Goal: Task Accomplishment & Management: Complete application form

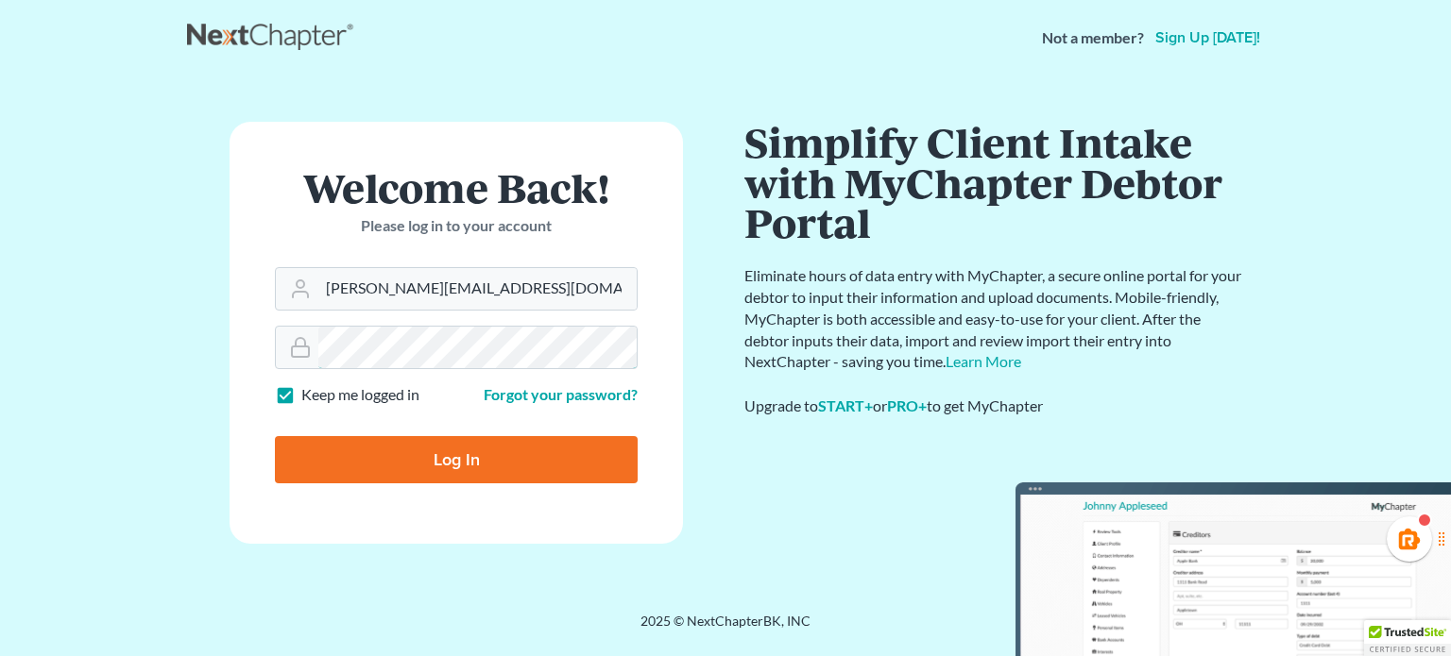
click at [275, 436] on input "Log In" at bounding box center [456, 459] width 363 height 47
type input "Thinking..."
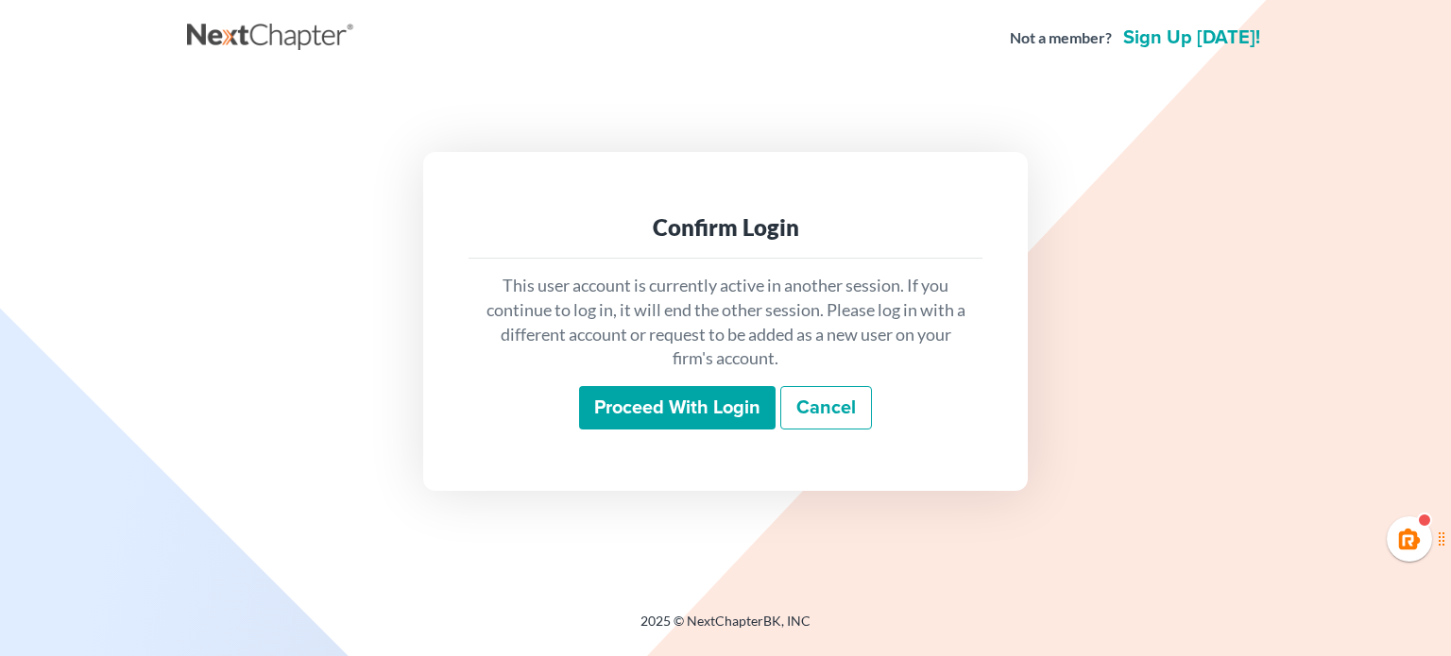
click at [697, 400] on input "Proceed with login" at bounding box center [677, 407] width 196 height 43
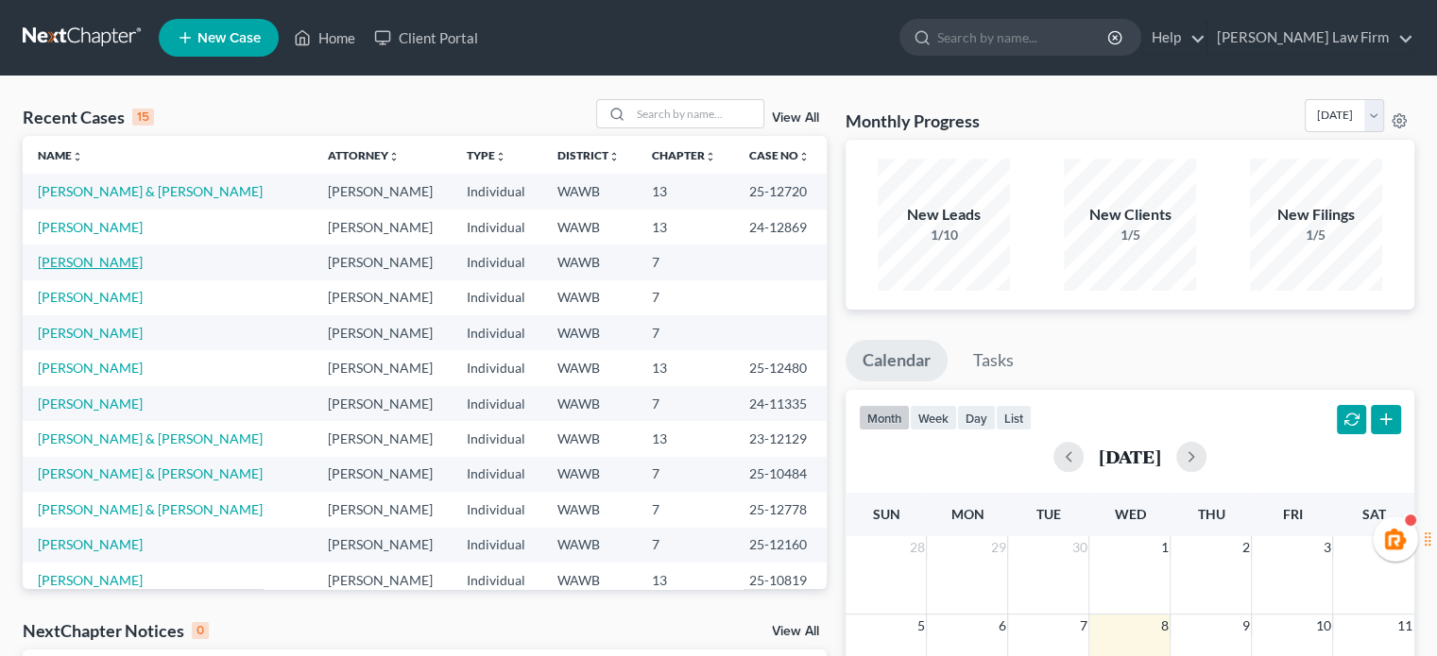
click at [78, 260] on link "[PERSON_NAME]" at bounding box center [90, 262] width 105 height 16
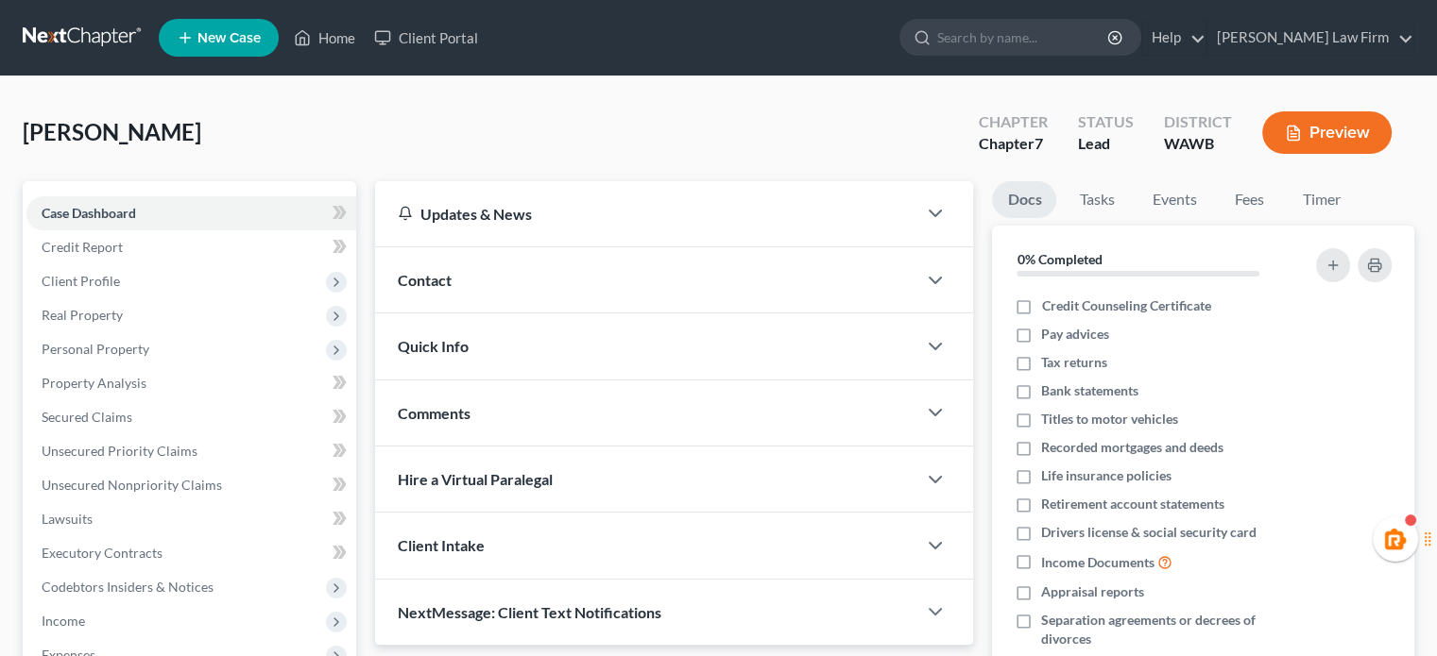
click at [110, 37] on link at bounding box center [83, 38] width 121 height 34
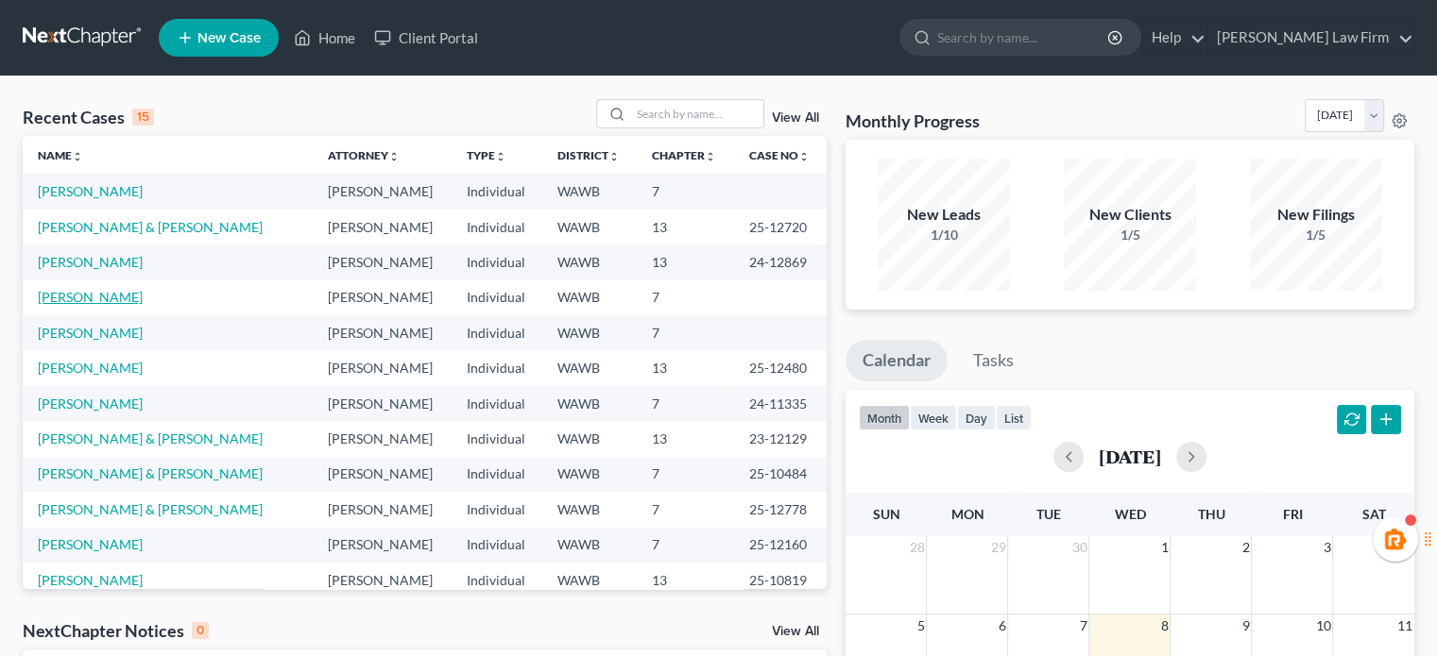
click at [68, 302] on link "[PERSON_NAME]" at bounding box center [90, 297] width 105 height 16
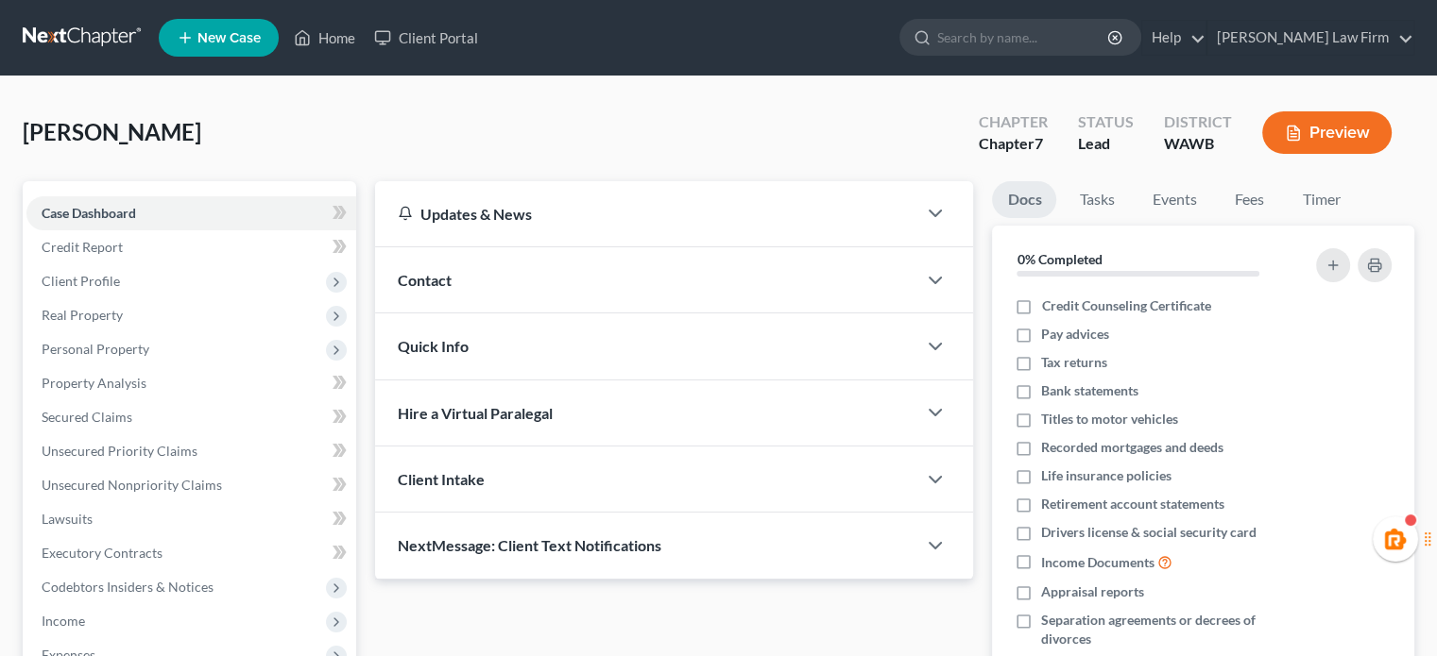
click at [83, 23] on link at bounding box center [83, 38] width 121 height 34
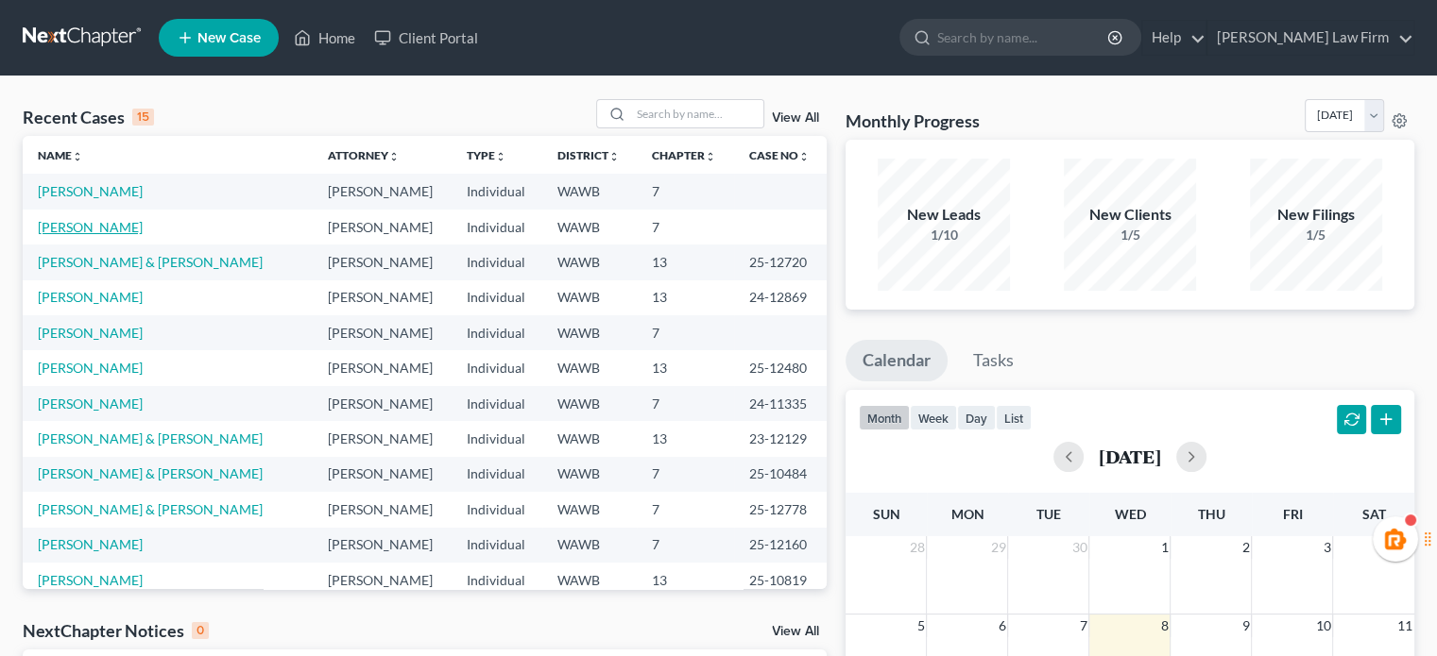
click at [70, 222] on link "[PERSON_NAME]" at bounding box center [90, 227] width 105 height 16
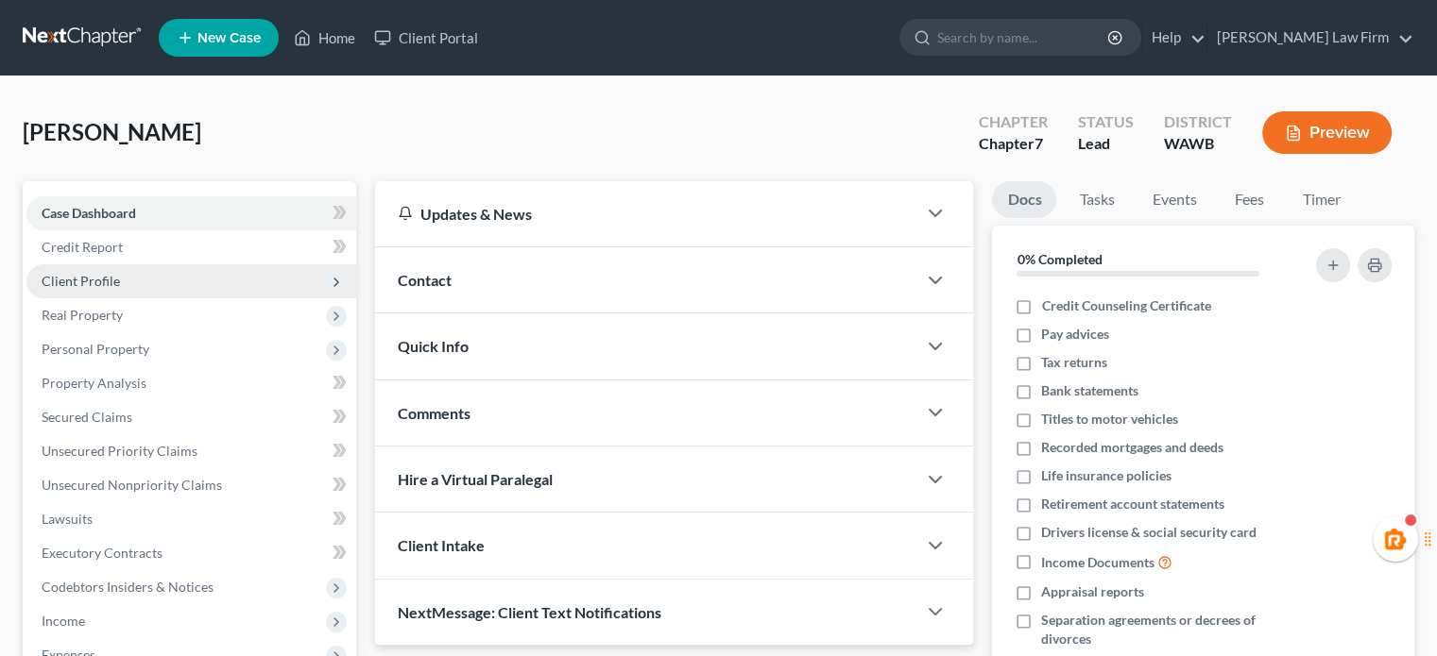
click at [128, 279] on span "Client Profile" at bounding box center [191, 281] width 330 height 34
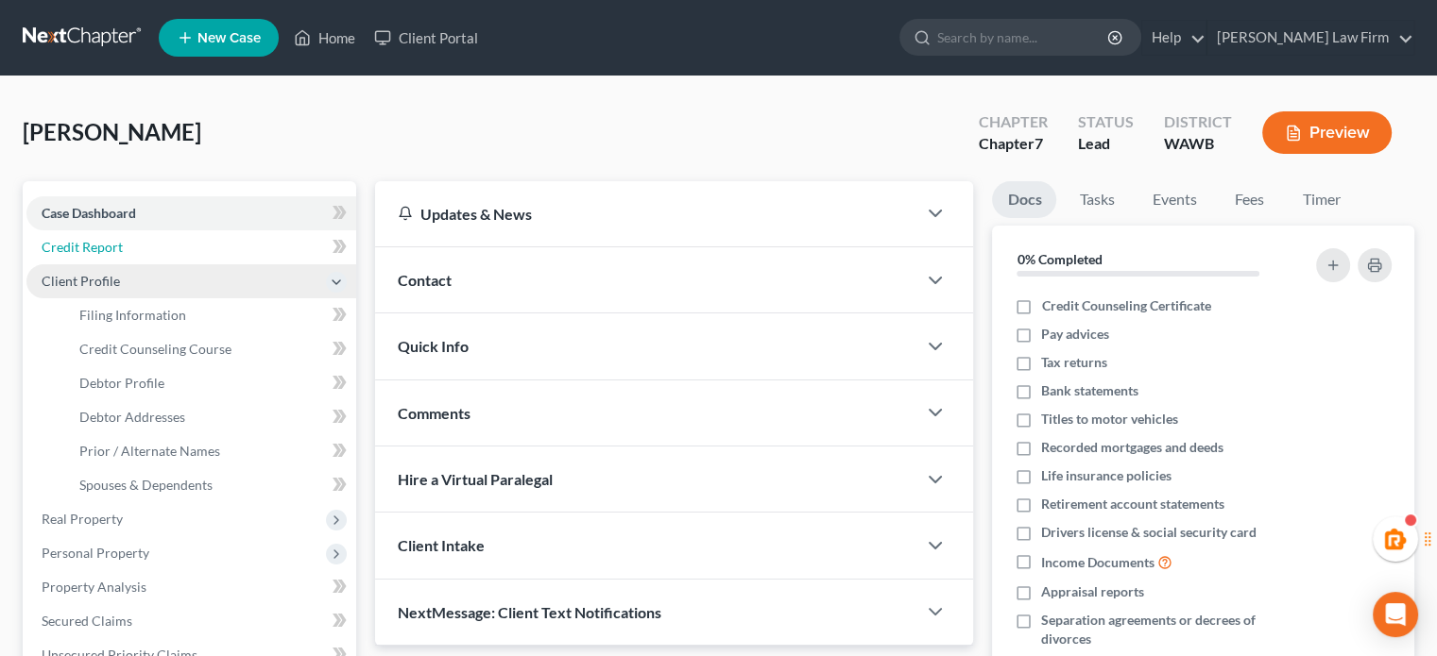
drag, startPoint x: 162, startPoint y: 249, endPoint x: 162, endPoint y: 268, distance: 18.9
click at [162, 249] on link "Credit Report" at bounding box center [191, 247] width 330 height 34
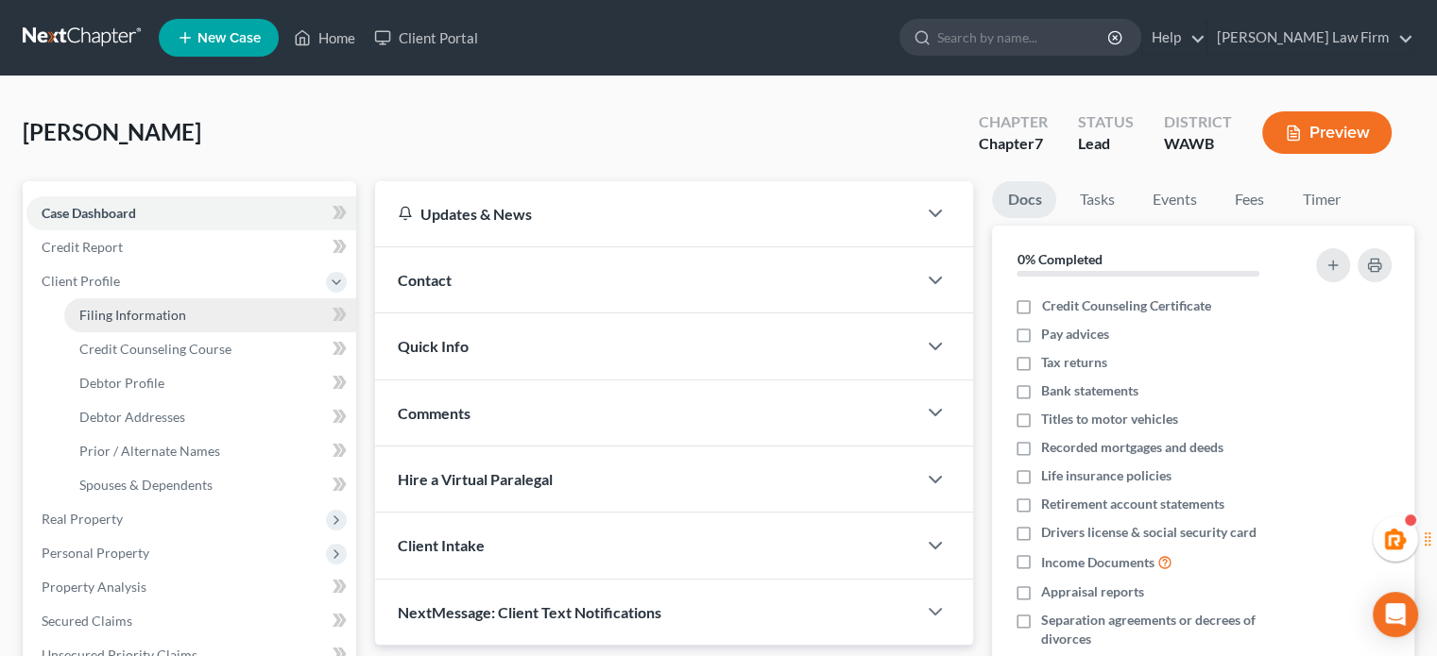
click at [149, 316] on span "Filing Information" at bounding box center [132, 315] width 107 height 16
select select "1"
select select "0"
select select "50"
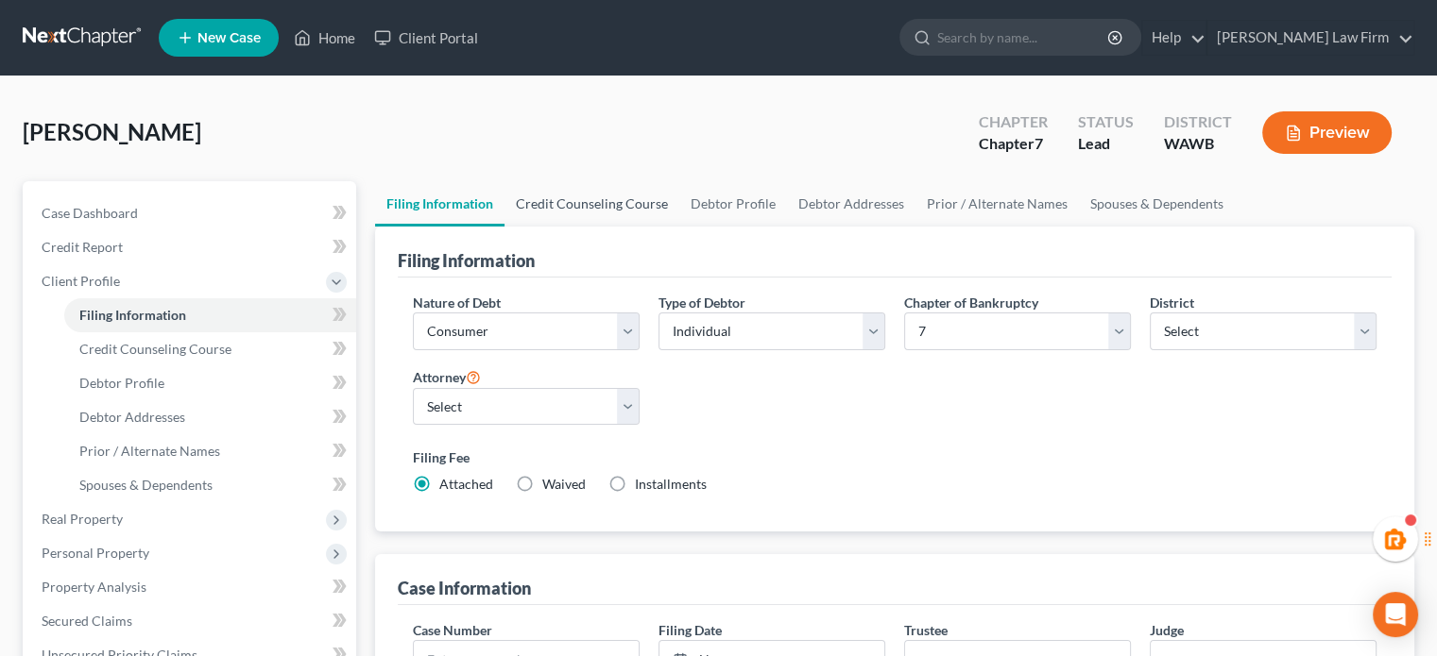
click at [603, 210] on link "Credit Counseling Course" at bounding box center [591, 203] width 175 height 45
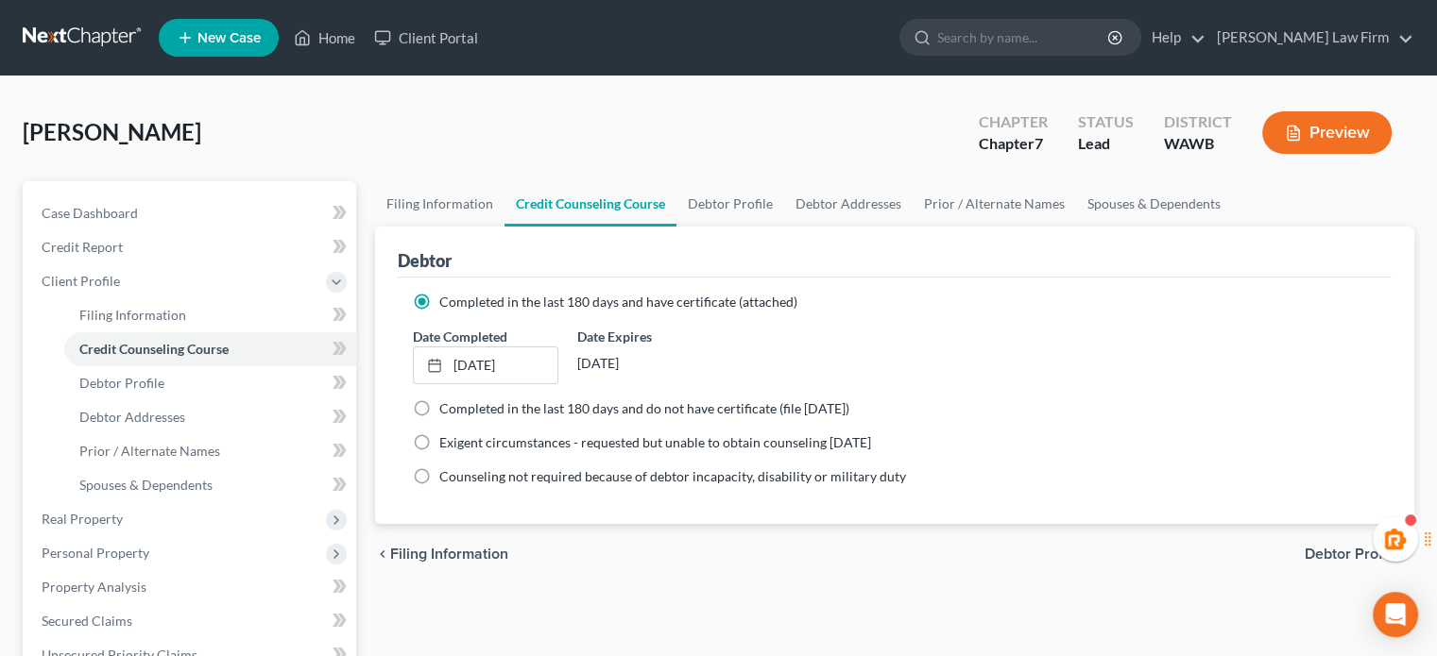
click at [745, 177] on div "Heller, Jayme Upgraded Chapter Chapter 7 Status Lead District WAWB Preview" at bounding box center [718, 140] width 1391 height 82
click at [733, 196] on link "Debtor Profile" at bounding box center [730, 203] width 108 height 45
select select "0"
select select "4"
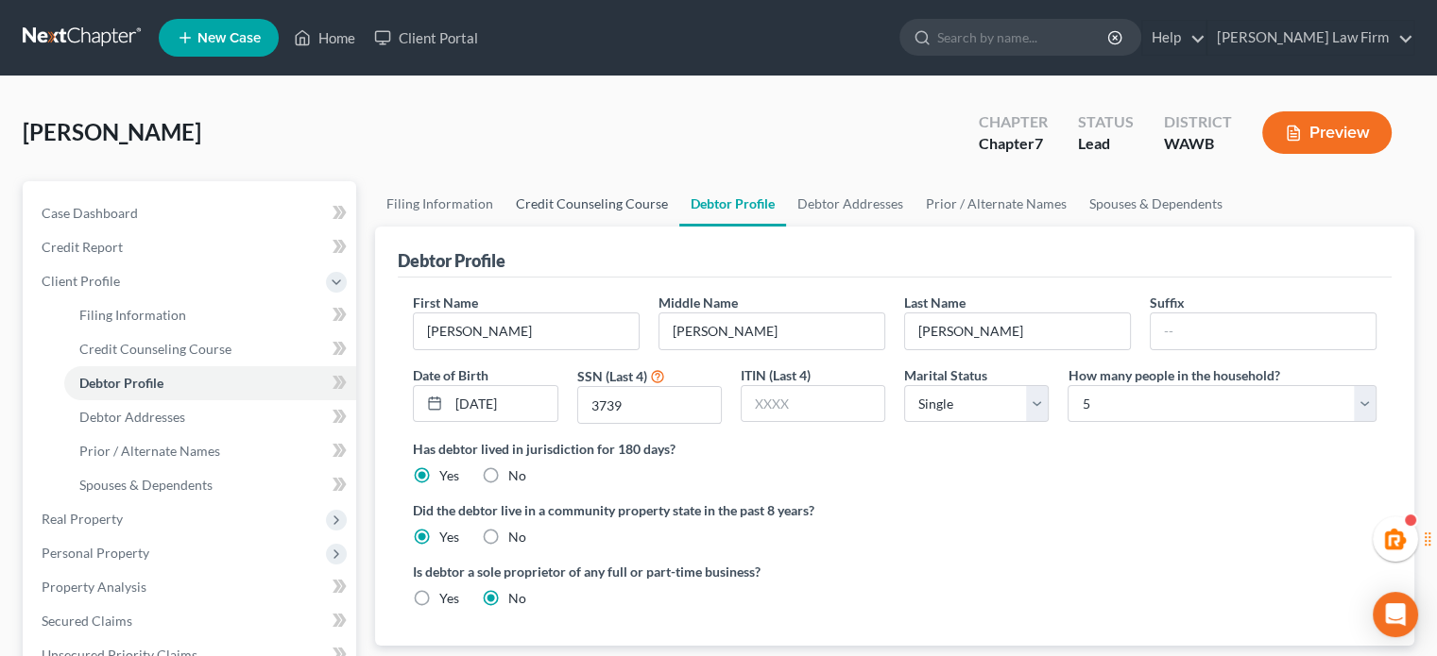
click at [519, 193] on link "Credit Counseling Course" at bounding box center [591, 203] width 175 height 45
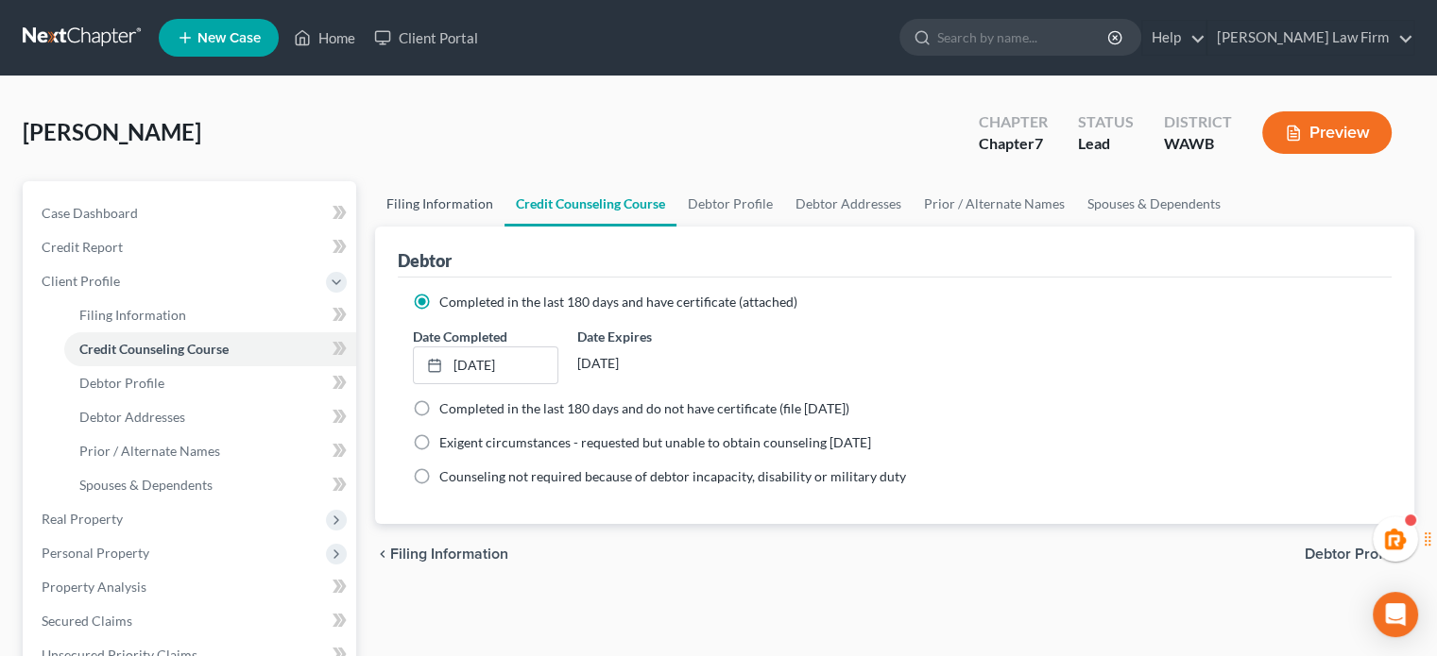
click at [472, 202] on link "Filing Information" at bounding box center [439, 203] width 129 height 45
select select "1"
select select "0"
select select "87"
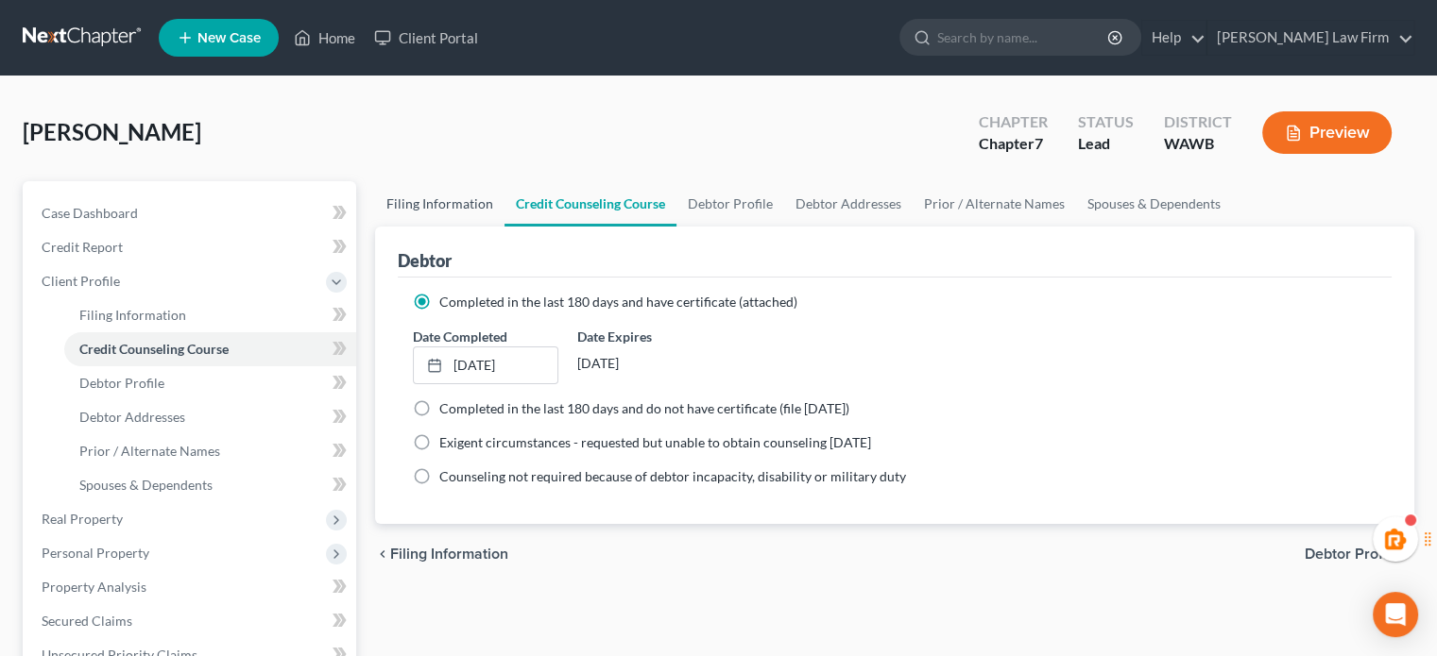
select select "1"
select select "50"
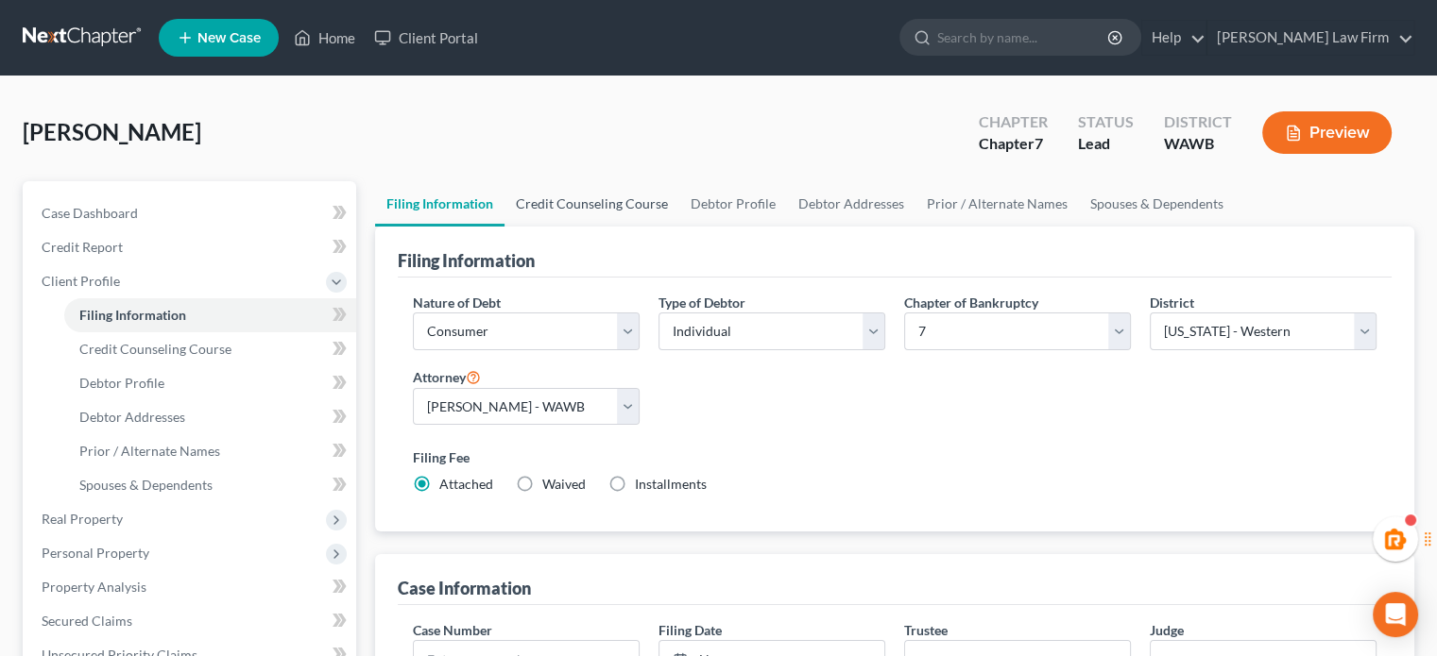
click at [594, 202] on link "Credit Counseling Course" at bounding box center [591, 203] width 175 height 45
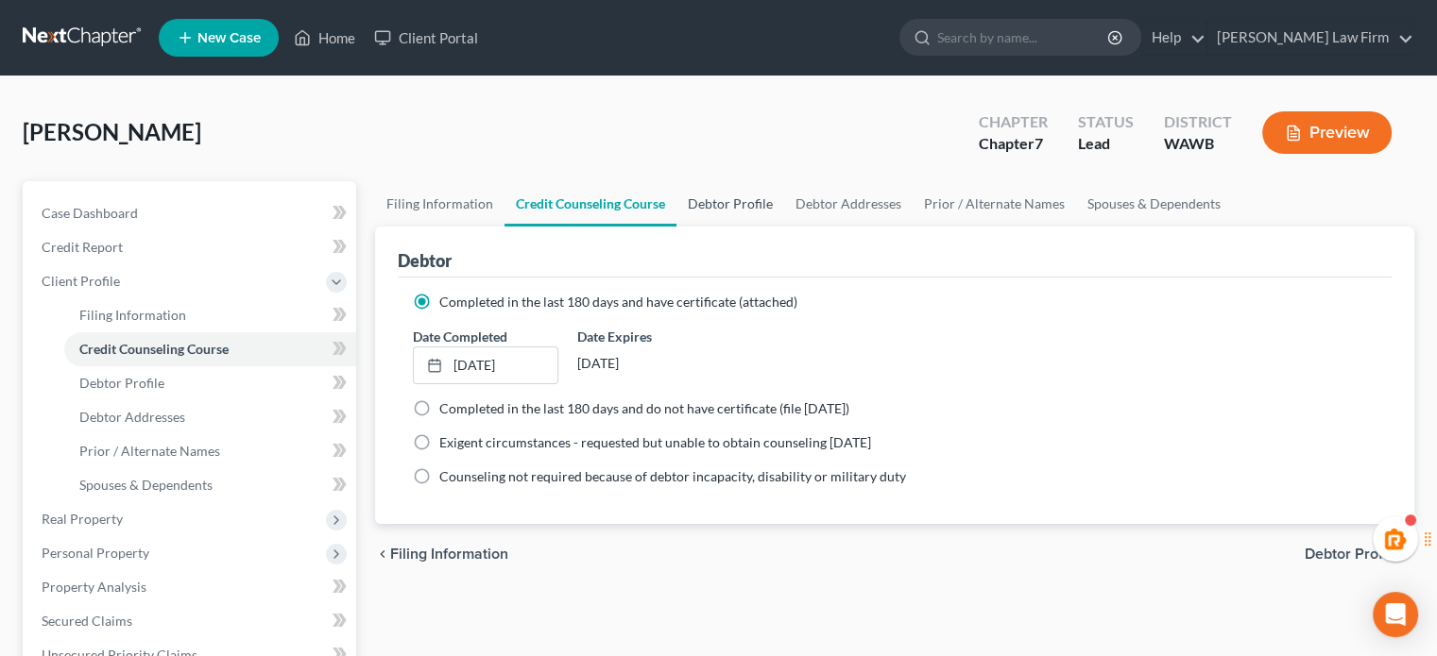
click at [710, 205] on link "Debtor Profile" at bounding box center [730, 203] width 108 height 45
select select "0"
select select "4"
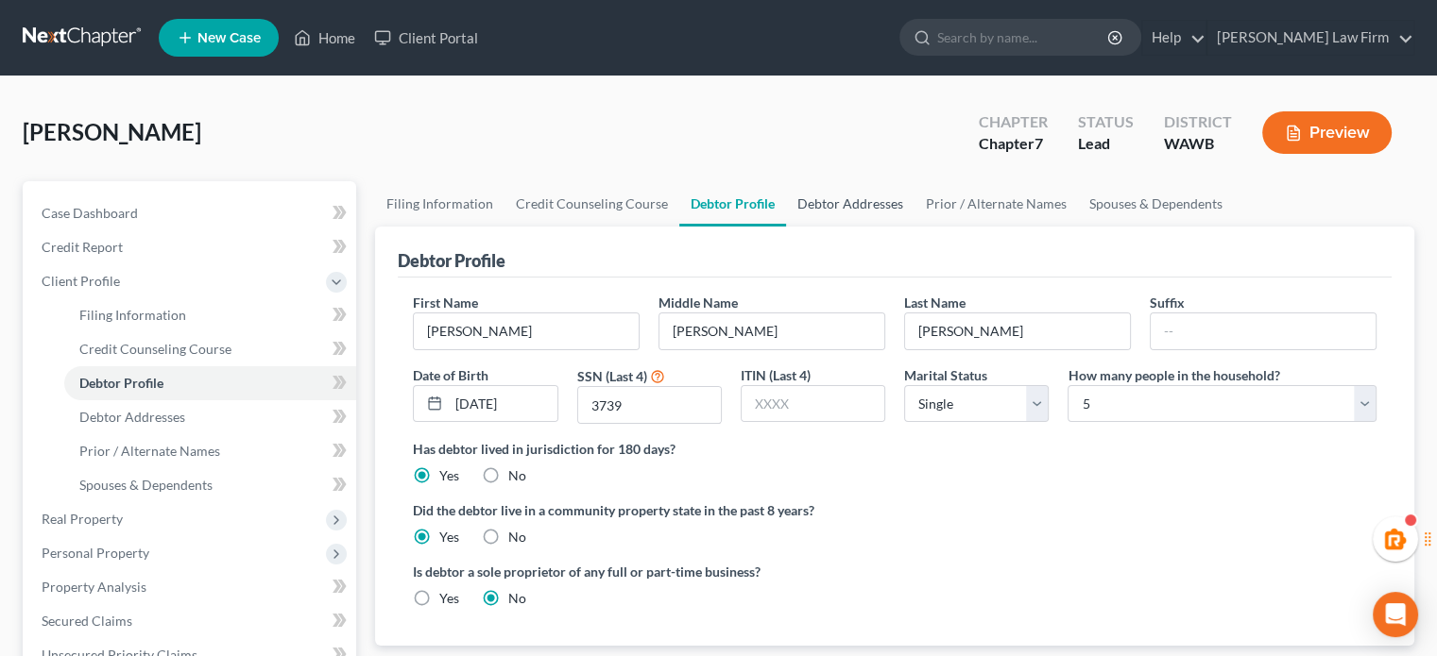
click at [858, 199] on link "Debtor Addresses" at bounding box center [850, 203] width 128 height 45
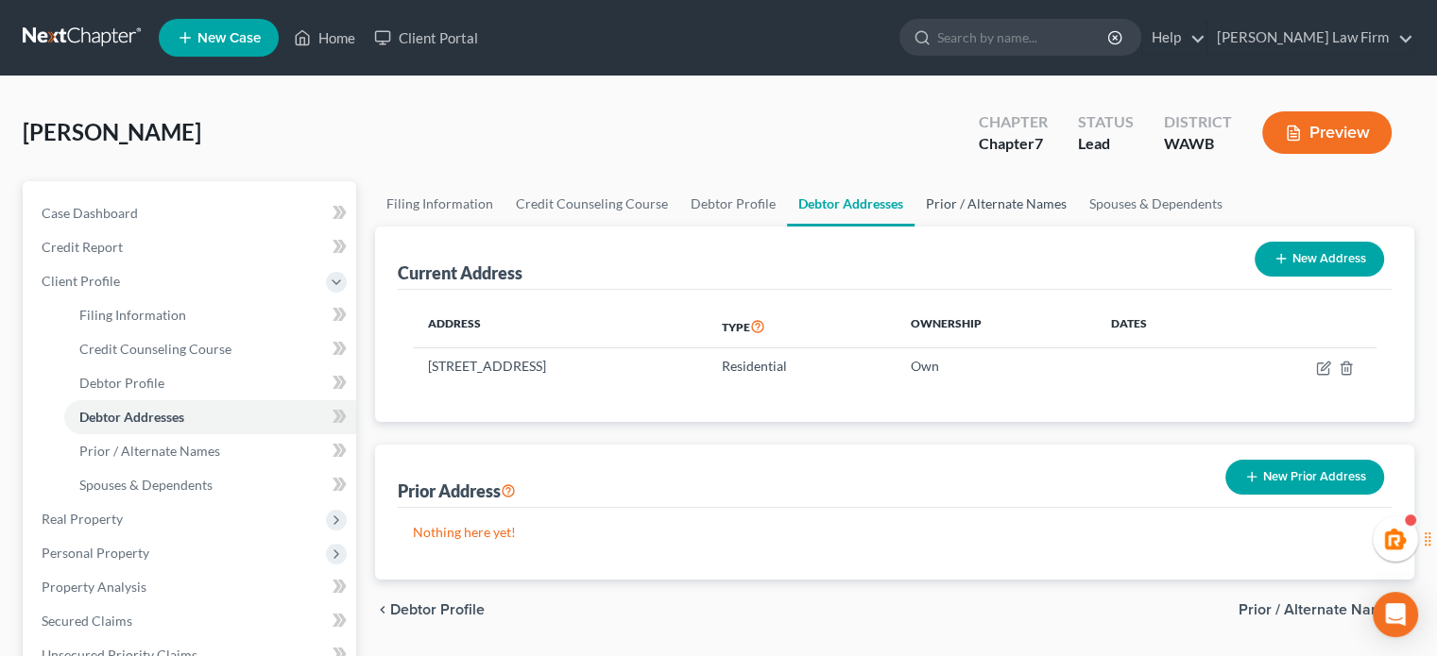
click at [945, 204] on link "Prior / Alternate Names" at bounding box center [995, 203] width 163 height 45
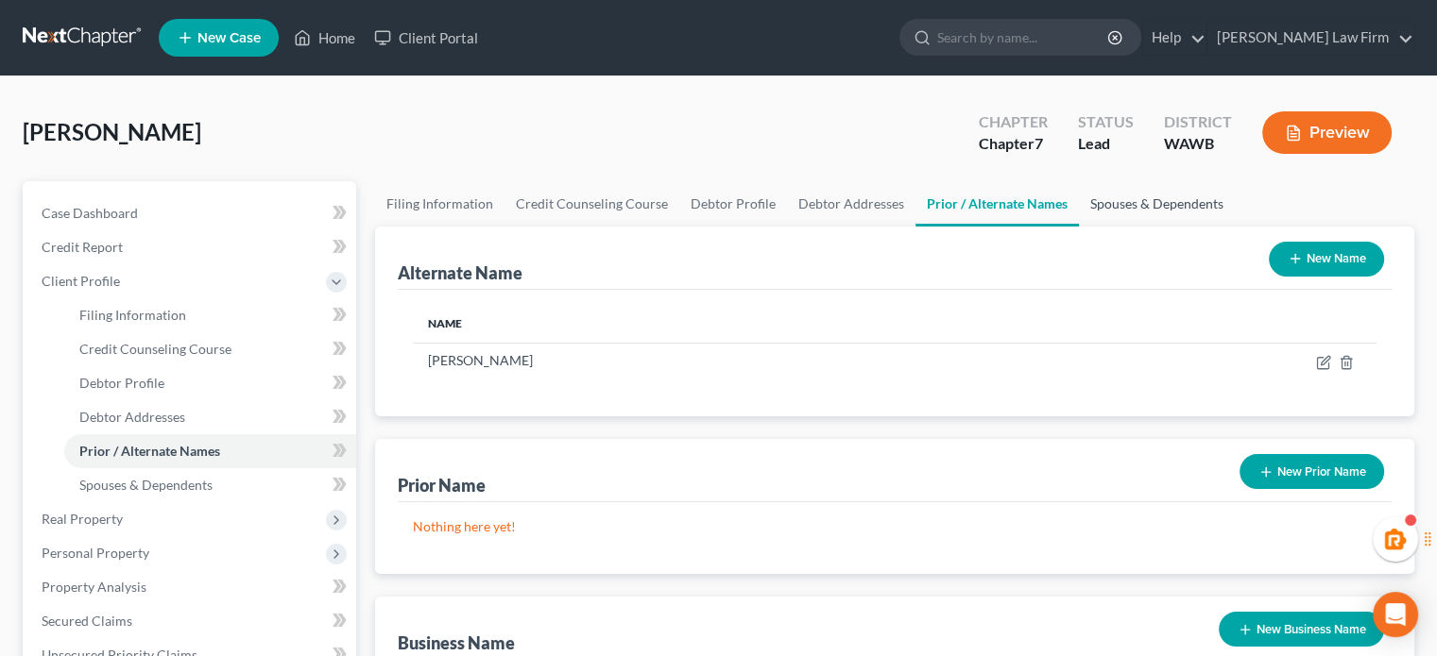
click at [1129, 207] on link "Spouses & Dependents" at bounding box center [1157, 203] width 156 height 45
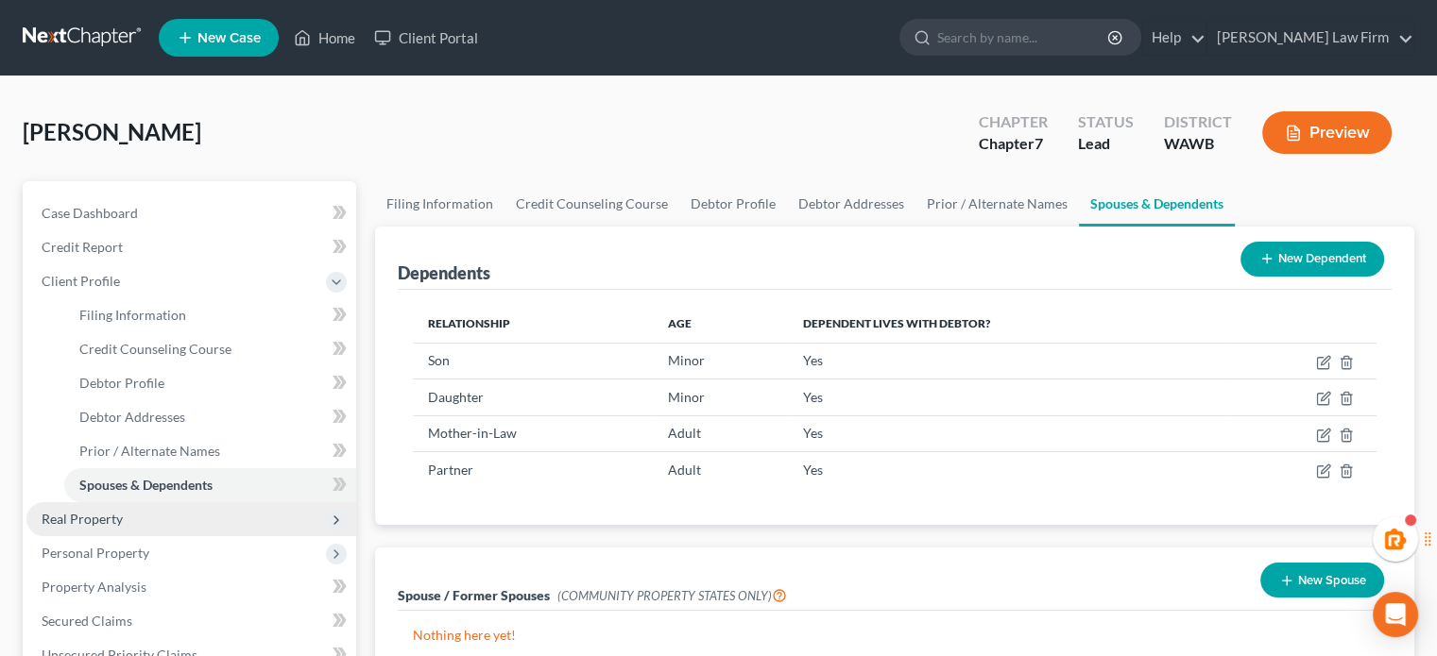
click at [142, 522] on span "Real Property" at bounding box center [191, 519] width 330 height 34
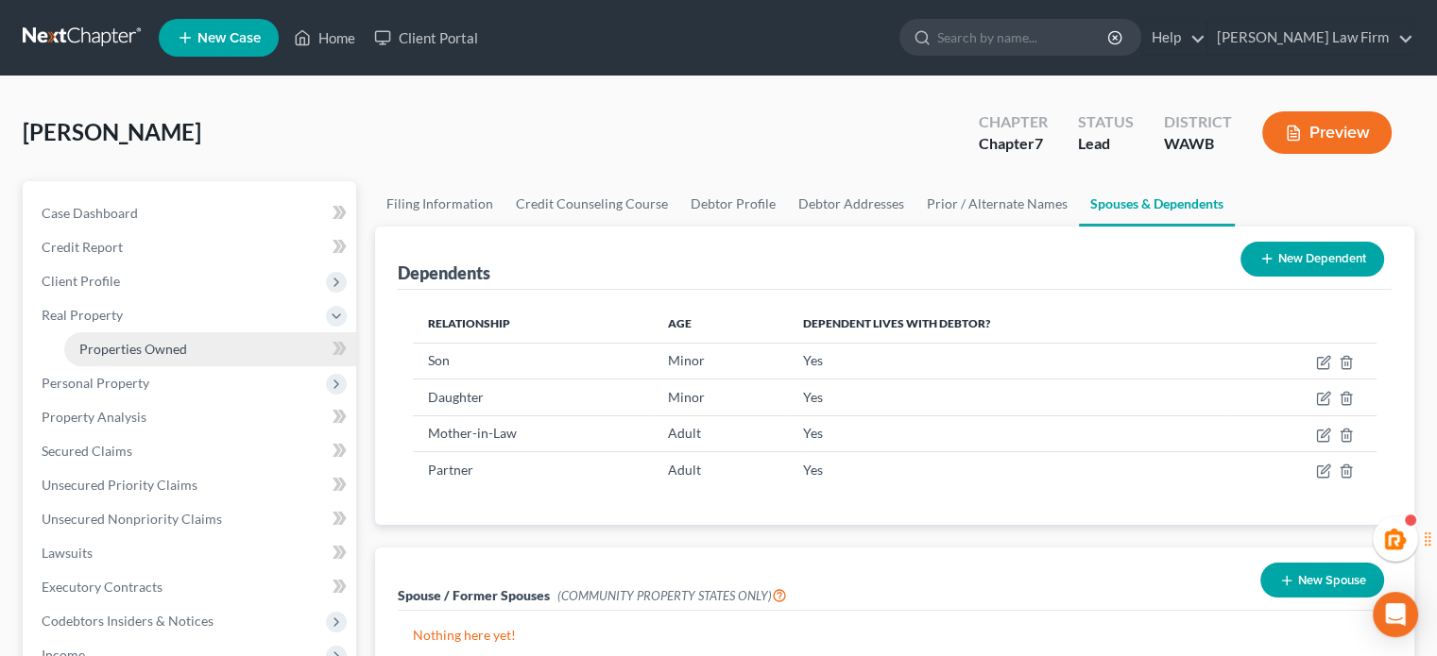
click at [128, 336] on link "Properties Owned" at bounding box center [210, 349] width 292 height 34
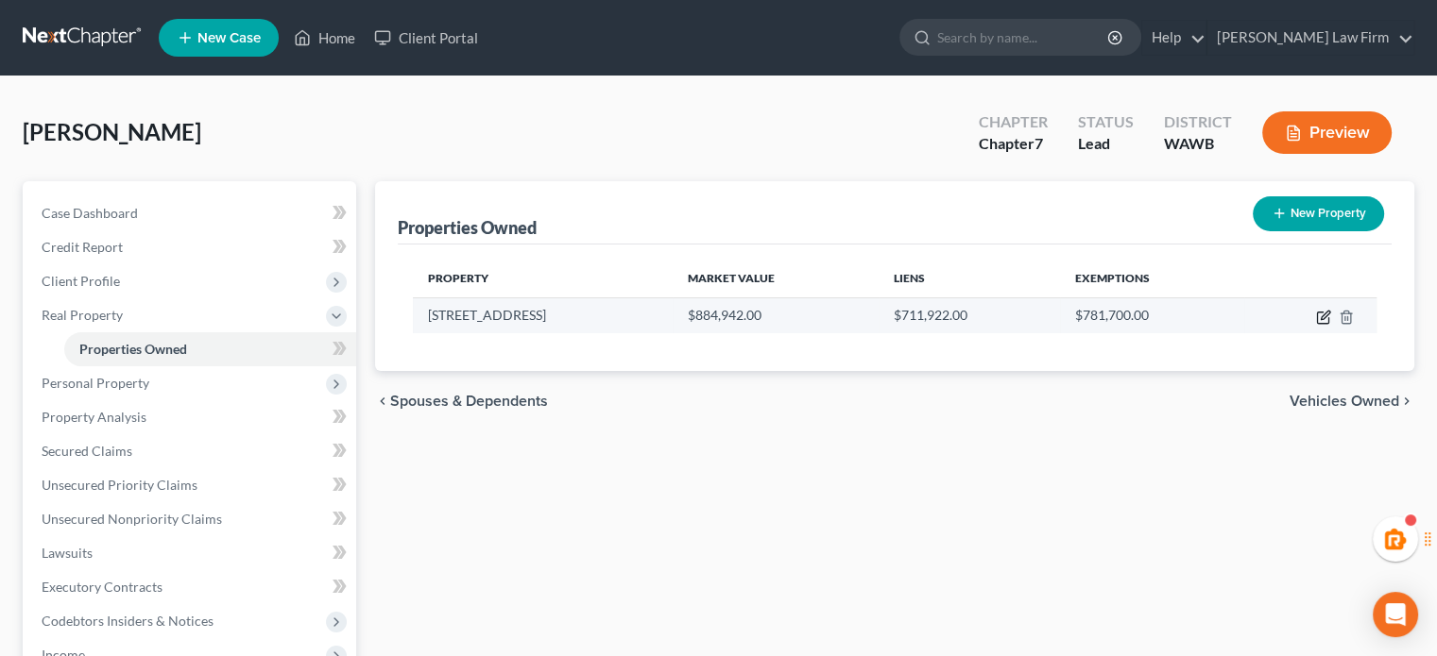
click at [1329, 310] on icon "button" at bounding box center [1323, 317] width 15 height 15
select select "50"
select select "3"
select select "0"
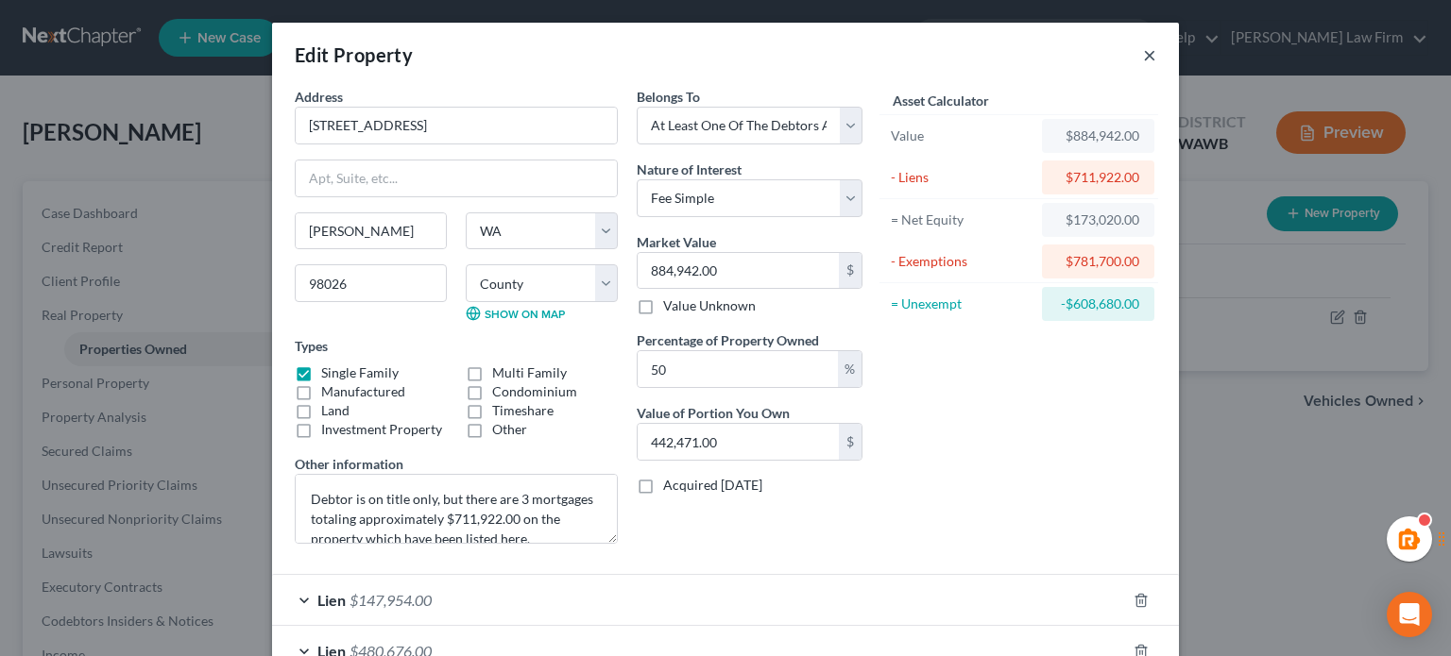
click at [1143, 52] on button "×" at bounding box center [1149, 54] width 13 height 23
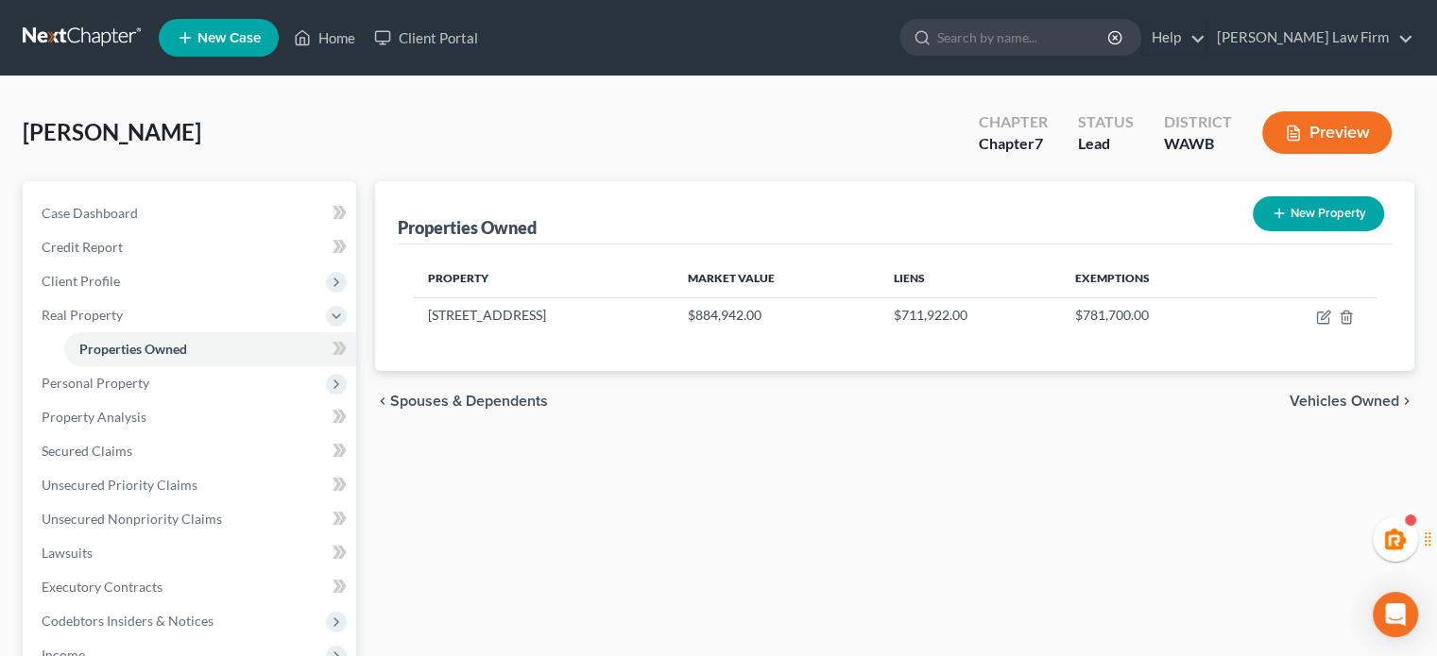
click at [1366, 394] on span "Vehicles Owned" at bounding box center [1344, 401] width 110 height 15
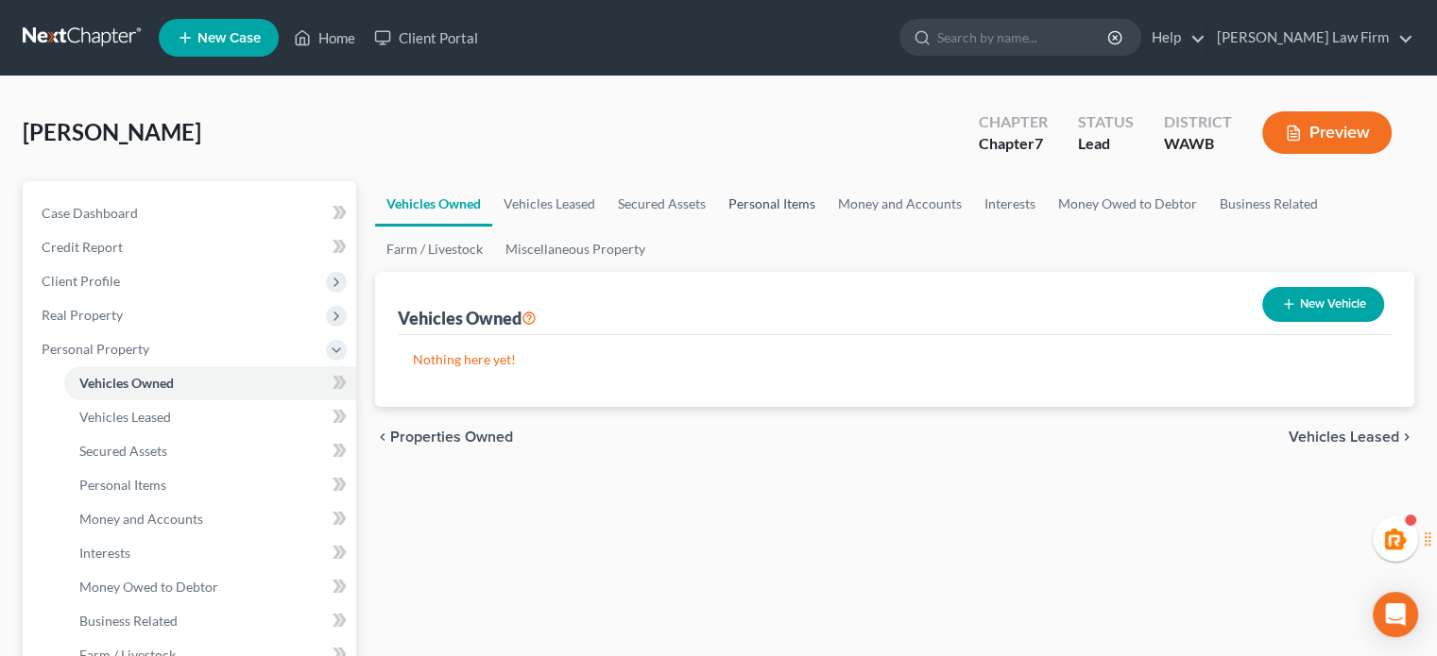
click at [742, 203] on link "Personal Items" at bounding box center [772, 203] width 110 height 45
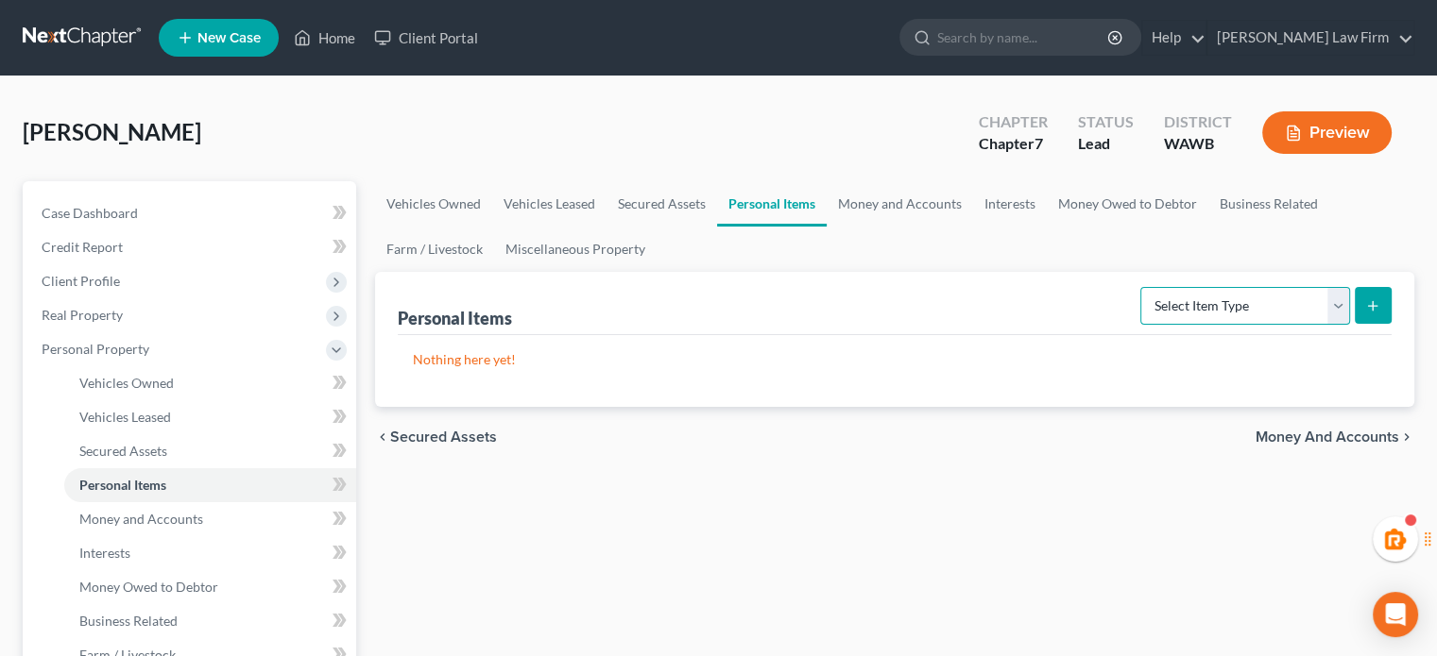
click at [1199, 293] on select "Select Item Type Clothing Collectibles Of Value Electronics Firearms Household …" at bounding box center [1245, 306] width 210 height 38
select select "clothing"
click at [1142, 287] on select "Select Item Type Clothing Collectibles Of Value Electronics Firearms Household …" at bounding box center [1245, 306] width 210 height 38
click at [1369, 300] on icon "submit" at bounding box center [1372, 305] width 15 height 15
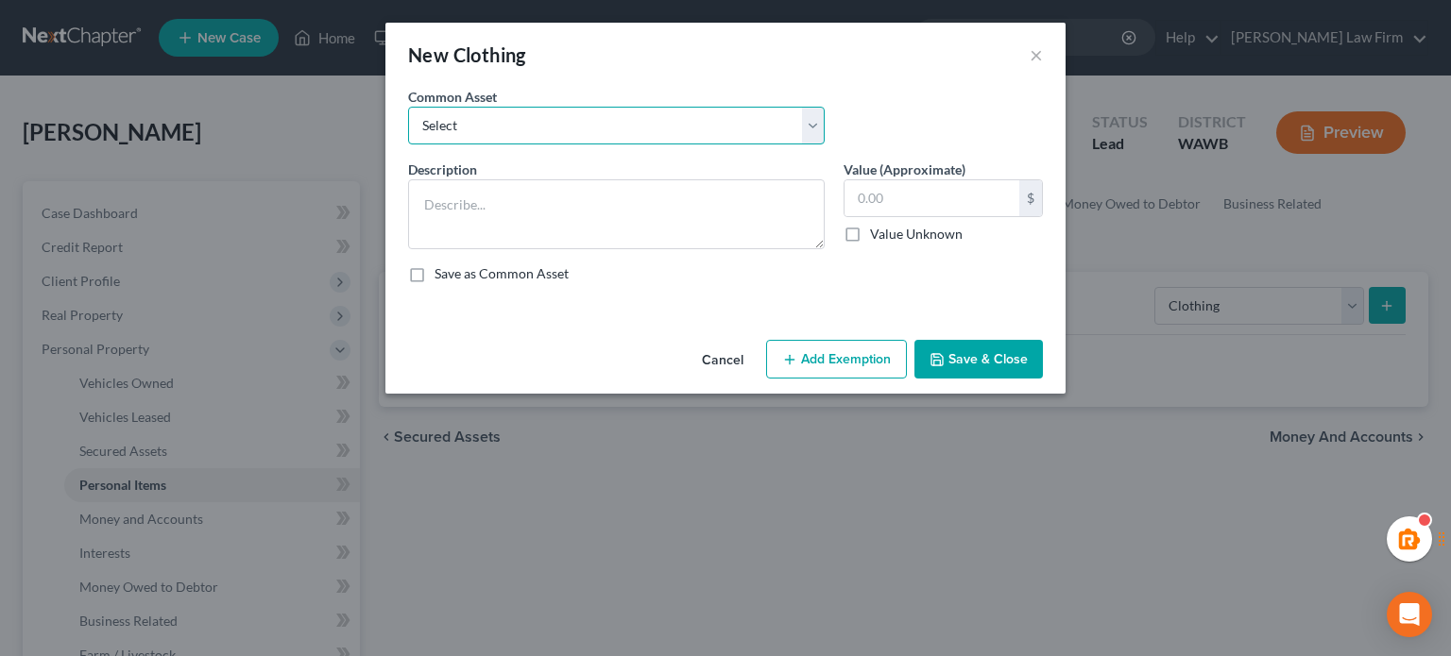
click at [609, 127] on select "Select Normal clothing" at bounding box center [616, 126] width 417 height 38
select select "0"
click at [408, 107] on select "Select Normal clothing" at bounding box center [616, 126] width 417 height 38
type textarea "Normal clothing"
type input "500.00"
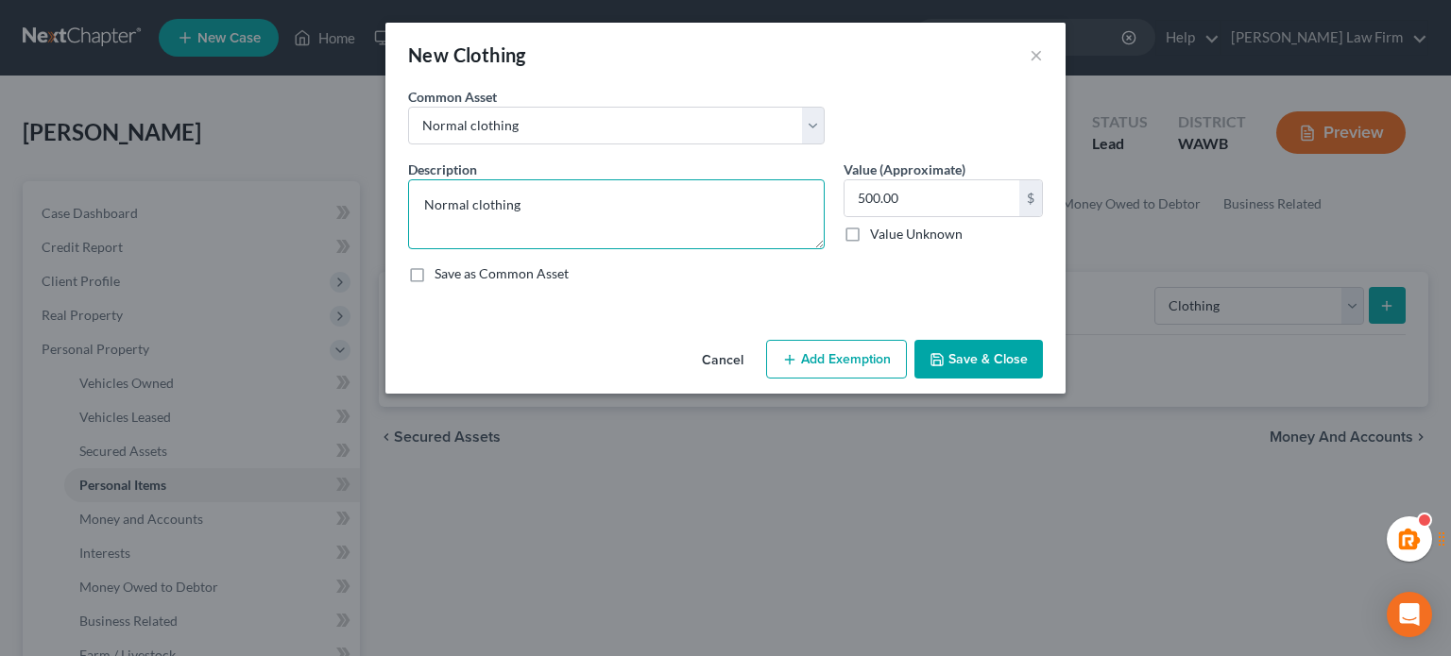
click at [663, 213] on textarea "Normal clothing" at bounding box center [616, 214] width 417 height 70
type textarea "Normal clothing & jewelry"
click at [822, 363] on button "Add Exemption" at bounding box center [836, 360] width 141 height 40
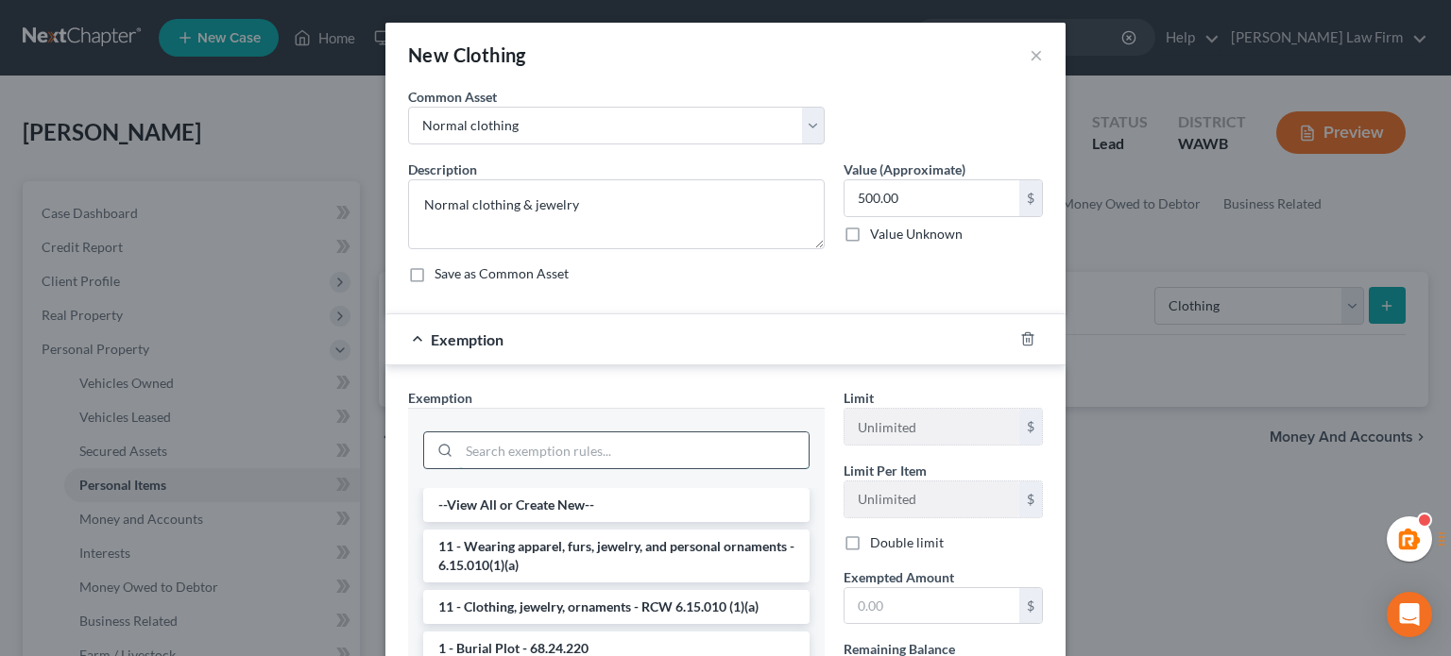
click at [541, 449] on input "search" at bounding box center [633, 451] width 349 height 36
click at [533, 554] on li "11 - Wearing apparel, furs, jewelry, and personal ornaments - 6.15.010(1)(a)" at bounding box center [616, 556] width 386 height 53
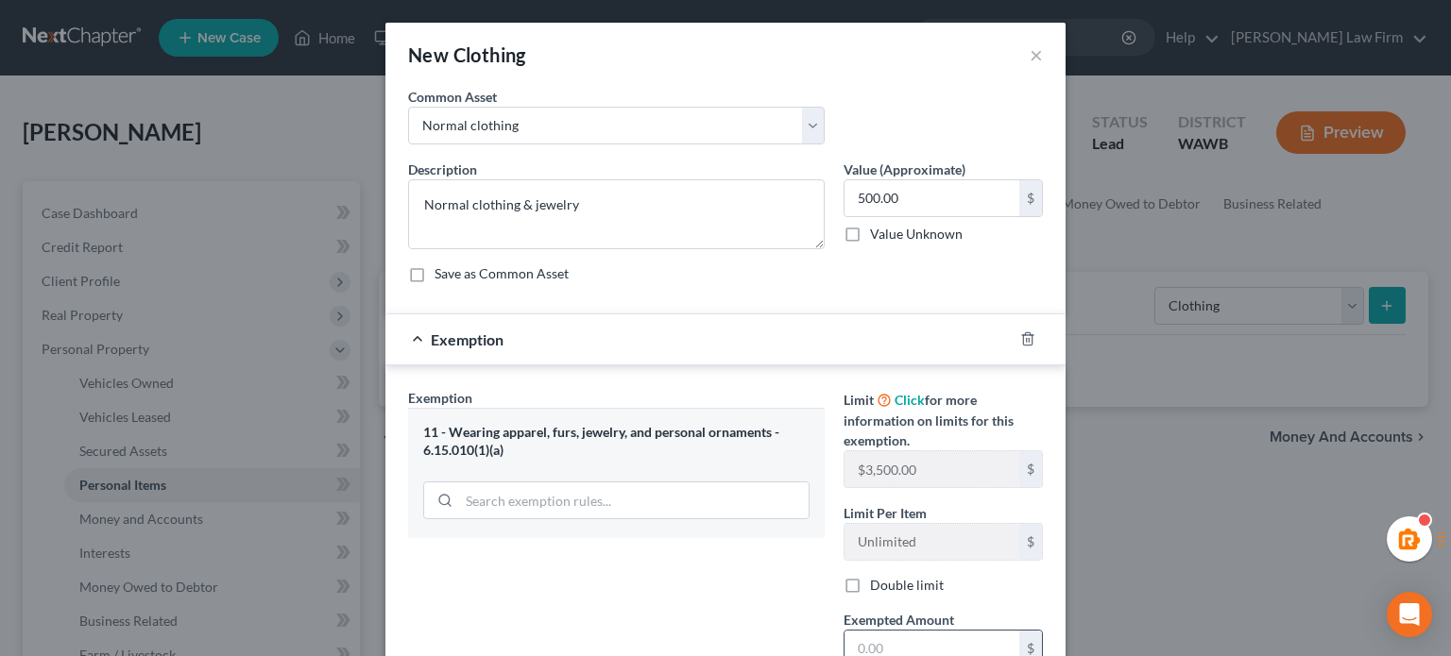
click at [927, 643] on input "text" at bounding box center [931, 649] width 175 height 36
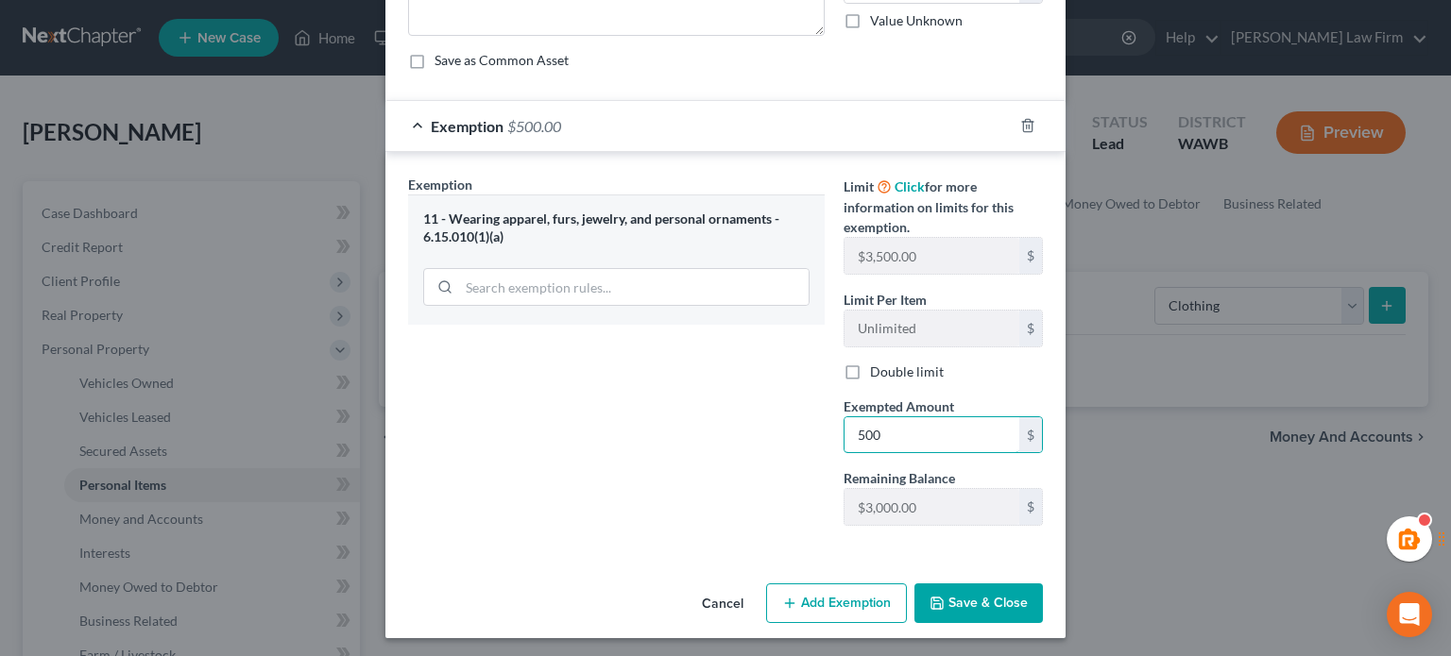
type input "500"
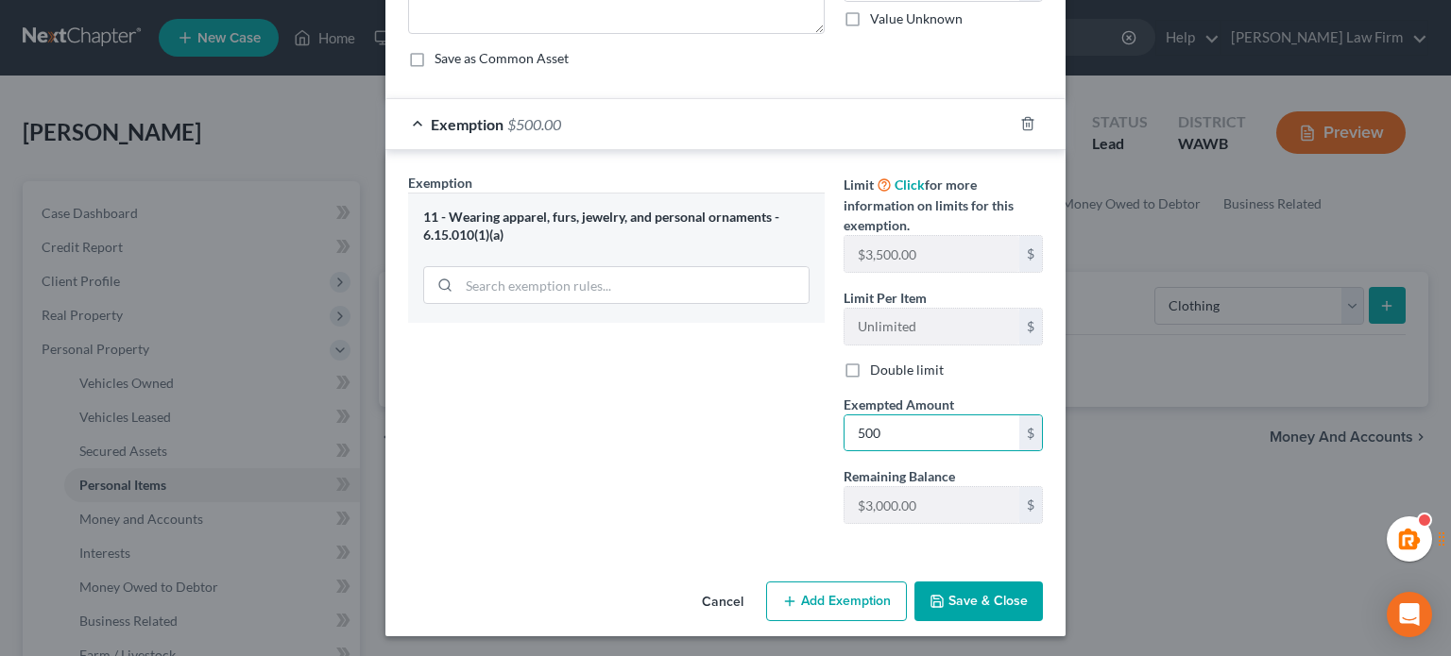
click at [735, 574] on div "Cancel Add Exemption Save & Close" at bounding box center [725, 605] width 680 height 62
click at [1009, 588] on button "Save & Close" at bounding box center [978, 602] width 128 height 40
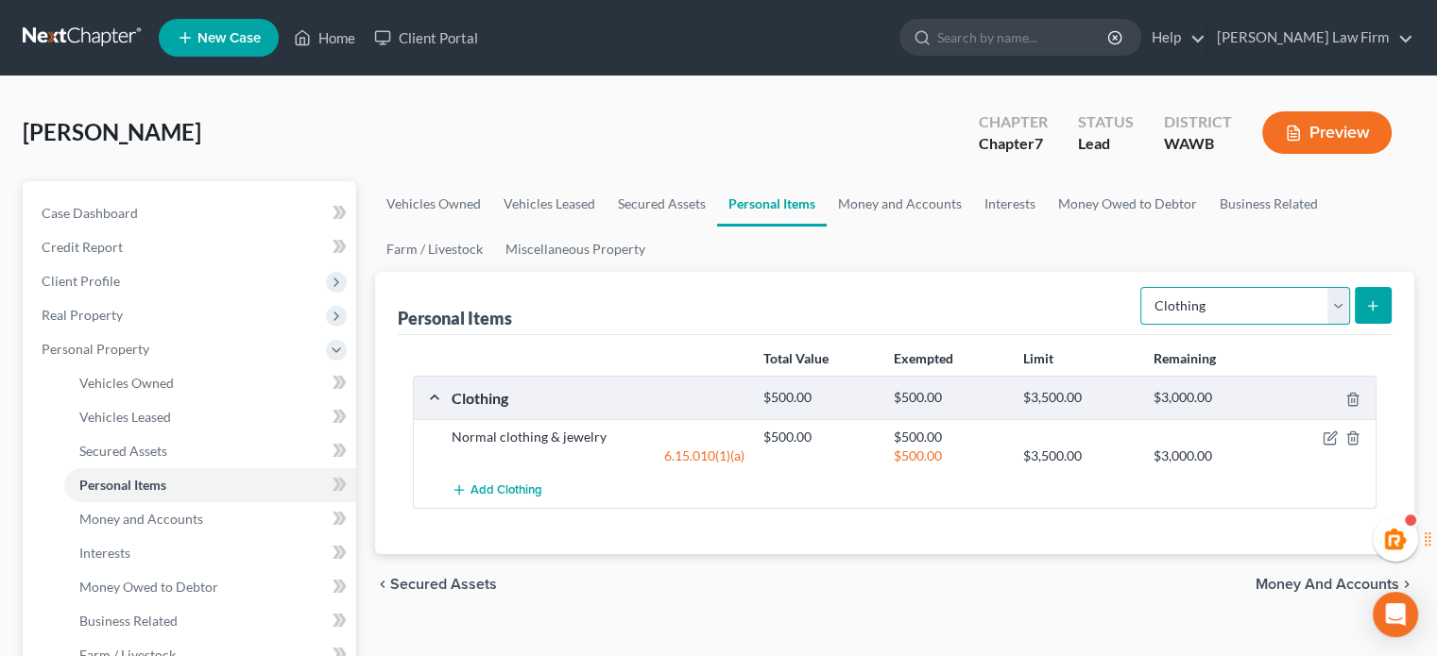
click at [1190, 313] on select "Select Item Type Clothing Collectibles Of Value Electronics Firearms Household …" at bounding box center [1245, 306] width 210 height 38
select select "household_goods"
click at [1142, 287] on select "Select Item Type Clothing Collectibles Of Value Electronics Firearms Household …" at bounding box center [1245, 306] width 210 height 38
click at [1370, 306] on icon "submit" at bounding box center [1372, 305] width 15 height 15
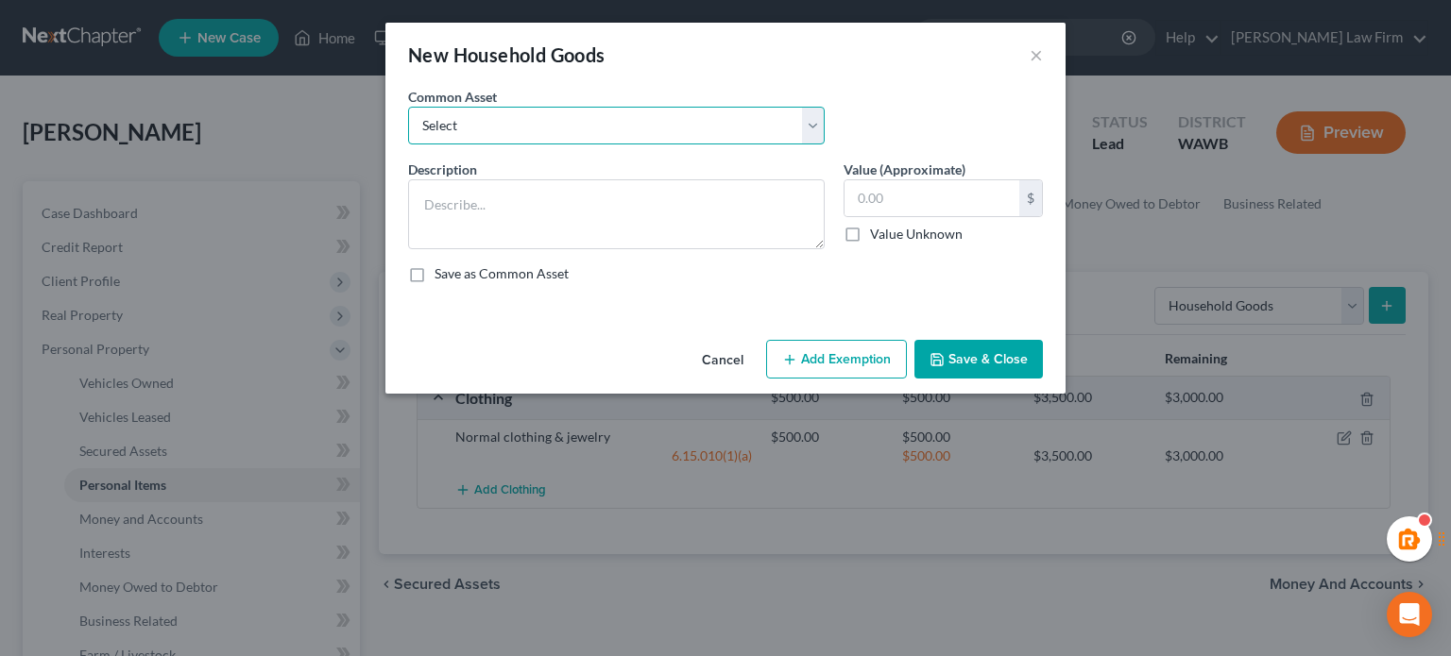
click at [465, 132] on select "Select Normal household goods and electronics Normal household goods and electr…" at bounding box center [616, 126] width 417 height 38
select select "0"
click at [408, 107] on select "Select Normal household goods and electronics Normal household goods and electr…" at bounding box center [616, 126] width 417 height 38
type textarea "Normal household goods and electronics"
type input "3,500.00"
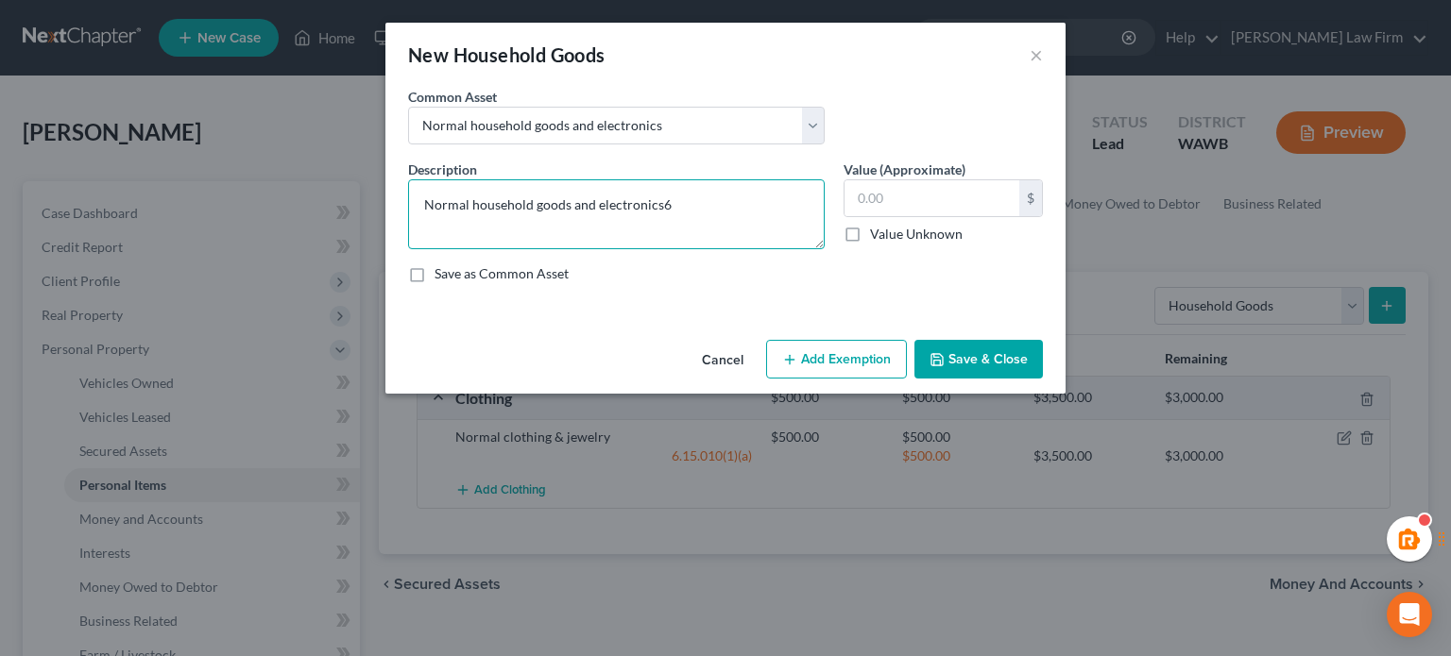
type textarea "Normal household goods and electronics"
click at [974, 200] on input "text" at bounding box center [931, 198] width 175 height 36
type input "3,000"
click at [854, 346] on button "Add Exemption" at bounding box center [836, 360] width 141 height 40
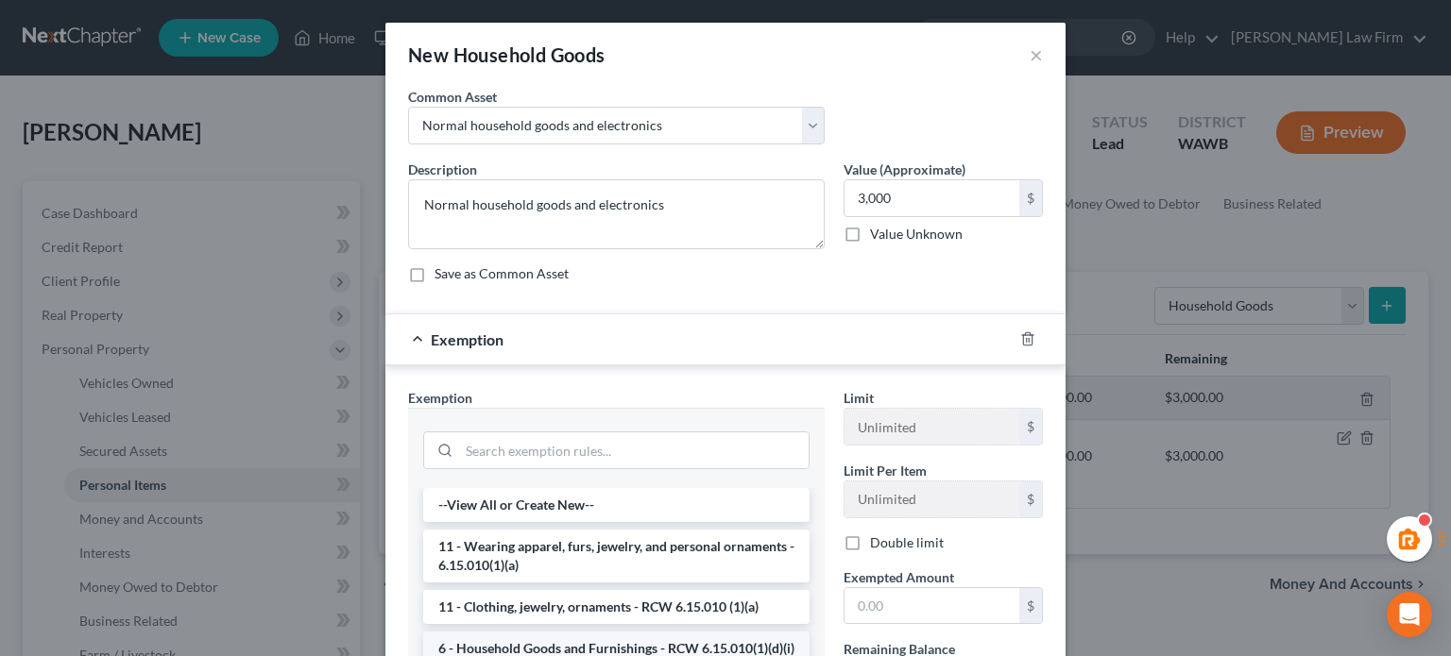
click at [535, 639] on li "6 - Household Goods and Furnishings - RCW 6.15.010(1)(d)(i)" at bounding box center [616, 649] width 386 height 34
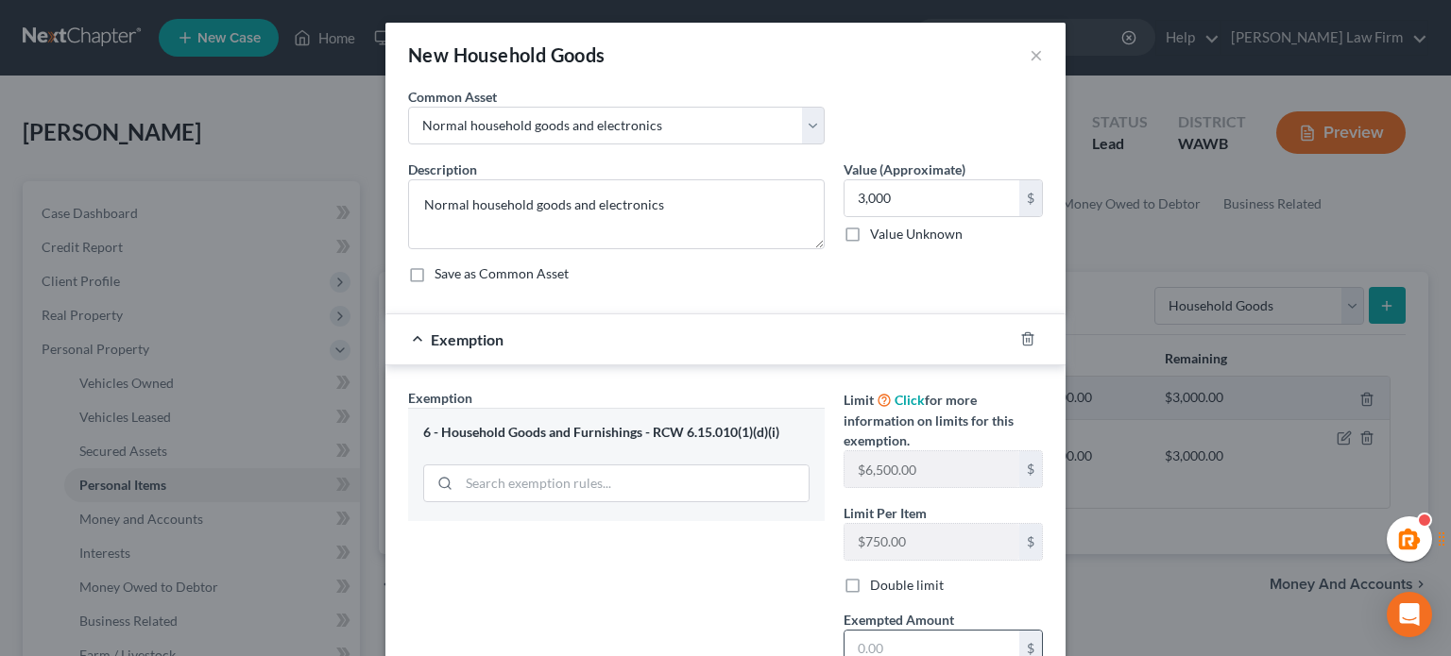
click at [914, 632] on input "text" at bounding box center [931, 649] width 175 height 36
type input "3,000"
click at [769, 574] on div "Exemption Set must be selected for CA. Exemption * 6 - Household Goods and Furn…" at bounding box center [616, 571] width 435 height 366
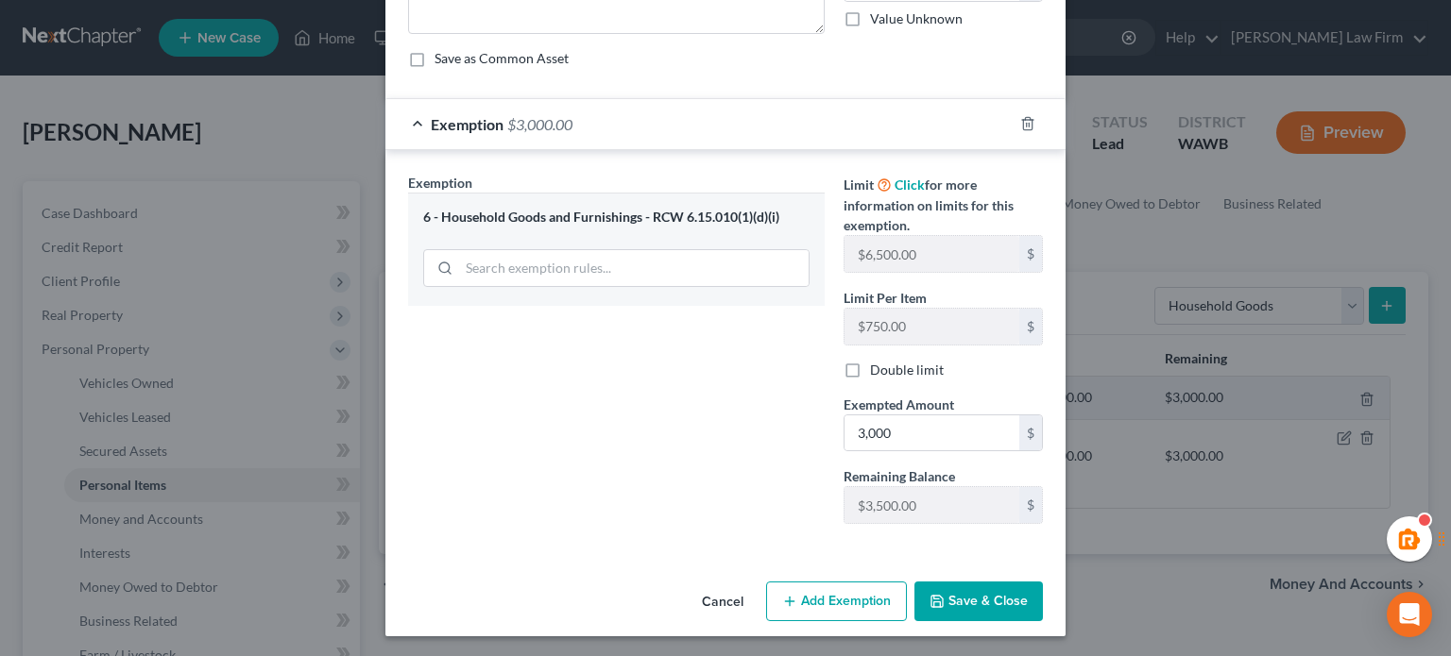
click at [1034, 624] on div "Cancel Add Exemption Save & Close" at bounding box center [725, 605] width 680 height 62
click at [1018, 606] on button "Save & Close" at bounding box center [978, 602] width 128 height 40
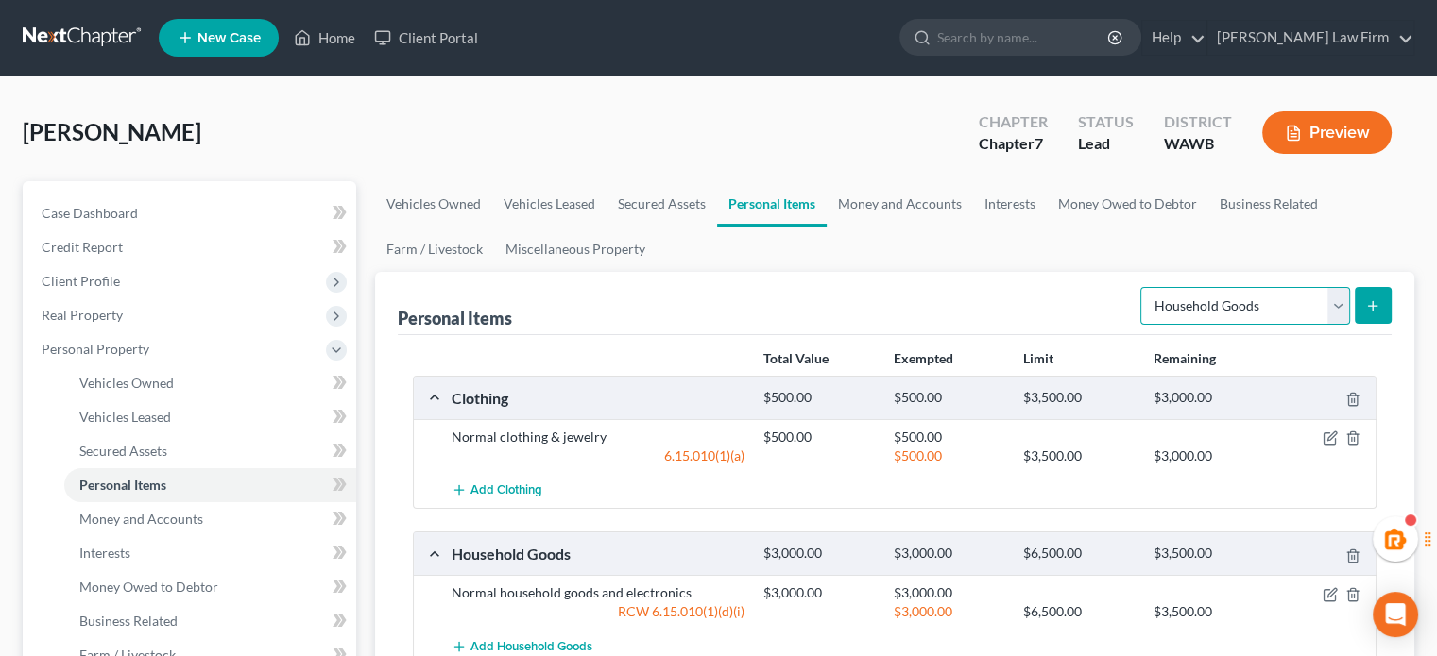
click at [1267, 318] on select "Select Item Type Clothing Collectibles Of Value Electronics Firearms Household …" at bounding box center [1245, 306] width 210 height 38
select select "pets"
click at [1142, 287] on select "Select Item Type Clothing Collectibles Of Value Electronics Firearms Household …" at bounding box center [1245, 306] width 210 height 38
click at [1383, 315] on button "submit" at bounding box center [1372, 305] width 37 height 37
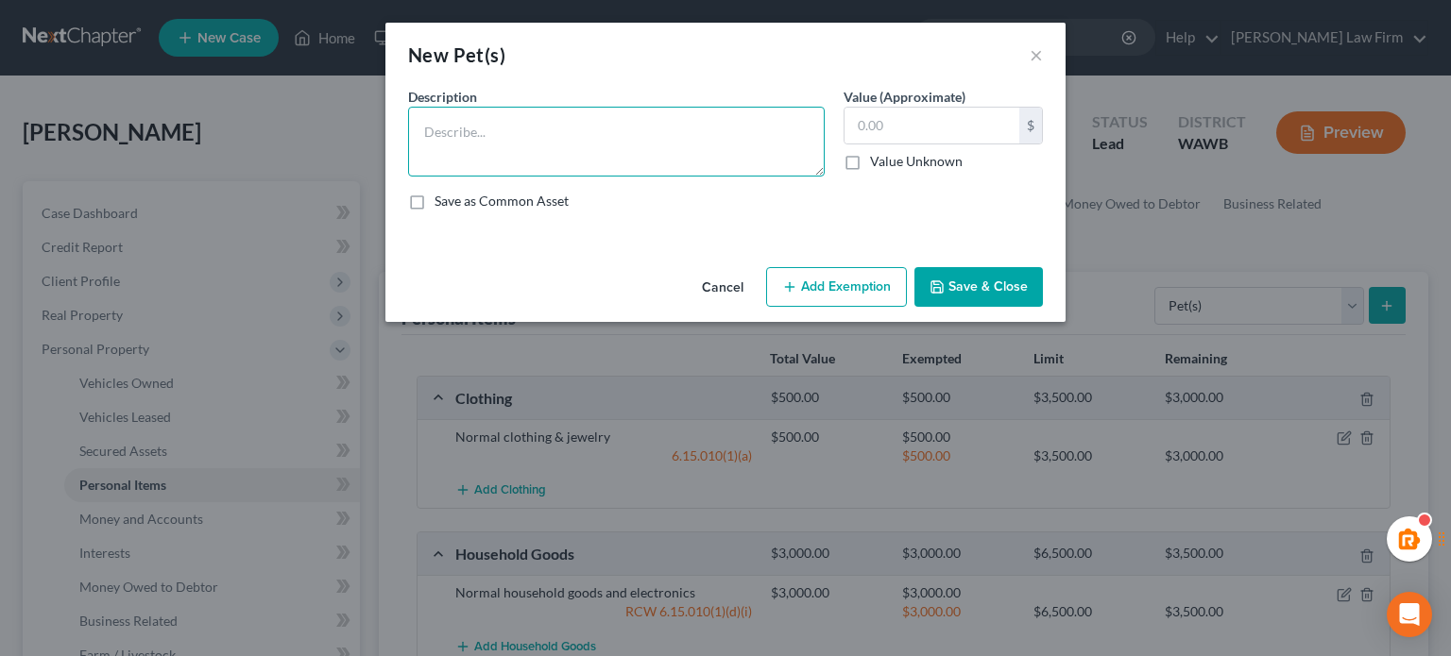
click at [633, 133] on textarea at bounding box center [616, 142] width 417 height 70
paste textarea "2 dogs, 2 cats, 2 ducks, 1 rabbit, 1 reptile, and 1 parrot - no value"
type textarea "2 dogs, 2 cats, 2 ducks, 1 rabbit, 1 reptile, and 1 parrot - no value"
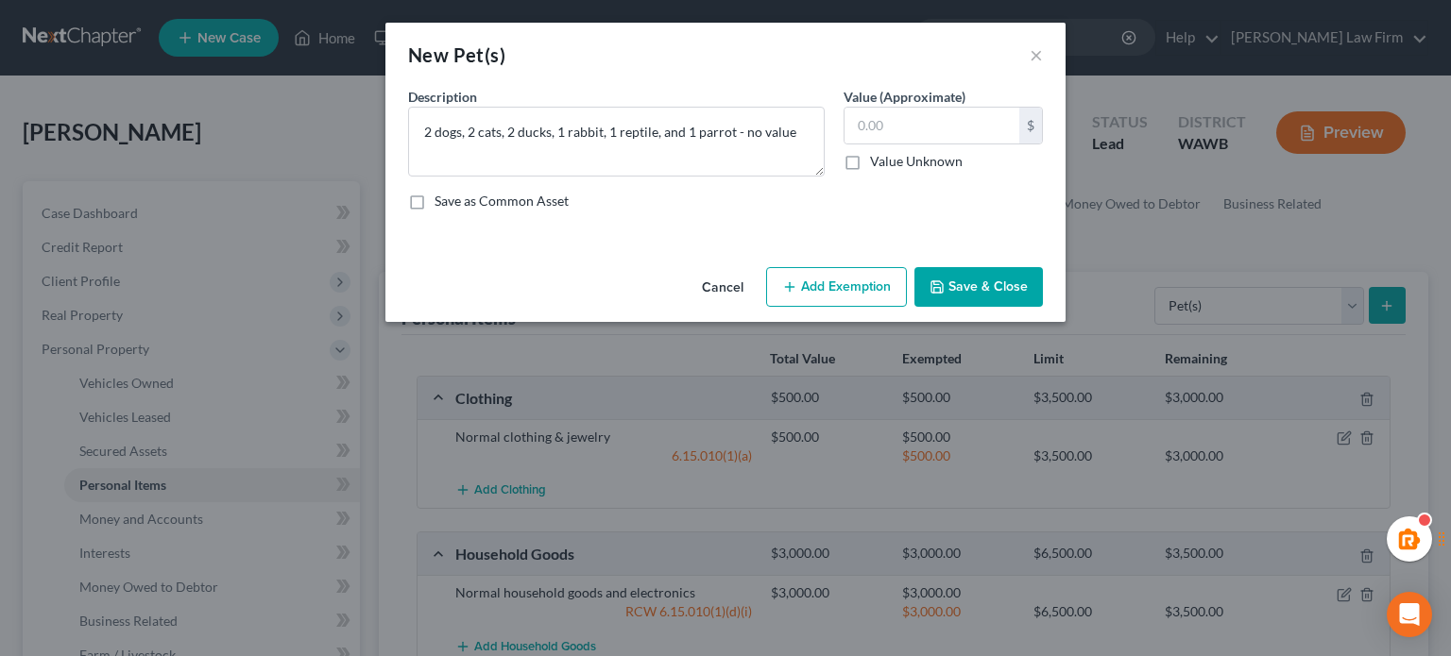
click at [997, 265] on div "Cancel Add Exemption Save & Close" at bounding box center [725, 291] width 680 height 62
click at [998, 268] on button "Save & Close" at bounding box center [978, 287] width 128 height 40
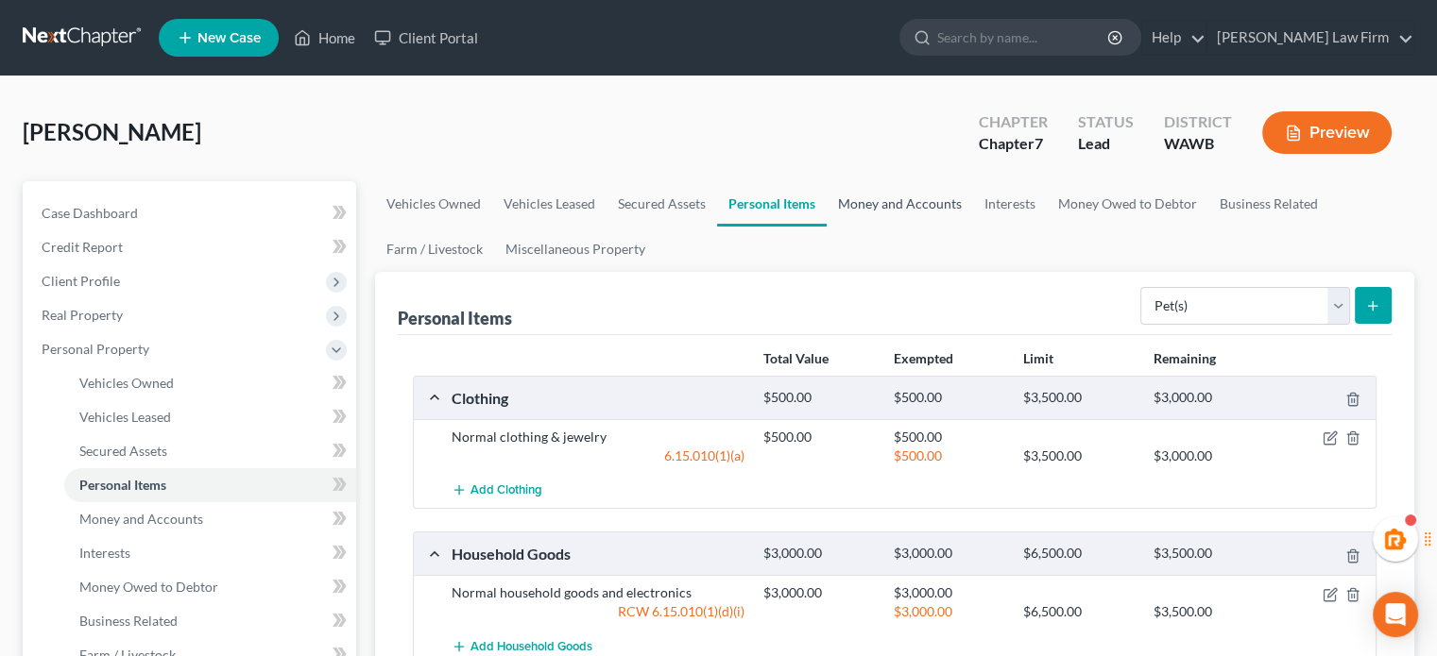
scroll to position [0, 0]
click at [942, 207] on link "Money and Accounts" at bounding box center [899, 203] width 146 height 45
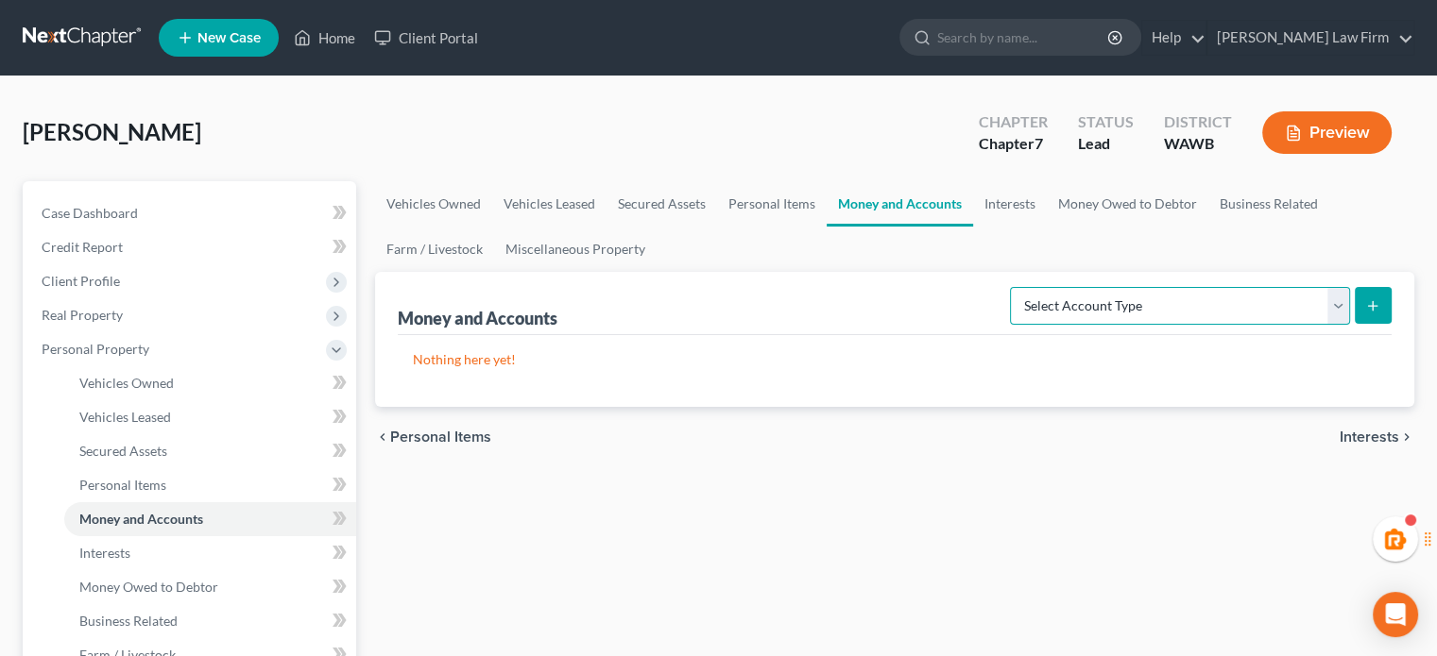
click at [1200, 300] on select "Select Account Type Brokerage Cash on Hand Certificates of Deposit Checking Acc…" at bounding box center [1180, 306] width 340 height 38
select select "checking"
click at [1013, 287] on select "Select Account Type Brokerage Cash on Hand Certificates of Deposit Checking Acc…" at bounding box center [1180, 306] width 340 height 38
click at [1377, 313] on button "submit" at bounding box center [1372, 305] width 37 height 37
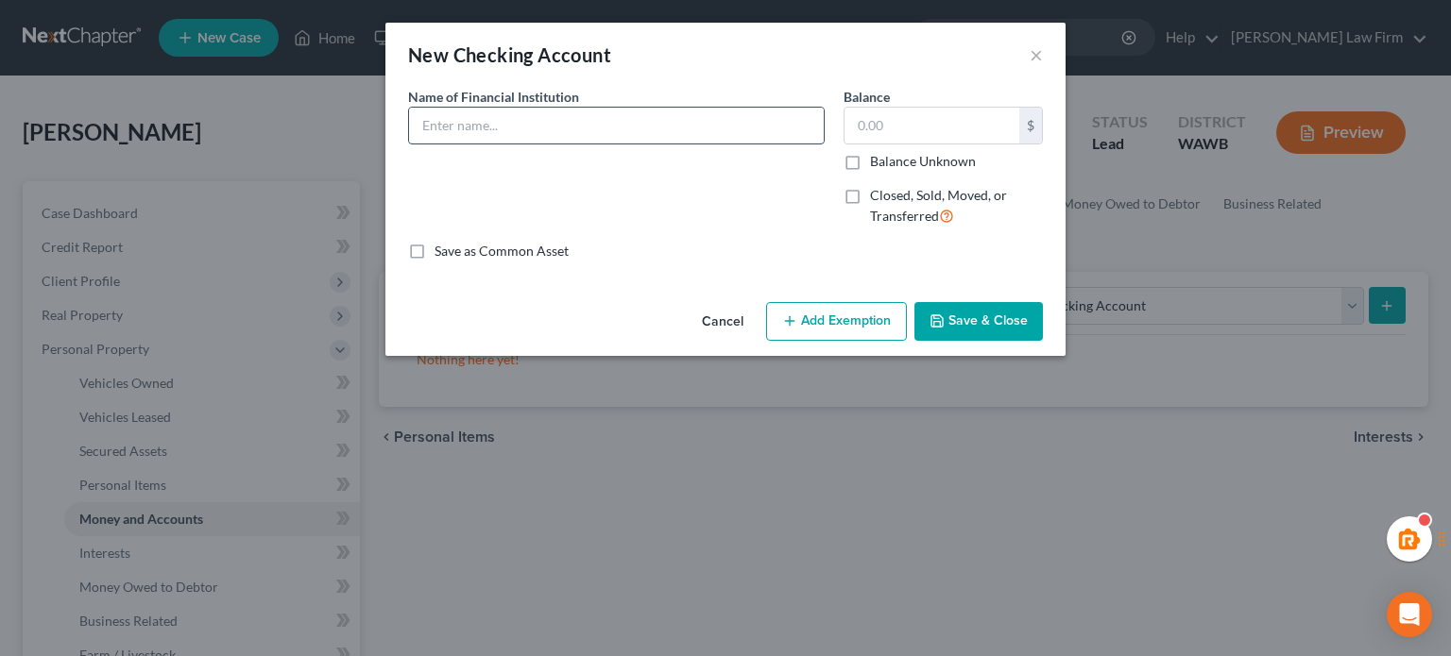
click at [647, 114] on input "text" at bounding box center [616, 126] width 415 height 36
drag, startPoint x: 661, startPoint y: 118, endPoint x: 69, endPoint y: 116, distance: 592.2
click at [69, 116] on div "New Checking Account × An exemption set must first be selected from the Filing …" at bounding box center [725, 328] width 1451 height 656
type input "Wells Fargo"
click at [1005, 313] on button "Save & Close" at bounding box center [978, 322] width 128 height 40
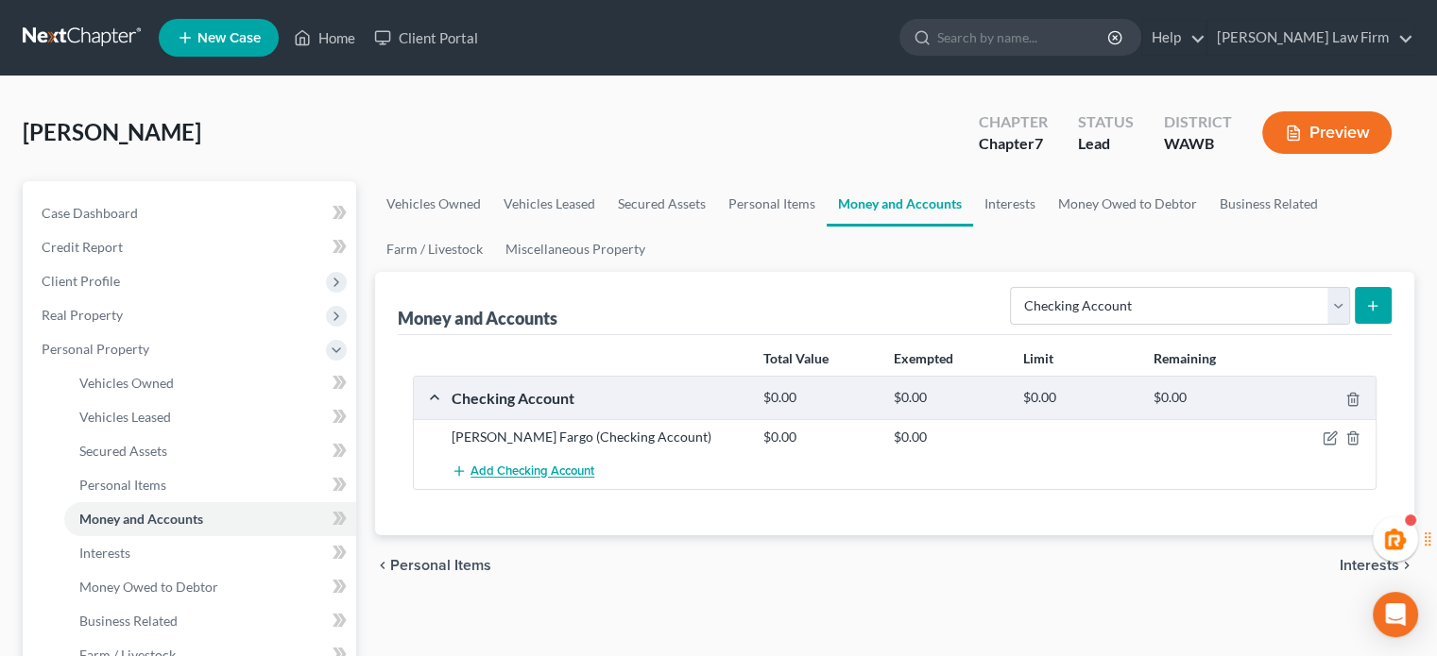
click at [529, 474] on span "Add Checking Account" at bounding box center [532, 472] width 124 height 15
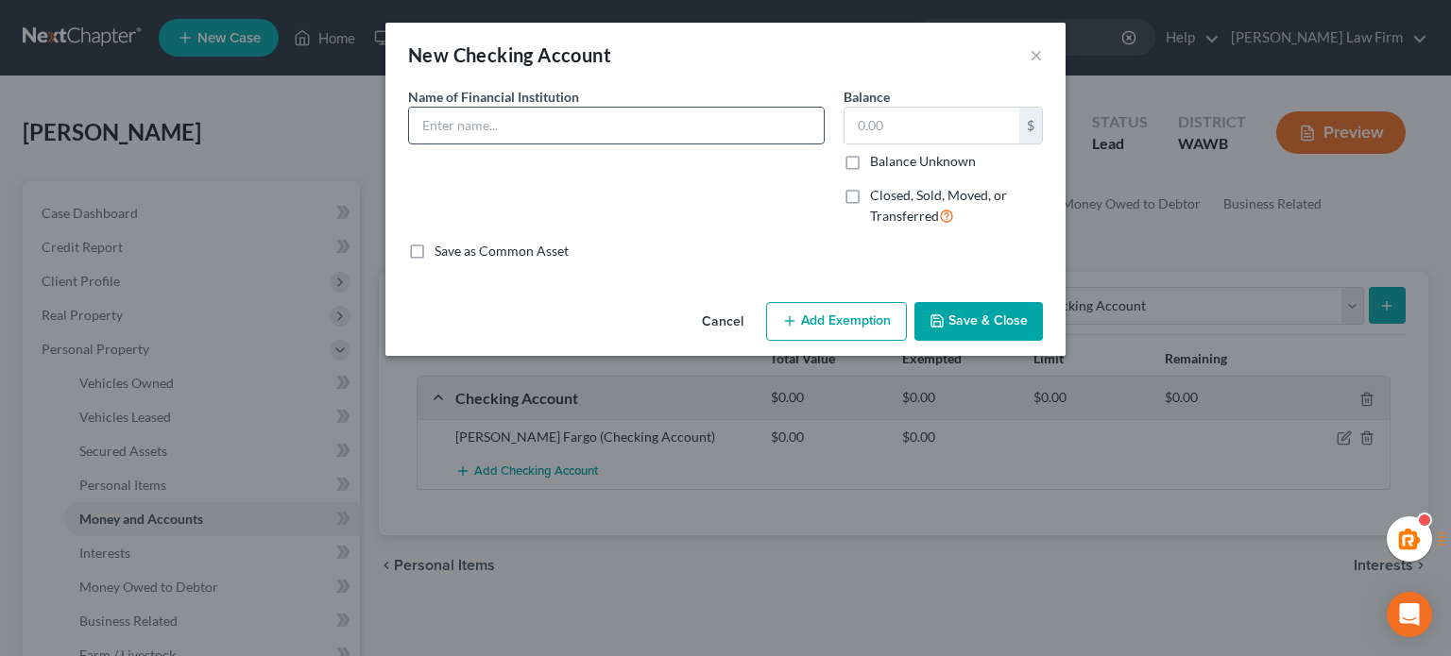
click at [533, 116] on input "text" at bounding box center [616, 126] width 415 height 36
paste input "Wells Fargo"
type input "Wells Fargo"
click at [971, 309] on button "Save & Close" at bounding box center [978, 322] width 128 height 40
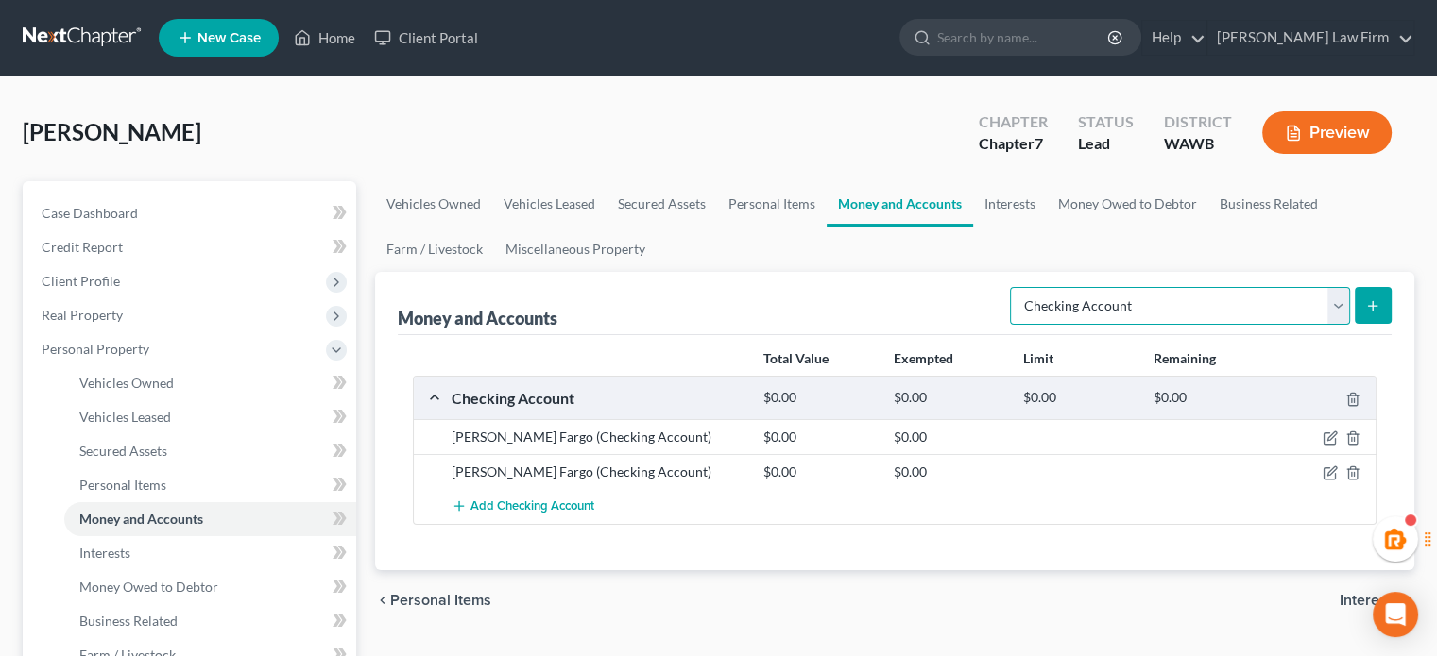
drag, startPoint x: 1115, startPoint y: 301, endPoint x: 1112, endPoint y: 317, distance: 16.5
click at [1115, 301] on select "Select Account Type Brokerage Cash on Hand Certificates of Deposit Checking Acc…" at bounding box center [1180, 306] width 340 height 38
select select "savings"
click at [1013, 287] on select "Select Account Type Brokerage Cash on Hand Certificates of Deposit Checking Acc…" at bounding box center [1180, 306] width 340 height 38
click at [1383, 306] on button "submit" at bounding box center [1372, 305] width 37 height 37
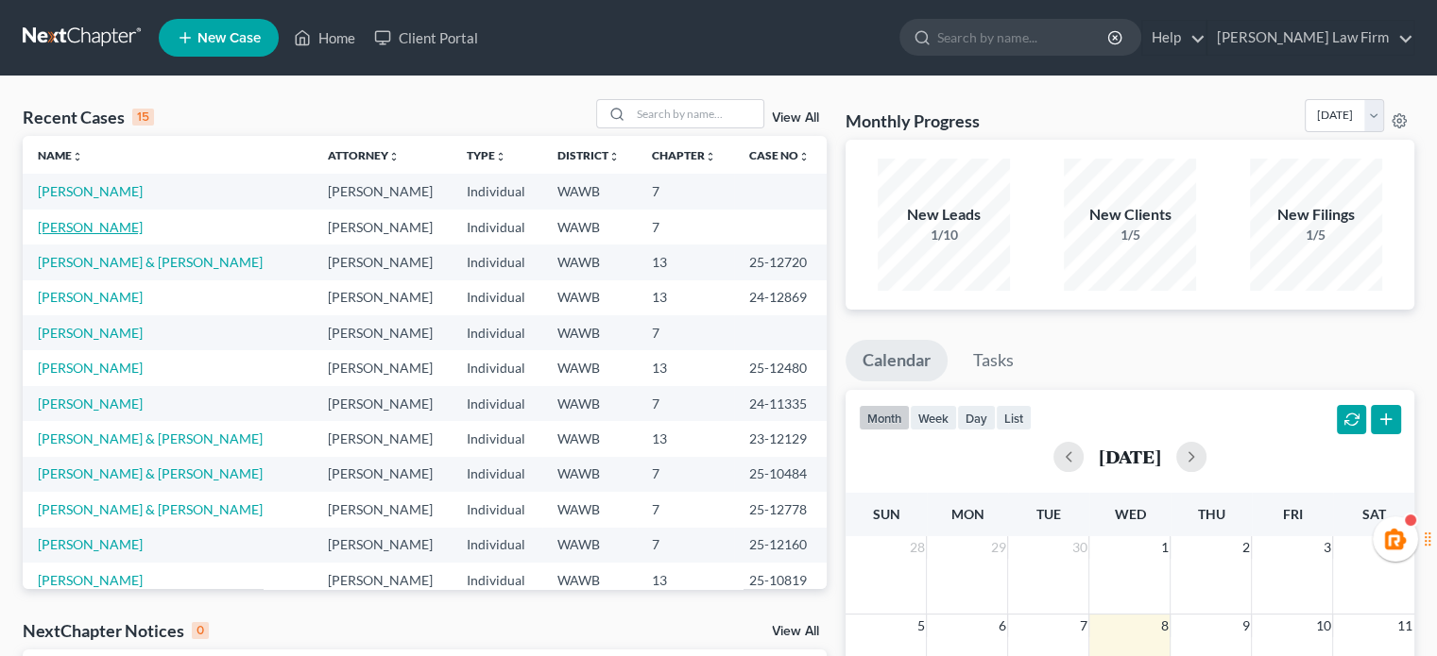
click at [66, 221] on link "[PERSON_NAME]" at bounding box center [90, 227] width 105 height 16
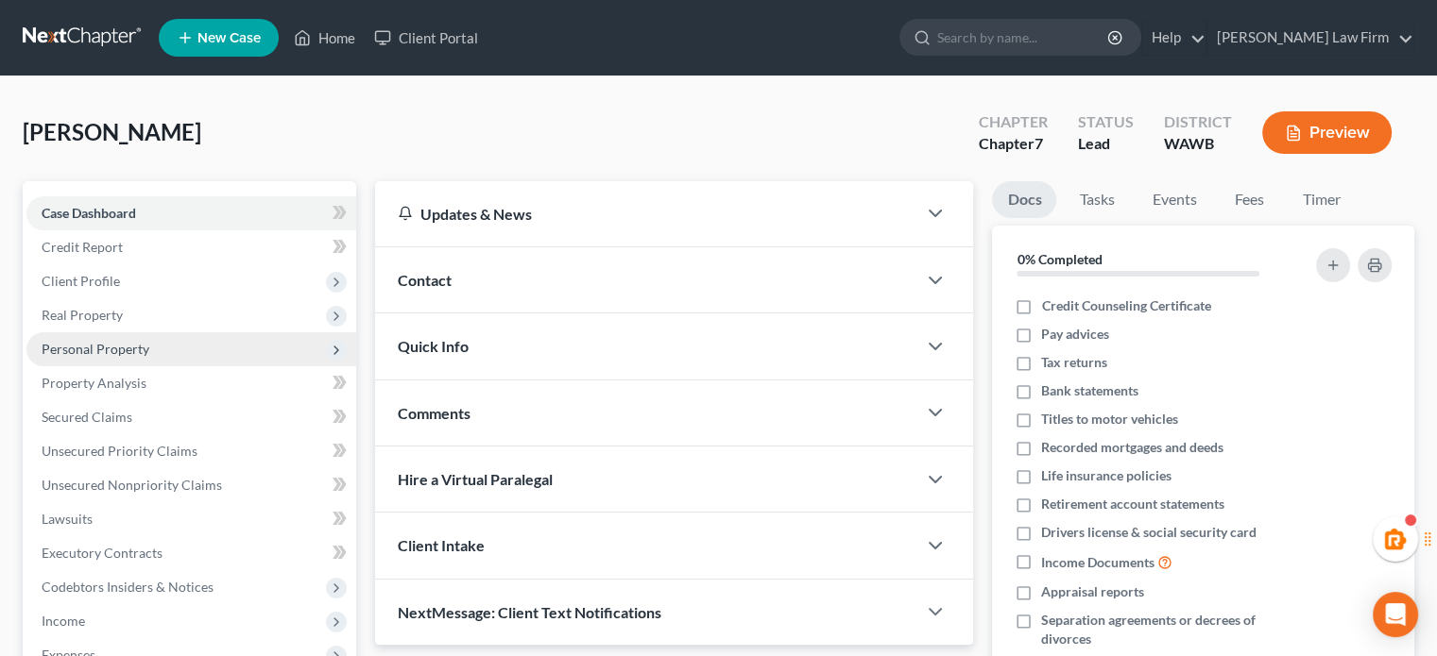
click at [110, 342] on span "Personal Property" at bounding box center [96, 349] width 108 height 16
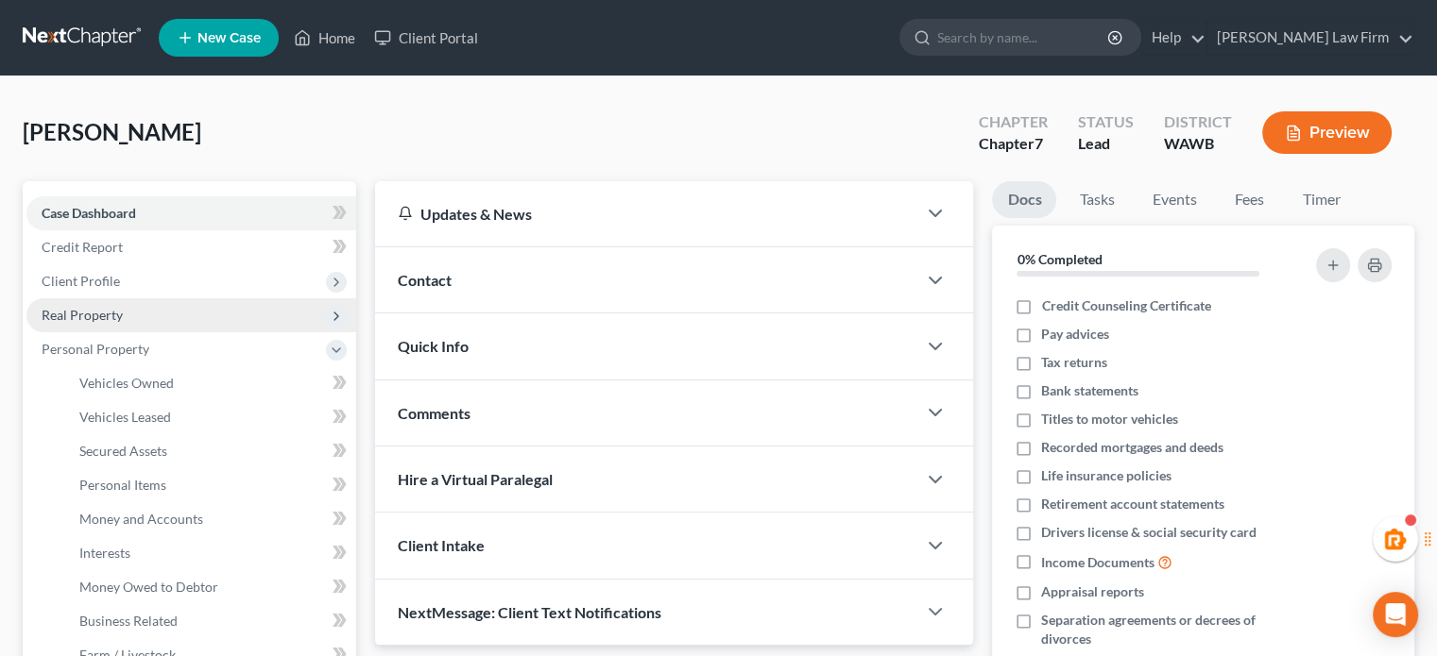
click at [95, 322] on span "Real Property" at bounding box center [82, 315] width 81 height 16
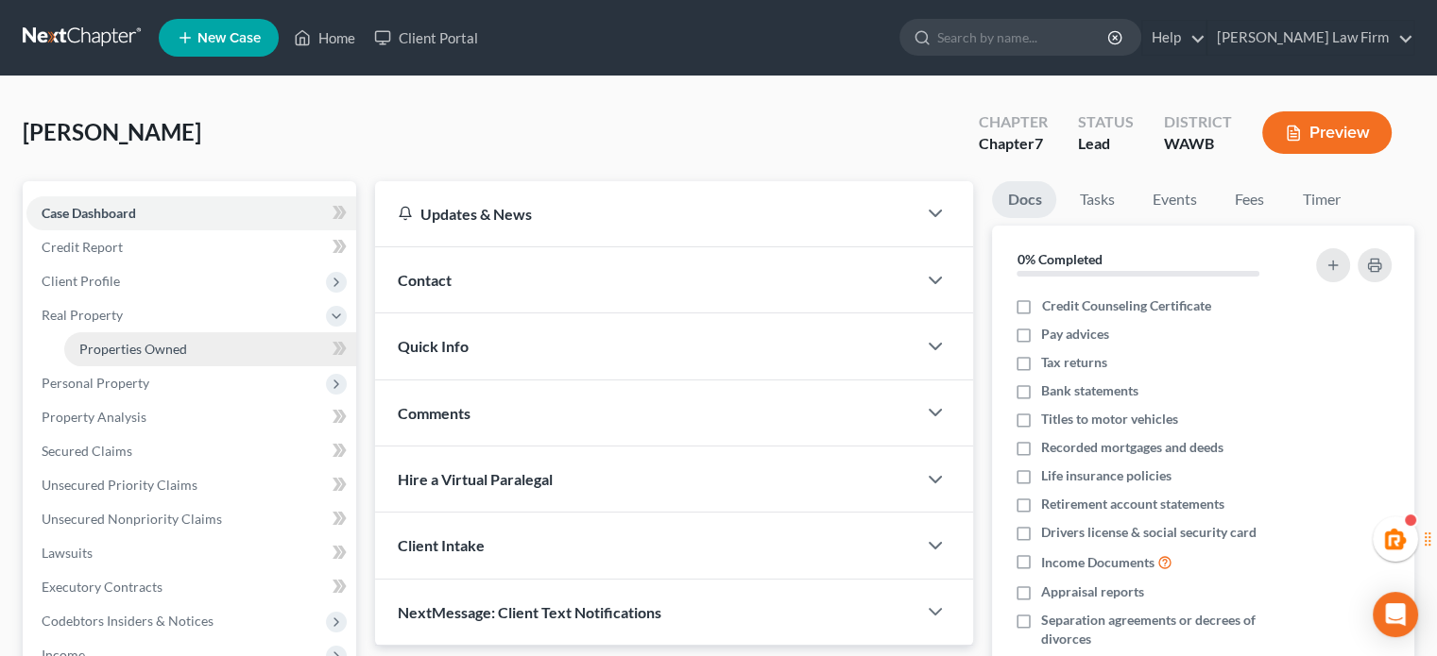
click at [94, 354] on span "Properties Owned" at bounding box center [133, 349] width 108 height 16
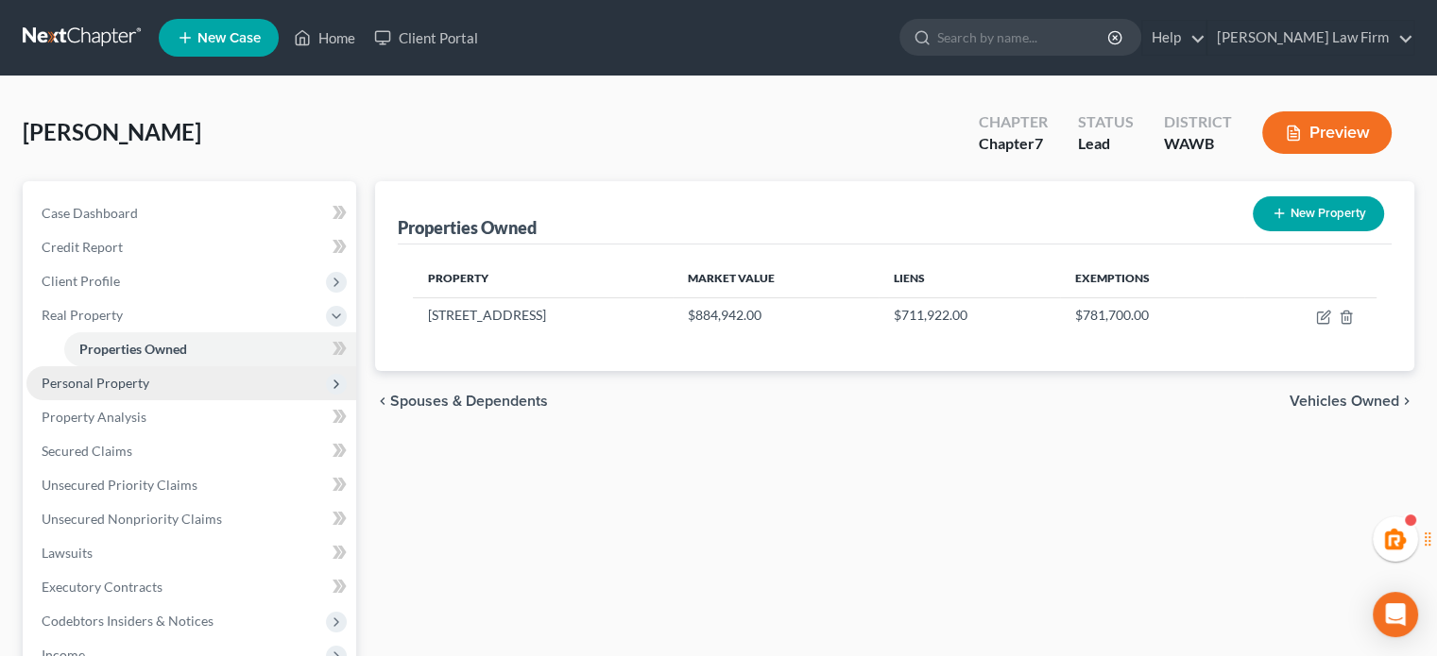
click at [173, 385] on span "Personal Property" at bounding box center [191, 383] width 330 height 34
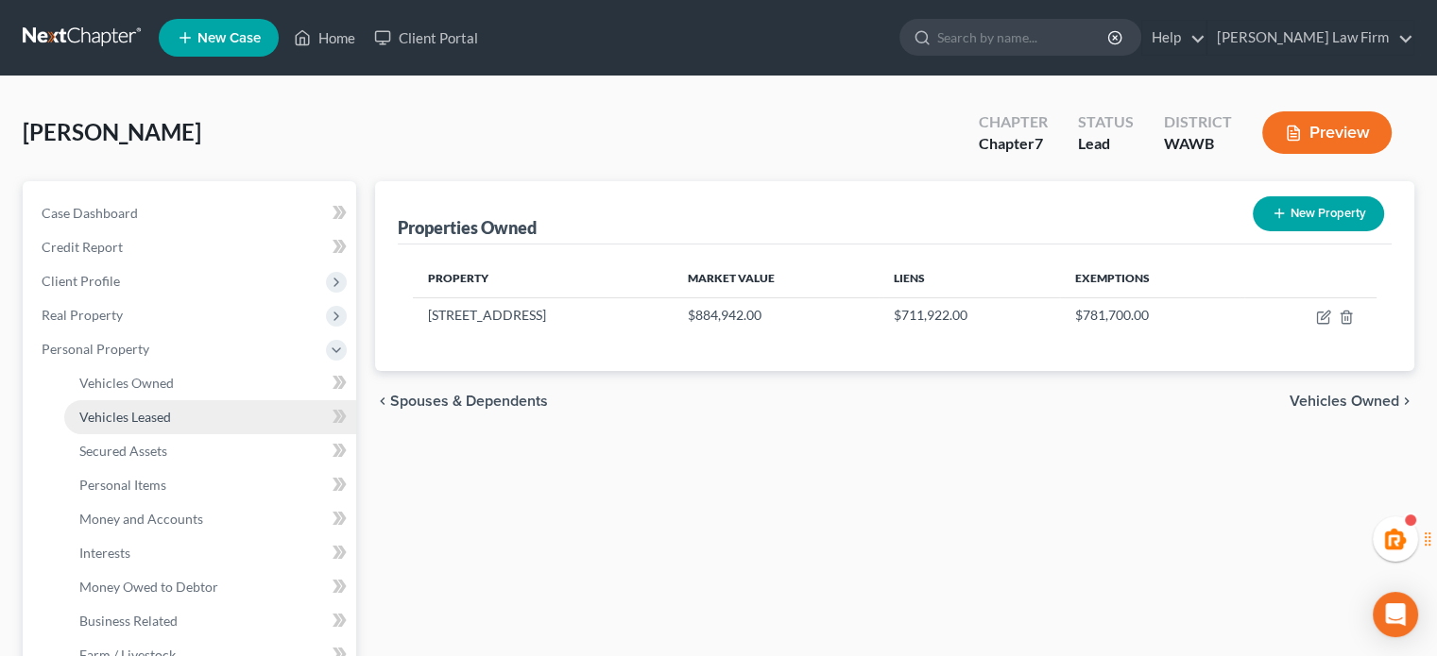
click at [169, 403] on link "Vehicles Leased" at bounding box center [210, 417] width 292 height 34
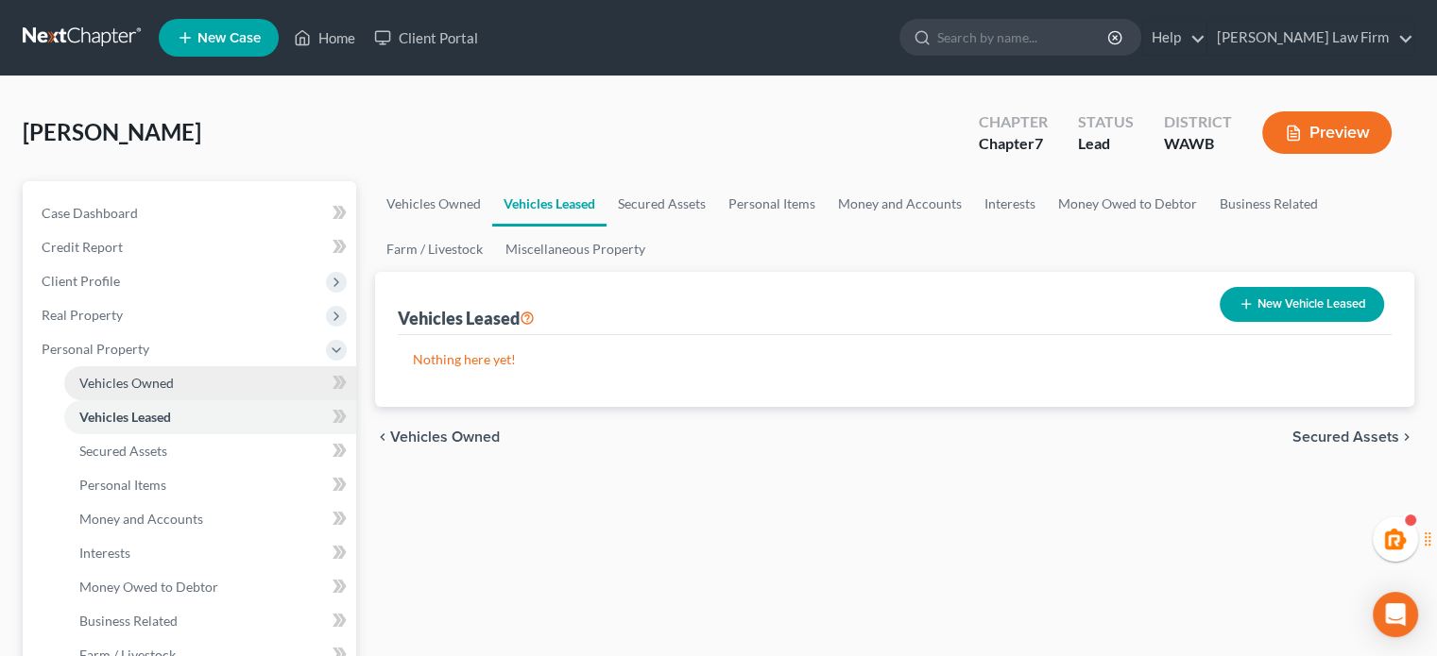
click at [161, 370] on link "Vehicles Owned" at bounding box center [210, 383] width 292 height 34
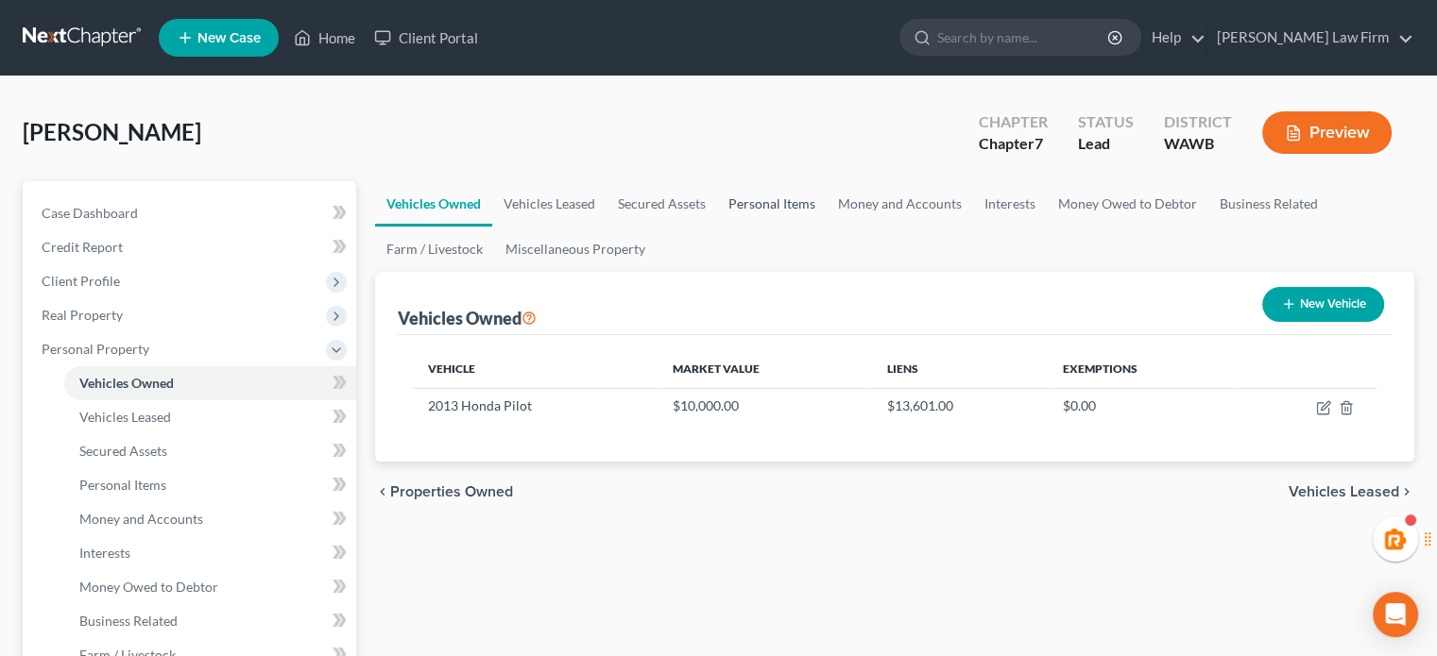
click at [737, 196] on link "Personal Items" at bounding box center [772, 203] width 110 height 45
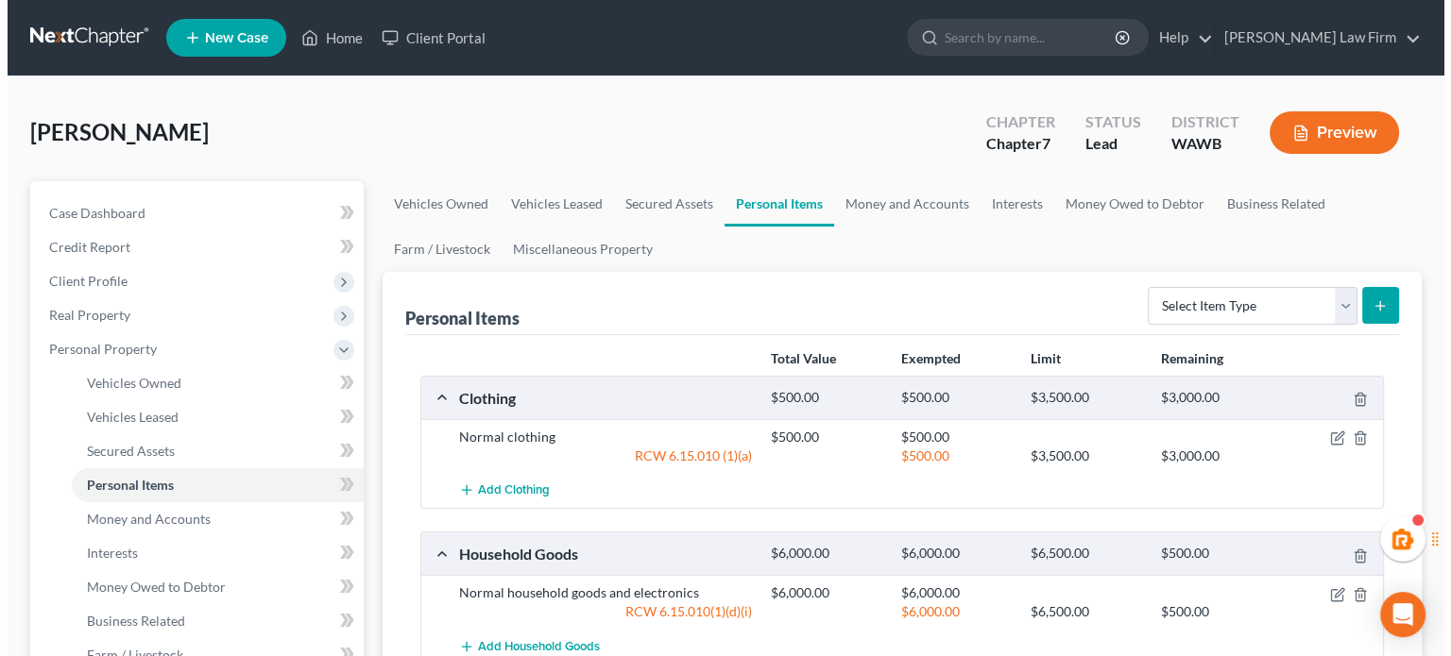
scroll to position [315, 0]
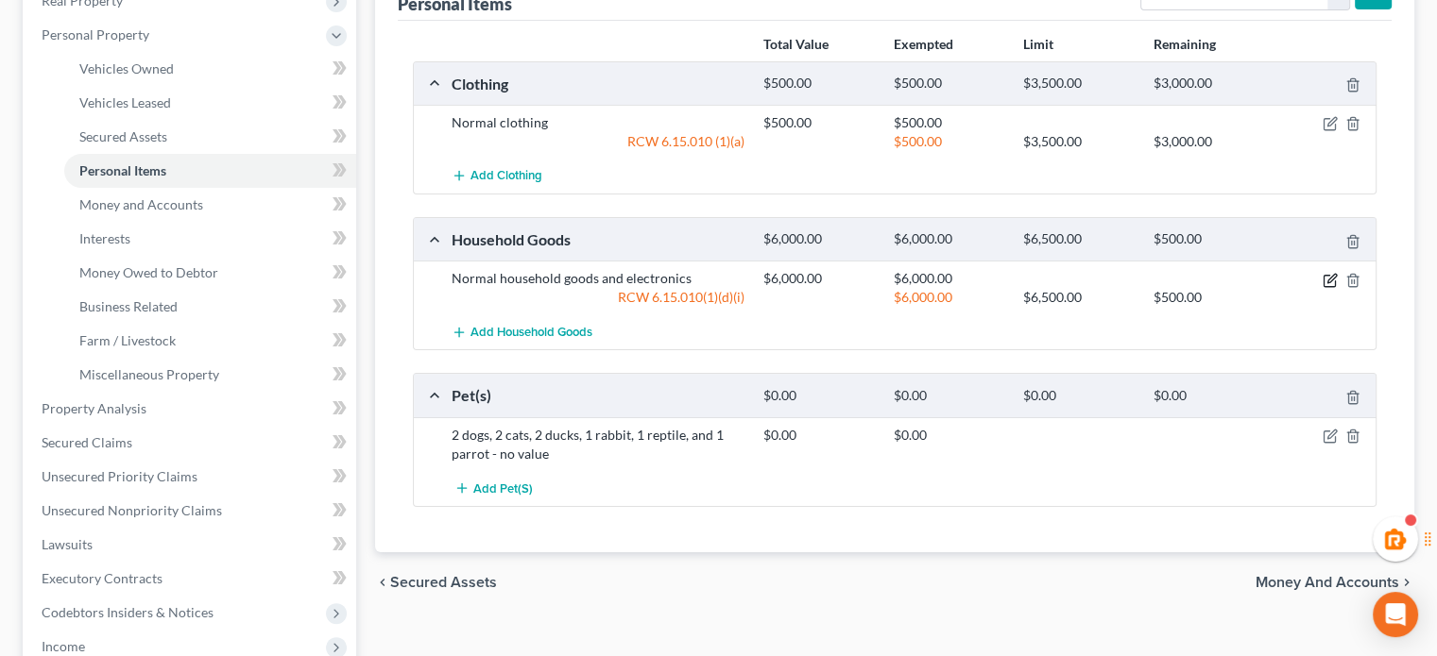
click at [1332, 274] on icon "button" at bounding box center [1331, 278] width 9 height 9
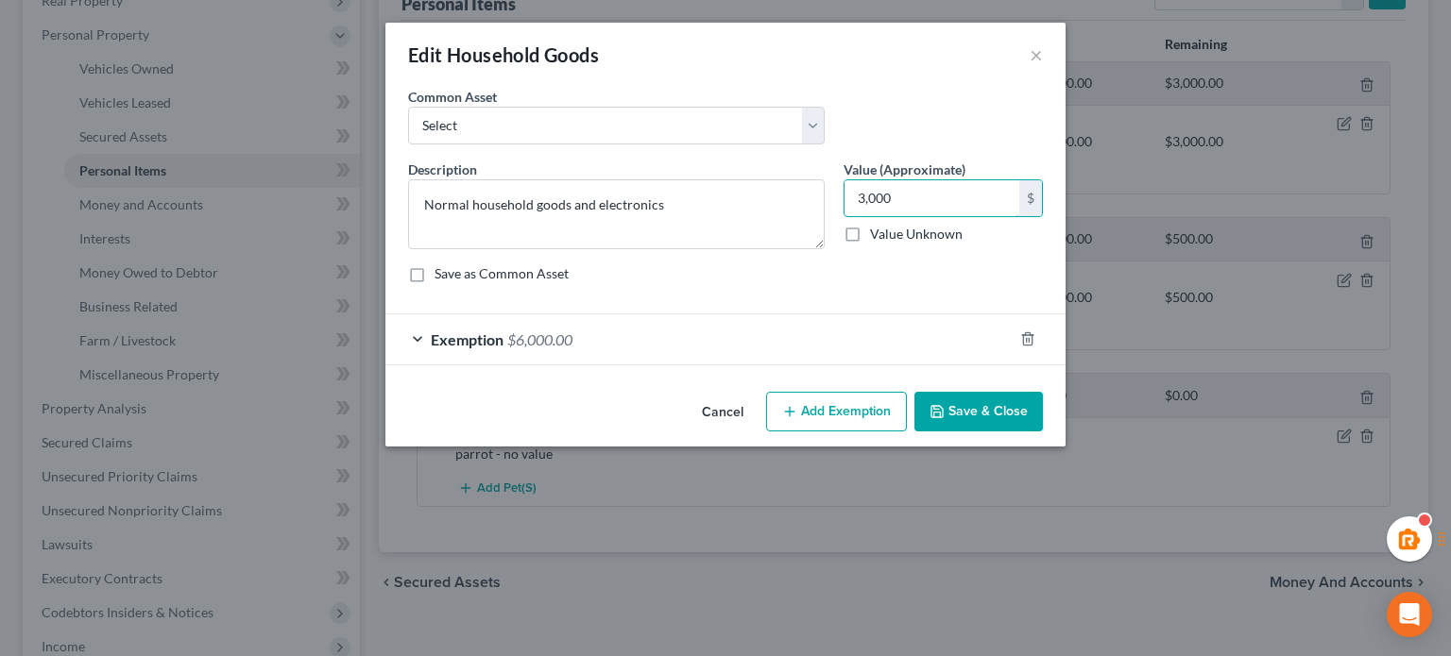
type input "3,000"
click at [836, 332] on div "Exemption $6,000.00" at bounding box center [698, 340] width 627 height 50
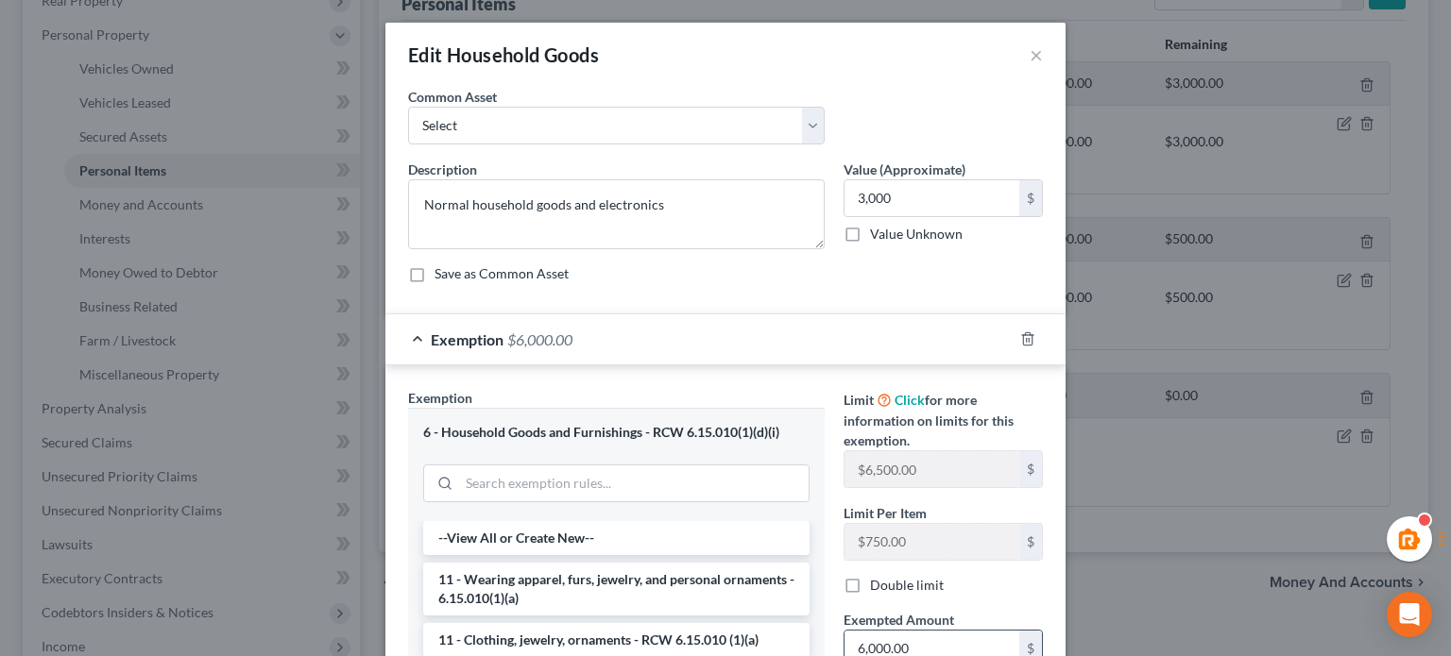
click at [928, 649] on input "6,000.00" at bounding box center [931, 649] width 175 height 36
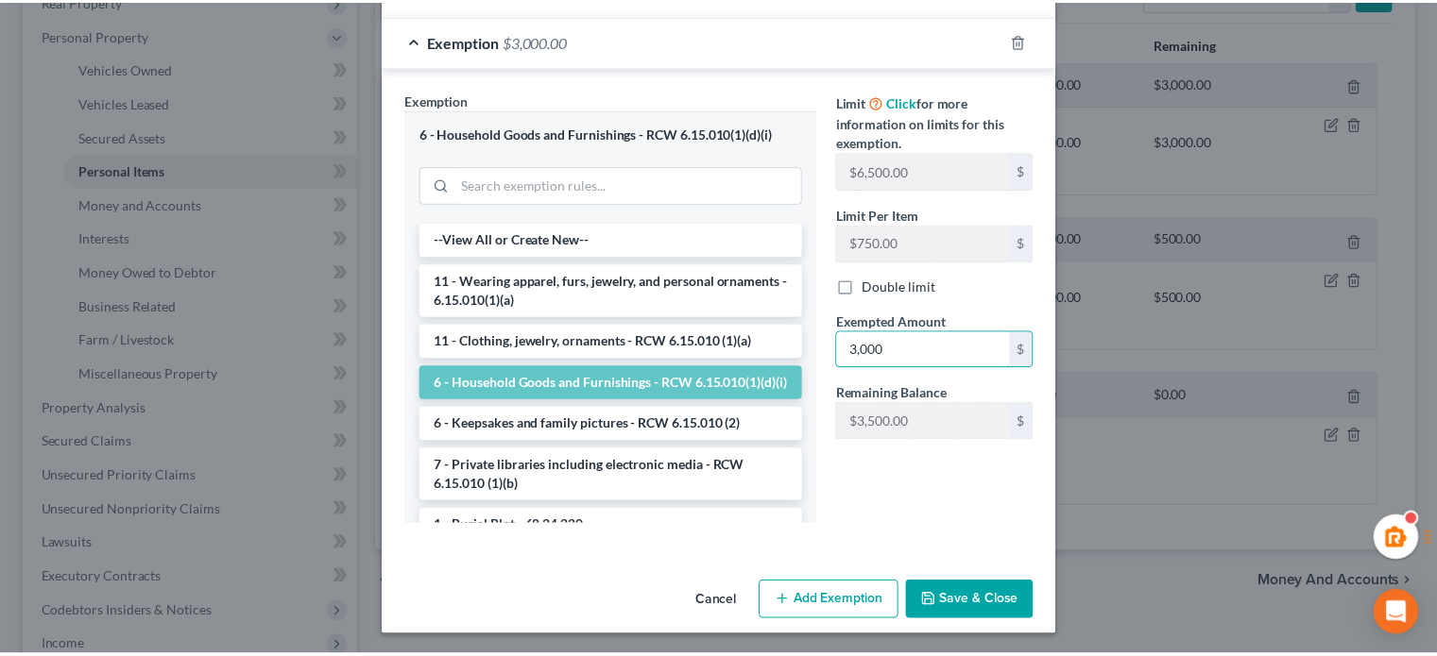
scroll to position [298, 0]
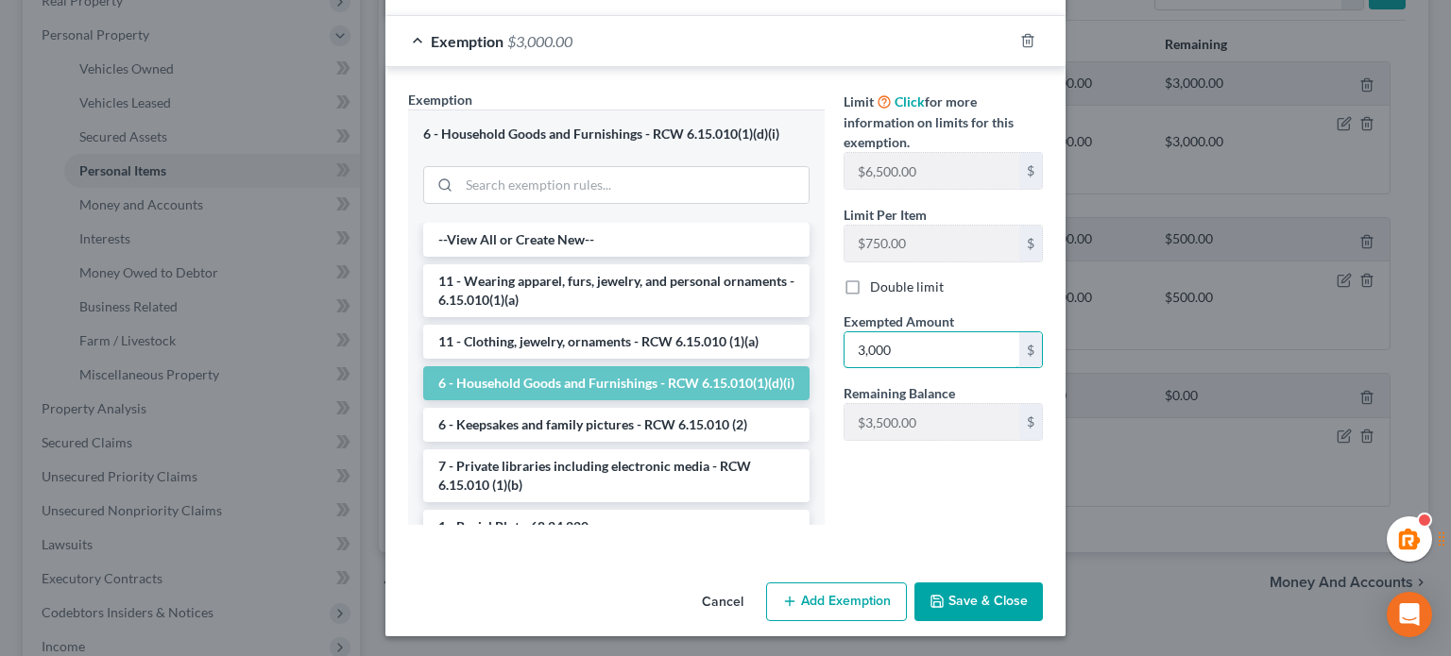
type input "3,000"
click at [994, 600] on button "Save & Close" at bounding box center [978, 603] width 128 height 40
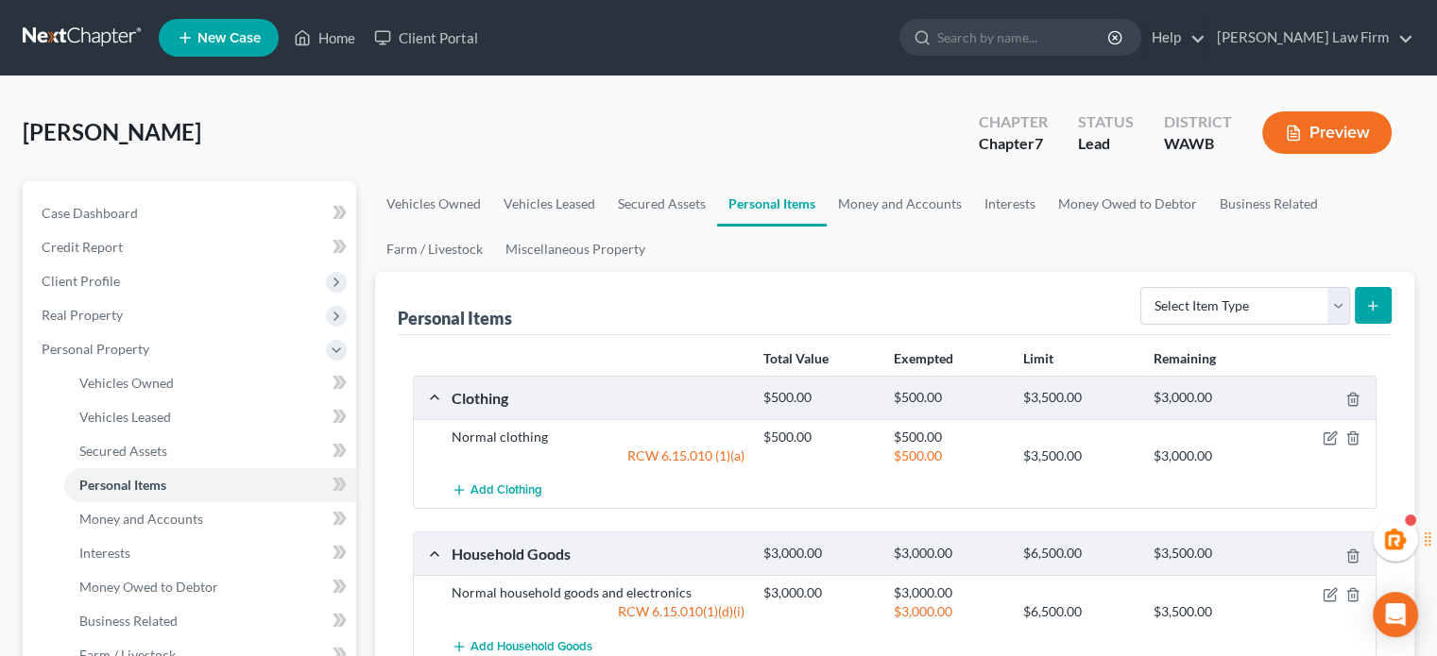
scroll to position [315, 0]
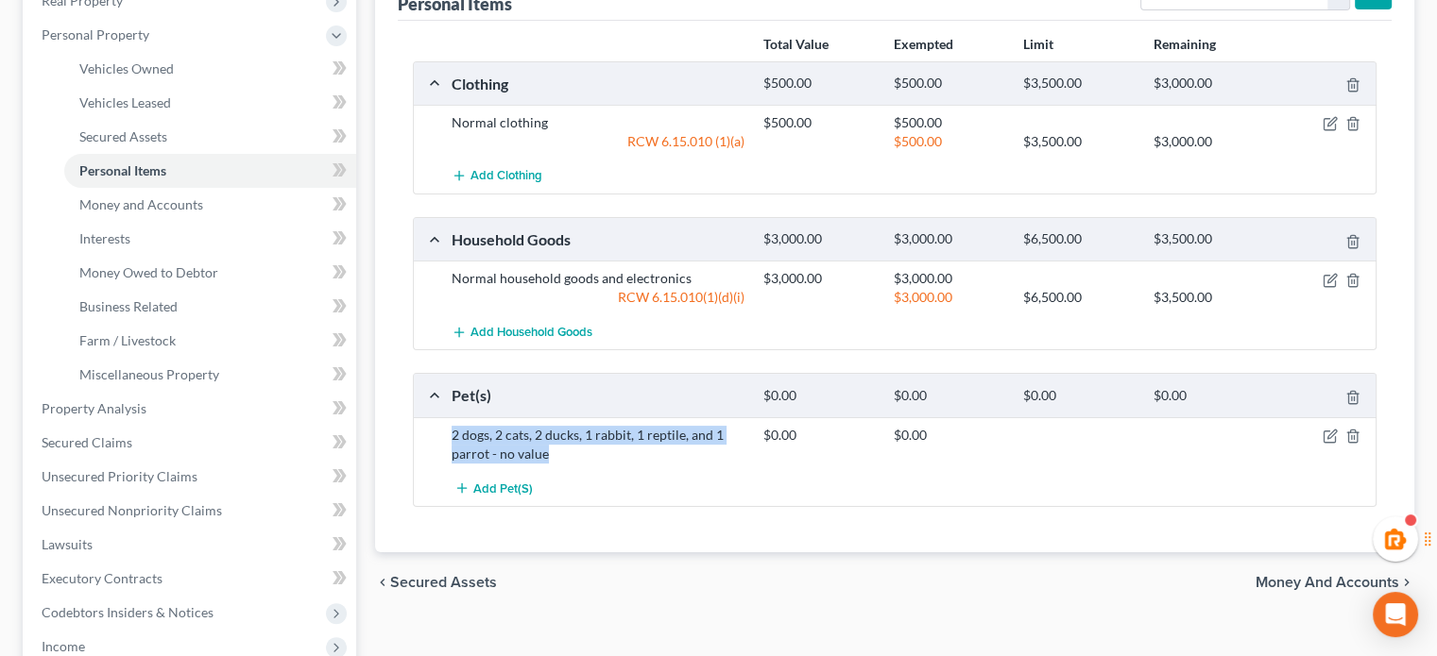
drag, startPoint x: 550, startPoint y: 454, endPoint x: 451, endPoint y: 437, distance: 100.6
click at [451, 437] on div "2 dogs, 2 cats, 2 ducks, 1 rabbit, 1 reptile, and 1 parrot - no value" at bounding box center [598, 445] width 312 height 38
copy div "2 dogs, 2 cats, 2 ducks, 1 rabbit, 1 reptile, and 1 parrot - no value"
click at [714, 471] on div "Add Pet(s)" at bounding box center [909, 488] width 935 height 35
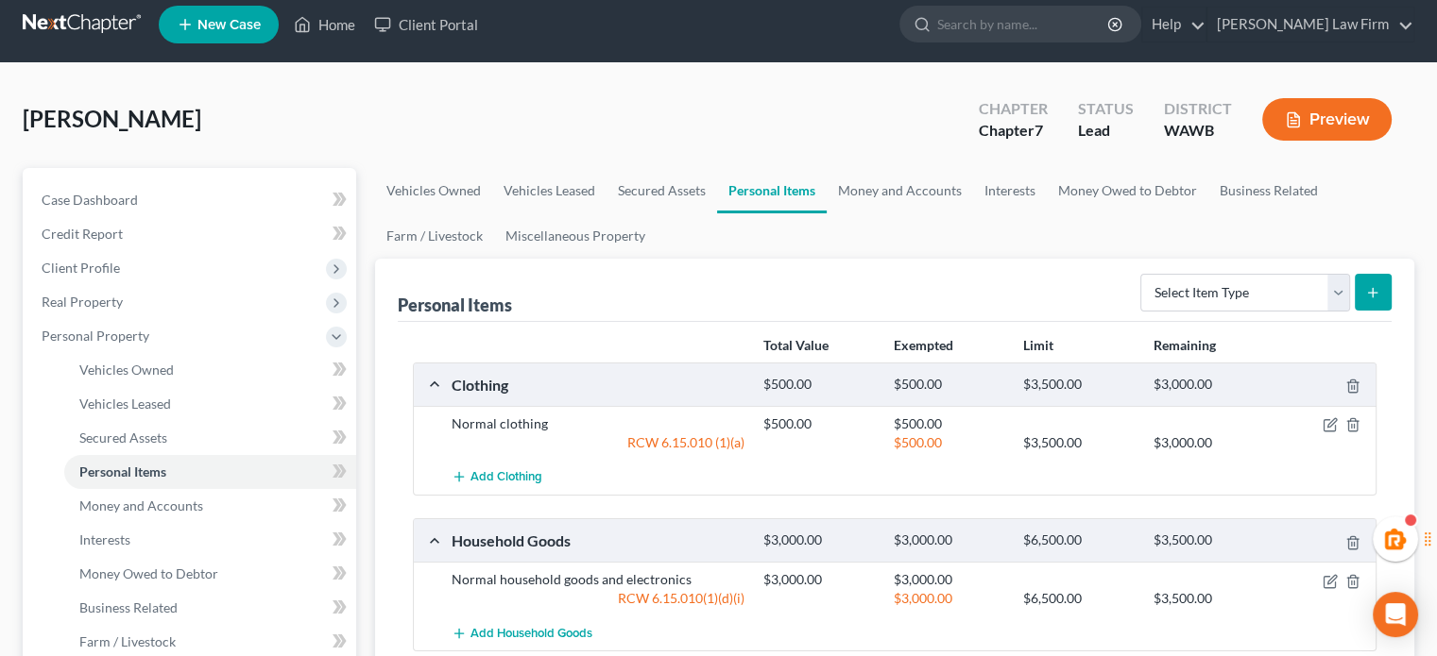
scroll to position [0, 0]
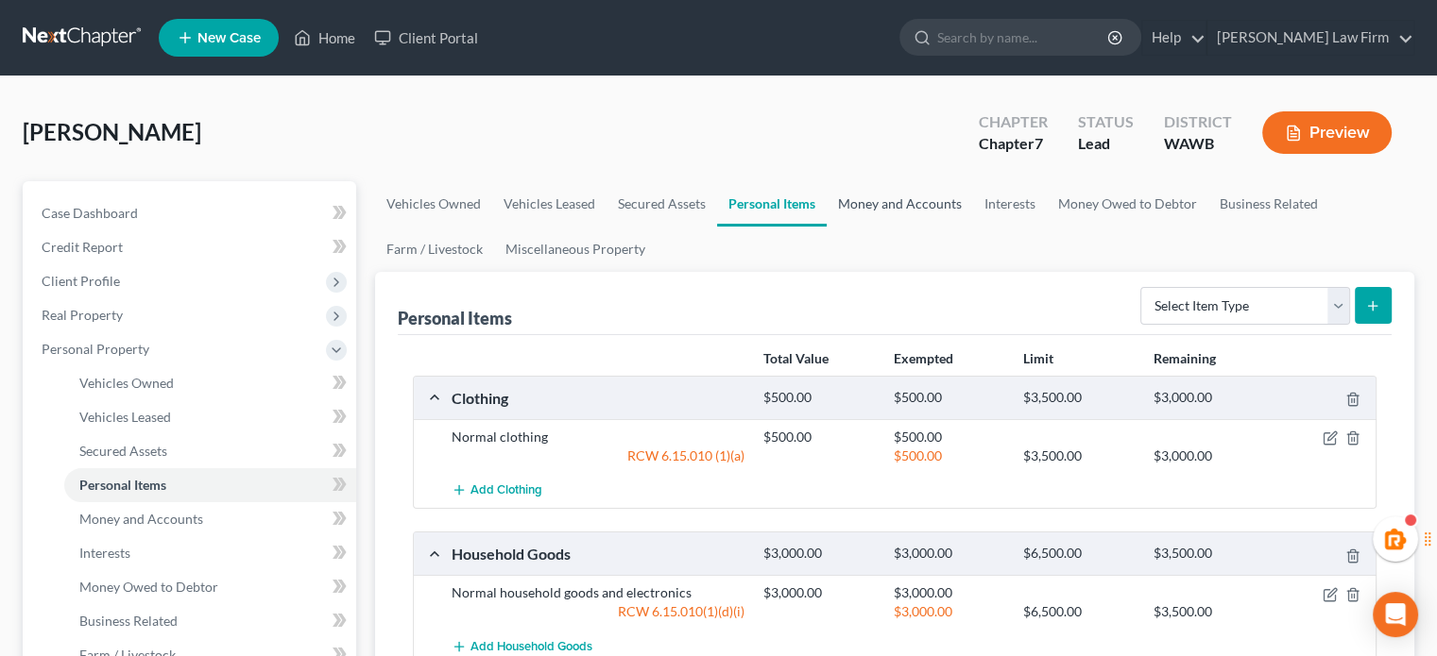
click at [922, 212] on link "Money and Accounts" at bounding box center [899, 203] width 146 height 45
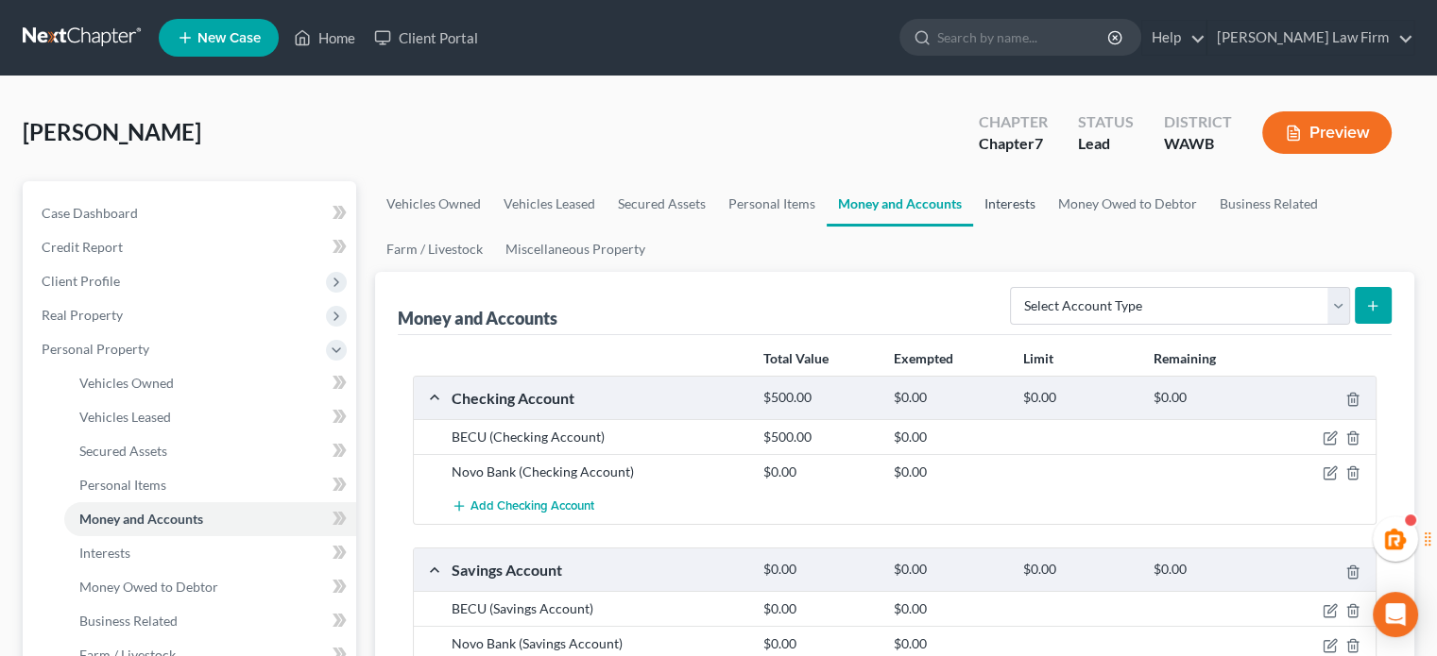
click at [987, 184] on link "Interests" at bounding box center [1010, 203] width 74 height 45
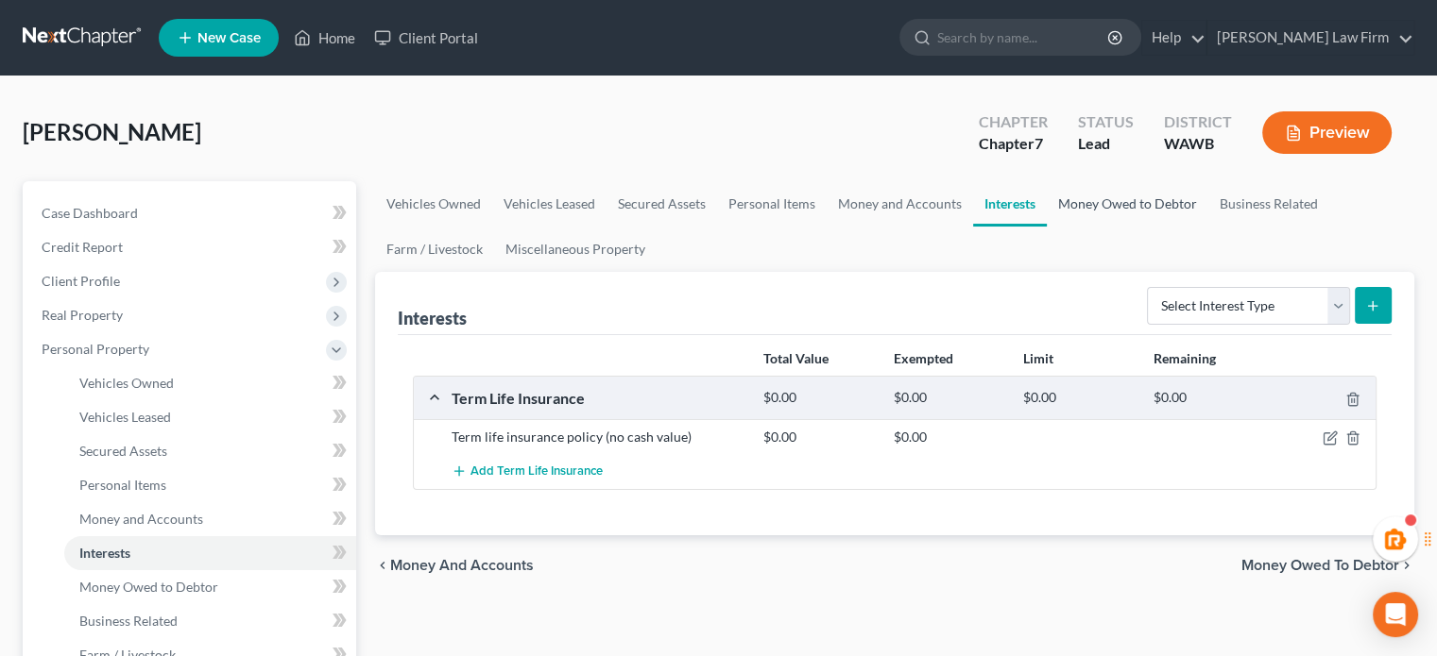
click at [1154, 217] on link "Money Owed to Debtor" at bounding box center [1127, 203] width 162 height 45
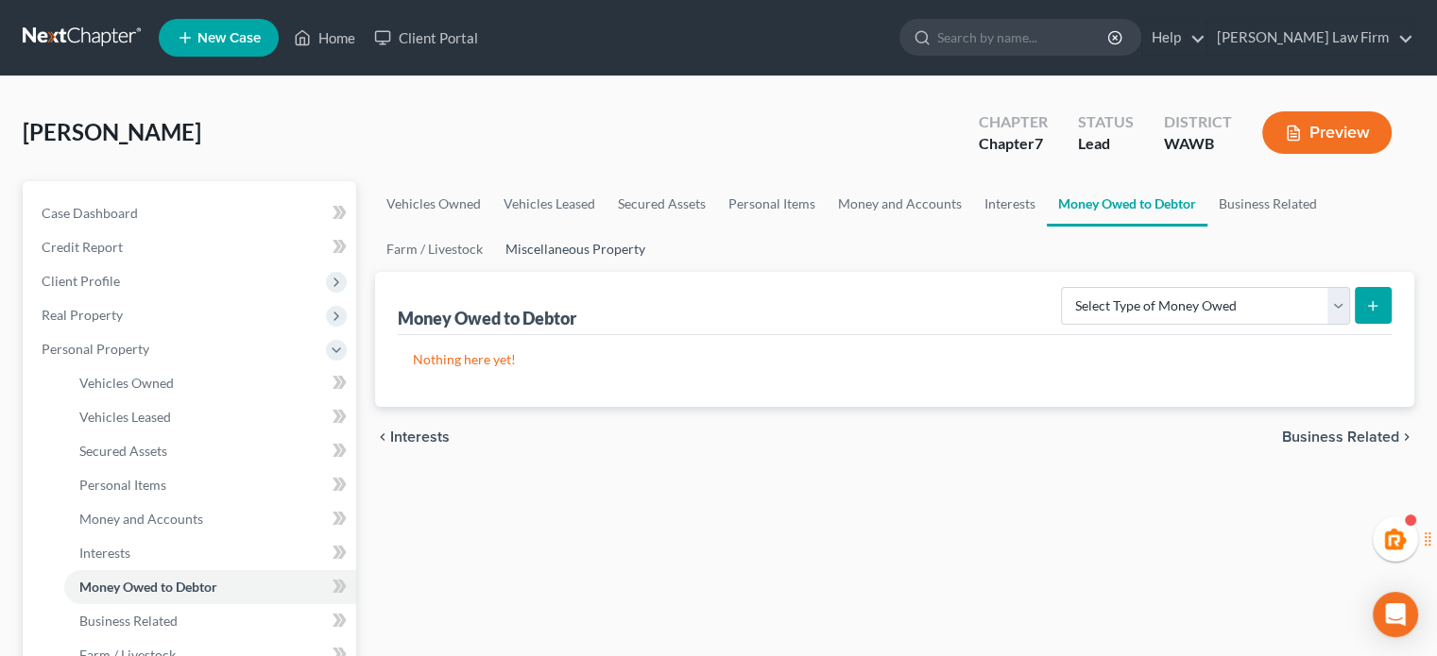
click at [510, 243] on link "Miscellaneous Property" at bounding box center [575, 249] width 162 height 45
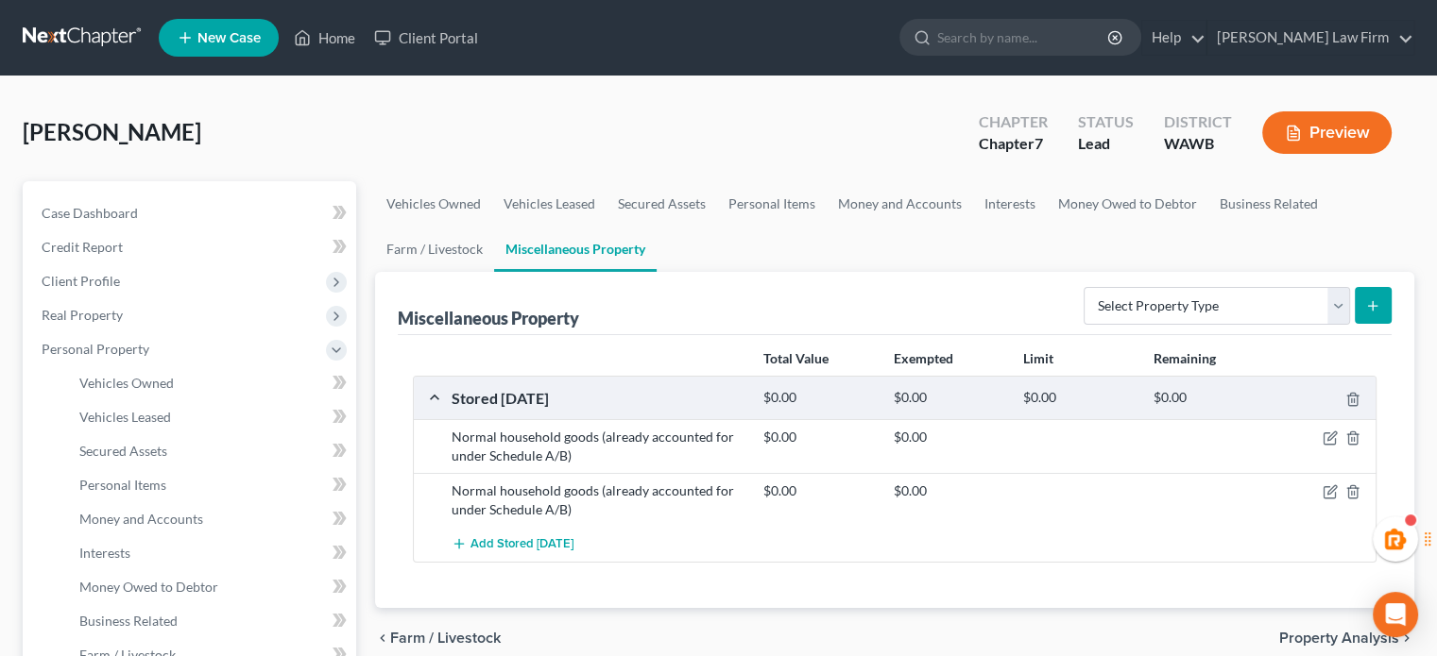
click at [1326, 445] on div "$0.00 $0.00" at bounding box center [1065, 447] width 623 height 38
click at [1326, 437] on icon "button" at bounding box center [1329, 438] width 15 height 15
select select "50"
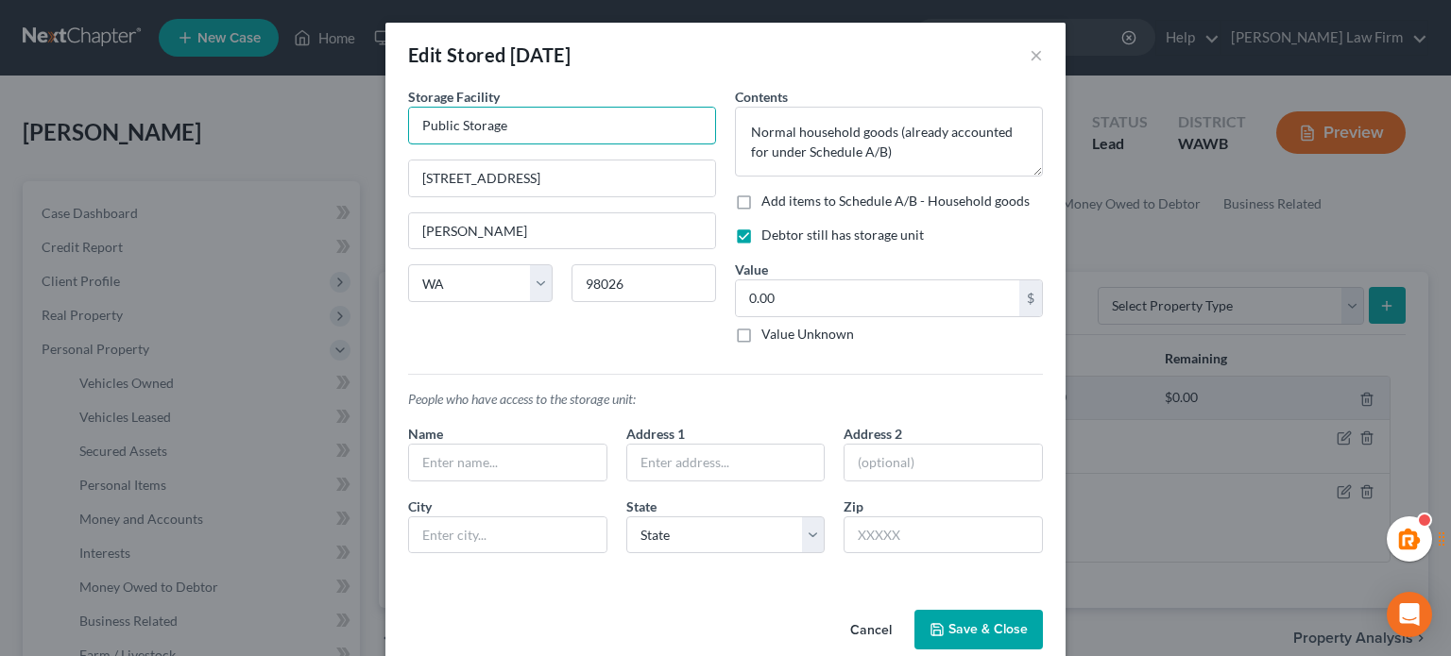
drag, startPoint x: 533, startPoint y: 119, endPoint x: 242, endPoint y: 149, distance: 292.5
click at [242, 149] on div "Edit Stored Within 1 Year × An exemption set must first be selected from the Fi…" at bounding box center [725, 328] width 1451 height 656
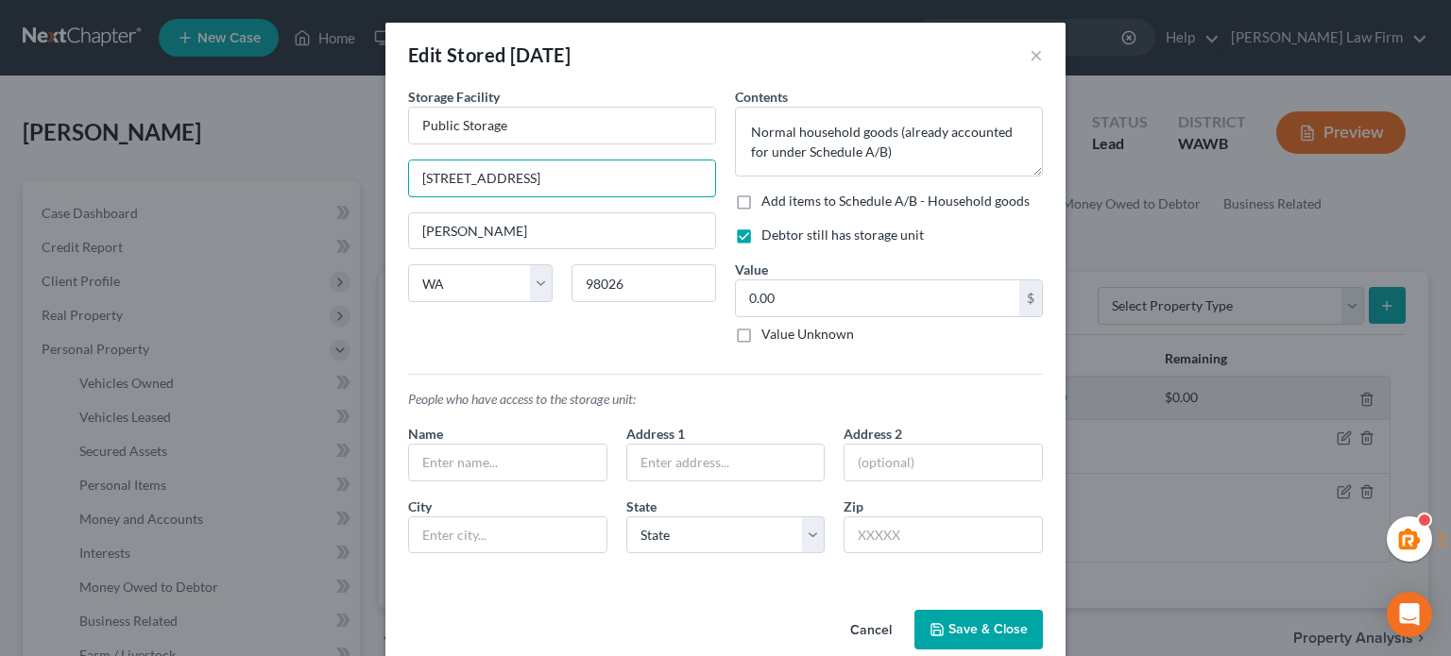
drag, startPoint x: 533, startPoint y: 181, endPoint x: 298, endPoint y: 233, distance: 240.8
click at [298, 233] on div "Edit Stored Within 1 Year × An exemption set must first be selected from the Fi…" at bounding box center [725, 328] width 1451 height 656
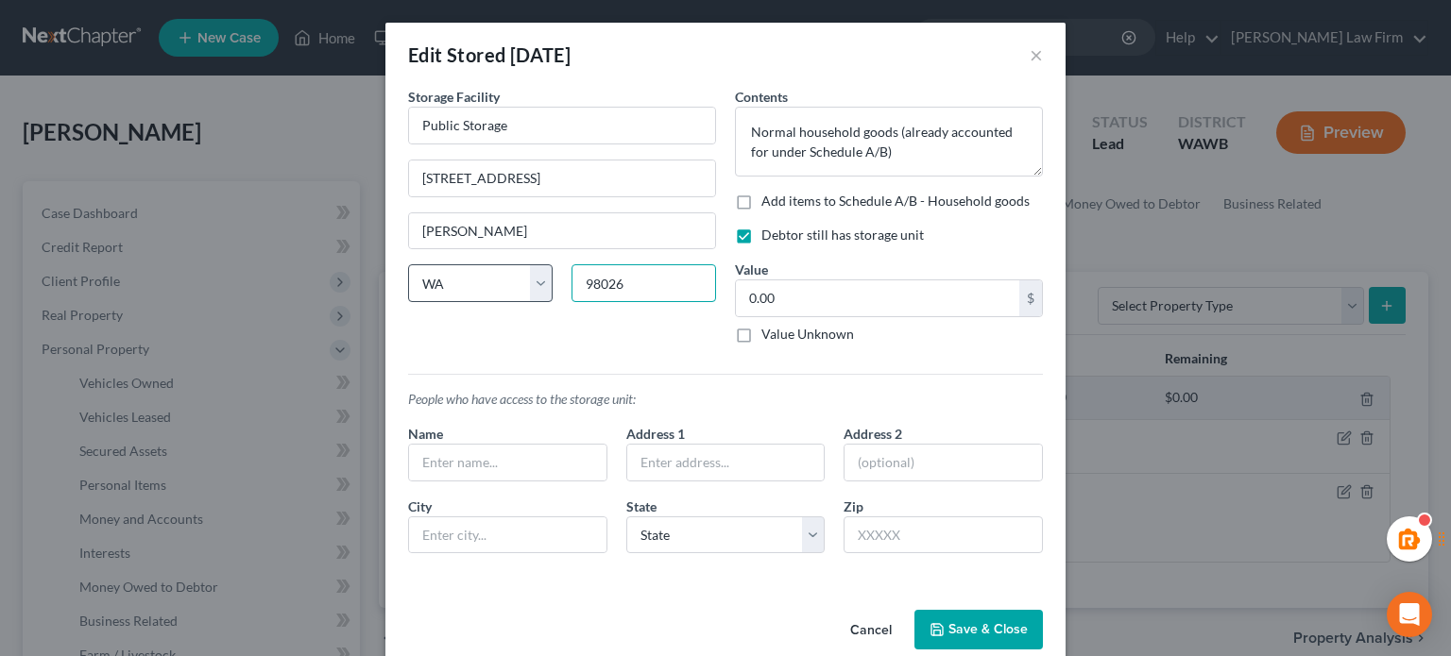
drag, startPoint x: 611, startPoint y: 282, endPoint x: 472, endPoint y: 285, distance: 138.9
click at [471, 296] on div "State AL AK AR AZ CA CO CT DE DC FL GA GU HI ID IL IN IA KS KY LA ME MD MA MI M…" at bounding box center [562, 290] width 327 height 53
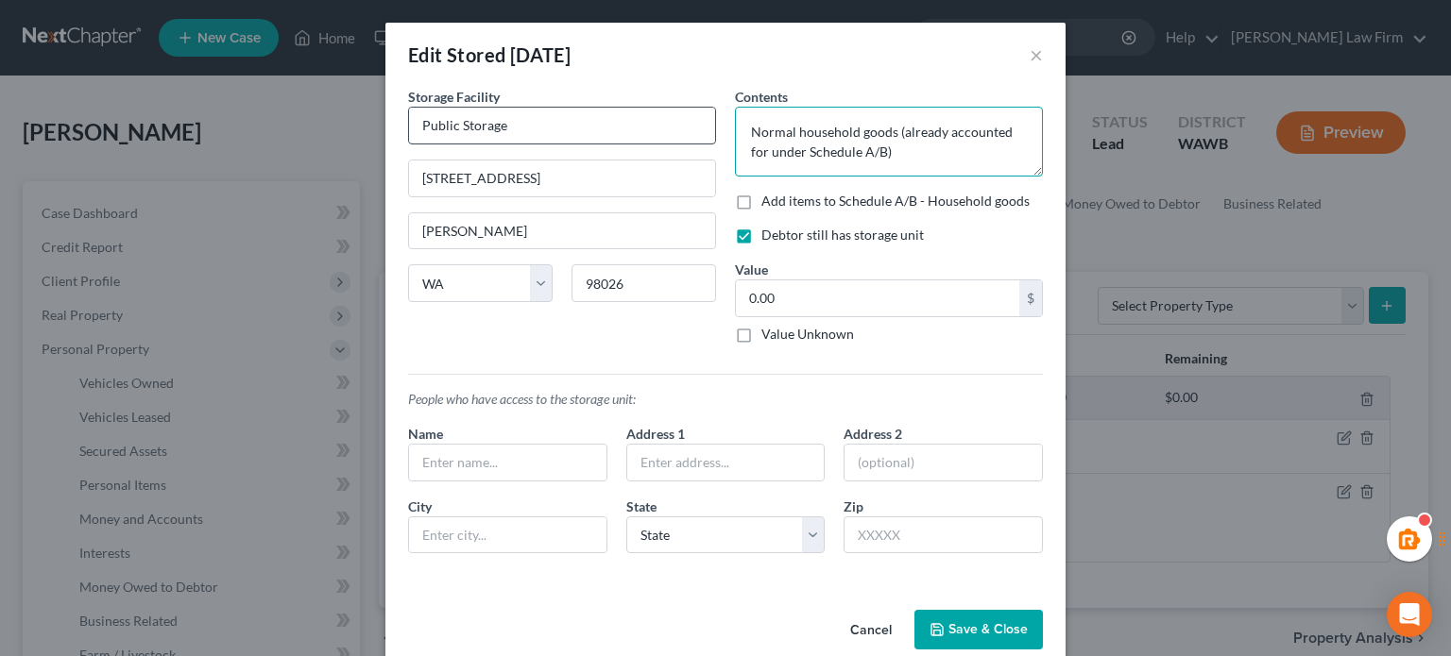
drag, startPoint x: 902, startPoint y: 162, endPoint x: 676, endPoint y: 133, distance: 227.5
click at [676, 133] on div "Storage Facility Public Storage 23010 Highway 99 Edmonds State AL AK AR AZ CA C…" at bounding box center [726, 328] width 654 height 482
click at [1038, 63] on div "Edit Stored Within 1 Year ×" at bounding box center [725, 55] width 680 height 64
click at [1035, 60] on div "Edit Stored Within 1 Year ×" at bounding box center [725, 55] width 680 height 64
click at [1029, 58] on button "×" at bounding box center [1035, 54] width 13 height 23
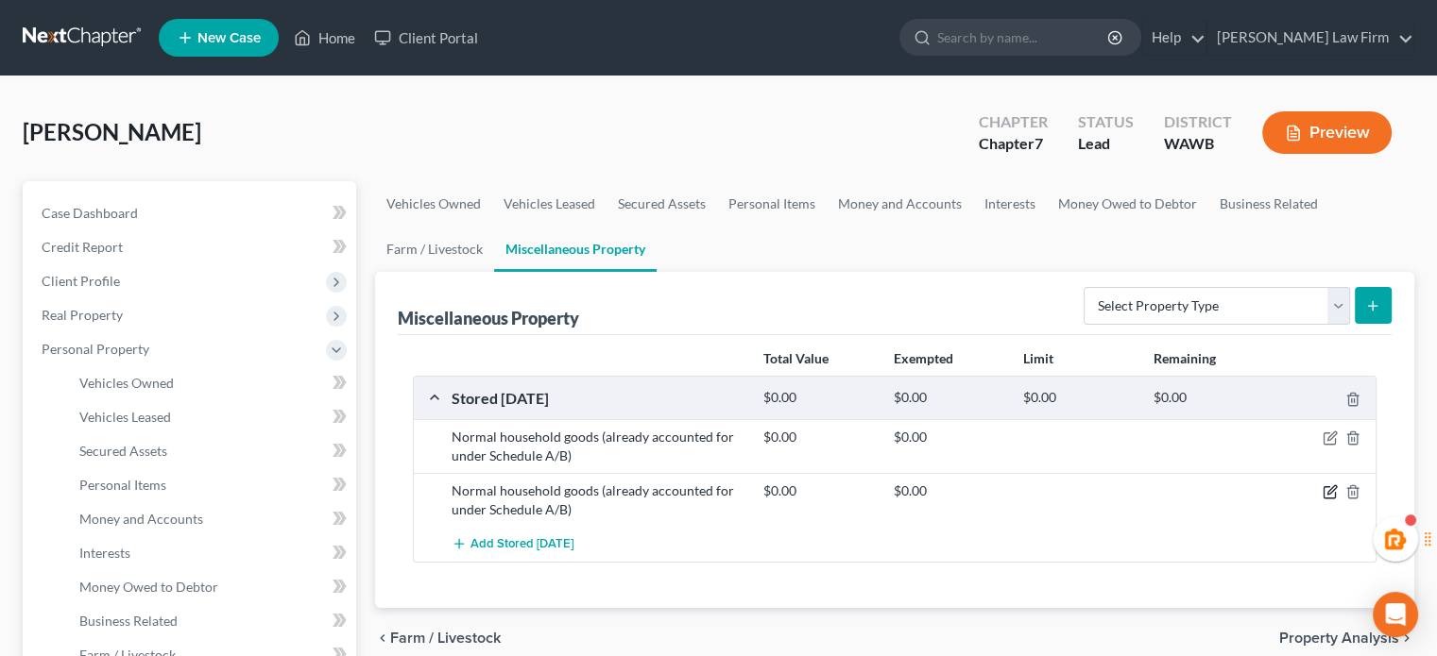
click at [1323, 487] on icon "button" at bounding box center [1328, 492] width 11 height 11
select select "50"
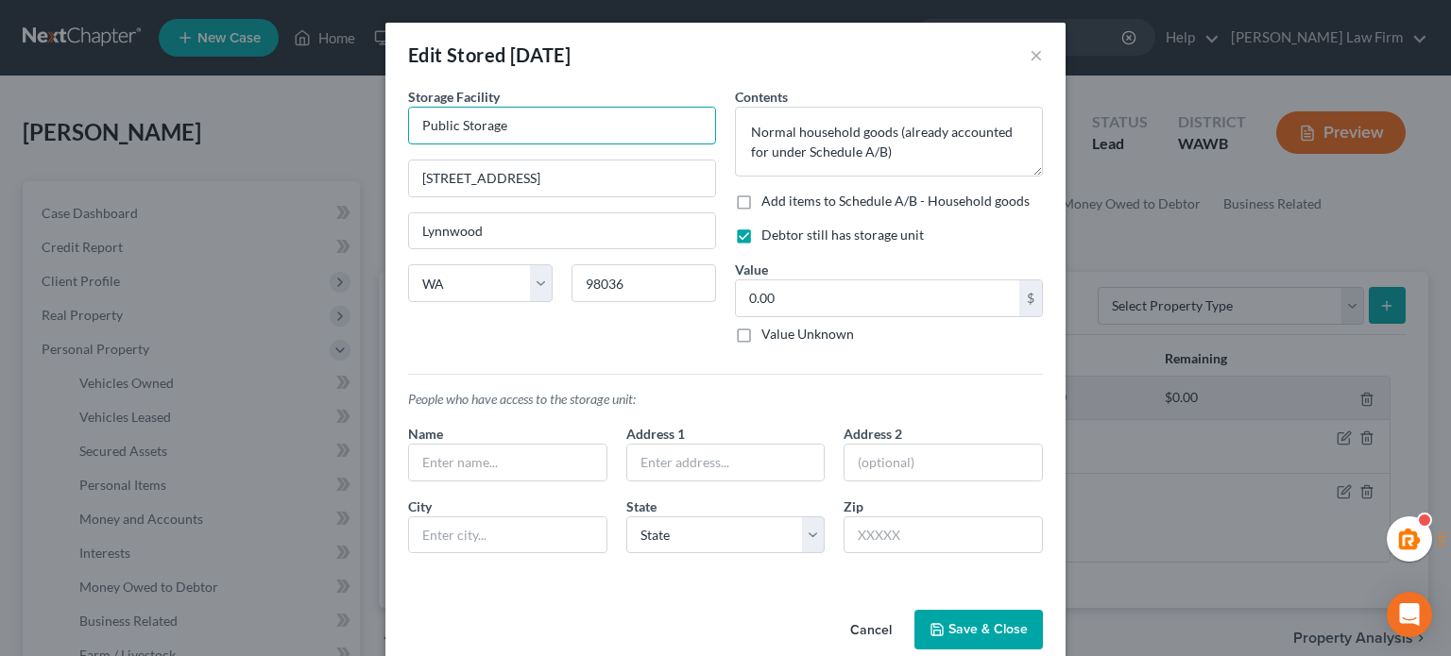
drag, startPoint x: 546, startPoint y: 131, endPoint x: 291, endPoint y: 128, distance: 255.0
click at [264, 150] on div "Edit Stored Within 1 Year × An exemption set must first be selected from the Fi…" at bounding box center [725, 328] width 1451 height 656
drag, startPoint x: 587, startPoint y: 165, endPoint x: 202, endPoint y: 207, distance: 387.6
click at [202, 209] on div "Edit Stored Within 1 Year × An exemption set must first be selected from the Fi…" at bounding box center [725, 328] width 1451 height 656
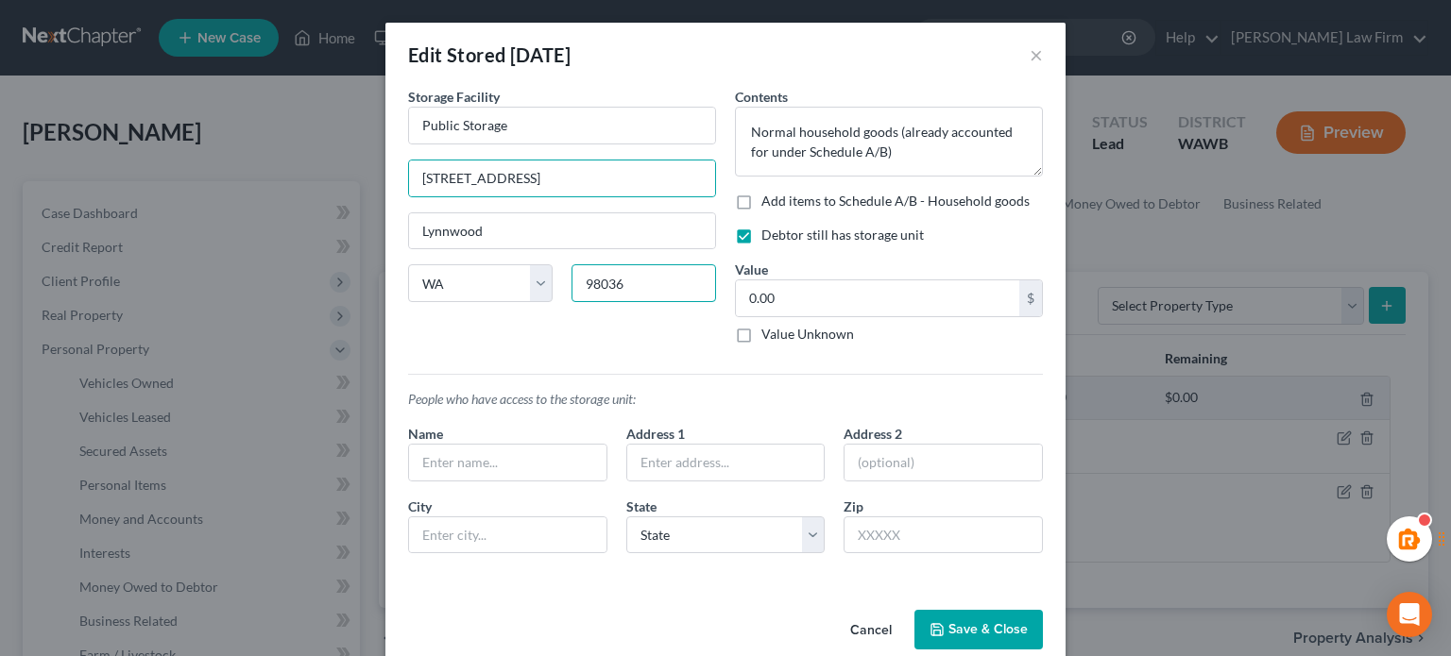
drag, startPoint x: 660, startPoint y: 298, endPoint x: 471, endPoint y: 313, distance: 189.5
click at [468, 315] on div "State AL AK AR AZ CA CO CT DE DC FL GA GU HI ID IL IN IA KS KY LA ME MD MA MI M…" at bounding box center [562, 290] width 327 height 53
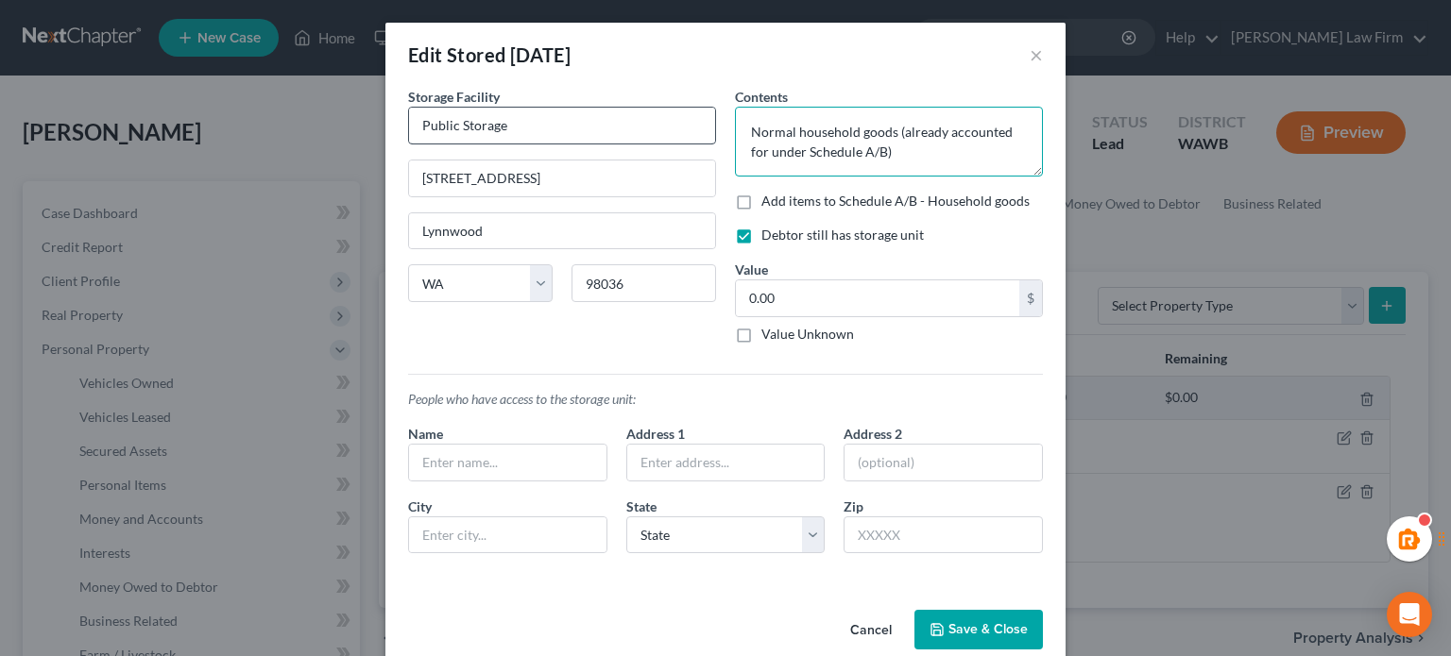
drag, startPoint x: 901, startPoint y: 162, endPoint x: 575, endPoint y: 112, distance: 329.7
click at [574, 113] on div "Storage Facility Public Storage 18926 Highway 99 Lynnwood State AL AK AR AZ CA …" at bounding box center [726, 328] width 654 height 482
click at [1033, 51] on button "×" at bounding box center [1035, 54] width 13 height 23
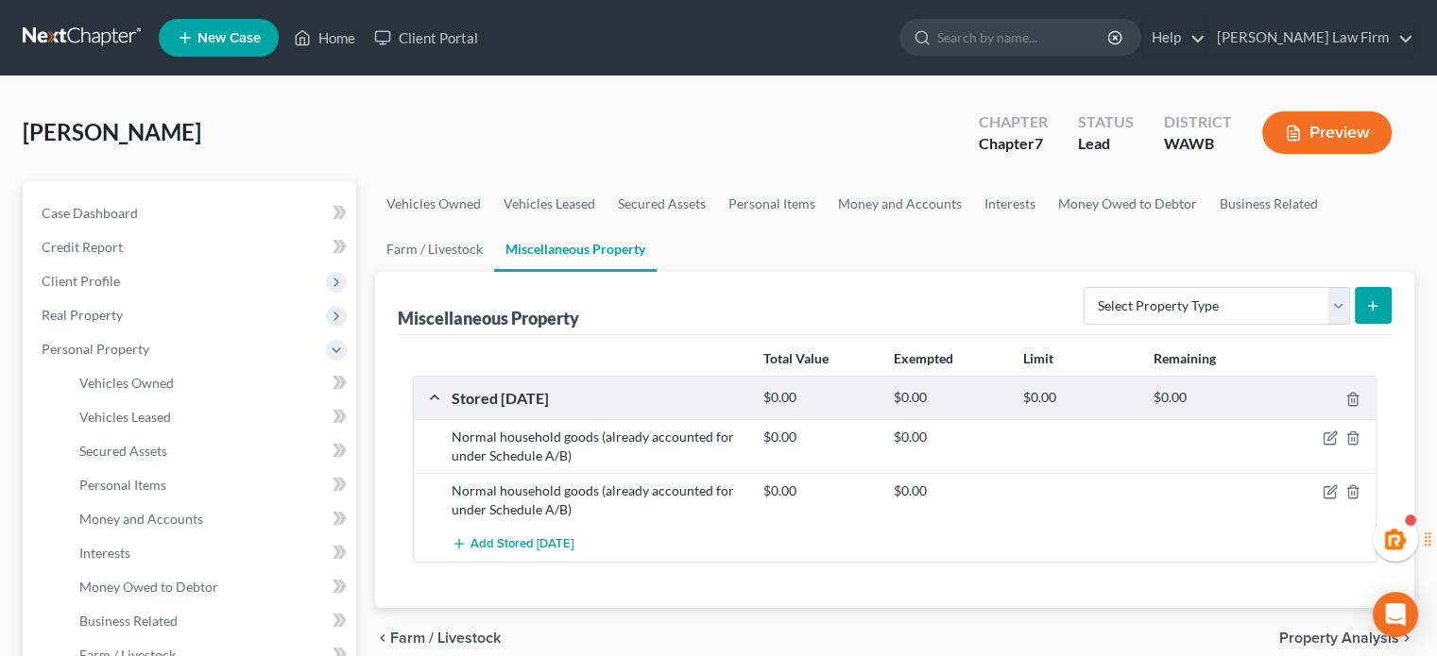
click at [1302, 634] on span "Property Analysis" at bounding box center [1339, 638] width 120 height 15
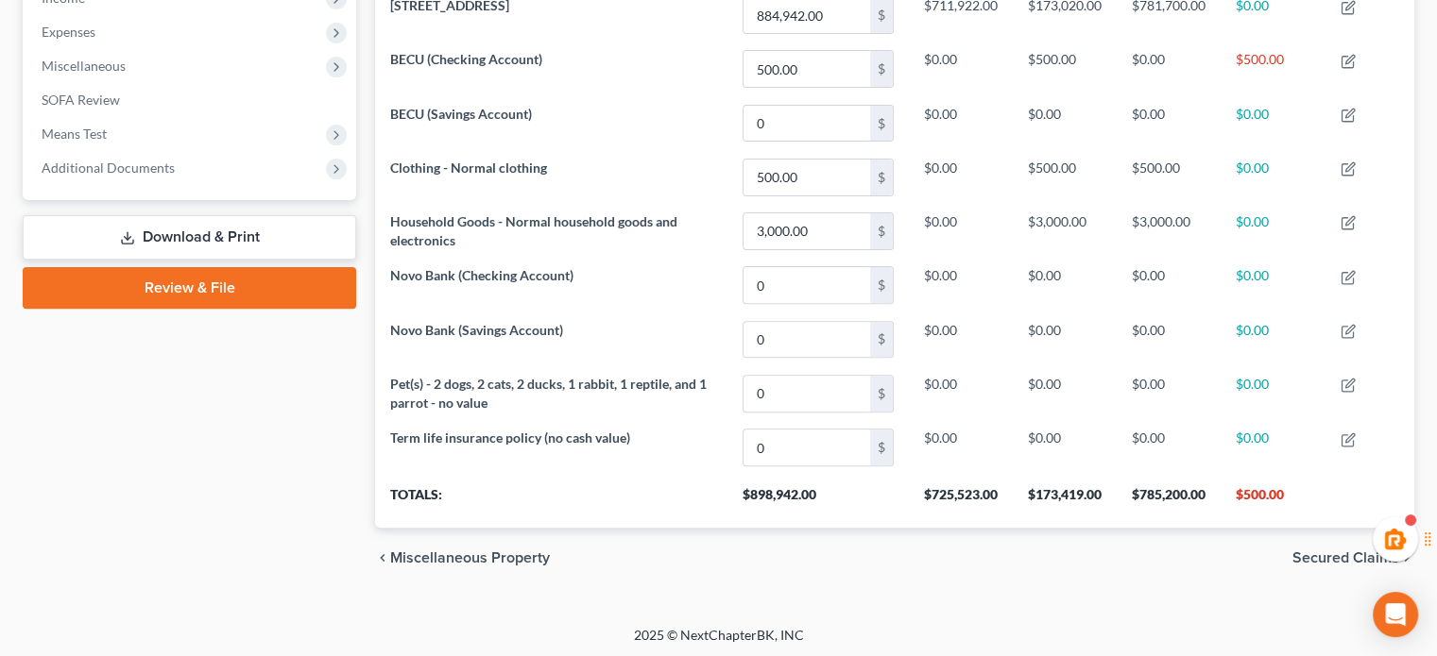
click at [1334, 558] on span "Secured Claims" at bounding box center [1345, 558] width 107 height 15
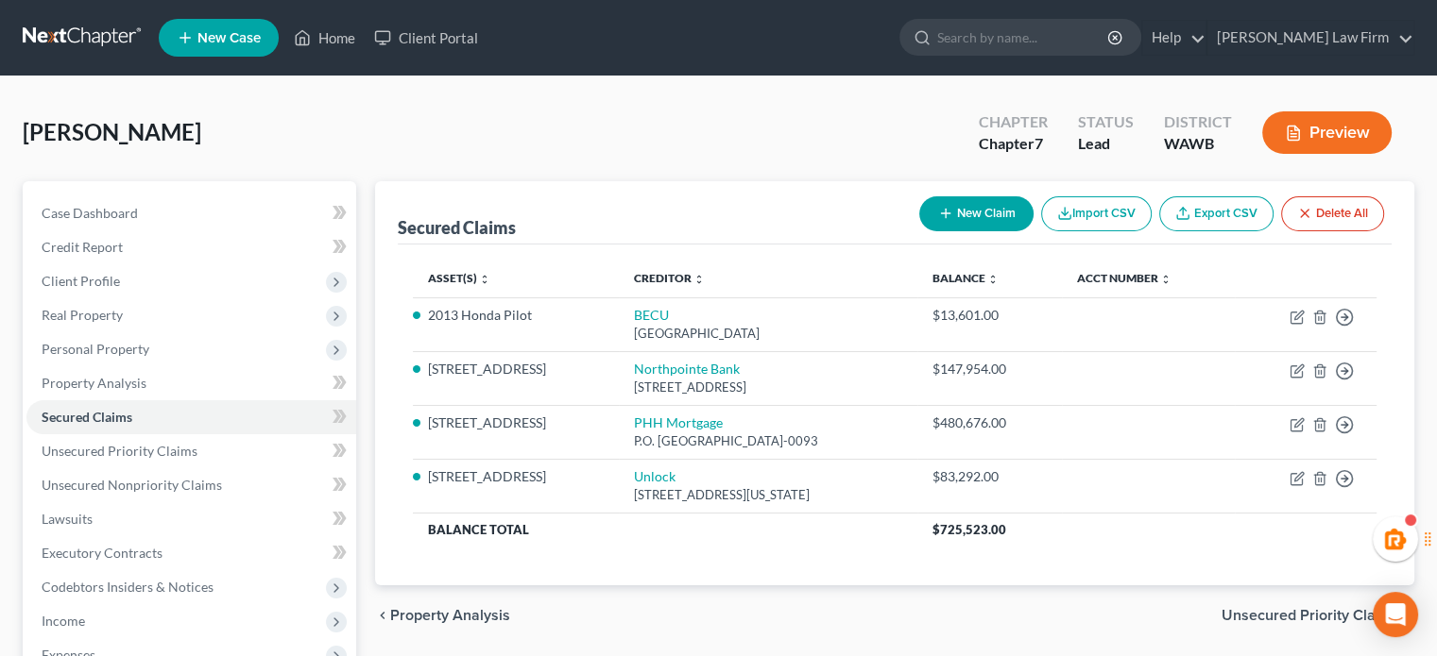
click at [1297, 608] on span "Unsecured Priority Claims" at bounding box center [1310, 615] width 178 height 15
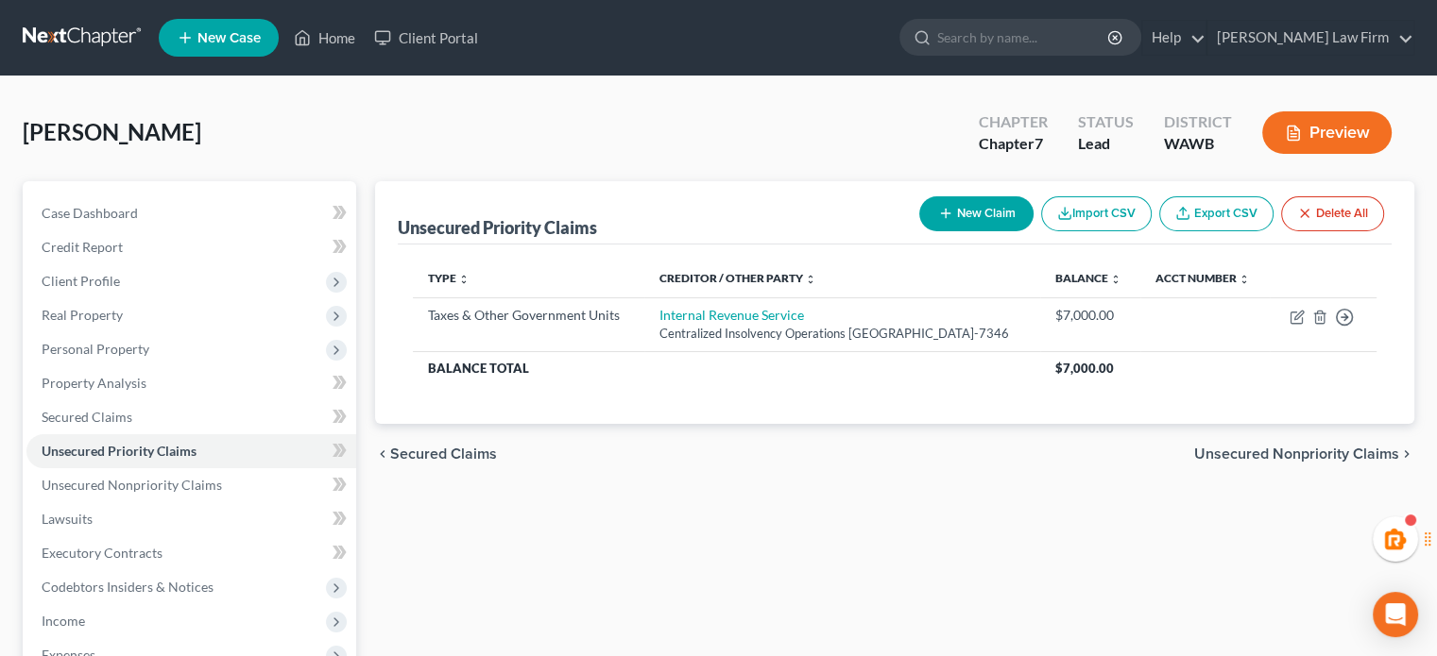
click at [1269, 462] on span "Unsecured Nonpriority Claims" at bounding box center [1296, 454] width 205 height 15
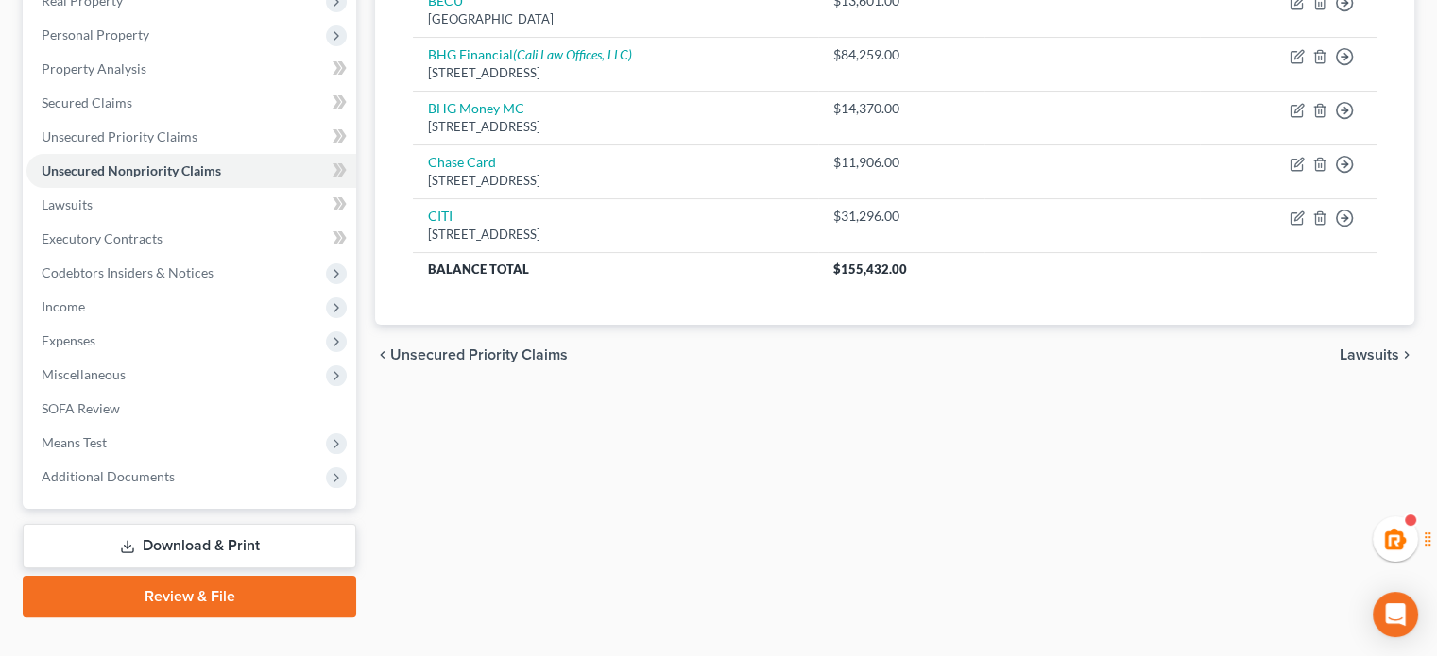
click at [1365, 348] on span "Lawsuits" at bounding box center [1369, 355] width 60 height 15
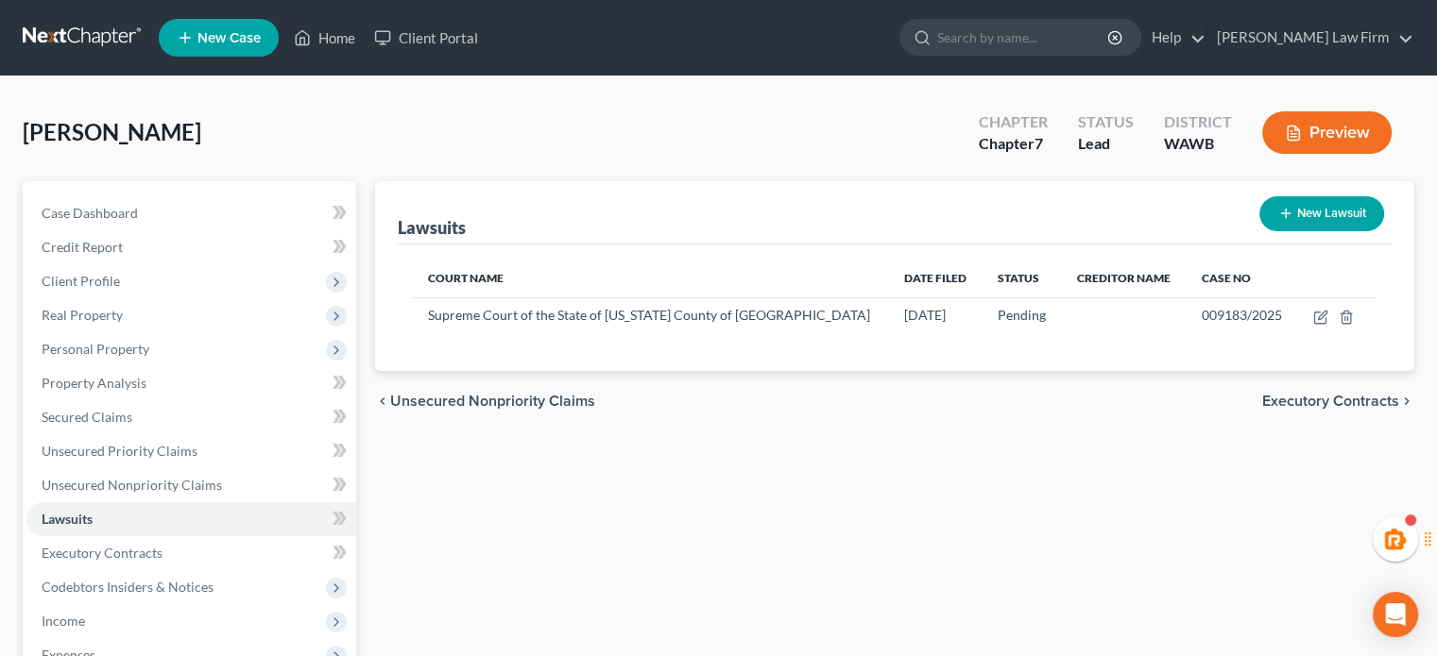
click at [1313, 394] on span "Executory Contracts" at bounding box center [1330, 401] width 137 height 15
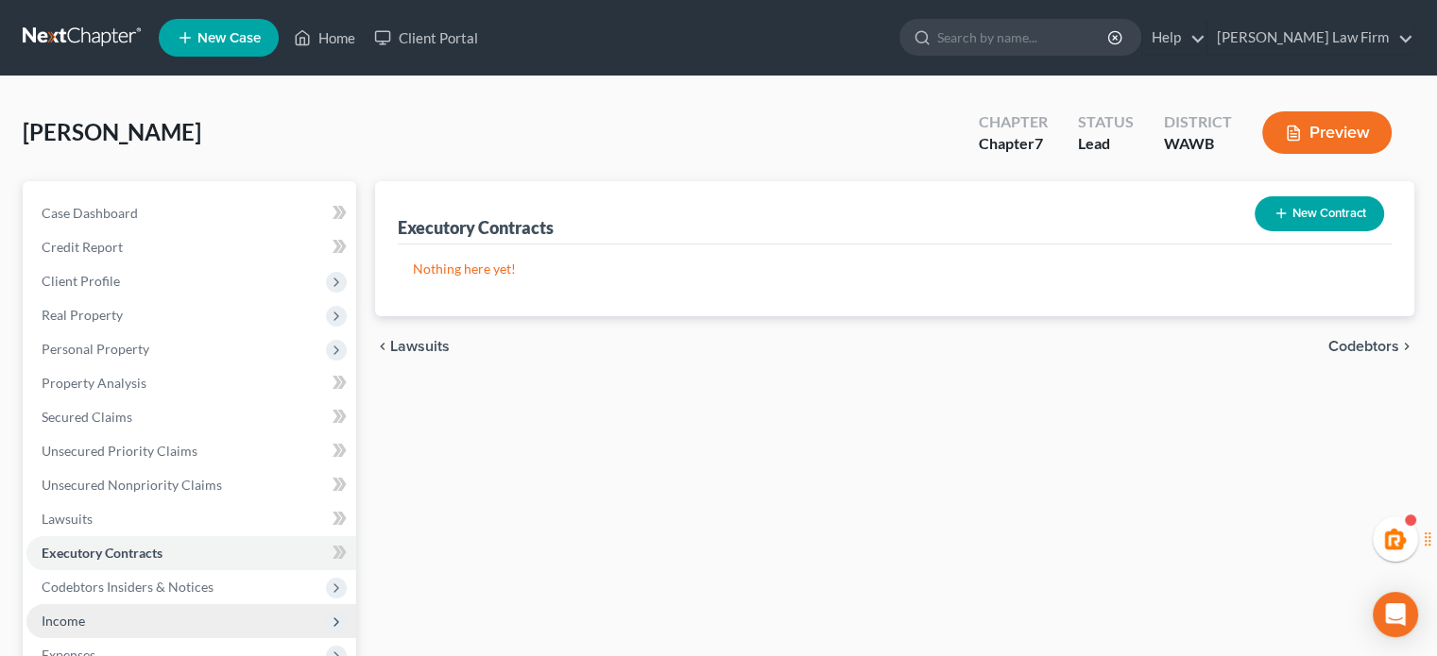
click at [95, 633] on span "Income" at bounding box center [191, 621] width 330 height 34
click at [105, 651] on span "Employment Income" at bounding box center [139, 655] width 121 height 16
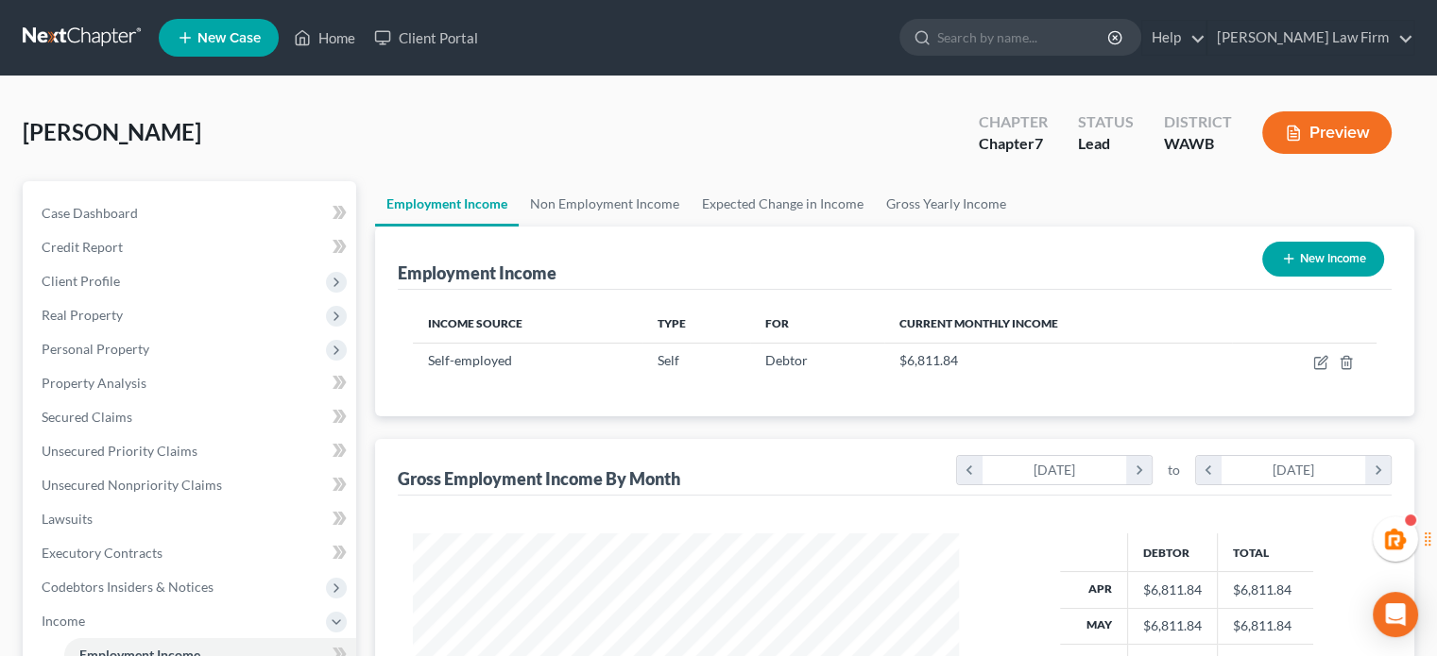
scroll to position [336, 583]
click at [925, 176] on div "Grisafi, Matthew Upgraded Chapter Chapter 7 Status Lead District WAWB Preview" at bounding box center [718, 140] width 1391 height 82
click at [925, 191] on link "Gross Yearly Income" at bounding box center [946, 203] width 143 height 45
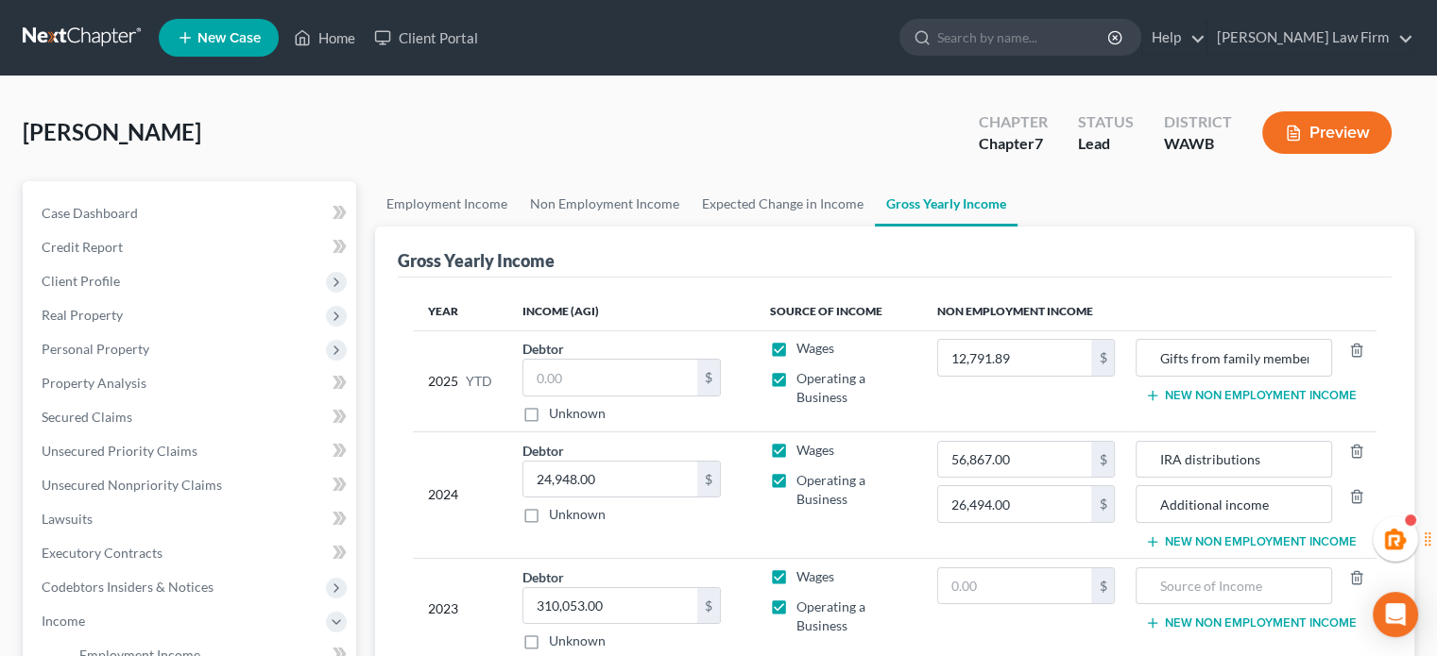
click at [1203, 388] on button "New Non Employment Income" at bounding box center [1250, 395] width 211 height 15
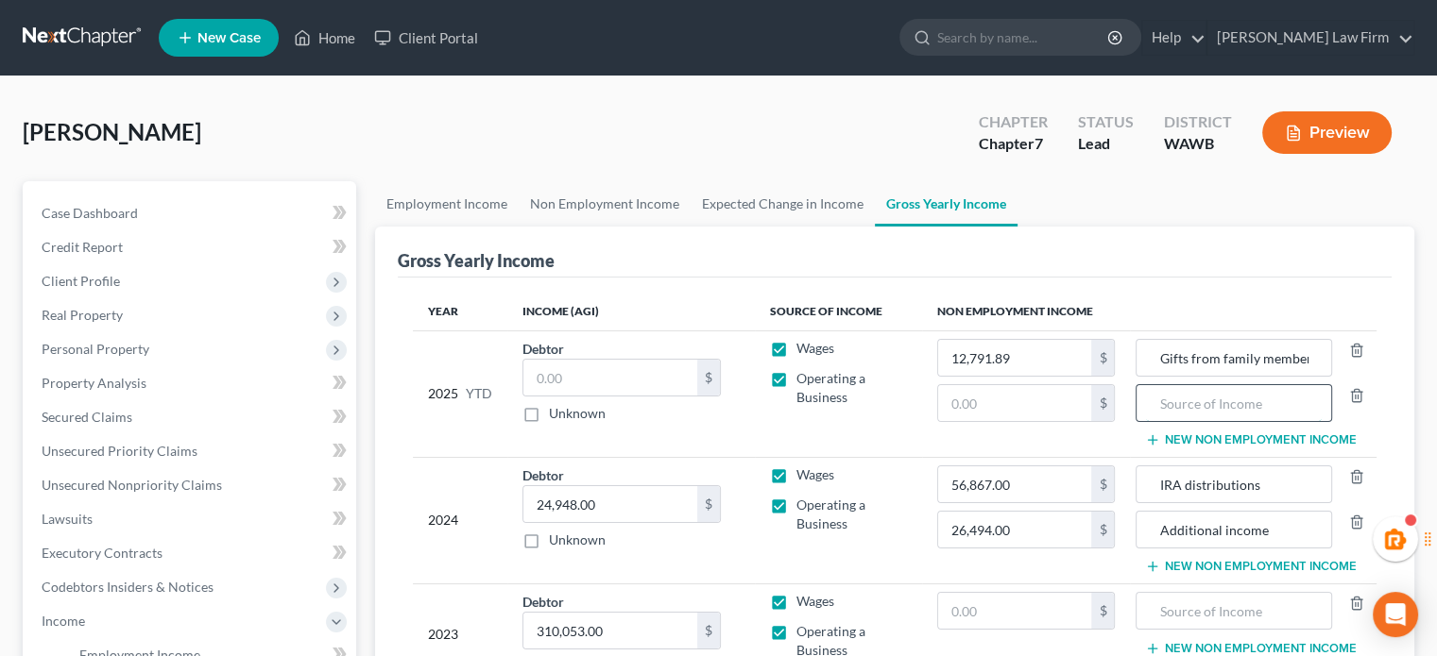
click at [1180, 397] on input "text" at bounding box center [1233, 403] width 175 height 36
drag, startPoint x: 1216, startPoint y: 376, endPoint x: 1223, endPoint y: 404, distance: 29.1
click at [1223, 404] on input "Food assitance - estimate" at bounding box center [1233, 403] width 175 height 36
drag, startPoint x: 1223, startPoint y: 404, endPoint x: 1258, endPoint y: 400, distance: 35.3
click at [1258, 400] on input "Food assitance - estimate" at bounding box center [1233, 403] width 175 height 36
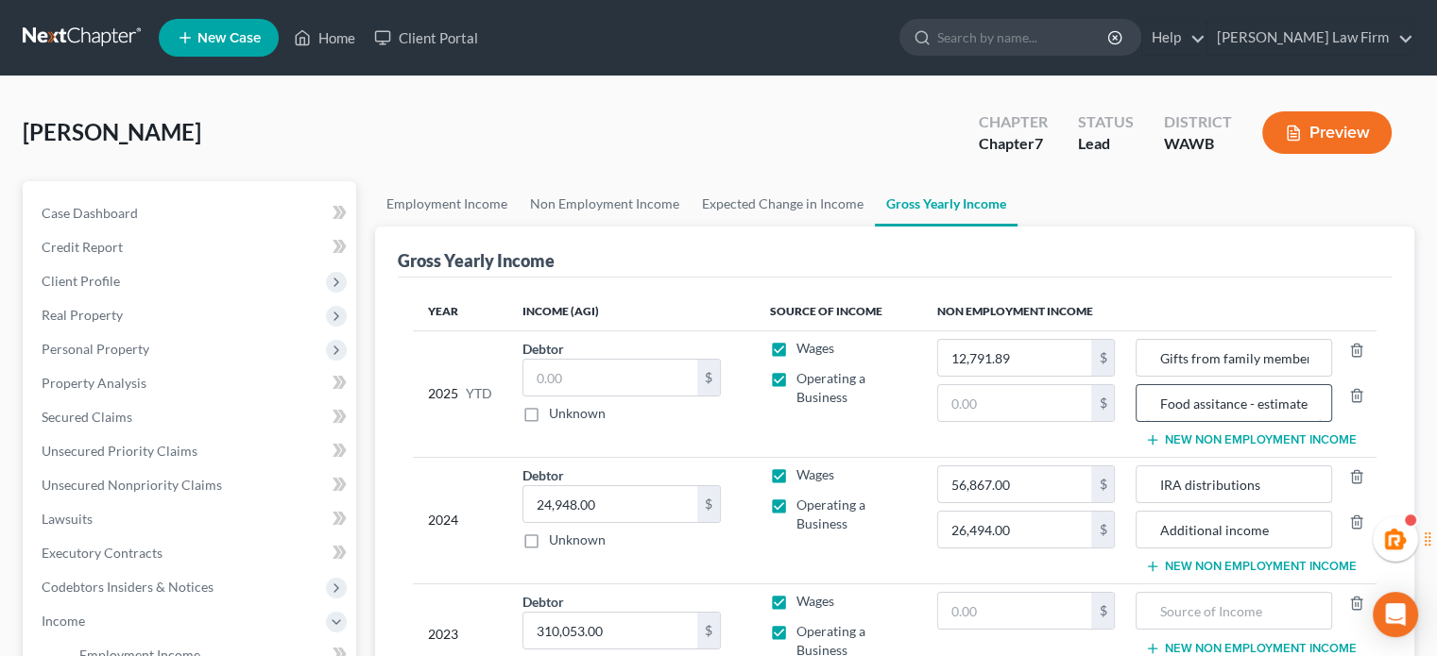
click at [1230, 397] on input "Food assitance - estimate" at bounding box center [1233, 403] width 175 height 36
type input "Food assistance - estimate"
click at [1020, 391] on input "text" at bounding box center [1015, 403] width 154 height 36
paste input "0"
click at [1045, 422] on td "12,791.89 $ 0 $" at bounding box center [1026, 394] width 209 height 127
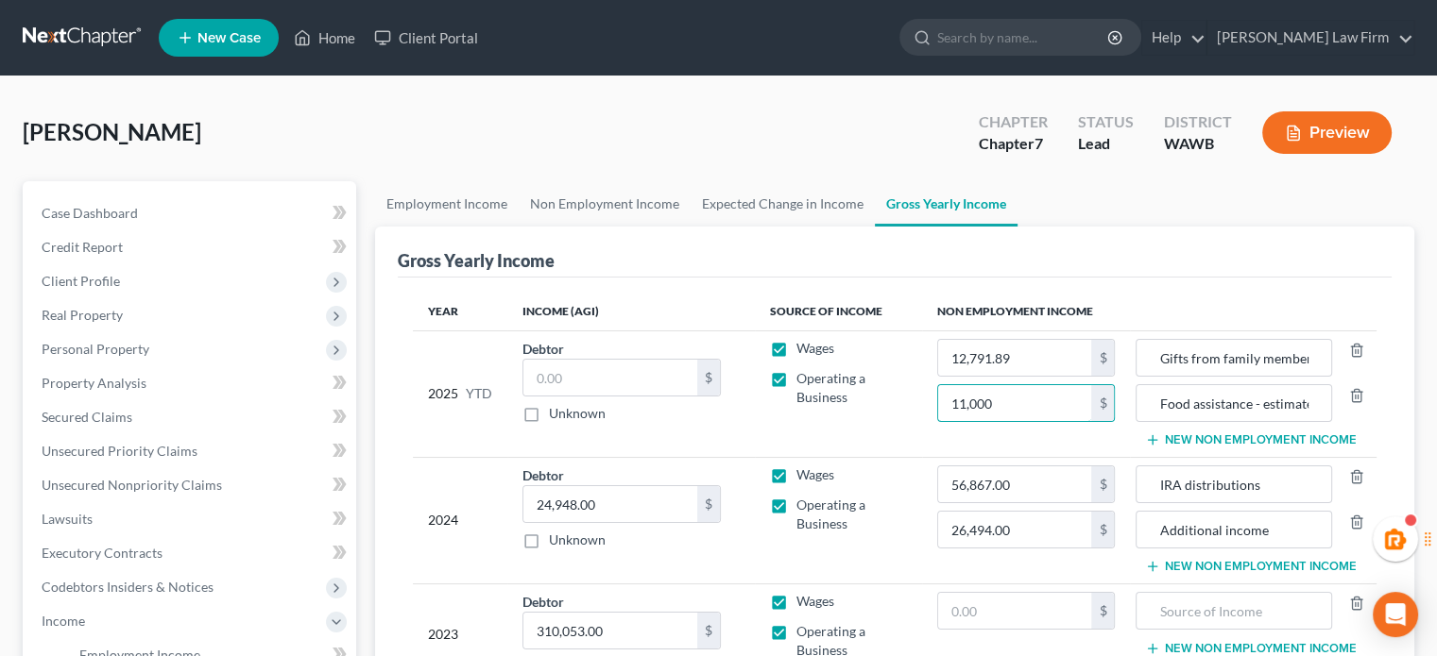
type input "11,000"
click at [1190, 279] on div "Year Income (AGI) Source of Income Non Employment Income 2025 YTD Debtor $ Unkn…" at bounding box center [895, 500] width 994 height 445
click at [764, 181] on link "Expected Change in Income" at bounding box center [782, 203] width 184 height 45
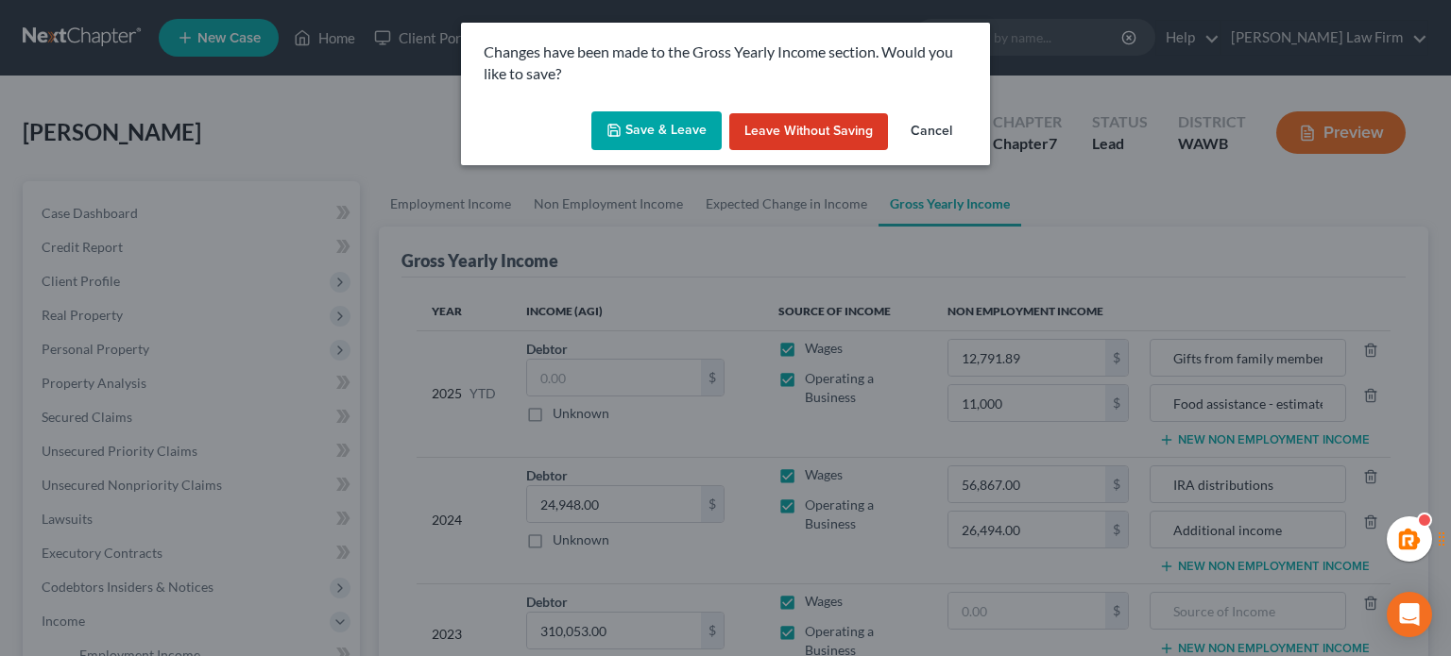
click at [650, 116] on button "Save & Leave" at bounding box center [656, 131] width 130 height 40
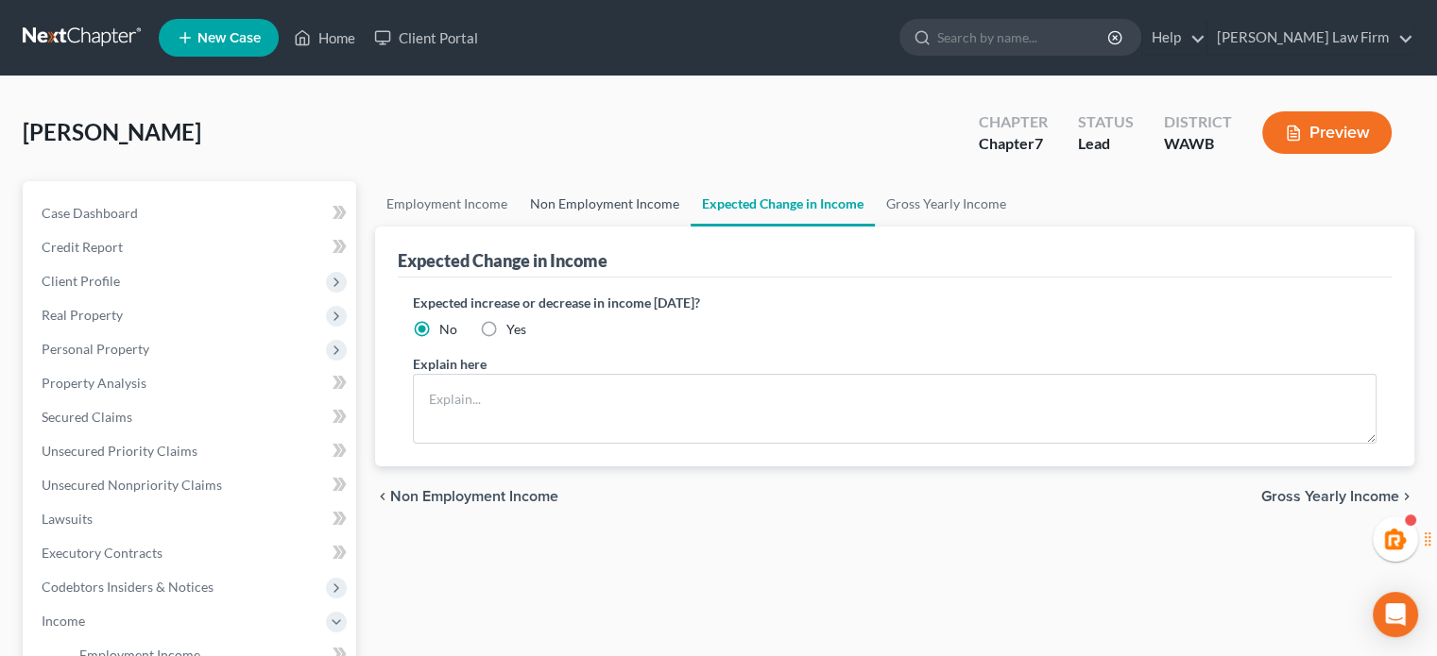
click at [596, 198] on link "Non Employment Income" at bounding box center [605, 203] width 172 height 45
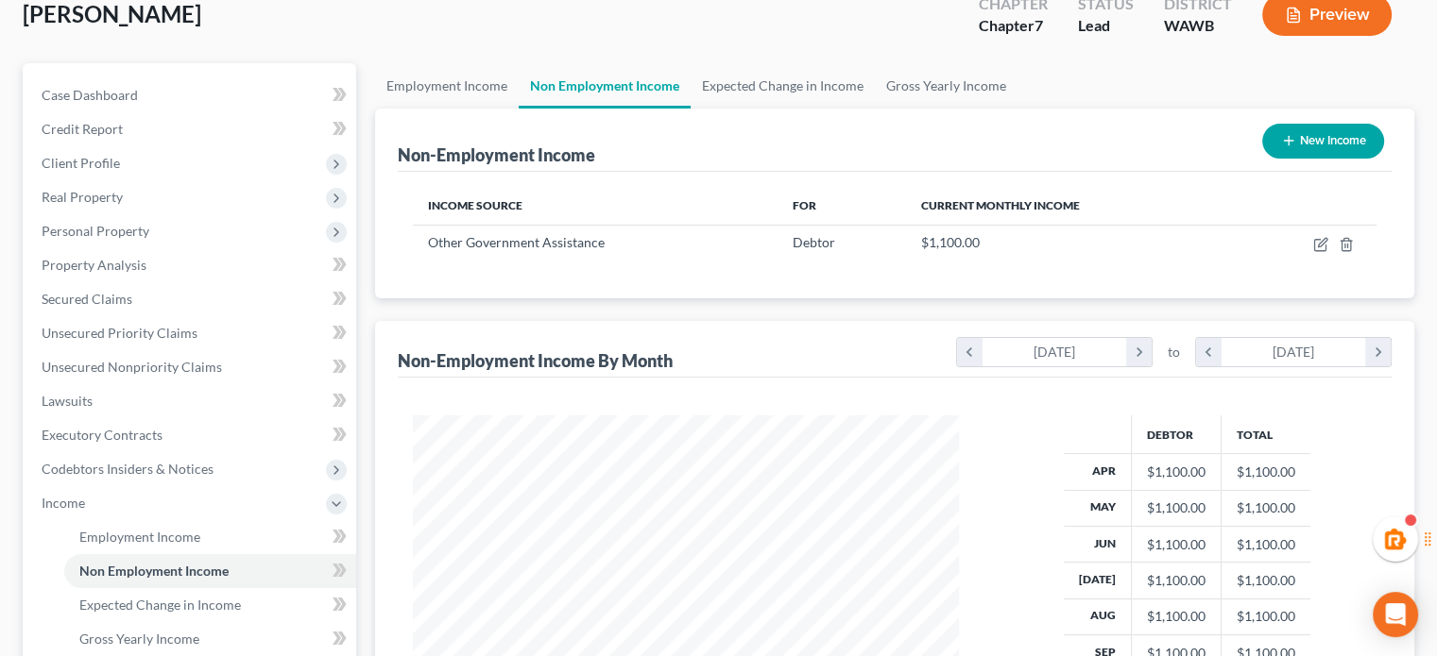
scroll to position [482, 0]
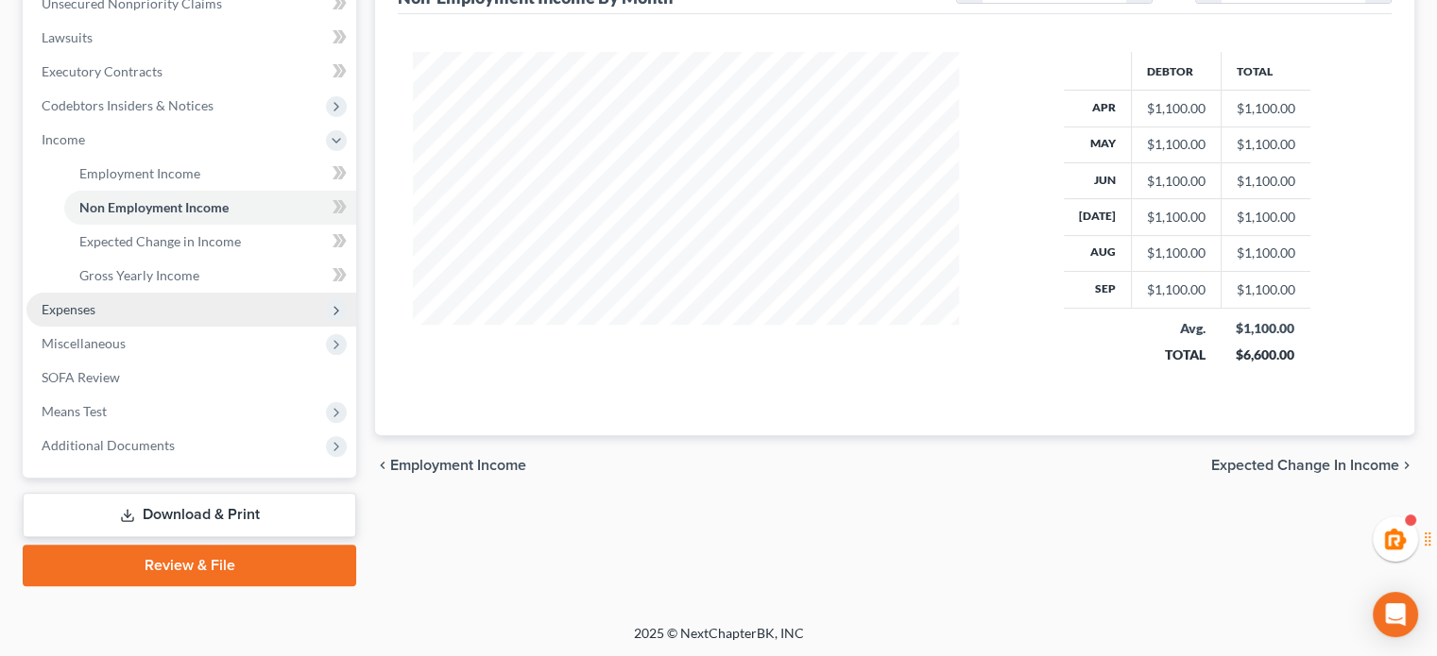
click at [184, 293] on span "Expenses" at bounding box center [191, 310] width 330 height 34
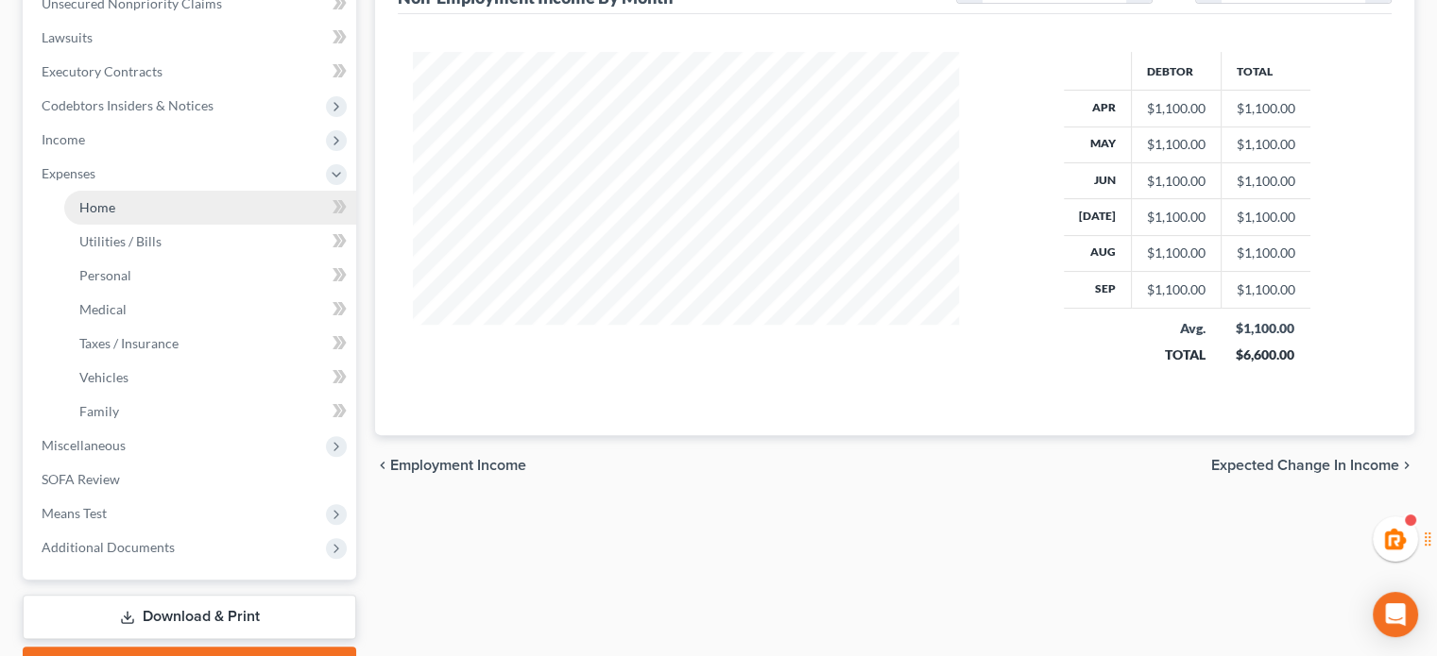
click at [162, 199] on link "Home" at bounding box center [210, 208] width 292 height 34
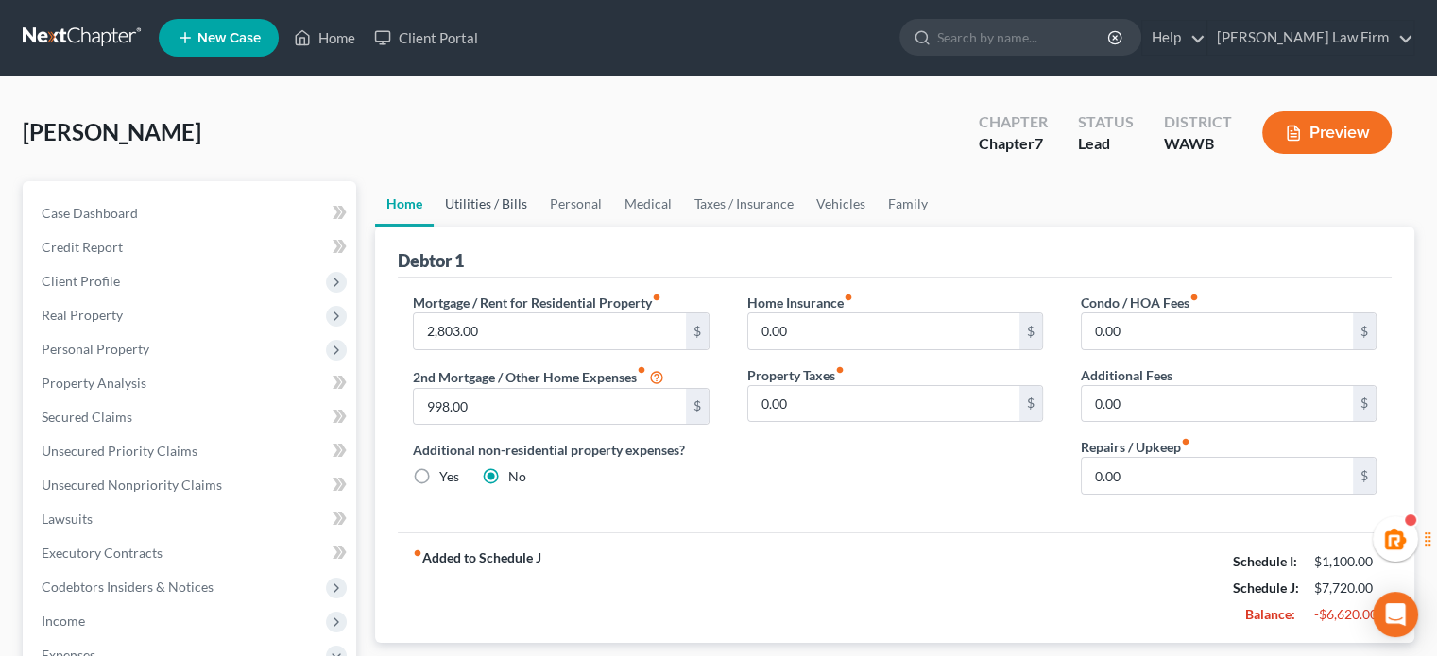
click at [476, 181] on link "Utilities / Bills" at bounding box center [486, 203] width 105 height 45
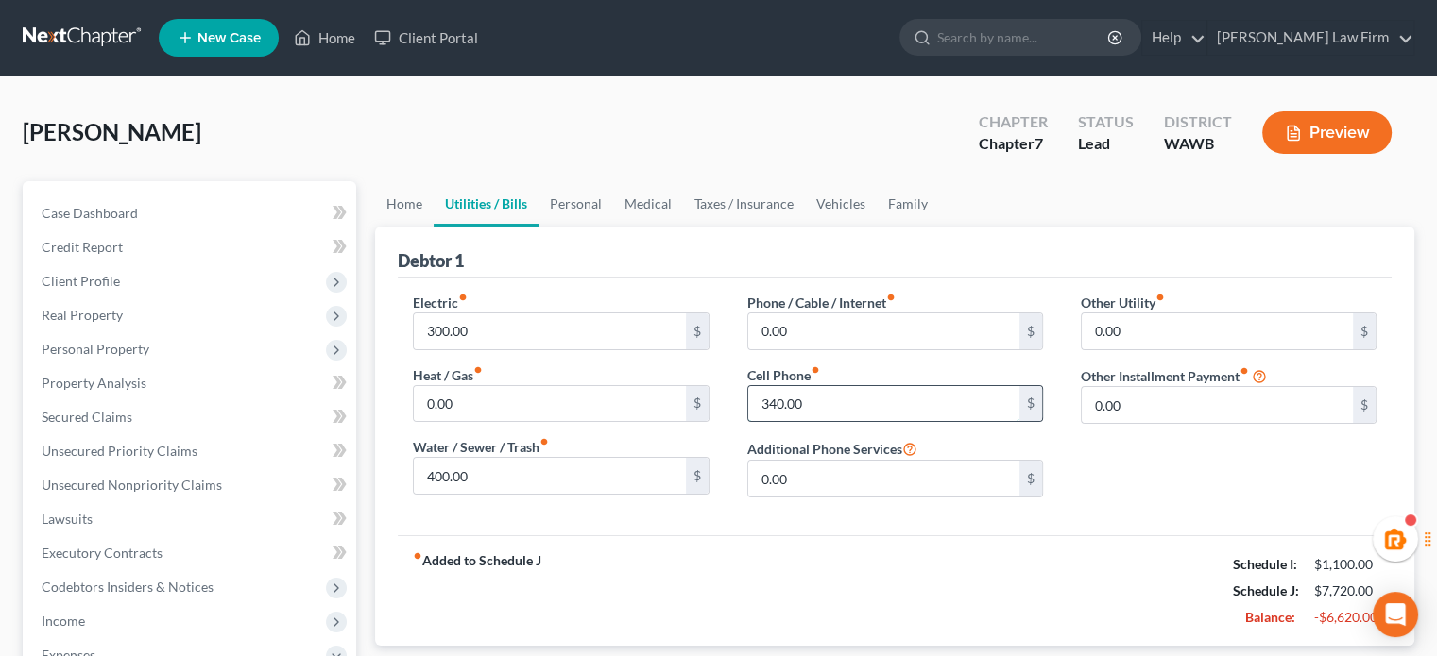
click at [984, 418] on input "340.00" at bounding box center [883, 404] width 271 height 36
type input "170"
click at [531, 289] on div "Electric fiber_manual_record 300.00 $ Heat / Gas fiber_manual_record 0.00 $ Wat…" at bounding box center [895, 407] width 994 height 258
click at [552, 196] on link "Personal" at bounding box center [575, 203] width 75 height 45
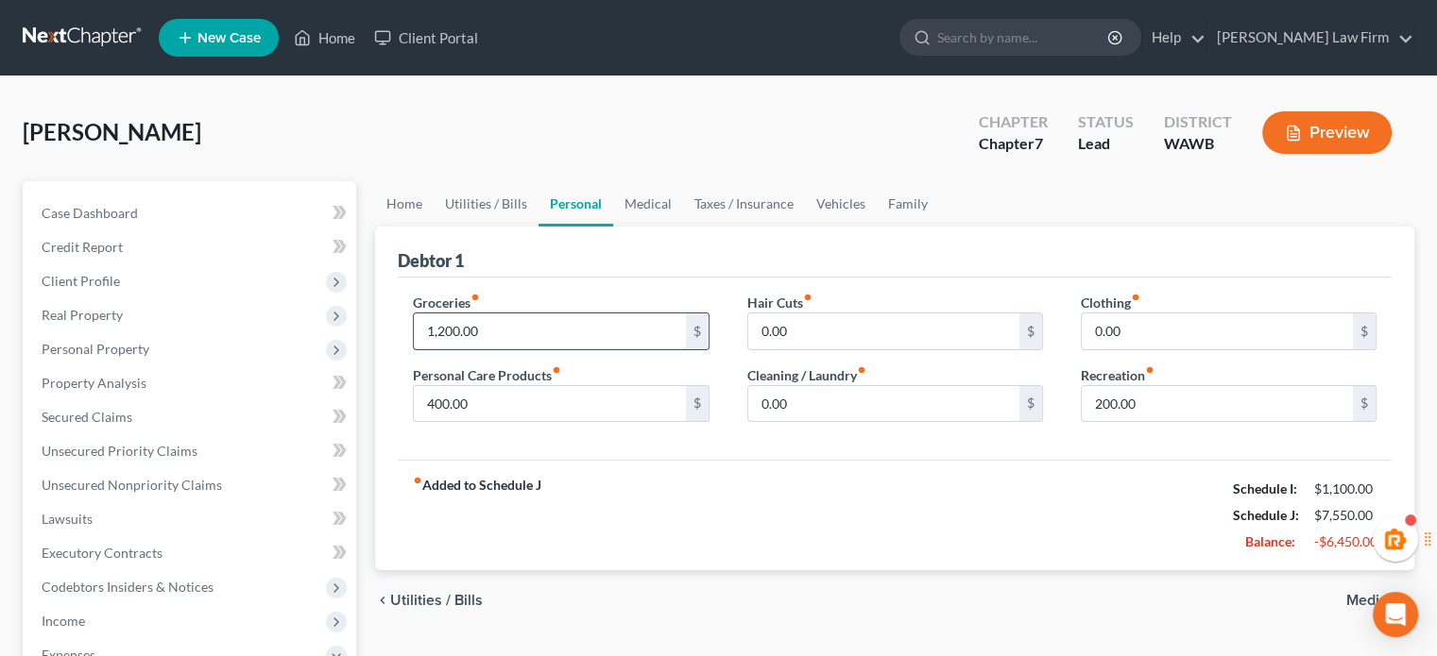
click at [519, 321] on input "1,200.00" at bounding box center [549, 332] width 271 height 36
type input "600"
click at [467, 402] on input "400.00" at bounding box center [549, 404] width 271 height 36
type input "200"
click at [1131, 392] on input "200.00" at bounding box center [1216, 404] width 271 height 36
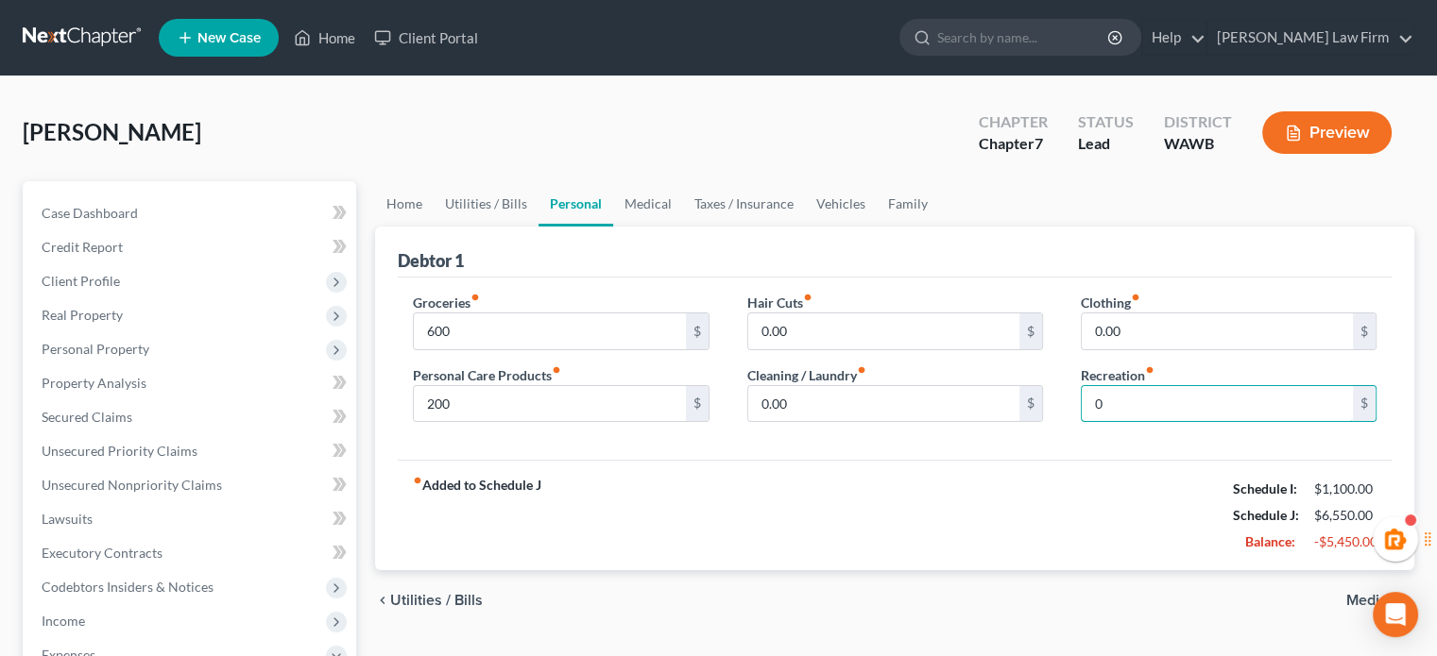
type input "0"
drag, startPoint x: 612, startPoint y: 217, endPoint x: 638, endPoint y: 196, distance: 34.2
click at [613, 217] on link "Medical" at bounding box center [648, 203] width 70 height 45
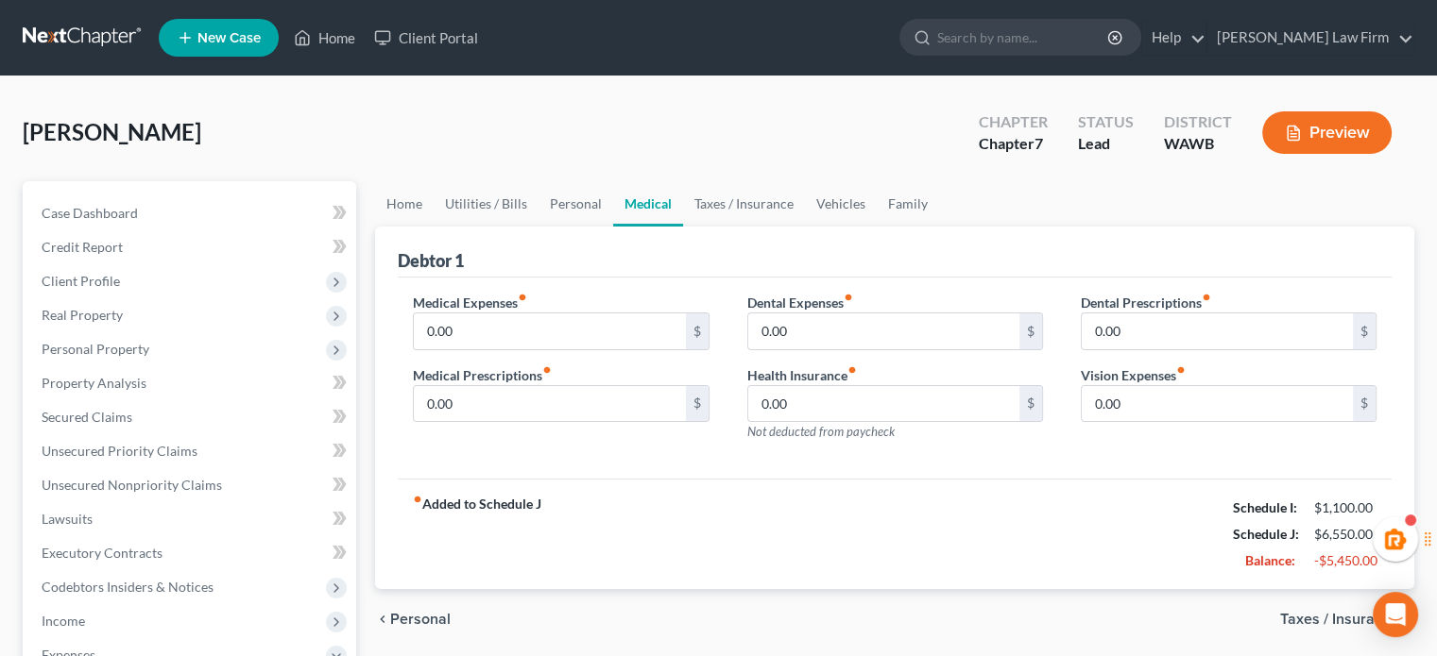
click at [645, 192] on link "Medical" at bounding box center [648, 203] width 70 height 45
click at [646, 209] on link "Medical" at bounding box center [648, 203] width 70 height 45
click at [646, 227] on div "Debtor 1" at bounding box center [895, 252] width 994 height 51
click at [618, 219] on link "Medical" at bounding box center [648, 203] width 70 height 45
click at [892, 209] on link "Family" at bounding box center [907, 203] width 62 height 45
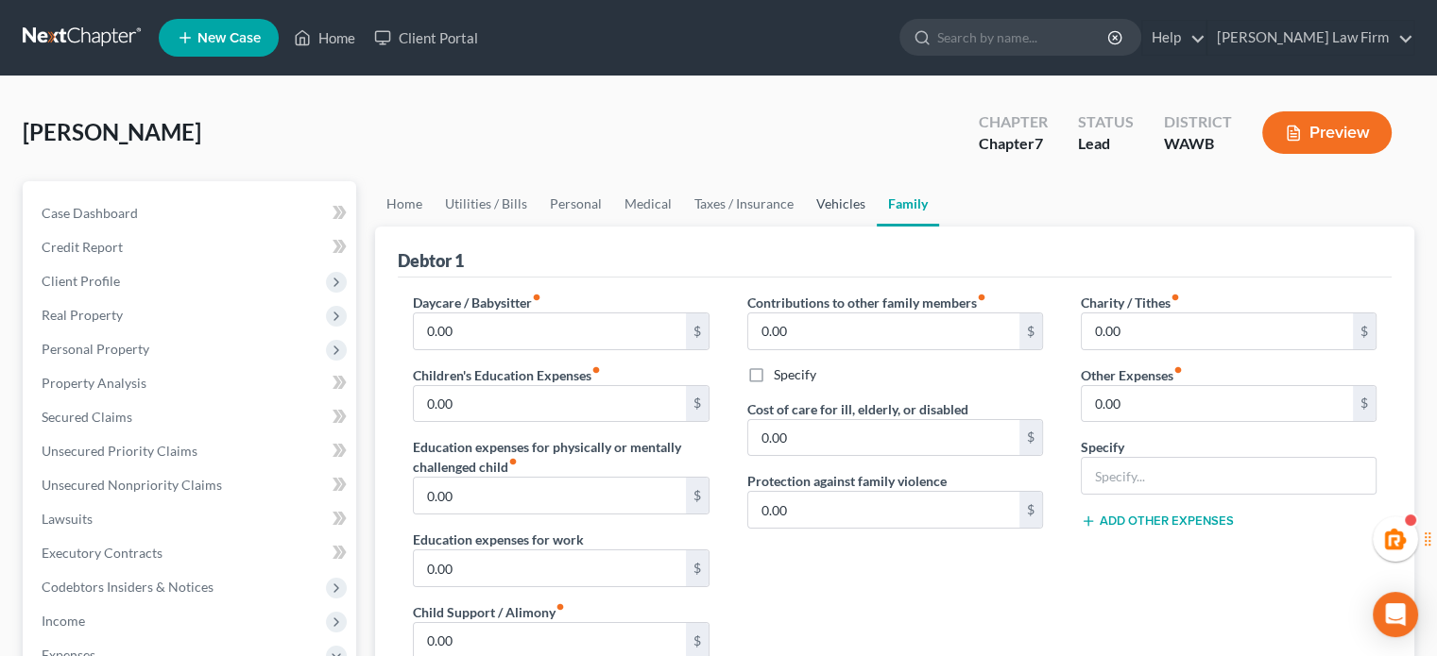
click at [808, 199] on link "Vehicles" at bounding box center [841, 203] width 72 height 45
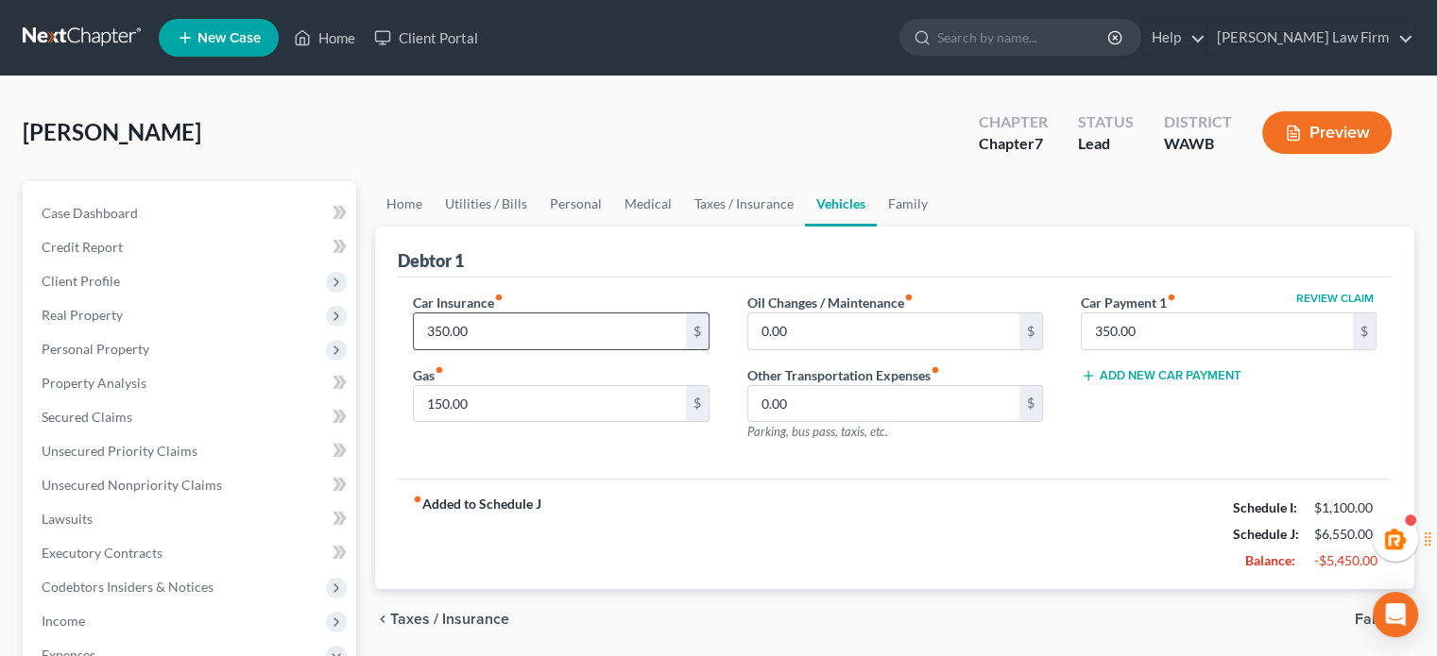
drag, startPoint x: 542, startPoint y: 348, endPoint x: 536, endPoint y: 335, distance: 13.9
click at [542, 348] on div "350.00 $" at bounding box center [561, 332] width 296 height 38
type input "175"
click at [453, 448] on div "Car Insurance fiber_manual_record 175 $ Gas fiber_manual_record 150.00 $" at bounding box center [560, 375] width 333 height 164
click at [468, 400] on input "150.00" at bounding box center [549, 404] width 271 height 36
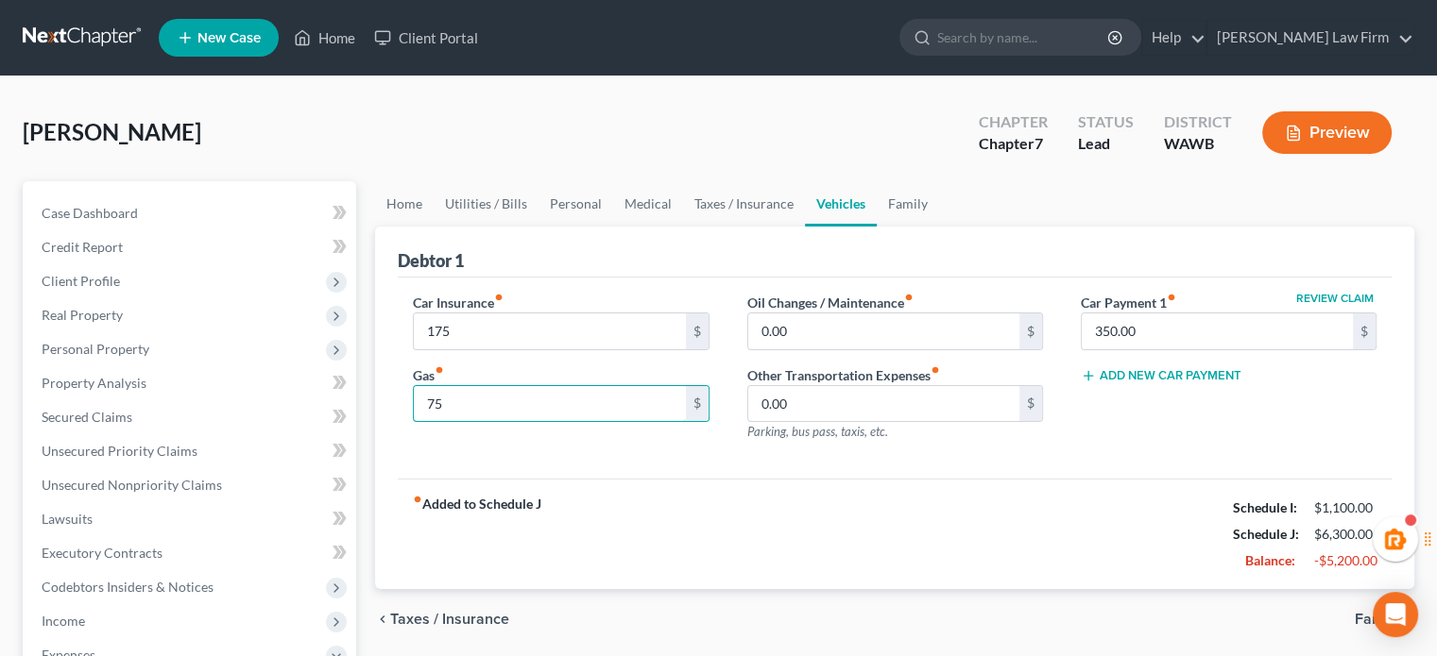
type input "75"
click at [914, 200] on link "Family" at bounding box center [907, 203] width 62 height 45
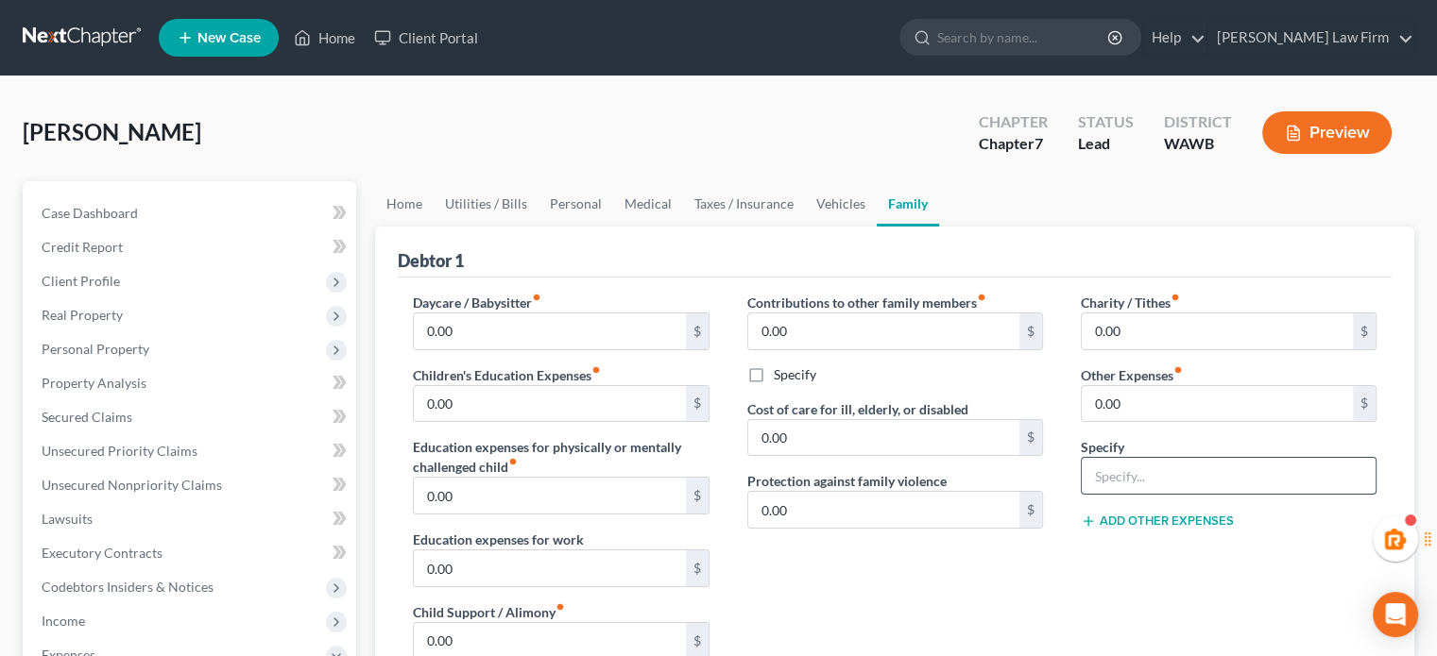
click at [1108, 468] on input "text" at bounding box center [1228, 476] width 294 height 36
type input "Contribution to partner/household"
click at [1134, 400] on input "0.00" at bounding box center [1216, 404] width 271 height 36
type input "2,000"
click at [814, 187] on link "Vehicles" at bounding box center [841, 203] width 72 height 45
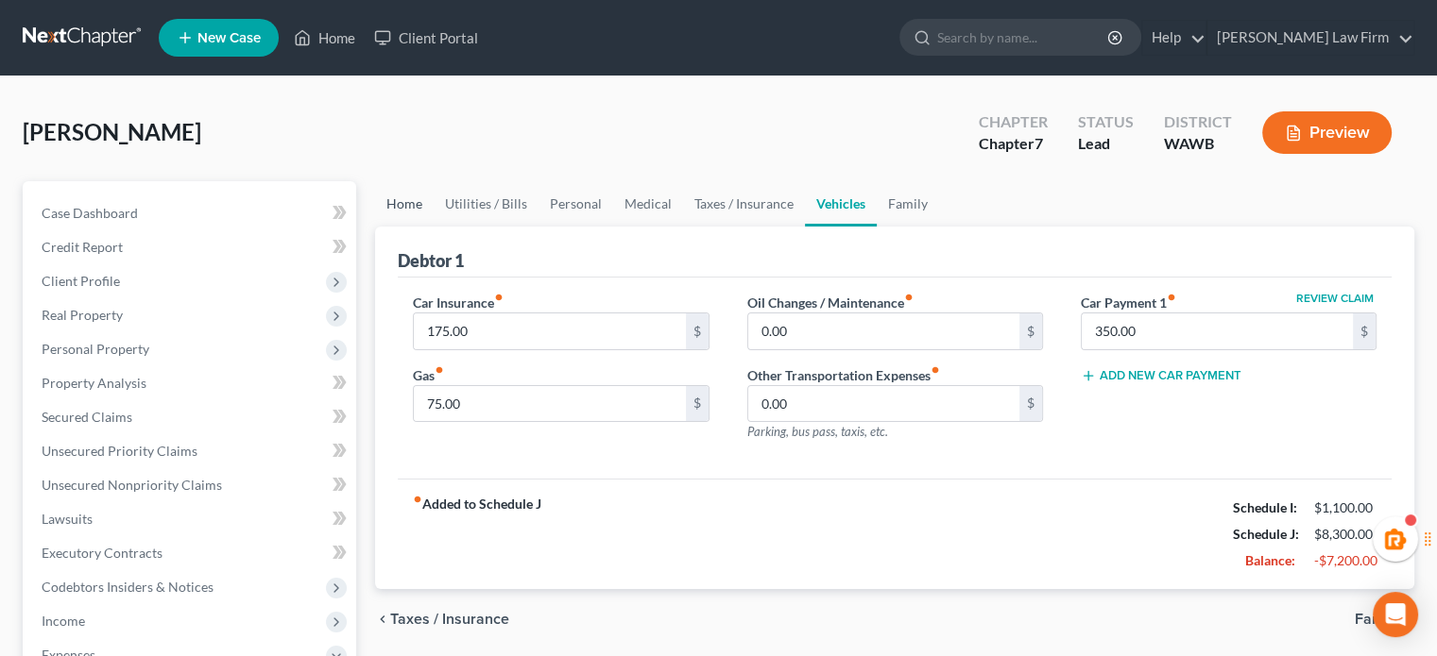
click at [404, 211] on link "Home" at bounding box center [404, 203] width 59 height 45
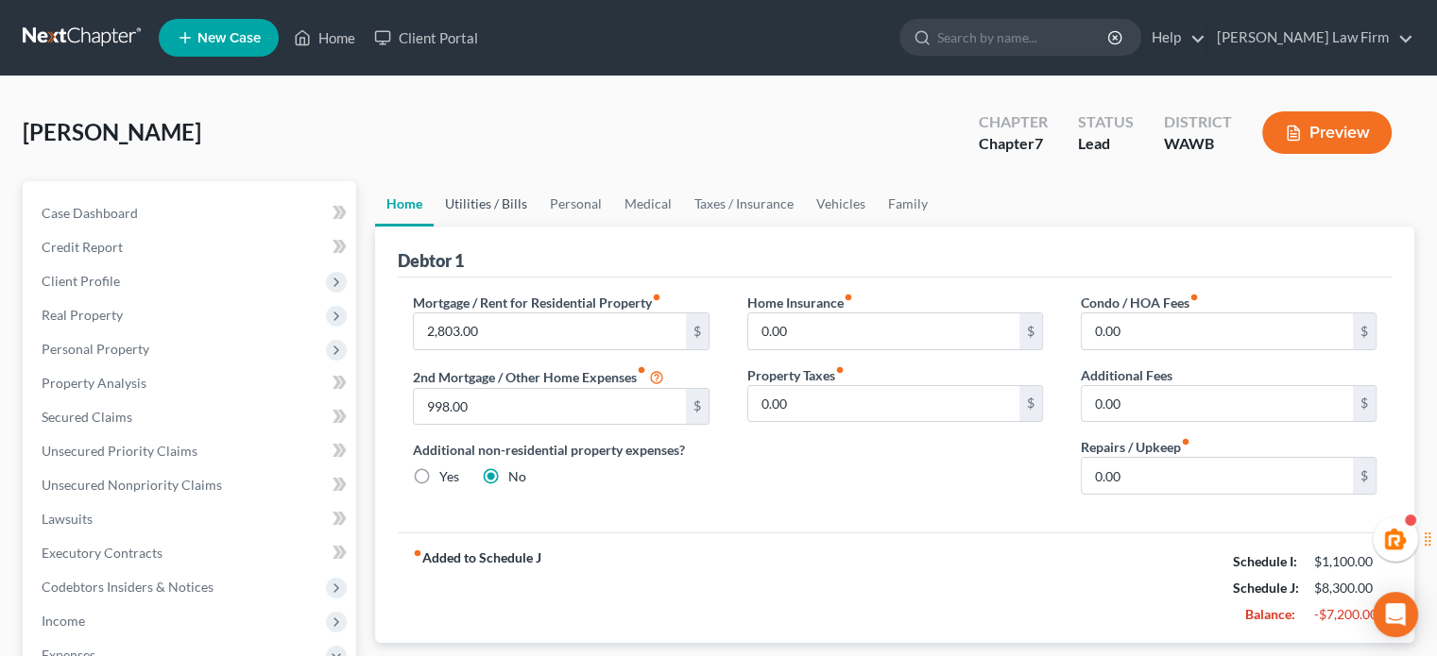
click at [495, 204] on link "Utilities / Bills" at bounding box center [486, 203] width 105 height 45
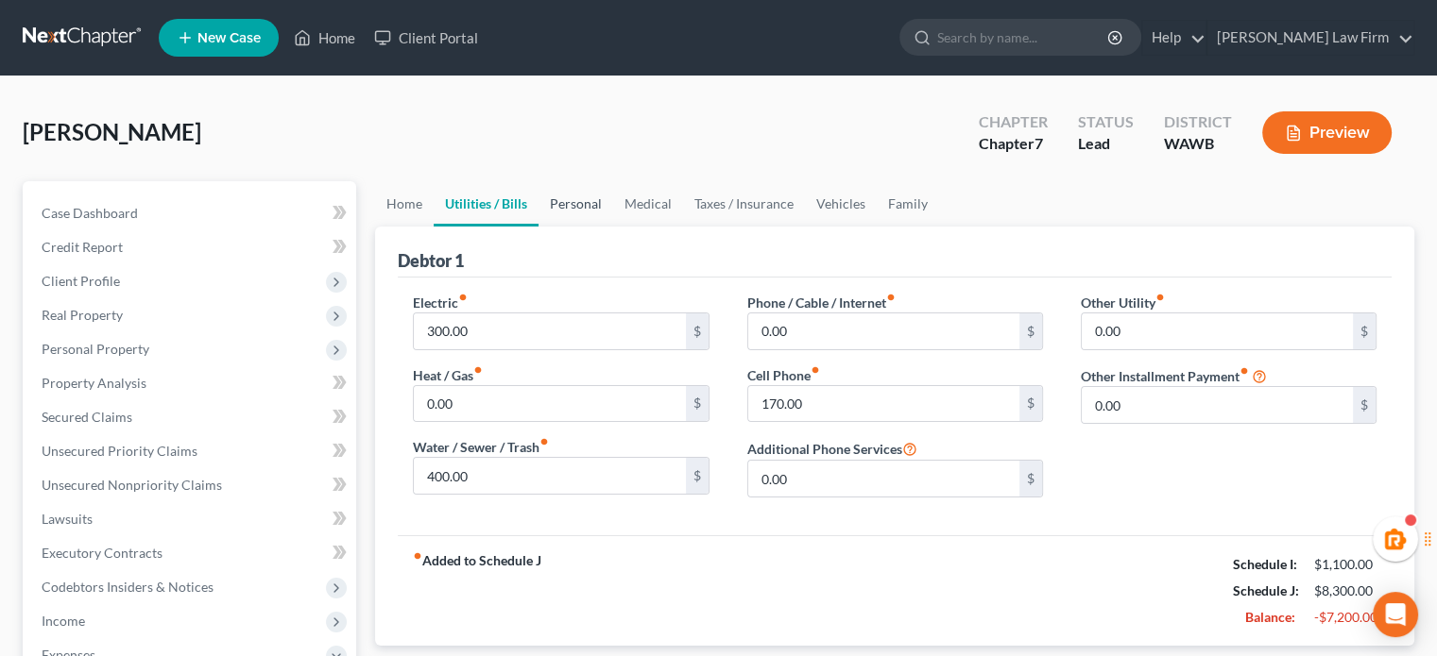
click at [582, 210] on link "Personal" at bounding box center [575, 203] width 75 height 45
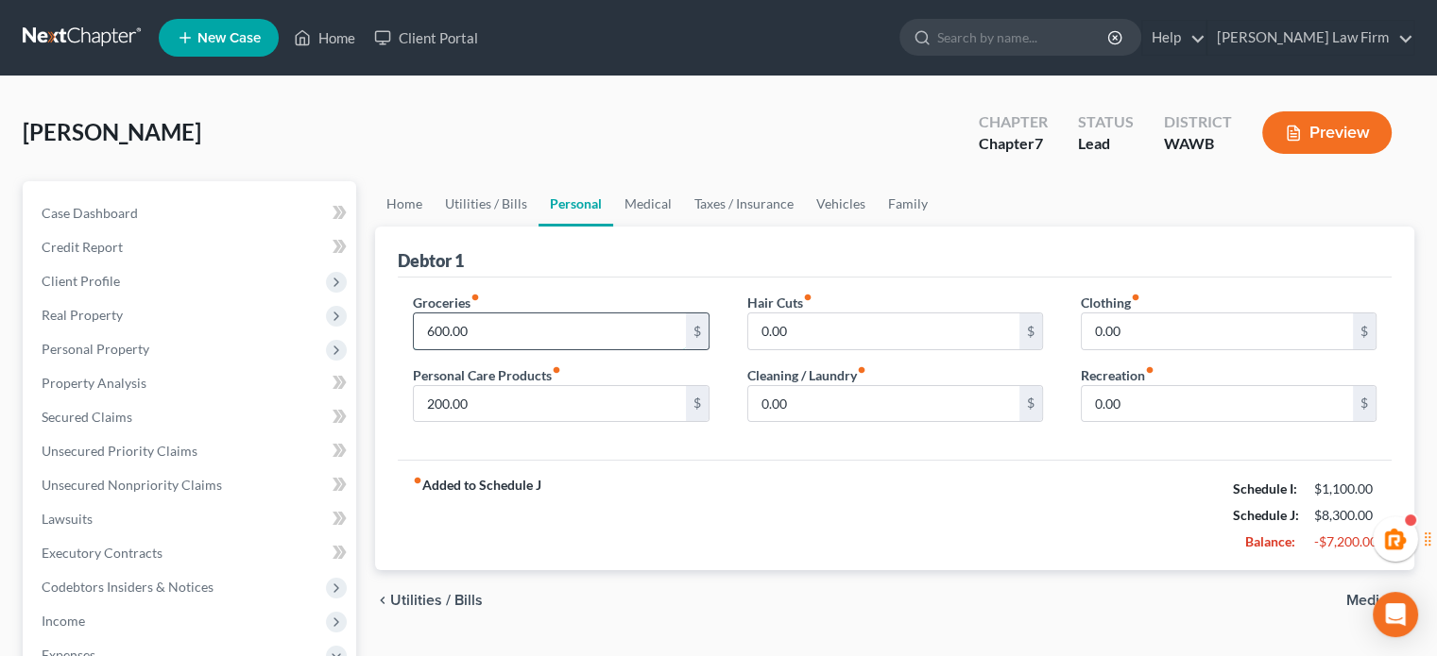
click at [521, 317] on input "600.00" at bounding box center [549, 332] width 271 height 36
click at [722, 214] on link "Taxes / Insurance" at bounding box center [744, 203] width 122 height 45
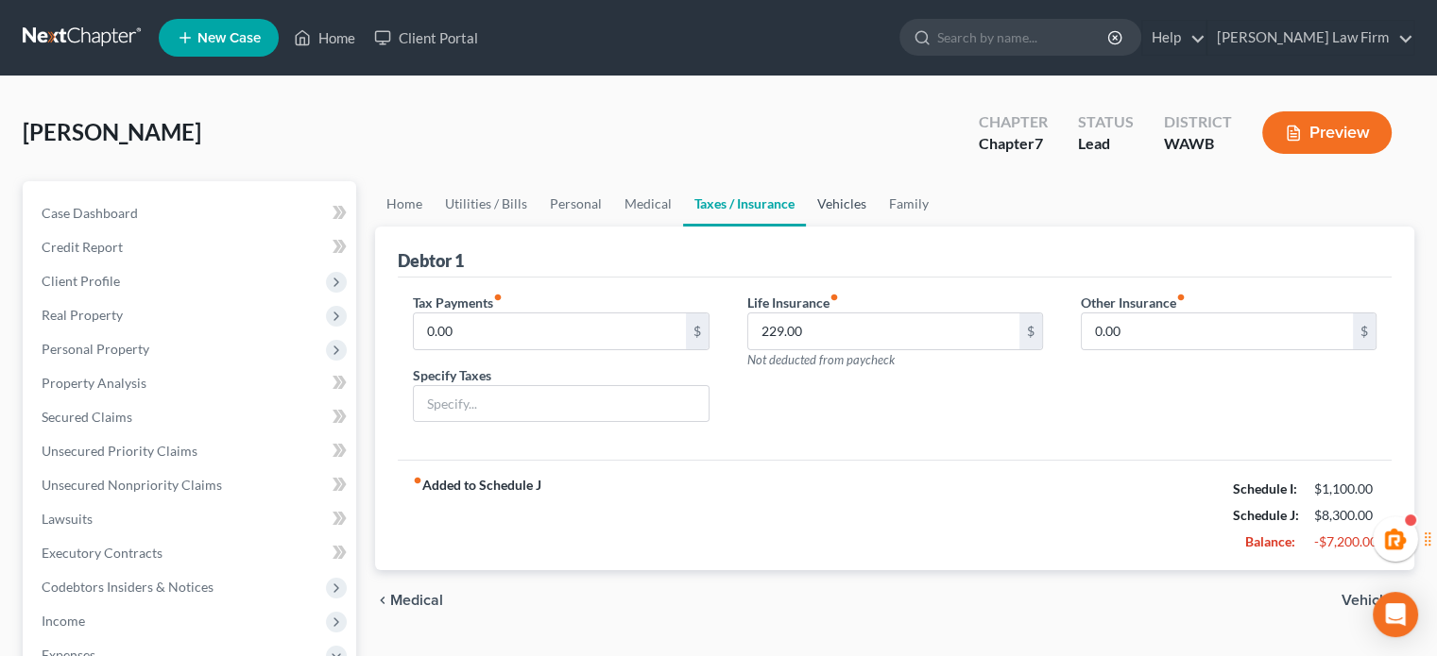
click at [865, 195] on link "Vehicles" at bounding box center [842, 203] width 72 height 45
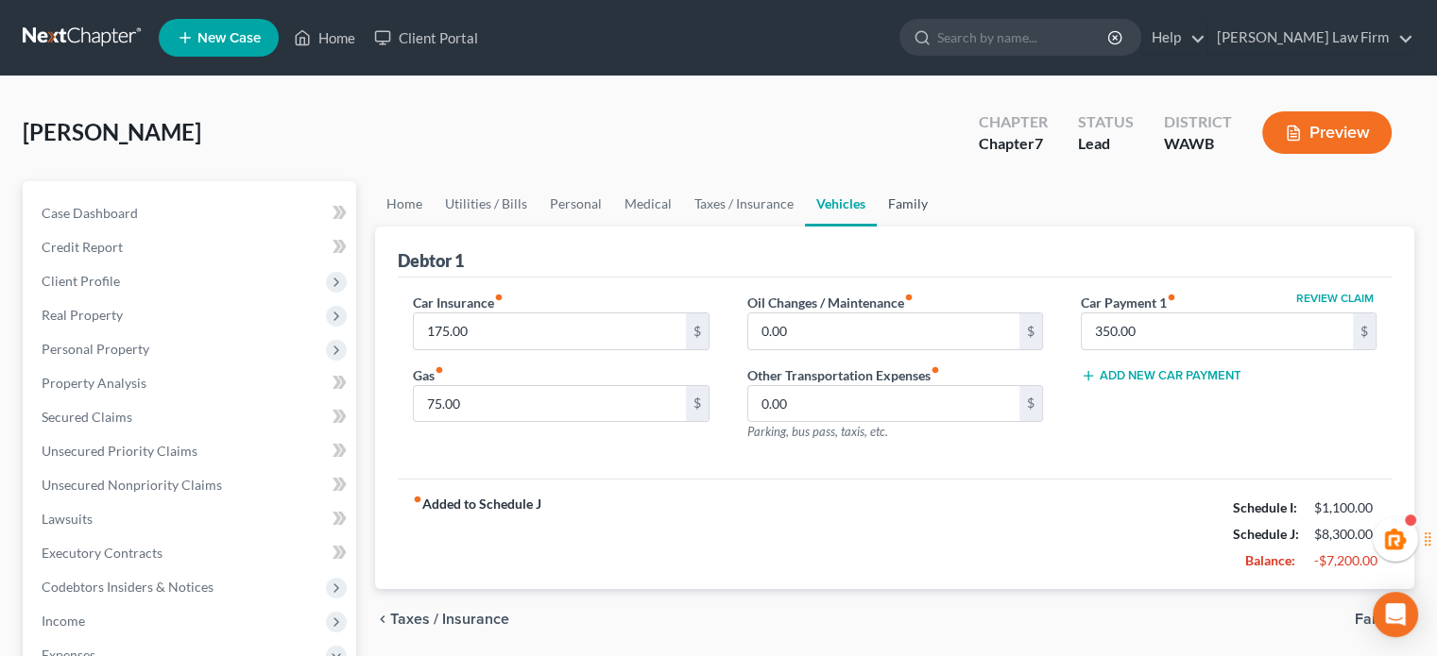
click at [906, 206] on link "Family" at bounding box center [907, 203] width 62 height 45
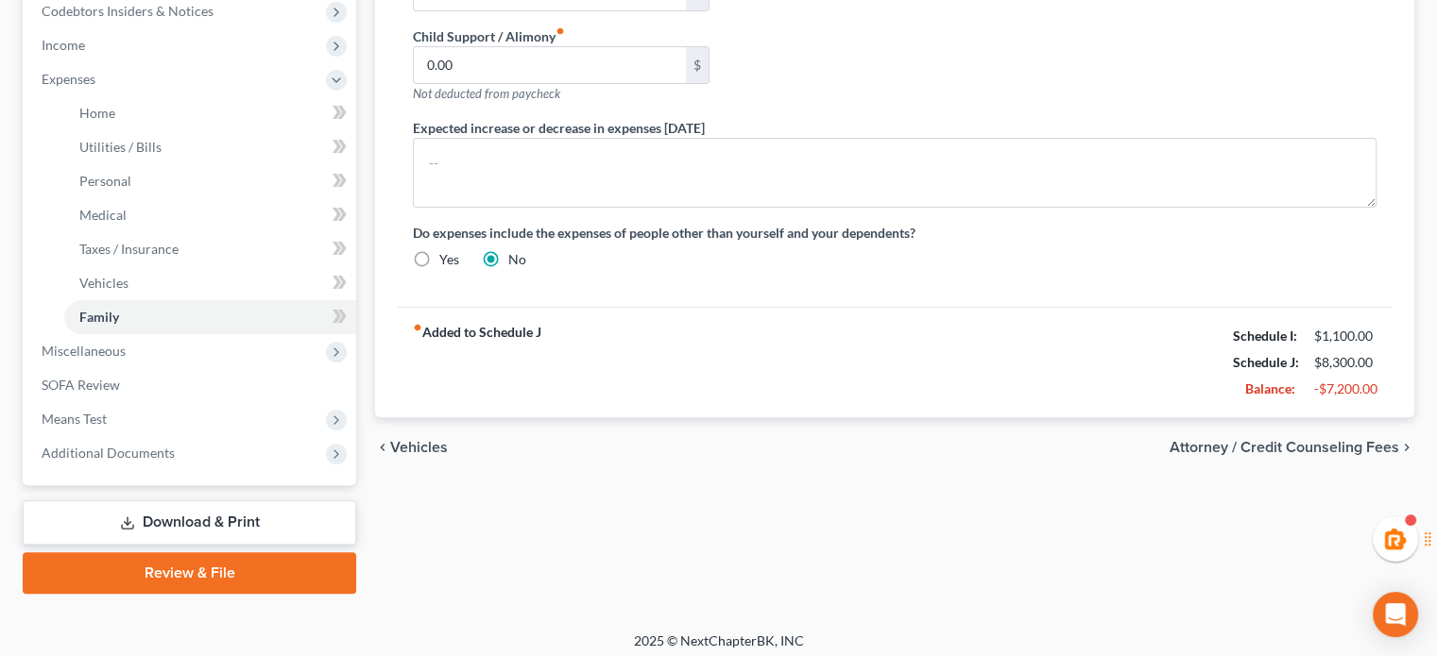
scroll to position [584, 0]
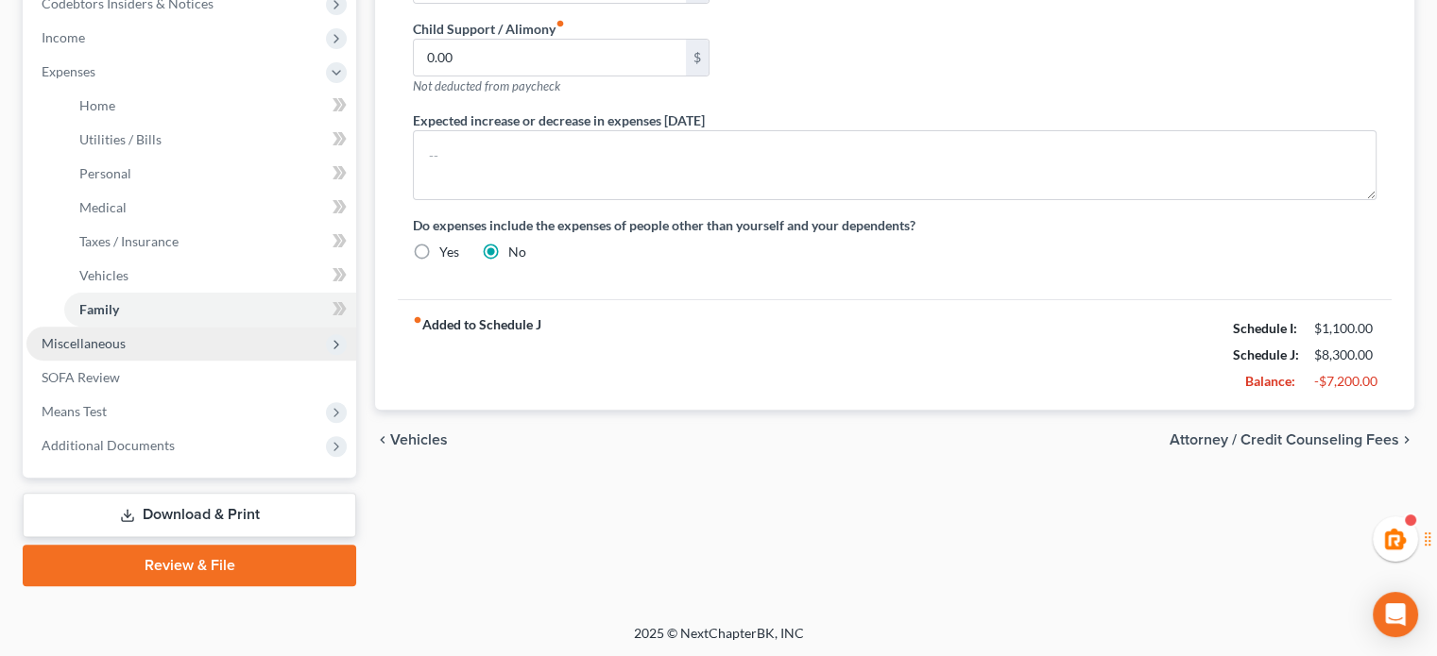
click at [115, 337] on span "Miscellaneous" at bounding box center [84, 343] width 84 height 16
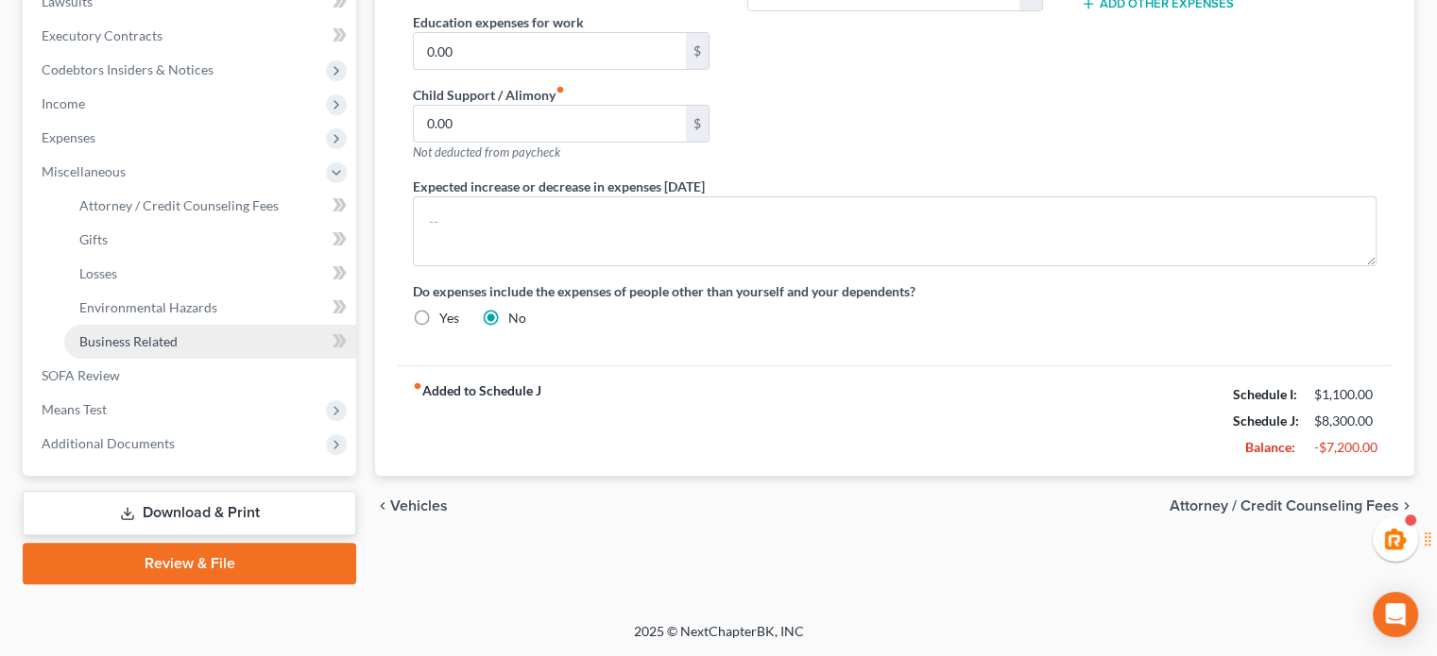
scroll to position [516, 0]
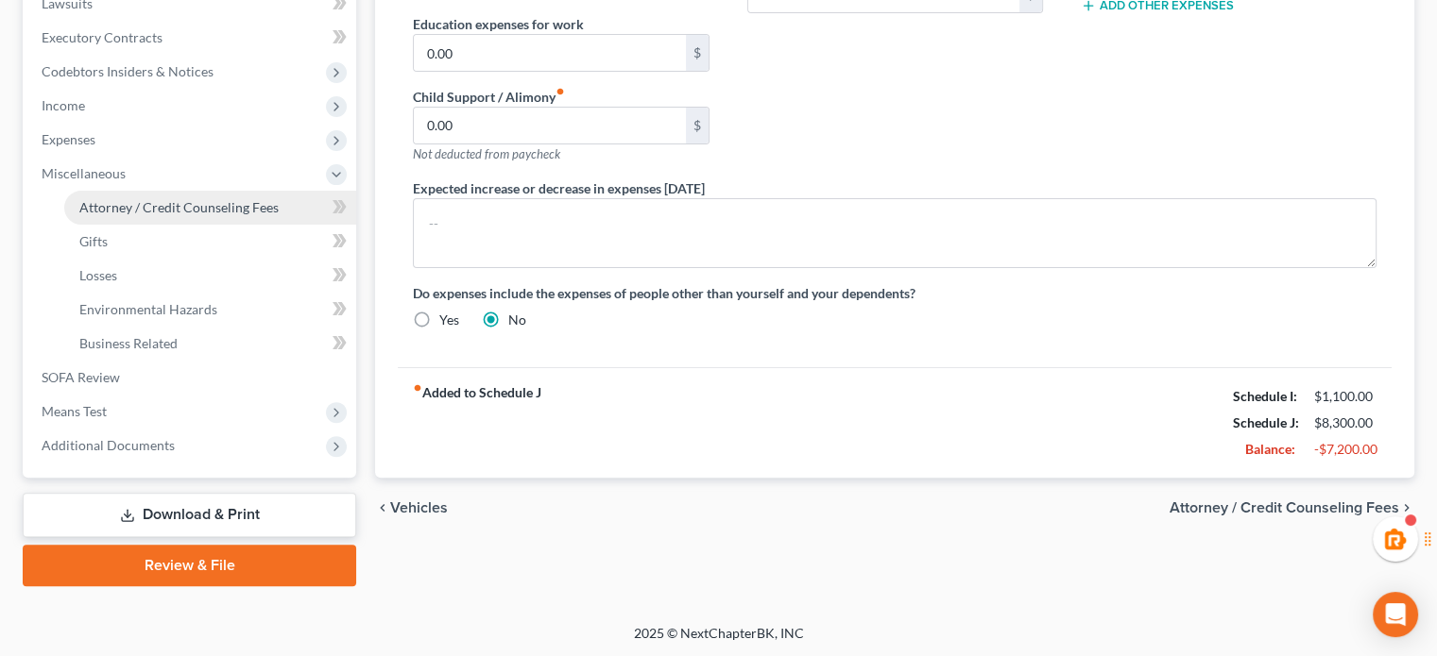
click at [181, 209] on span "Attorney / Credit Counseling Fees" at bounding box center [178, 207] width 199 height 16
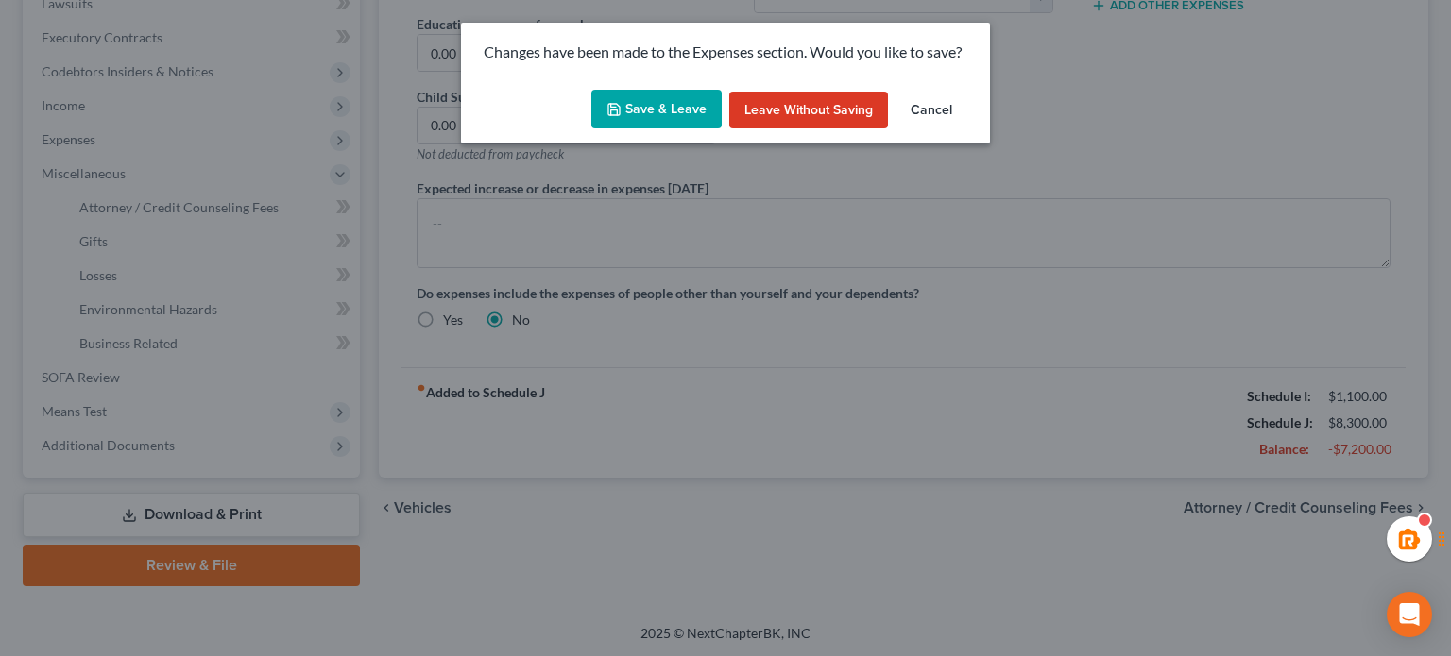
click at [699, 124] on button "Save & Leave" at bounding box center [656, 110] width 130 height 40
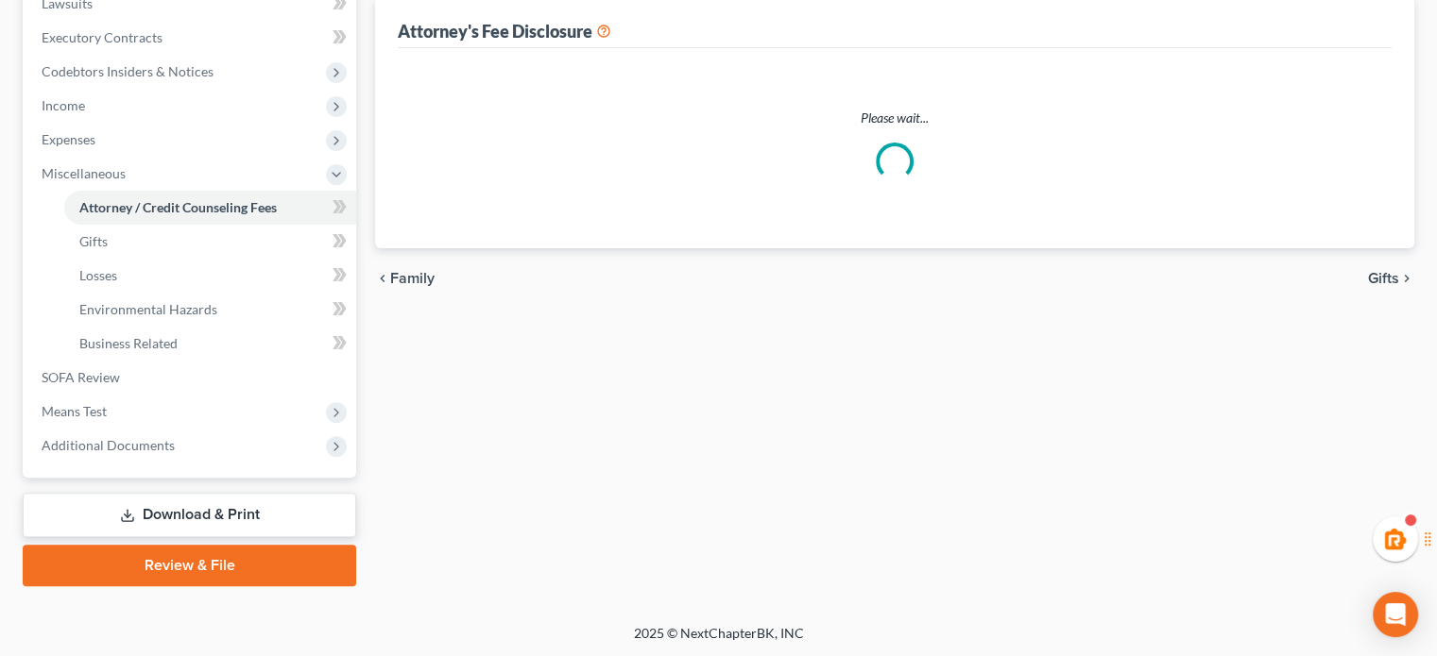
select select "1"
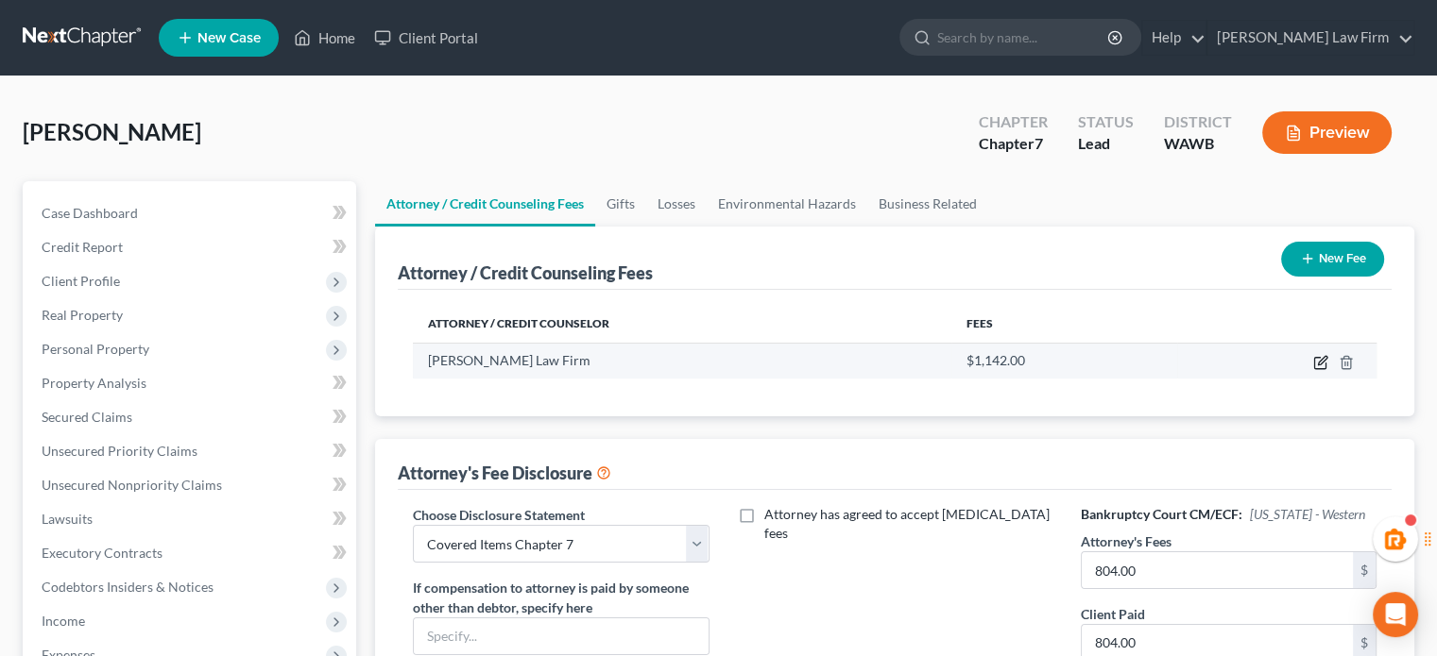
click at [1314, 359] on icon "button" at bounding box center [1319, 363] width 11 height 11
select select "50"
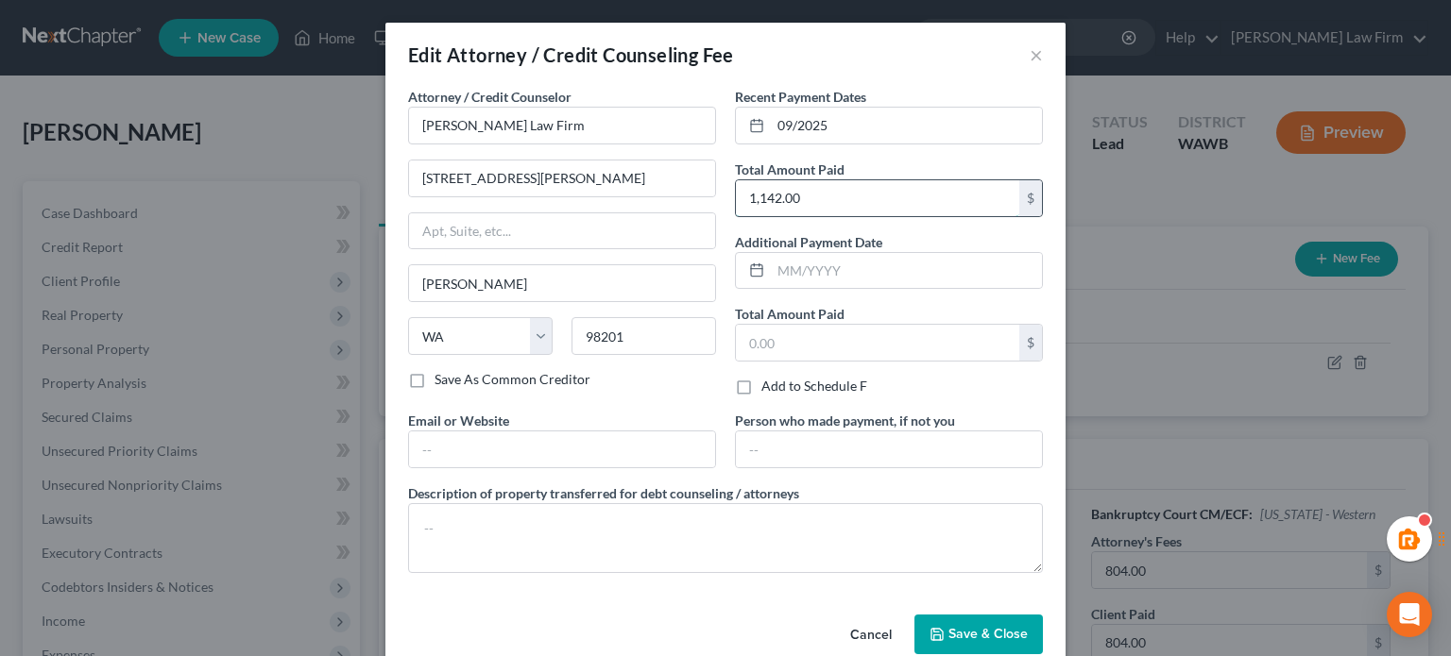
click at [816, 197] on input "1,142.00" at bounding box center [877, 198] width 283 height 36
click at [1029, 55] on button "×" at bounding box center [1035, 54] width 13 height 23
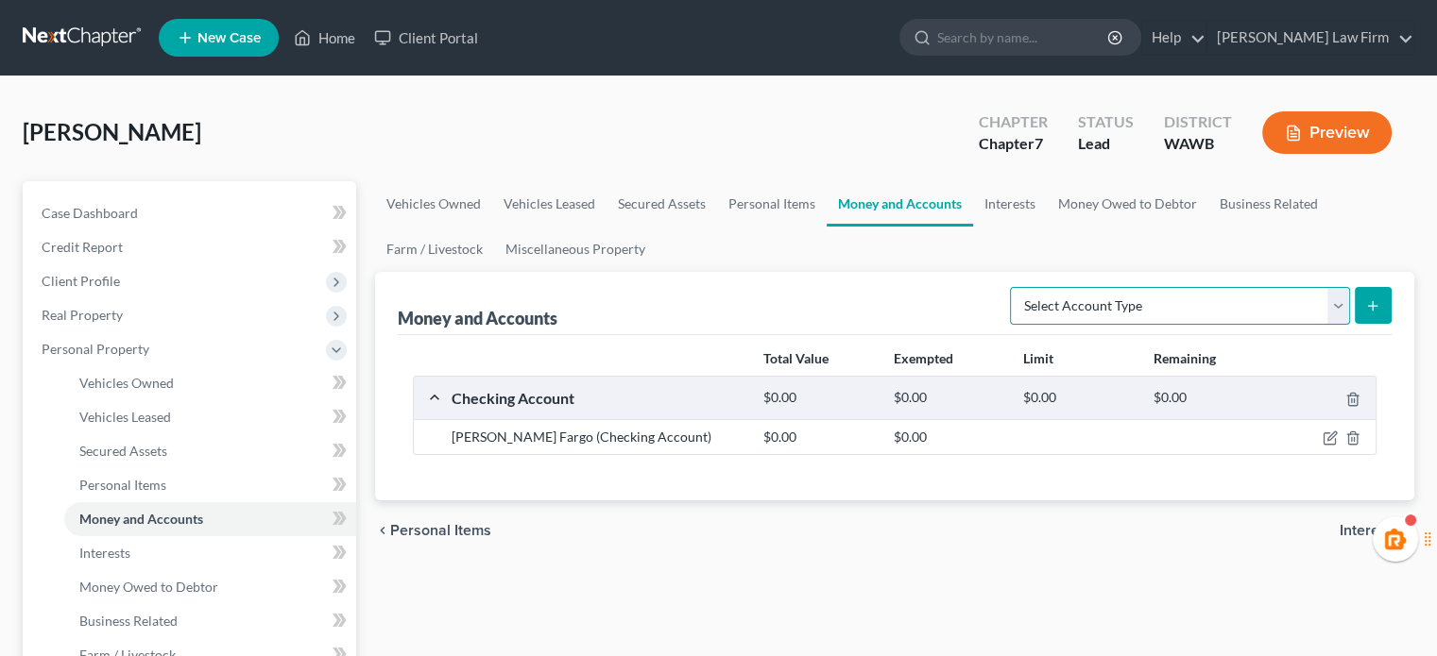
click at [1203, 302] on select "Select Account Type Brokerage Cash on Hand Certificates of Deposit Checking Acc…" at bounding box center [1180, 306] width 340 height 38
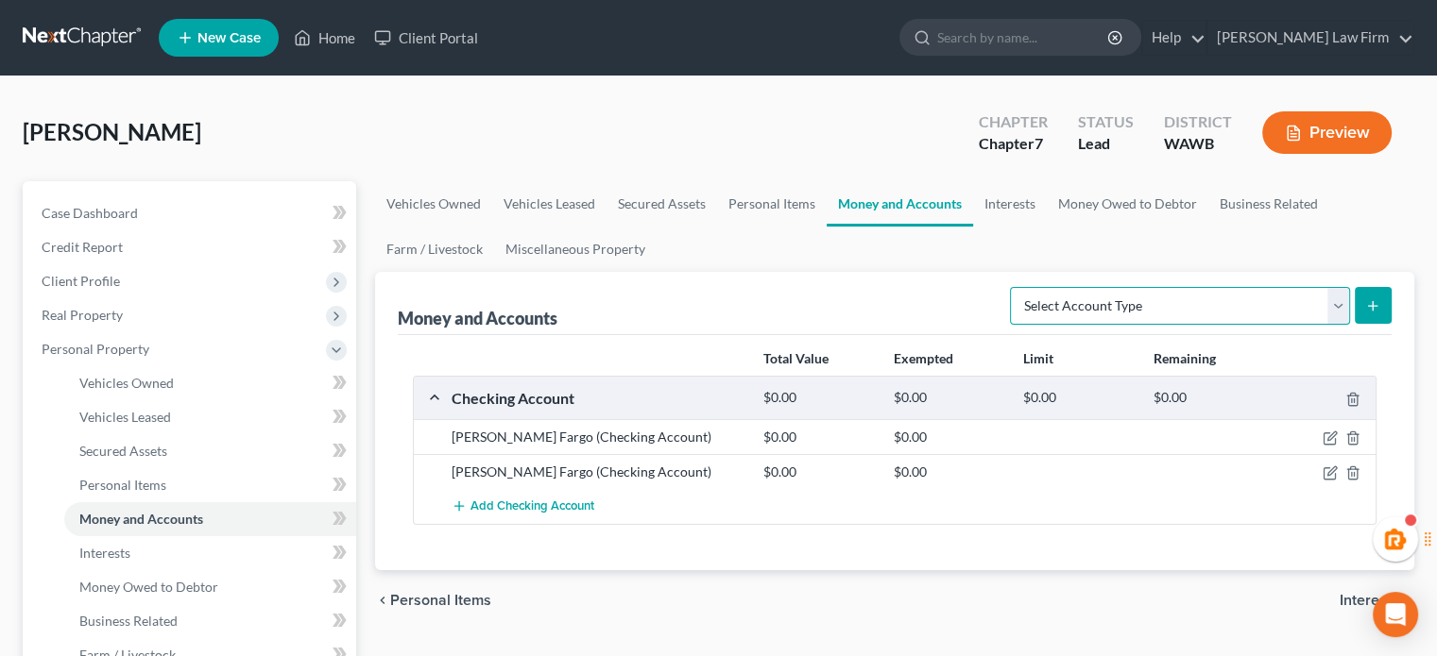
select select "savings"
click at [1013, 287] on select "Select Account Type Brokerage Cash on Hand Certificates of Deposit Checking Acc…" at bounding box center [1180, 306] width 340 height 38
click at [1356, 309] on button "submit" at bounding box center [1372, 305] width 37 height 37
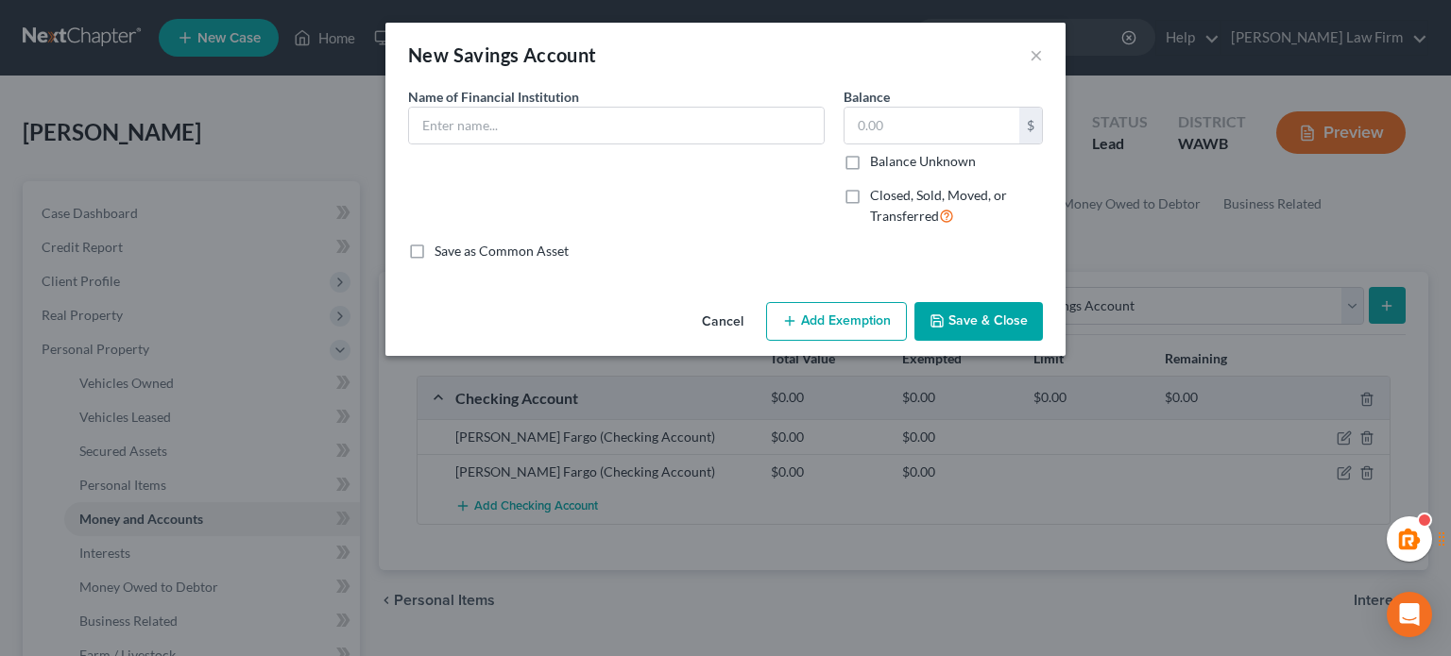
click at [454, 150] on div "Name of Financial Institution *" at bounding box center [616, 164] width 435 height 155
click at [463, 121] on input "text" at bounding box center [616, 126] width 415 height 36
paste input "Wells Fargo"
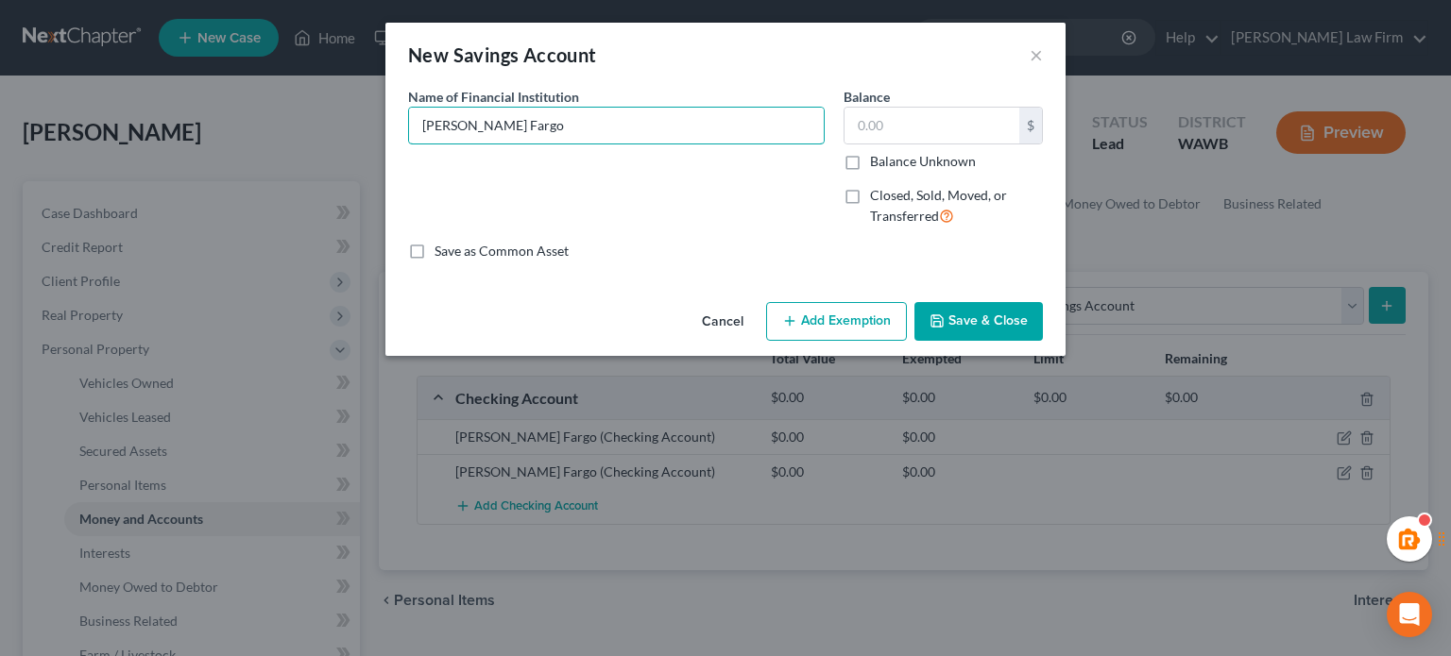
type input "Wells Fargo"
click at [961, 314] on button "Save & Close" at bounding box center [978, 322] width 128 height 40
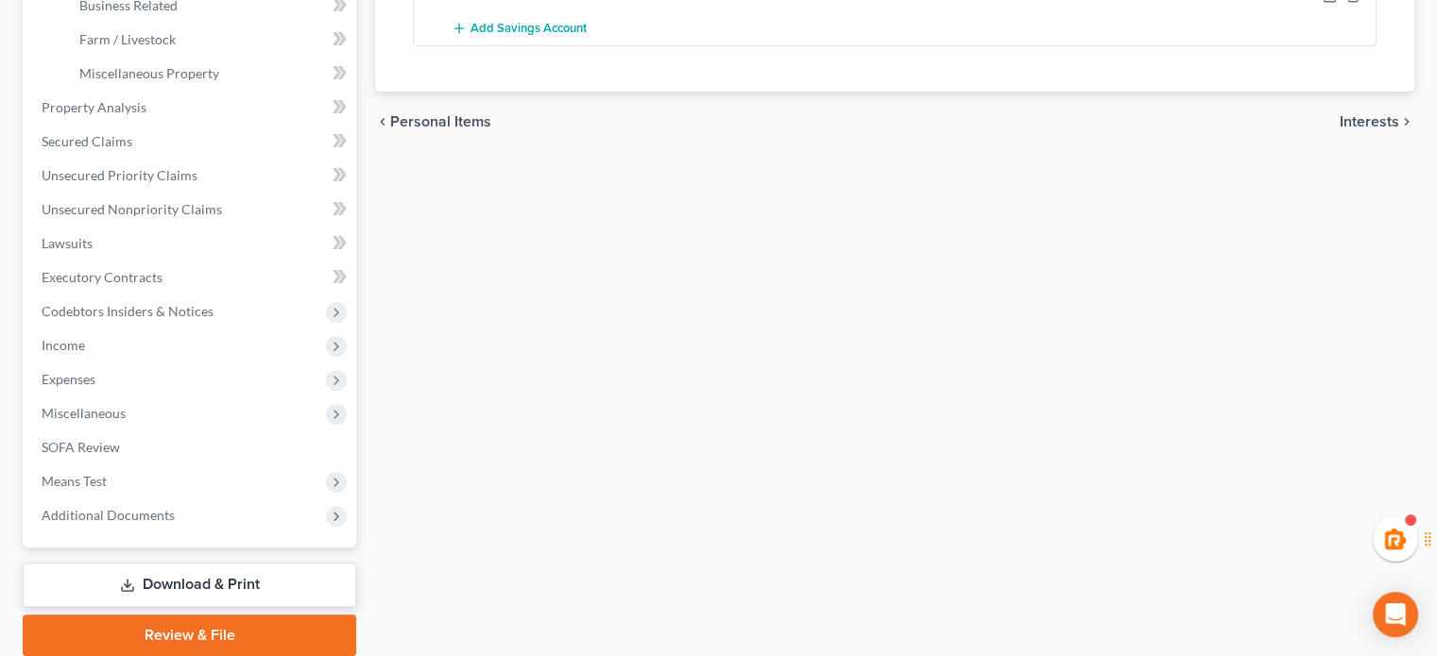
scroll to position [315, 0]
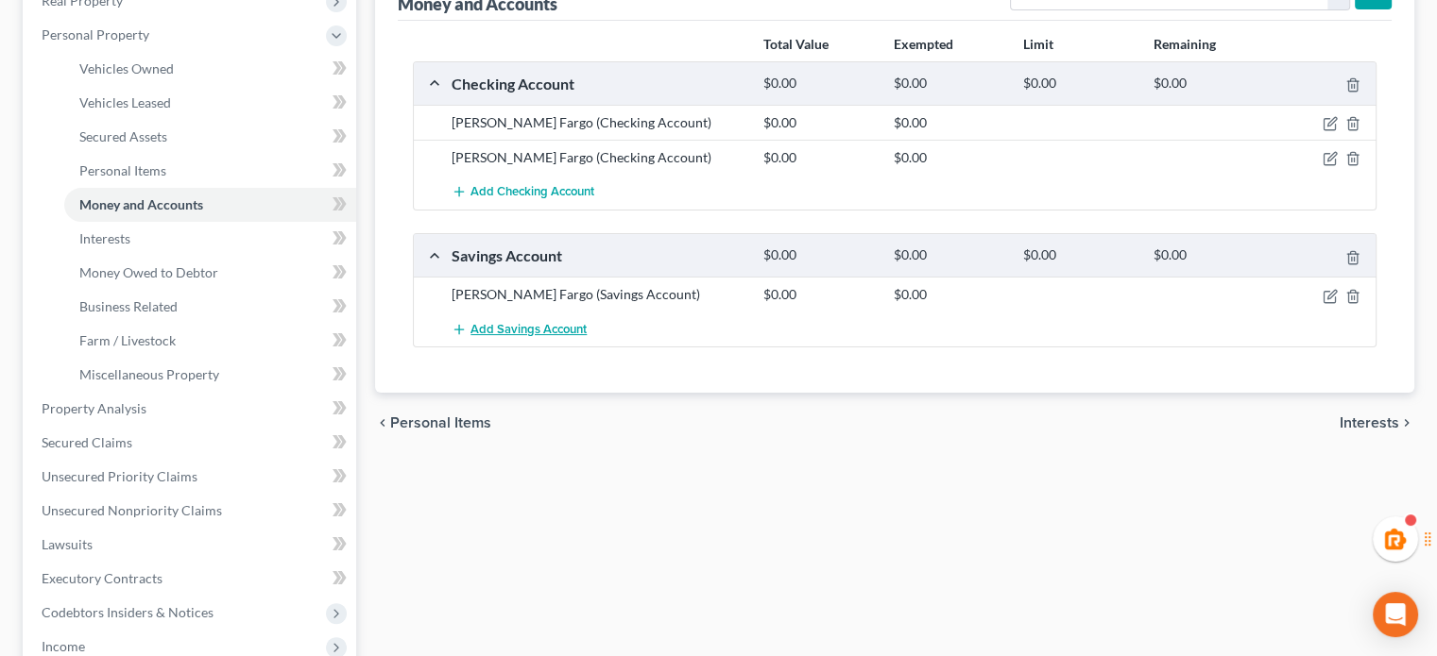
click at [519, 332] on span "Add Savings Account" at bounding box center [528, 329] width 116 height 15
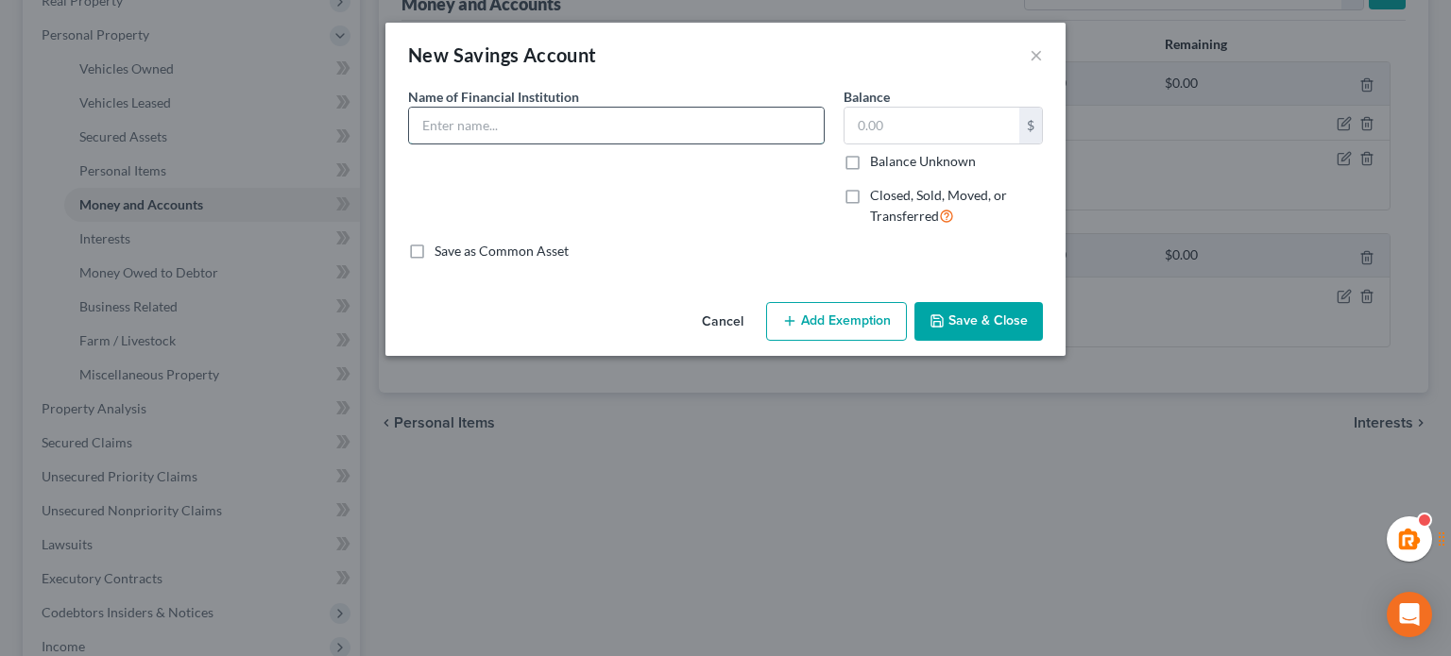
click at [678, 115] on input "text" at bounding box center [616, 126] width 415 height 36
paste input "Wells Fargo"
type input "Wells Fargo"
click at [974, 313] on button "Save & Close" at bounding box center [978, 322] width 128 height 40
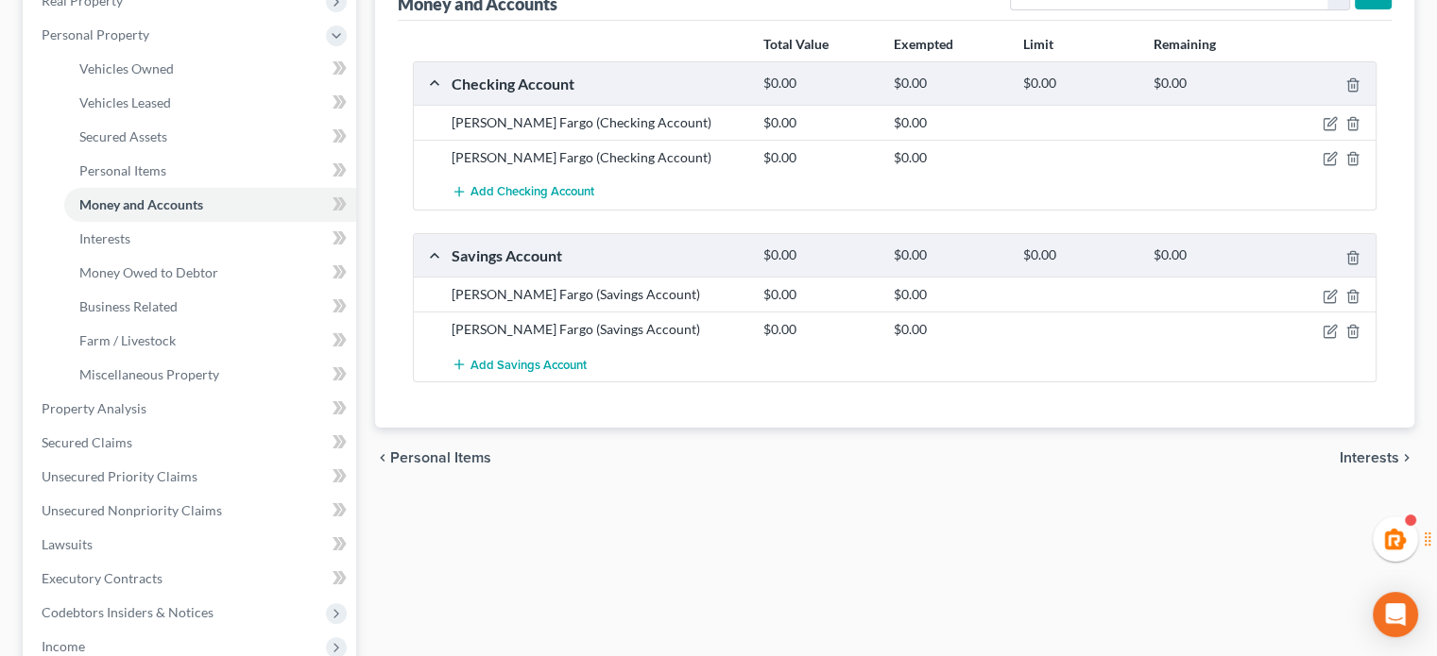
scroll to position [0, 0]
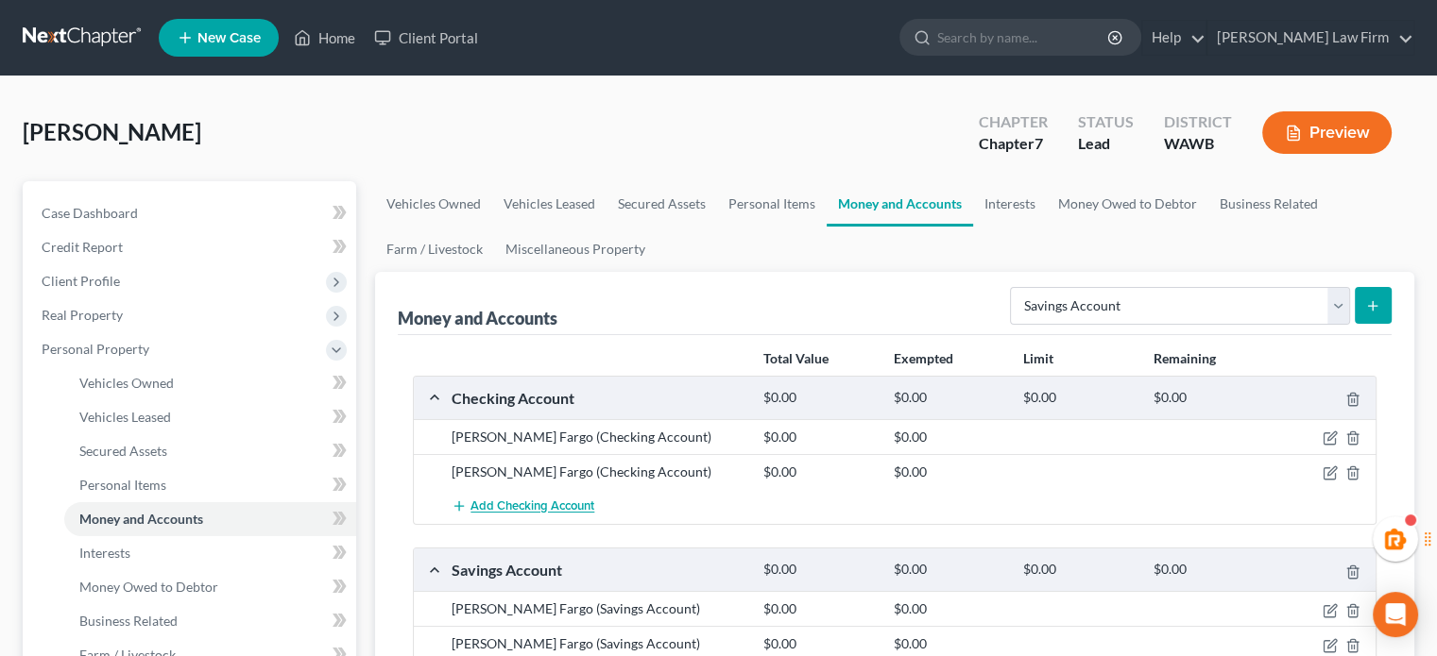
click at [563, 509] on span "Add Checking Account" at bounding box center [532, 507] width 124 height 15
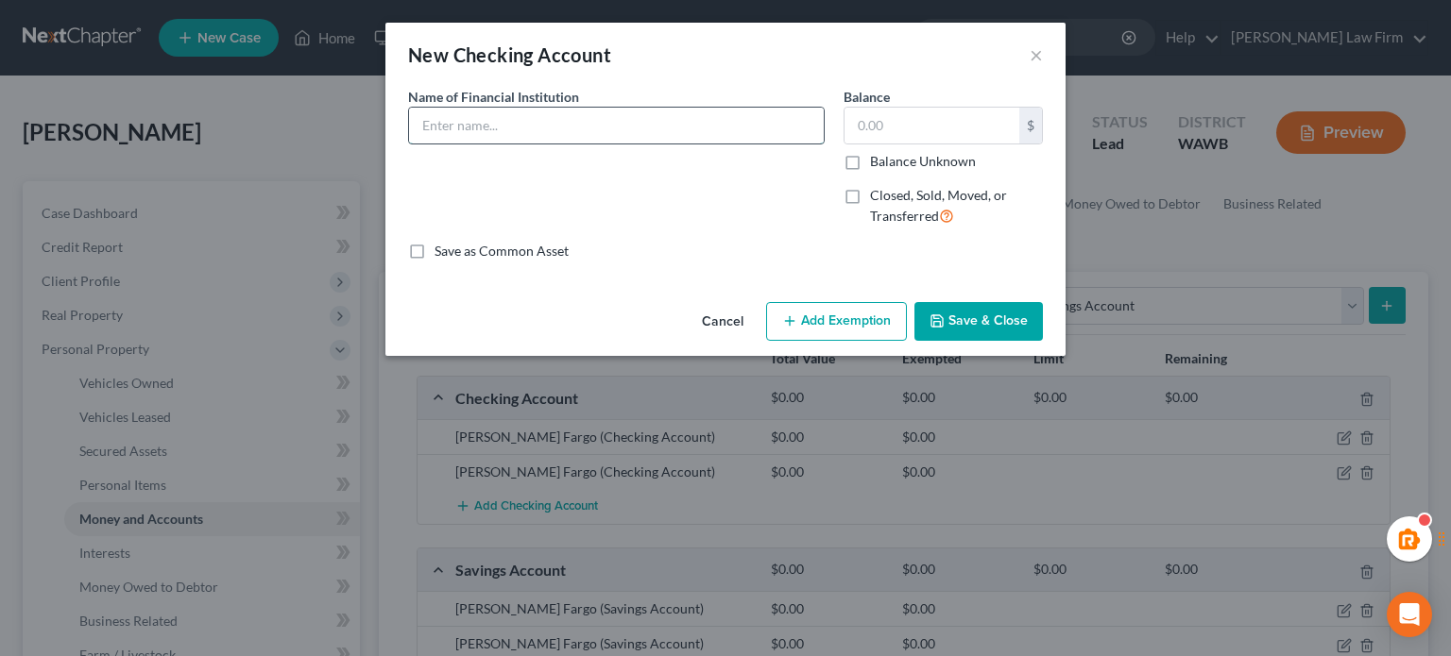
click at [534, 120] on input "text" at bounding box center [616, 126] width 415 height 36
type input "BECU"
click at [1021, 332] on button "Save & Close" at bounding box center [978, 322] width 128 height 40
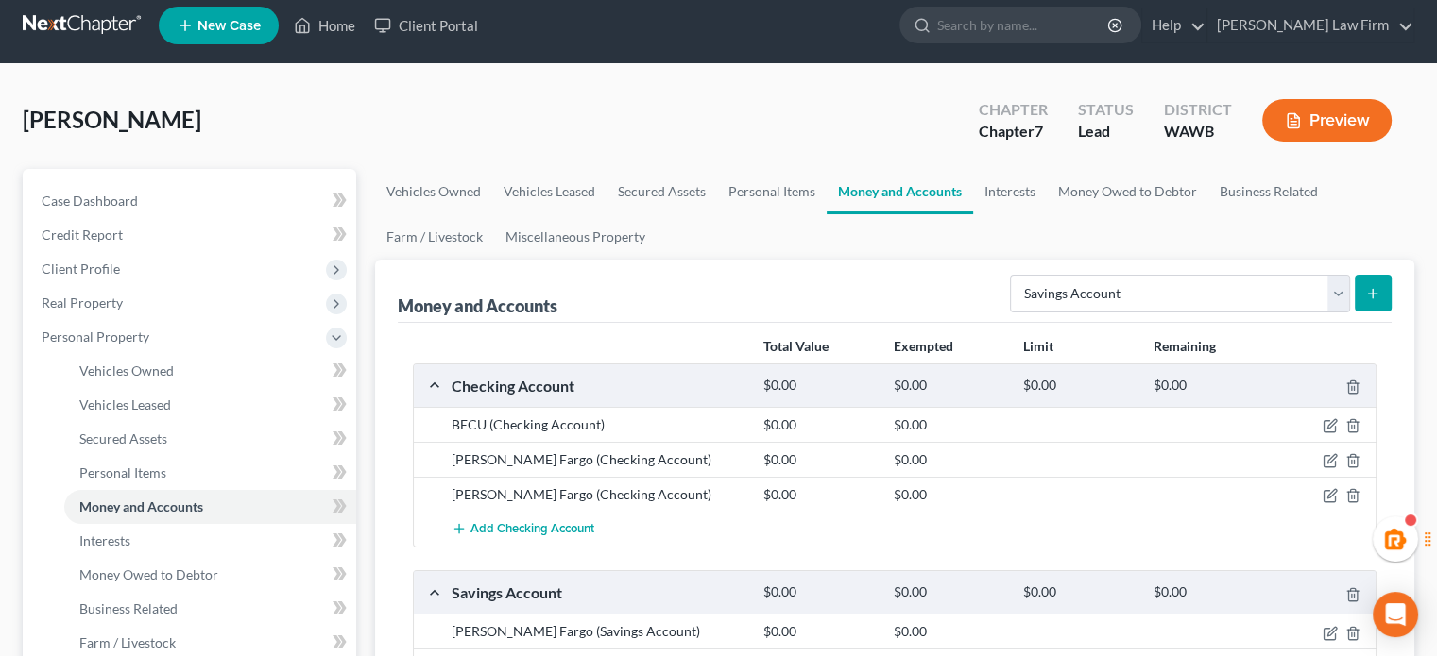
scroll to position [315, 0]
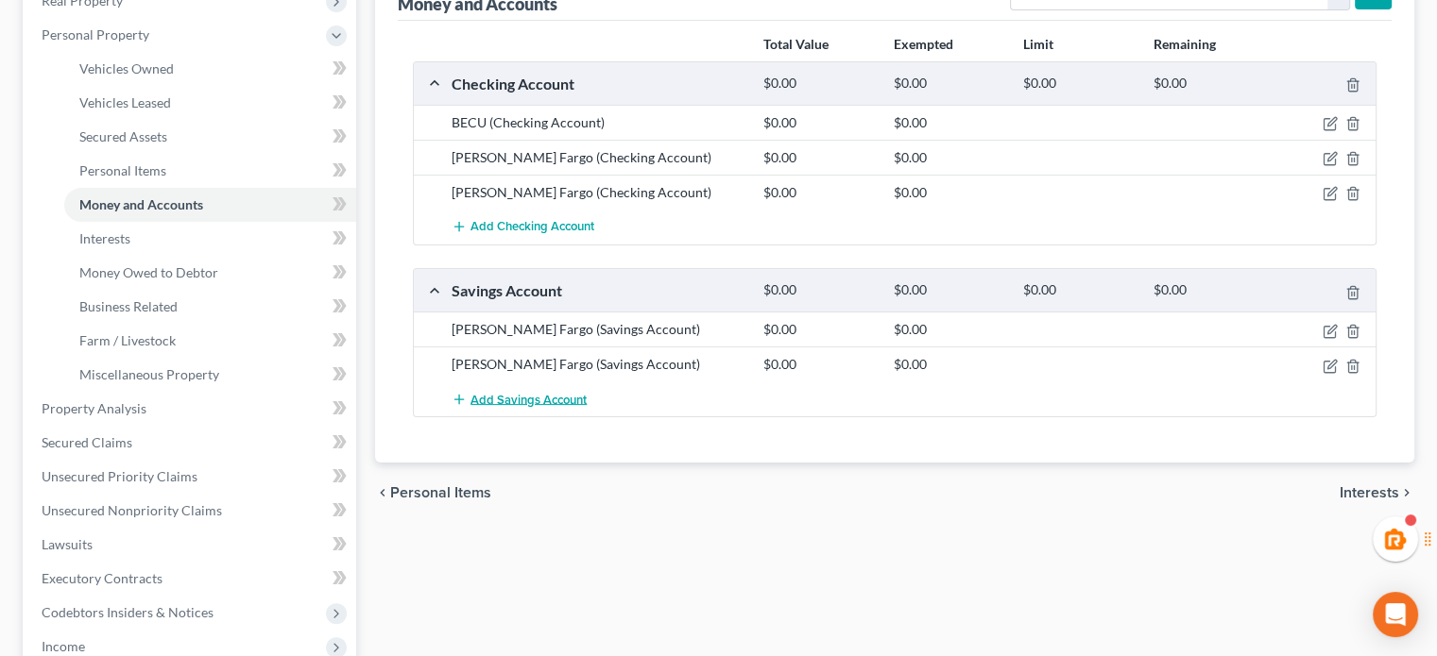
click at [565, 392] on span "Add Savings Account" at bounding box center [528, 399] width 116 height 15
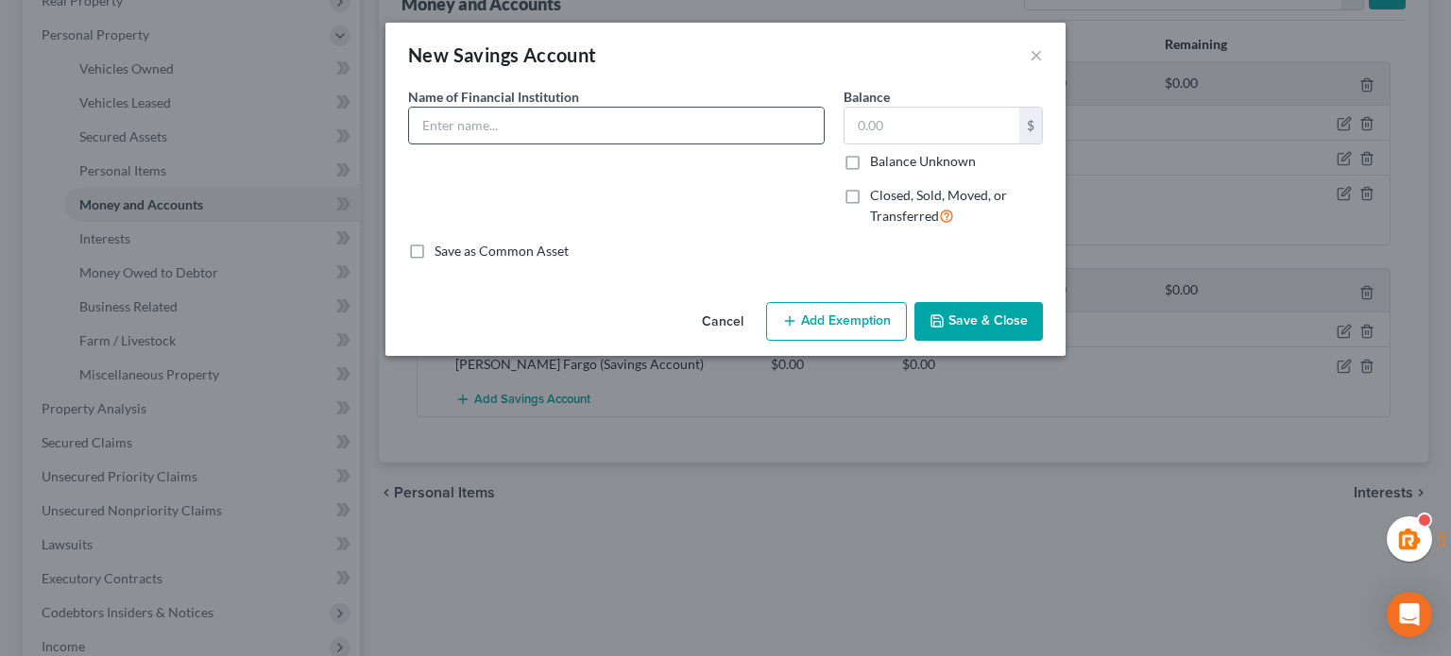
click at [604, 122] on input "text" at bounding box center [616, 126] width 415 height 36
type input "BECU"
click at [987, 299] on div "Cancel Add Exemption Save & Close" at bounding box center [725, 326] width 680 height 62
click at [984, 312] on button "Save & Close" at bounding box center [978, 322] width 128 height 40
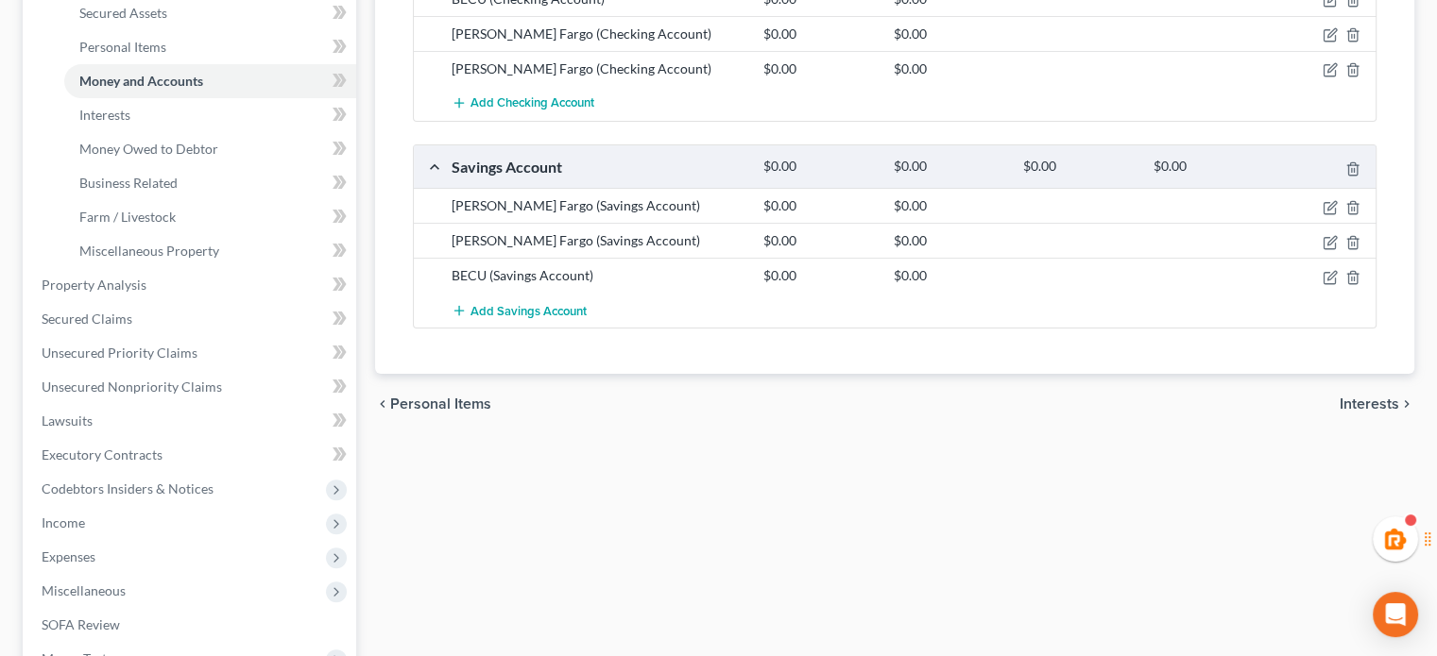
scroll to position [0, 0]
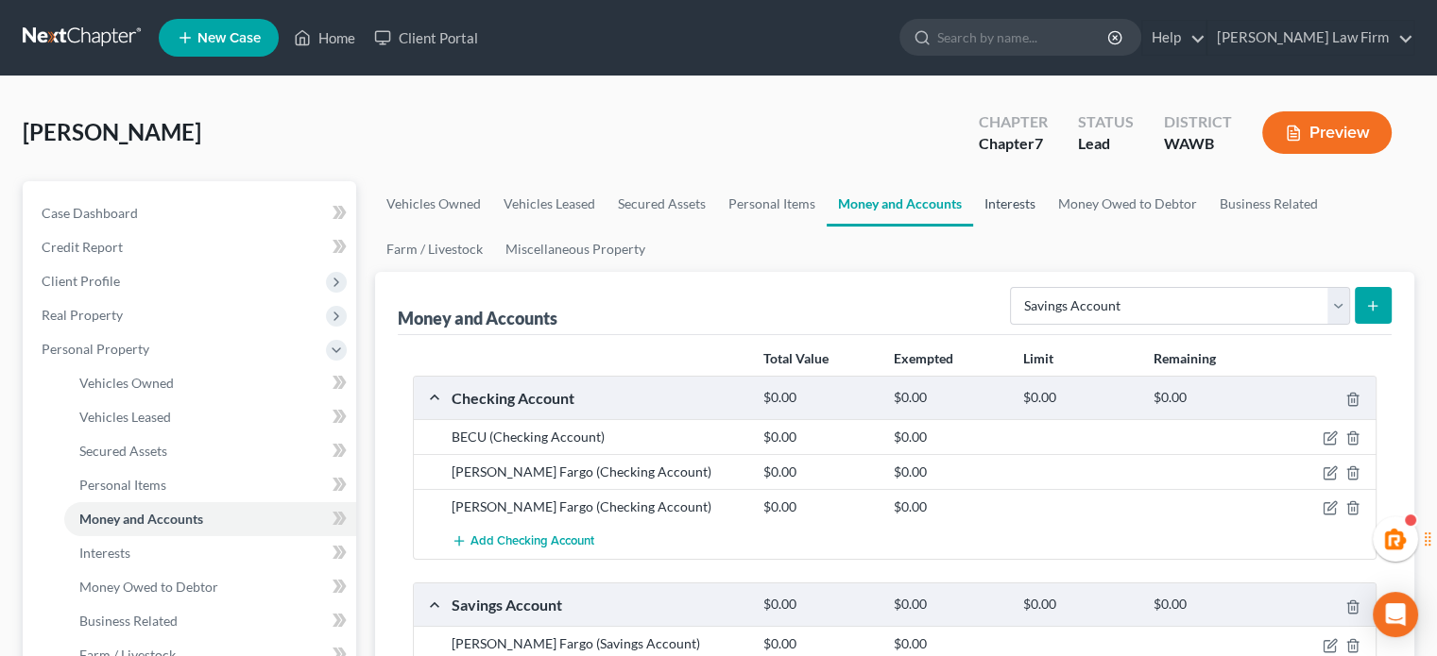
click at [990, 196] on link "Interests" at bounding box center [1010, 203] width 74 height 45
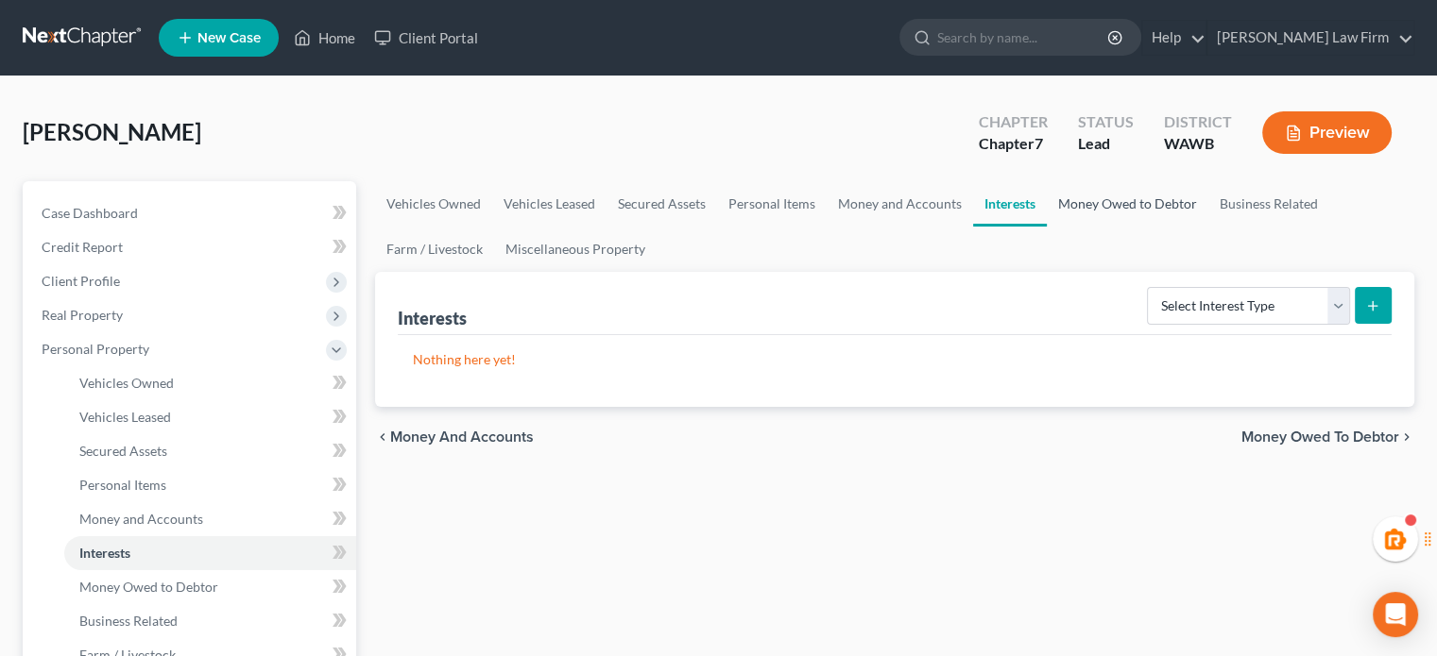
click at [1124, 208] on link "Money Owed to Debtor" at bounding box center [1127, 203] width 162 height 45
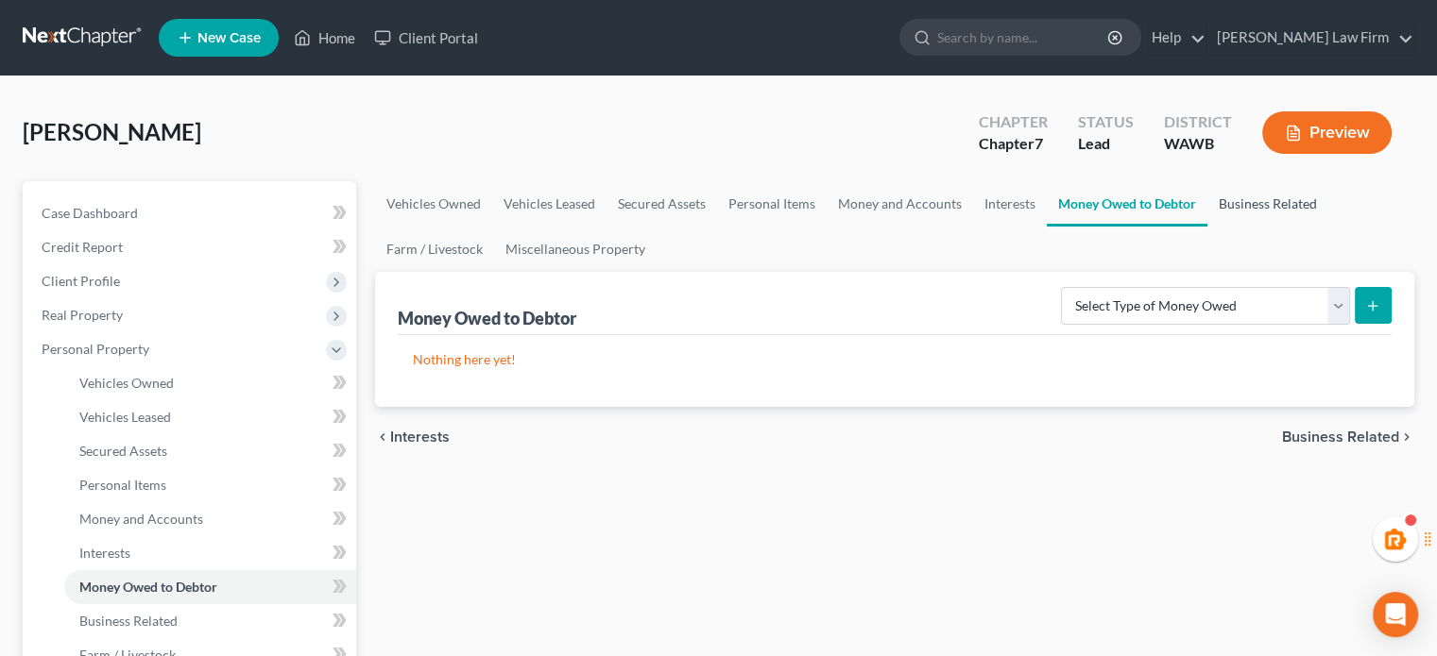
click at [1288, 213] on link "Business Related" at bounding box center [1267, 203] width 121 height 45
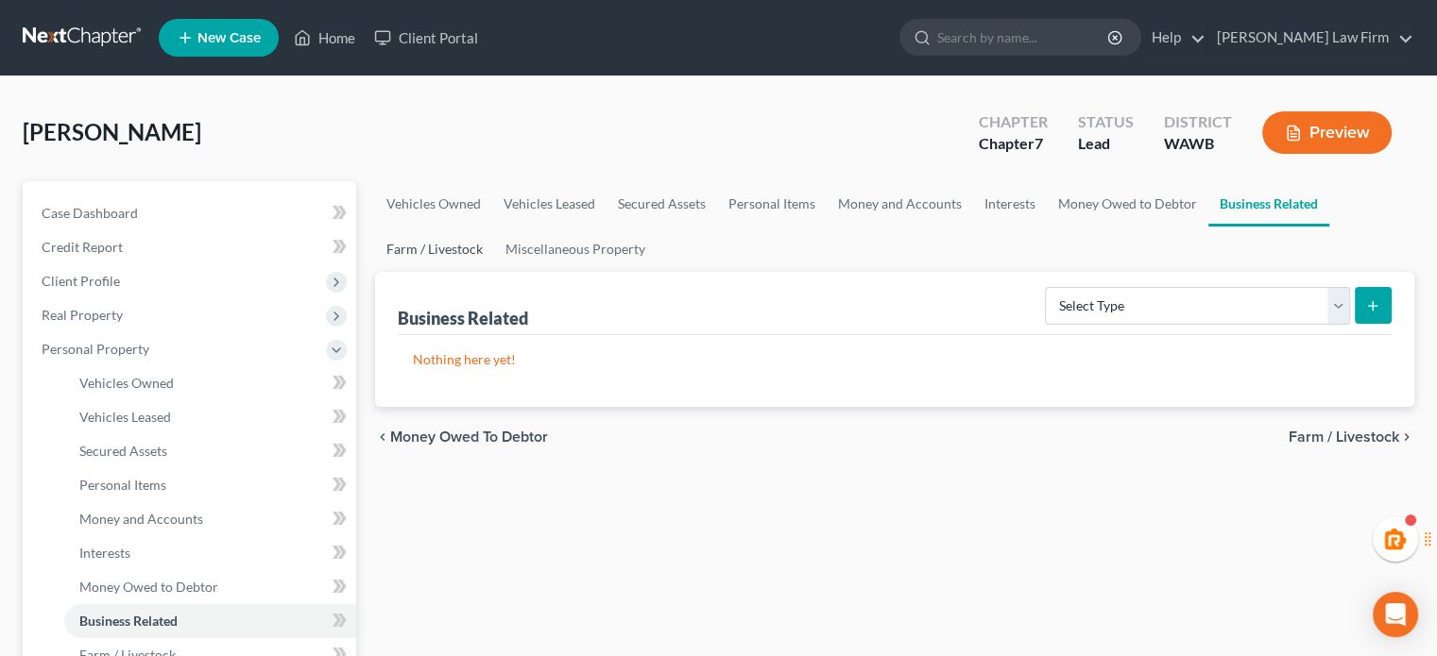
click at [436, 243] on link "Farm / Livestock" at bounding box center [434, 249] width 119 height 45
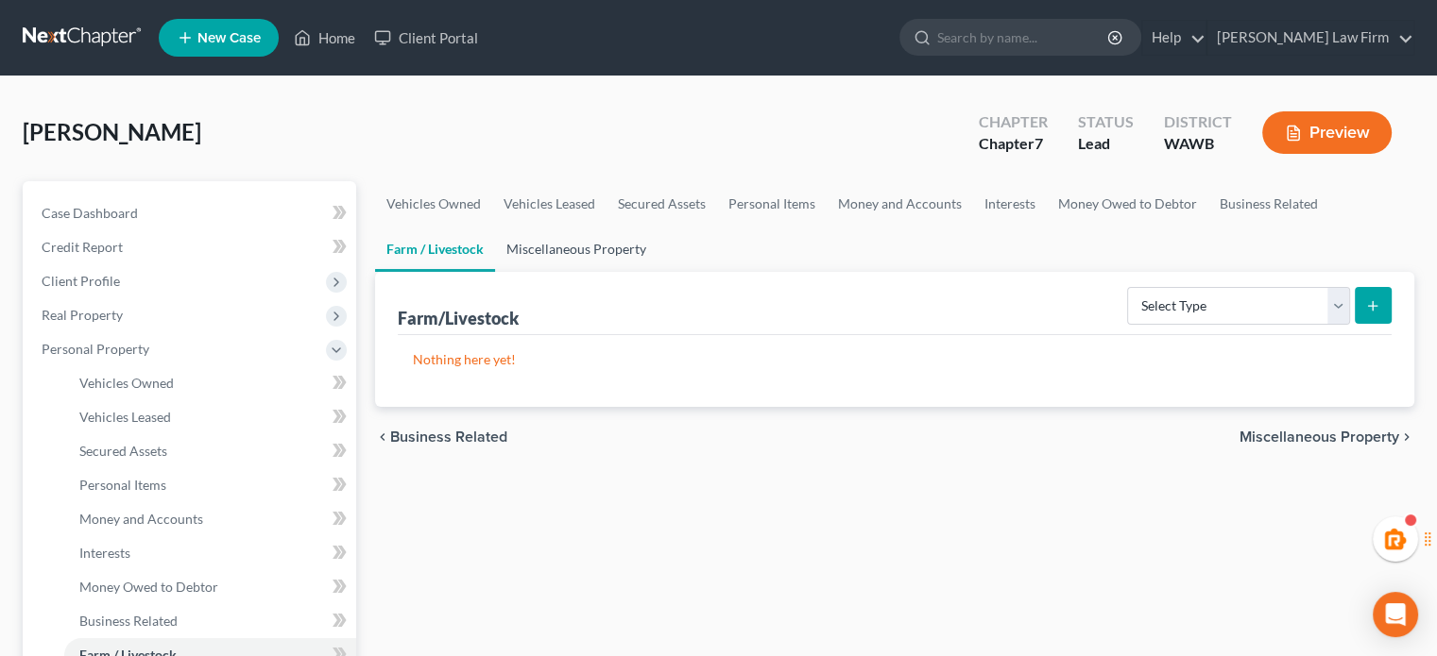
click at [593, 252] on link "Miscellaneous Property" at bounding box center [576, 249] width 162 height 45
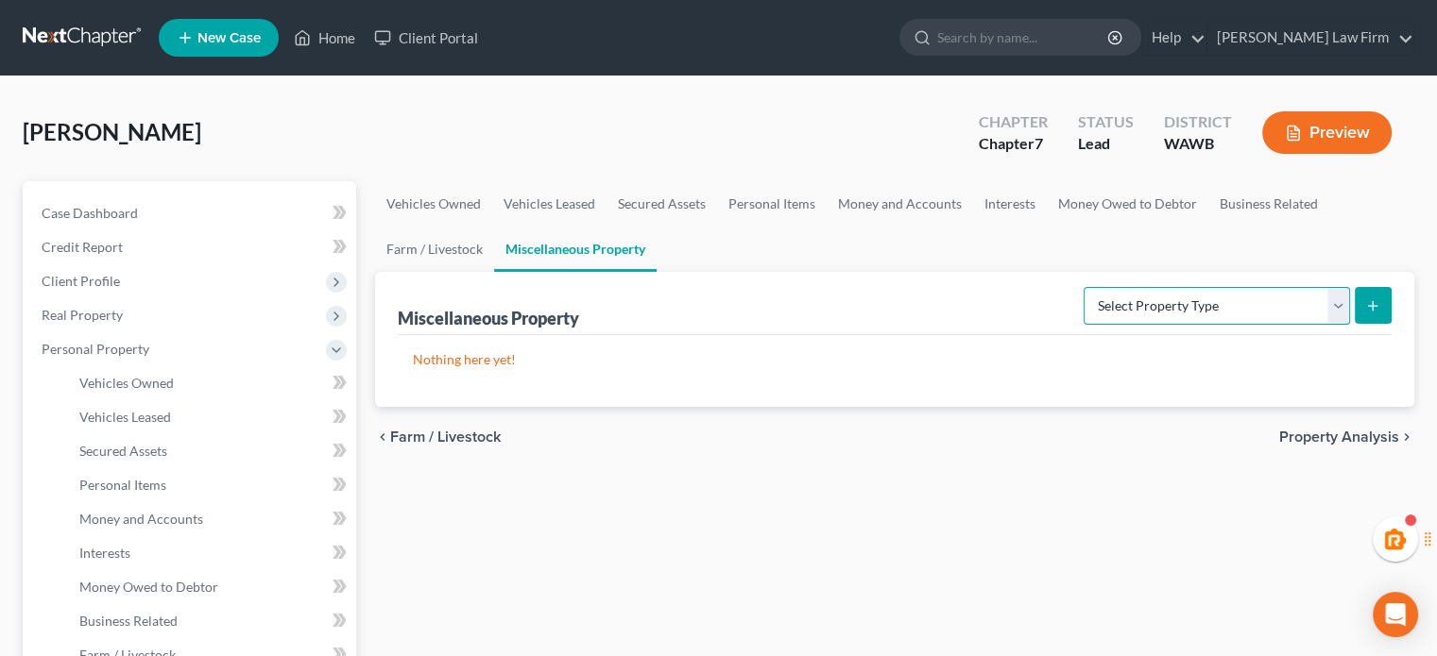
click at [1223, 318] on select "Select Property Type Assigned for Creditor Benefit Within 1 Year Holding for An…" at bounding box center [1216, 306] width 266 height 38
select select "stored_within_1_year"
click at [1083, 287] on select "Select Property Type Assigned for Creditor Benefit Within 1 Year Holding for An…" at bounding box center [1216, 306] width 266 height 38
click at [1357, 303] on button "submit" at bounding box center [1372, 305] width 37 height 37
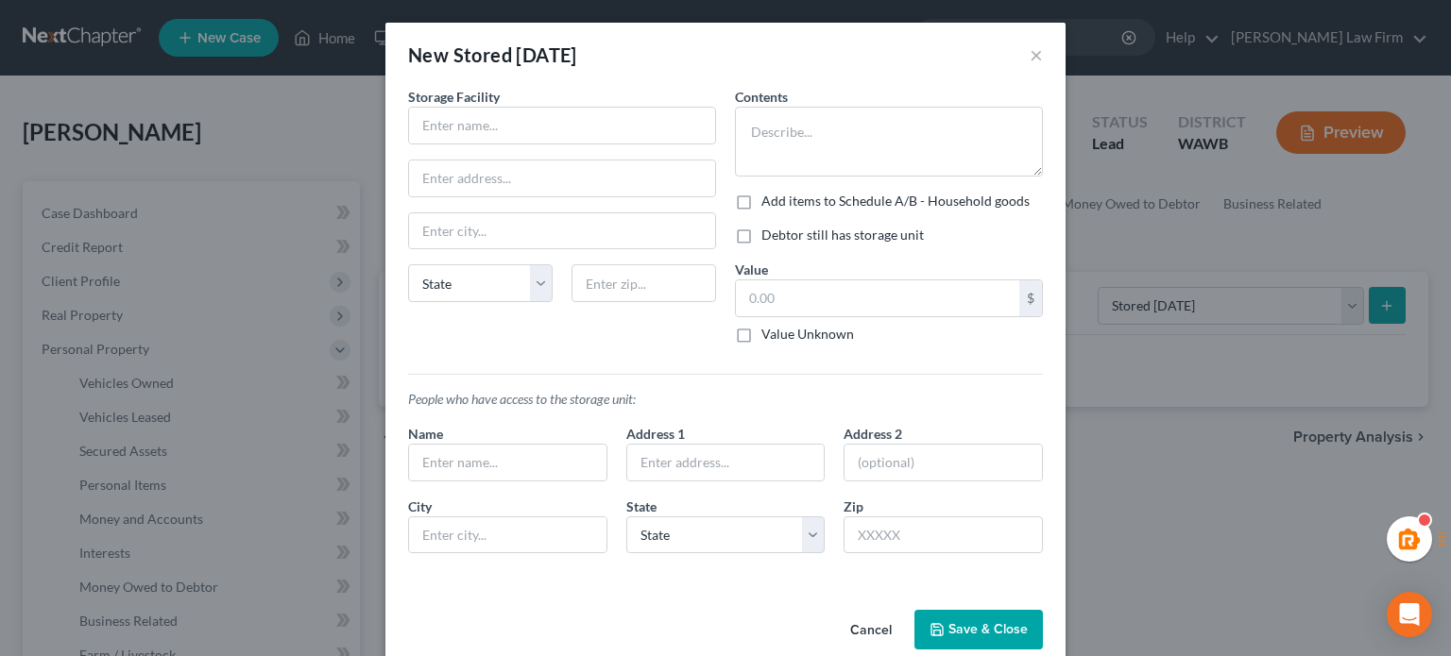
click at [445, 147] on div "Storage Facility State AL AK AR AZ CA CO CT DE DC FL GA GU HI ID IL IN IA KS KY…" at bounding box center [562, 223] width 327 height 272
click at [449, 142] on input "text" at bounding box center [562, 126] width 306 height 36
paste input "Public Storage"
type input "Public Storage"
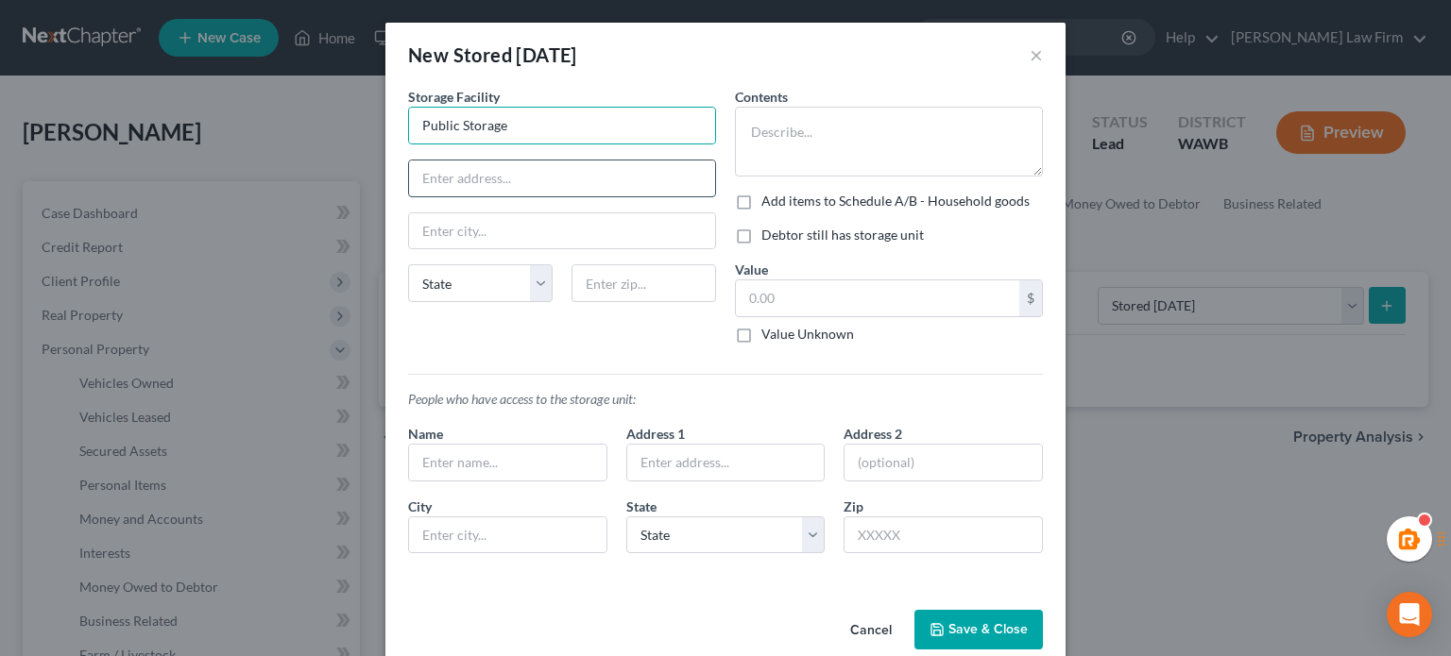
click at [601, 162] on input "text" at bounding box center [562, 179] width 306 height 36
paste input "23010 Highway 99"
type input "23010 Highway 99"
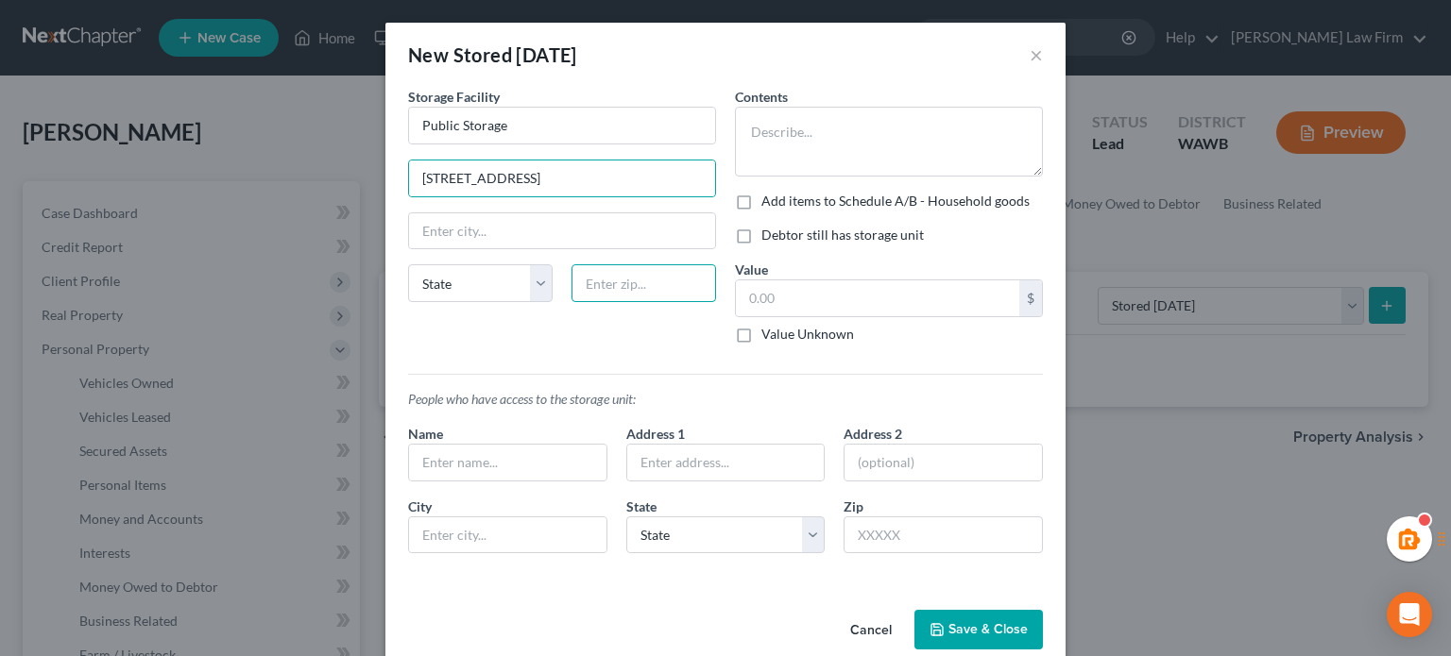
click at [628, 281] on input "text" at bounding box center [643, 283] width 145 height 38
paste input "98026"
type input "98026"
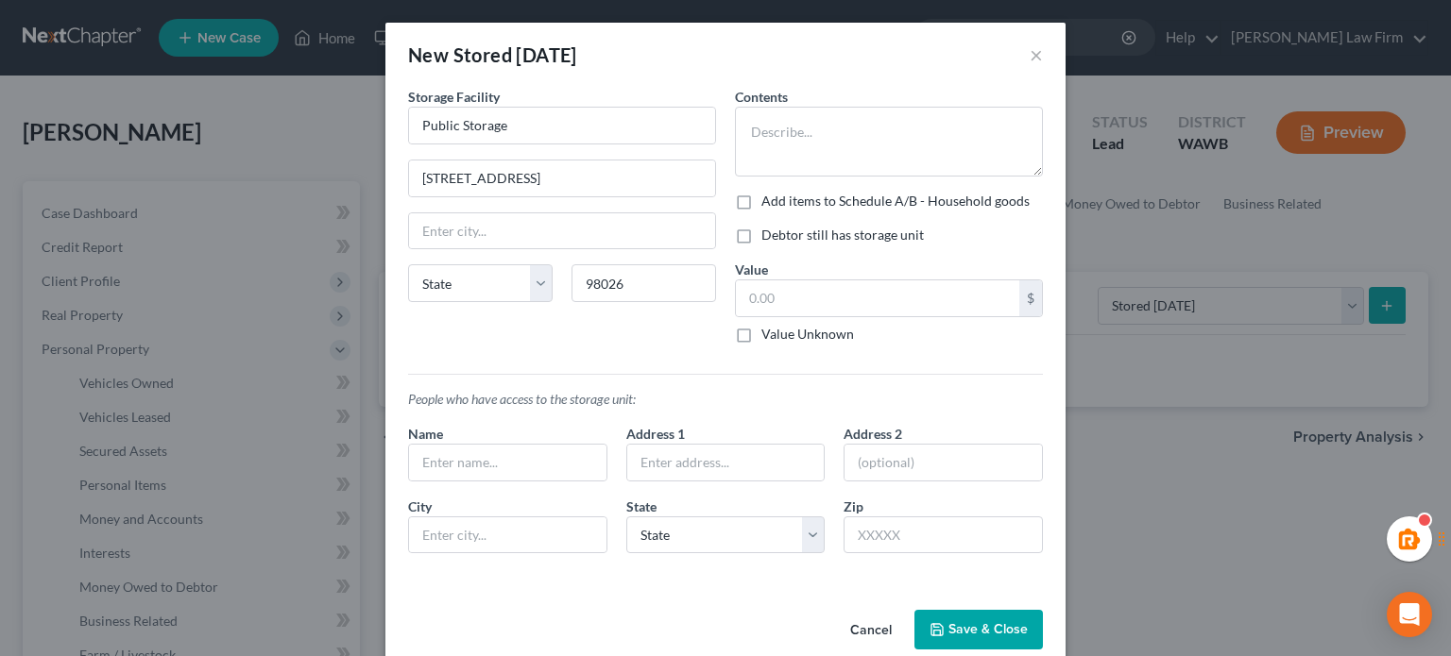
click at [624, 332] on div "Storage Facility Public Storage 23010 Highway 99 State AL AK AR AZ CA CO CT DE …" at bounding box center [562, 223] width 327 height 272
type input "Edmonds"
select select "50"
click at [761, 241] on label "Debtor still has storage unit" at bounding box center [842, 235] width 162 height 19
click at [769, 238] on input "Debtor still has storage unit" at bounding box center [775, 232] width 12 height 12
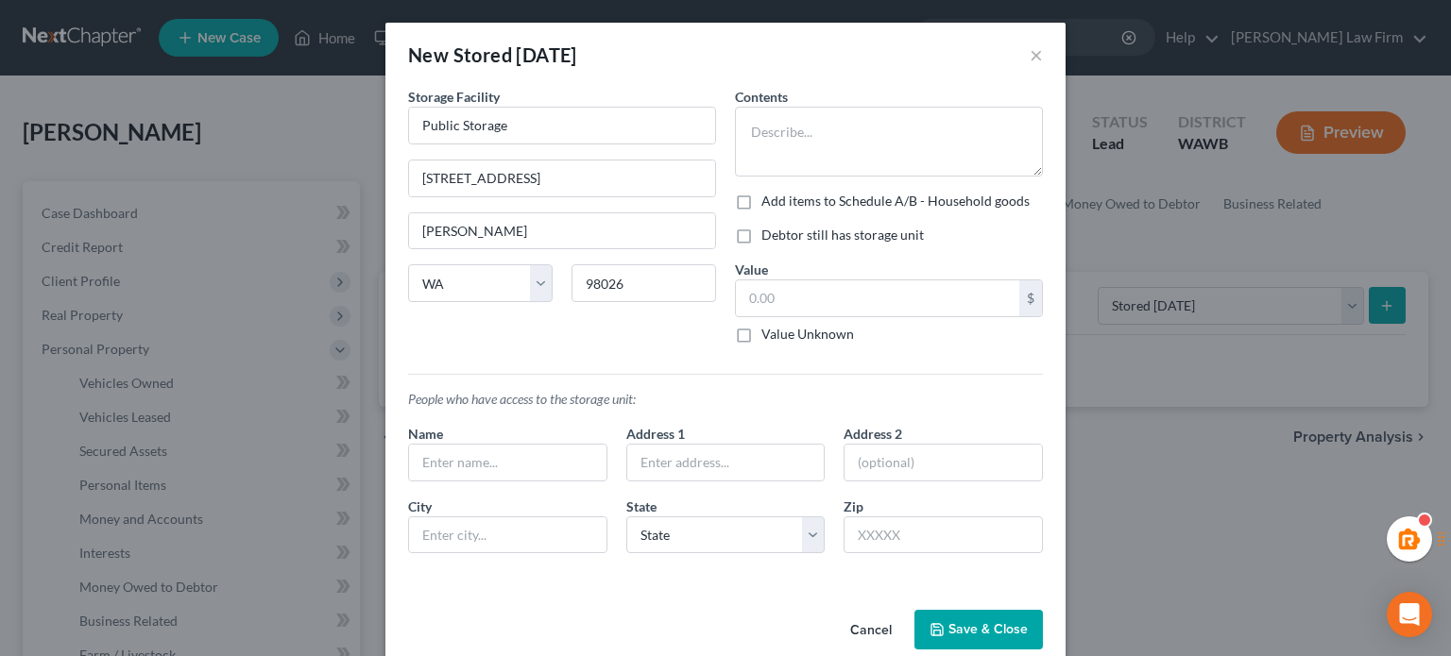
checkbox input "true"
click at [853, 160] on textarea at bounding box center [889, 142] width 308 height 70
paste textarea "Normal household goods (already accounted for under Schedule A/B)"
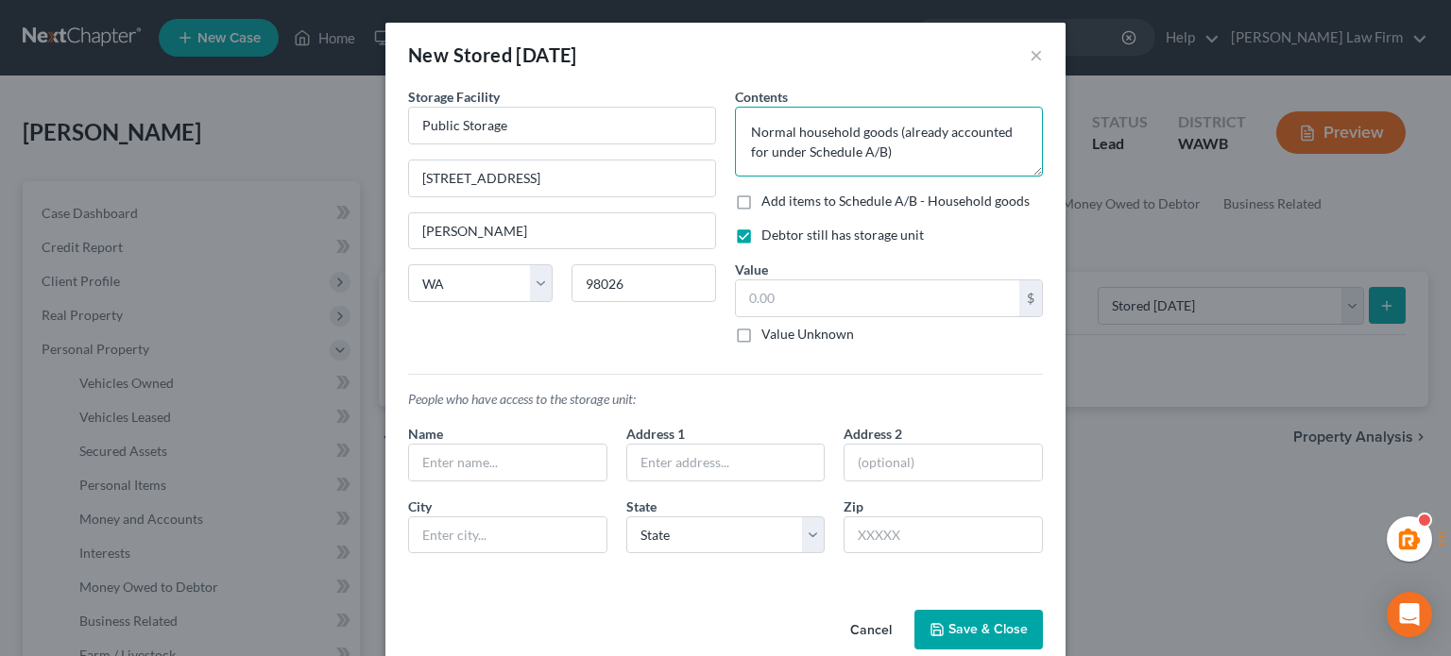
type textarea "Normal household goods (already accounted for under Schedule A/B)"
click at [944, 612] on button "Save & Close" at bounding box center [978, 630] width 128 height 40
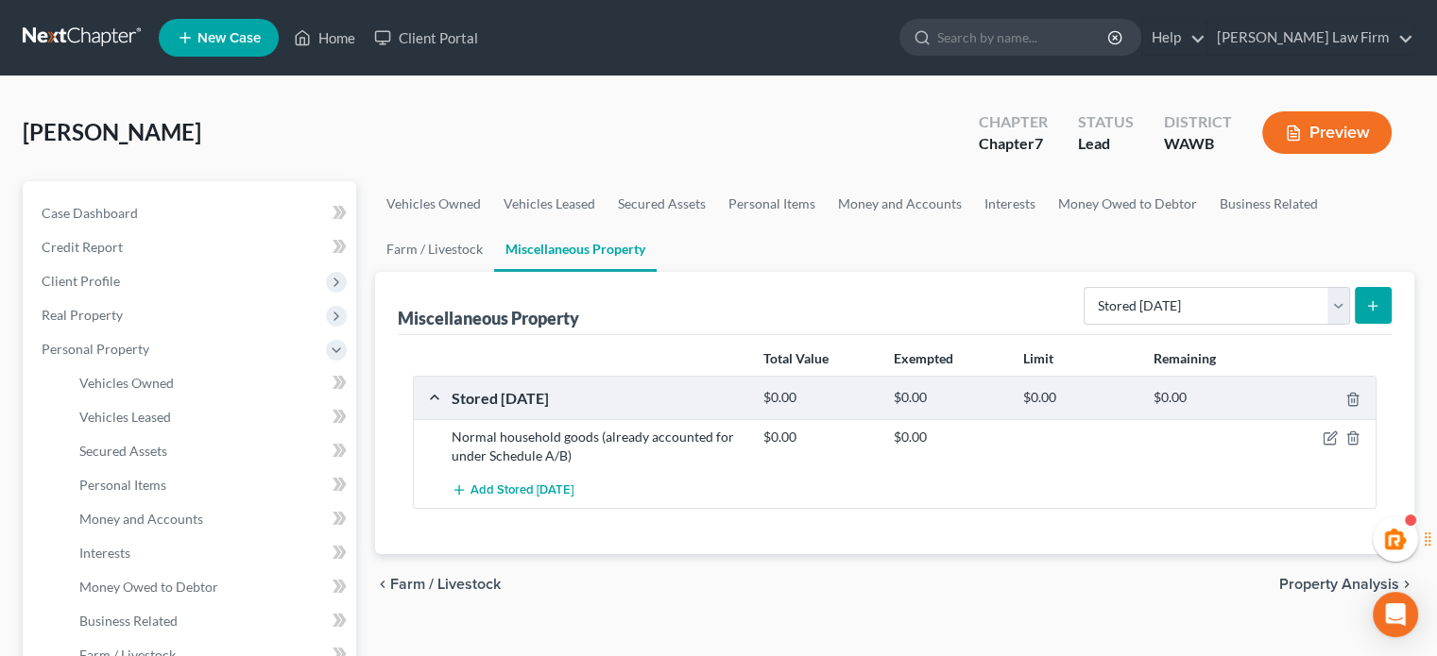
click at [1368, 300] on icon "submit" at bounding box center [1372, 305] width 15 height 15
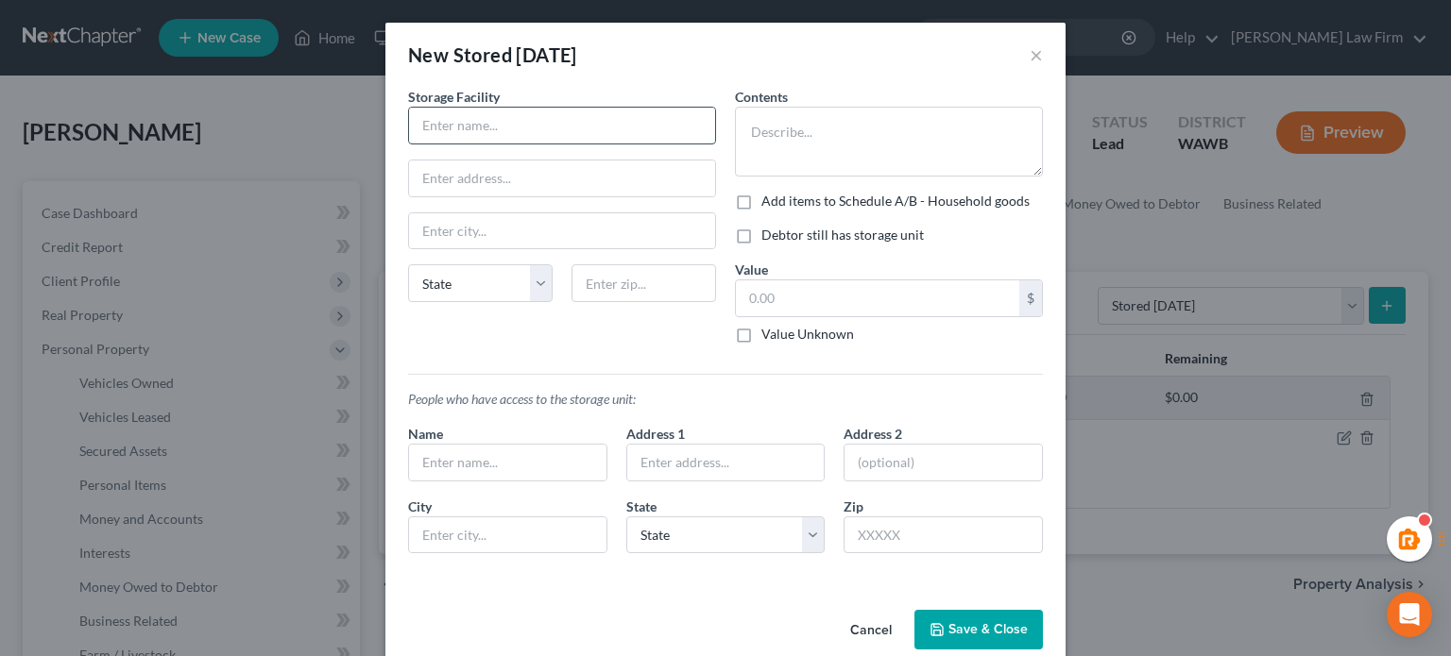
click at [631, 124] on input "text" at bounding box center [562, 126] width 306 height 36
paste input "Public Storage"
type input "Public Storage"
click at [663, 171] on input "text" at bounding box center [562, 179] width 306 height 36
paste input "18926 Highway 99"
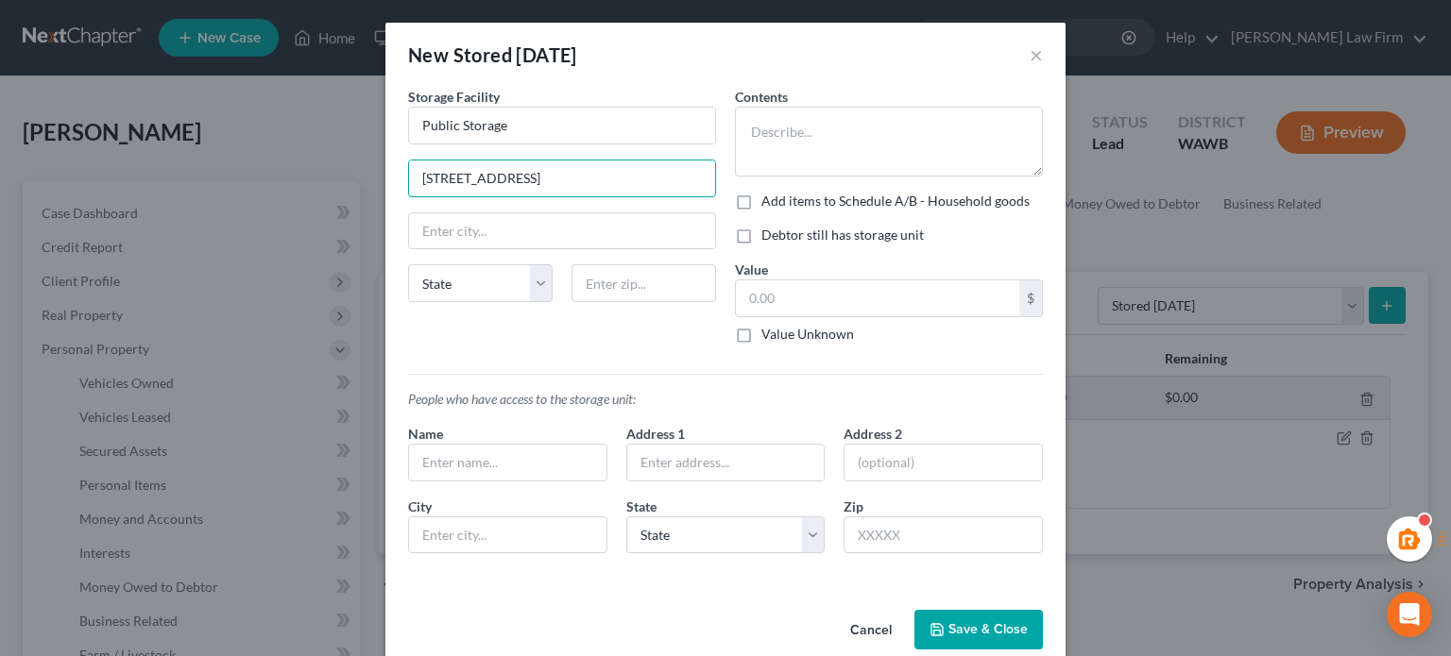
type input "18926 Highway 99"
click at [761, 229] on label "Debtor still has storage unit" at bounding box center [842, 235] width 162 height 19
click at [769, 229] on input "Debtor still has storage unit" at bounding box center [775, 232] width 12 height 12
checkbox input "true"
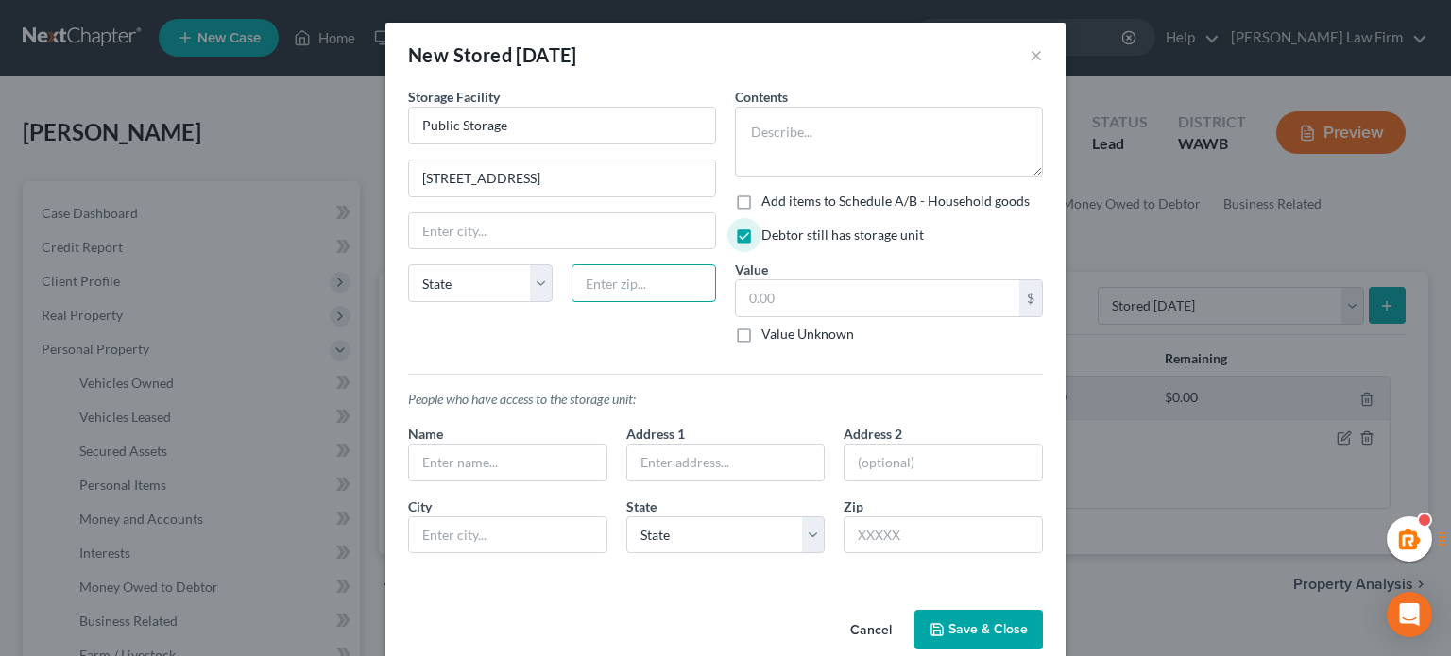
click at [675, 290] on input "text" at bounding box center [643, 283] width 145 height 38
paste input "98036"
type input "98036"
click at [648, 335] on div "Storage Facility Public Storage 18926 Highway 99 State AL AK AR AZ CA CO CT DE …" at bounding box center [562, 223] width 327 height 272
type input "Lynnwood"
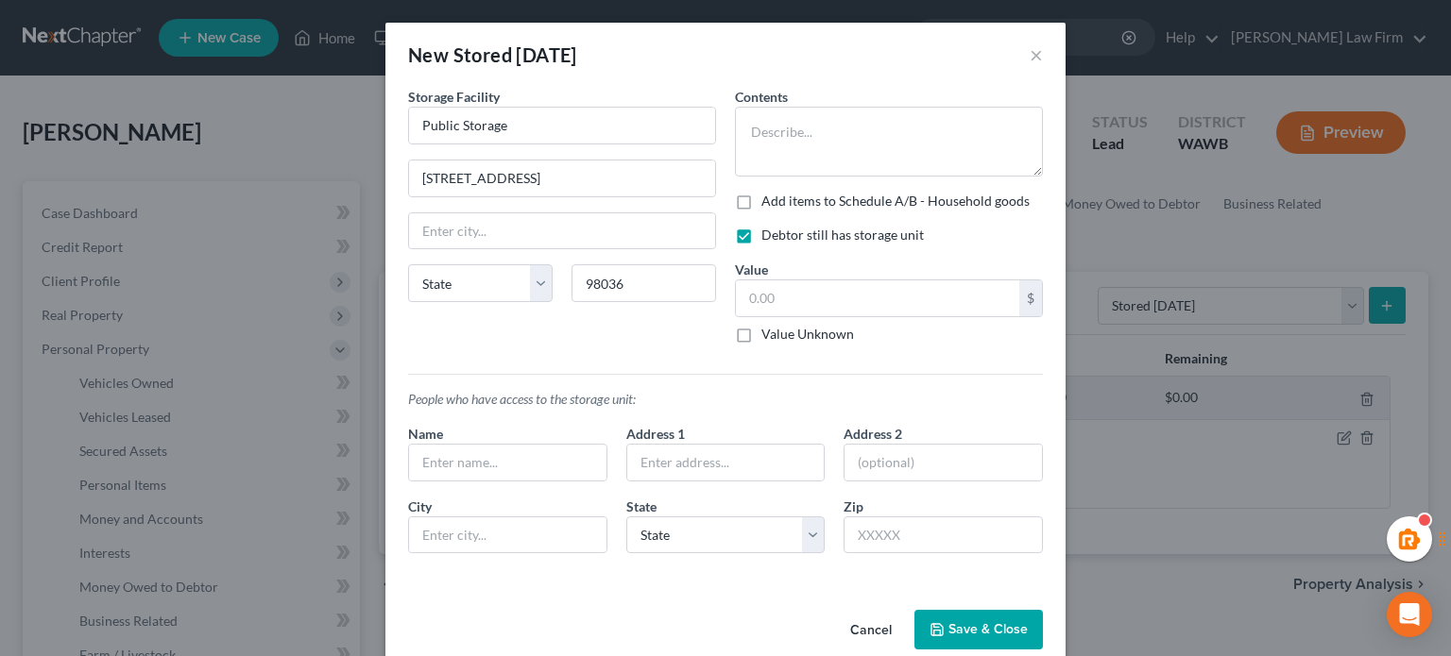
select select "50"
click at [832, 121] on textarea at bounding box center [889, 142] width 308 height 70
paste textarea "Normal household goods (already accounted for under Schedule A/B)"
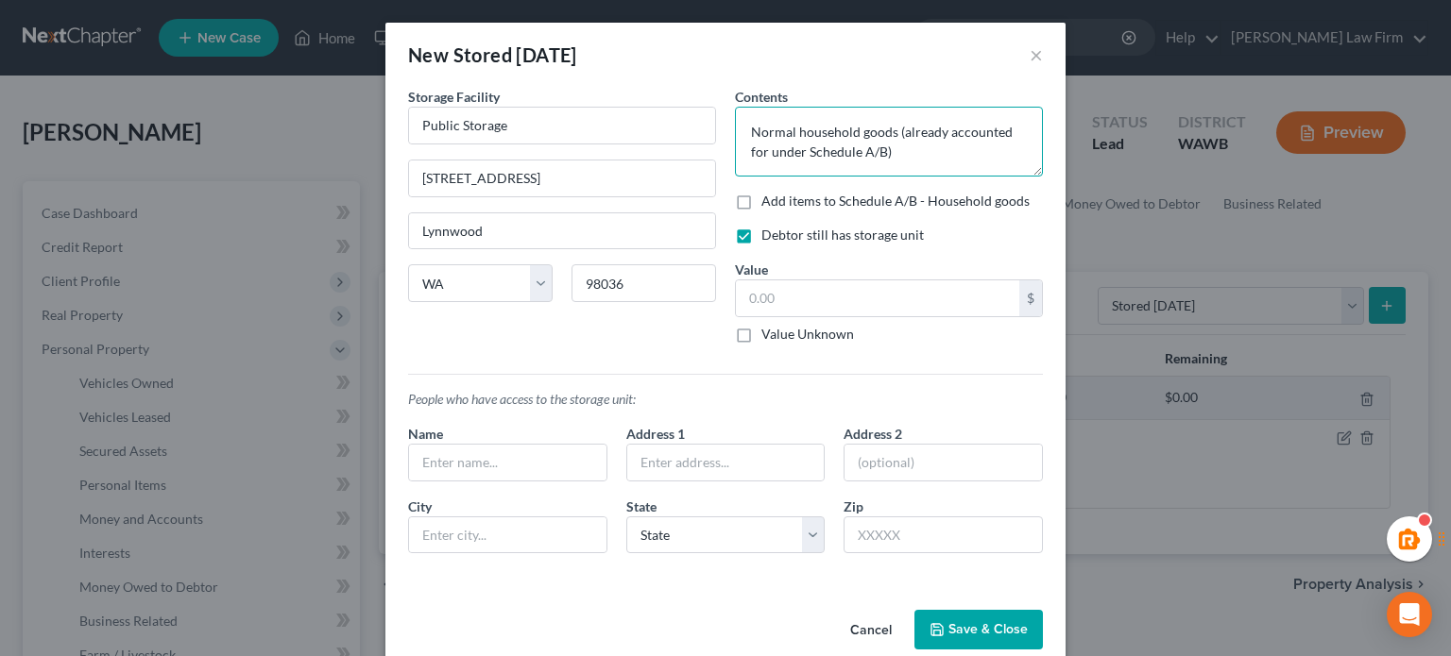
type textarea "Normal household goods (already accounted for under Schedule A/B)"
click at [953, 617] on button "Save & Close" at bounding box center [978, 630] width 128 height 40
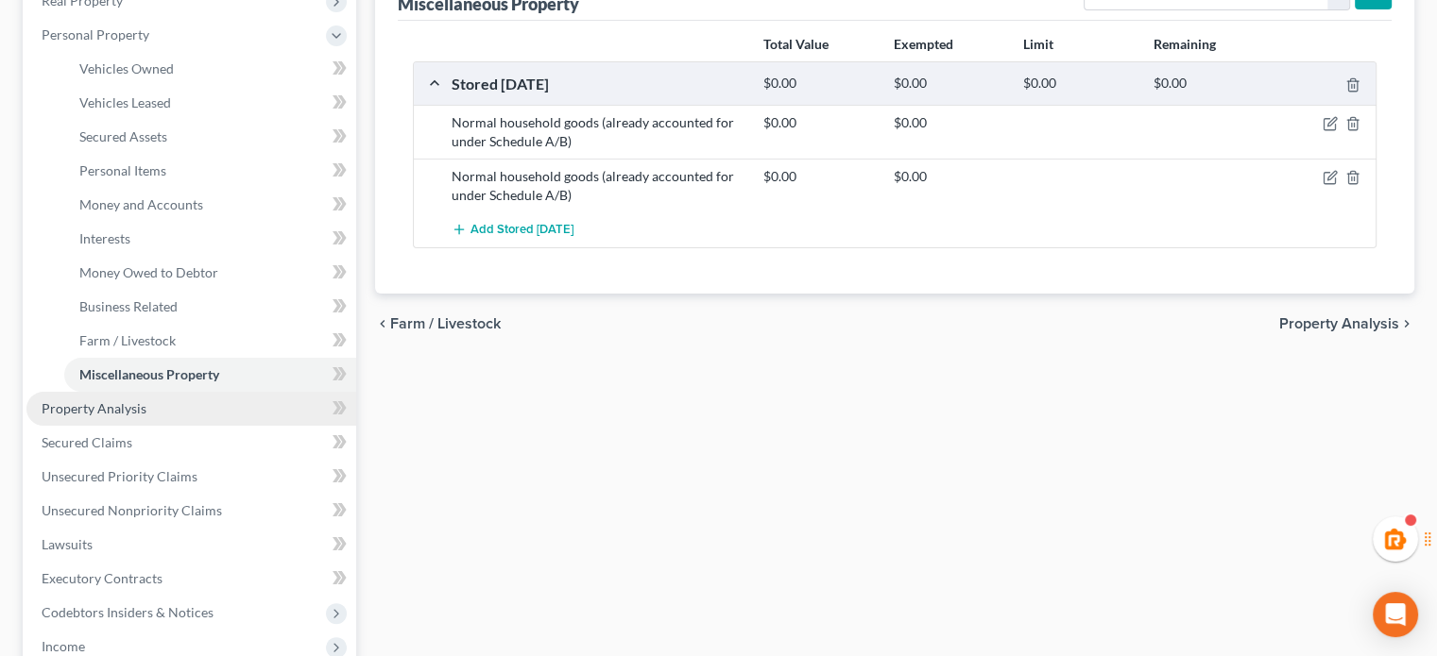
click at [158, 402] on link "Property Analysis" at bounding box center [191, 409] width 330 height 34
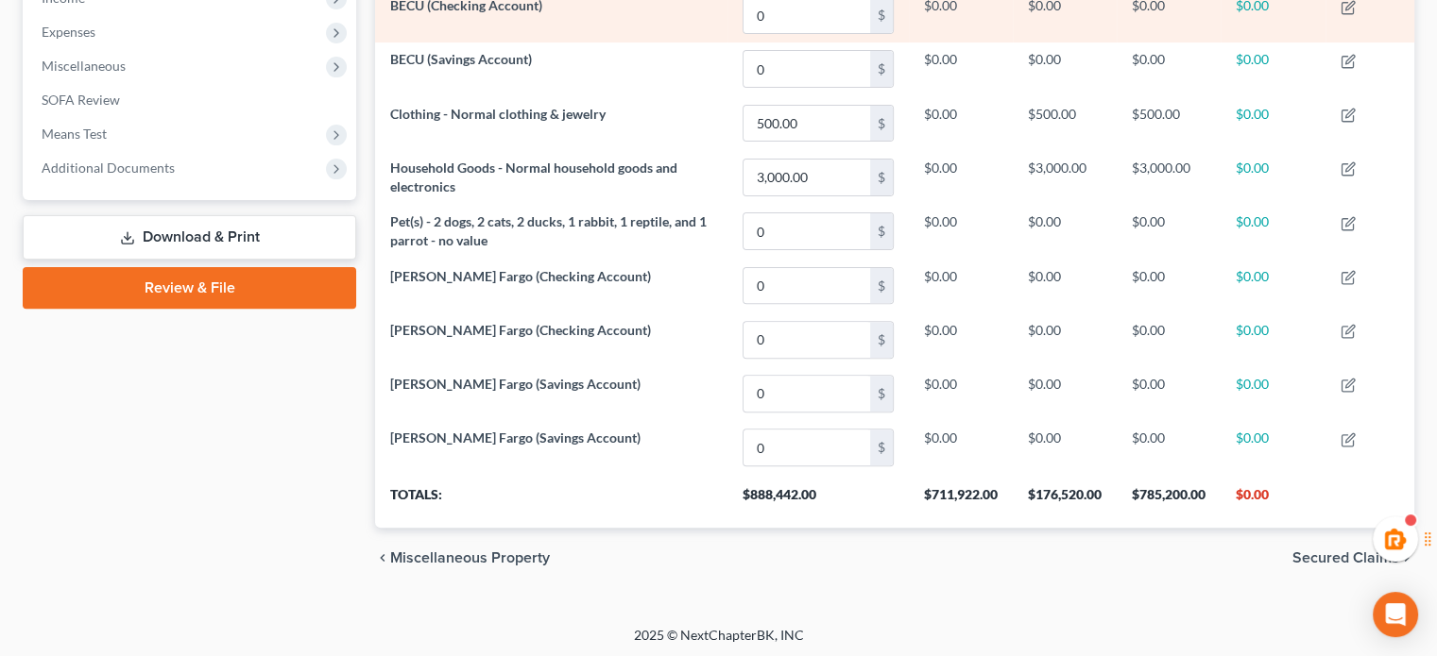
scroll to position [308, 0]
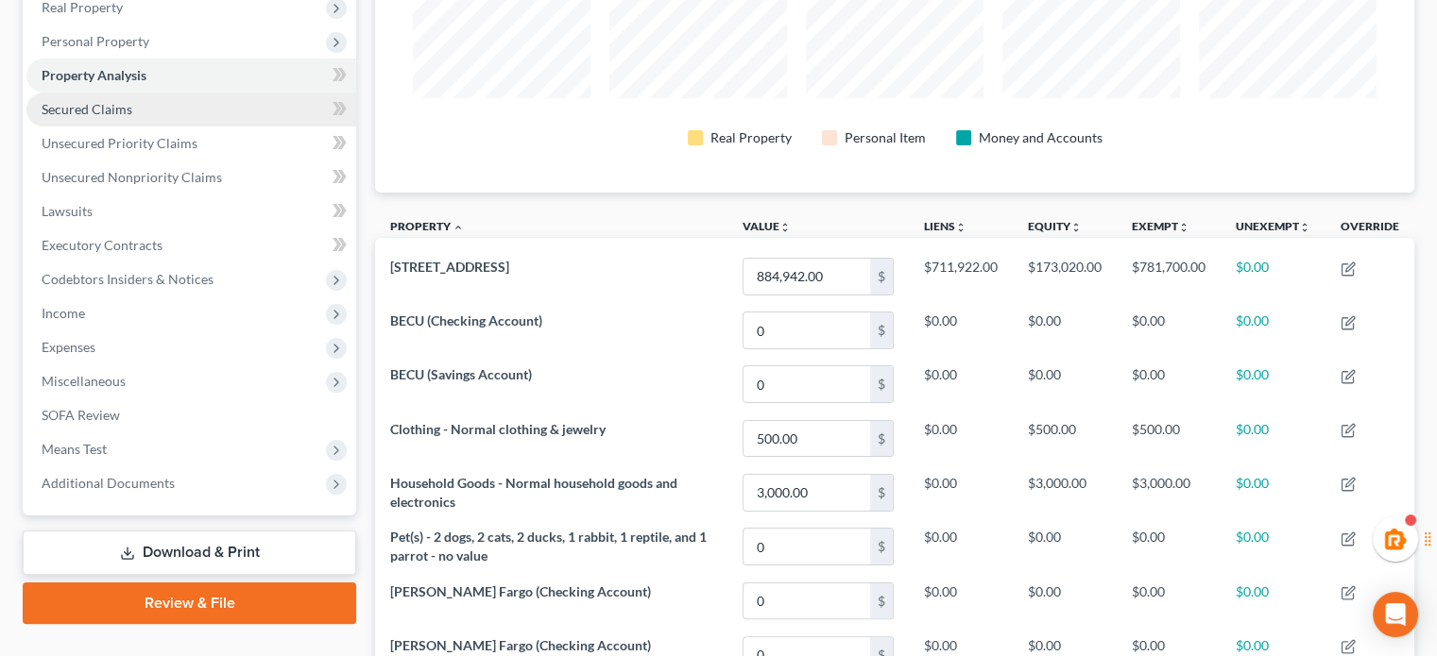
click at [126, 97] on link "Secured Claims" at bounding box center [191, 110] width 330 height 34
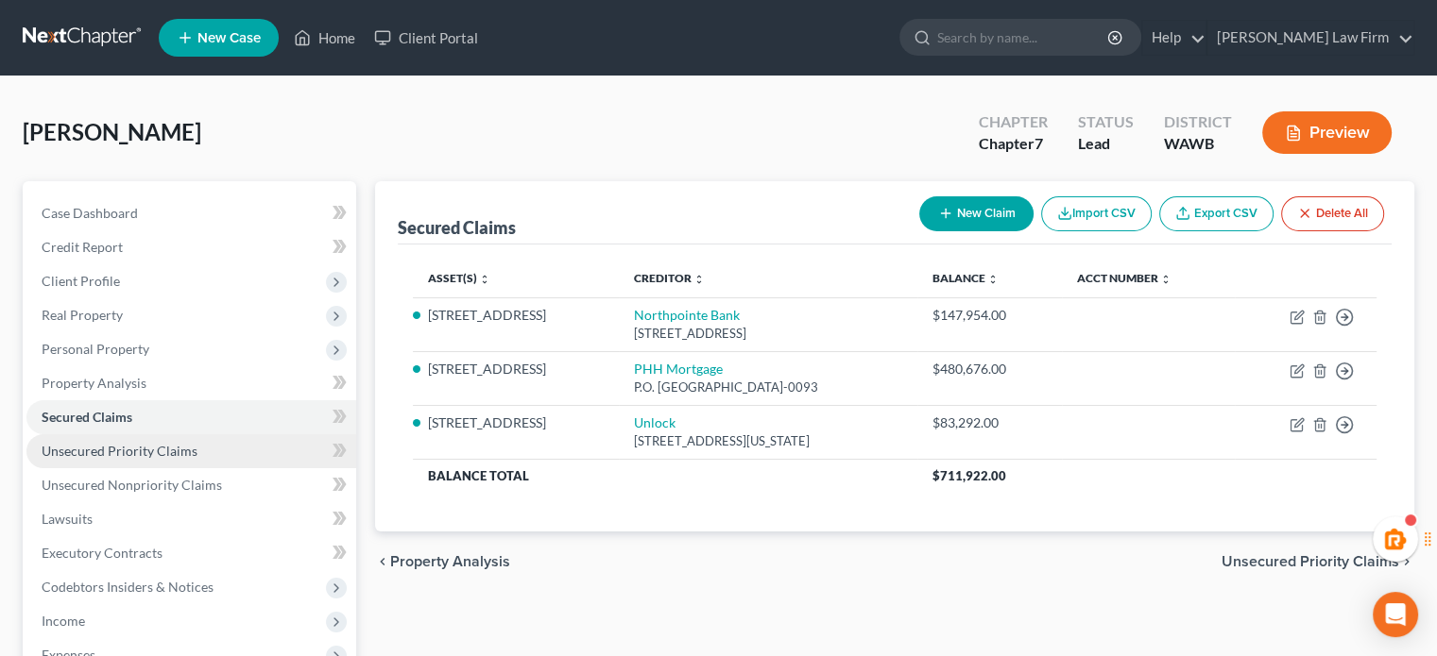
click at [155, 450] on span "Unsecured Priority Claims" at bounding box center [120, 451] width 156 height 16
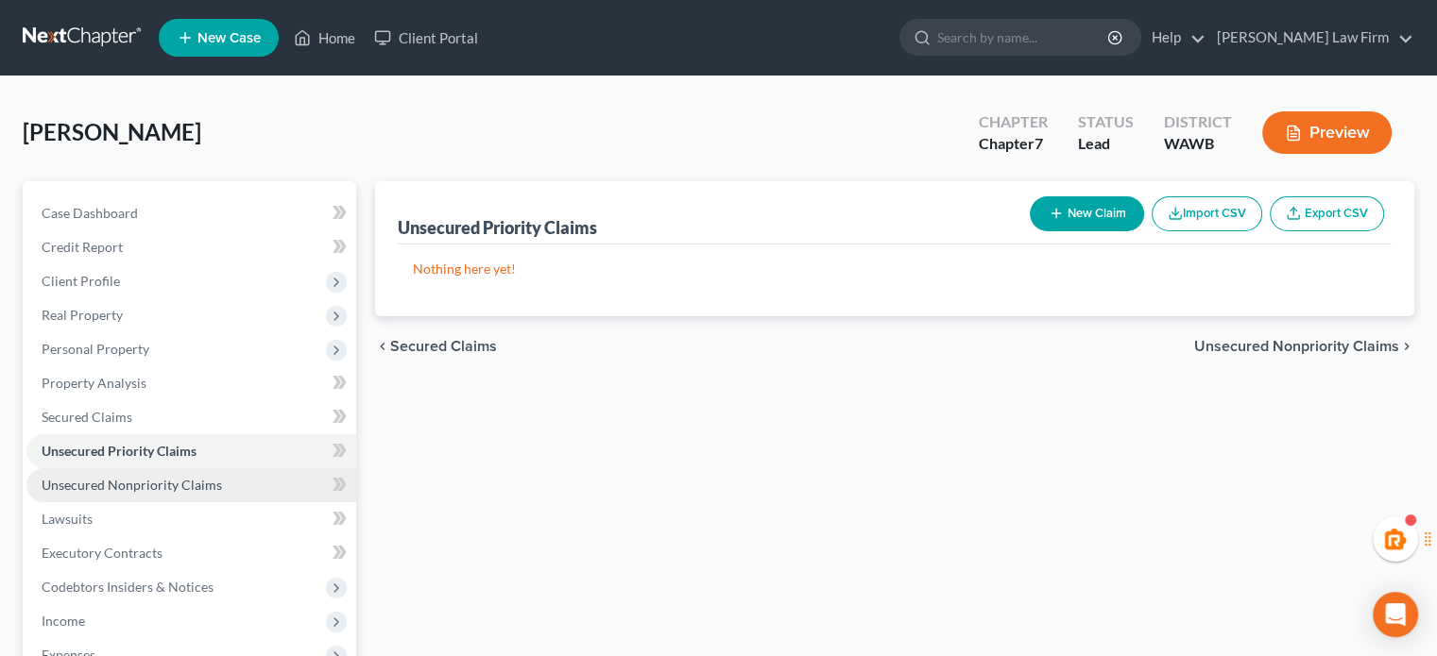
click at [161, 484] on span "Unsecured Nonpriority Claims" at bounding box center [132, 485] width 180 height 16
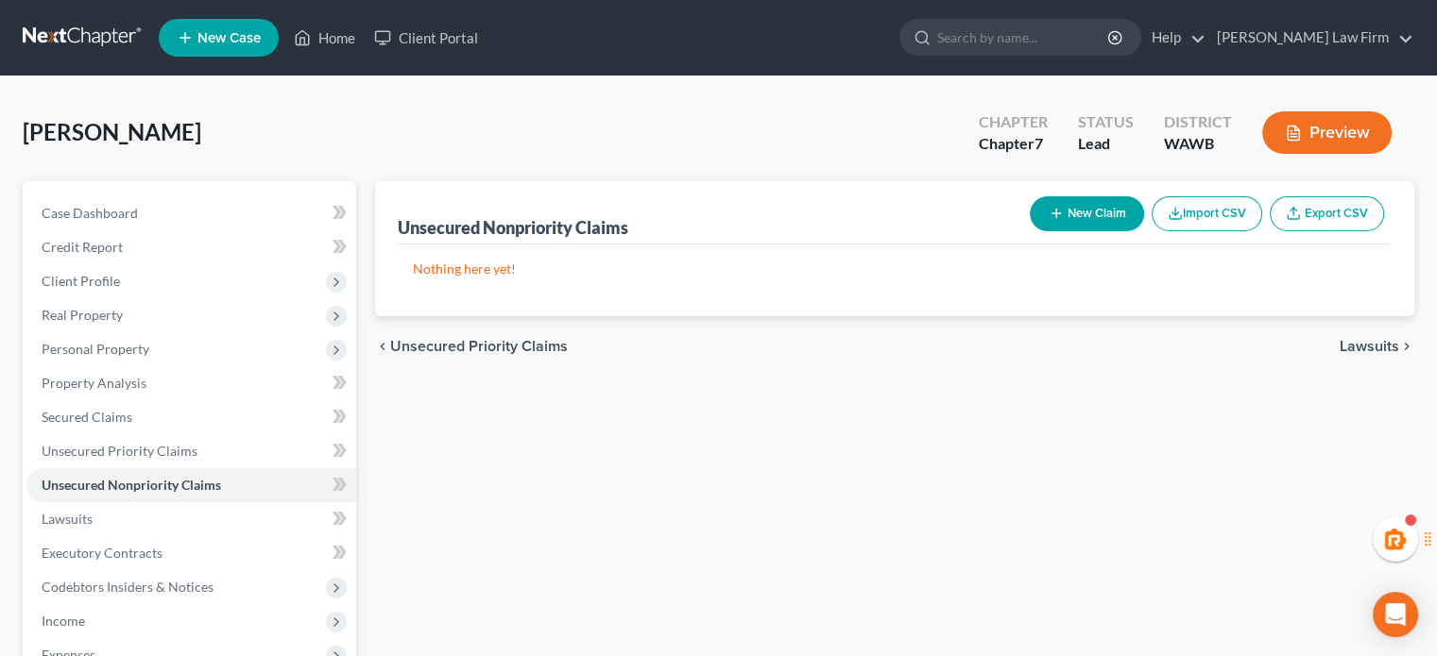
click at [1128, 218] on button "New Claim" at bounding box center [1086, 213] width 114 height 35
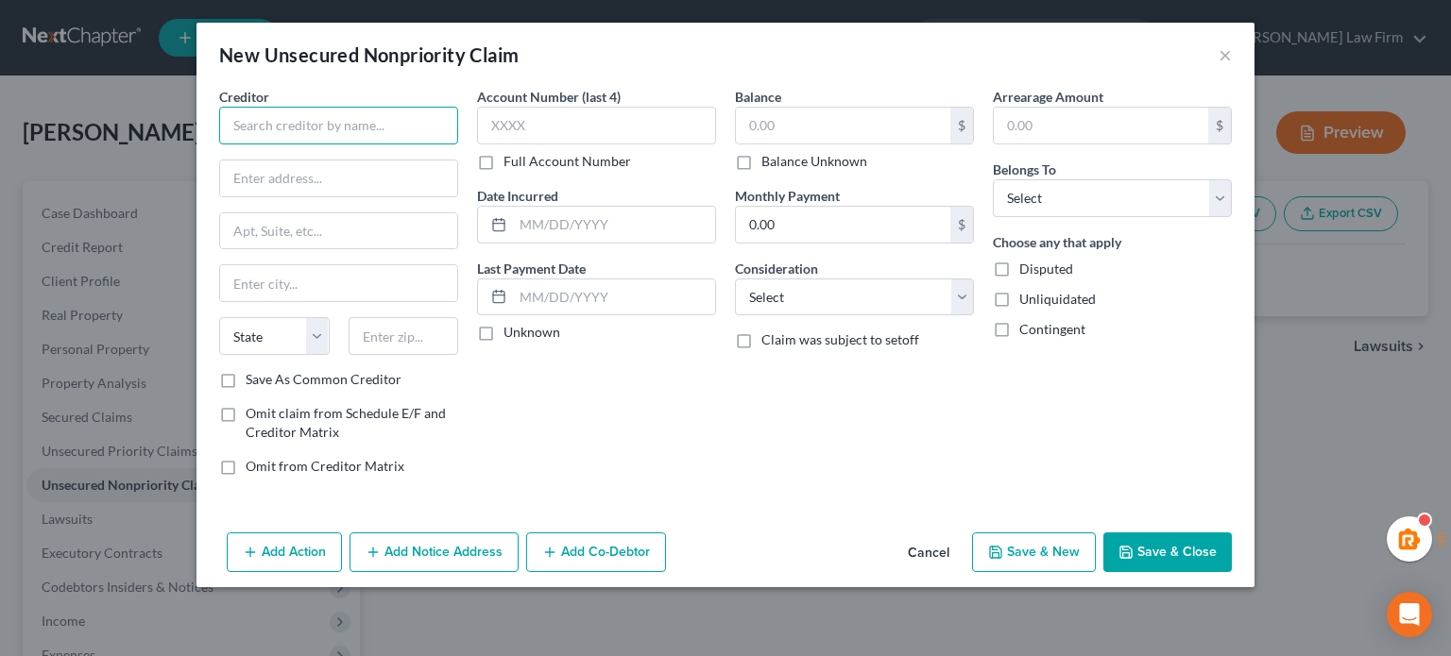
click at [412, 120] on input "text" at bounding box center [338, 126] width 239 height 38
paste input "Wells Fargo"
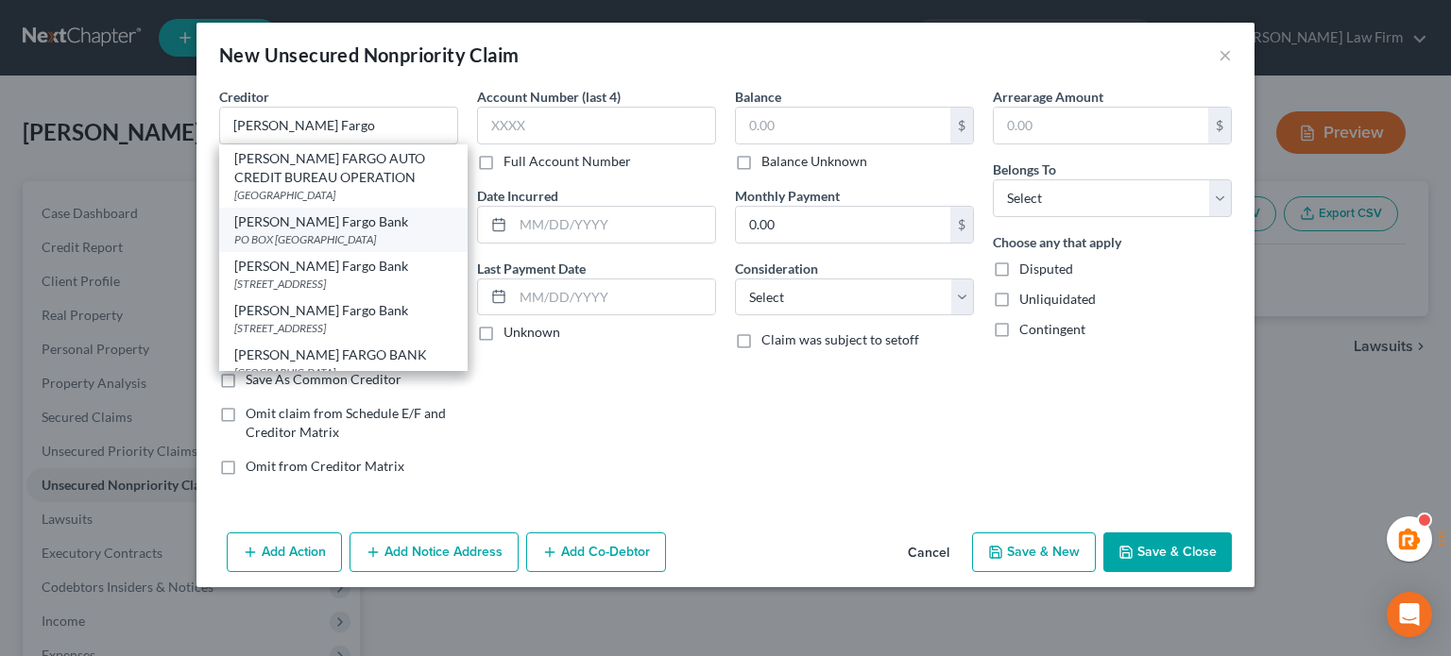
click at [300, 222] on div "Wells Fargo Bank" at bounding box center [343, 222] width 218 height 19
type input "Wells Fargo Bank"
type input "PO BOX 71092"
type input "Charlotte"
select select "28"
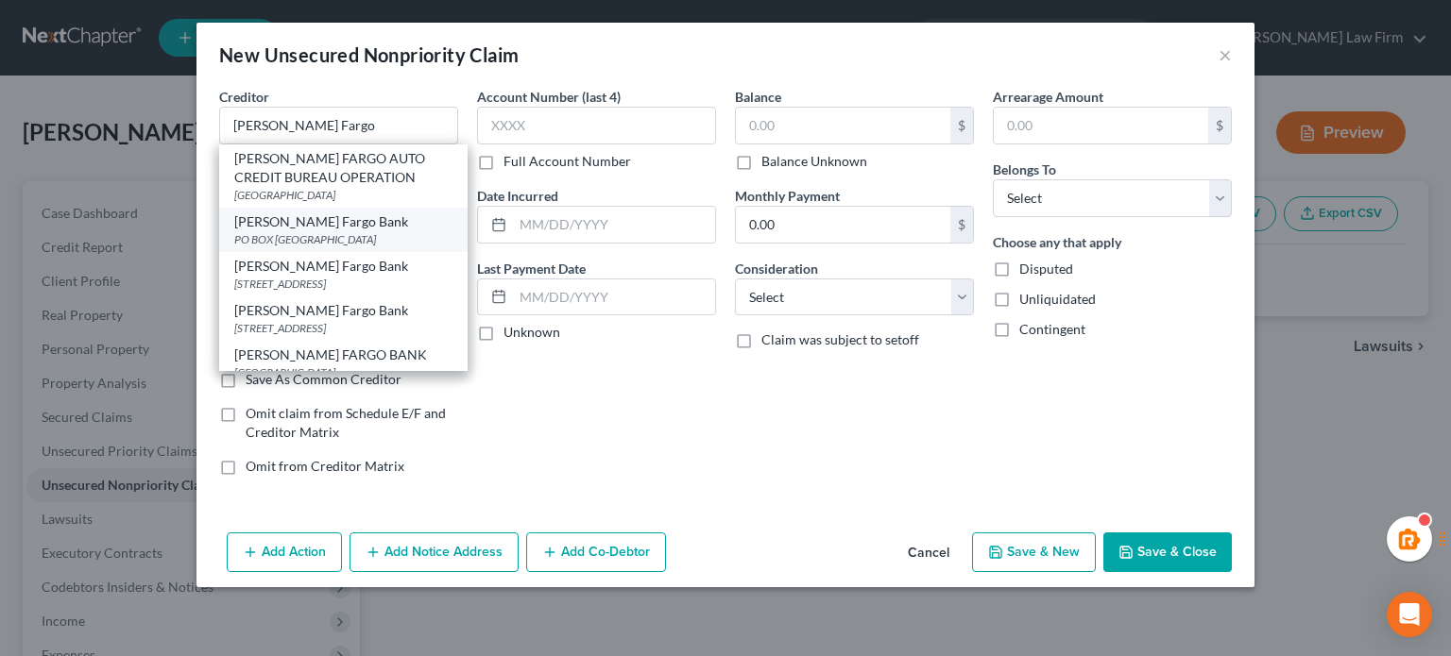
type input "28272"
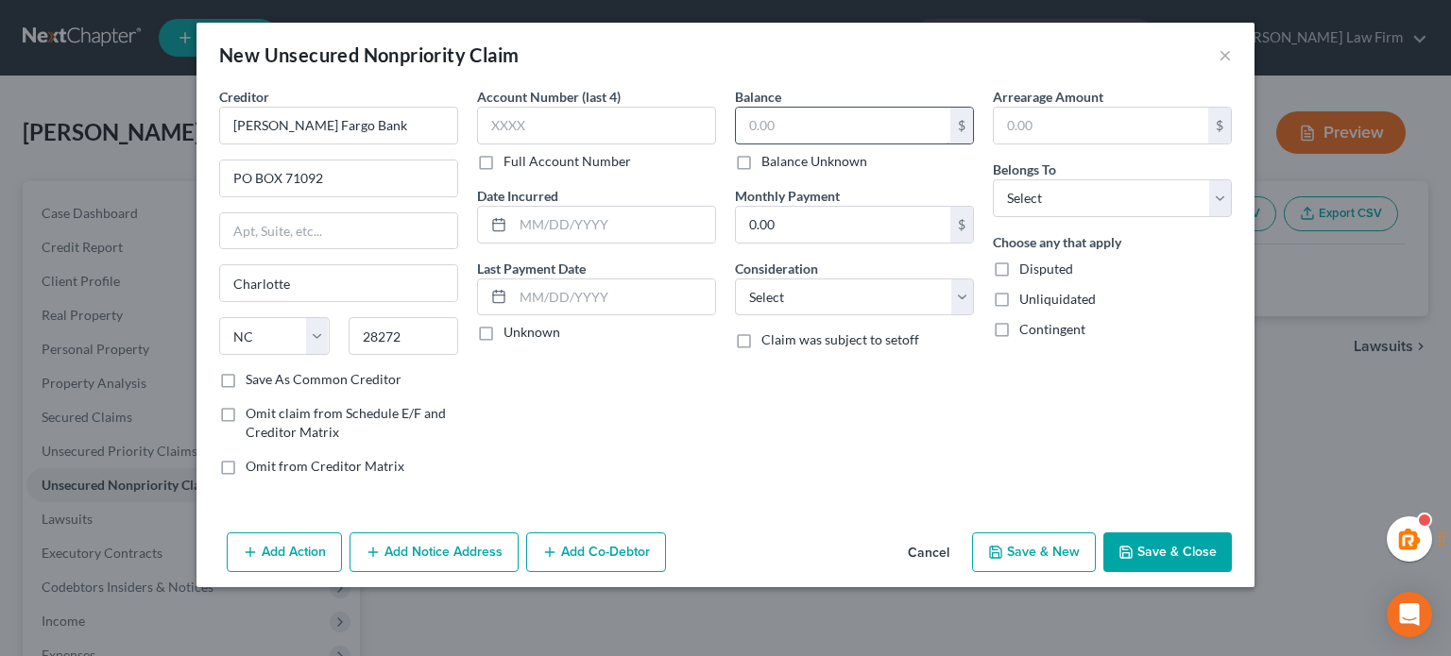
click at [859, 111] on input "text" at bounding box center [843, 126] width 214 height 36
paste input "$10,174"
type input "10,174"
click at [1033, 199] on select "Select Debtor 1 Only Debtor 2 Only Debtor 1 And Debtor 2 Only At Least One Of T…" at bounding box center [1112, 198] width 239 height 38
select select "0"
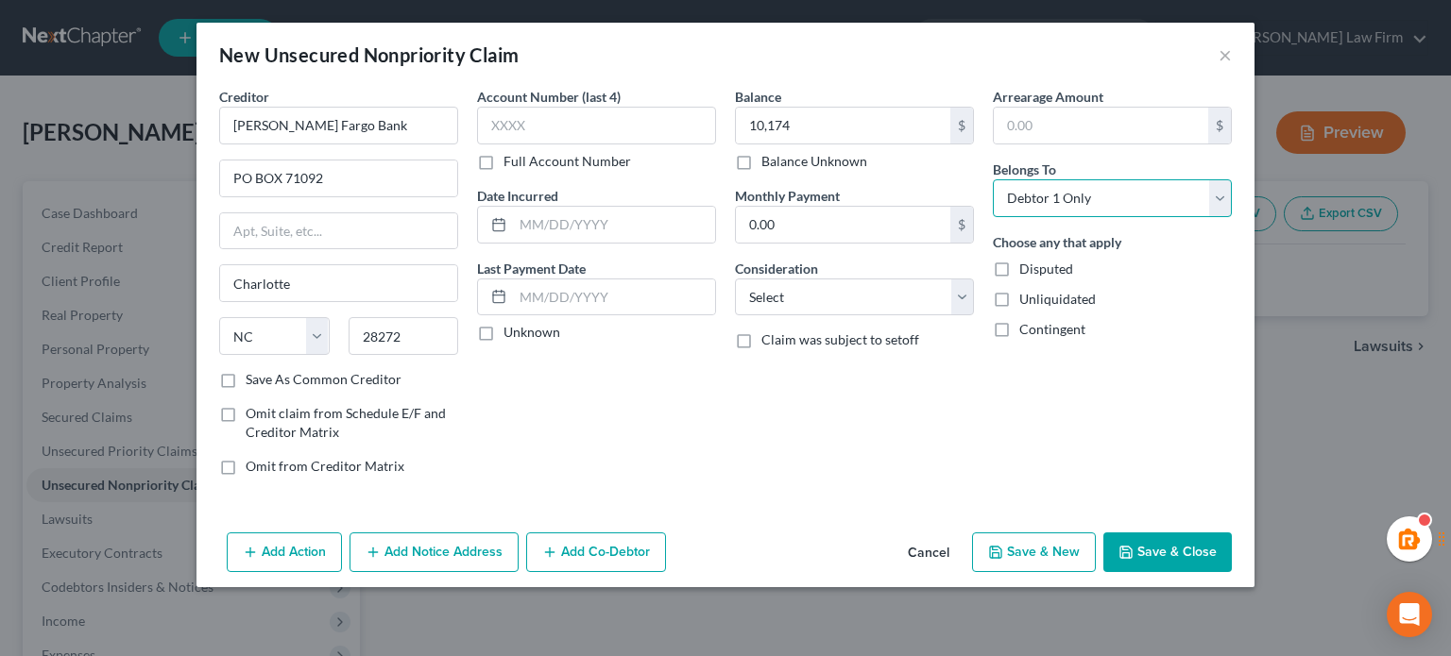
click at [993, 179] on select "Select Debtor 1 Only Debtor 2 Only Debtor 1 And Debtor 2 Only At Least One Of T…" at bounding box center [1112, 198] width 239 height 38
click at [899, 295] on select "Select Cable / Satellite Services Collection Agency Credit Card Debt Debt Couns…" at bounding box center [854, 298] width 239 height 38
select select "2"
click at [735, 279] on select "Select Cable / Satellite Services Collection Agency Credit Card Debt Debt Couns…" at bounding box center [854, 298] width 239 height 38
click at [1144, 539] on button "Save & Close" at bounding box center [1167, 553] width 128 height 40
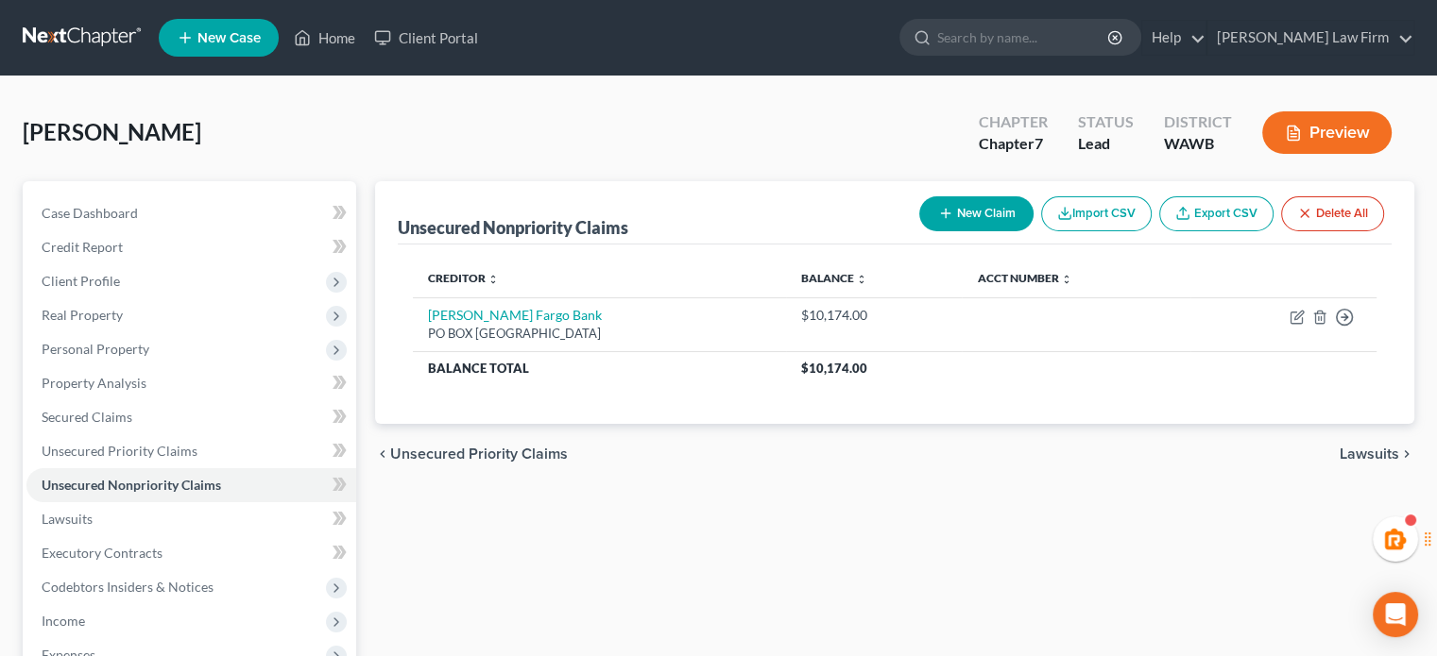
click at [977, 216] on button "New Claim" at bounding box center [976, 213] width 114 height 35
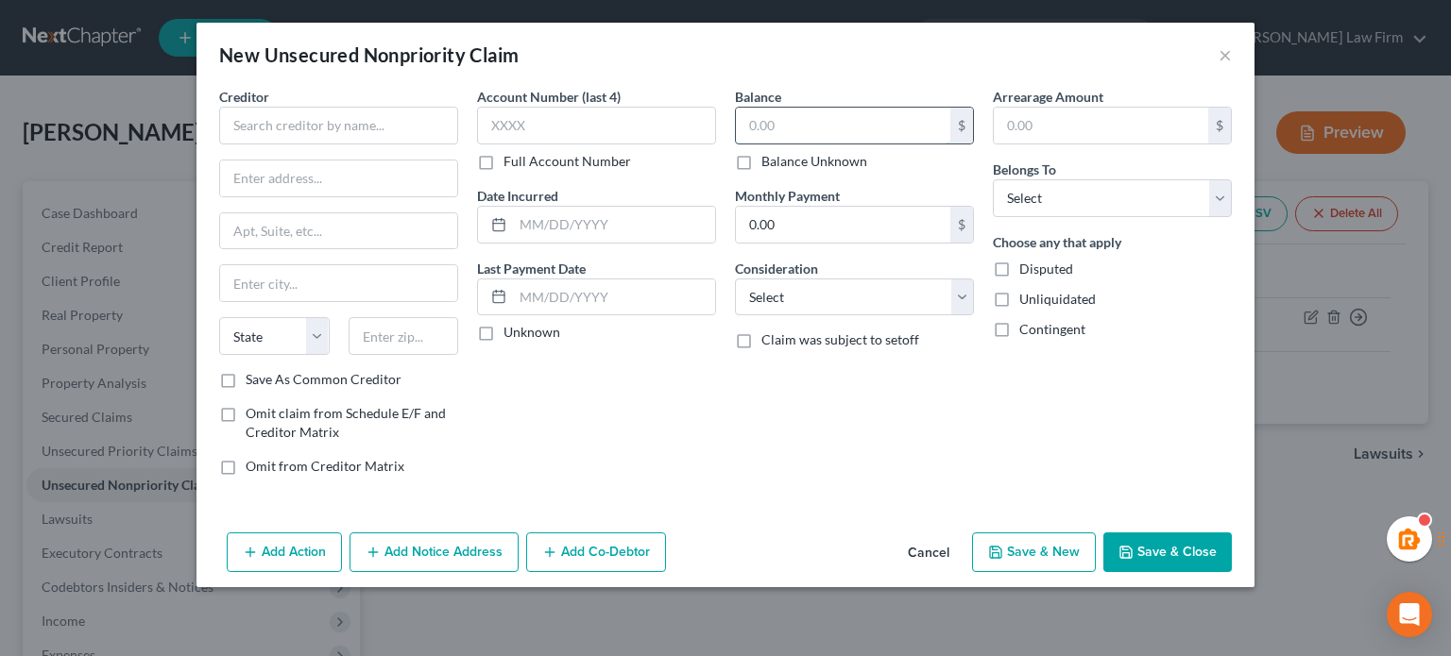
click at [788, 133] on input "text" at bounding box center [843, 126] width 214 height 36
paste input "13,789"
type input "13,789"
drag, startPoint x: 1039, startPoint y: 194, endPoint x: 1039, endPoint y: 213, distance: 19.8
click at [1039, 194] on select "Select Debtor 1 Only Debtor 2 Only Debtor 1 And Debtor 2 Only At Least One Of T…" at bounding box center [1112, 198] width 239 height 38
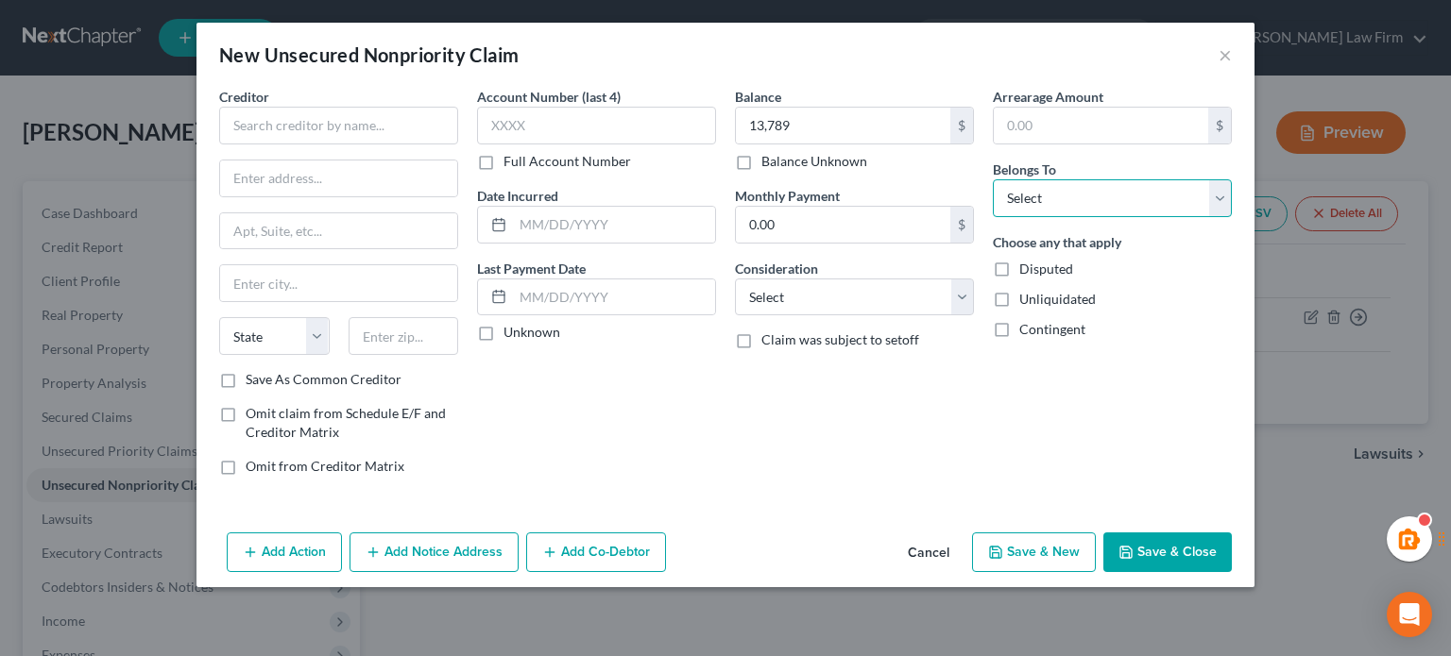
select select "0"
click at [993, 179] on select "Select Debtor 1 Only Debtor 2 Only Debtor 1 And Debtor 2 Only At Least One Of T…" at bounding box center [1112, 198] width 239 height 38
click at [911, 305] on select "Select Cable / Satellite Services Collection Agency Credit Card Debt Debt Couns…" at bounding box center [854, 298] width 239 height 38
select select "2"
click at [735, 279] on select "Select Cable / Satellite Services Collection Agency Credit Card Debt Debt Couns…" at bounding box center [854, 298] width 239 height 38
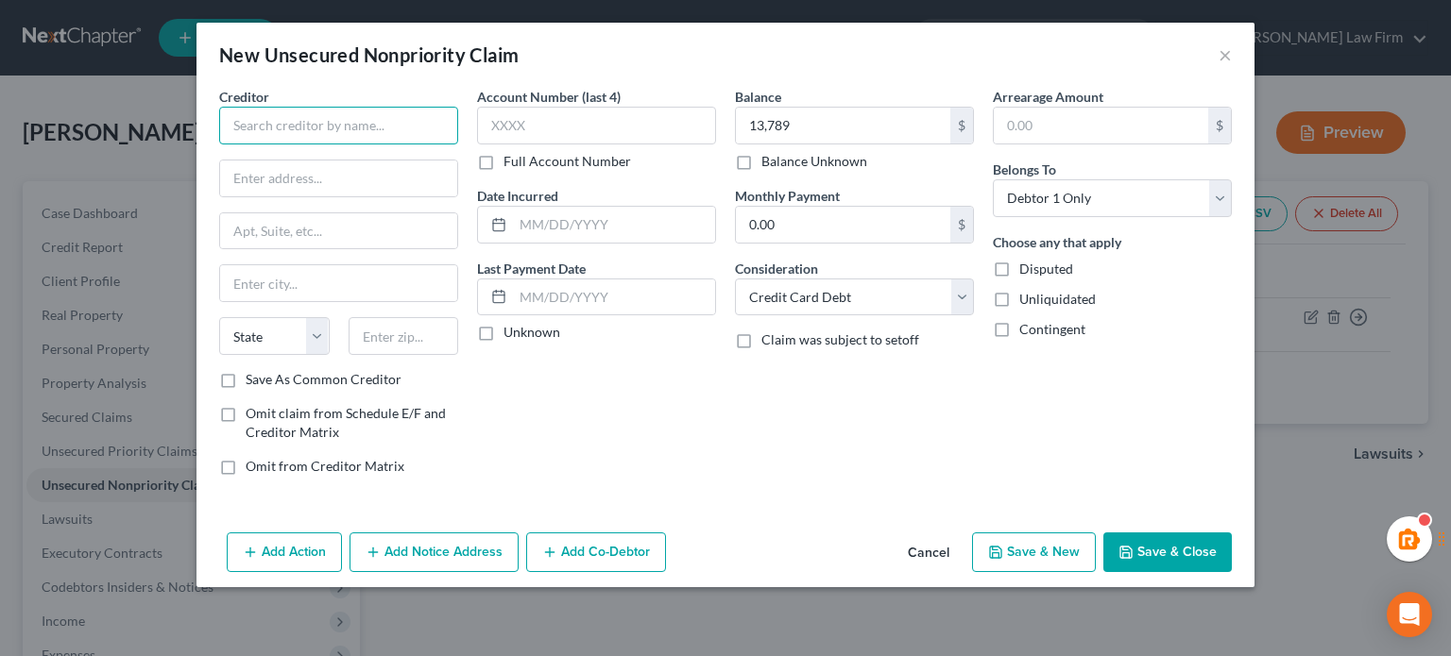
click at [280, 124] on input "text" at bounding box center [338, 126] width 239 height 38
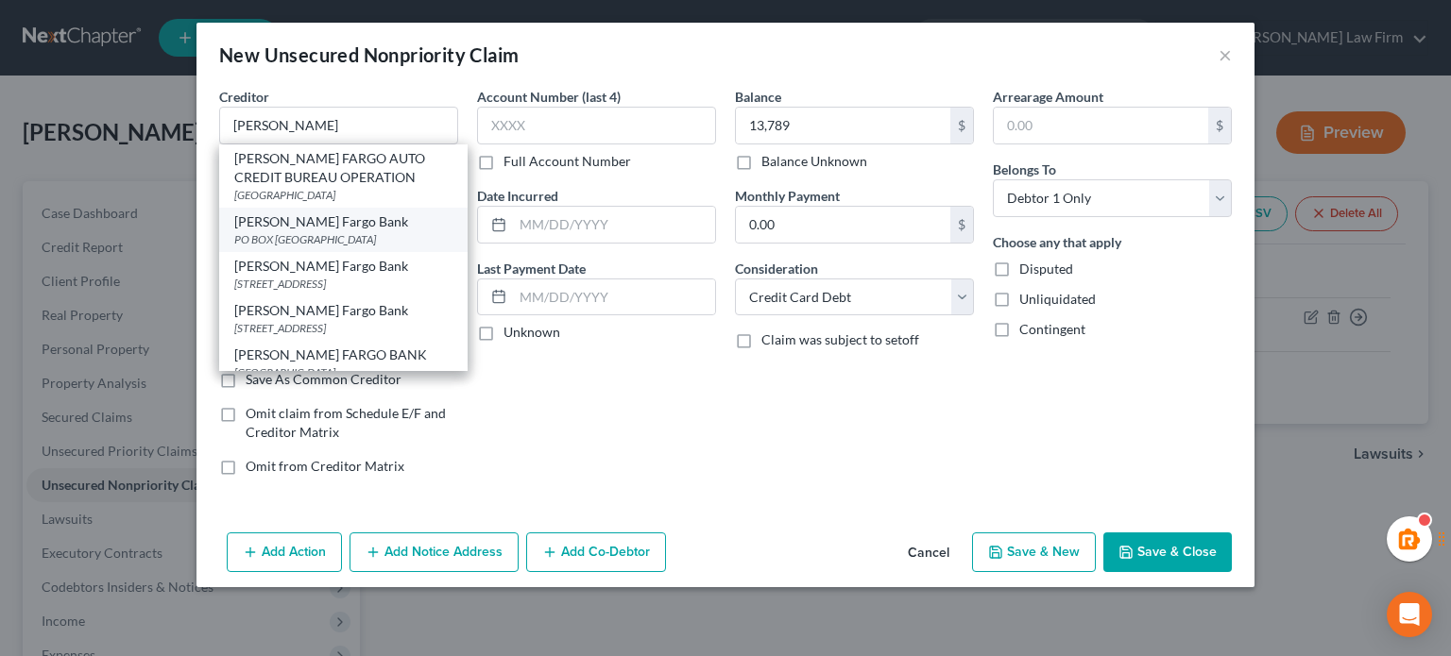
click at [301, 229] on div "Wells Fargo Bank" at bounding box center [343, 222] width 218 height 19
type input "Wells Fargo Bank"
type input "PO BOX 71092"
type input "Charlotte"
select select "28"
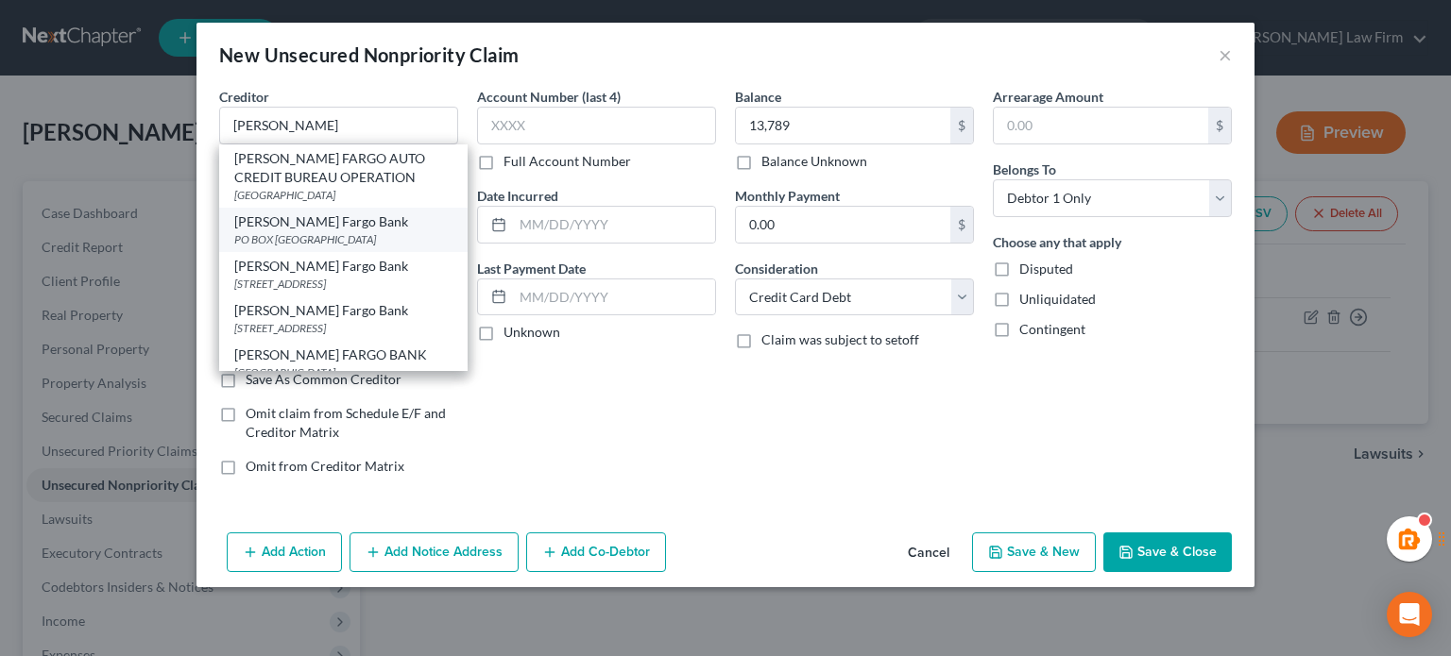
type input "28272"
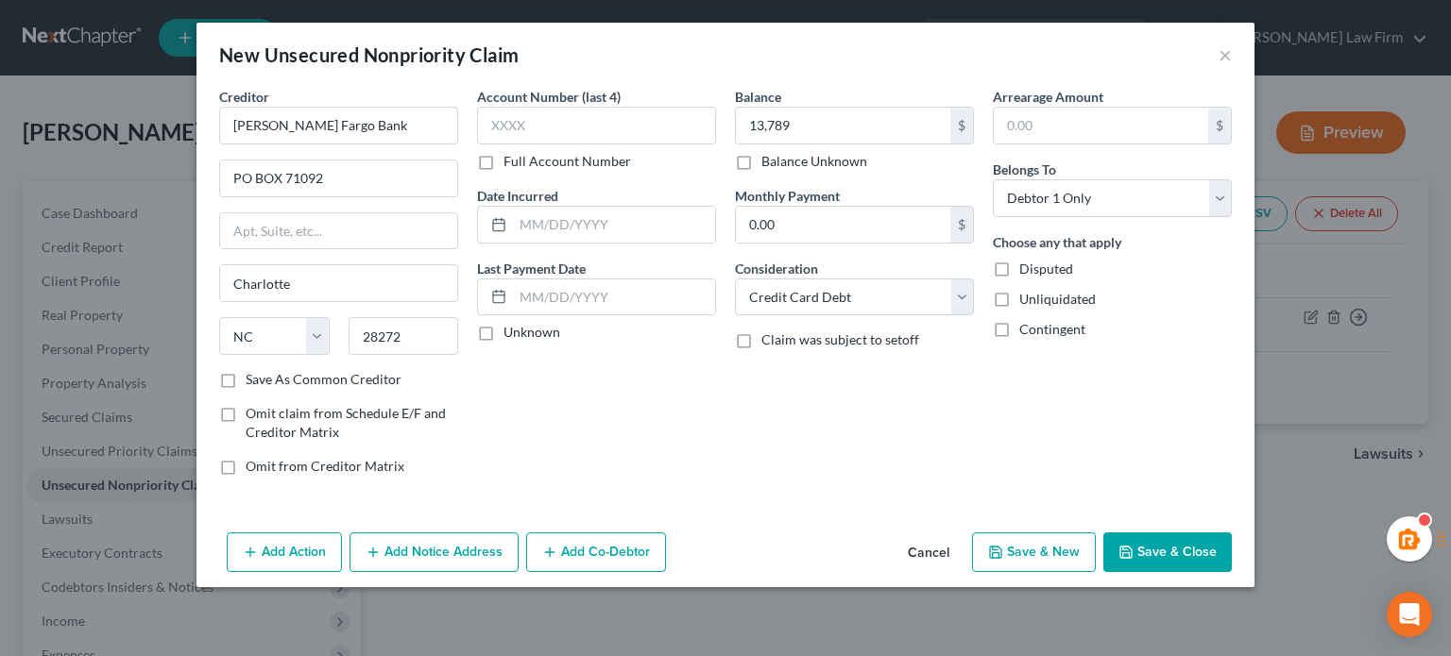
click at [1147, 566] on button "Save & Close" at bounding box center [1167, 553] width 128 height 40
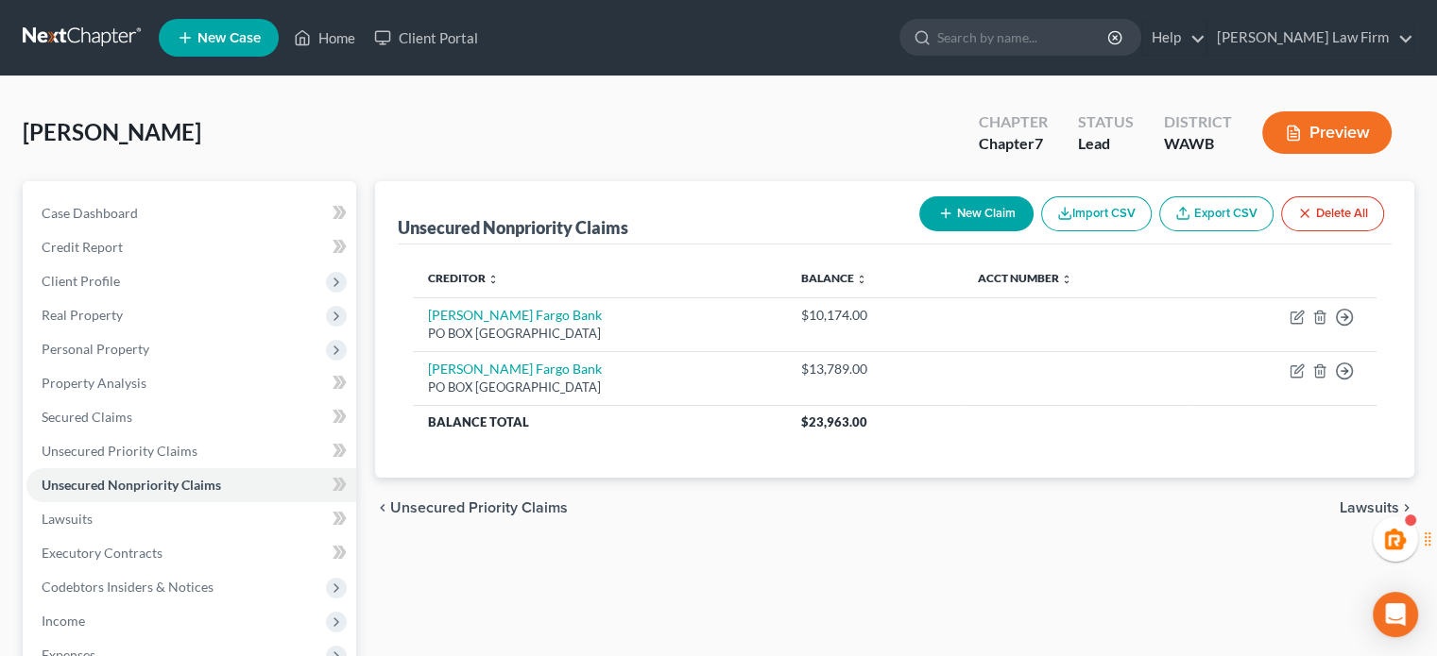
click at [995, 248] on div "Creditor expand_more expand_less unfold_more Balance expand_more expand_less un…" at bounding box center [895, 361] width 994 height 233
click at [967, 190] on div "New Claim Import CSV Export CSV Delete All" at bounding box center [1151, 214] width 480 height 50
click at [966, 206] on button "New Claim" at bounding box center [976, 213] width 114 height 35
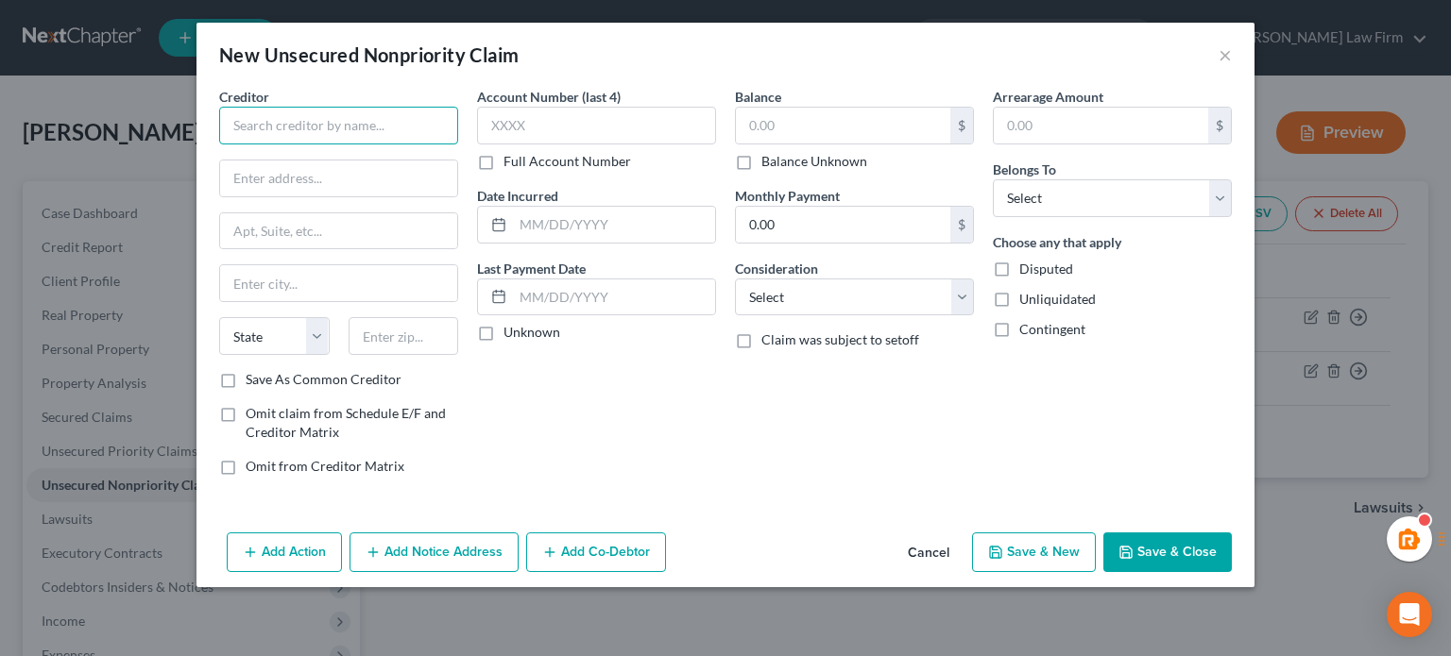
click at [426, 137] on input "text" at bounding box center [338, 126] width 239 height 38
paste input "Discove"
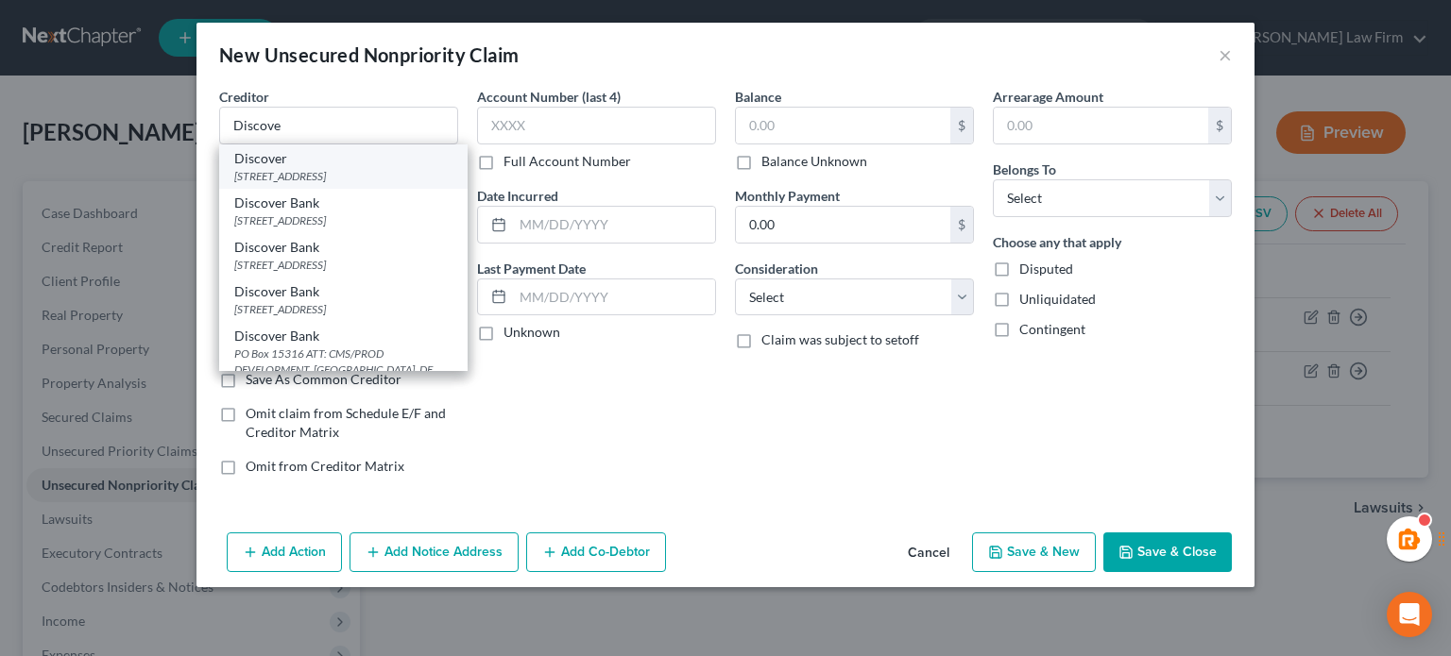
click at [283, 162] on div "Discover" at bounding box center [343, 158] width 218 height 19
type input "Discover"
type input "PO Box 45909"
type input "San Francisco"
select select "4"
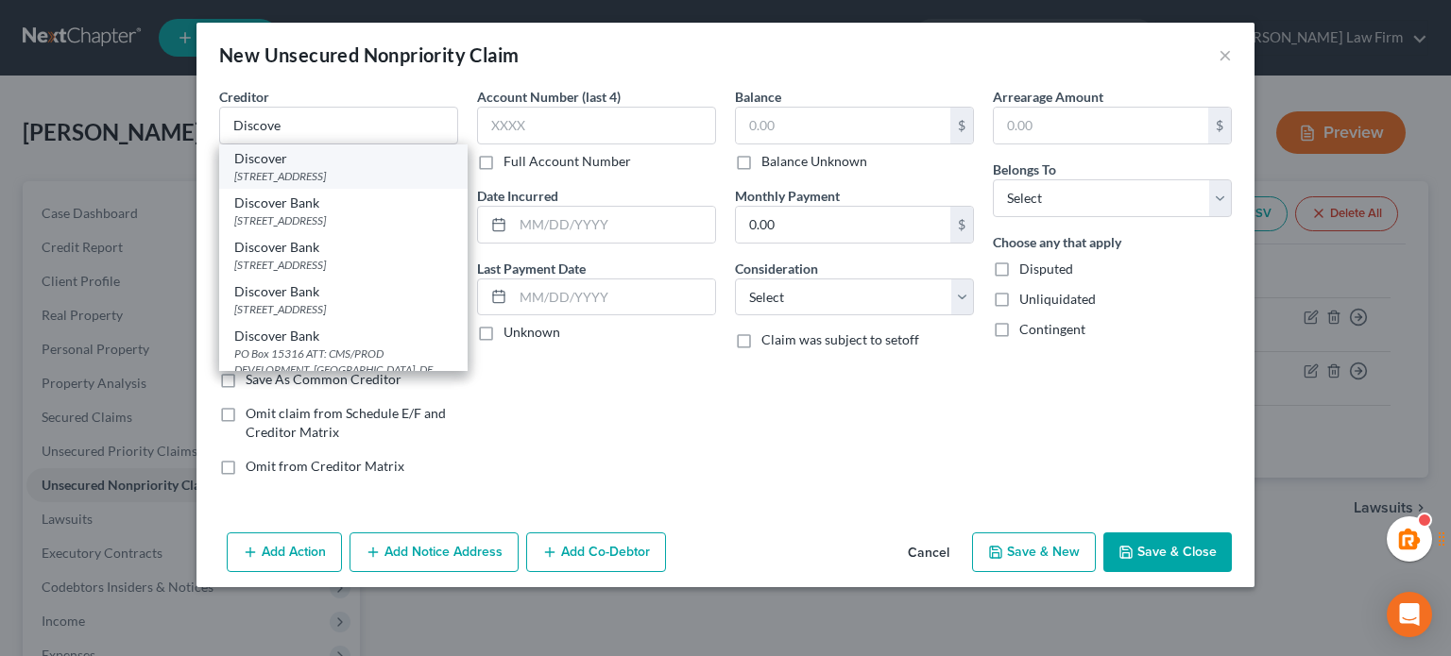
type input "94145"
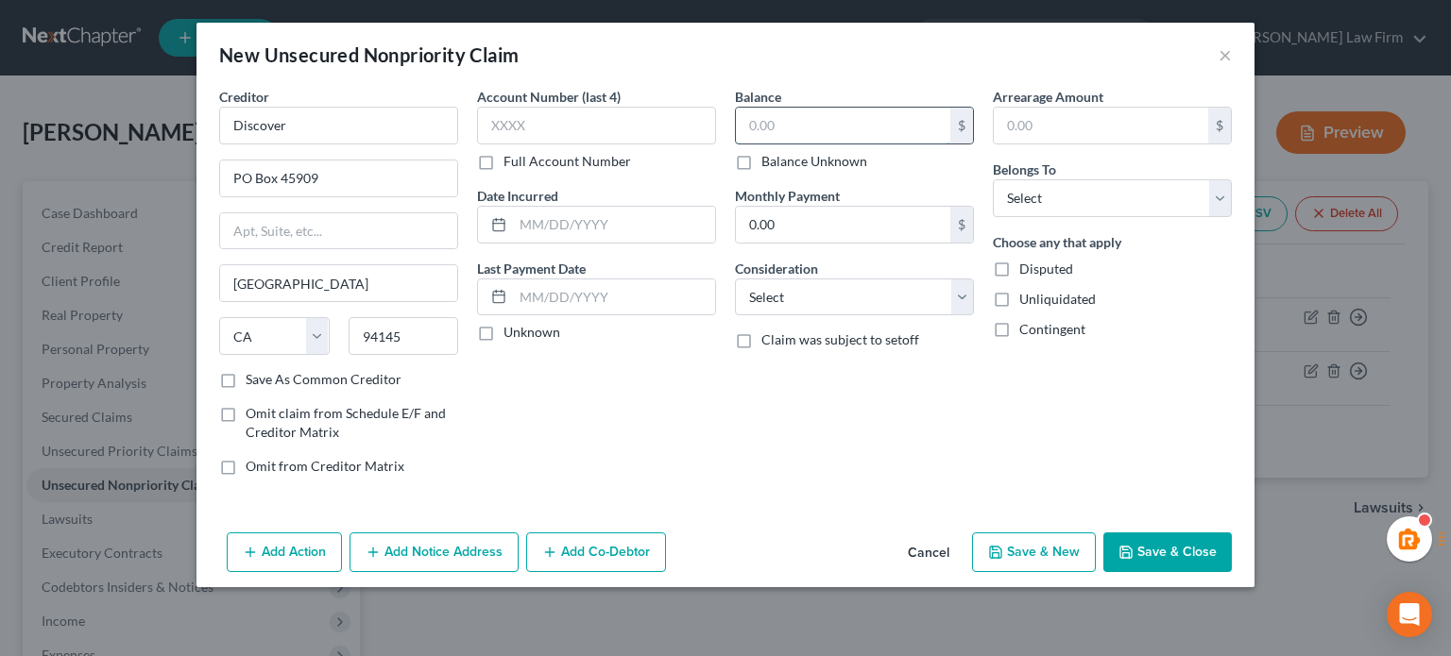
click at [870, 131] on input "text" at bounding box center [843, 126] width 214 height 36
paste input "15,343"
type input "15,343"
click at [1055, 197] on select "Select Debtor 1 Only Debtor 2 Only Debtor 1 And Debtor 2 Only At Least One Of T…" at bounding box center [1112, 198] width 239 height 38
select select "0"
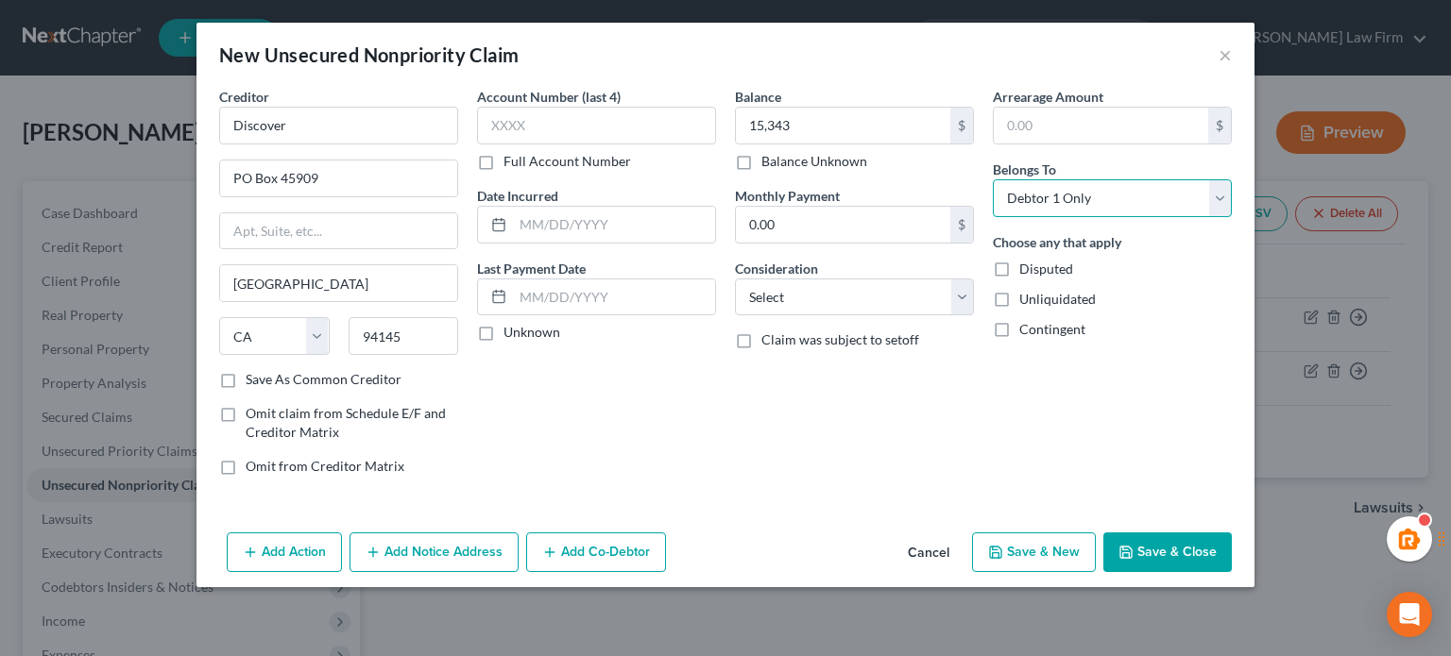
click at [993, 179] on select "Select Debtor 1 Only Debtor 2 Only Debtor 1 And Debtor 2 Only At Least One Of T…" at bounding box center [1112, 198] width 239 height 38
click at [905, 306] on select "Select Cable / Satellite Services Collection Agency Credit Card Debt Debt Couns…" at bounding box center [854, 298] width 239 height 38
select select "2"
click at [735, 279] on select "Select Cable / Satellite Services Collection Agency Credit Card Debt Debt Couns…" at bounding box center [854, 298] width 239 height 38
click at [1150, 529] on div "Add Action Add Notice Address Add Co-Debtor Cancel Save & New Save & Close" at bounding box center [725, 556] width 1058 height 62
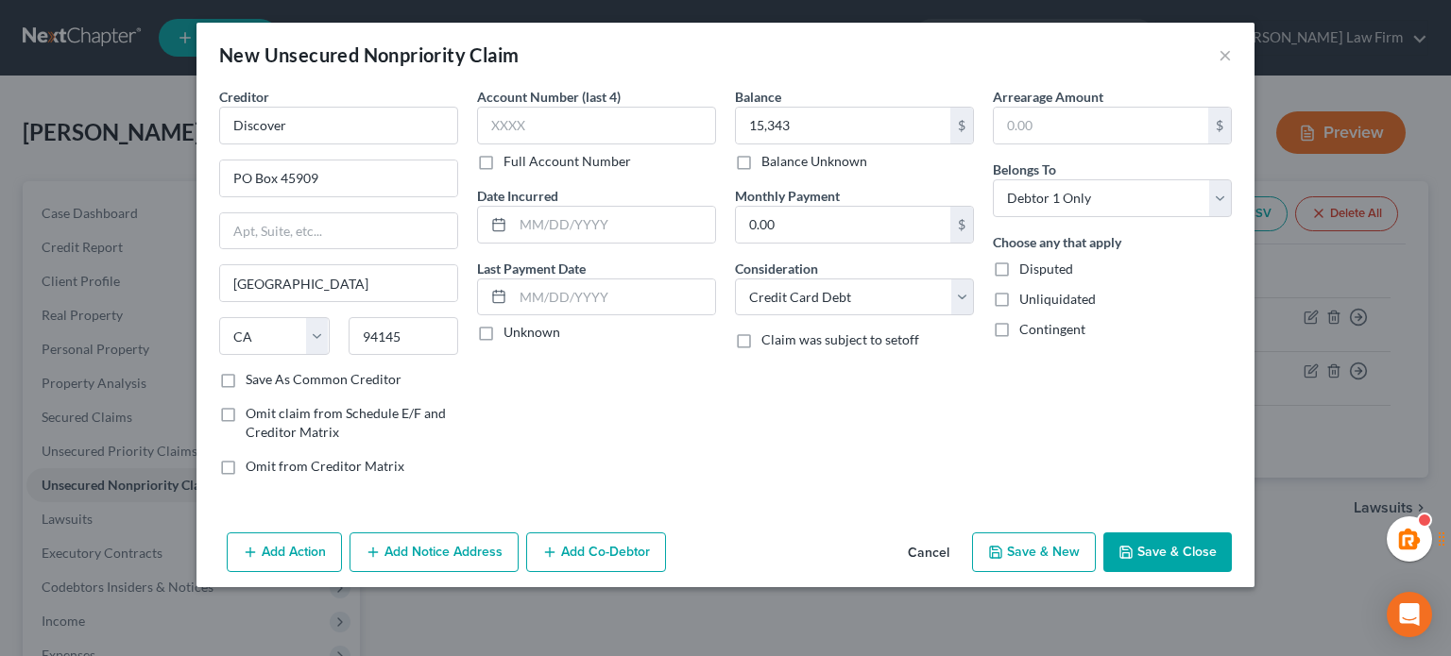
click at [1141, 542] on button "Save & Close" at bounding box center [1167, 553] width 128 height 40
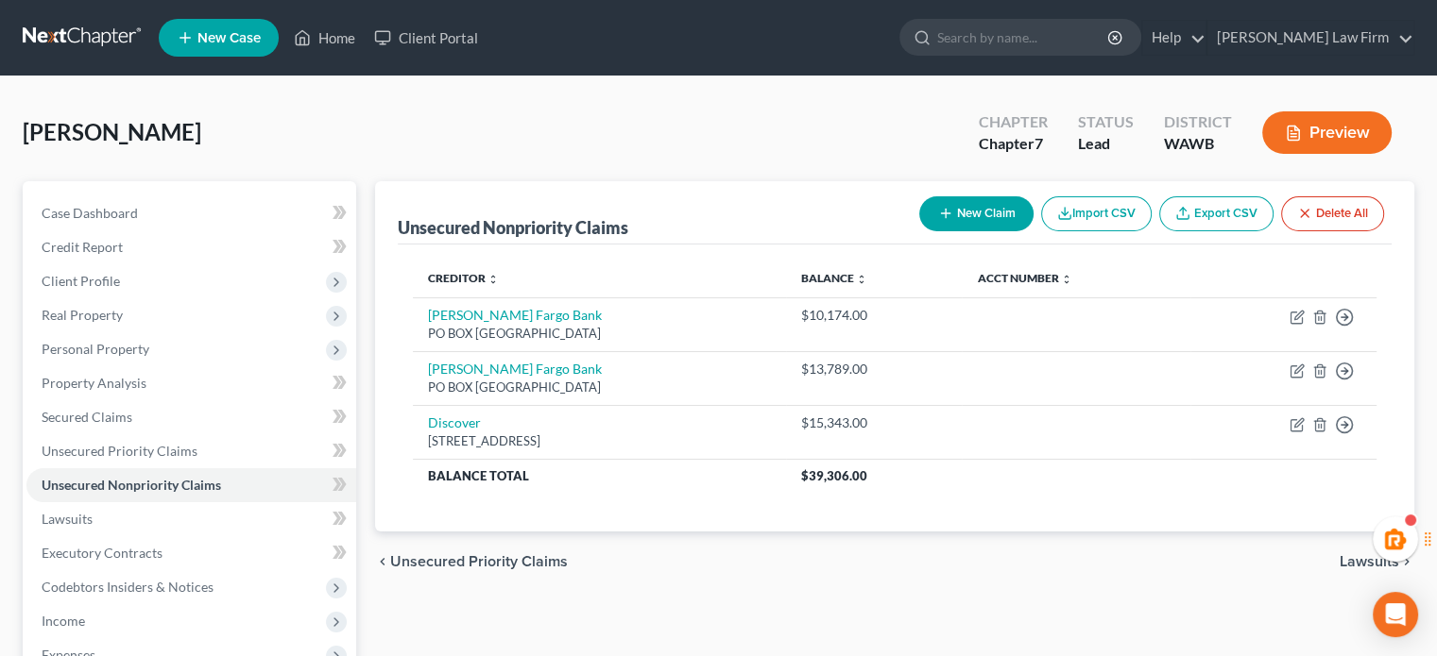
click at [947, 216] on icon "button" at bounding box center [945, 213] width 15 height 15
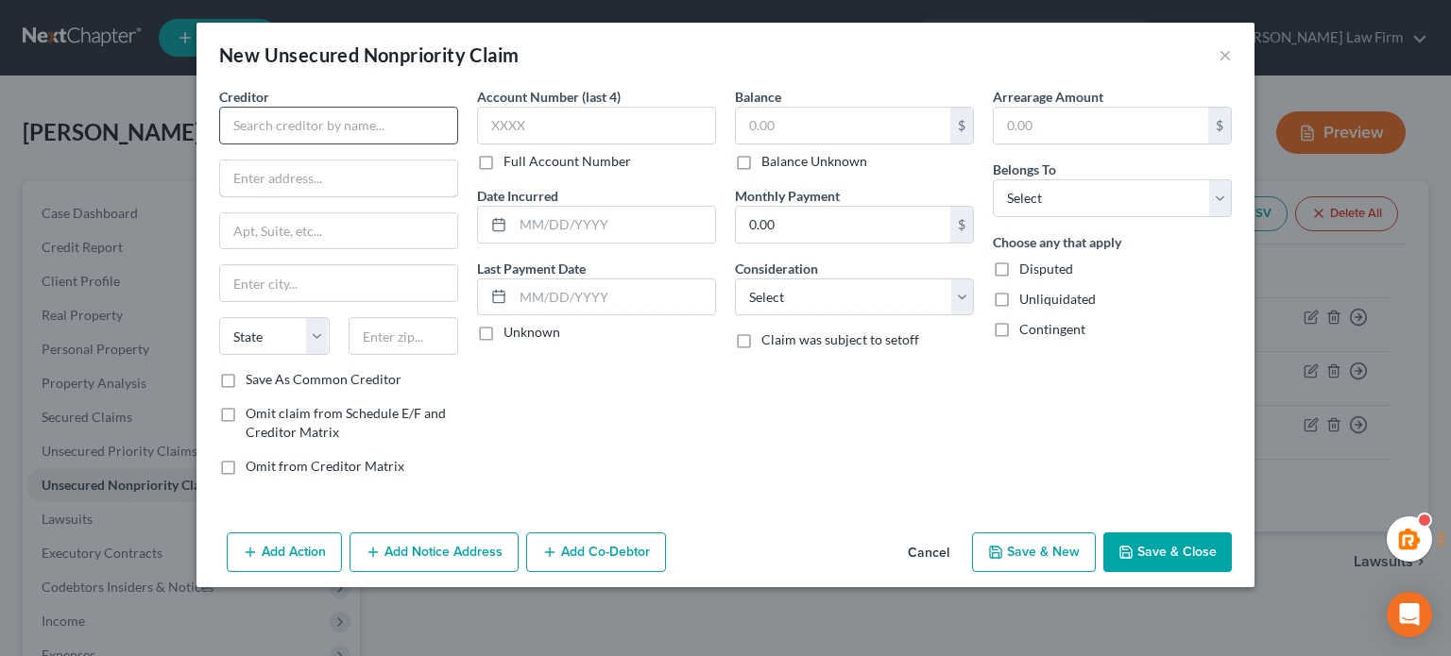
drag, startPoint x: 261, startPoint y: 174, endPoint x: 259, endPoint y: 128, distance: 46.3
click at [261, 174] on input "text" at bounding box center [338, 179] width 237 height 36
click at [258, 128] on input "text" at bounding box center [338, 126] width 239 height 38
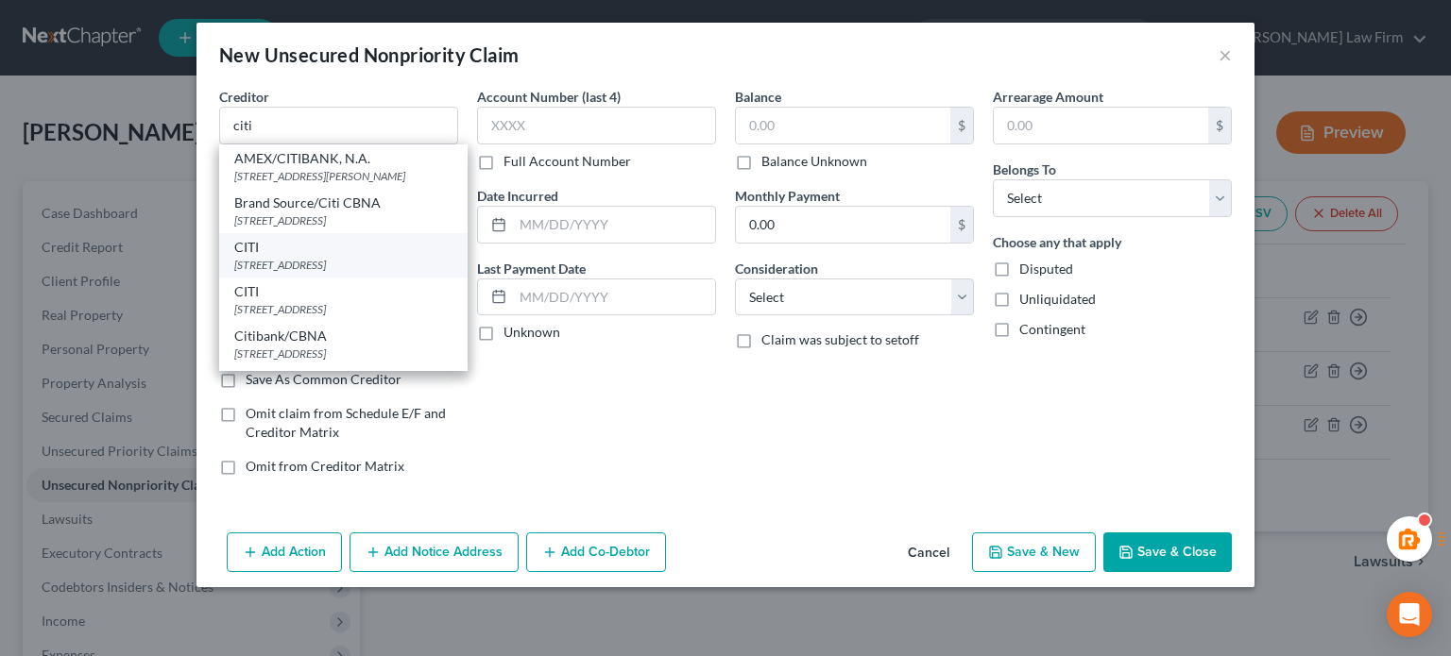
click at [286, 258] on div "PO Box 6190, Sioux Falls, SD 57117" at bounding box center [343, 265] width 218 height 16
type input "CITI"
type input "PO Box 6190"
type input "Sioux Falls"
select select "43"
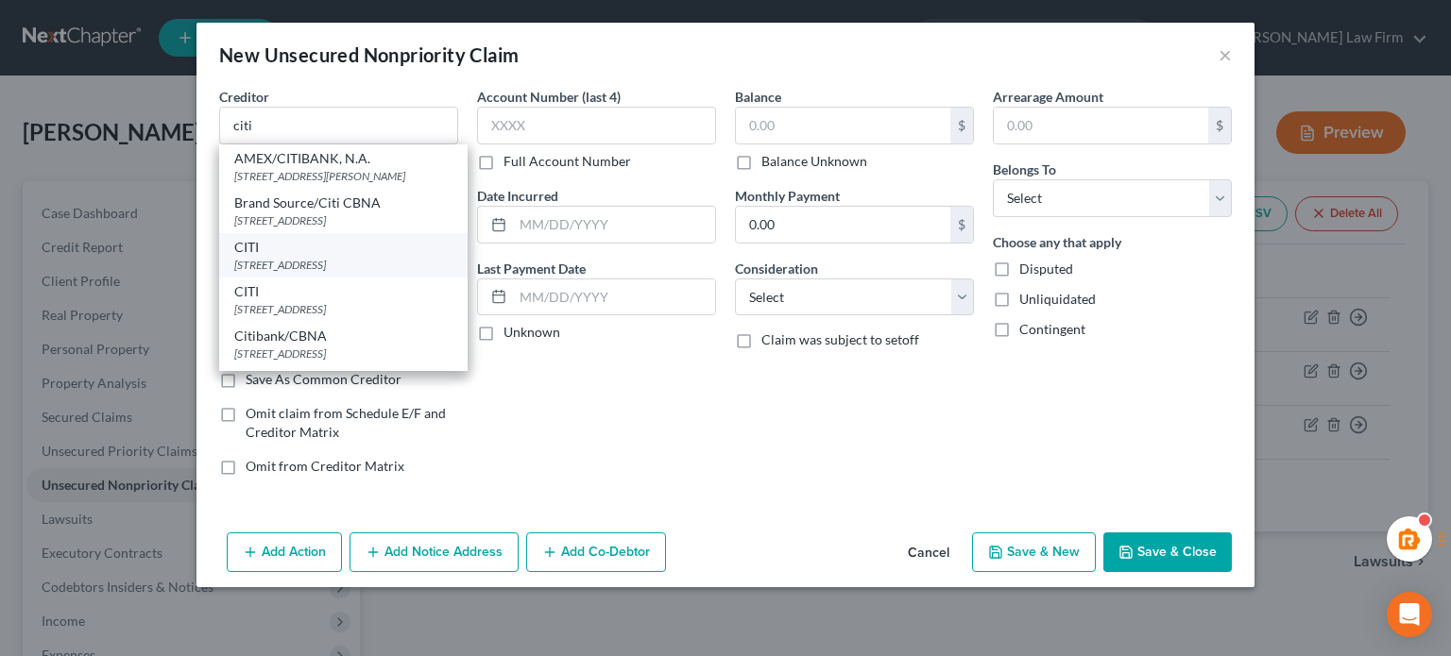
type input "57117"
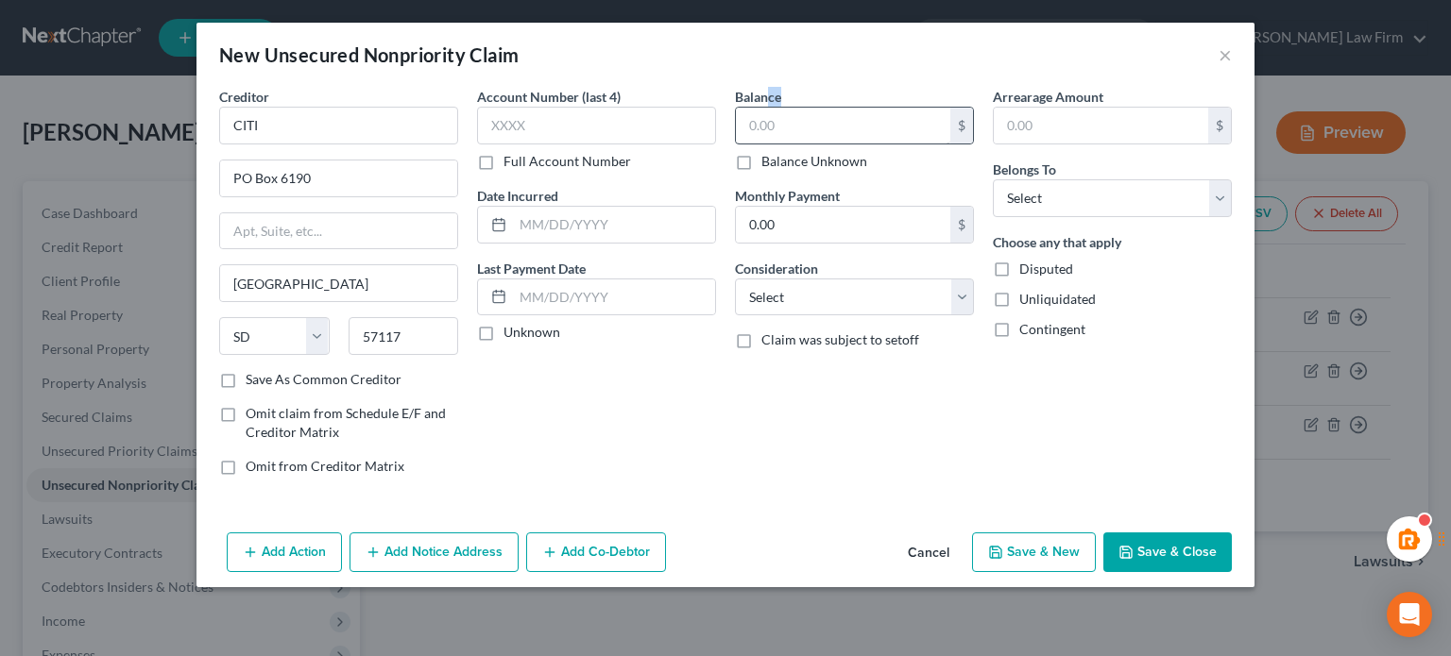
drag, startPoint x: 766, startPoint y: 89, endPoint x: 786, endPoint y: 115, distance: 33.1
click at [786, 115] on div "Balance $ Balance Unknown Balance Undetermined $ Balance Unknown" at bounding box center [854, 129] width 239 height 84
click at [797, 144] on div "$ Balance Unknown" at bounding box center [854, 139] width 239 height 64
click at [850, 123] on input "text" at bounding box center [843, 126] width 214 height 36
paste input "$2,111"
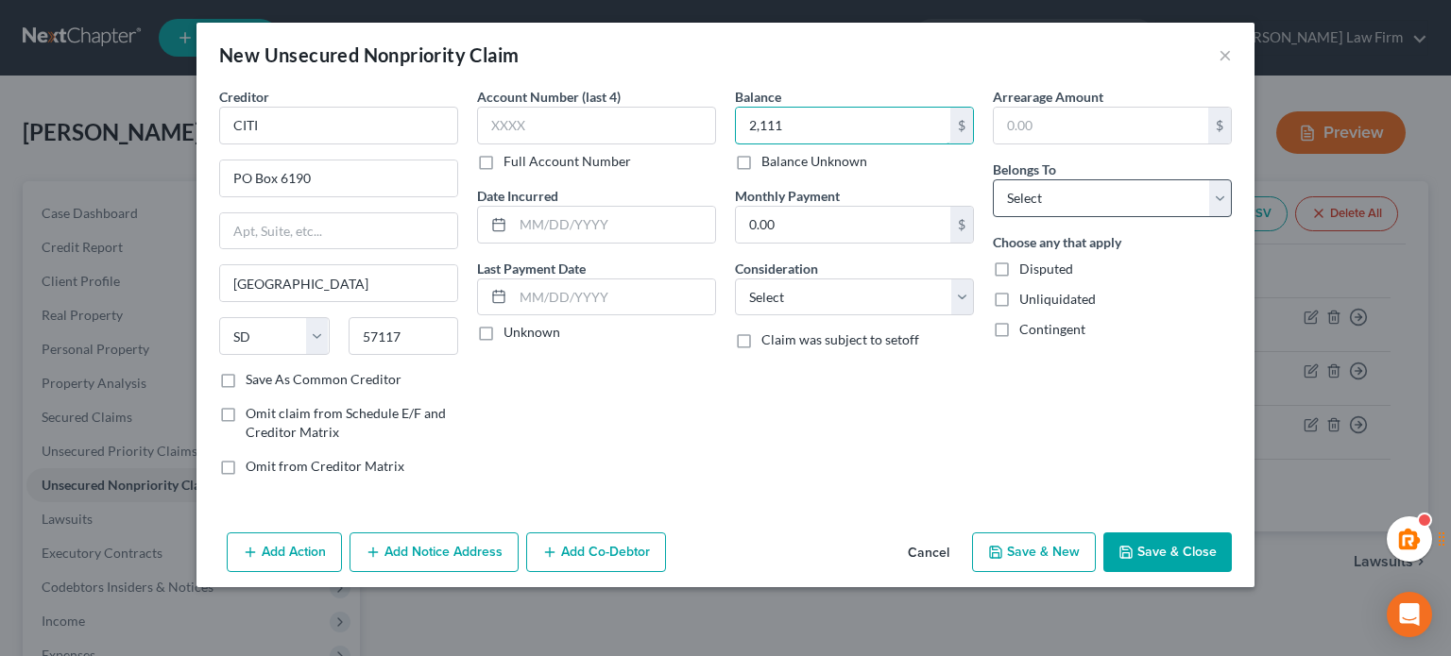
type input "2,111"
click at [1028, 211] on select "Select Debtor 1 Only Debtor 2 Only Debtor 1 And Debtor 2 Only At Least One Of T…" at bounding box center [1112, 198] width 239 height 38
select select "0"
click at [993, 179] on select "Select Debtor 1 Only Debtor 2 Only Debtor 1 And Debtor 2 Only At Least One Of T…" at bounding box center [1112, 198] width 239 height 38
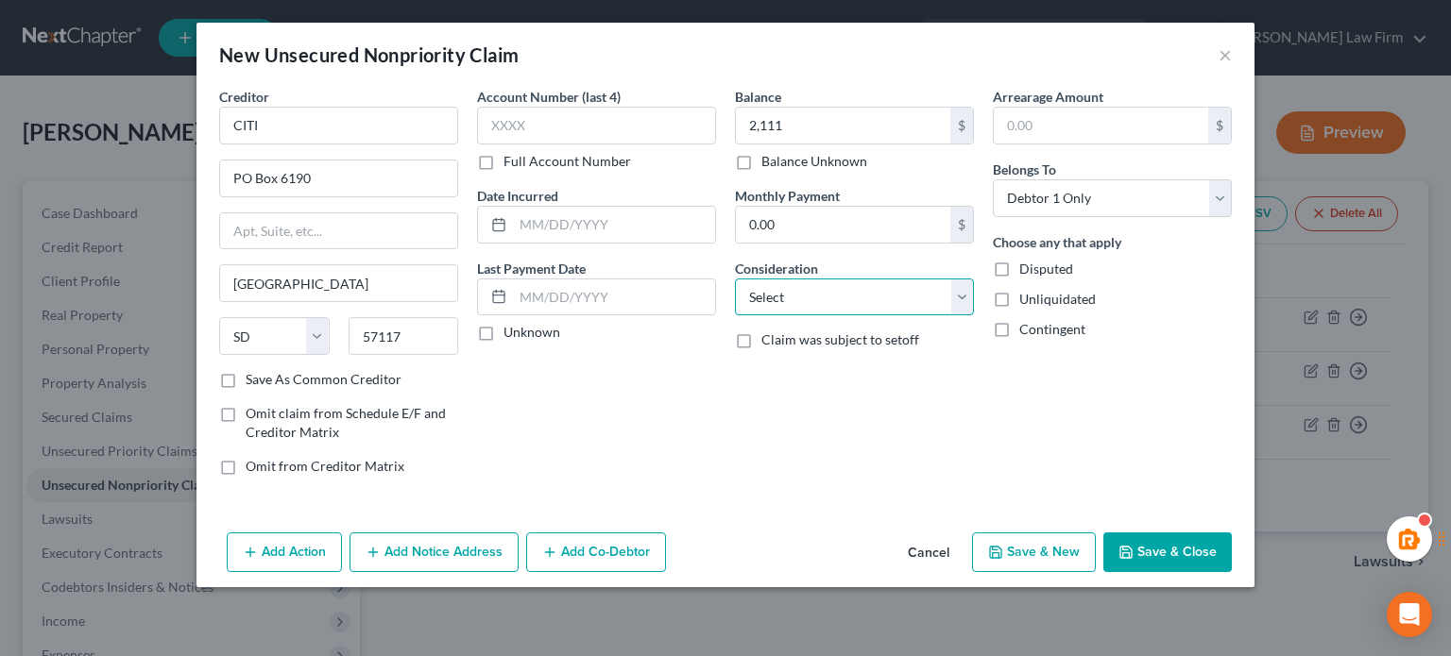
click at [897, 279] on select "Select Cable / Satellite Services Collection Agency Credit Card Debt Debt Couns…" at bounding box center [854, 298] width 239 height 38
select select "2"
click at [735, 279] on select "Select Cable / Satellite Services Collection Agency Credit Card Debt Debt Couns…" at bounding box center [854, 298] width 239 height 38
click at [1122, 540] on button "Save & Close" at bounding box center [1167, 553] width 128 height 40
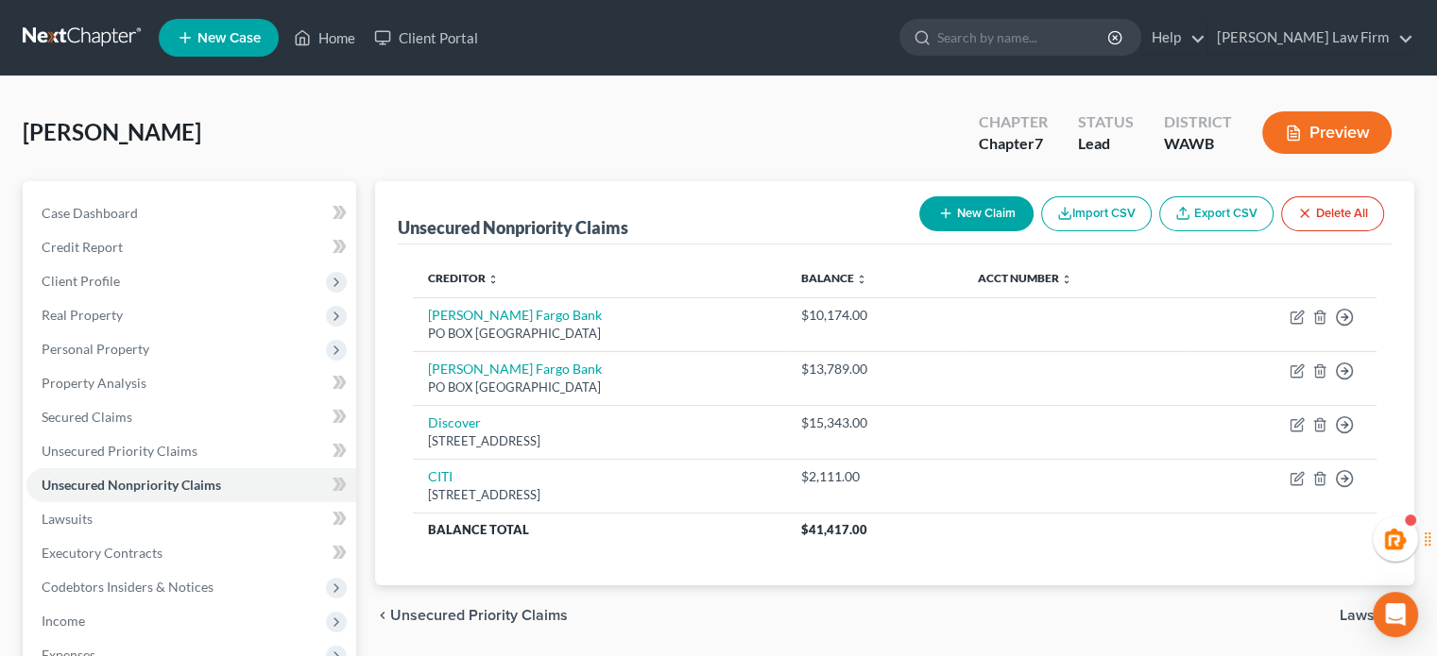
click at [962, 223] on button "New Claim" at bounding box center [976, 213] width 114 height 35
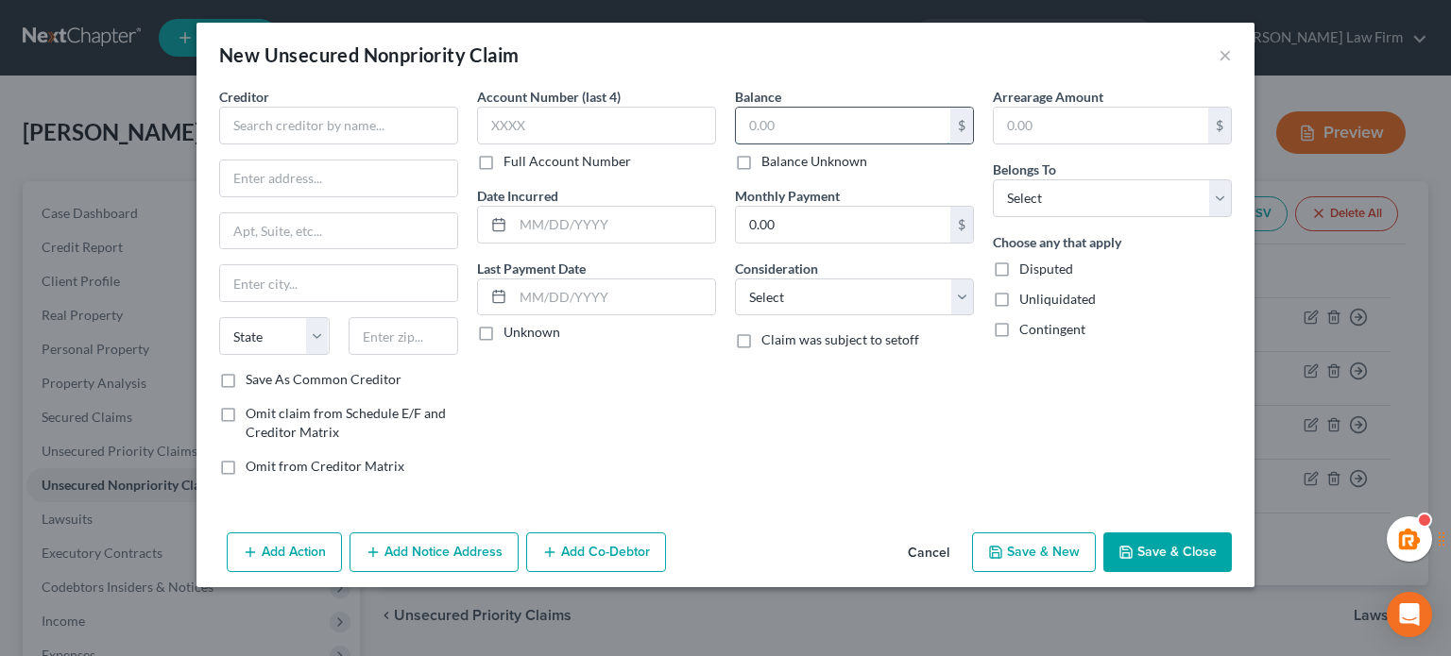
click at [813, 127] on input "text" at bounding box center [843, 126] width 214 height 36
paste input "$121"
type input "121"
click at [1062, 202] on select "Select Debtor 1 Only Debtor 2 Only Debtor 1 And Debtor 2 Only At Least One Of T…" at bounding box center [1112, 198] width 239 height 38
select select "0"
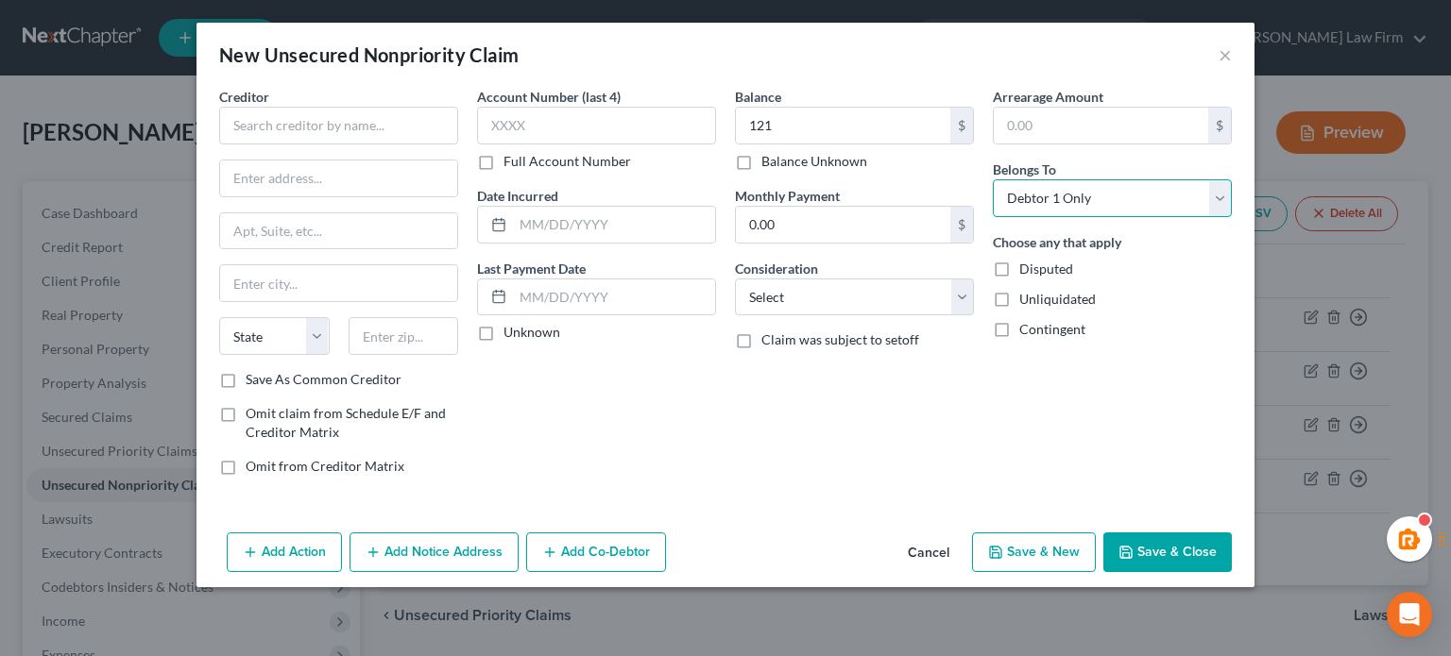
click at [993, 179] on select "Select Debtor 1 Only Debtor 2 Only Debtor 1 And Debtor 2 Only At Least One Of T…" at bounding box center [1112, 198] width 239 height 38
click at [911, 294] on select "Select Cable / Satellite Services Collection Agency Credit Card Debt Debt Couns…" at bounding box center [854, 298] width 239 height 38
select select "2"
click at [735, 279] on select "Select Cable / Satellite Services Collection Agency Credit Card Debt Debt Couns…" at bounding box center [854, 298] width 239 height 38
click at [371, 133] on input "text" at bounding box center [338, 126] width 239 height 38
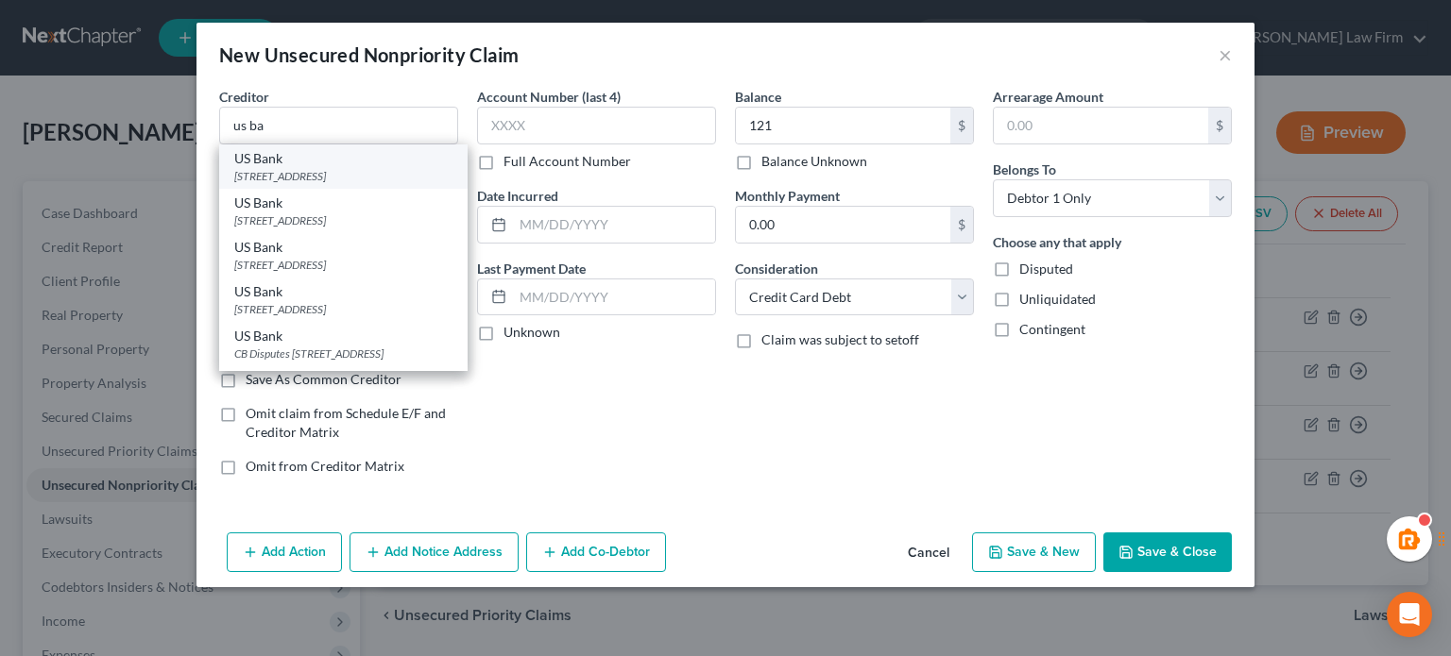
click at [298, 162] on div "US Bank" at bounding box center [343, 158] width 218 height 19
type input "US Bank"
type input "4325 17TH AVE S"
type input "Fargo"
select select "29"
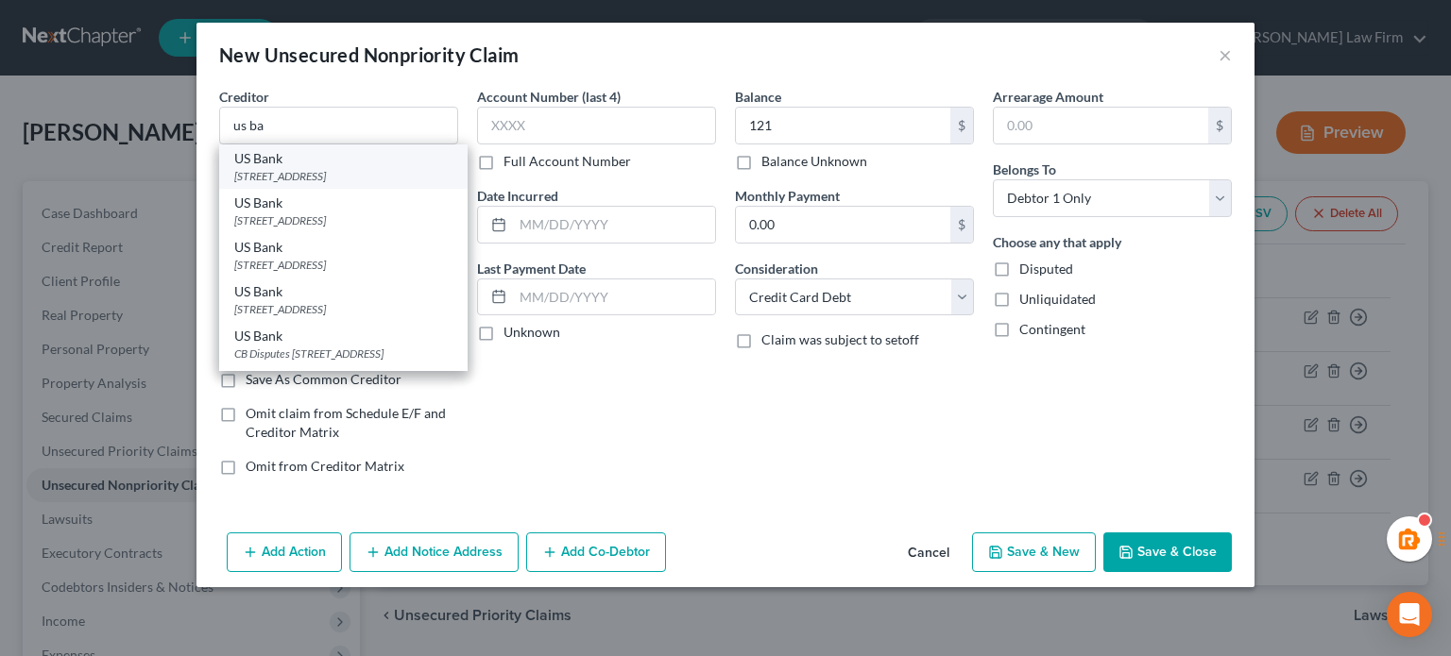
type input "58125"
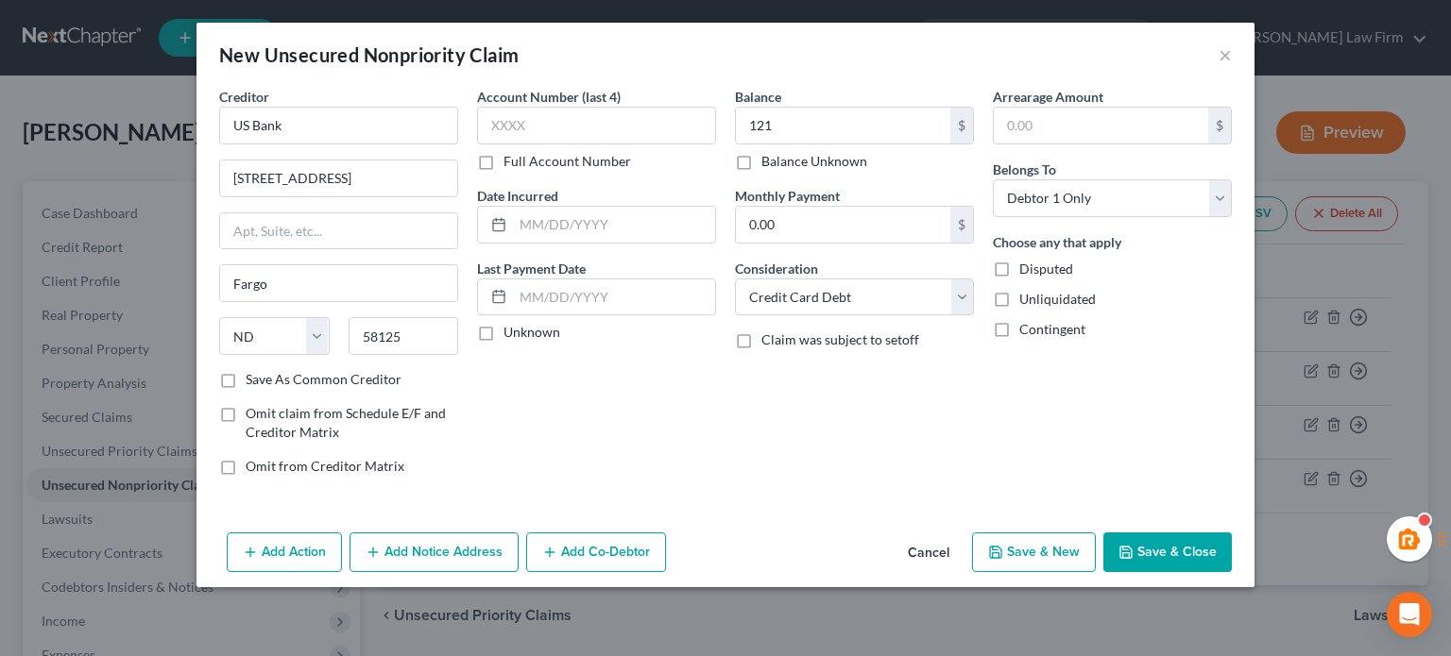
click at [1171, 555] on button "Save & Close" at bounding box center [1167, 553] width 128 height 40
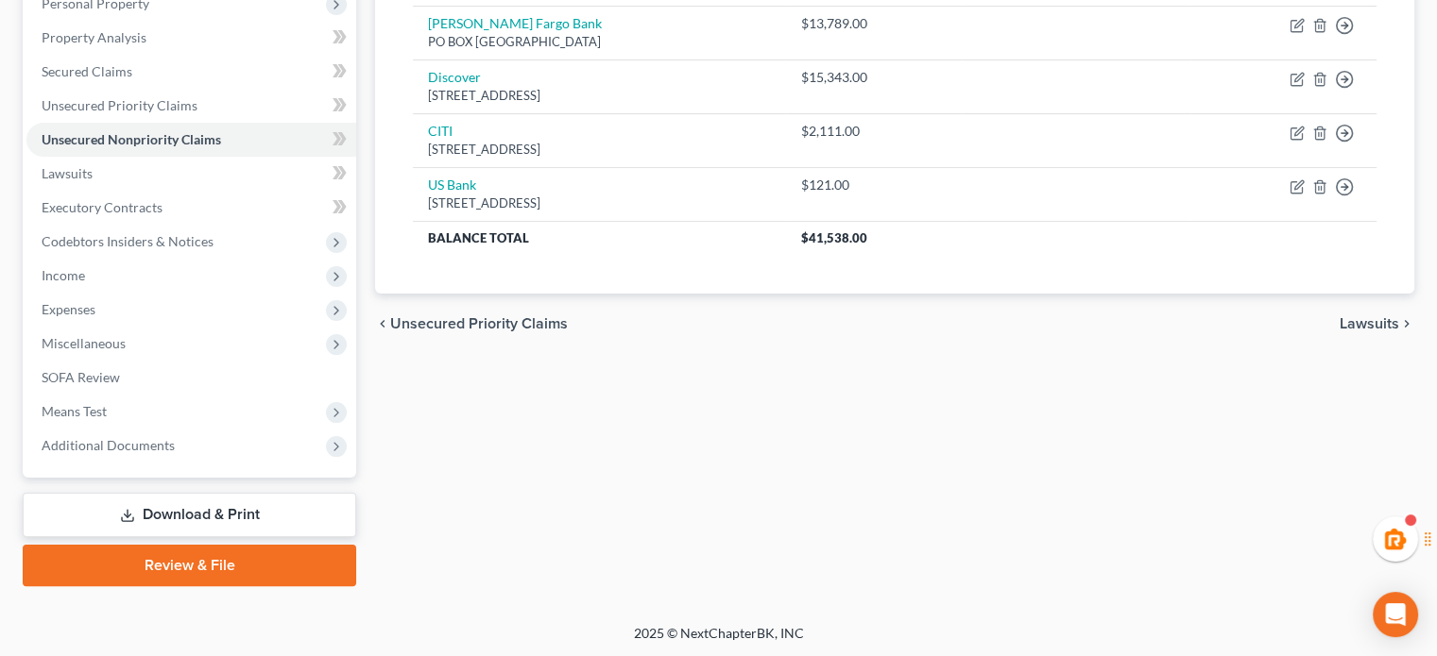
scroll to position [30, 0]
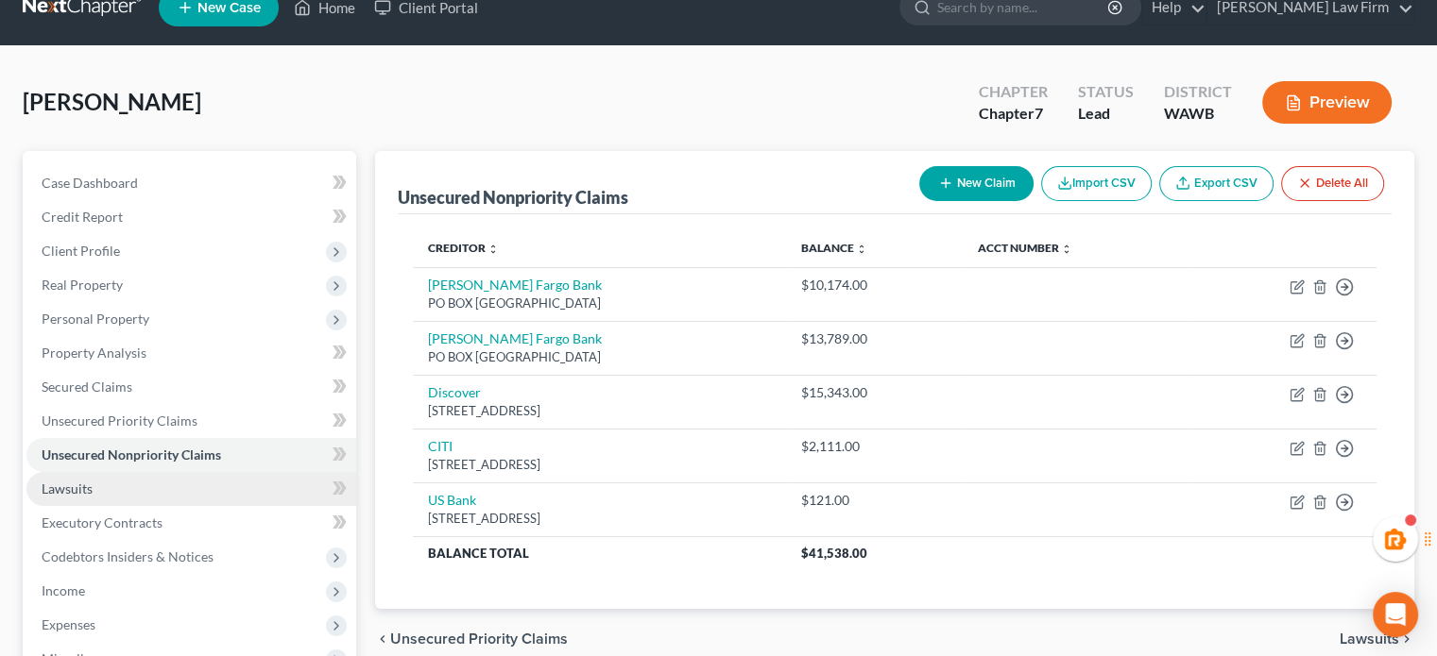
click at [121, 493] on link "Lawsuits" at bounding box center [191, 489] width 330 height 34
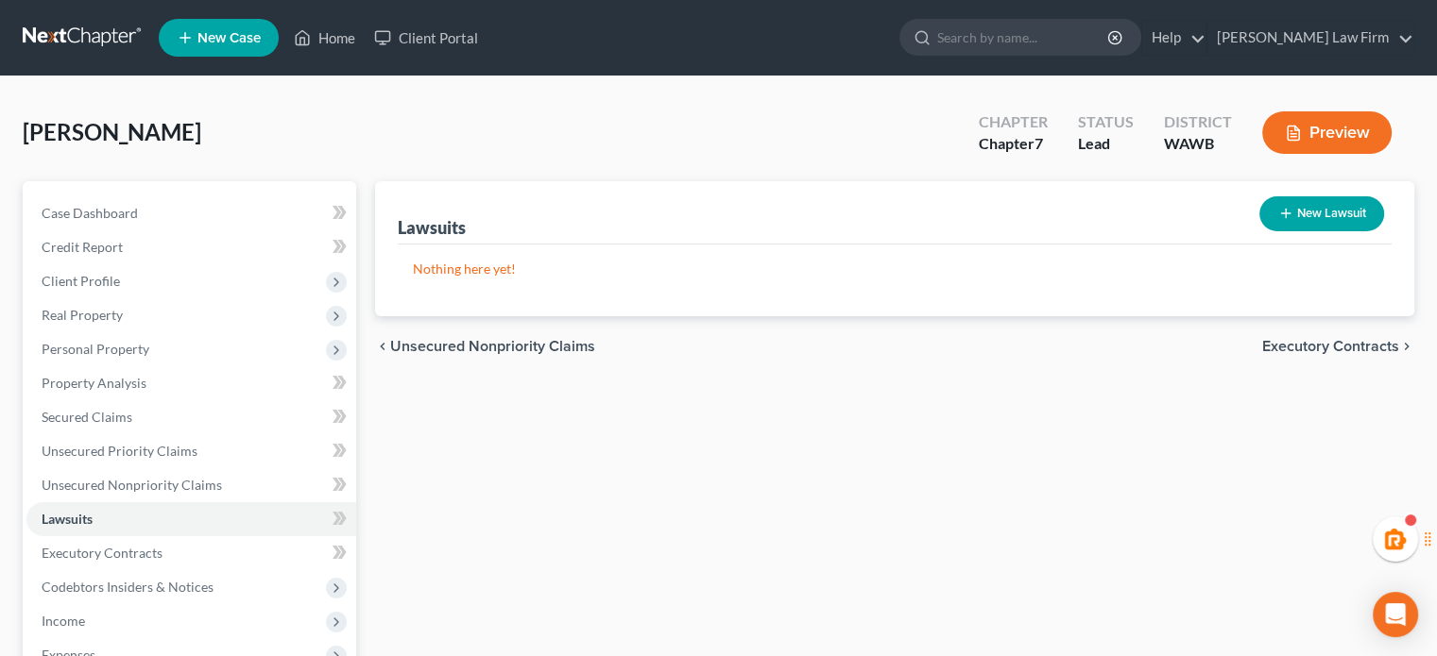
click at [1352, 347] on span "Executory Contracts" at bounding box center [1330, 346] width 137 height 15
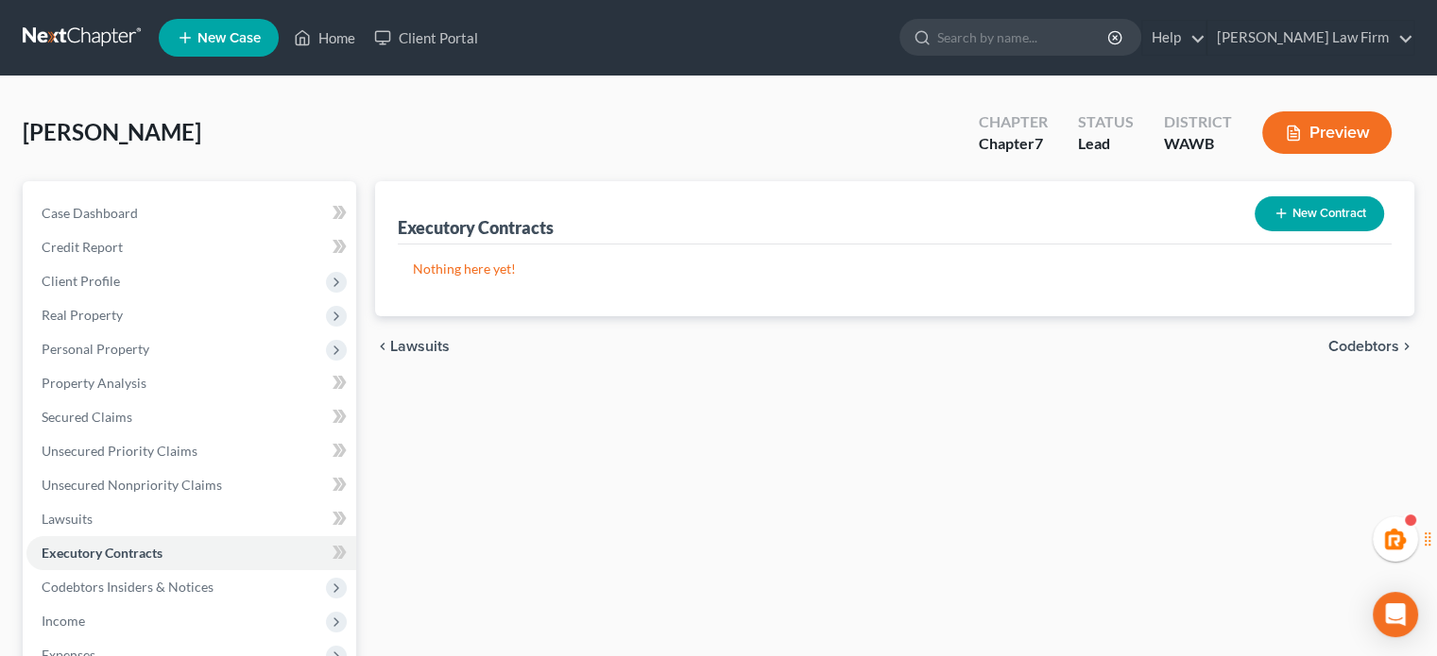
click at [1345, 342] on span "Codebtors" at bounding box center [1363, 346] width 71 height 15
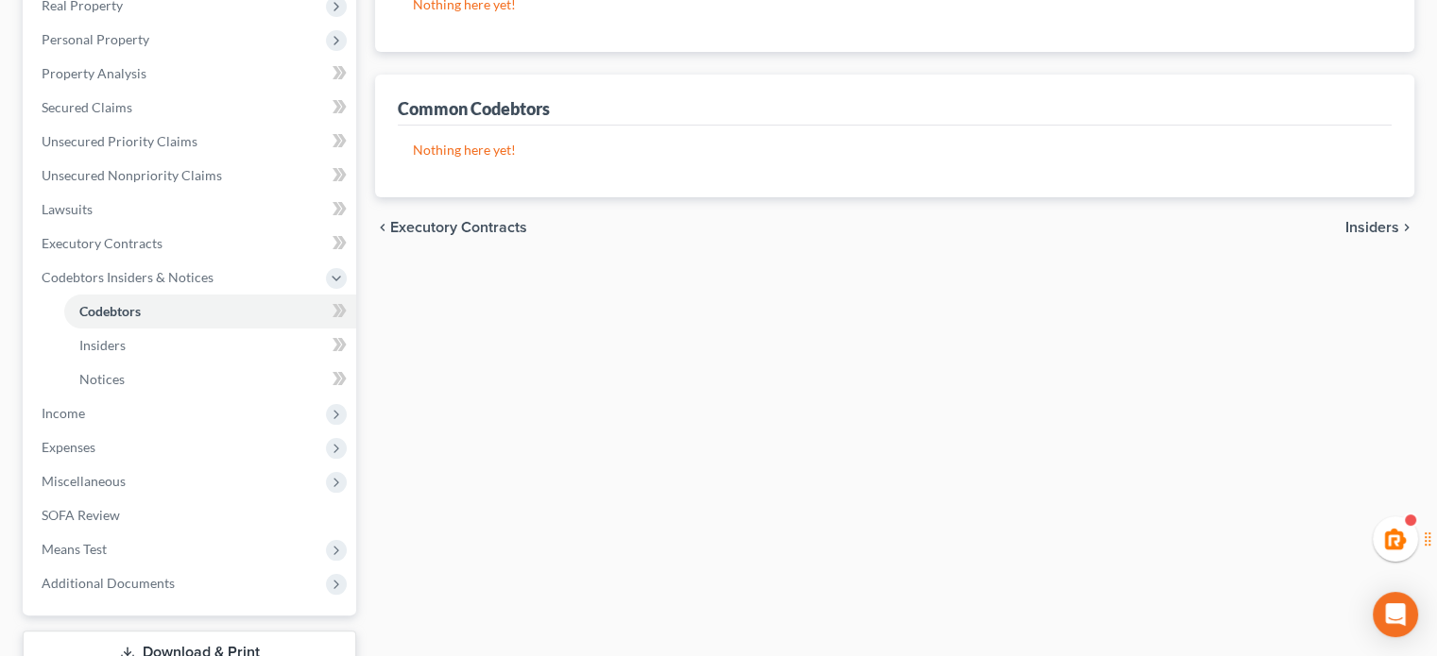
scroll to position [315, 0]
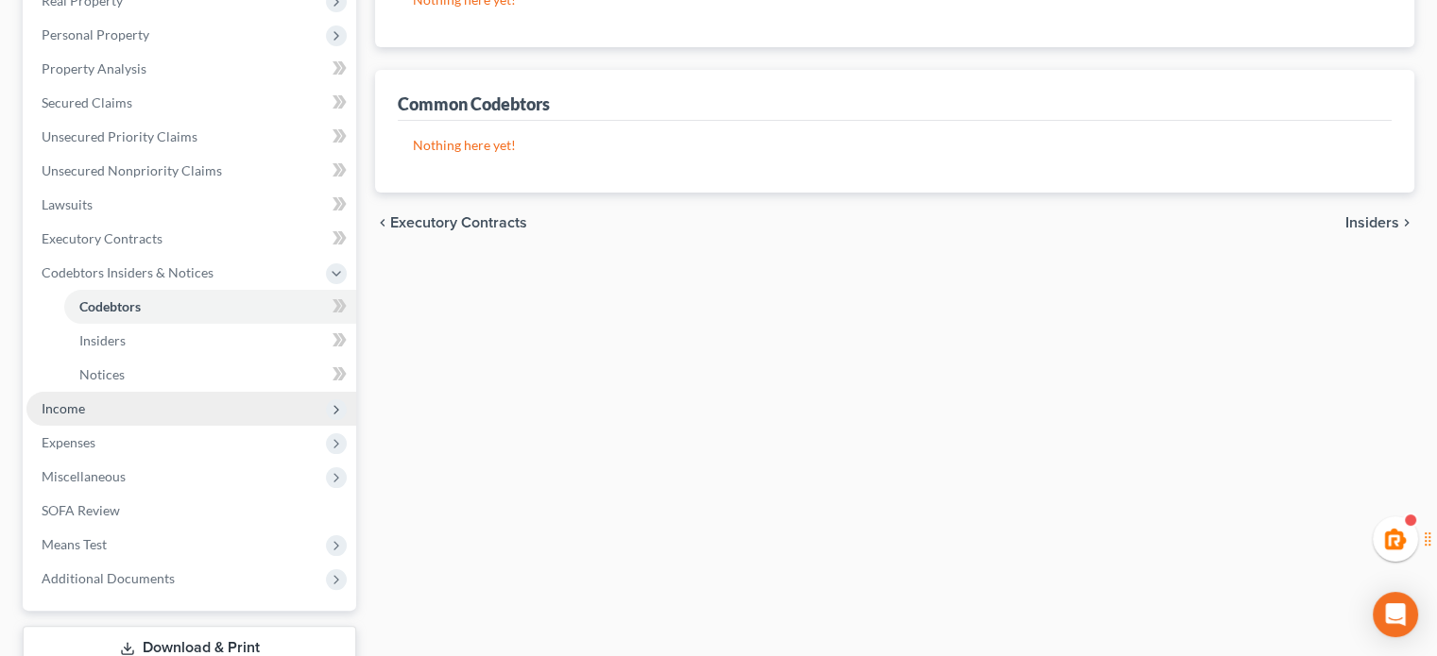
click at [111, 411] on span "Income" at bounding box center [191, 409] width 330 height 34
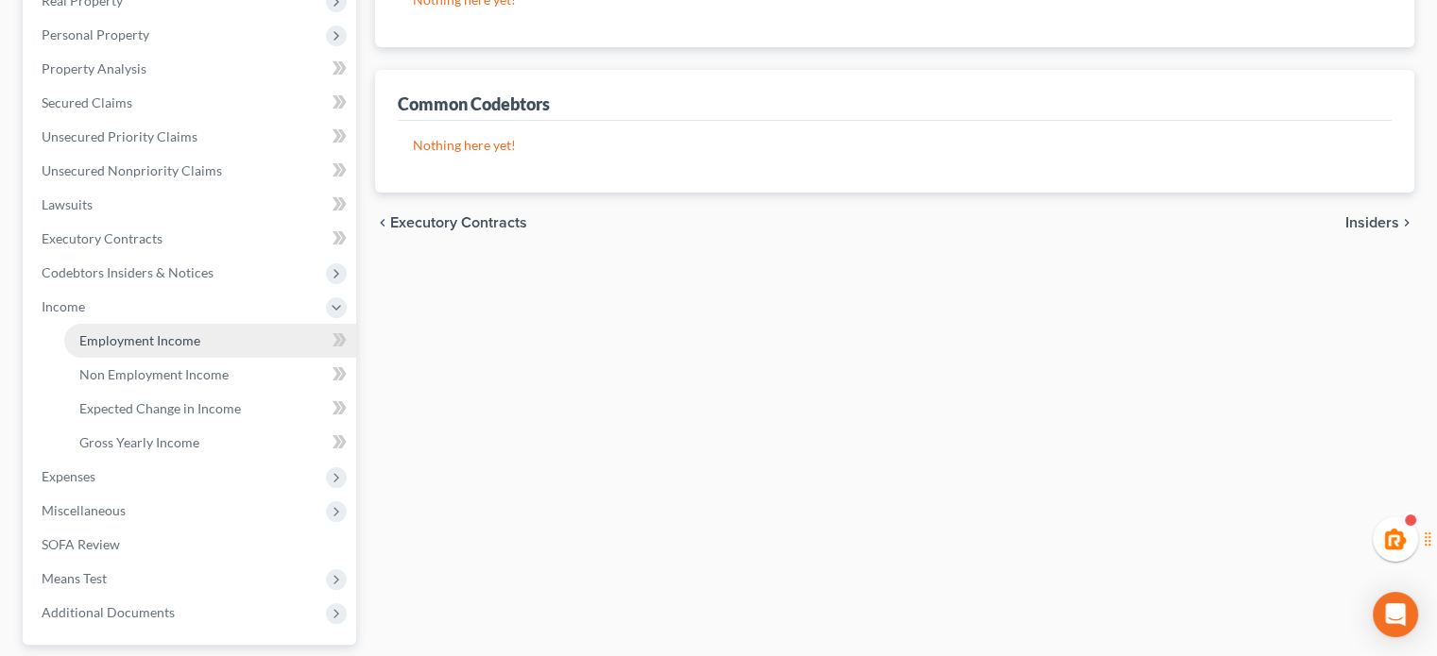
click at [145, 346] on span "Employment Income" at bounding box center [139, 340] width 121 height 16
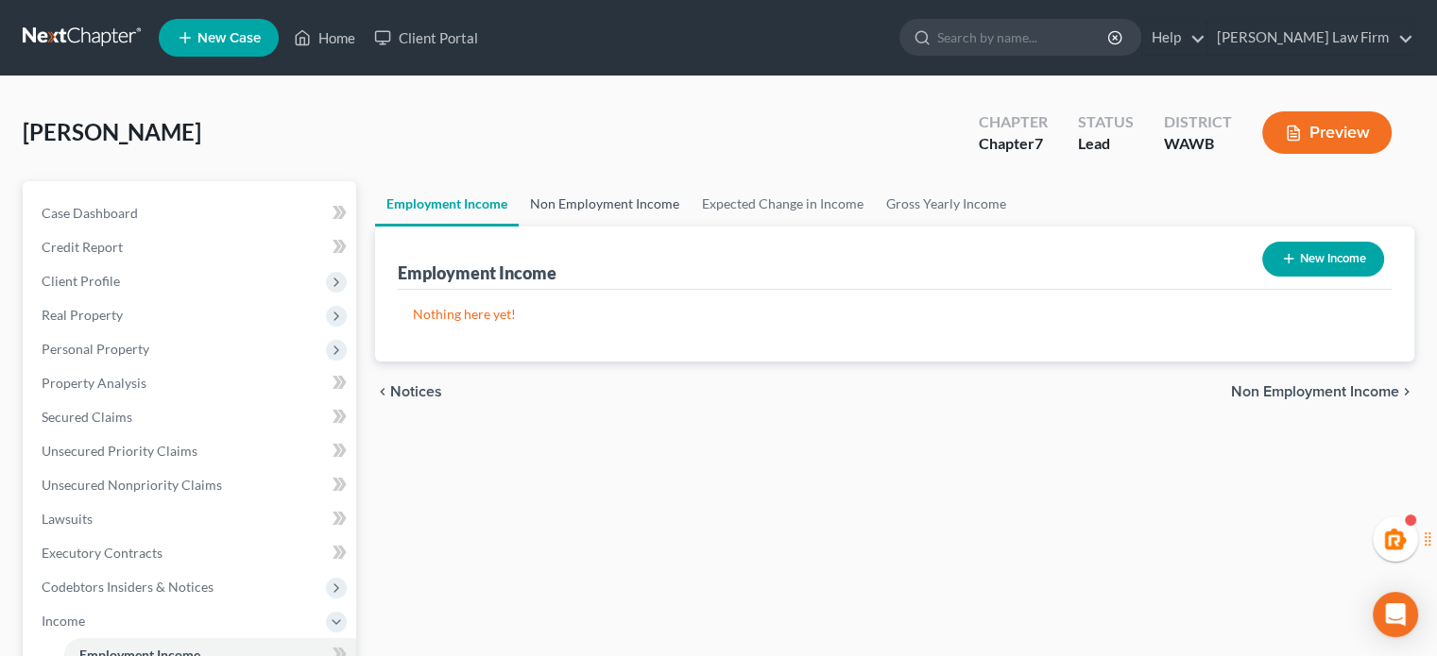
click at [586, 193] on link "Non Employment Income" at bounding box center [605, 203] width 172 height 45
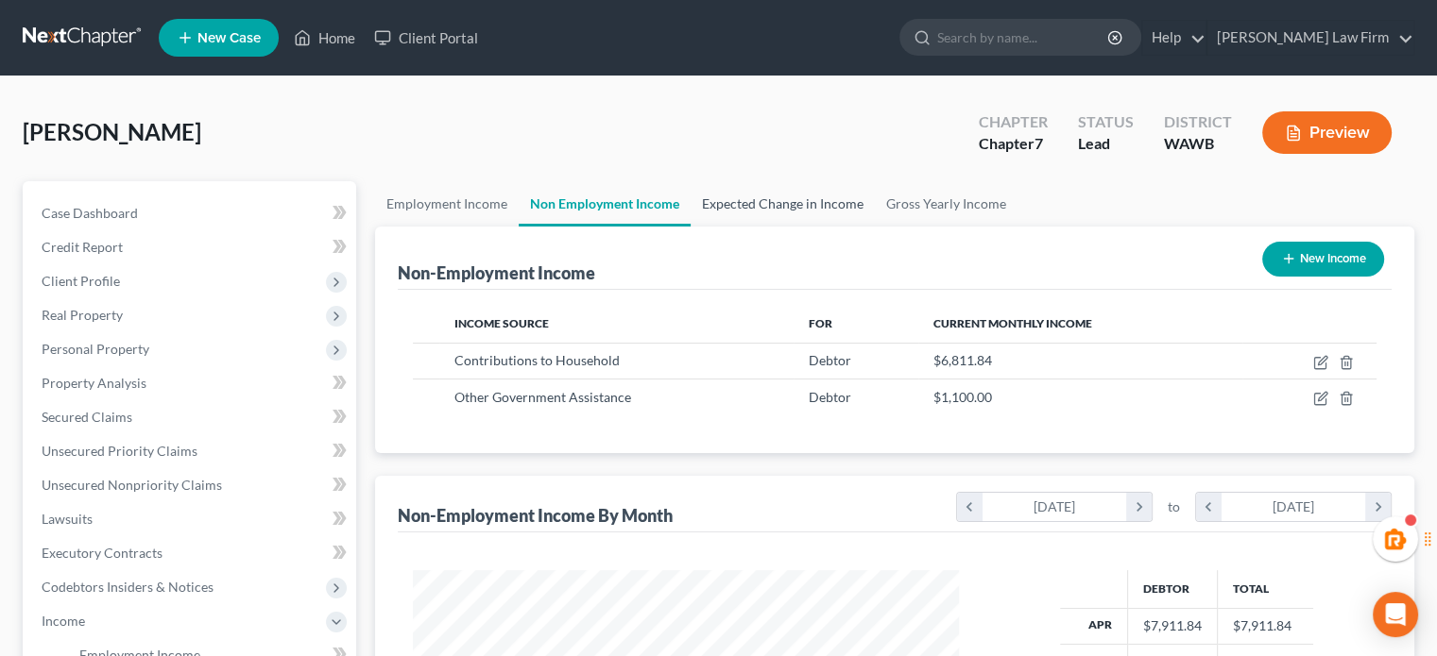
scroll to position [336, 583]
click at [774, 204] on link "Expected Change in Income" at bounding box center [782, 203] width 184 height 45
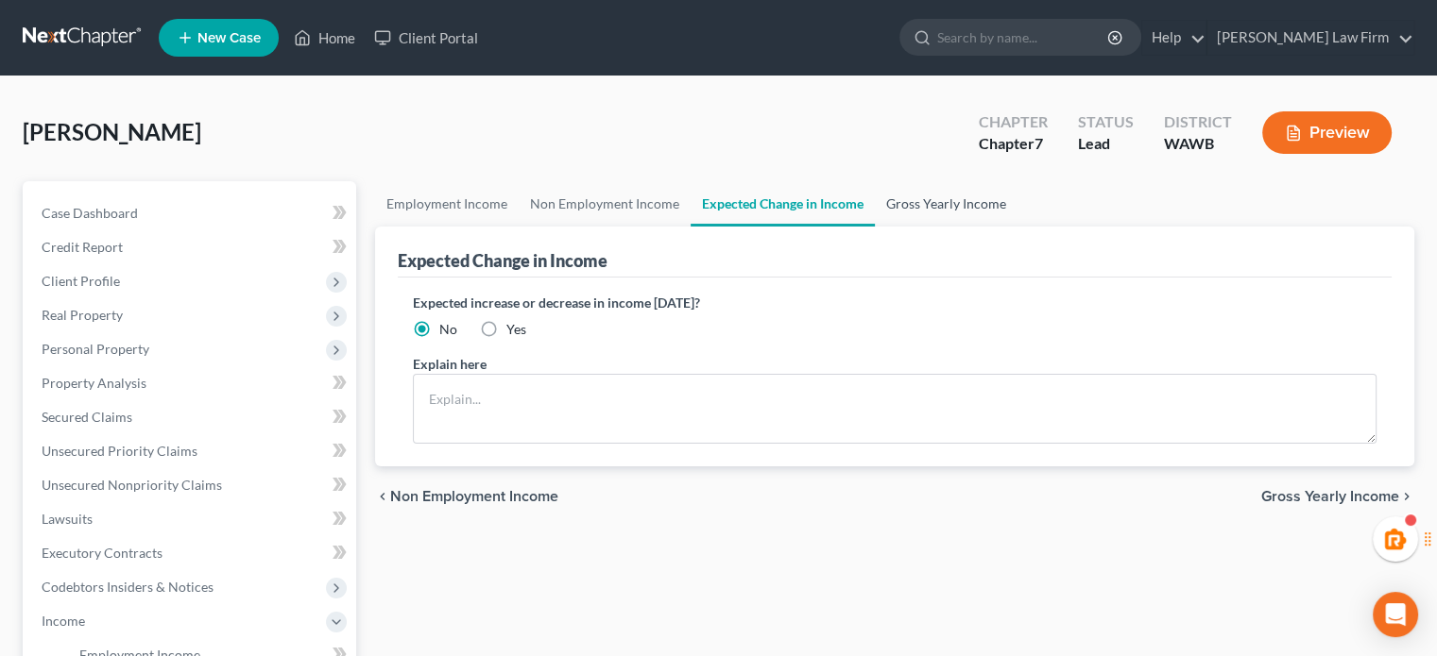
click at [907, 202] on link "Gross Yearly Income" at bounding box center [946, 203] width 143 height 45
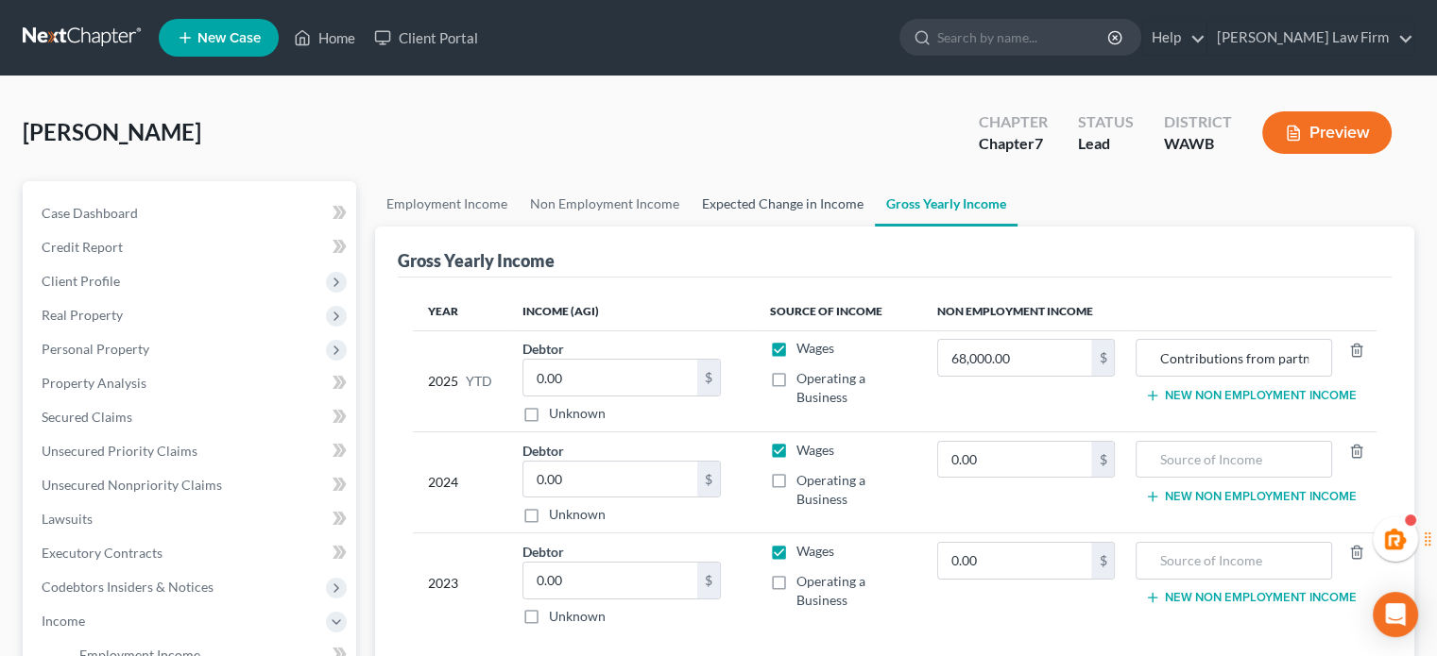
click at [740, 220] on link "Expected Change in Income" at bounding box center [782, 203] width 184 height 45
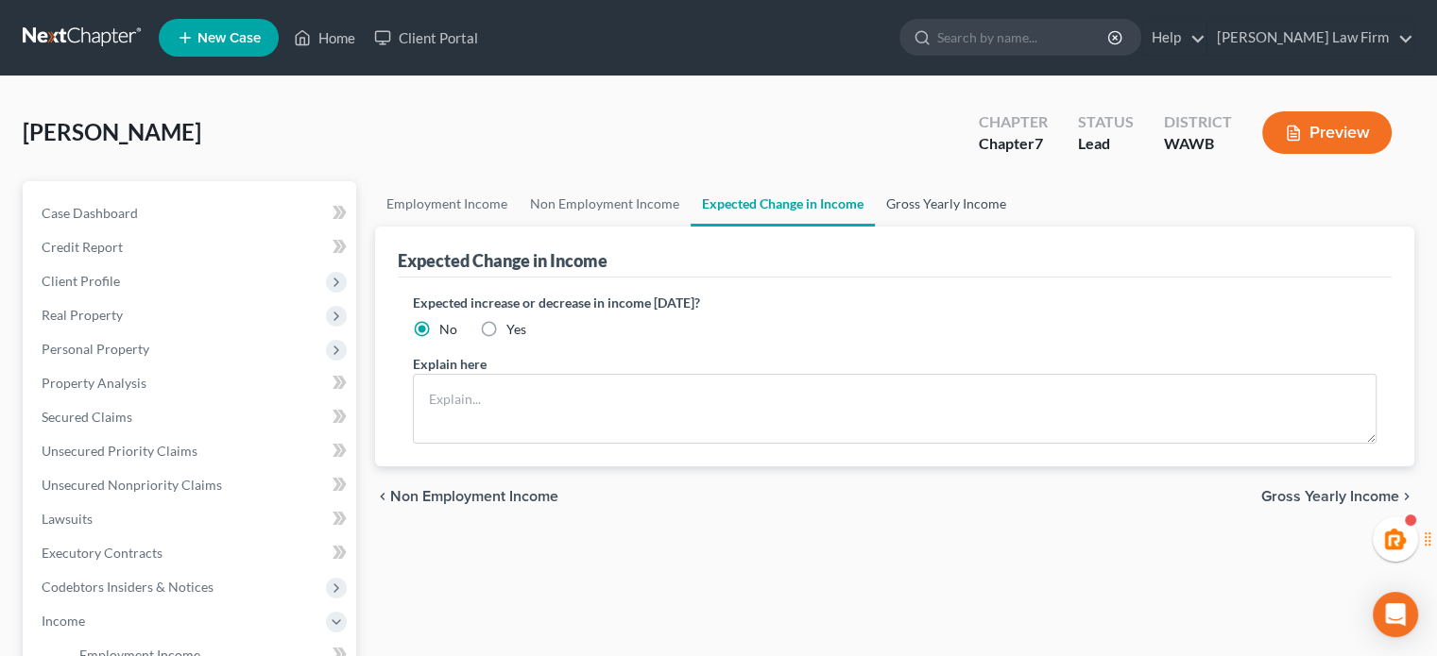
click at [944, 210] on link "Gross Yearly Income" at bounding box center [946, 203] width 143 height 45
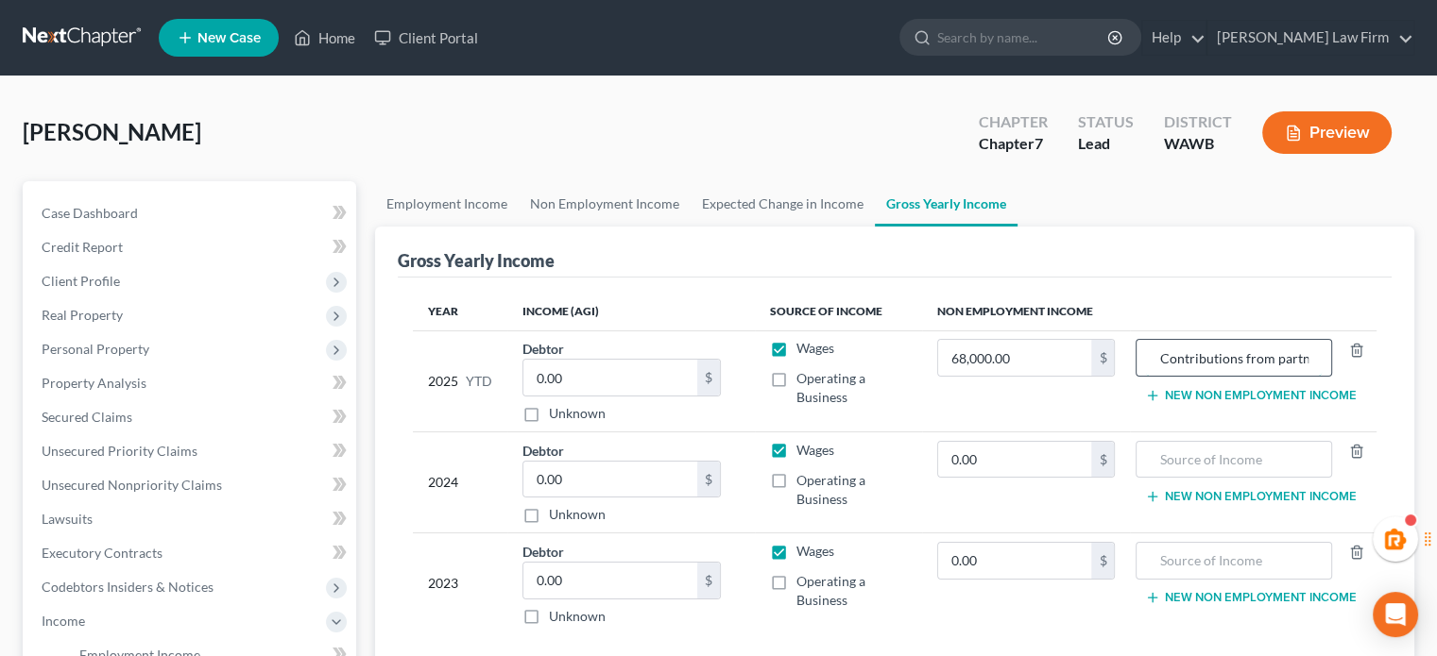
click at [1212, 350] on input "Contributions from partner - estimate" at bounding box center [1233, 358] width 175 height 36
click at [1241, 459] on input "text" at bounding box center [1233, 460] width 175 height 36
paste input "Contributions from partner - estimate"
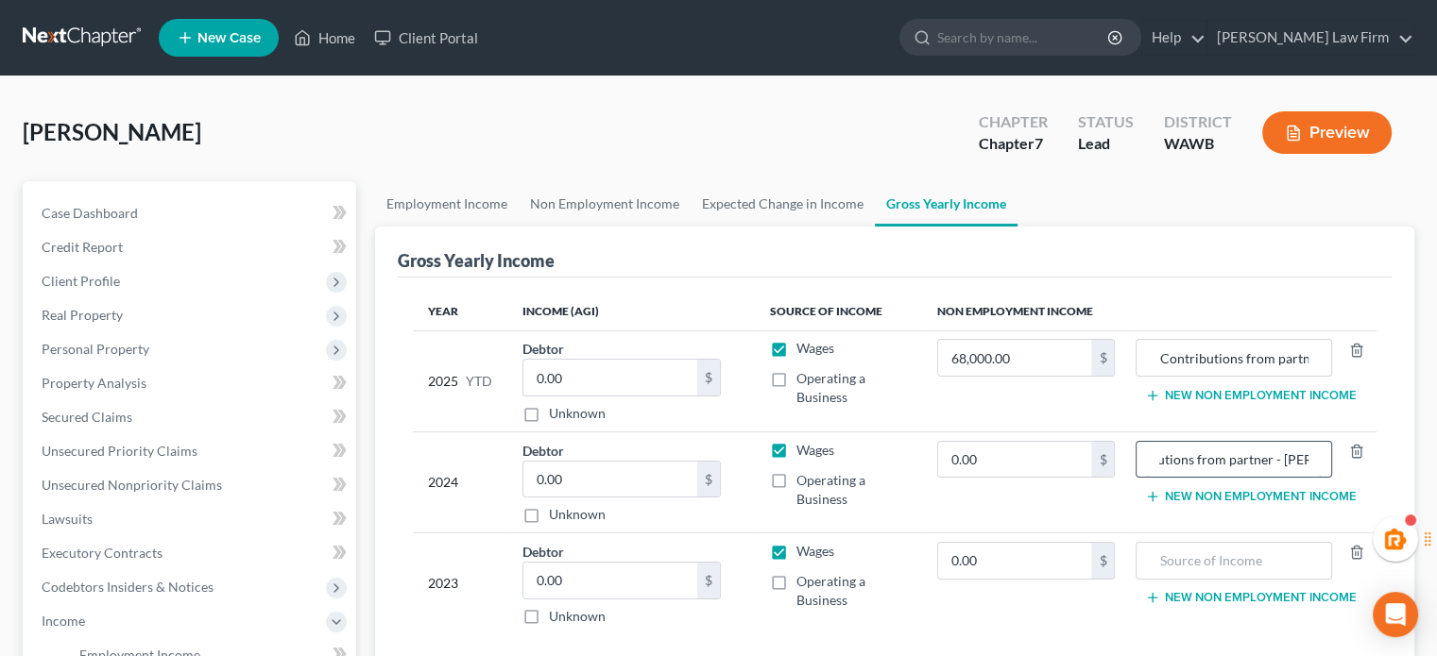
scroll to position [0, 66]
type input "Contributions from partner - uknown"
click at [1243, 555] on input "text" at bounding box center [1233, 561] width 175 height 36
paste input "Contributions from partner - estimate"
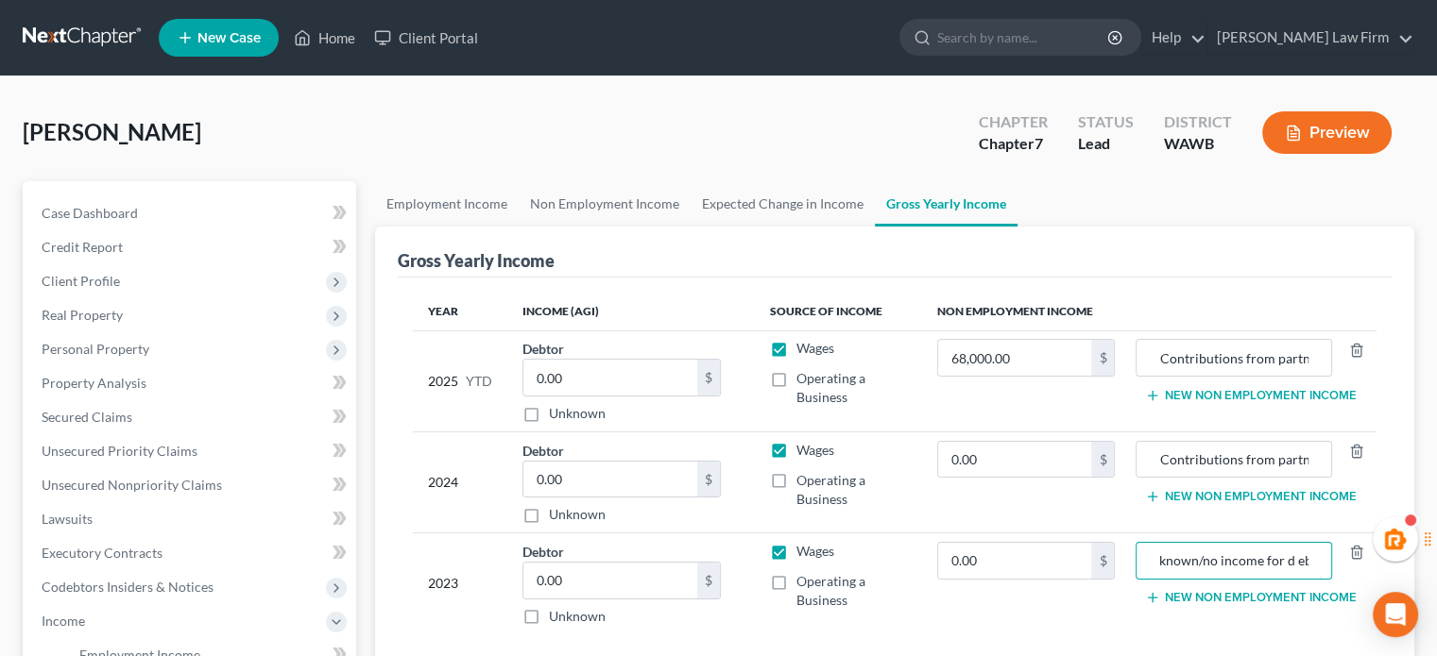
scroll to position [0, 201]
click at [1277, 559] on input "Contributions from partner - unknown/no income for d ebtor" at bounding box center [1233, 561] width 175 height 36
type input "Contributions from partner - unknown/no income for debtor"
click at [1308, 459] on input "Contributions from partner - uknown" at bounding box center [1233, 460] width 175 height 36
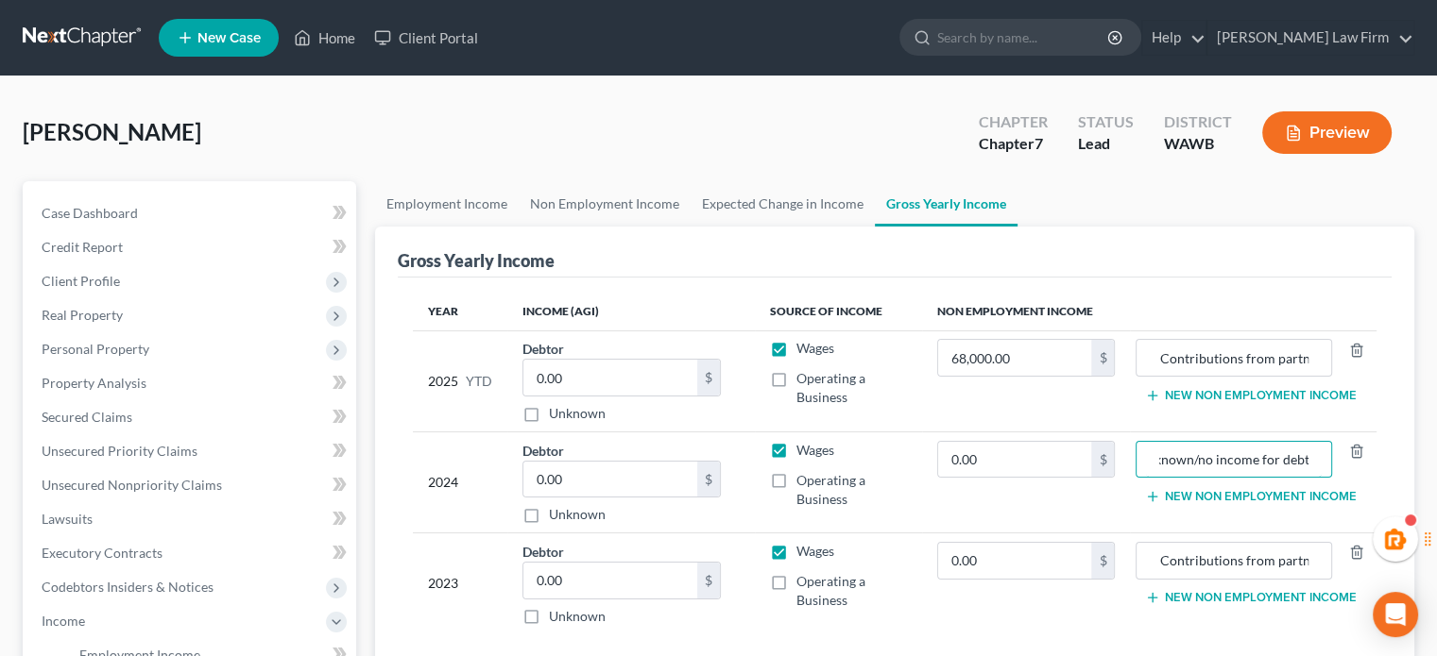
scroll to position [0, 192]
type input "Contributions from partner - unknown/no income for debtor"
click at [1270, 346] on input "Contributions from partner - estimate" at bounding box center [1233, 358] width 175 height 36
type input "Contributions from partner - estimate/no income for debtor"
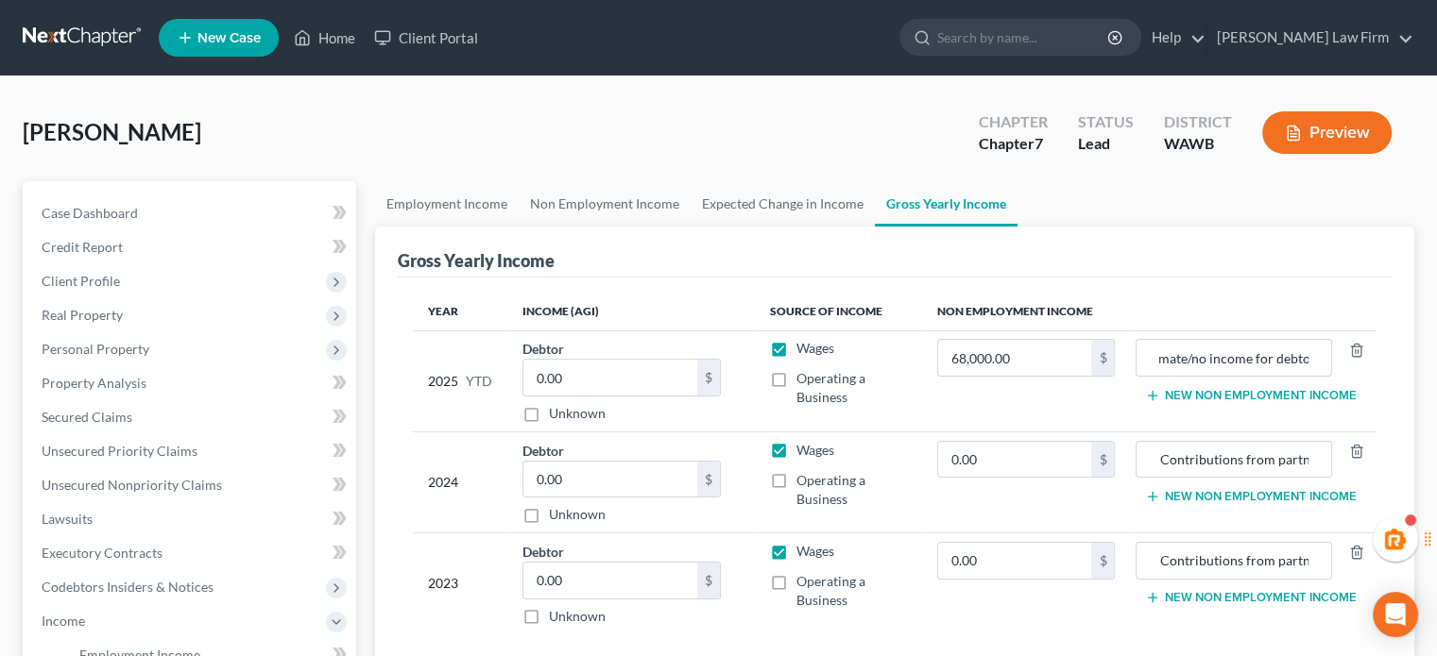
click at [1301, 262] on div "Gross Yearly Income" at bounding box center [895, 252] width 994 height 51
click at [1267, 402] on td "Contributions from partner - estimate/no income for debtor New Non Employment I…" at bounding box center [1253, 381] width 247 height 101
click at [1266, 388] on button "New Non Employment Income" at bounding box center [1250, 395] width 211 height 15
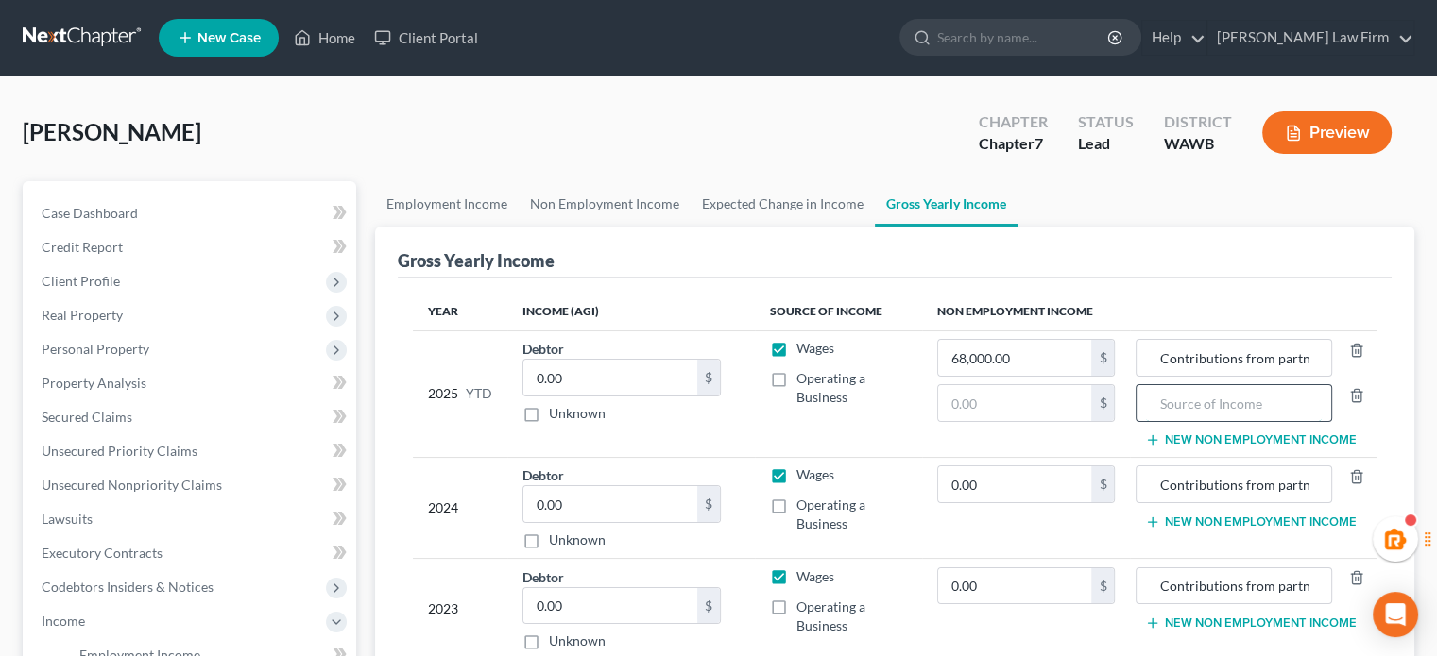
click at [1259, 390] on input "text" at bounding box center [1233, 403] width 175 height 36
type input "Food assistance - estimate"
click at [989, 405] on input "text" at bounding box center [1015, 403] width 154 height 36
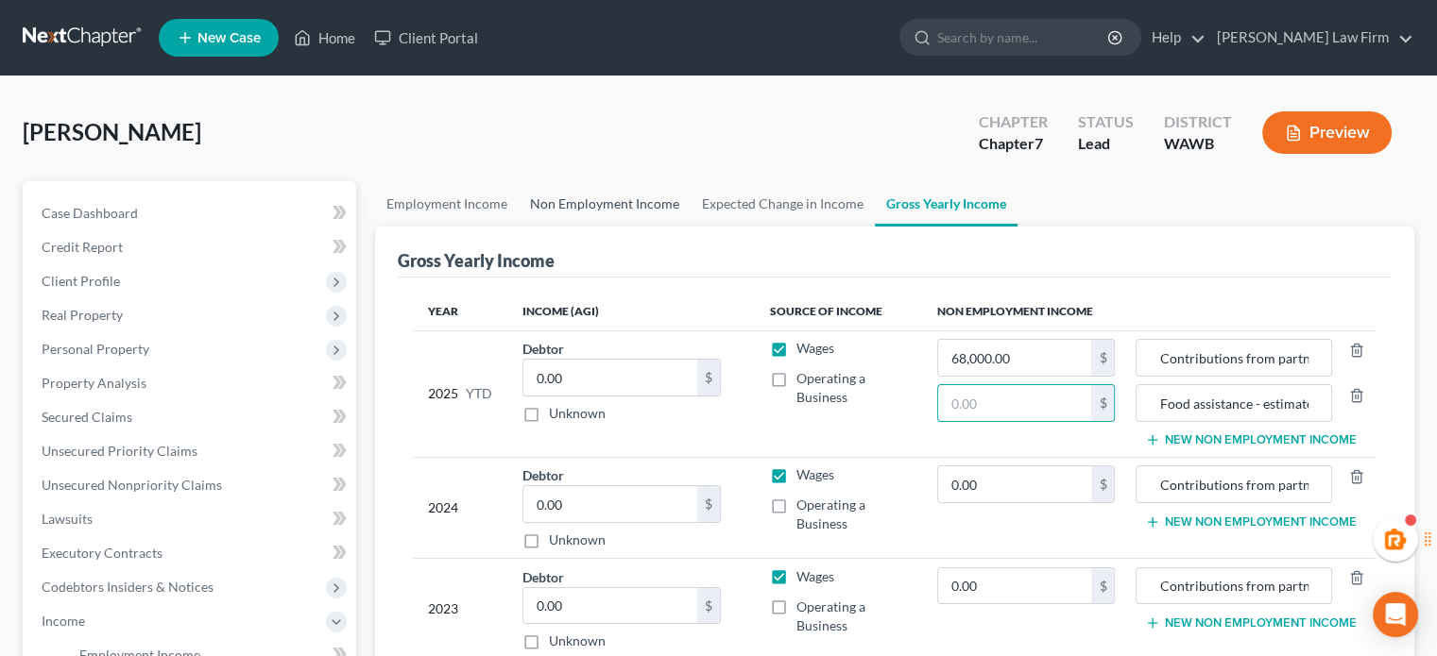
click at [611, 196] on link "Non Employment Income" at bounding box center [605, 203] width 172 height 45
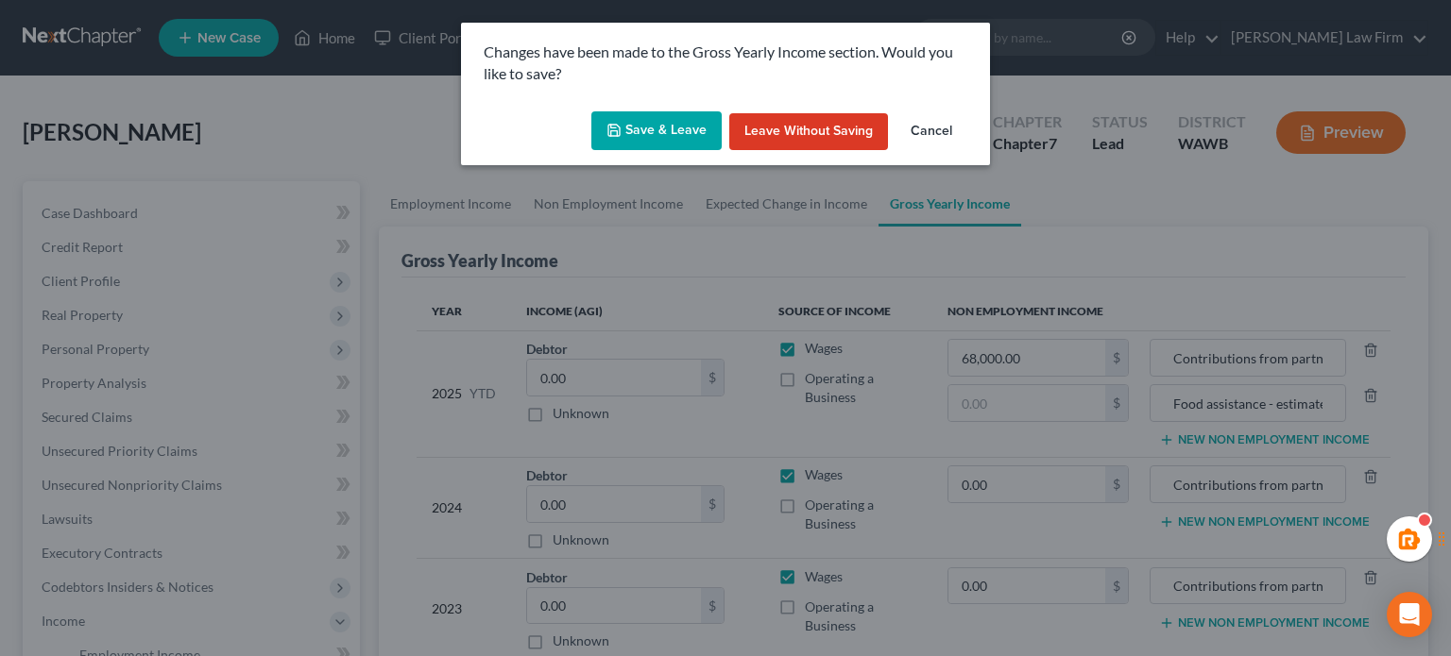
click at [635, 124] on button "Save & Leave" at bounding box center [656, 131] width 130 height 40
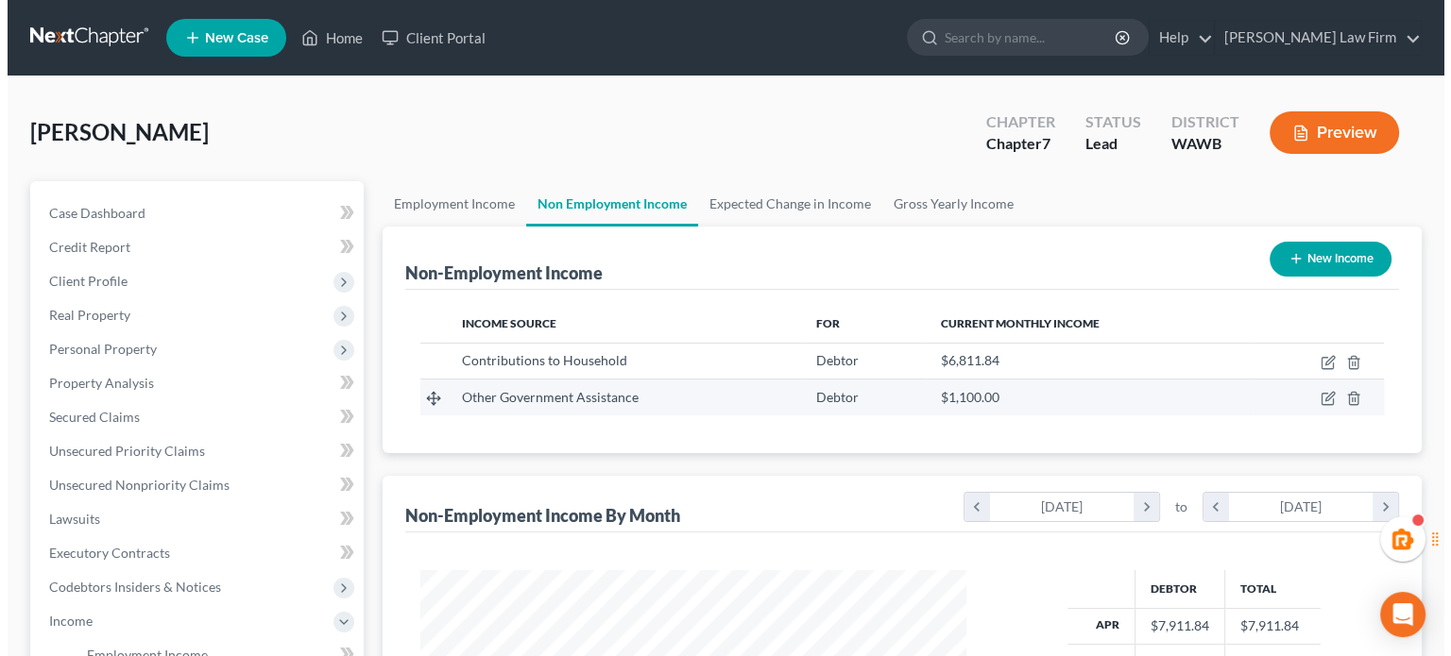
scroll to position [336, 583]
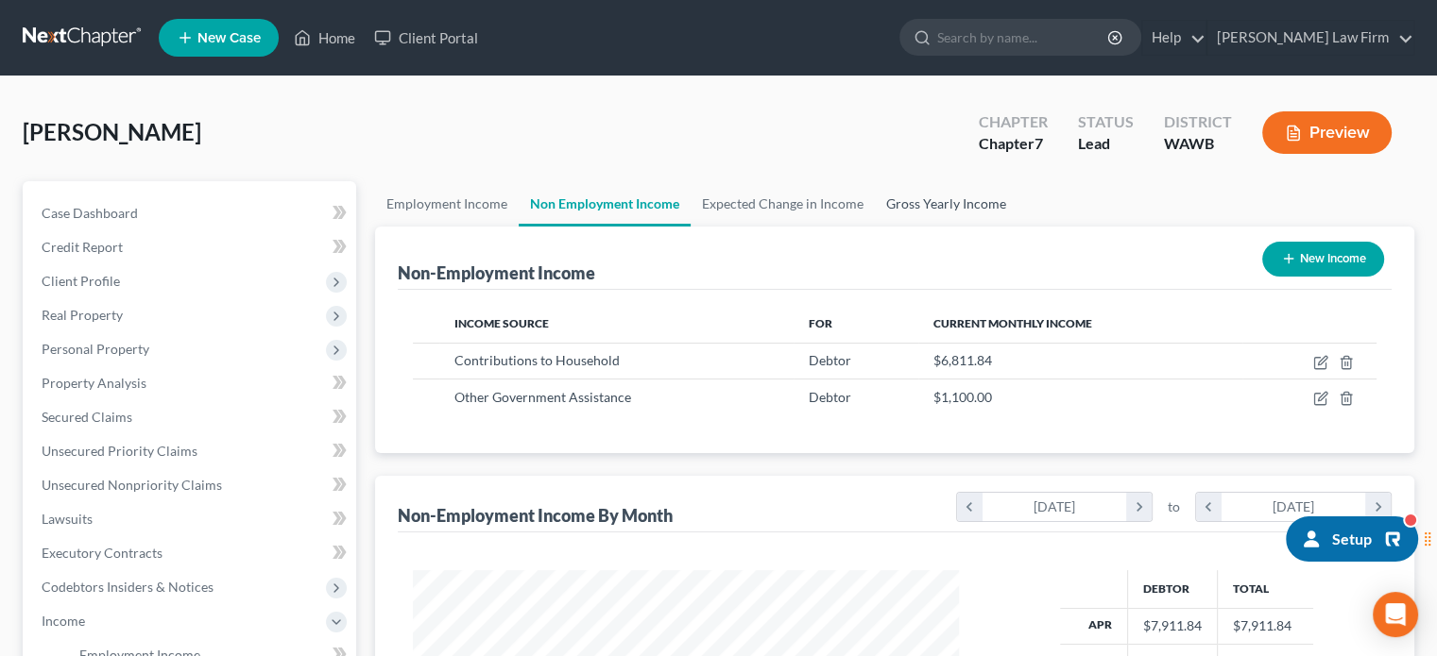
click at [992, 187] on link "Gross Yearly Income" at bounding box center [946, 203] width 143 height 45
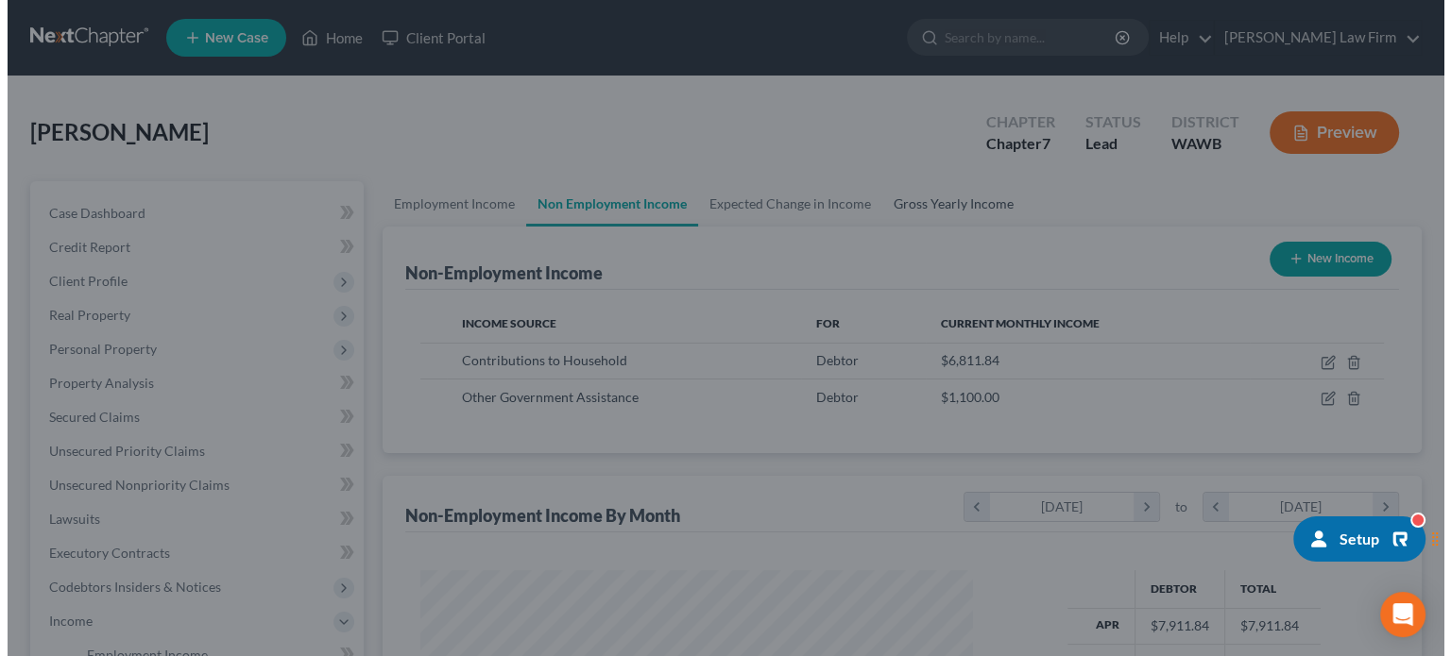
scroll to position [336, 589]
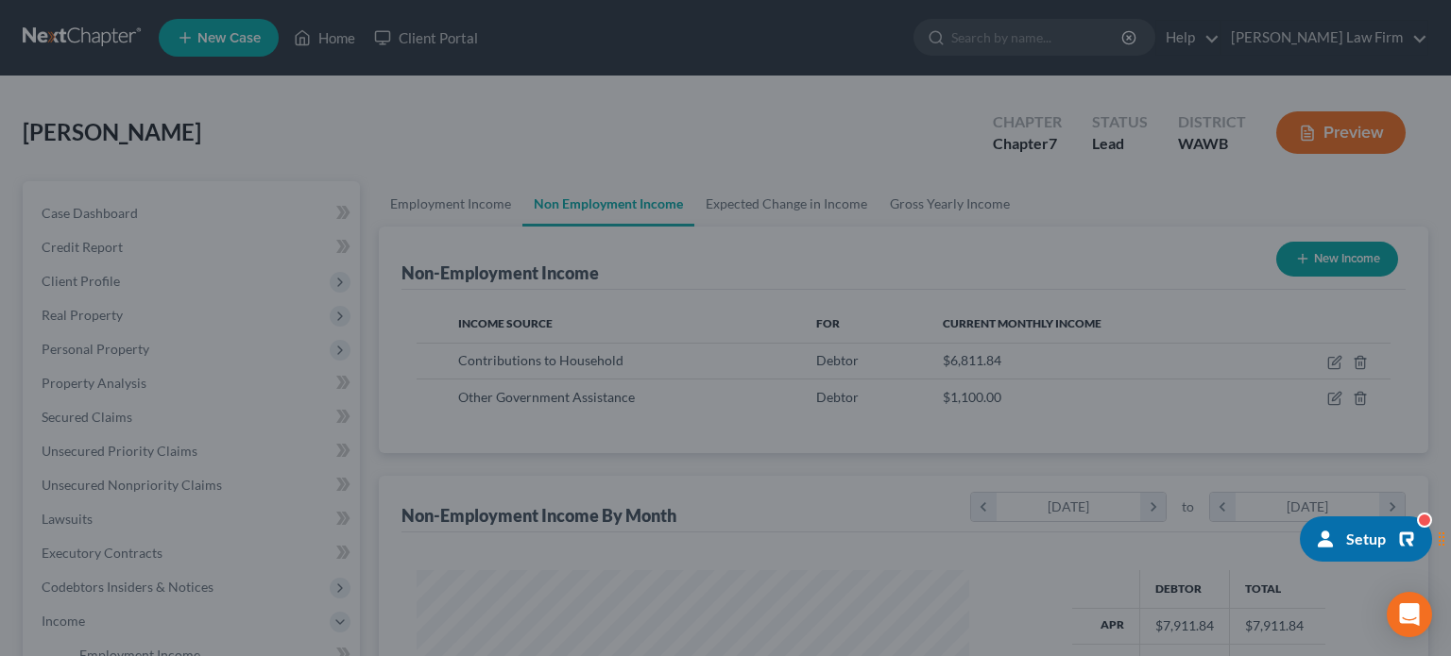
click at [984, 211] on div at bounding box center [725, 328] width 1451 height 656
click at [947, 193] on div at bounding box center [725, 328] width 1451 height 656
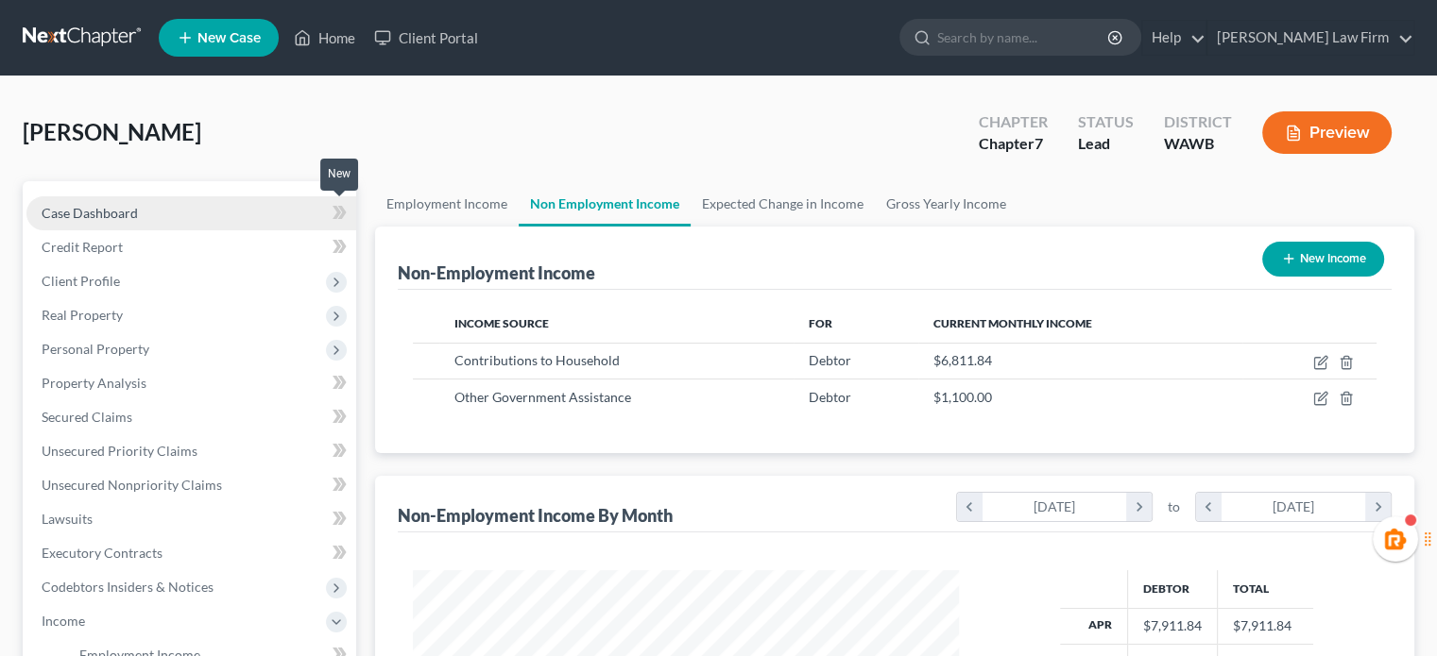
scroll to position [336, 583]
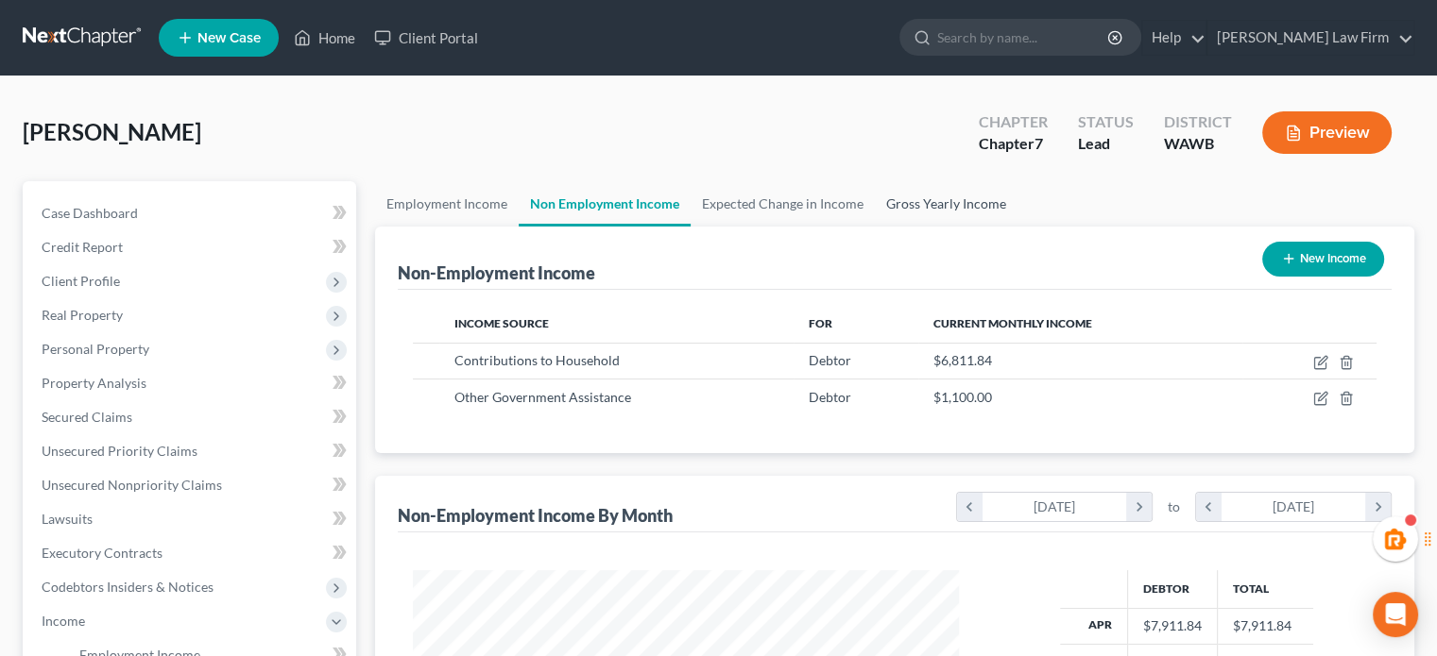
click at [953, 207] on link "Gross Yearly Income" at bounding box center [946, 203] width 143 height 45
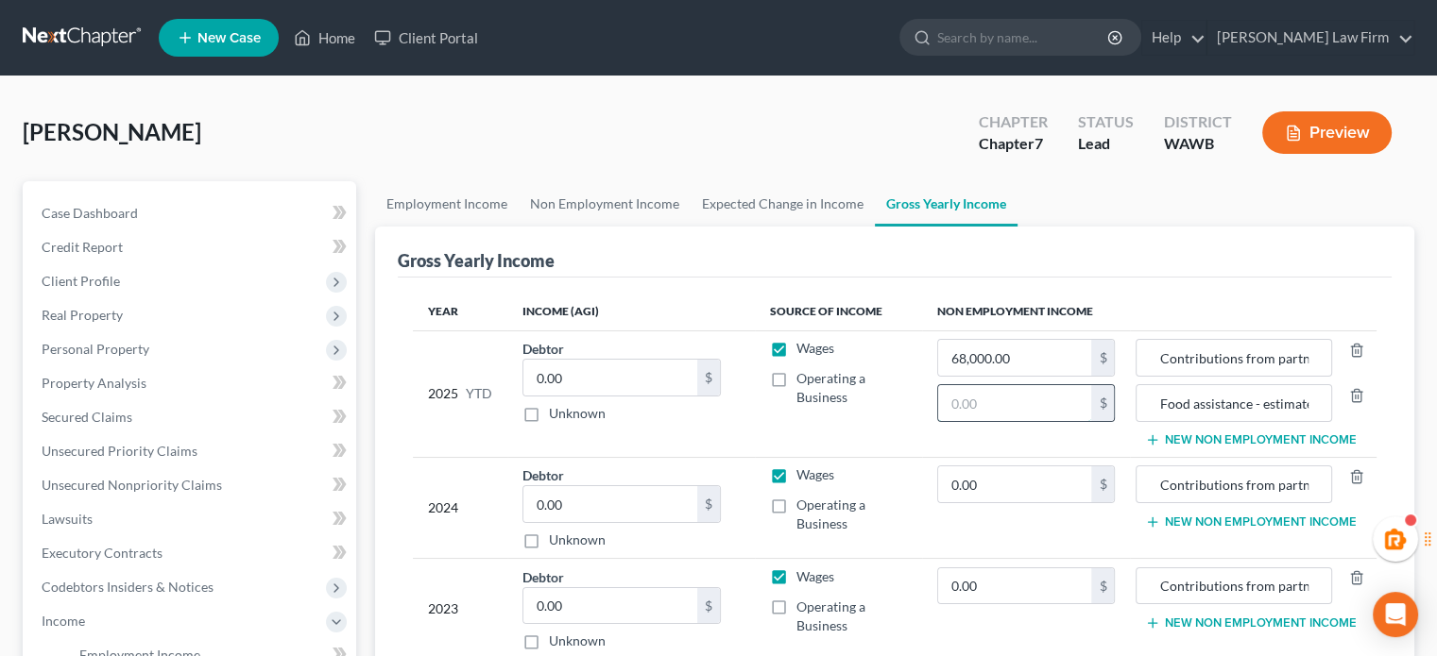
click at [1004, 396] on input "text" at bounding box center [1015, 403] width 154 height 36
click at [1113, 258] on div "Gross Yearly Income" at bounding box center [895, 252] width 994 height 51
click at [794, 196] on link "Expected Change in Income" at bounding box center [782, 203] width 184 height 45
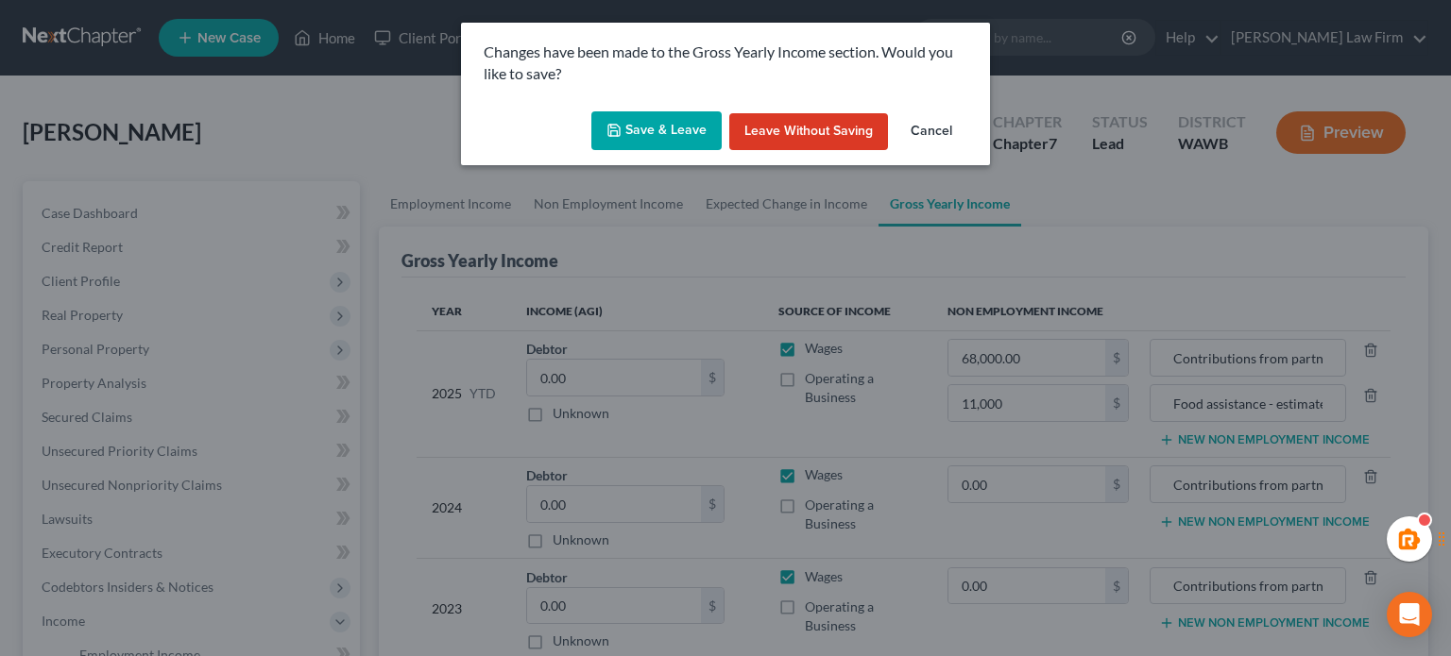
click at [626, 128] on button "Save & Leave" at bounding box center [656, 131] width 130 height 40
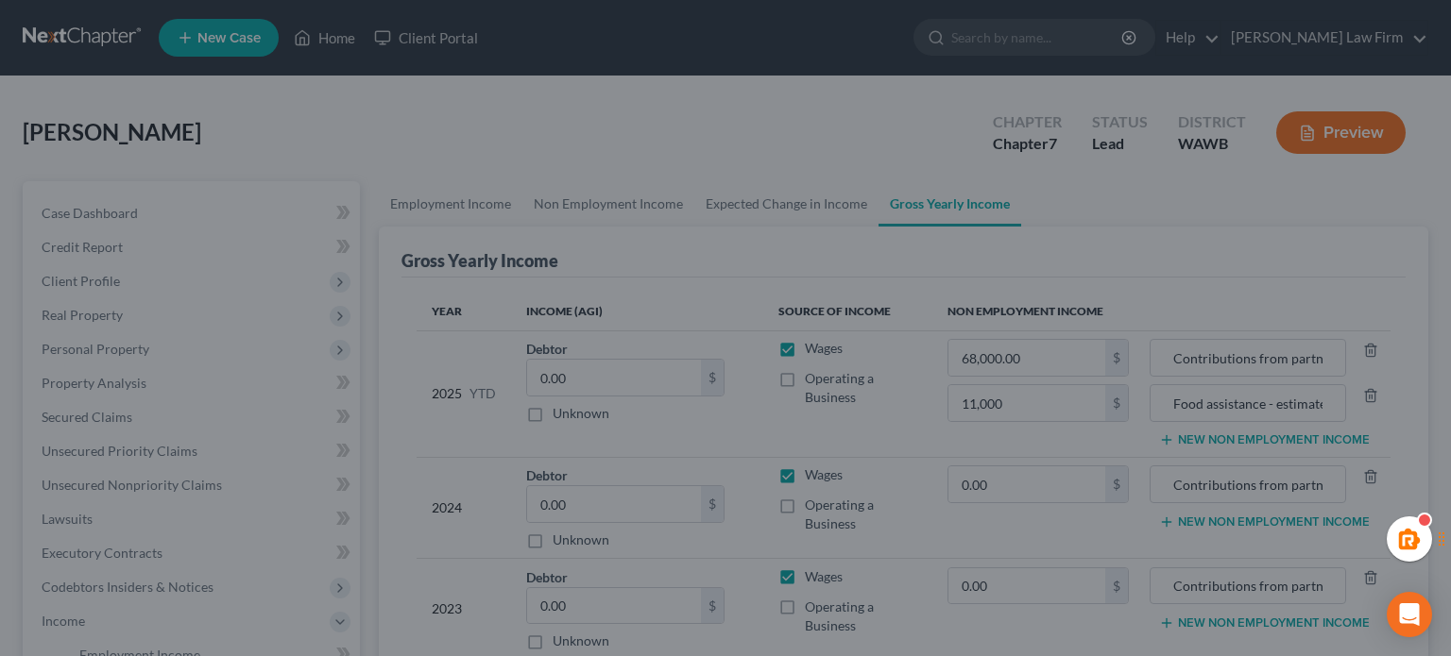
type input "11,000.00"
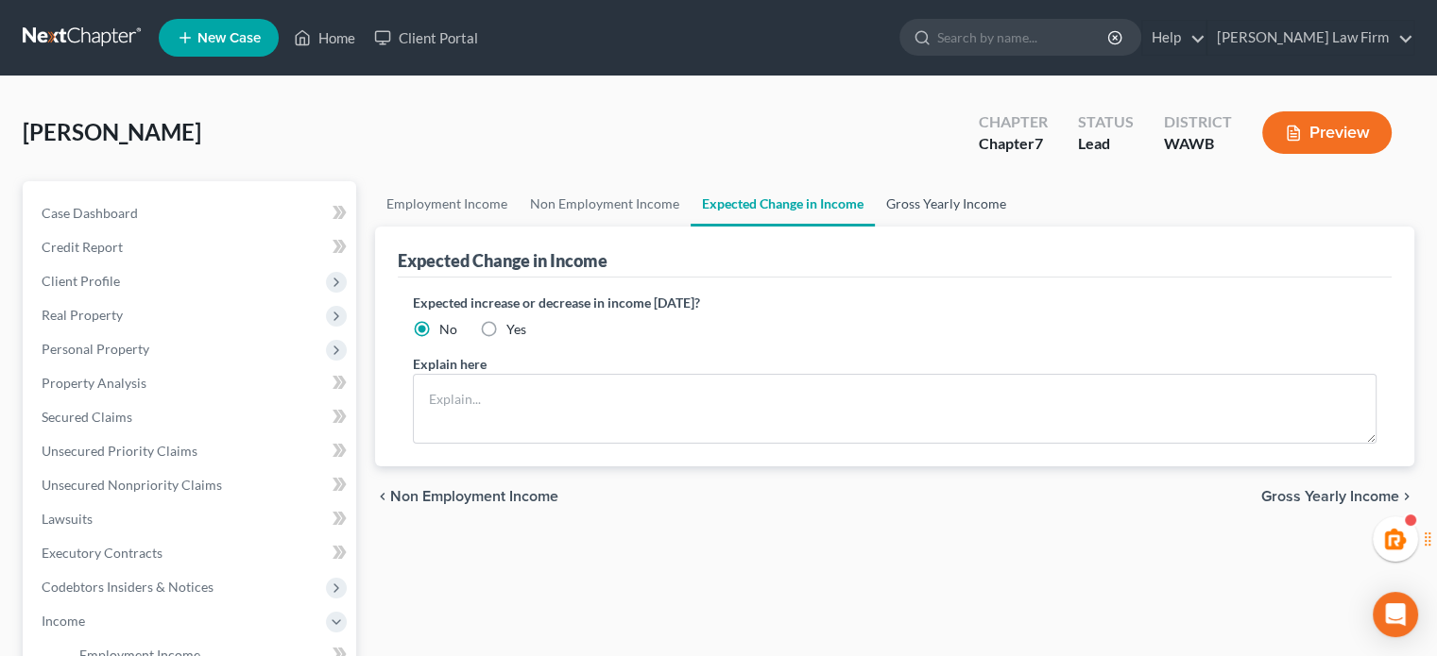
click at [919, 223] on link "Gross Yearly Income" at bounding box center [946, 203] width 143 height 45
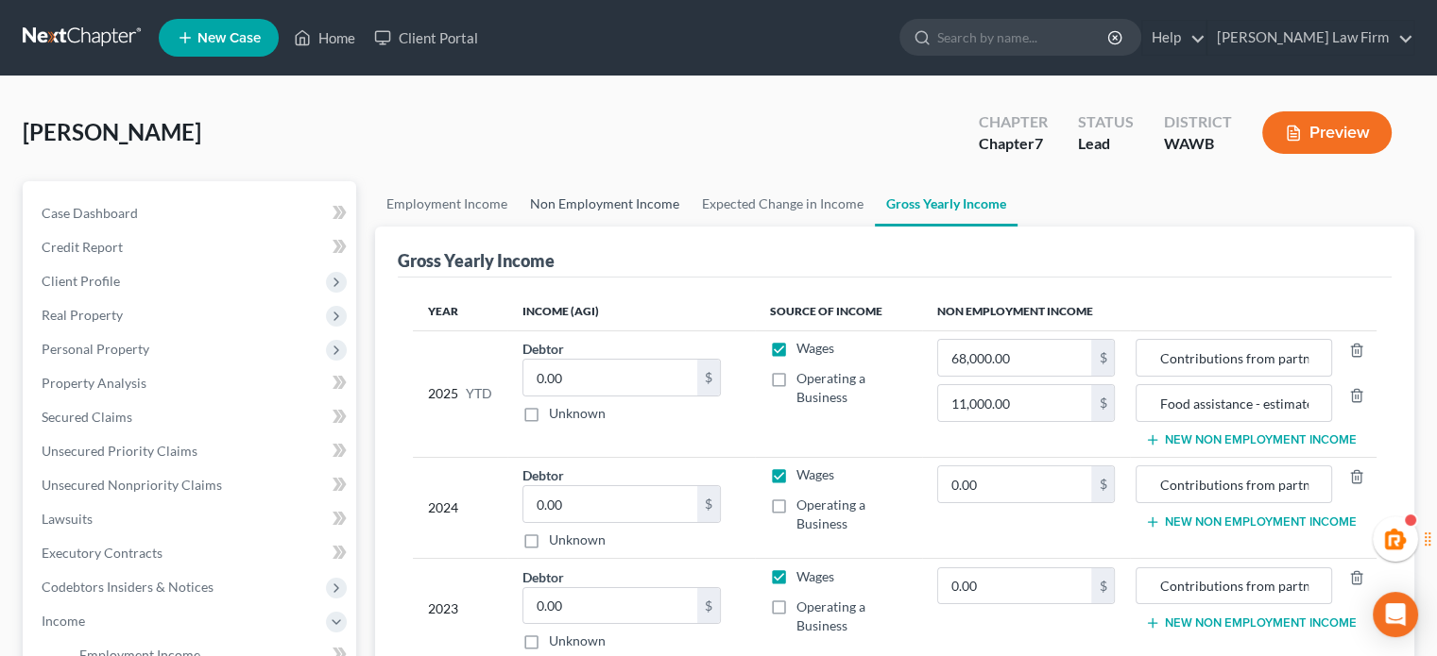
click at [606, 201] on link "Non Employment Income" at bounding box center [605, 203] width 172 height 45
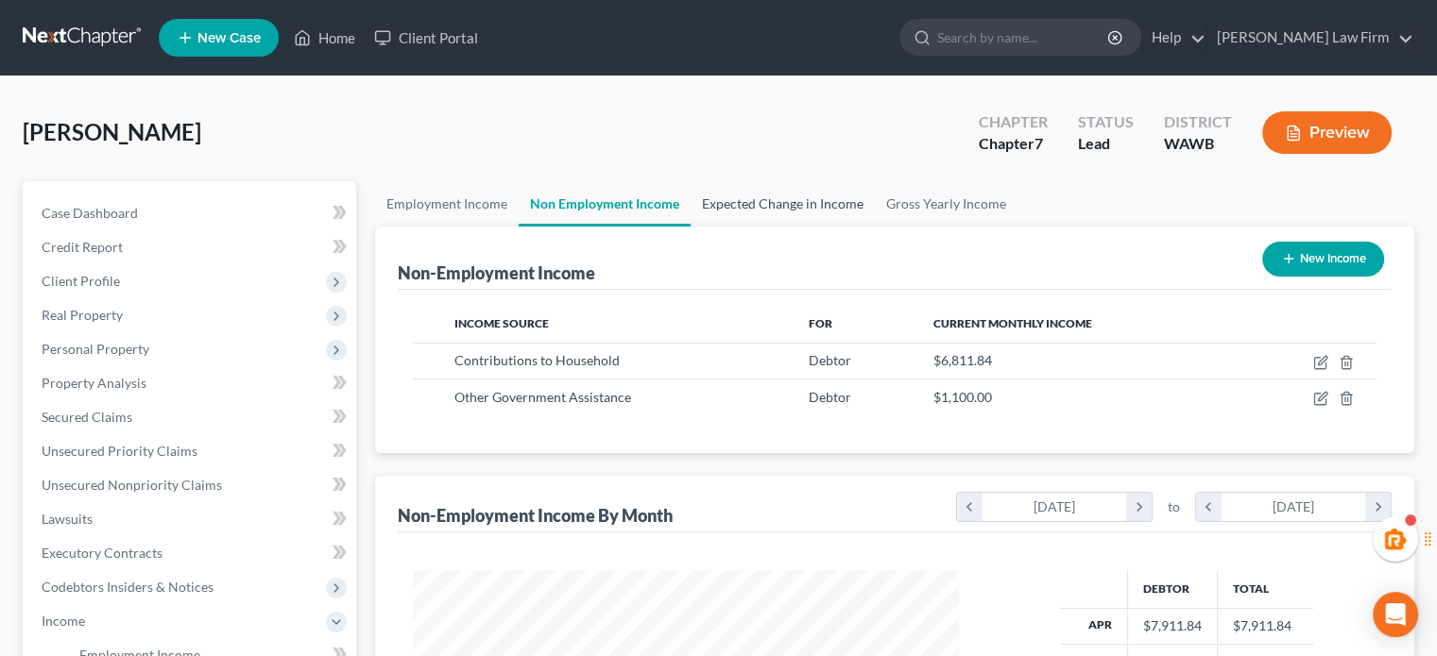
scroll to position [336, 583]
click at [774, 212] on link "Expected Change in Income" at bounding box center [782, 203] width 184 height 45
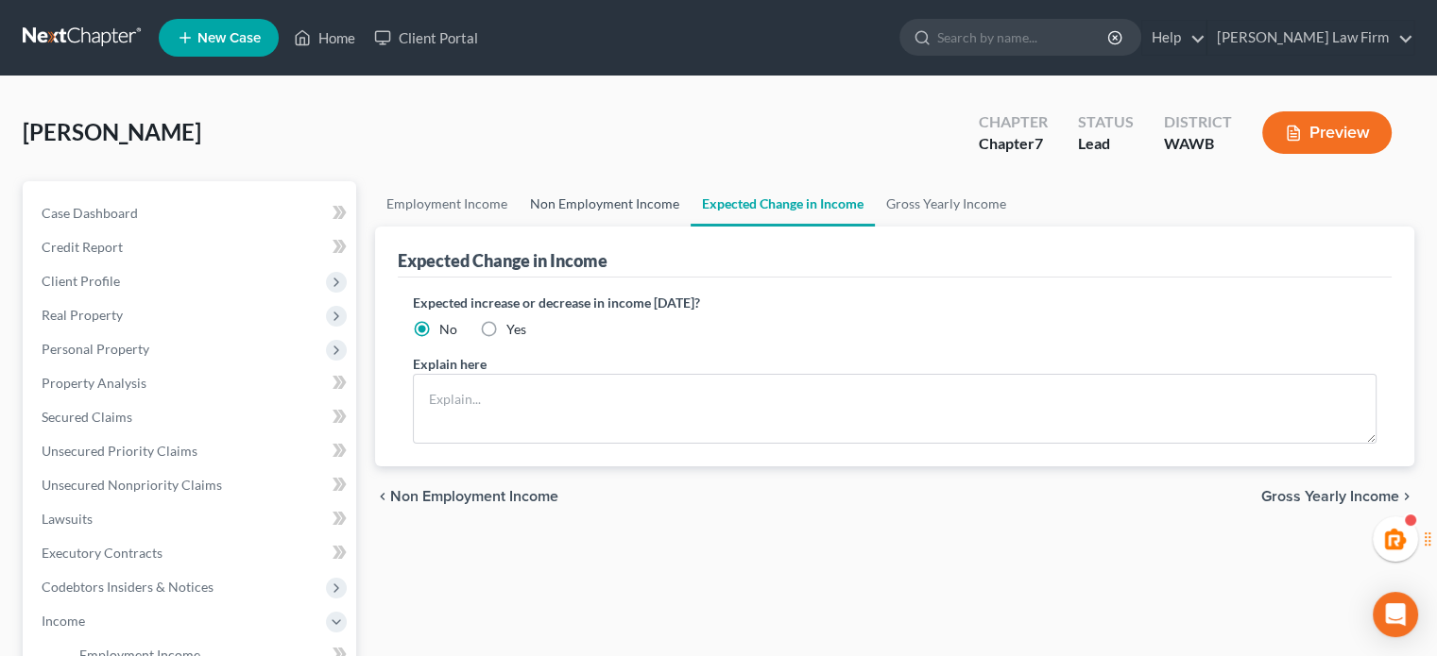
click at [612, 220] on link "Non Employment Income" at bounding box center [605, 203] width 172 height 45
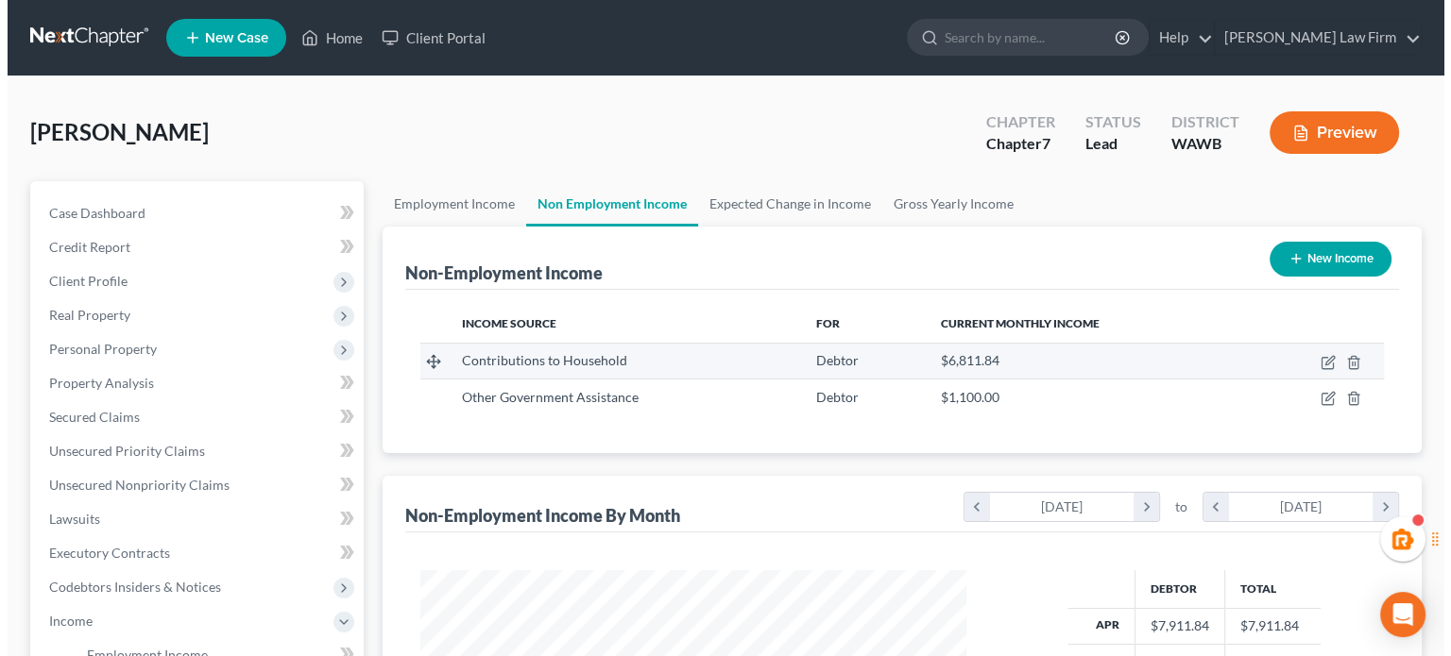
scroll to position [336, 583]
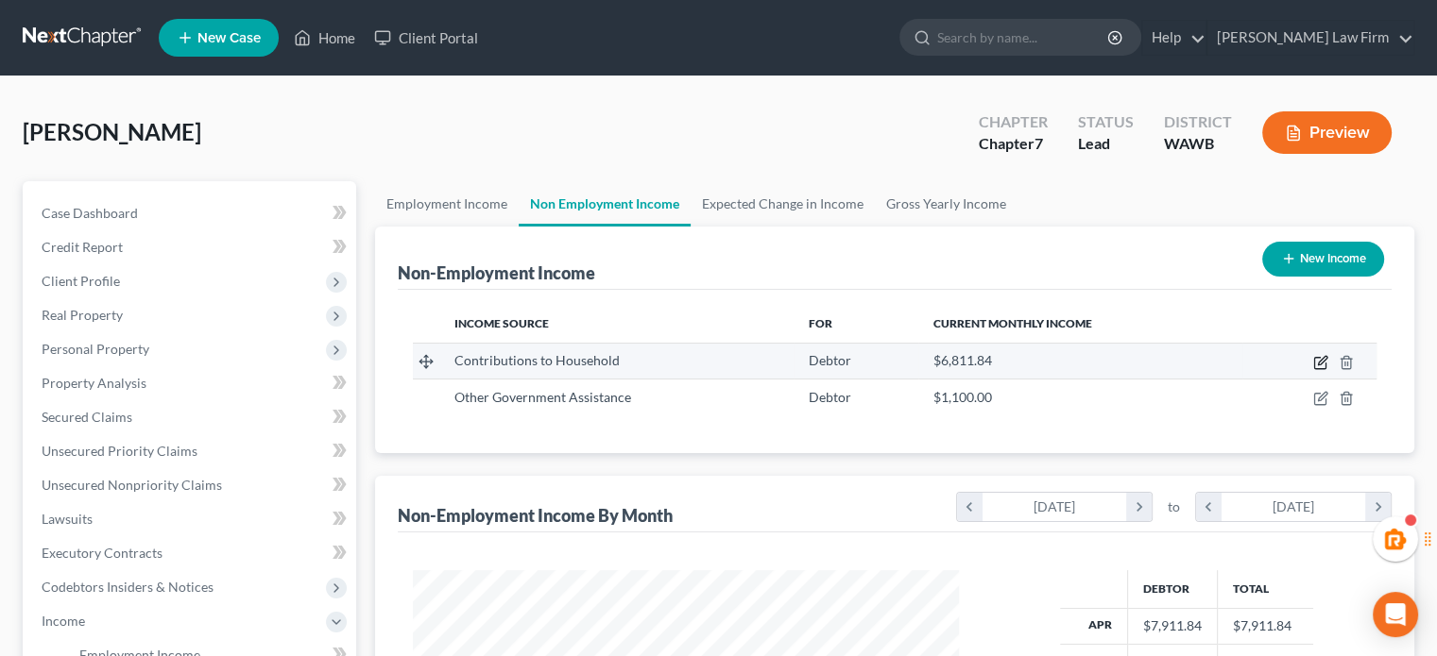
click at [1318, 358] on icon "button" at bounding box center [1320, 362] width 15 height 15
select select "8"
select select "0"
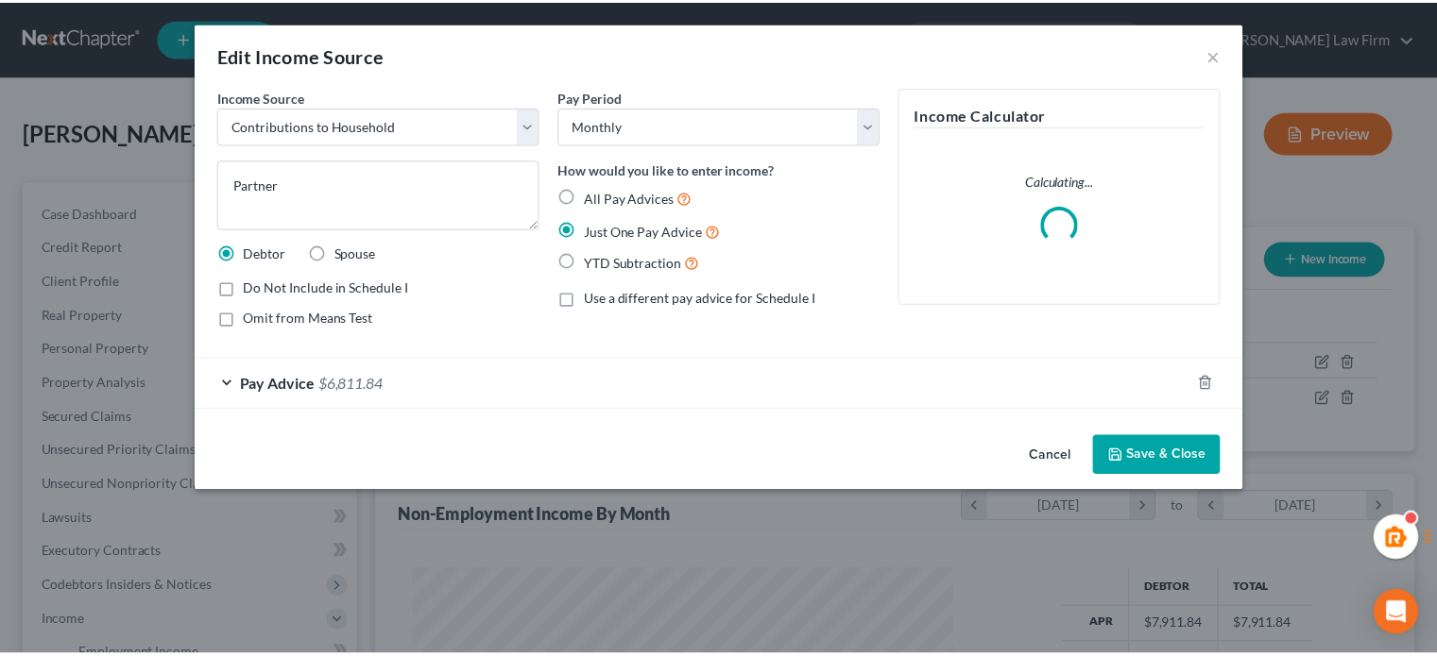
scroll to position [336, 589]
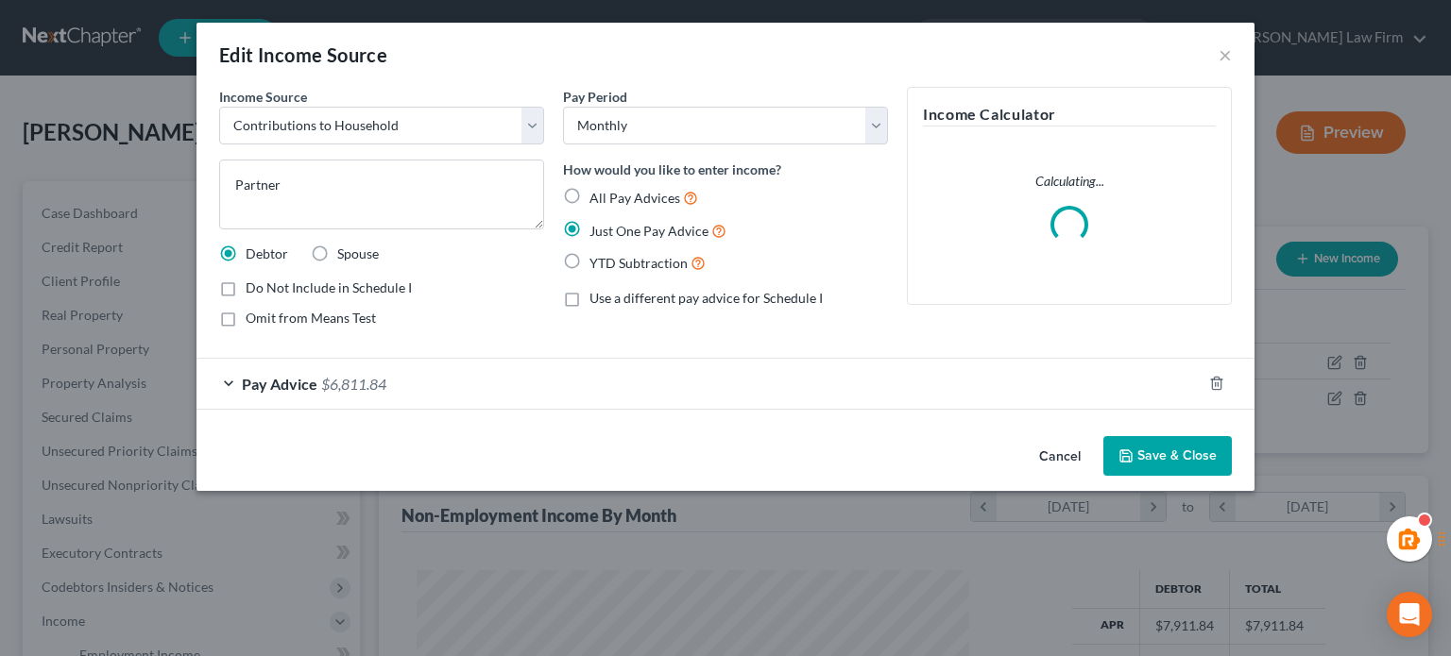
click at [457, 382] on div "Pay Advice $6,811.84" at bounding box center [698, 384] width 1005 height 50
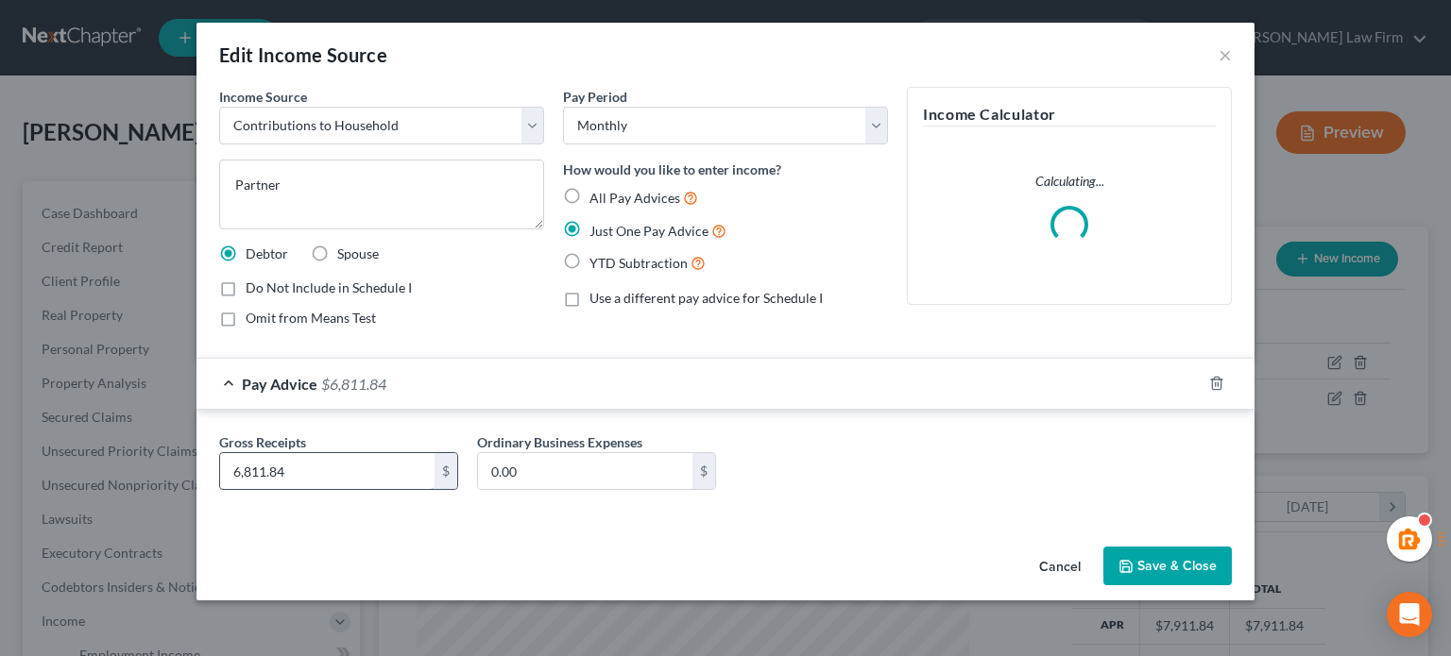
click at [329, 468] on input "6,811.84" at bounding box center [327, 471] width 214 height 36
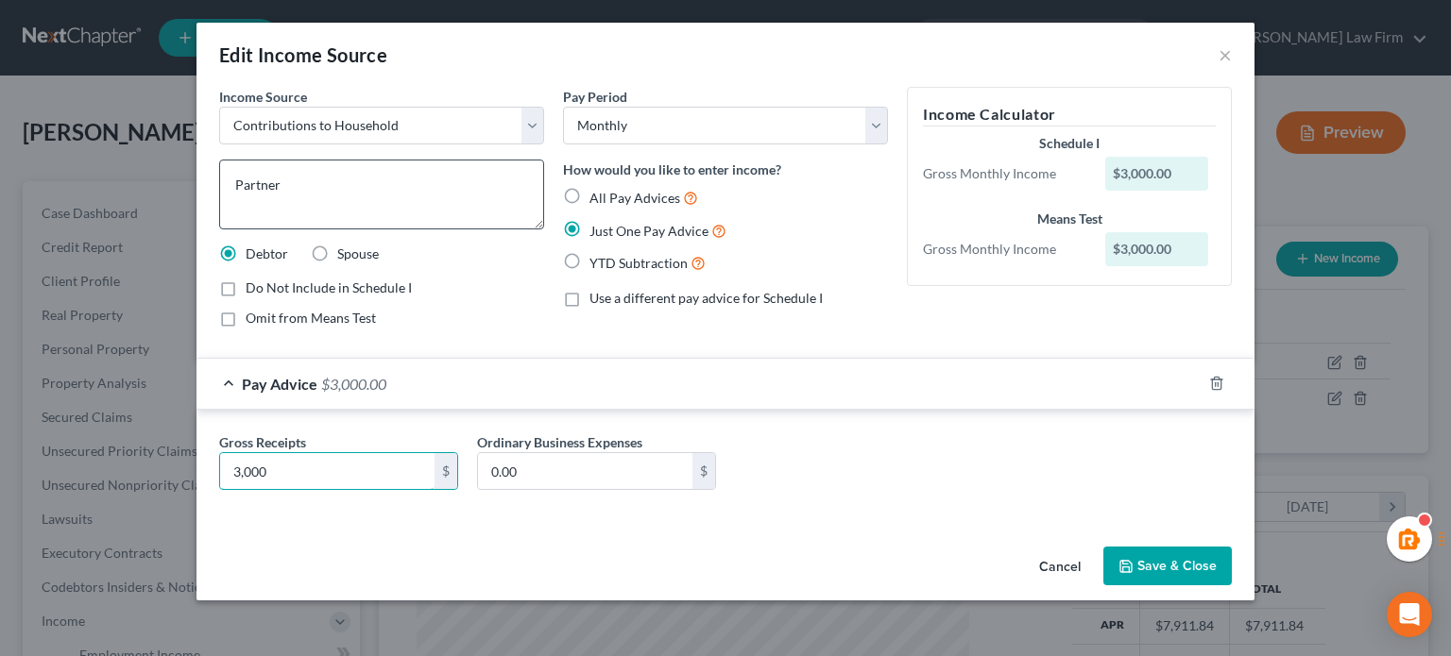
type input "3,000"
click at [230, 184] on textarea "Partner" at bounding box center [381, 195] width 325 height 70
click at [297, 200] on textarea "Partner" at bounding box center [381, 195] width 325 height 70
type textarea "Partner's contribution to finances/household - estimate"
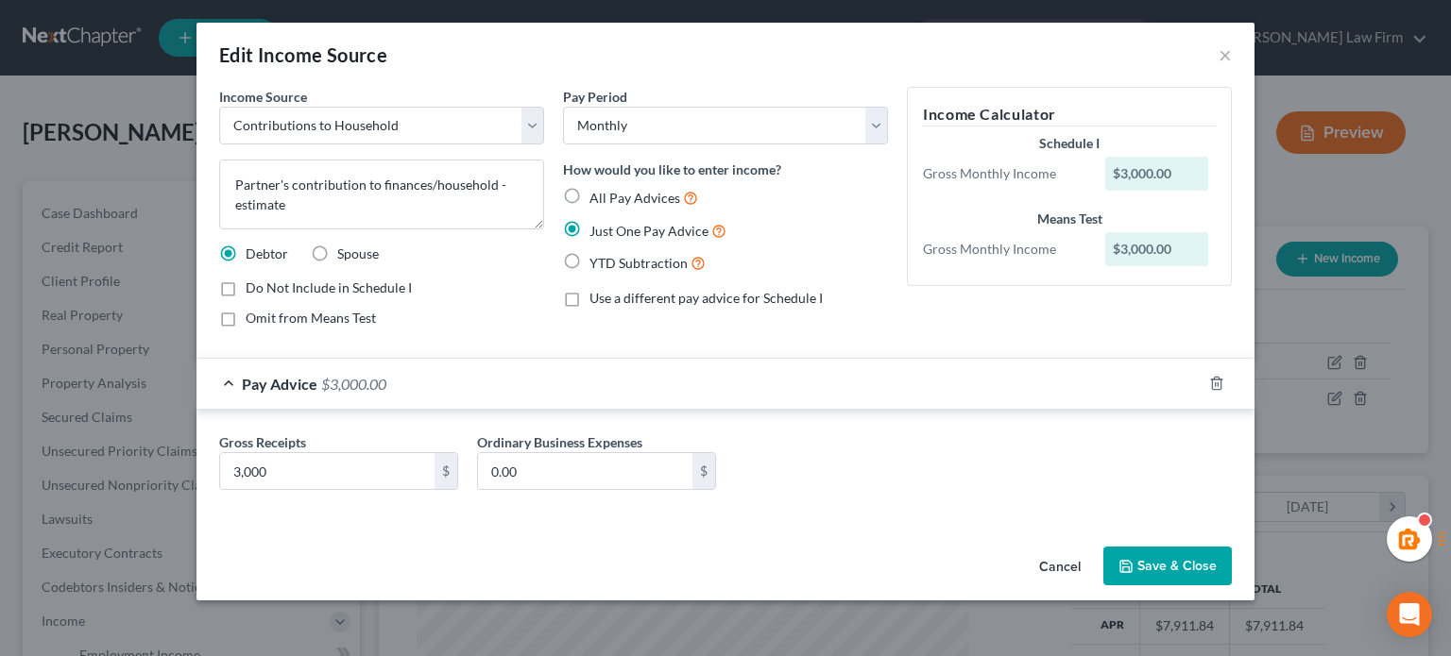
click at [1189, 551] on button "Save & Close" at bounding box center [1167, 567] width 128 height 40
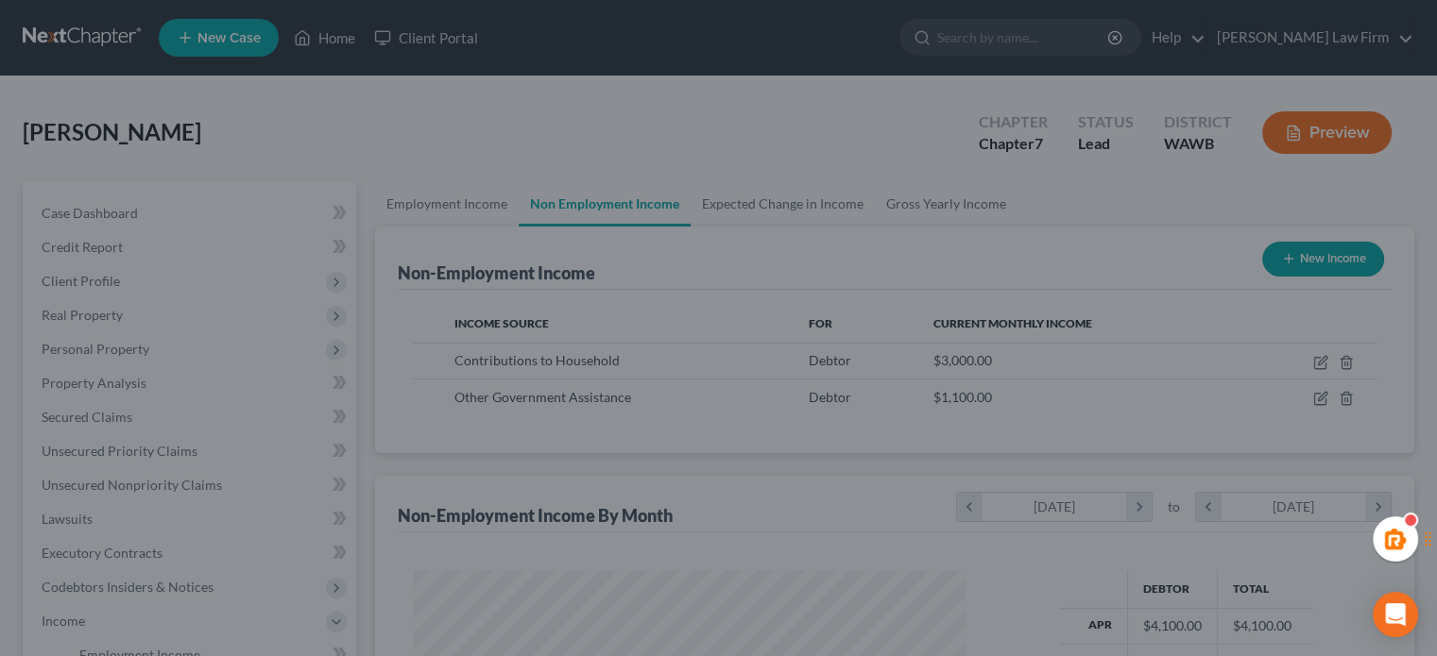
scroll to position [944115, 943868]
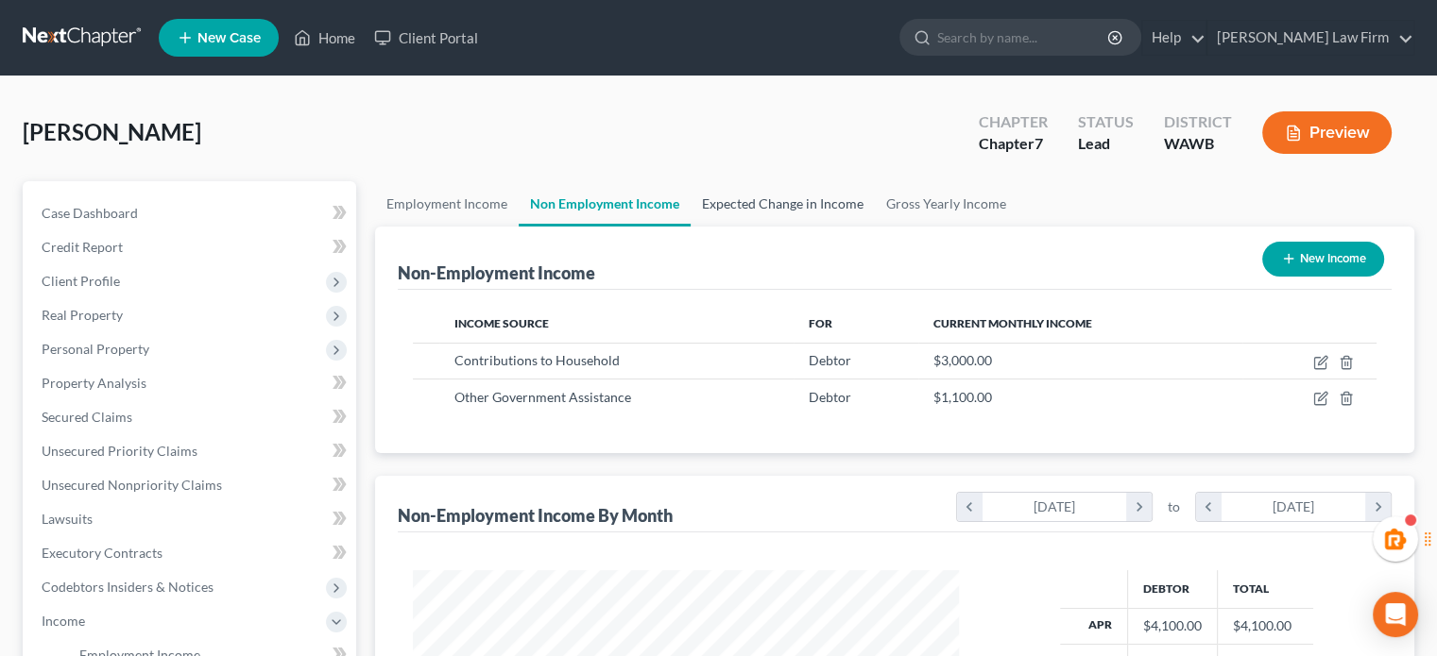
click at [786, 203] on link "Expected Change in Income" at bounding box center [782, 203] width 184 height 45
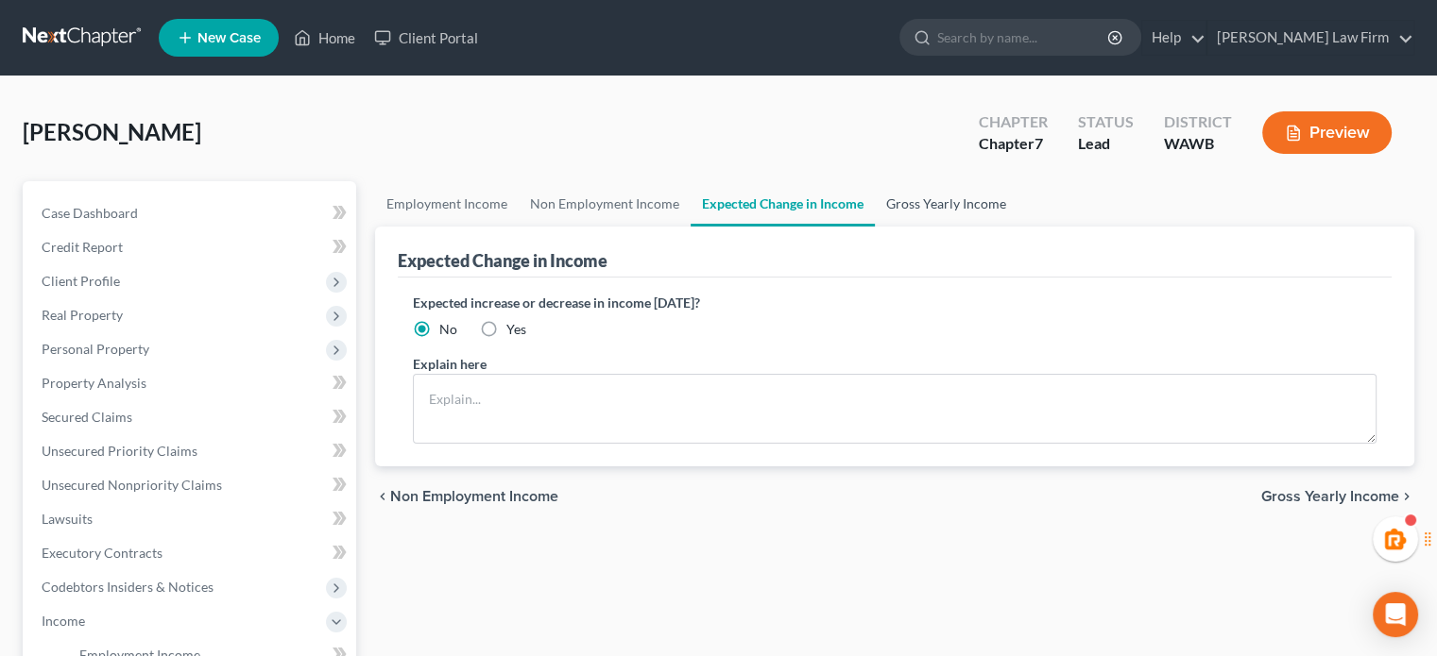
click at [939, 192] on link "Gross Yearly Income" at bounding box center [946, 203] width 143 height 45
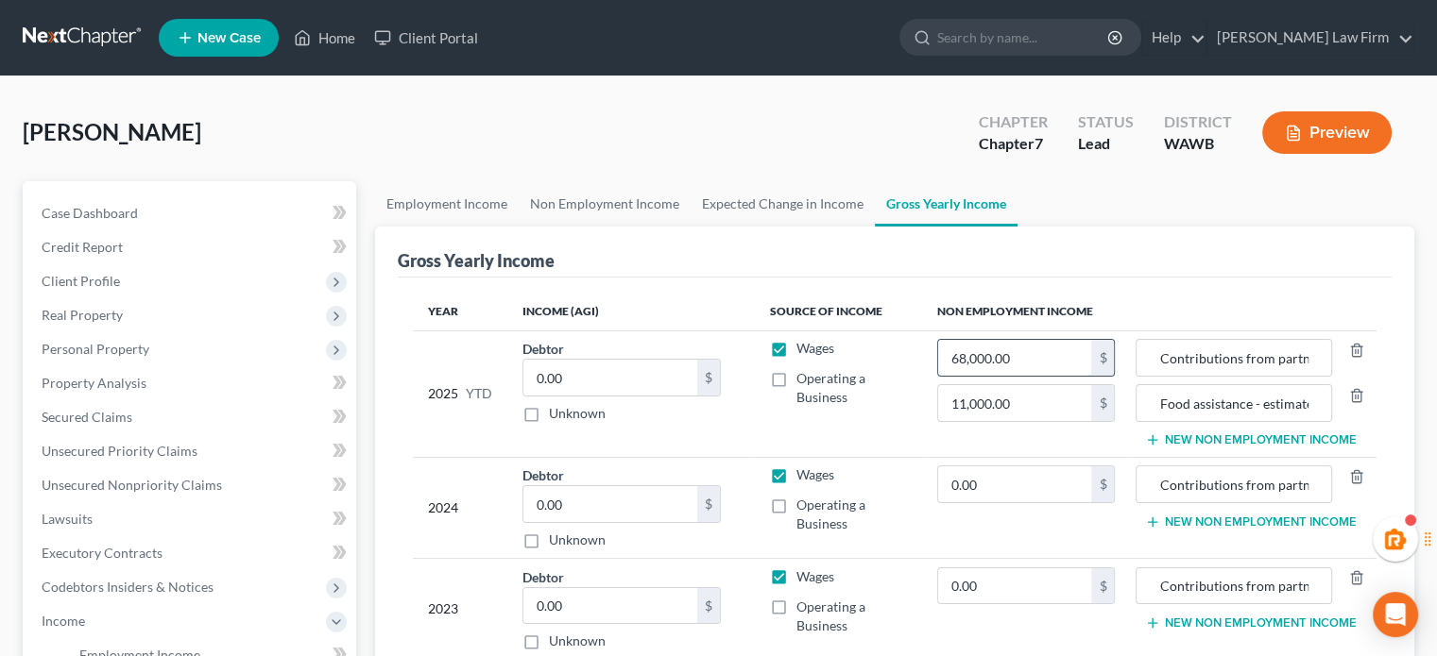
click at [1036, 367] on input "68,000.00" at bounding box center [1015, 358] width 154 height 36
click at [1164, 254] on div "Gross Yearly Income" at bounding box center [895, 252] width 994 height 51
click at [761, 192] on link "Expected Change in Income" at bounding box center [782, 203] width 184 height 45
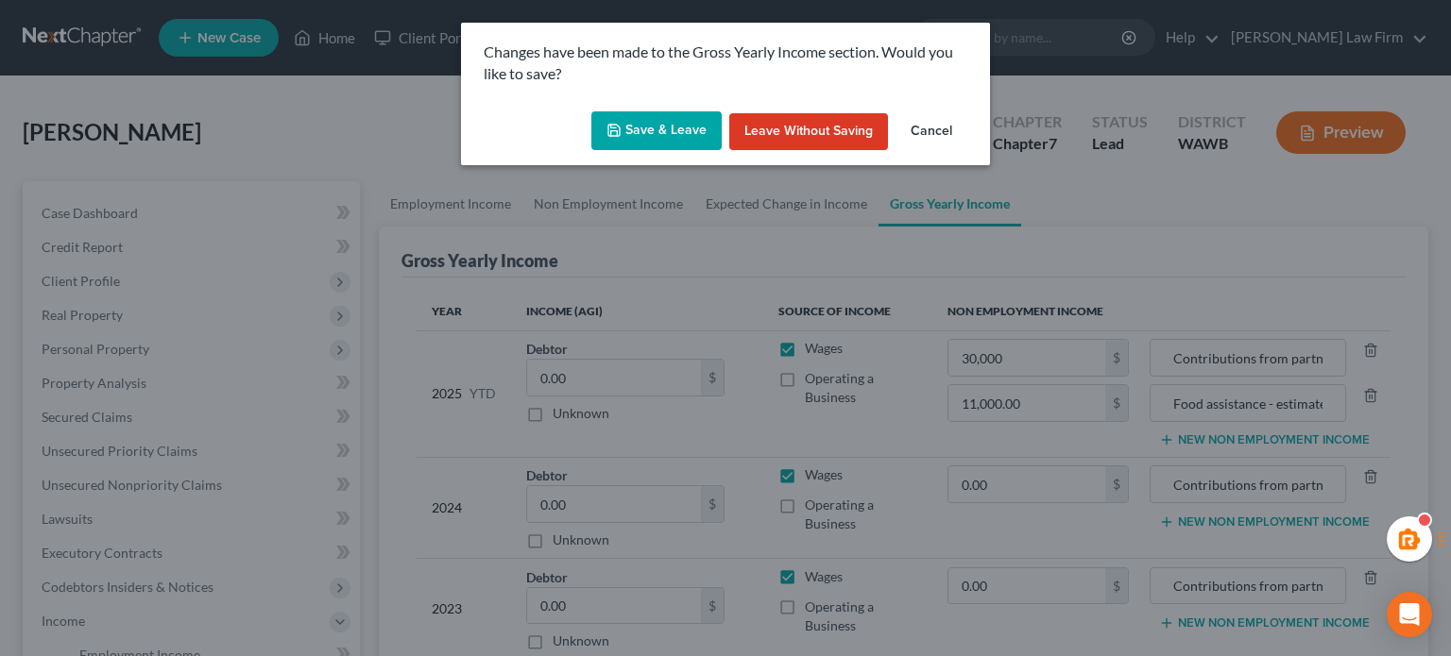
click at [657, 127] on button "Save & Leave" at bounding box center [656, 131] width 130 height 40
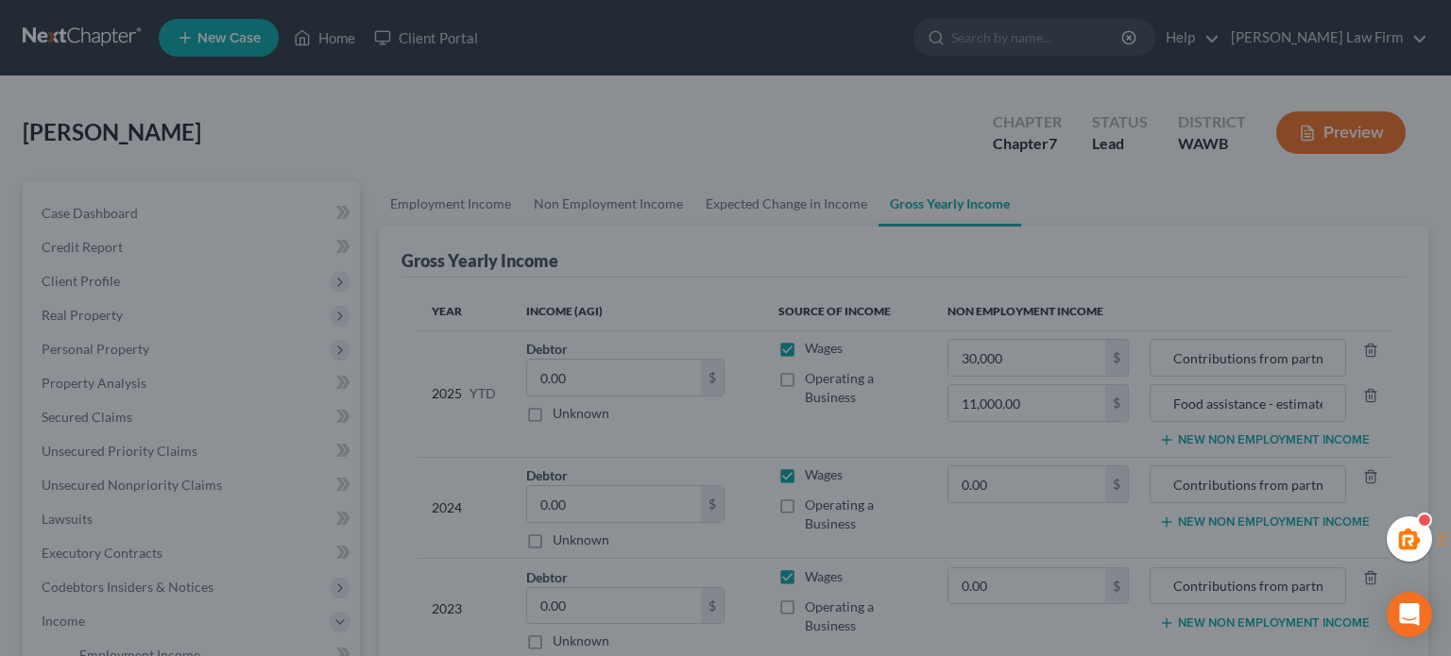
type input "30,000.00"
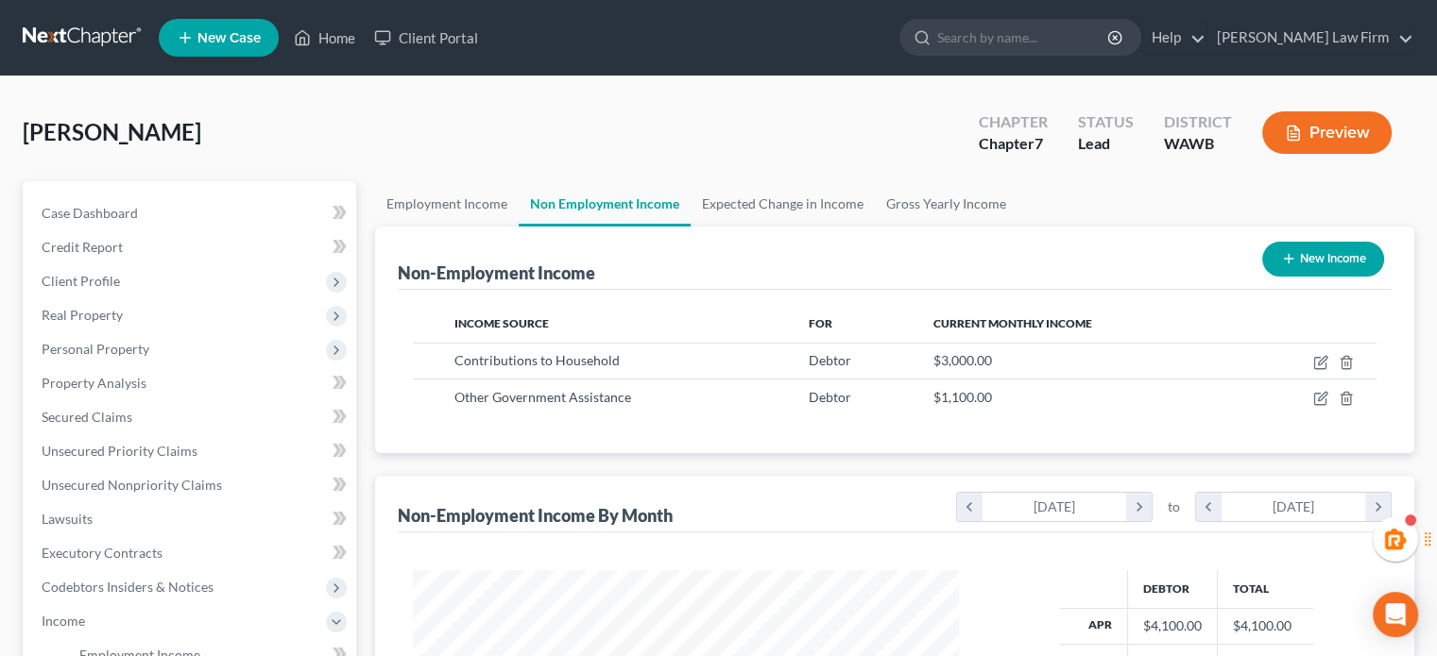
scroll to position [336, 583]
click at [490, 189] on link "Employment Income" at bounding box center [447, 203] width 144 height 45
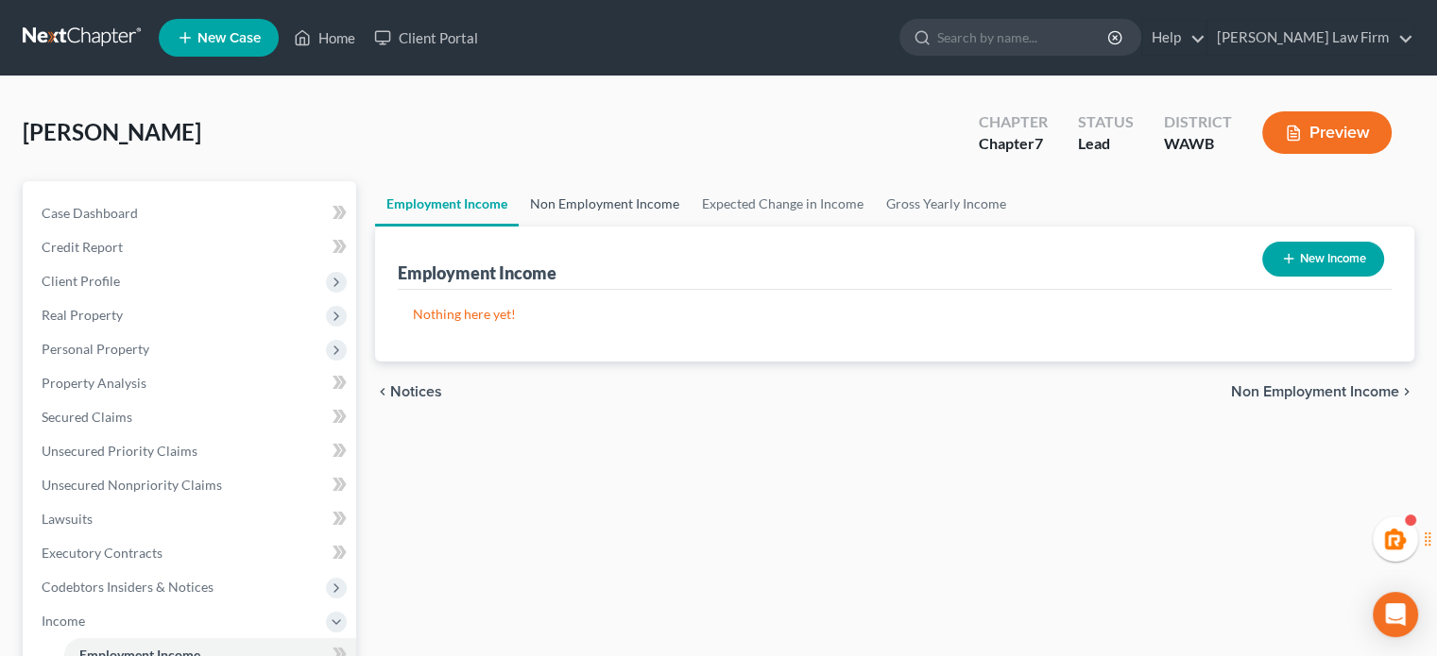
click at [600, 189] on link "Non Employment Income" at bounding box center [605, 203] width 172 height 45
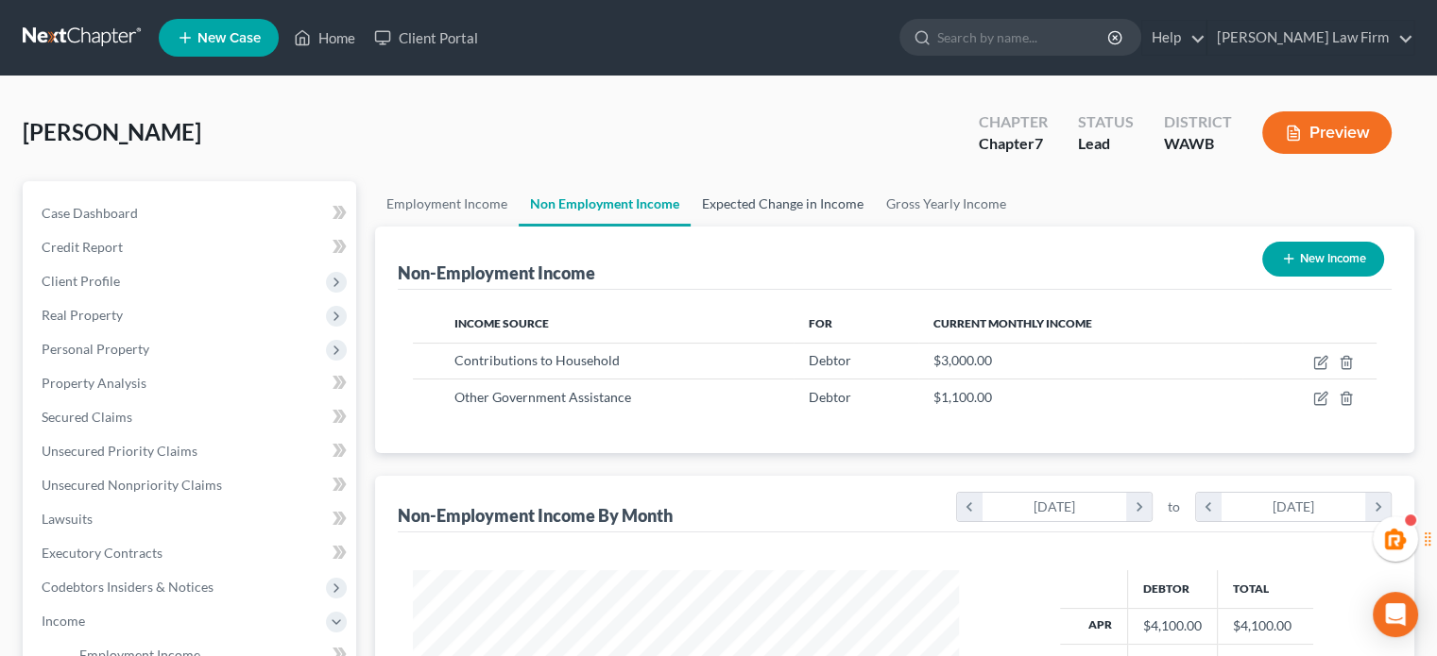
click at [769, 191] on link "Expected Change in Income" at bounding box center [782, 203] width 184 height 45
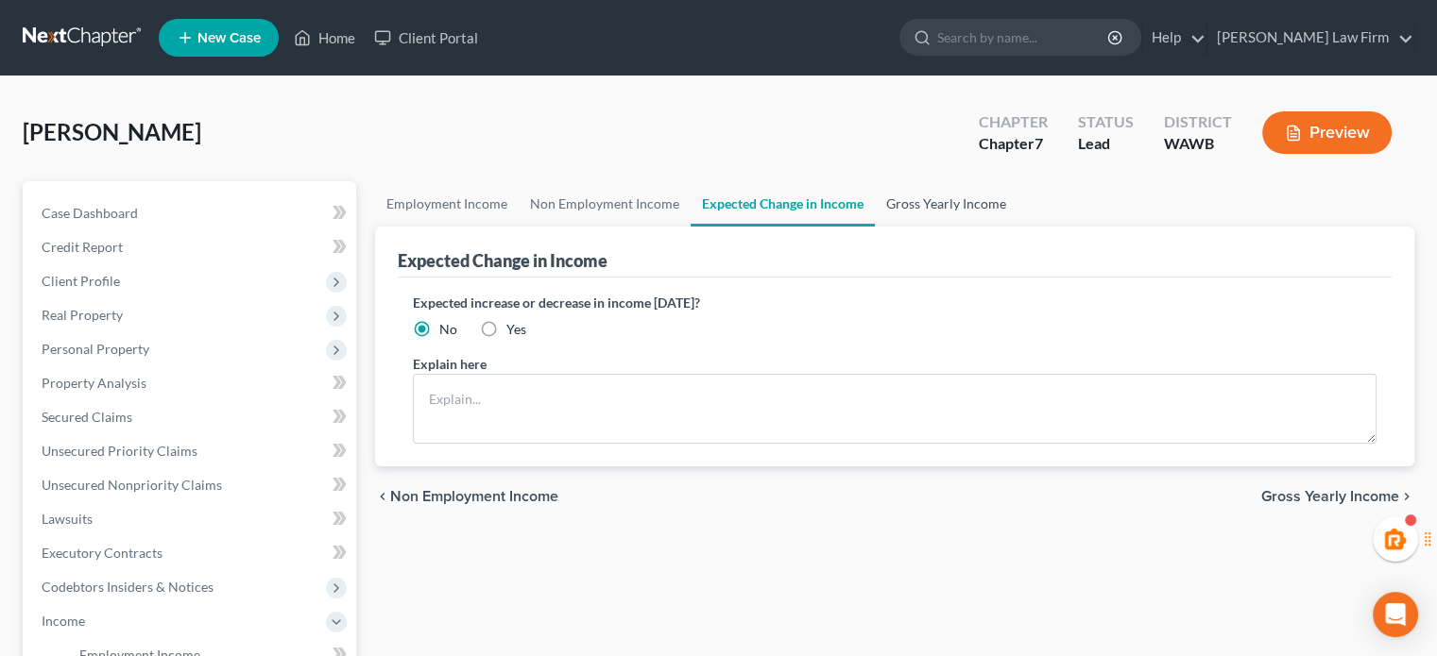
click at [969, 203] on link "Gross Yearly Income" at bounding box center [946, 203] width 143 height 45
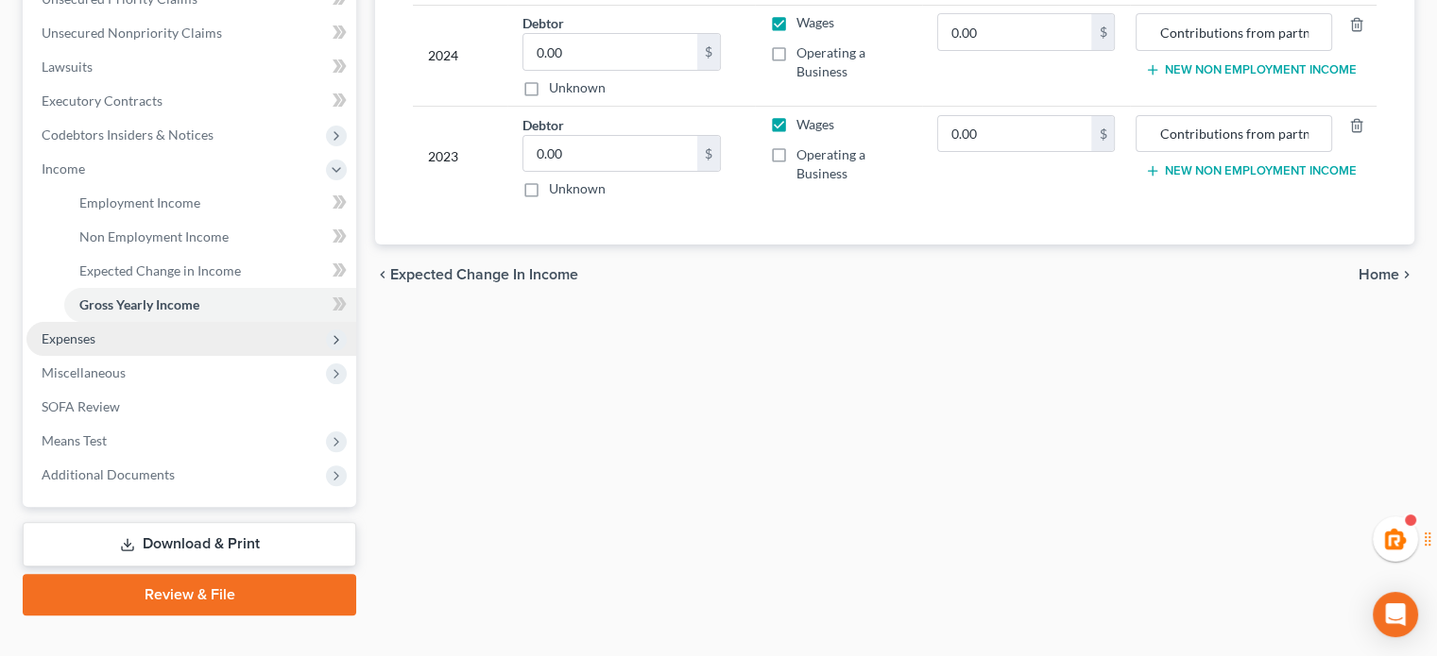
scroll to position [482, 0]
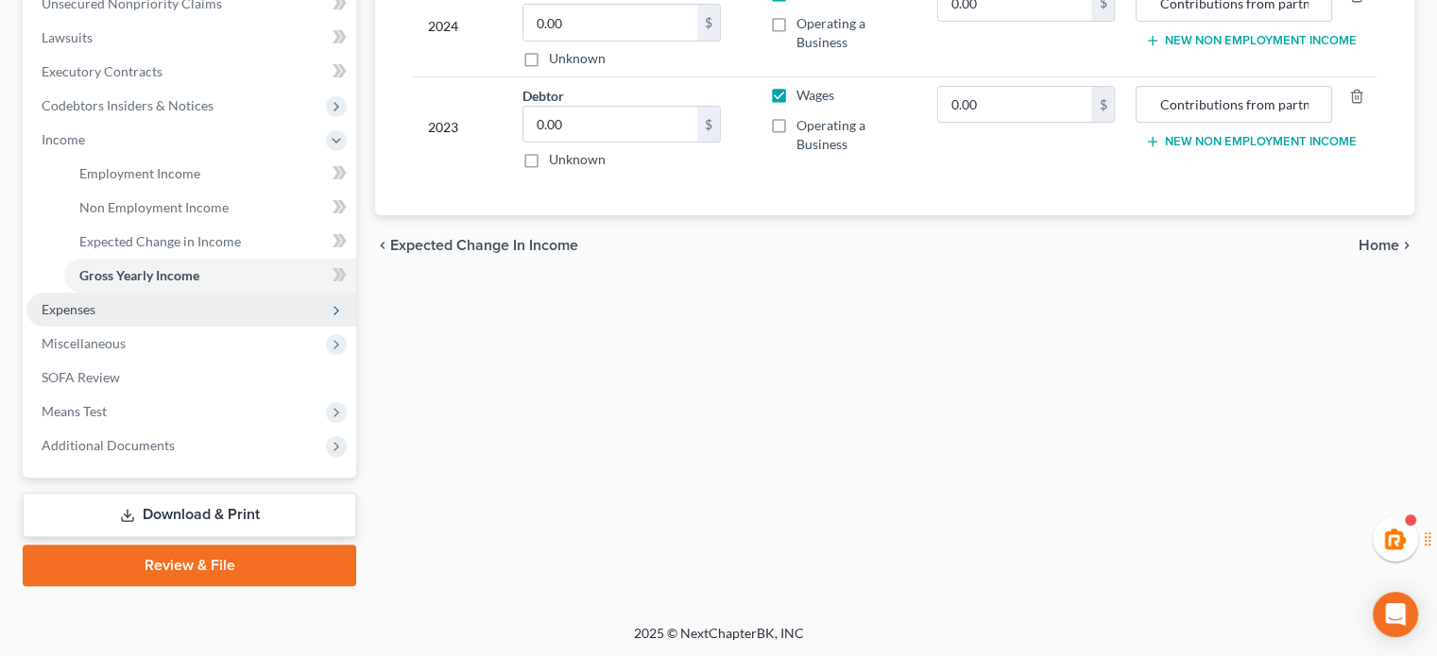
click at [96, 301] on span "Expenses" at bounding box center [191, 310] width 330 height 34
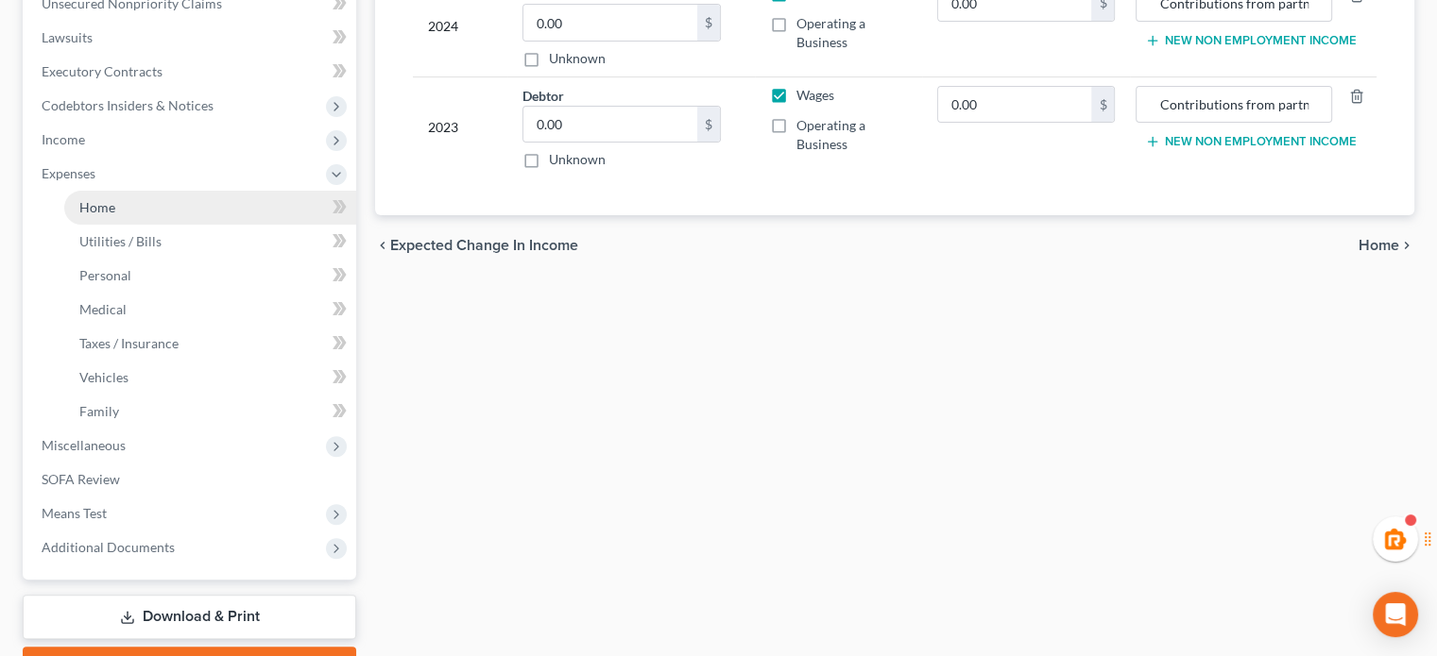
click at [134, 218] on link "Home" at bounding box center [210, 208] width 292 height 34
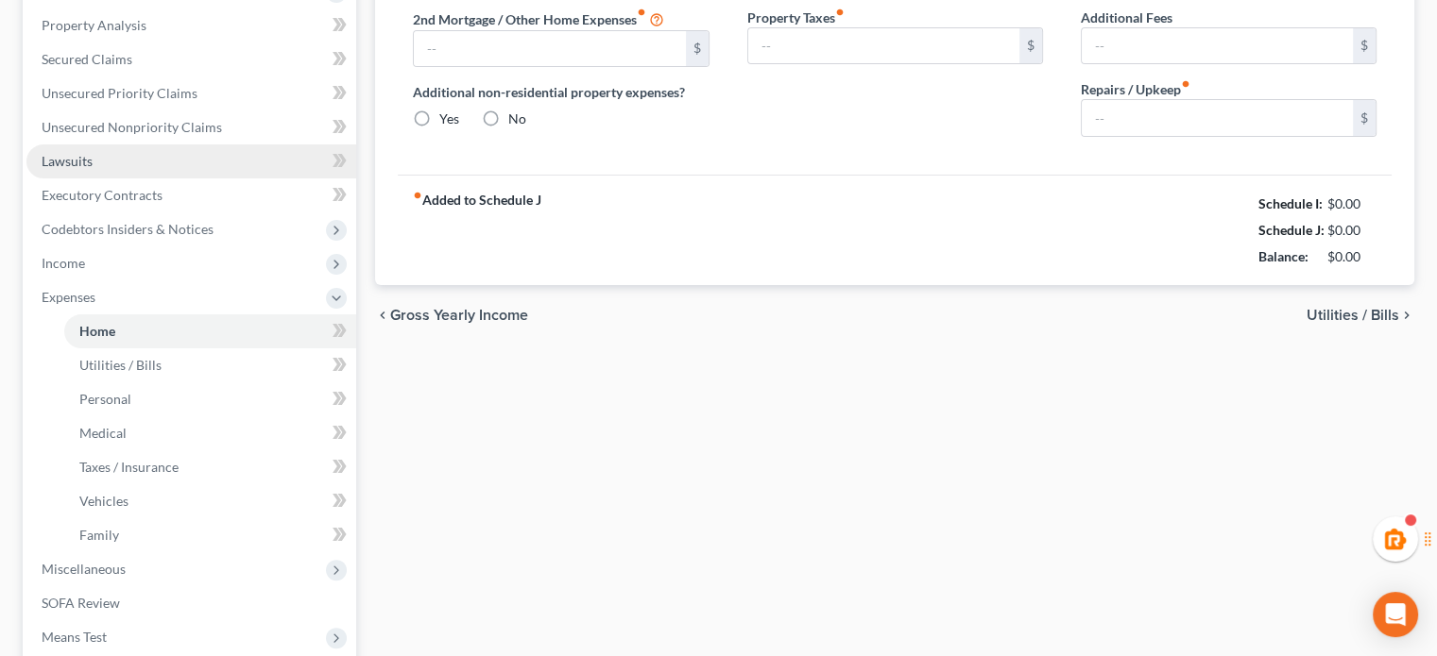
type input "0.00"
radio input "true"
type input "0.00"
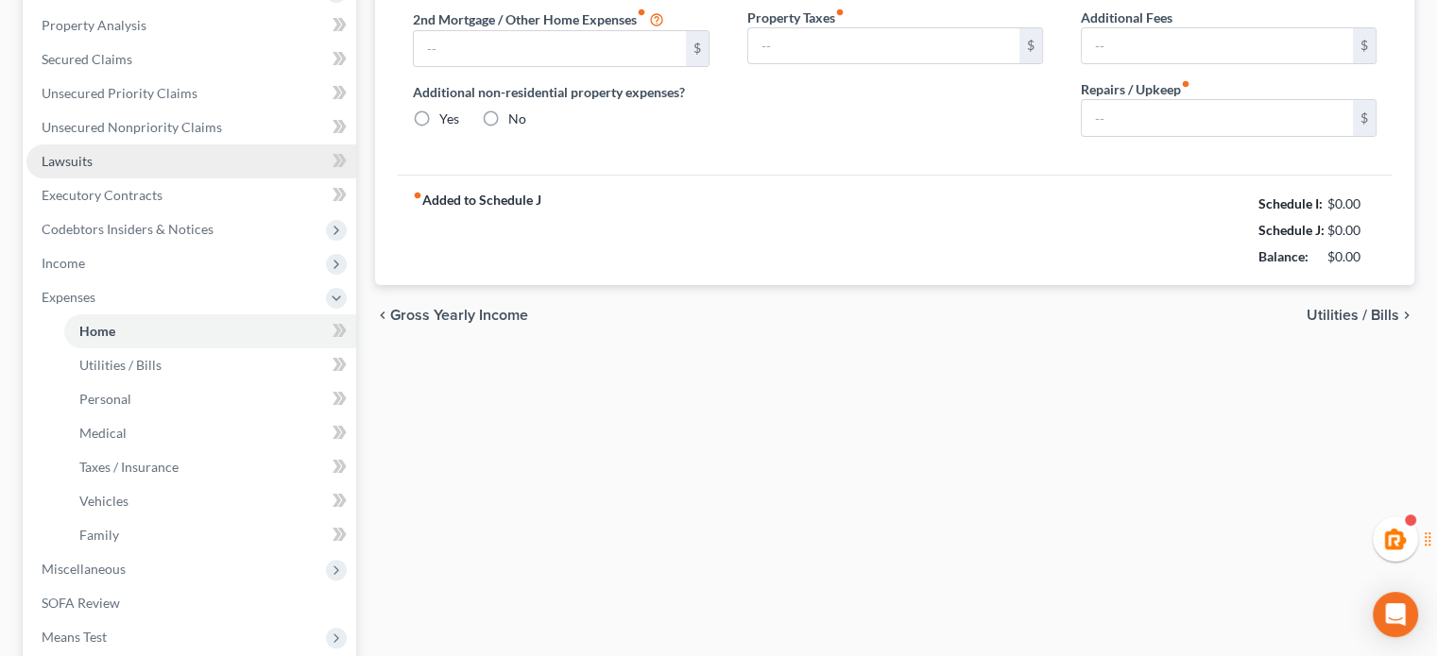
type input "0.00"
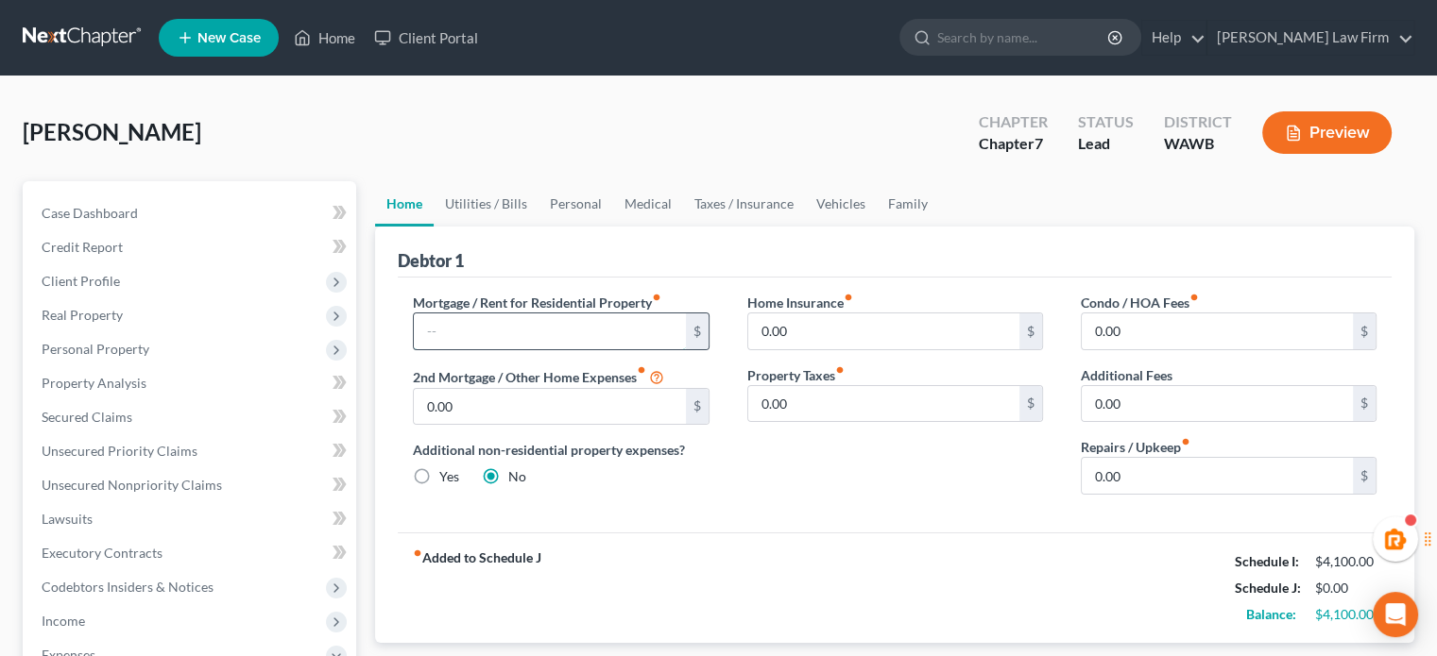
click at [521, 317] on input "text" at bounding box center [549, 332] width 271 height 36
click at [838, 464] on div "Home Insurance fiber_manual_record 0.00 $ Property Taxes fiber_manual_record 0.…" at bounding box center [894, 401] width 333 height 217
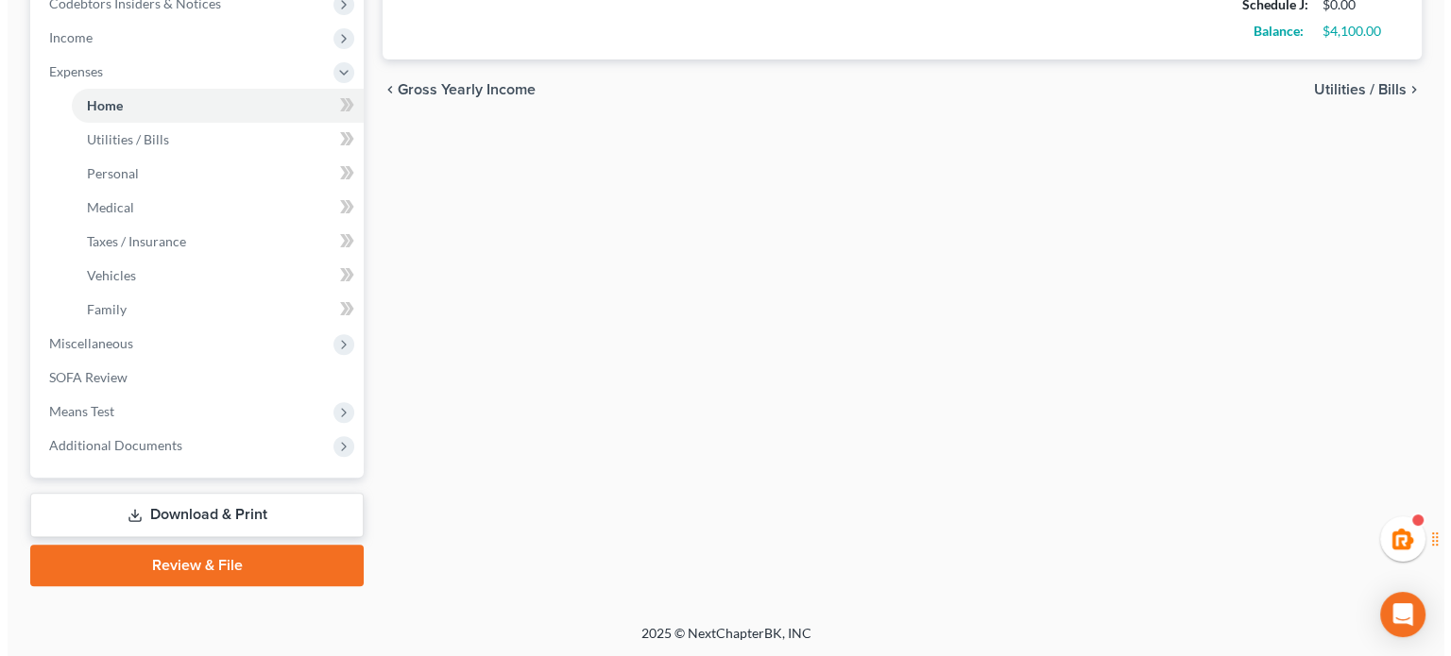
scroll to position [268, 0]
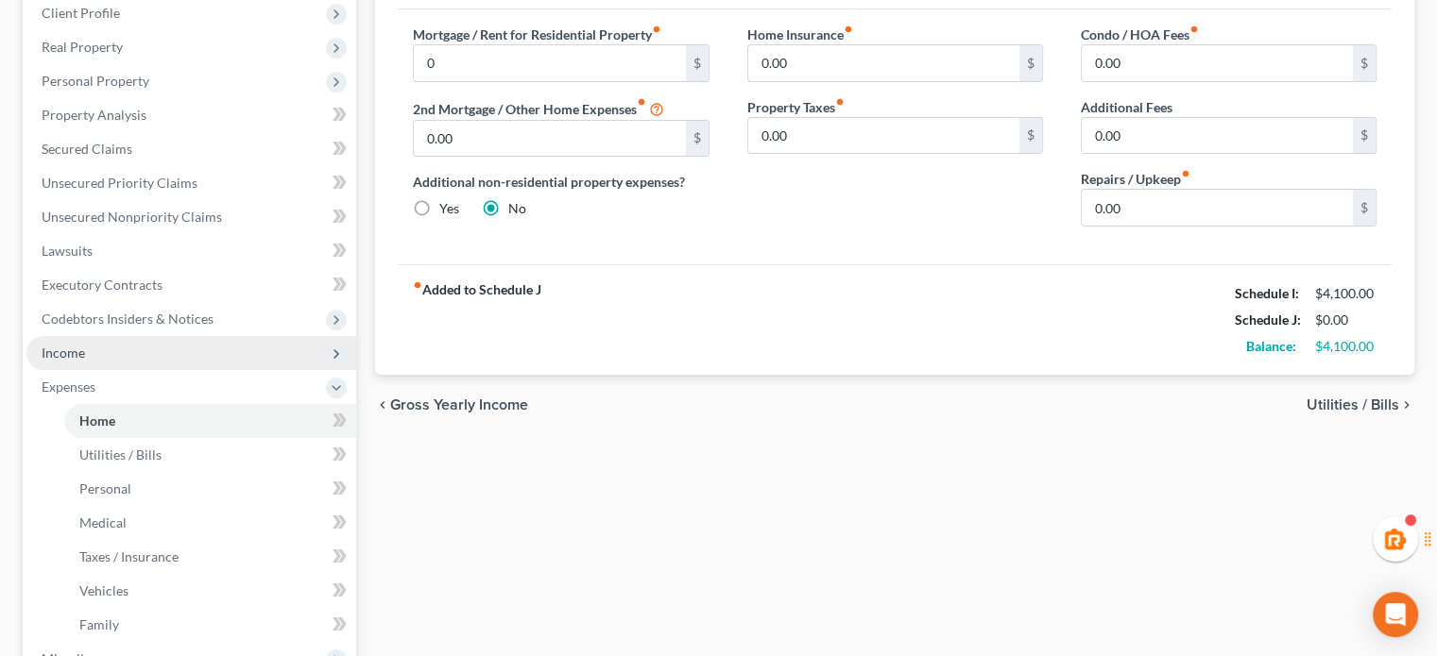
click at [73, 357] on span "Income" at bounding box center [63, 353] width 43 height 16
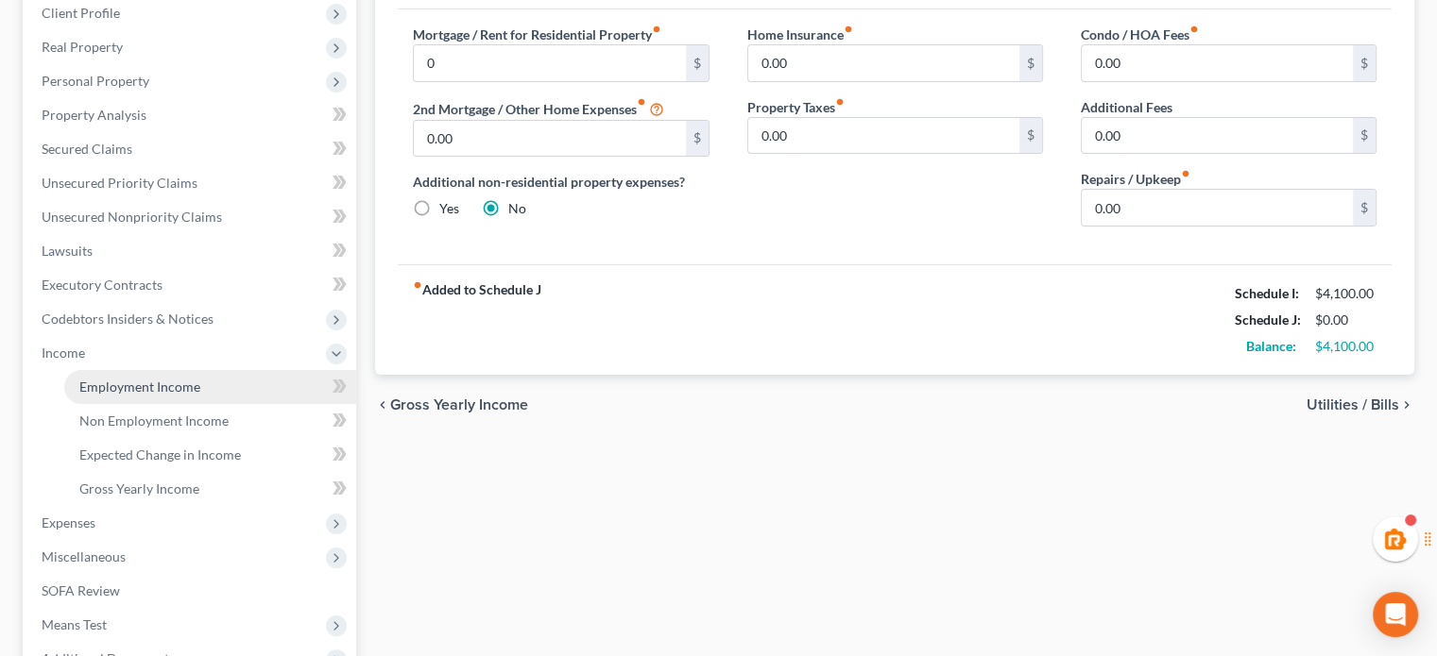
click at [79, 379] on span "Employment Income" at bounding box center [139, 387] width 121 height 16
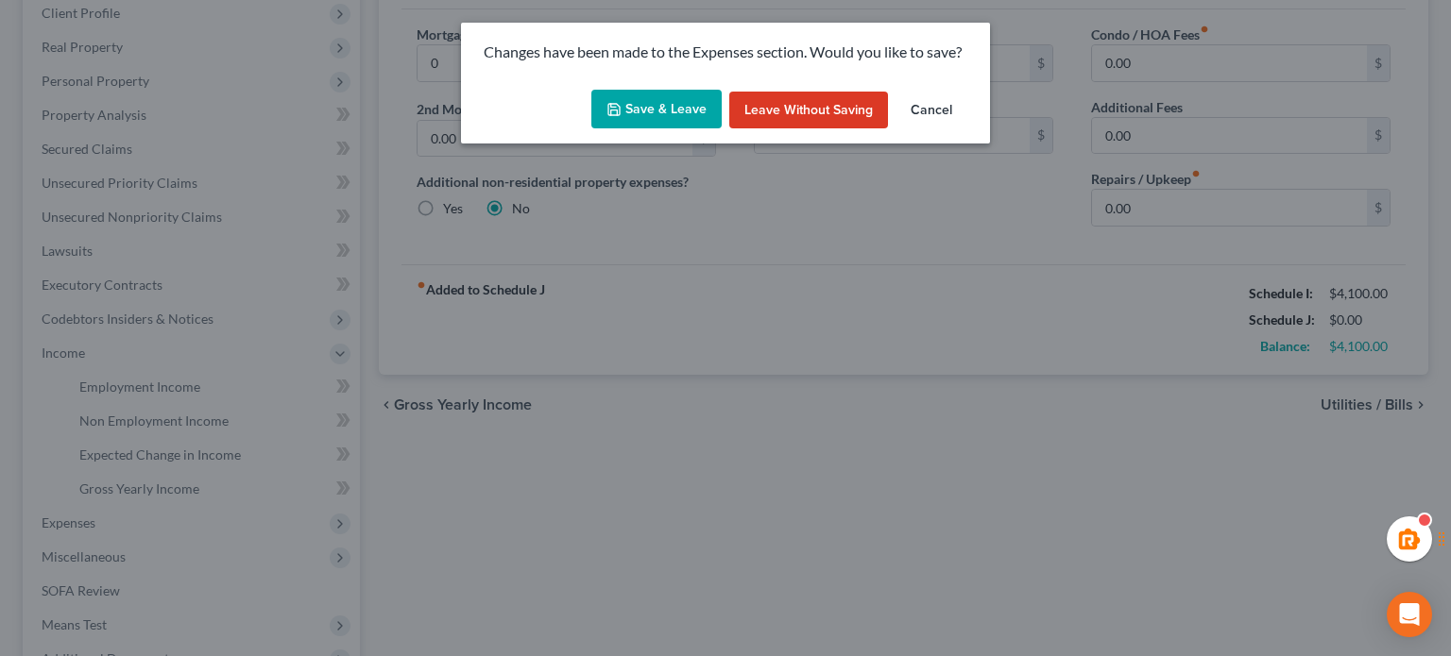
click at [666, 112] on button "Save & Leave" at bounding box center [656, 110] width 130 height 40
type input "0.00"
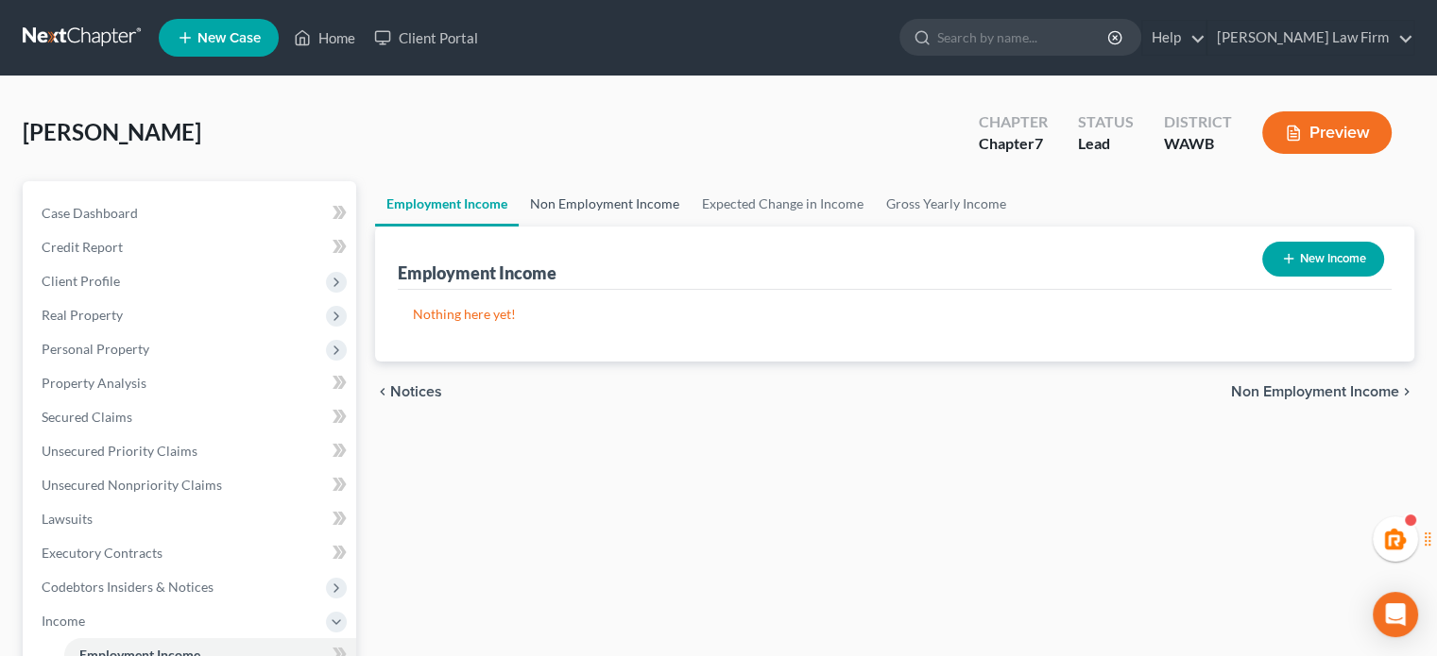
click at [577, 211] on link "Non Employment Income" at bounding box center [605, 203] width 172 height 45
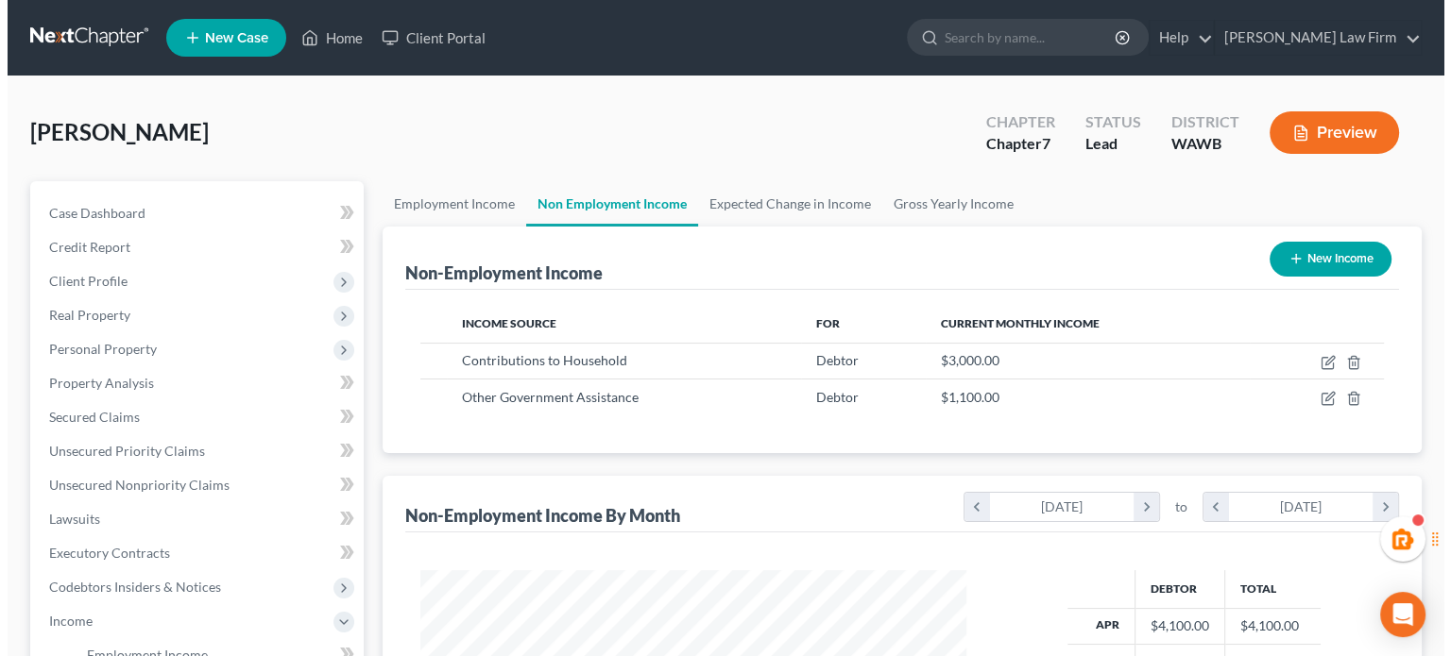
scroll to position [336, 583]
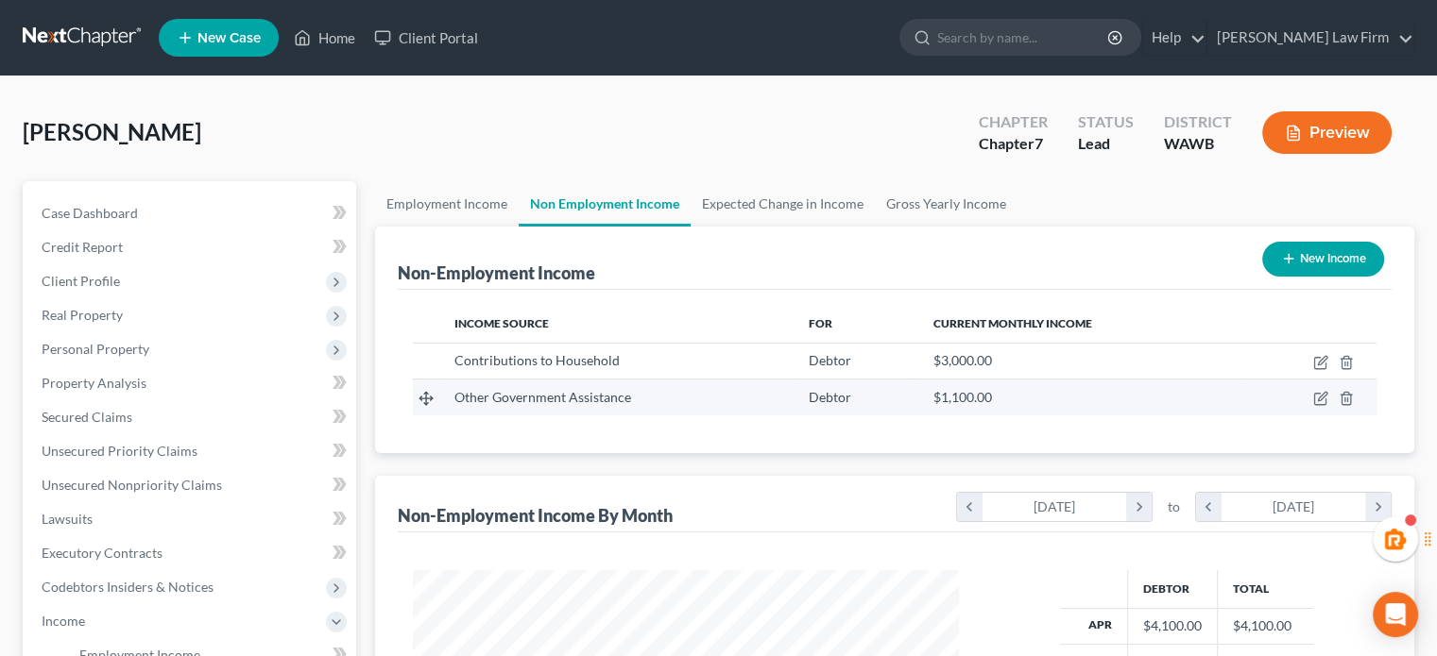
click at [1353, 397] on td at bounding box center [1309, 398] width 134 height 36
click at [1340, 395] on icon "button" at bounding box center [1345, 398] width 15 height 15
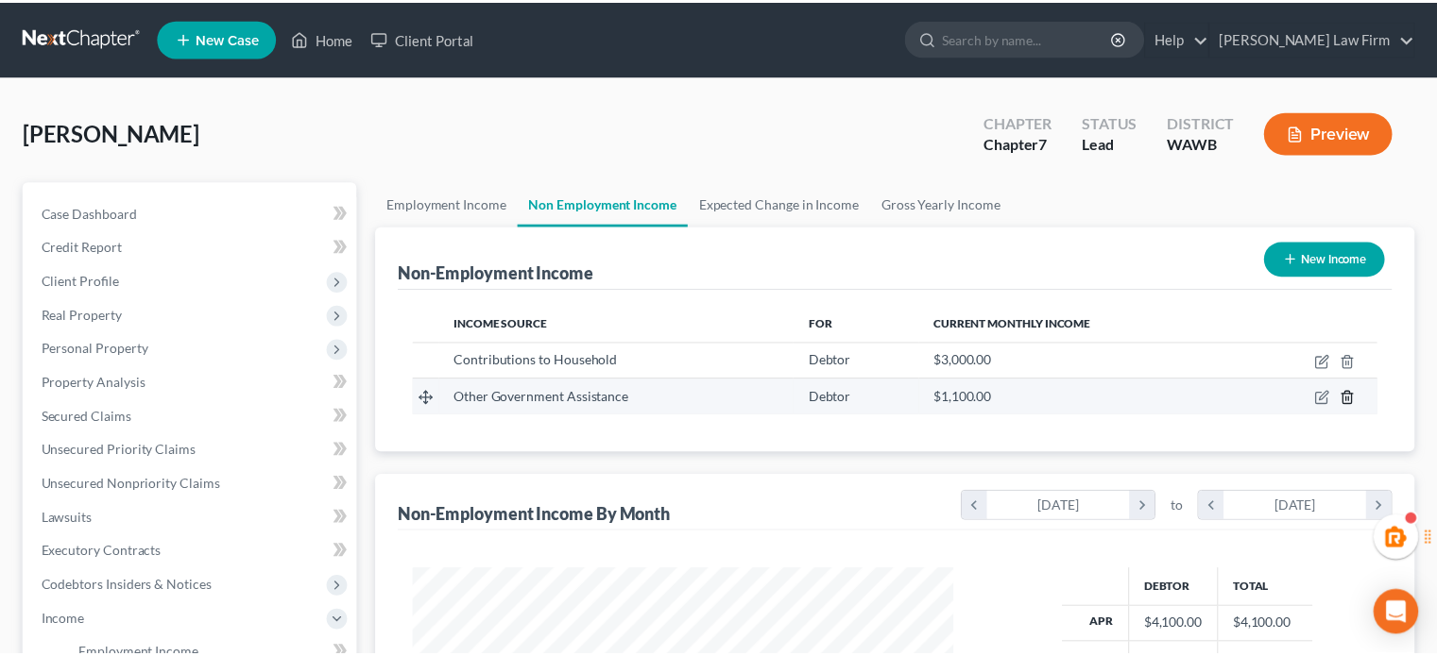
scroll to position [336, 589]
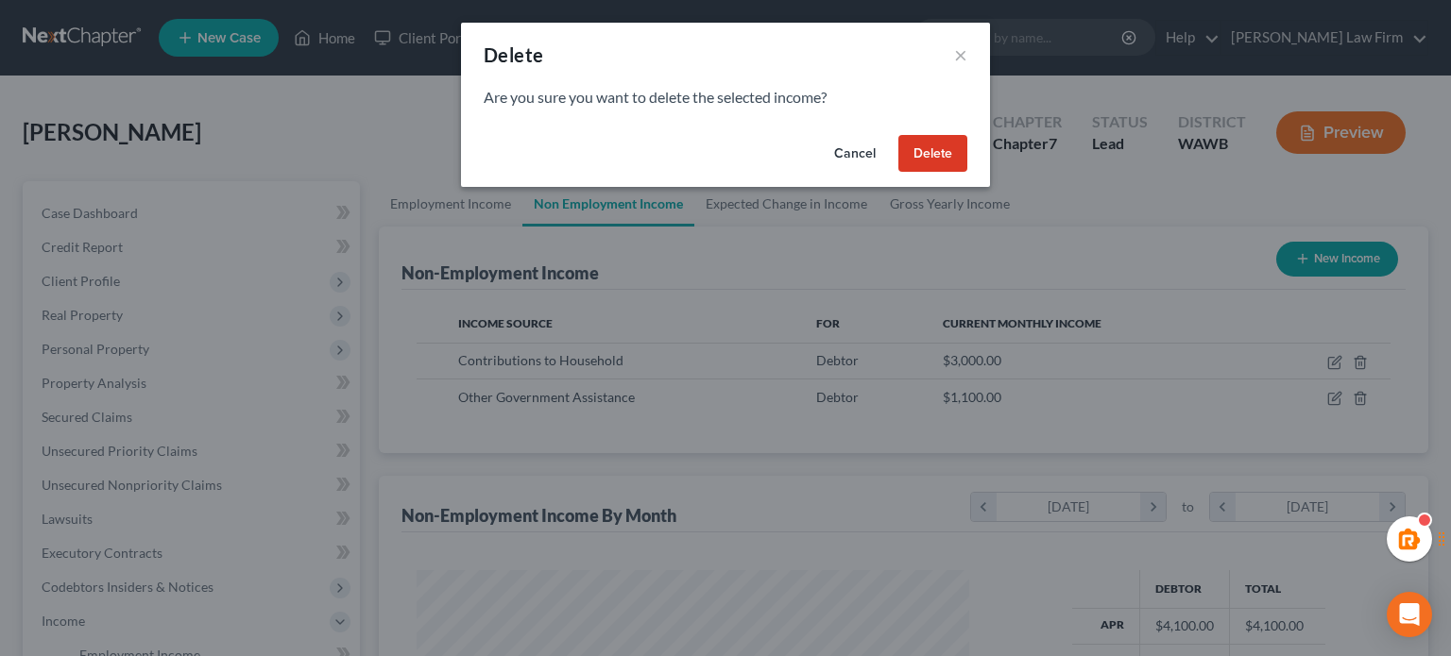
click at [901, 157] on button "Delete" at bounding box center [932, 154] width 69 height 38
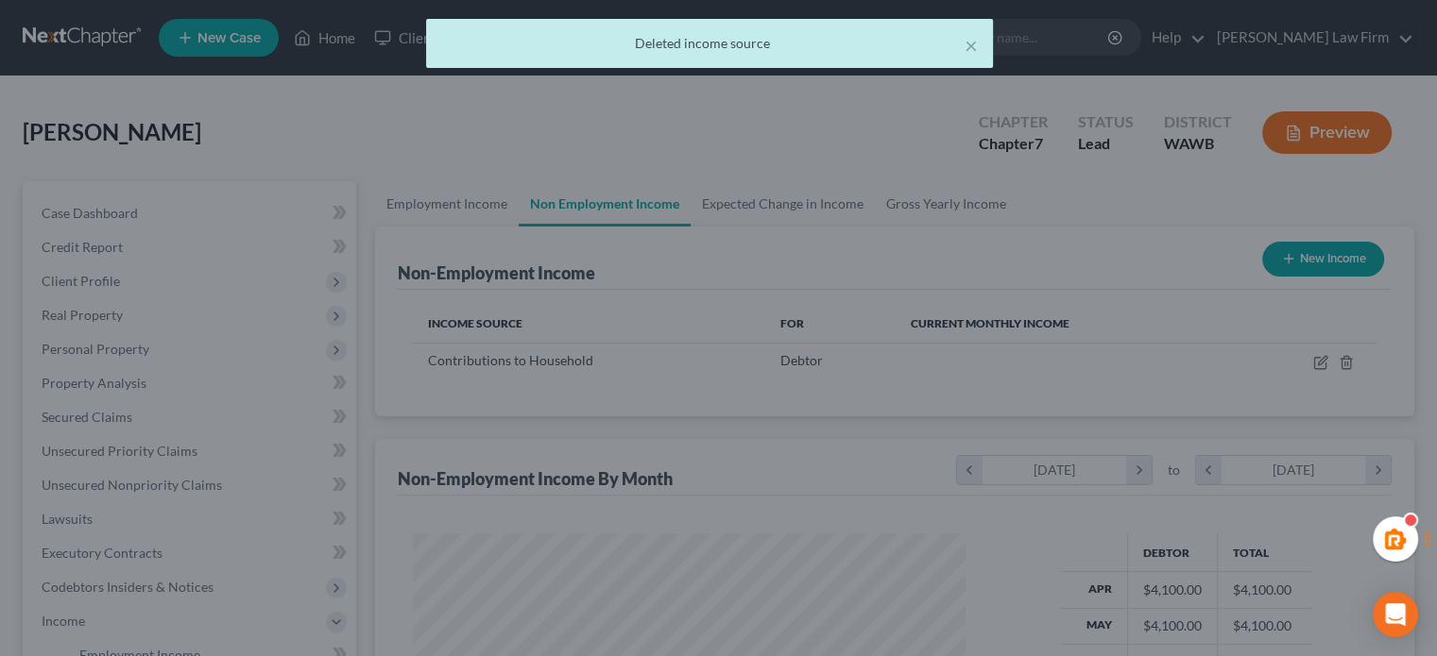
scroll to position [944115, 943868]
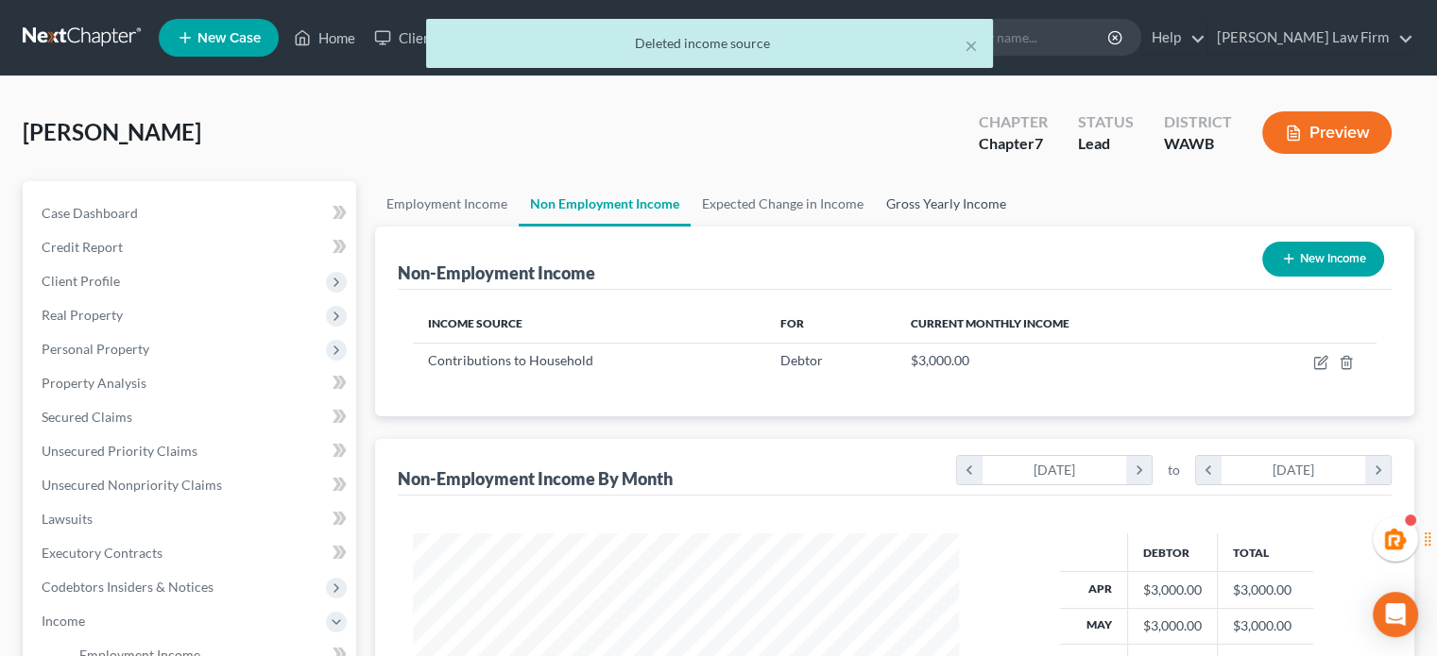
click at [910, 203] on link "Gross Yearly Income" at bounding box center [946, 203] width 143 height 45
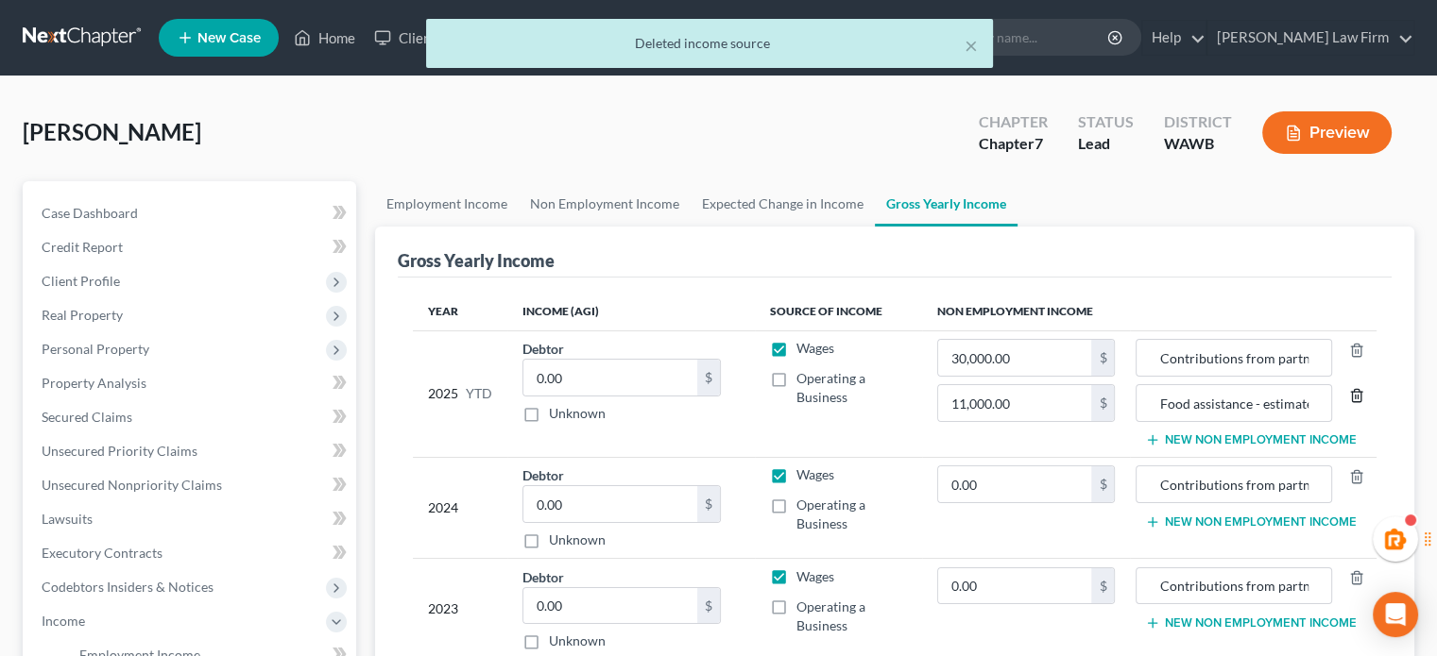
click at [1358, 398] on icon "button" at bounding box center [1356, 395] width 15 height 15
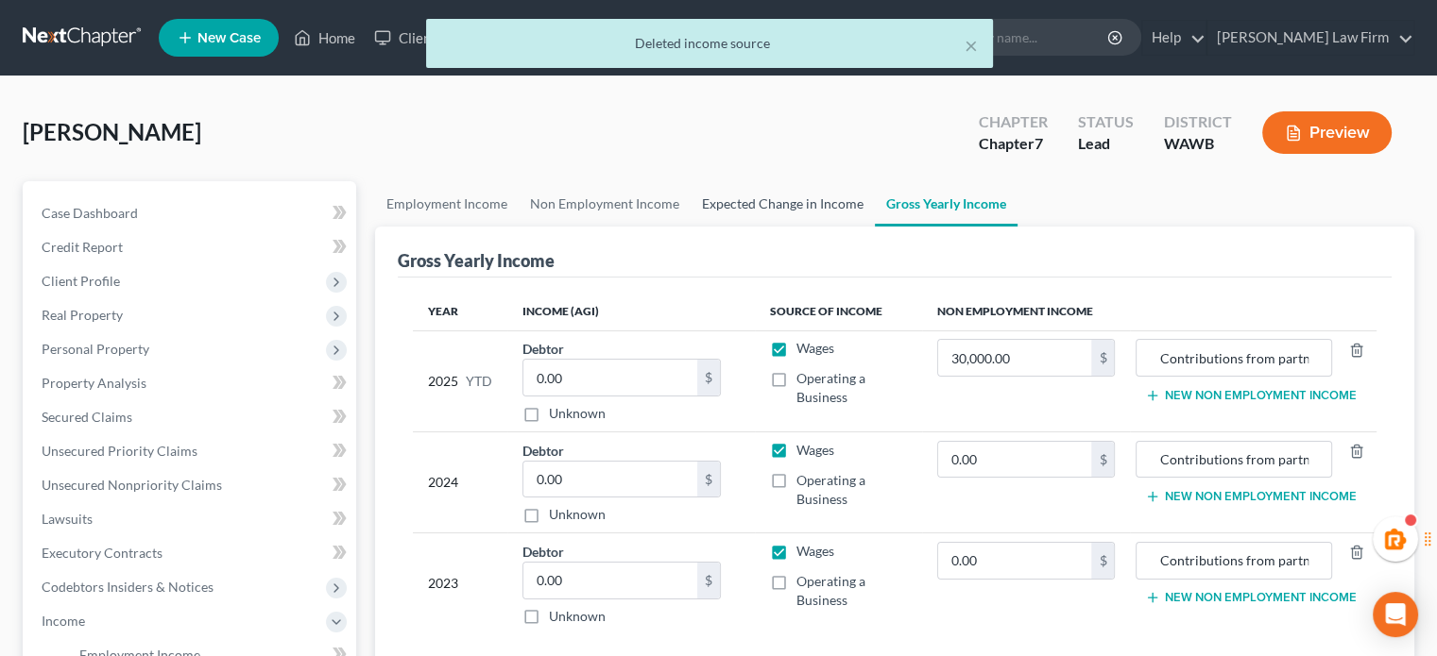
click at [752, 193] on link "Expected Change in Income" at bounding box center [782, 203] width 184 height 45
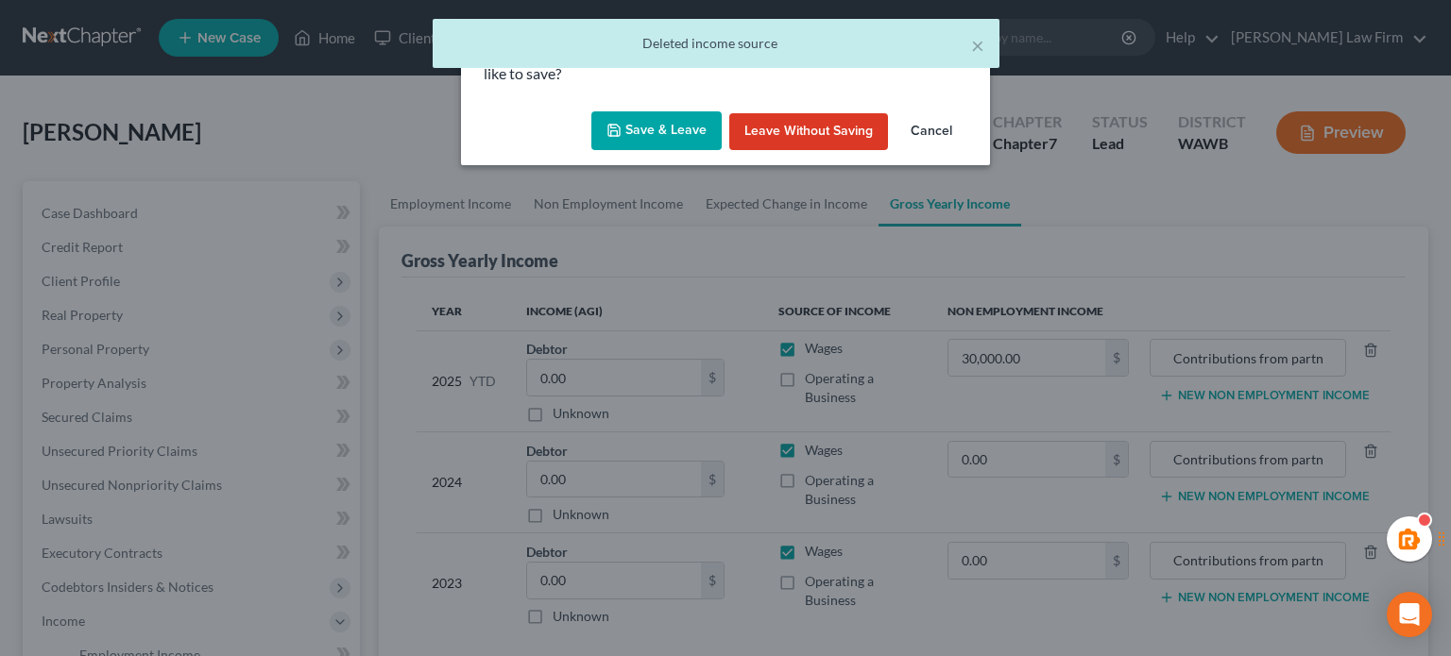
click at [646, 154] on div "Save & Leave Leave without Saving Cancel" at bounding box center [725, 135] width 529 height 62
click at [642, 128] on button "Save & Leave" at bounding box center [656, 131] width 130 height 40
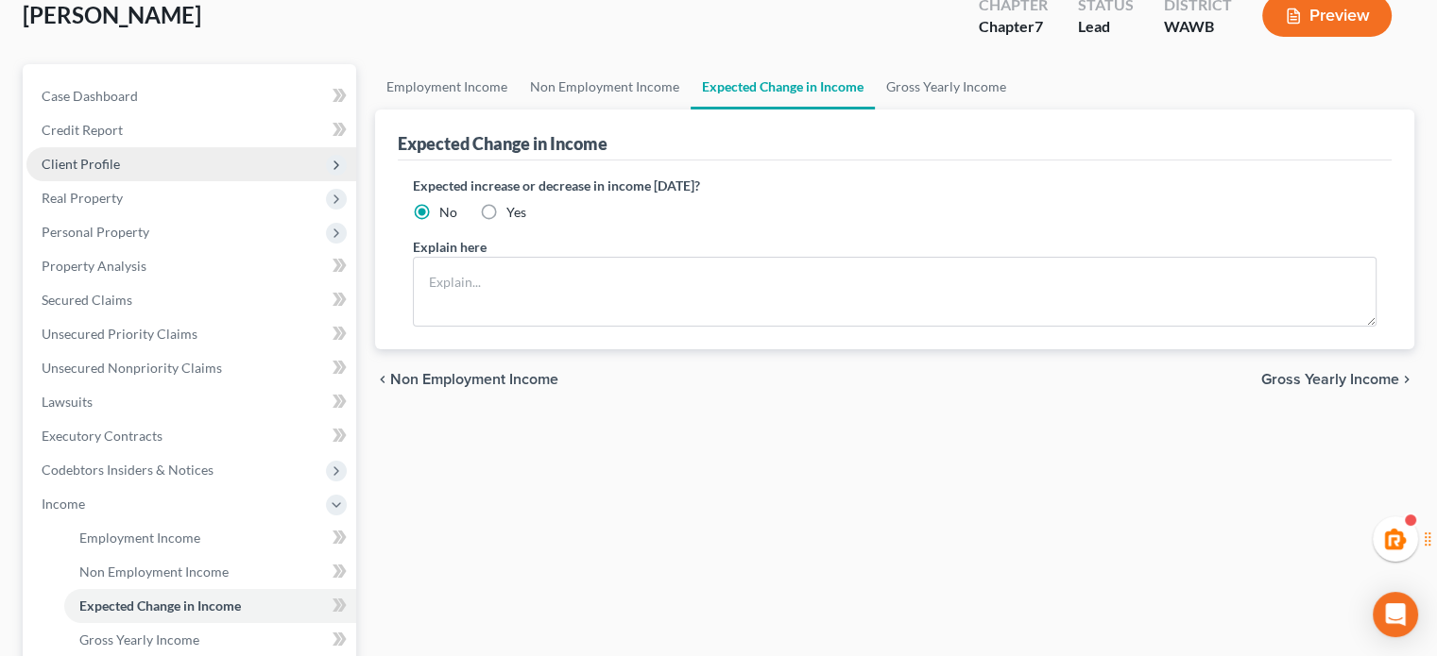
scroll to position [482, 0]
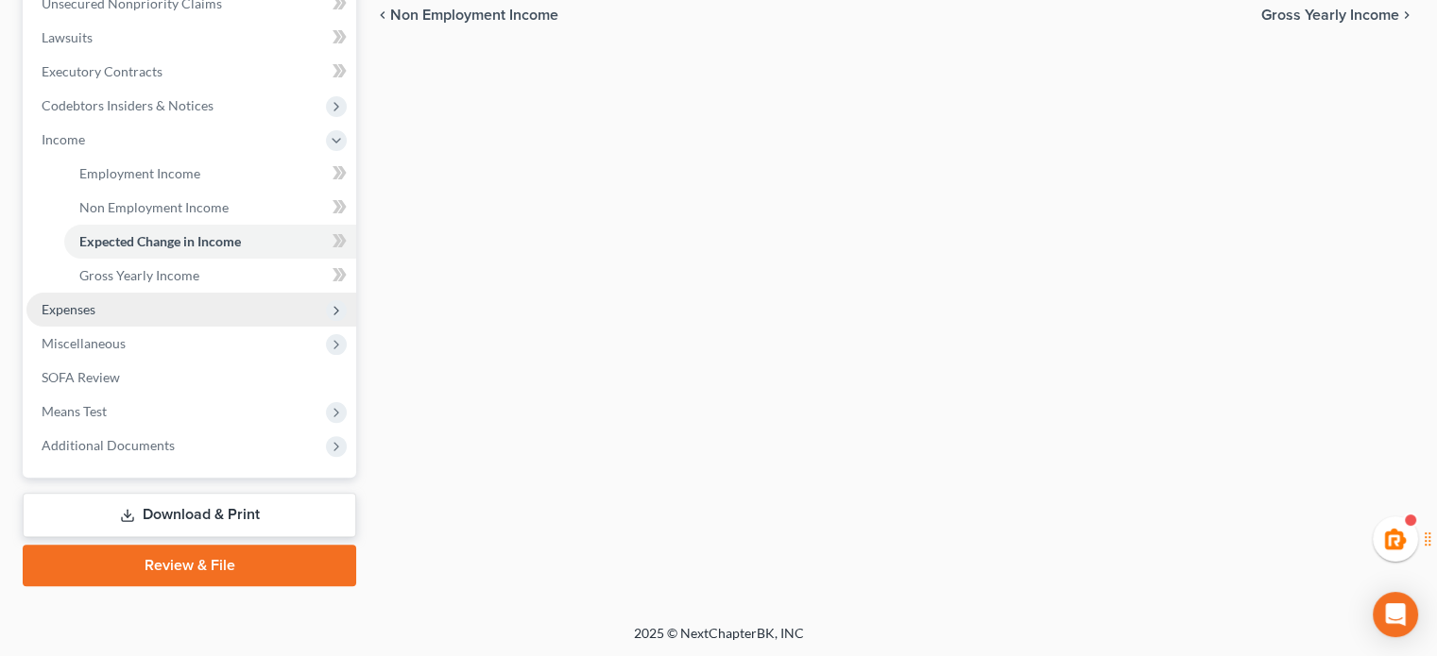
click at [117, 298] on span "Expenses" at bounding box center [191, 310] width 330 height 34
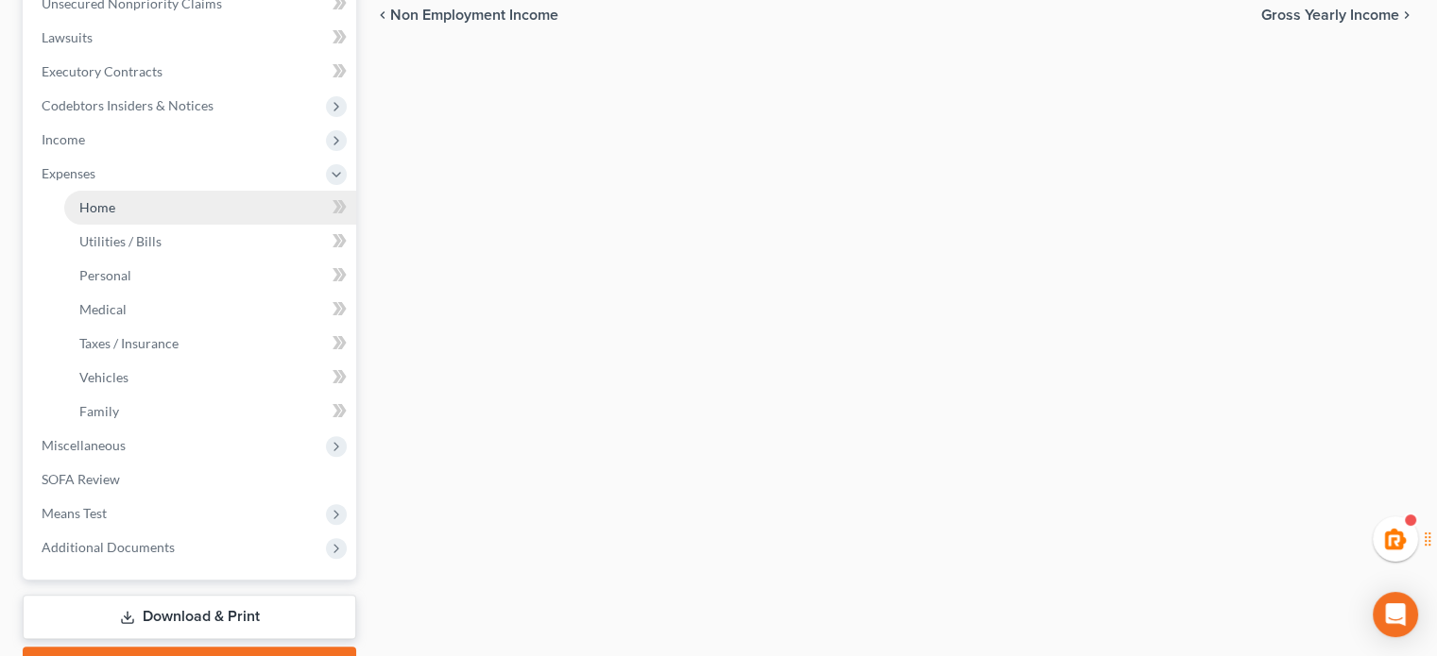
click at [141, 210] on link "Home" at bounding box center [210, 208] width 292 height 34
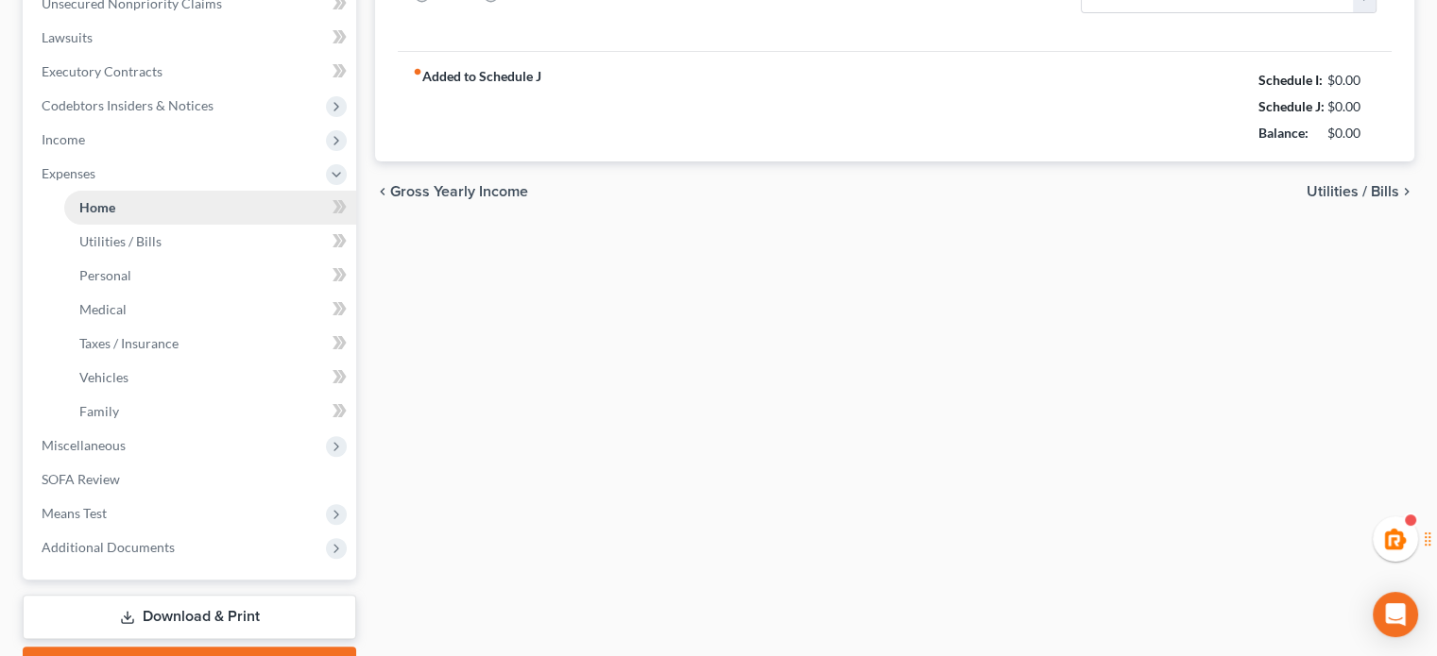
type input "0.00"
radio input "true"
type input "0.00"
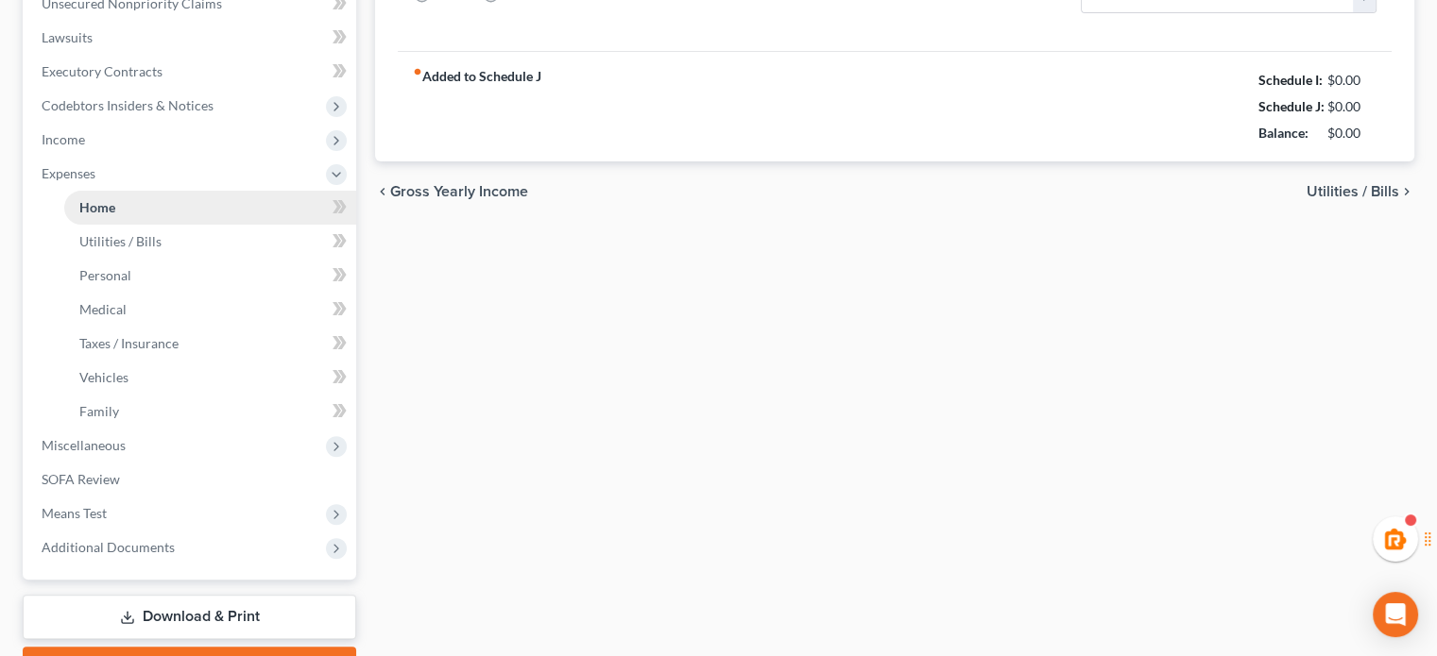
type input "0.00"
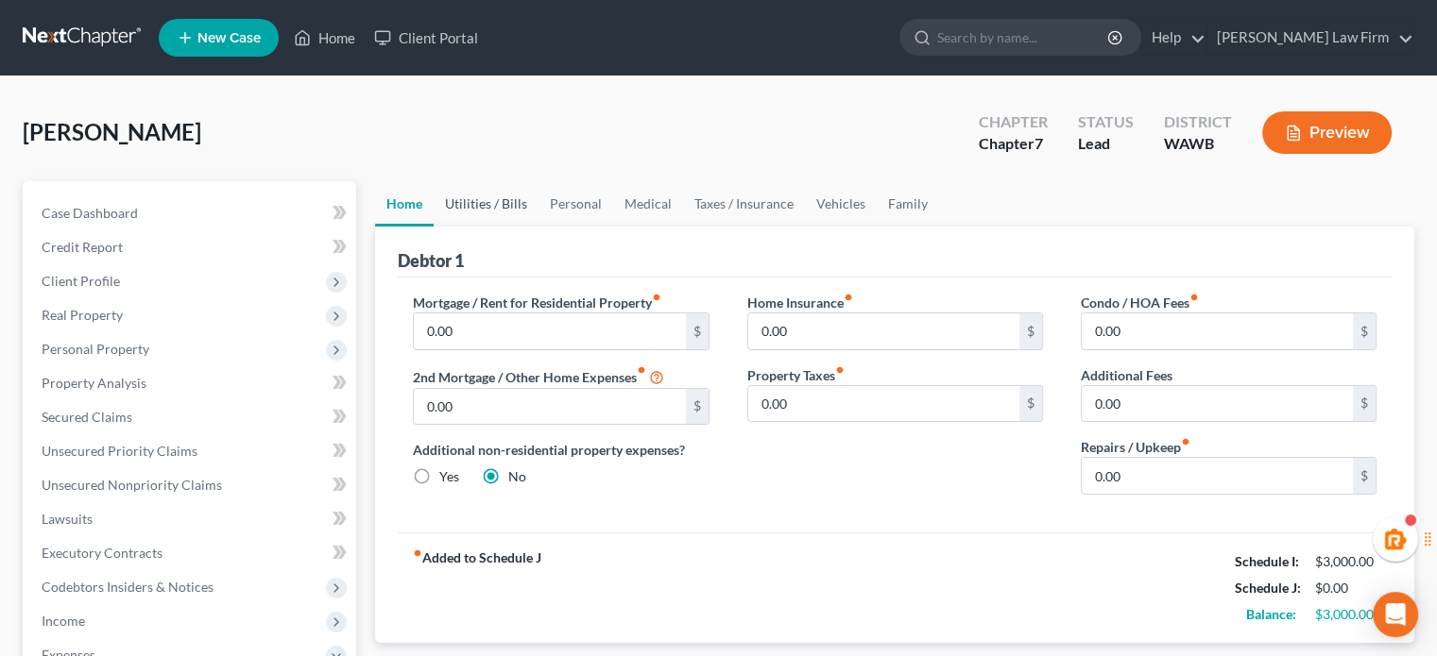
click at [511, 206] on link "Utilities / Bills" at bounding box center [486, 203] width 105 height 45
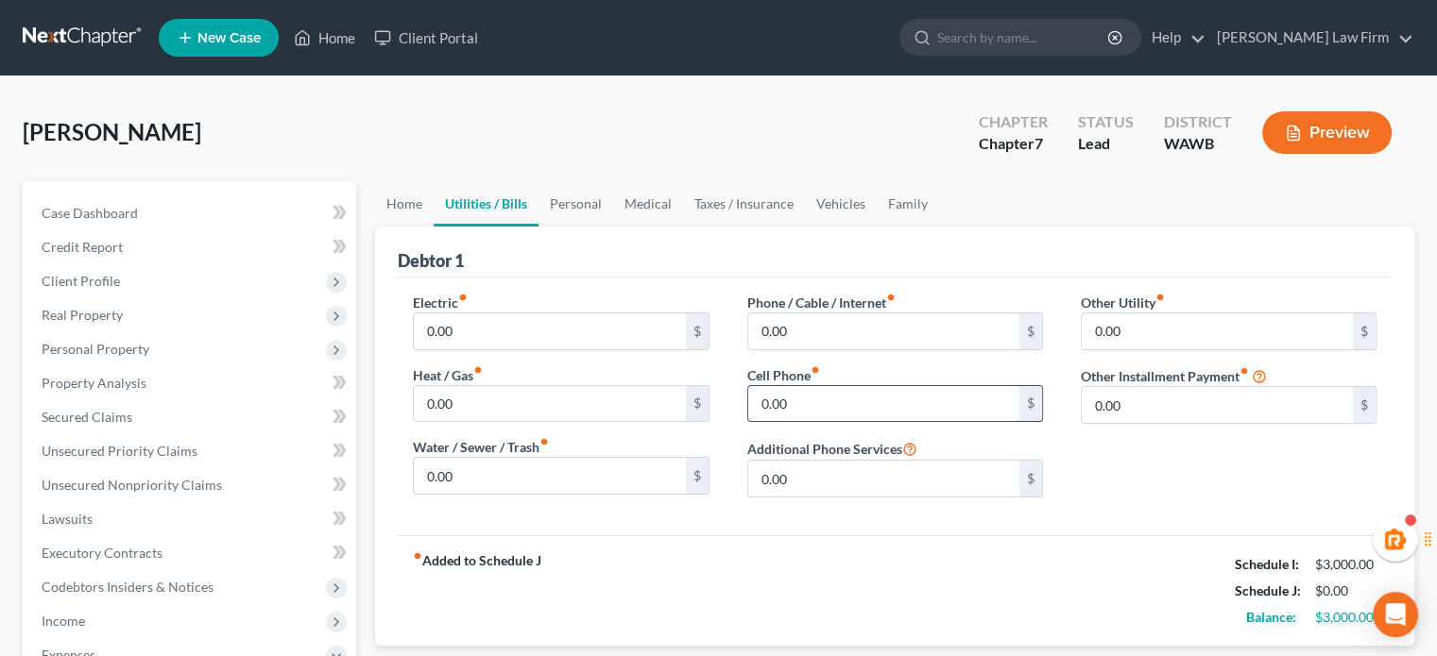
click at [806, 397] on input "0.00" at bounding box center [883, 404] width 271 height 36
type input "170"
click at [552, 183] on link "Personal" at bounding box center [575, 203] width 75 height 45
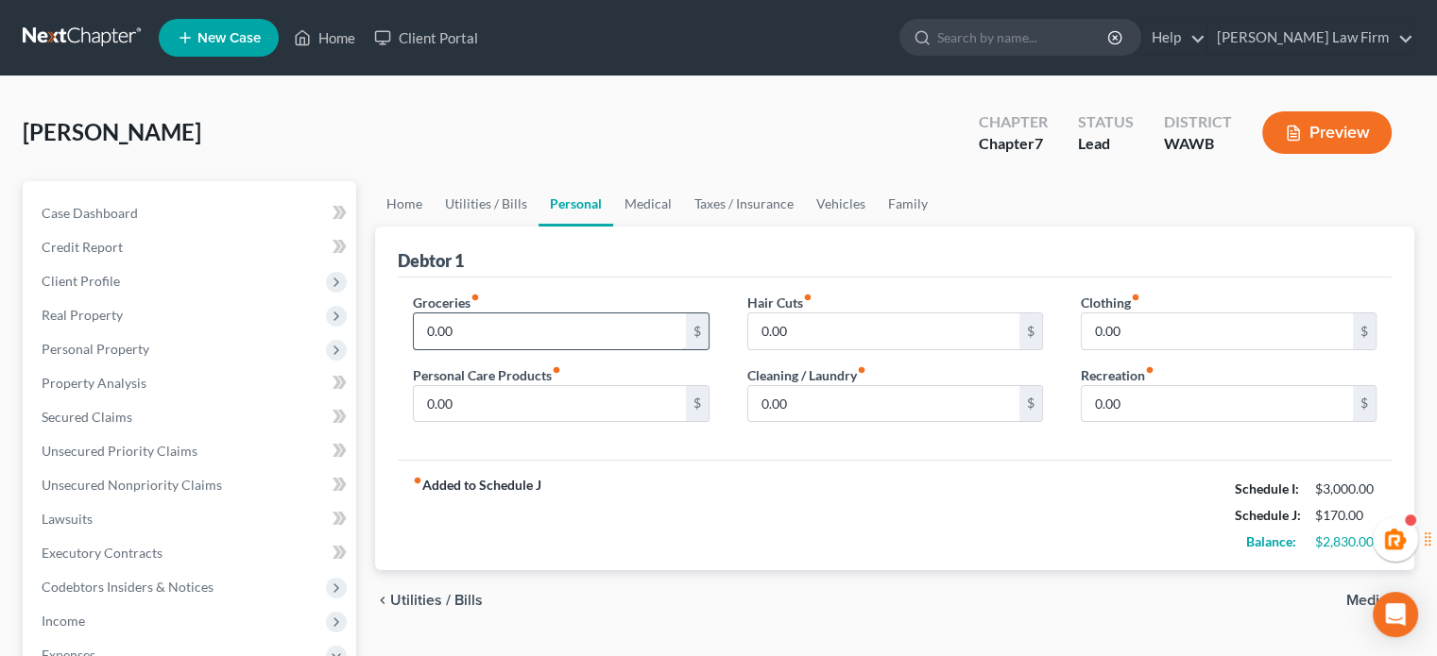
click at [563, 332] on input "0.00" at bounding box center [549, 332] width 271 height 36
type input "600"
drag, startPoint x: 436, startPoint y: 394, endPoint x: 431, endPoint y: 403, distance: 11.0
click at [436, 394] on input "0.00" at bounding box center [549, 404] width 271 height 36
type input "200"
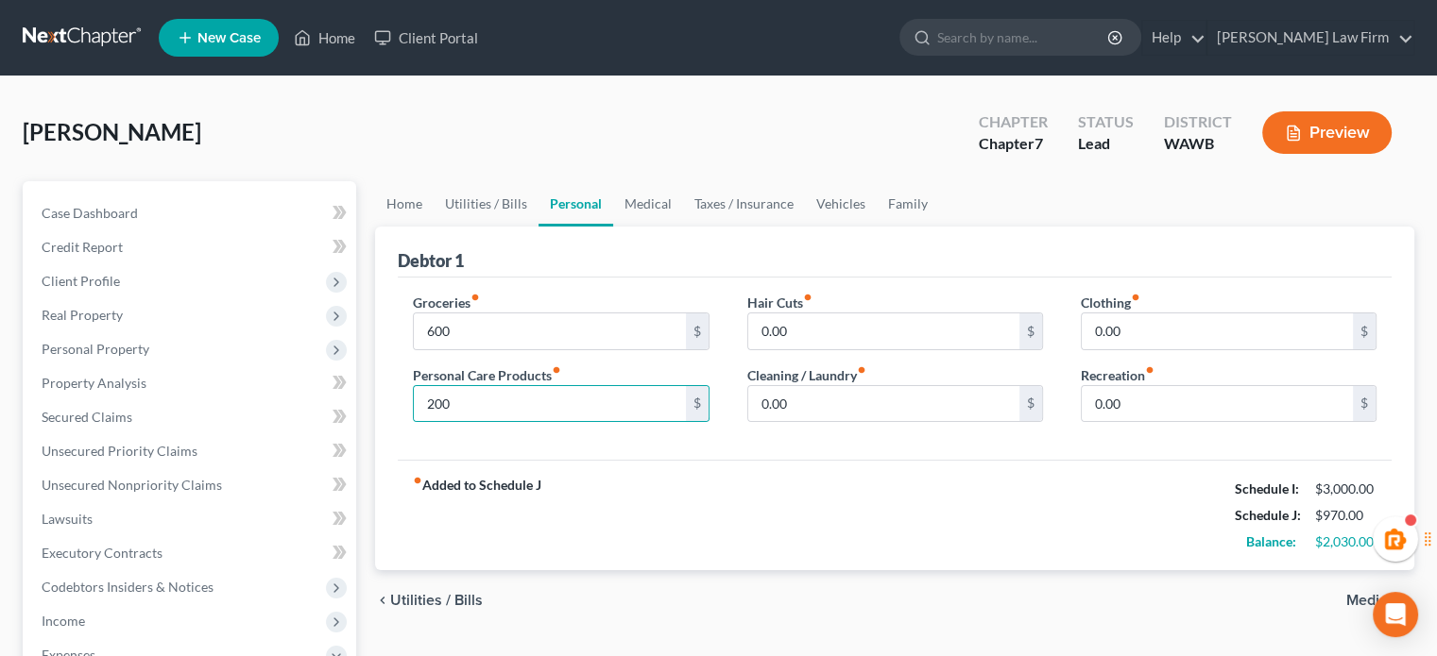
click at [748, 289] on div "Groceries fiber_manual_record 600 $ Personal Care Products fiber_manual_record …" at bounding box center [895, 369] width 994 height 183
click at [659, 195] on link "Medical" at bounding box center [648, 203] width 70 height 45
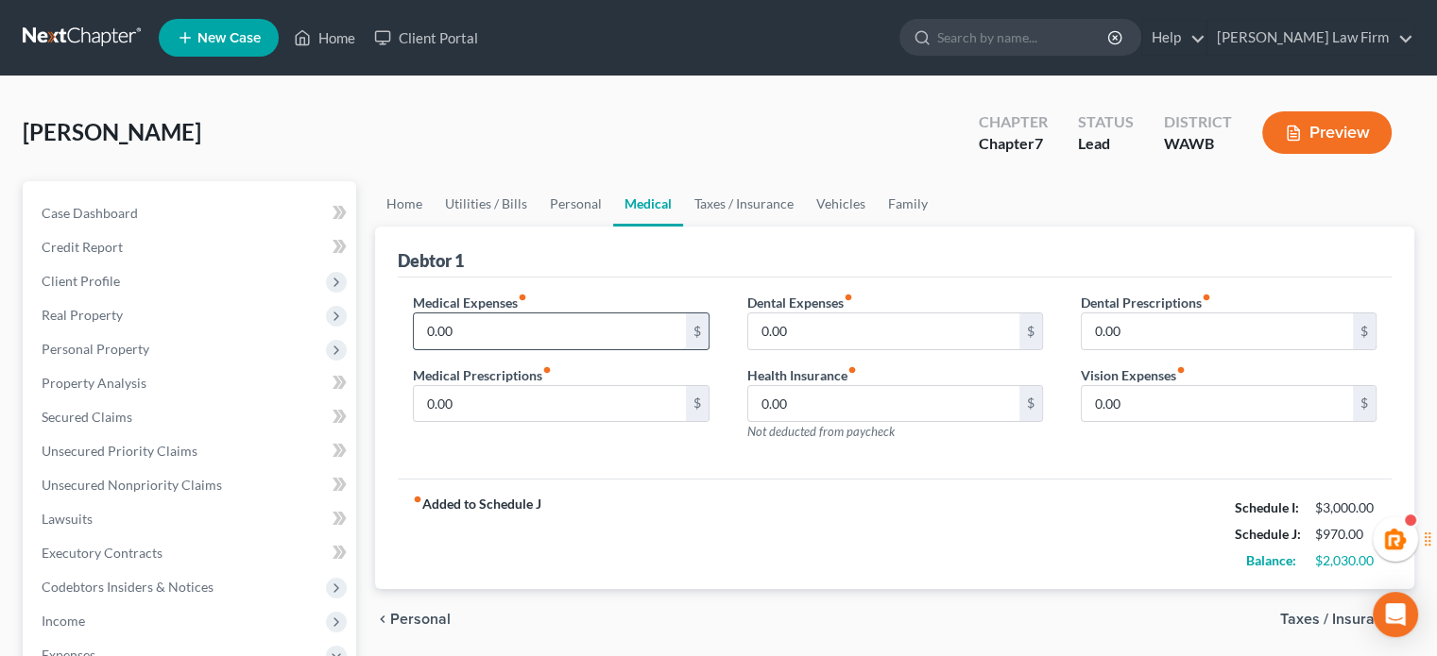
click at [461, 332] on input "0.00" at bounding box center [549, 332] width 271 height 36
click at [829, 198] on link "Vehicles" at bounding box center [841, 203] width 72 height 45
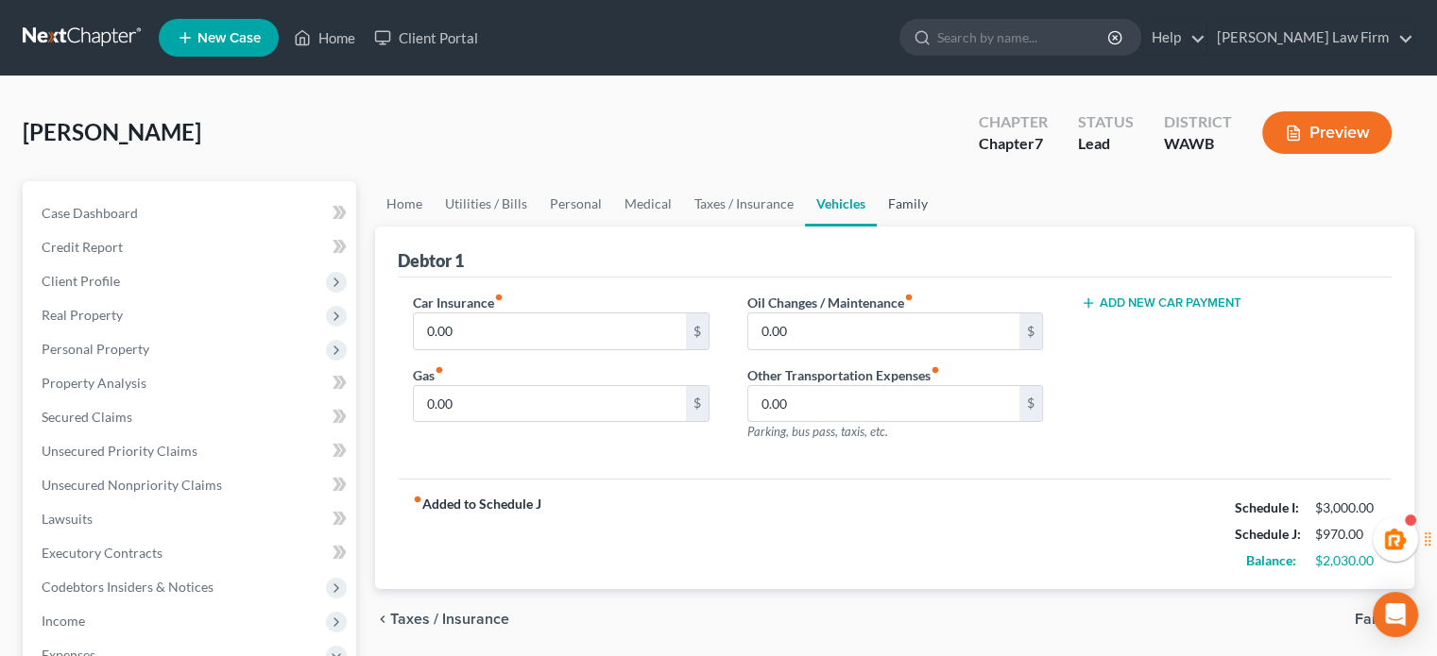
click at [888, 198] on link "Family" at bounding box center [907, 203] width 62 height 45
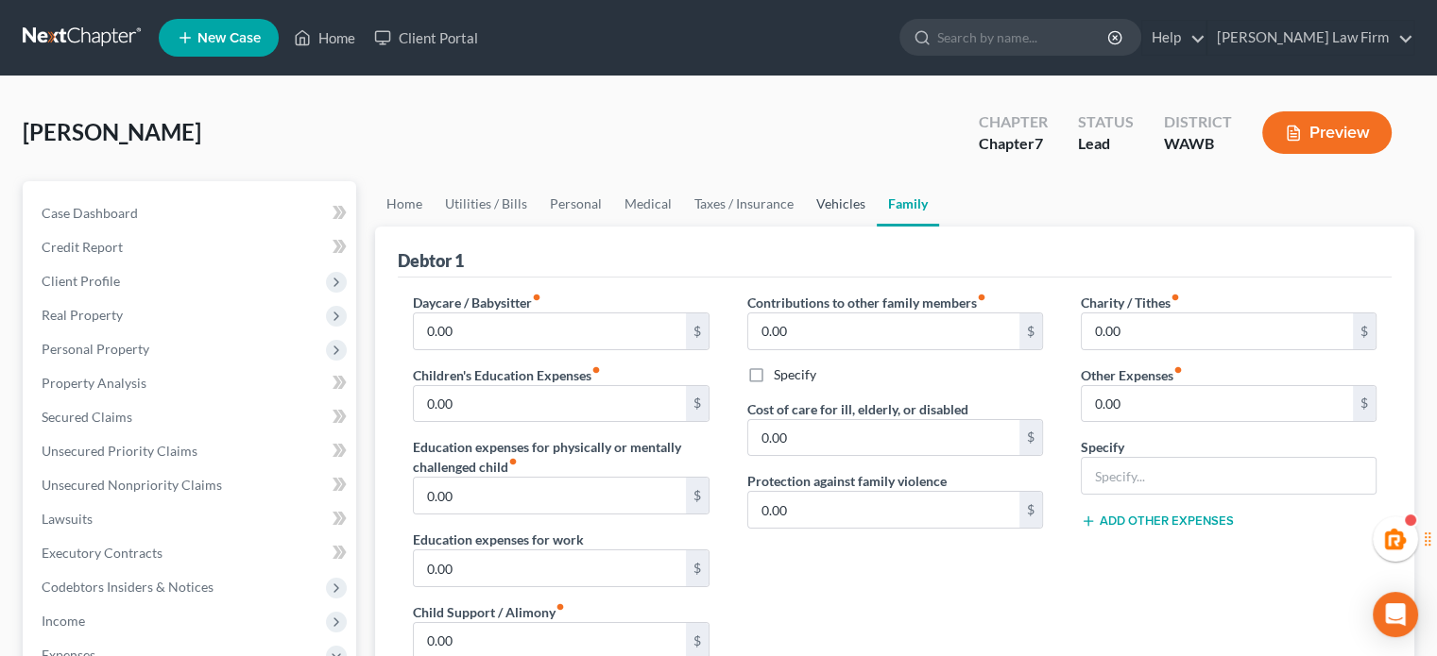
click at [844, 194] on link "Vehicles" at bounding box center [841, 203] width 72 height 45
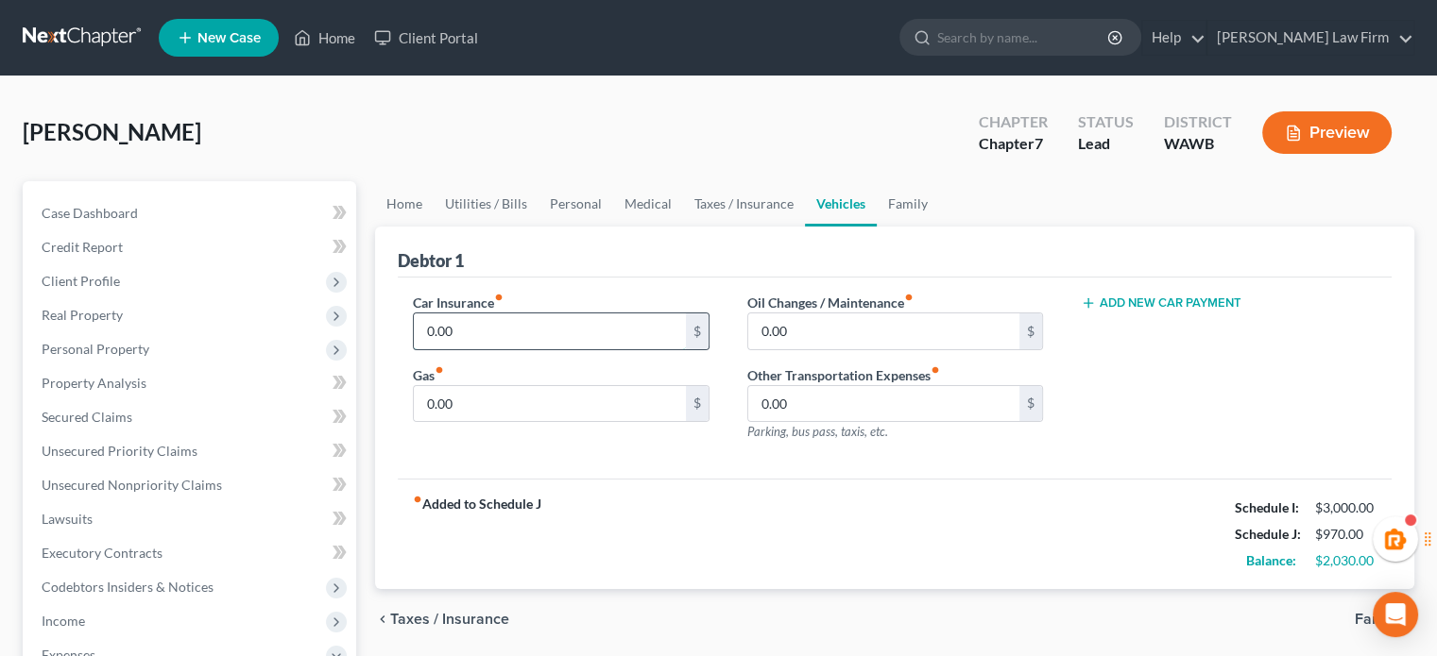
click at [504, 324] on input "0.00" at bounding box center [549, 332] width 271 height 36
type input "175"
click at [461, 394] on input "0.00" at bounding box center [549, 404] width 271 height 36
type input "75"
click at [670, 261] on div "Debtor 1" at bounding box center [895, 252] width 994 height 51
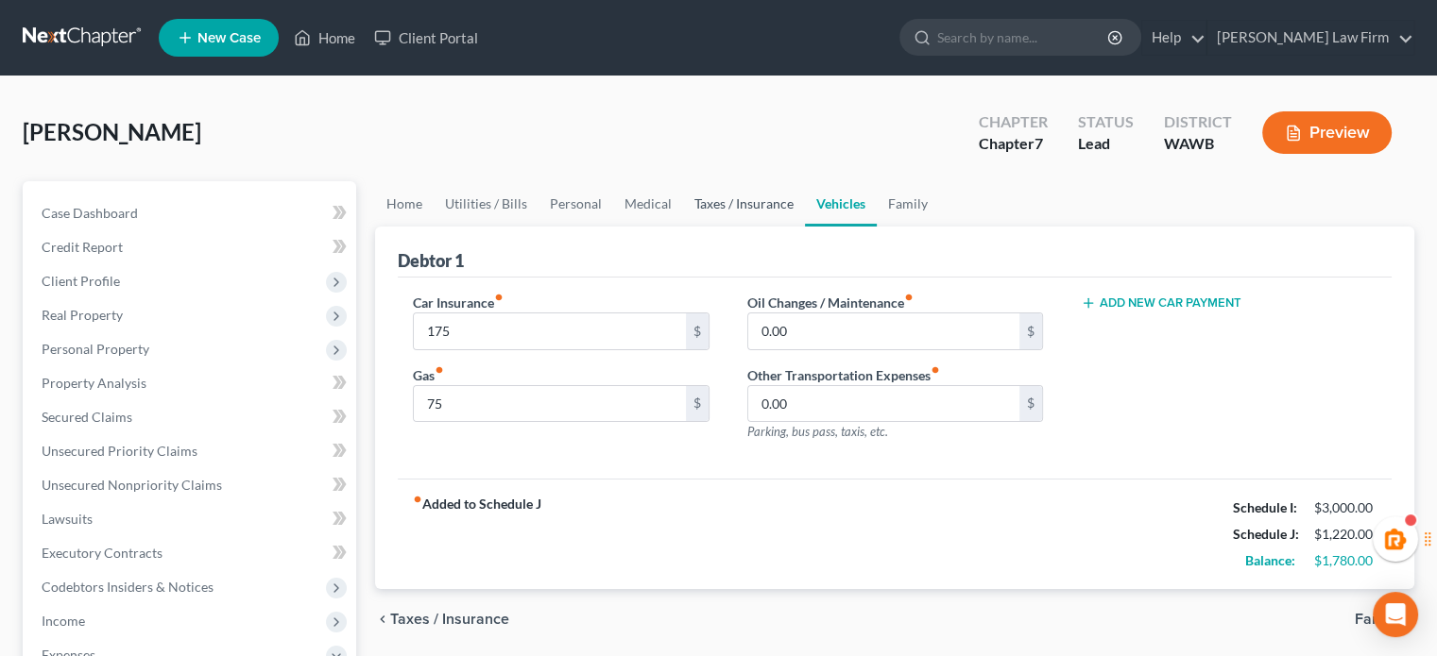
click at [752, 208] on link "Taxes / Insurance" at bounding box center [744, 203] width 122 height 45
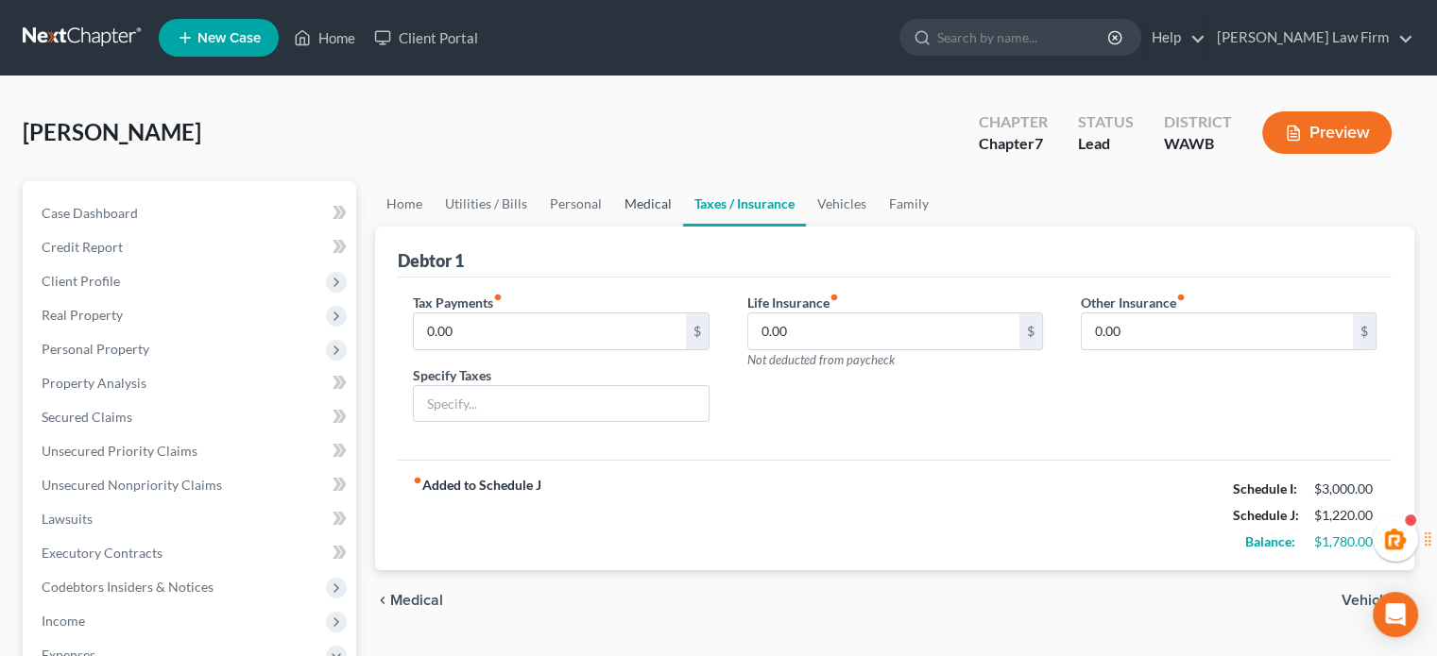
click at [630, 214] on link "Medical" at bounding box center [648, 203] width 70 height 45
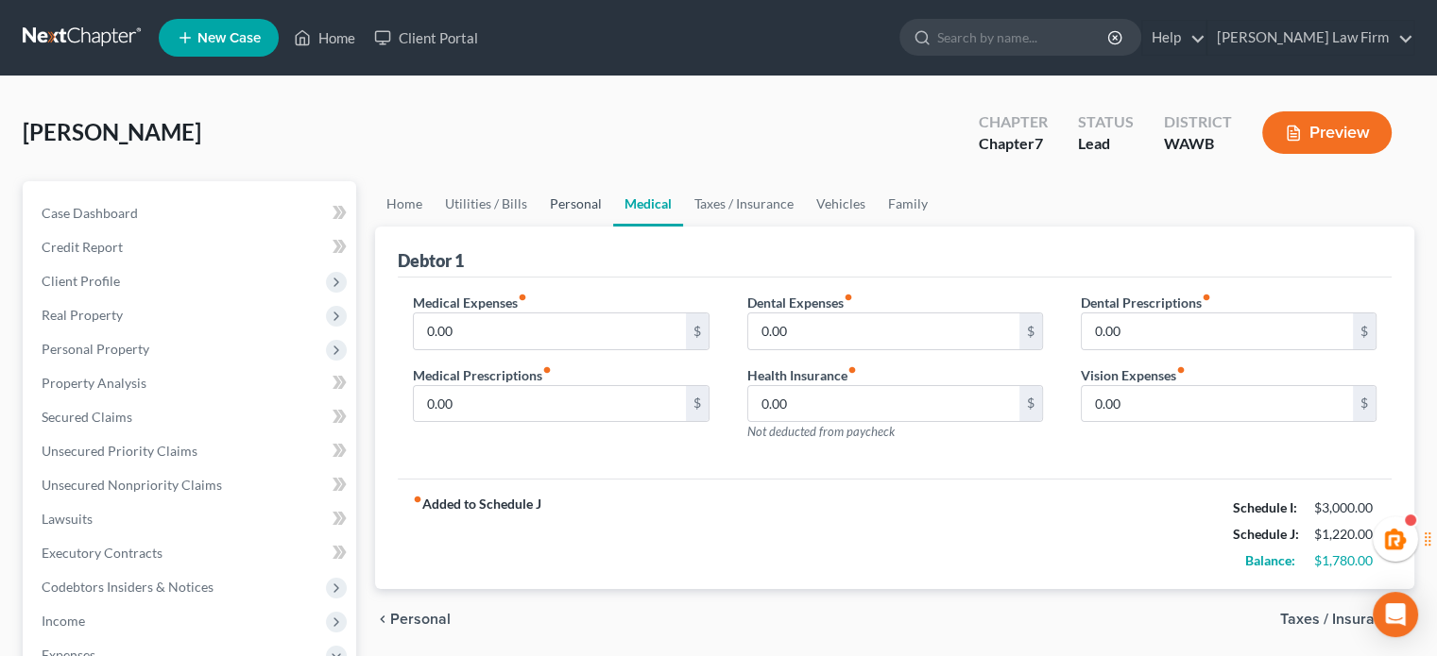
click at [563, 211] on link "Personal" at bounding box center [575, 203] width 75 height 45
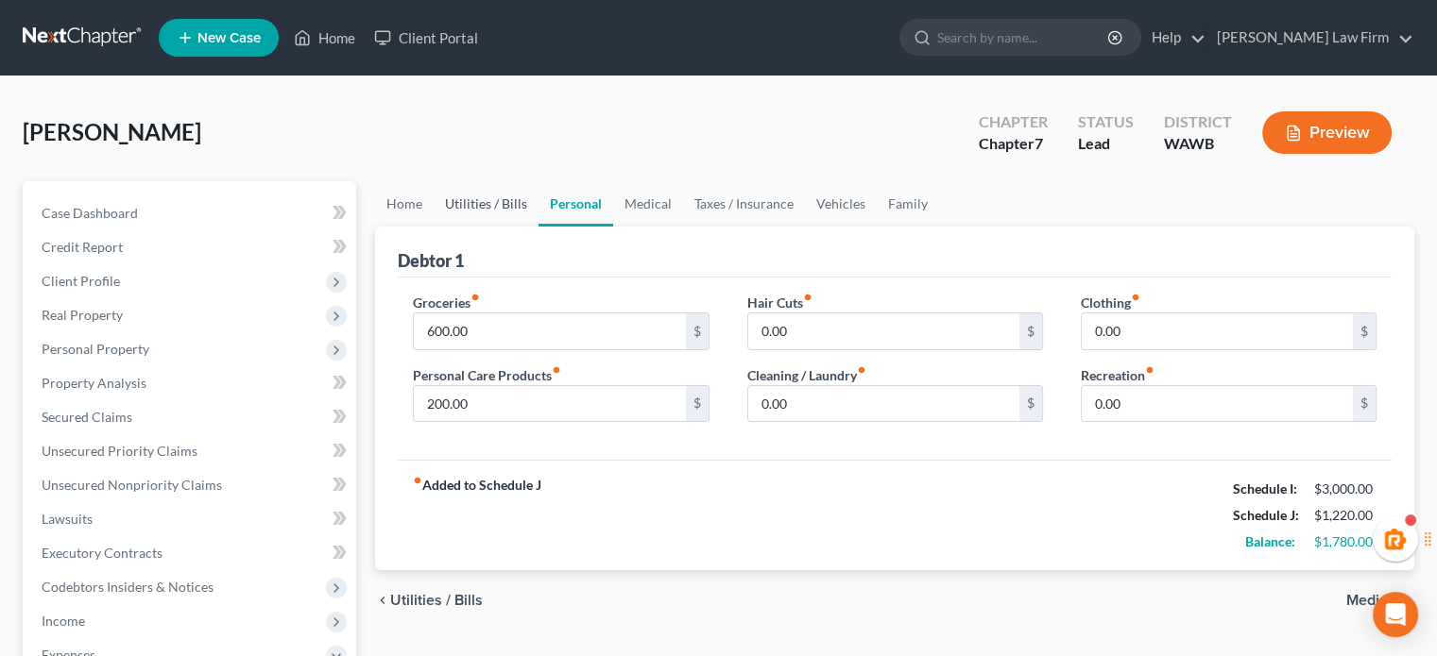
click at [477, 206] on link "Utilities / Bills" at bounding box center [486, 203] width 105 height 45
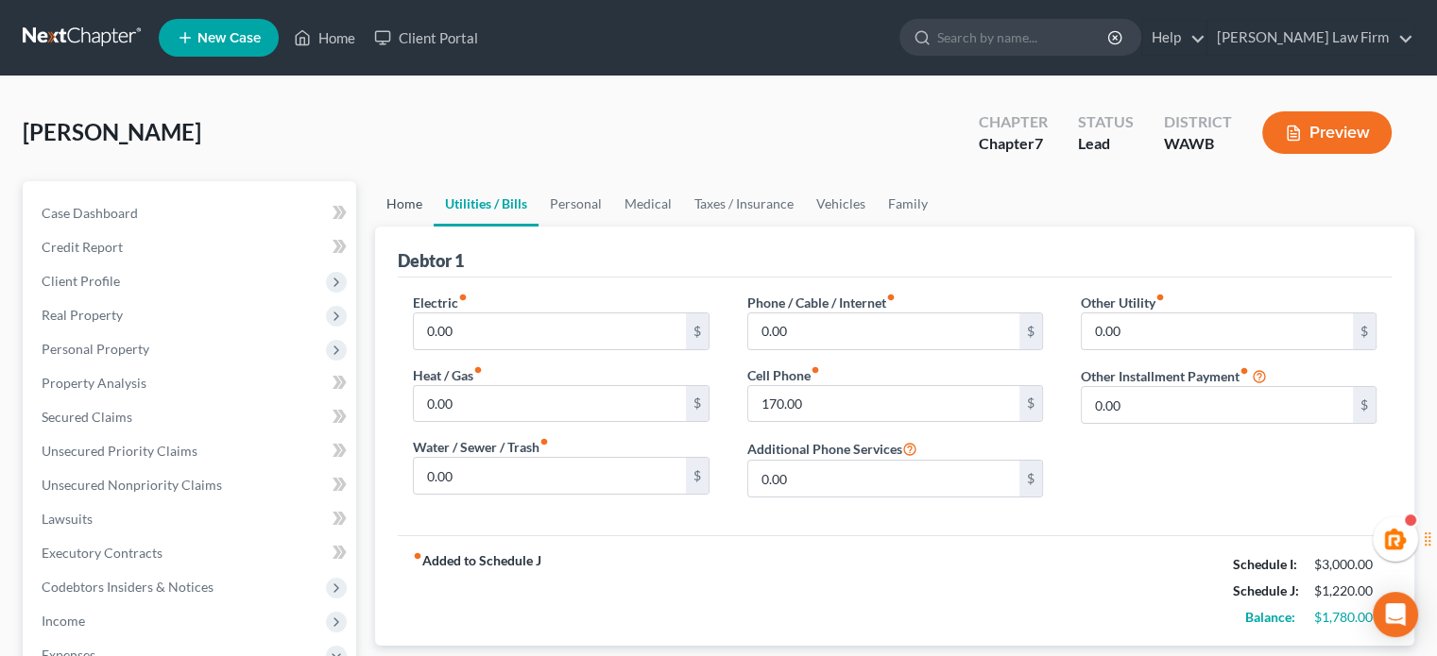
click at [405, 206] on link "Home" at bounding box center [404, 203] width 59 height 45
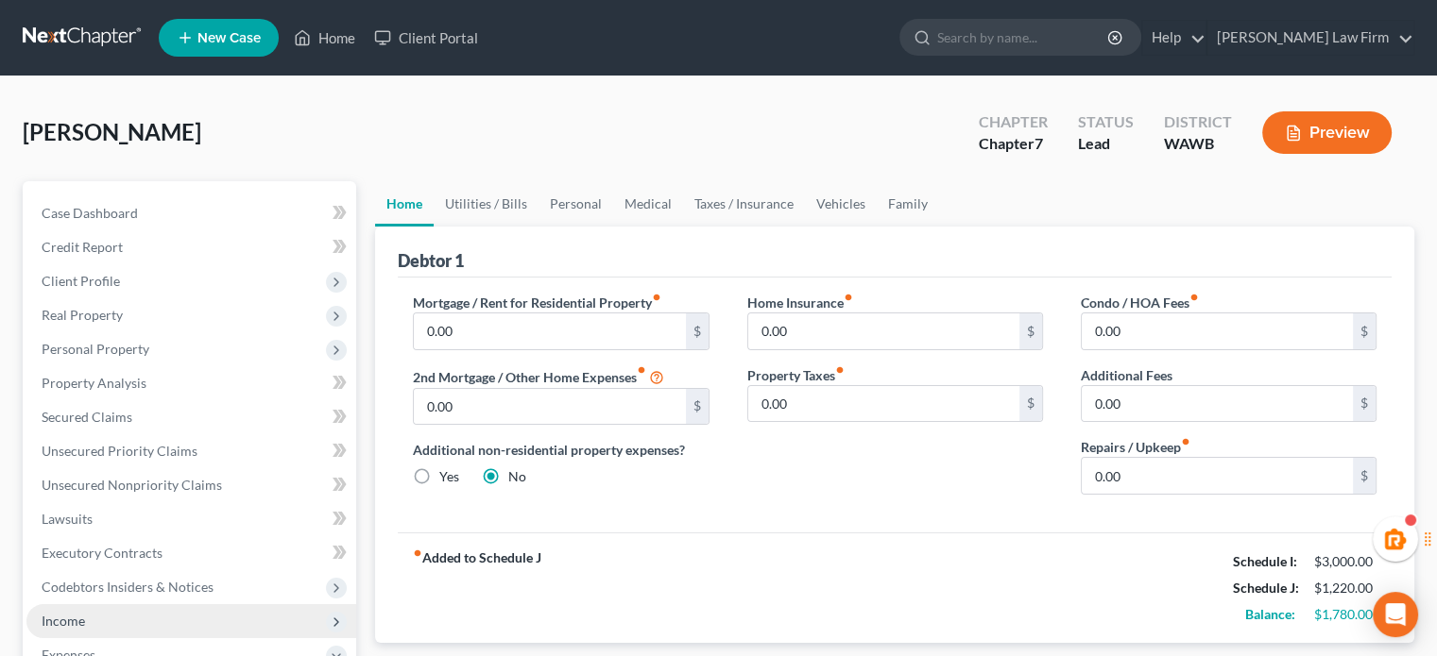
scroll to position [315, 0]
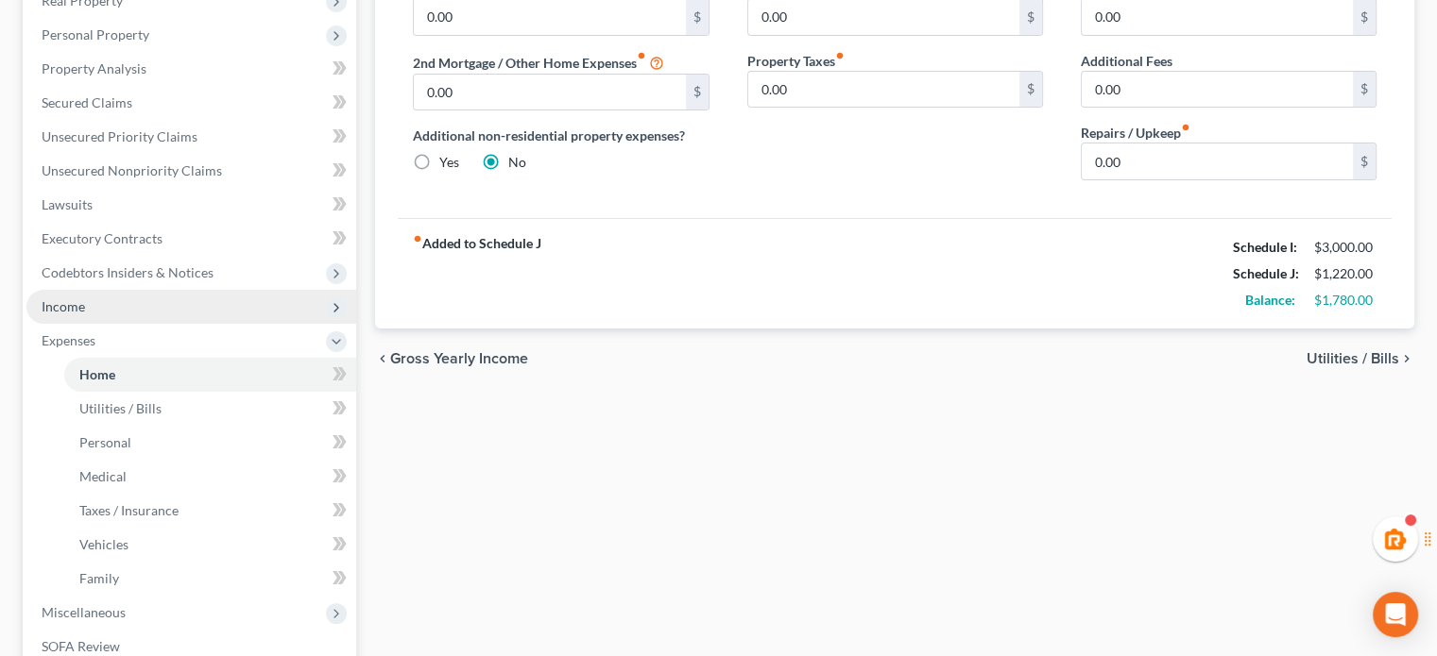
click at [94, 298] on span "Income" at bounding box center [191, 307] width 330 height 34
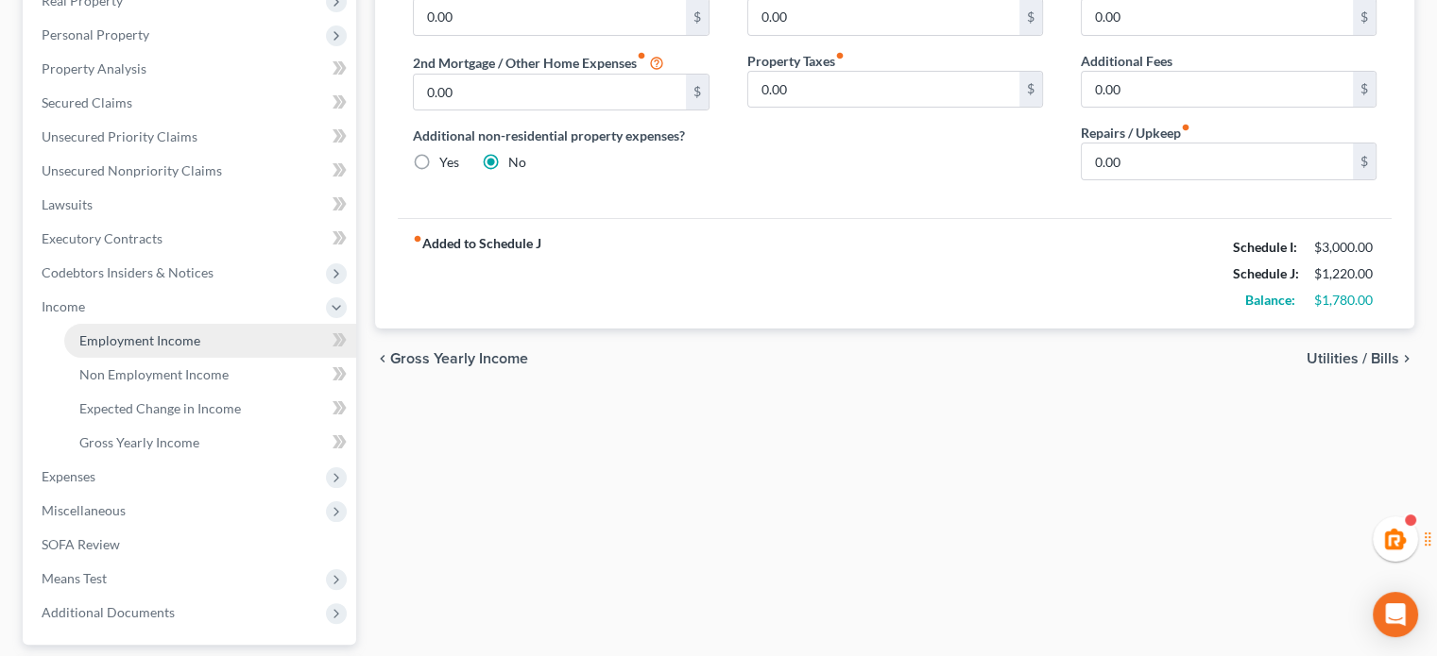
click at [100, 332] on span "Employment Income" at bounding box center [139, 340] width 121 height 16
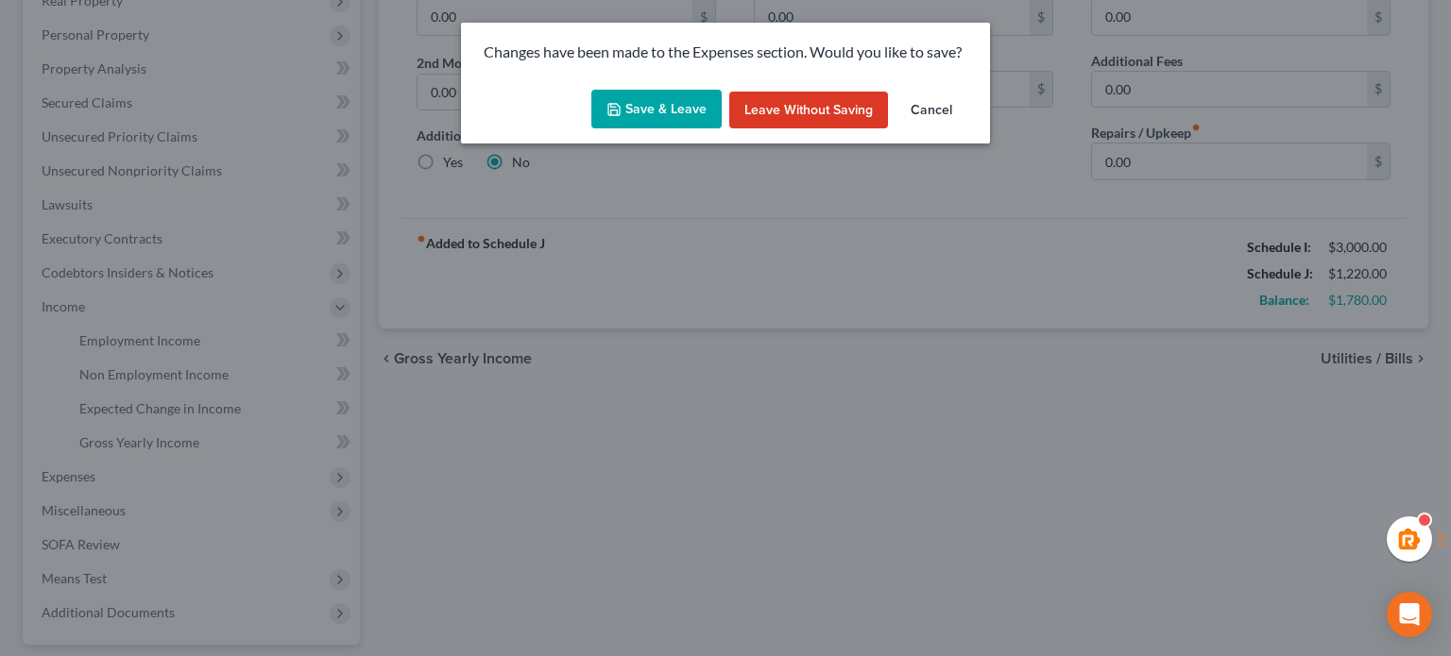
click at [617, 104] on icon "button" at bounding box center [613, 109] width 11 height 11
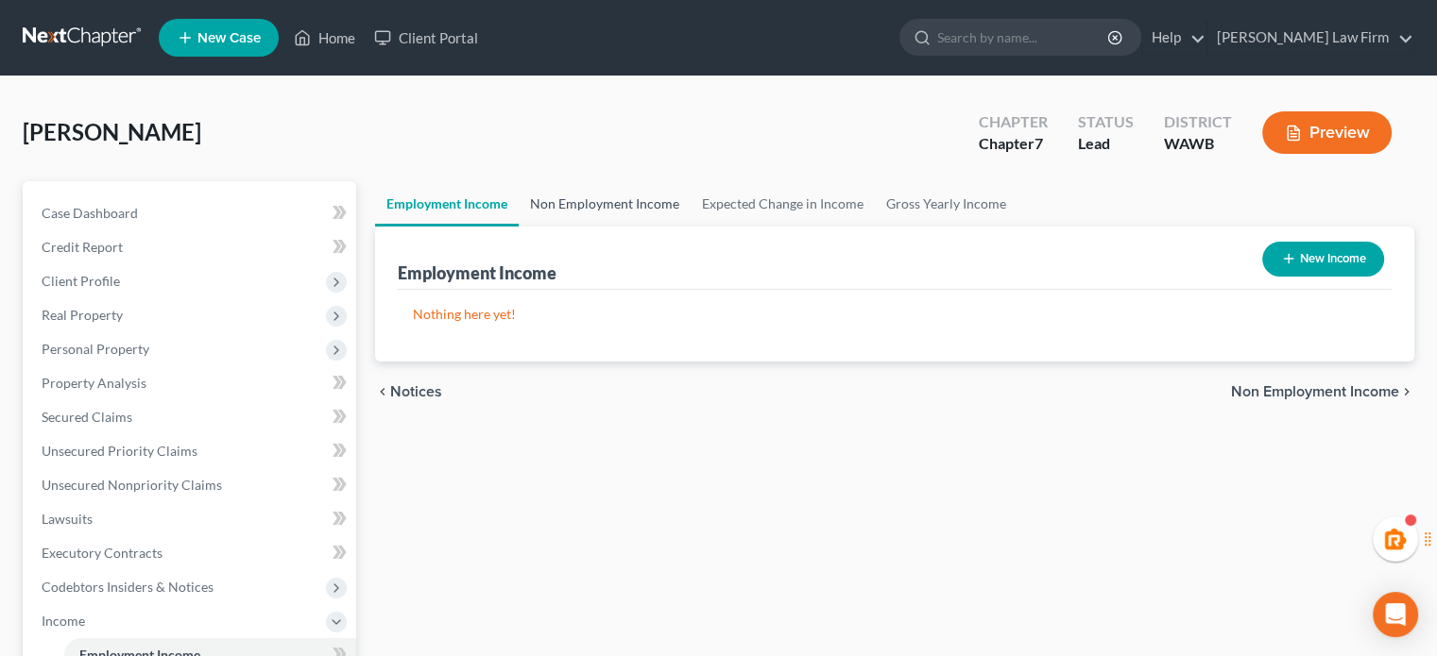
click at [604, 195] on link "Non Employment Income" at bounding box center [605, 203] width 172 height 45
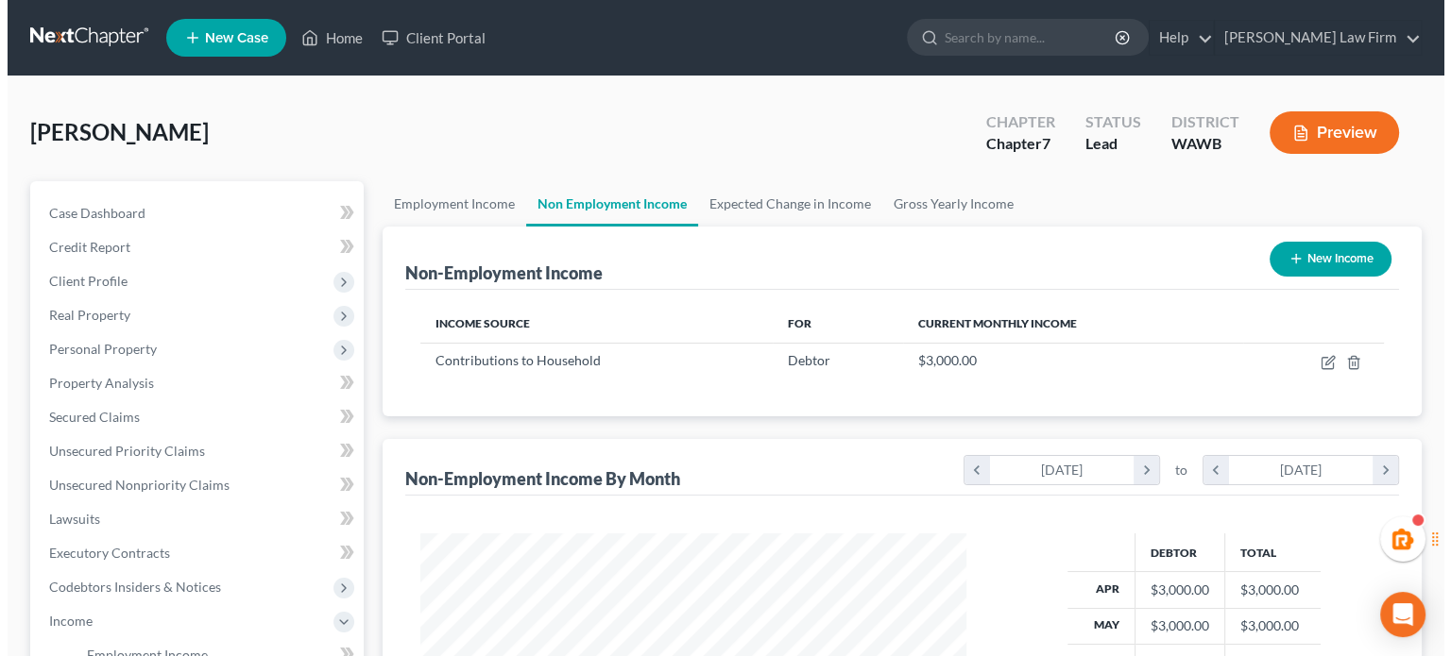
scroll to position [336, 583]
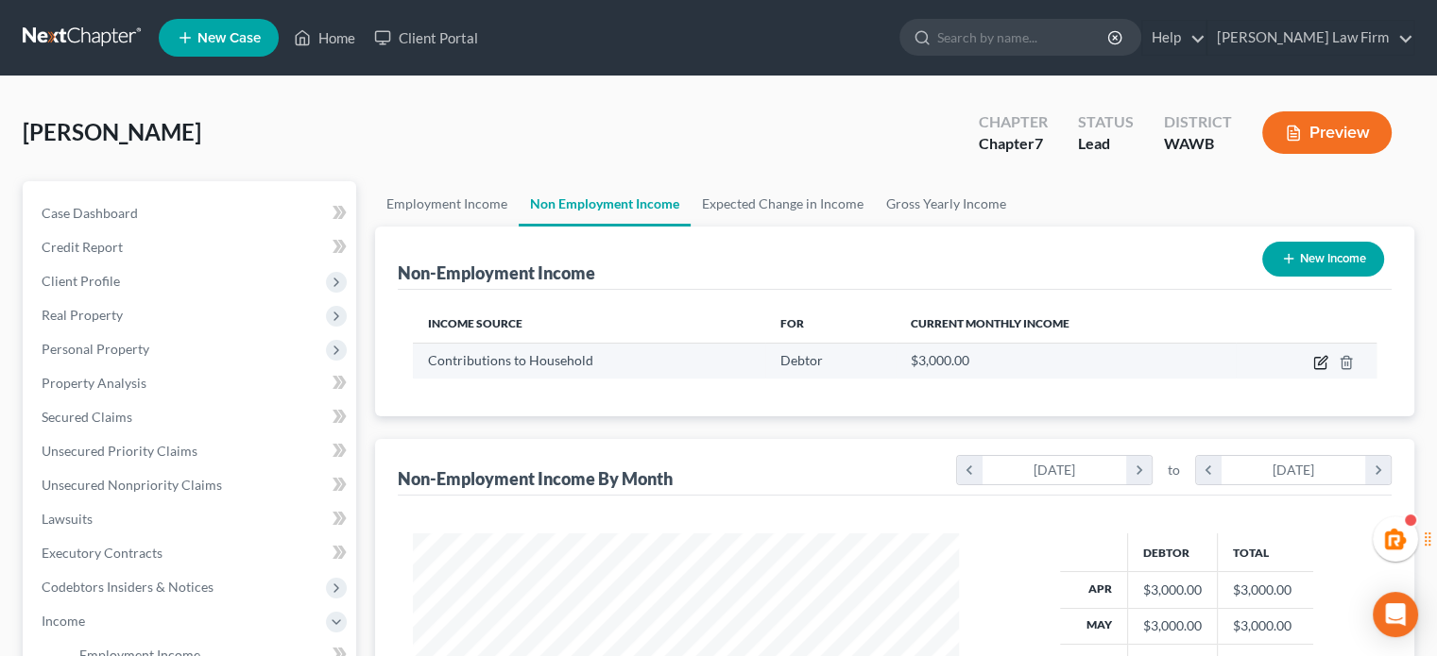
click at [1318, 358] on icon "button" at bounding box center [1320, 362] width 15 height 15
select select "8"
select select "0"
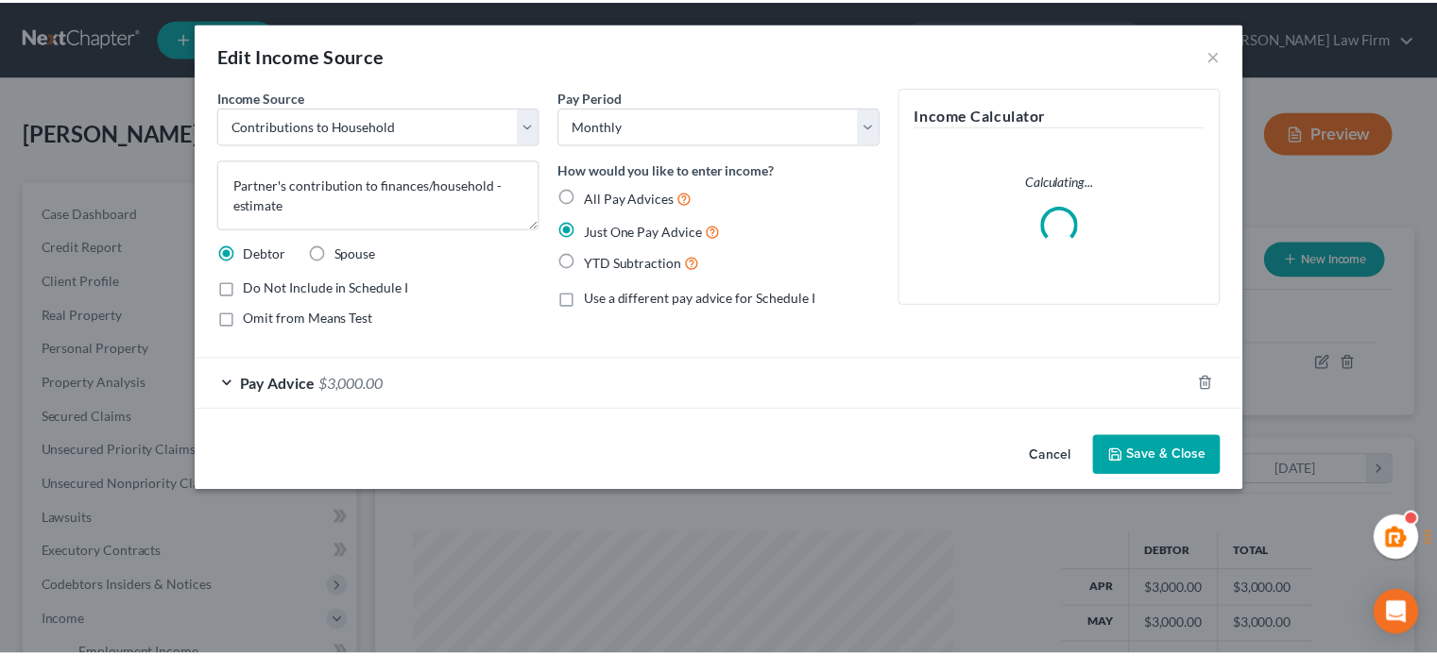
scroll to position [336, 589]
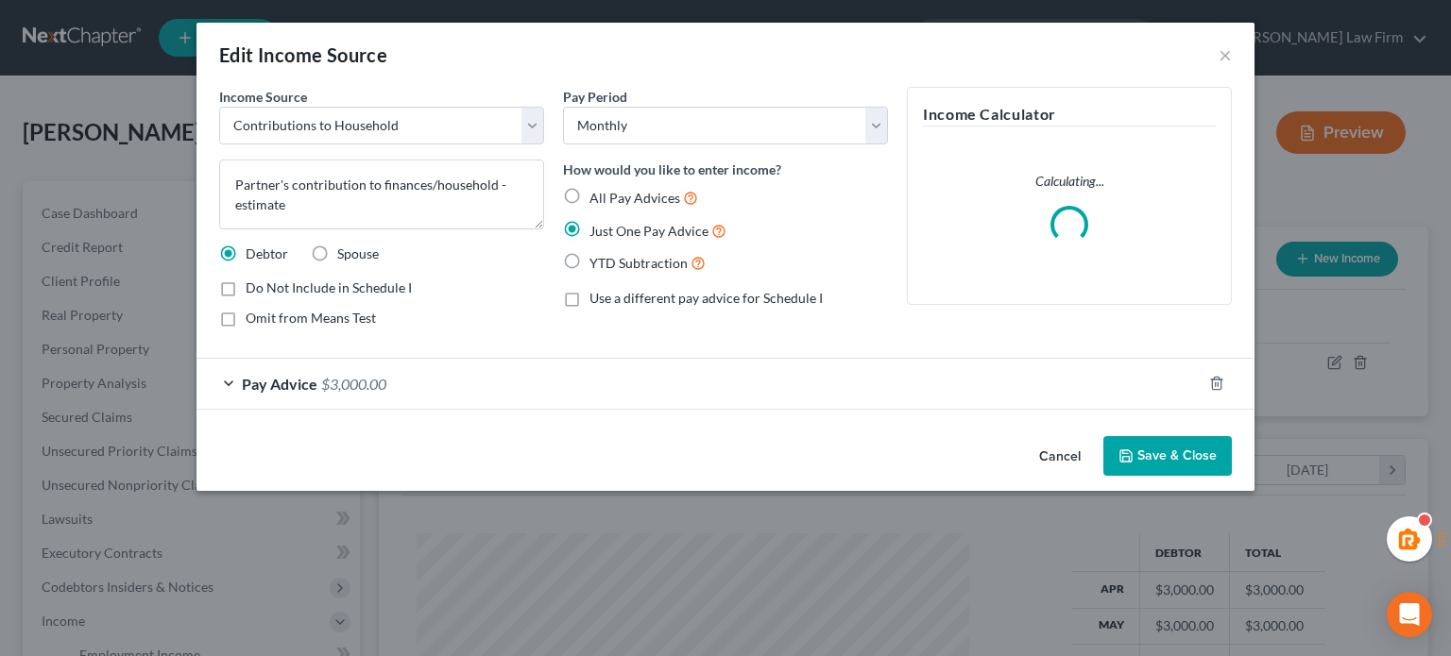
click at [463, 397] on div "Pay Advice $3,000.00" at bounding box center [698, 384] width 1005 height 50
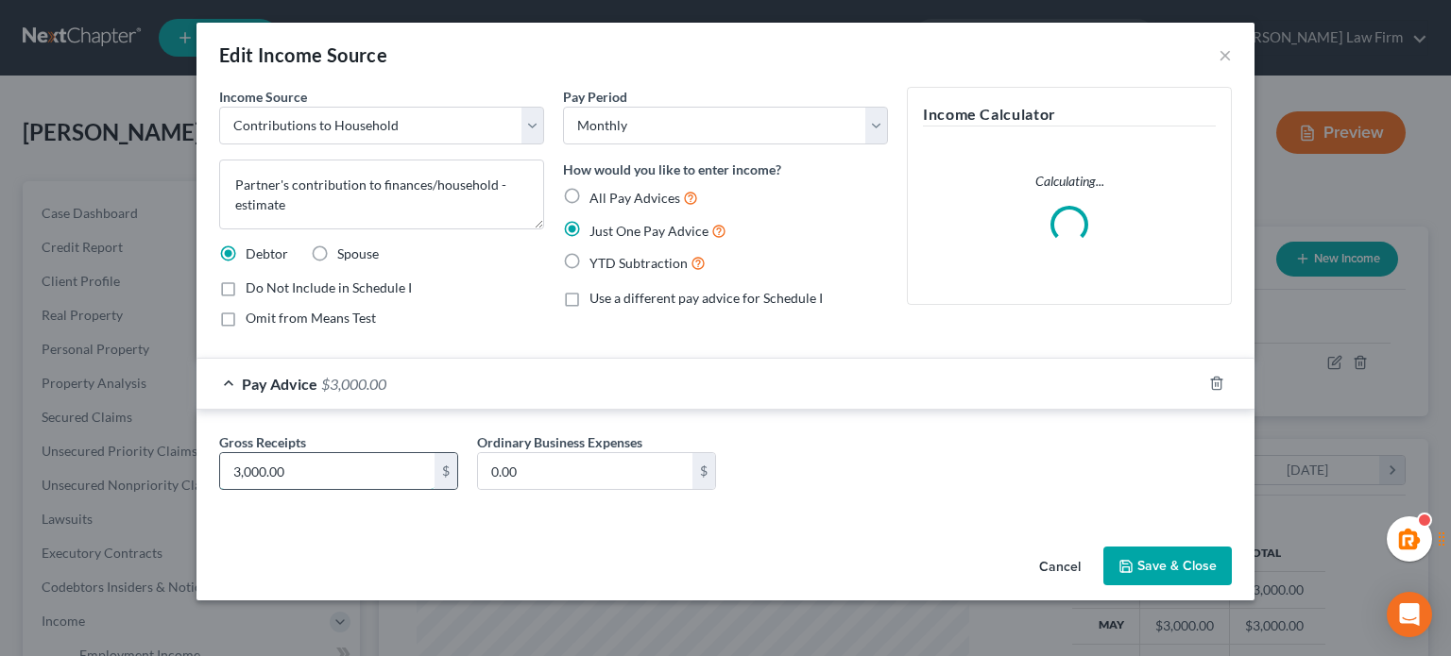
click at [370, 468] on input "3,000.00" at bounding box center [327, 471] width 214 height 36
type input "2,000"
click at [1159, 577] on button "Save & Close" at bounding box center [1167, 567] width 128 height 40
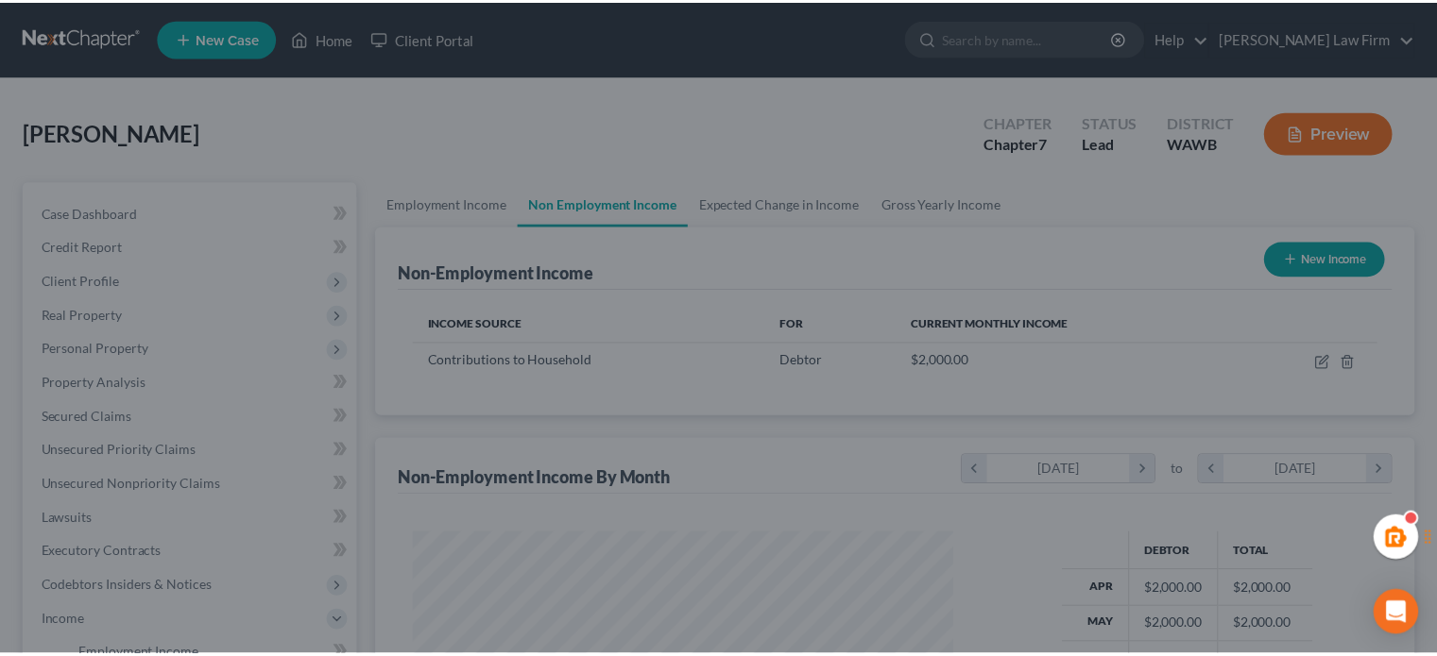
scroll to position [944115, 943868]
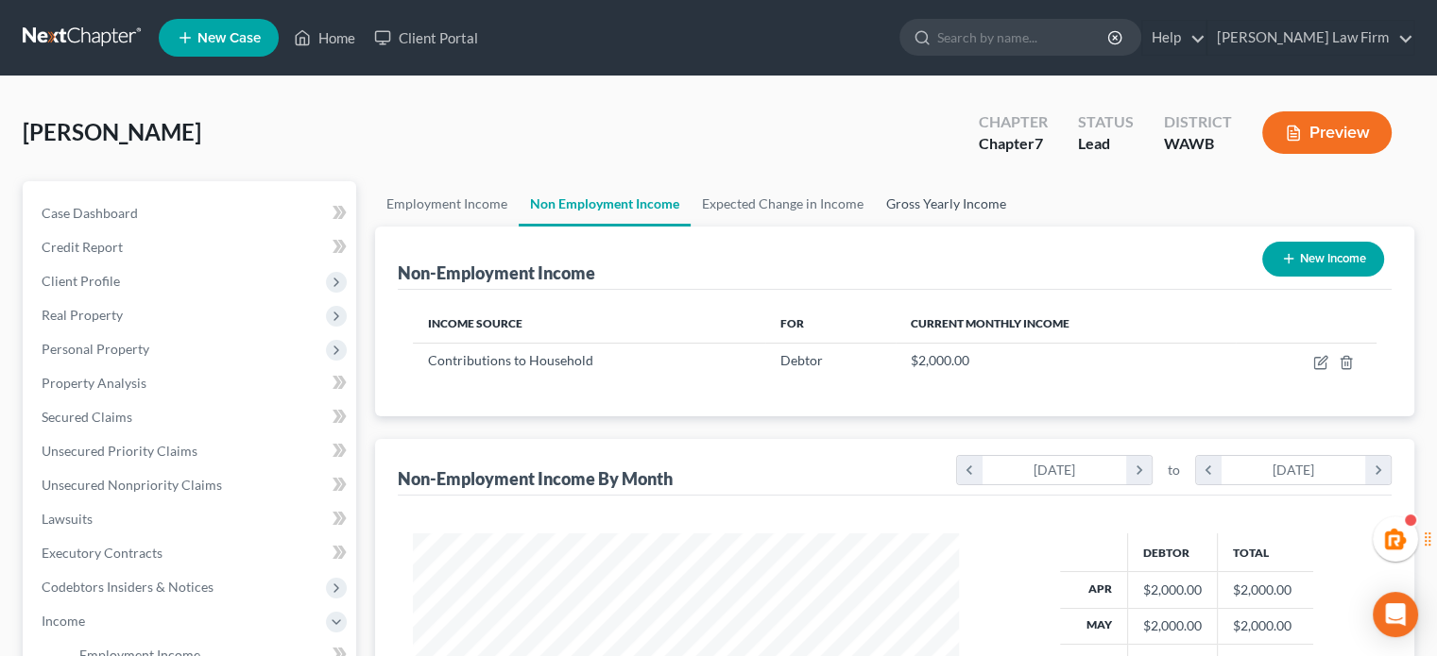
click at [927, 193] on link "Gross Yearly Income" at bounding box center [946, 203] width 143 height 45
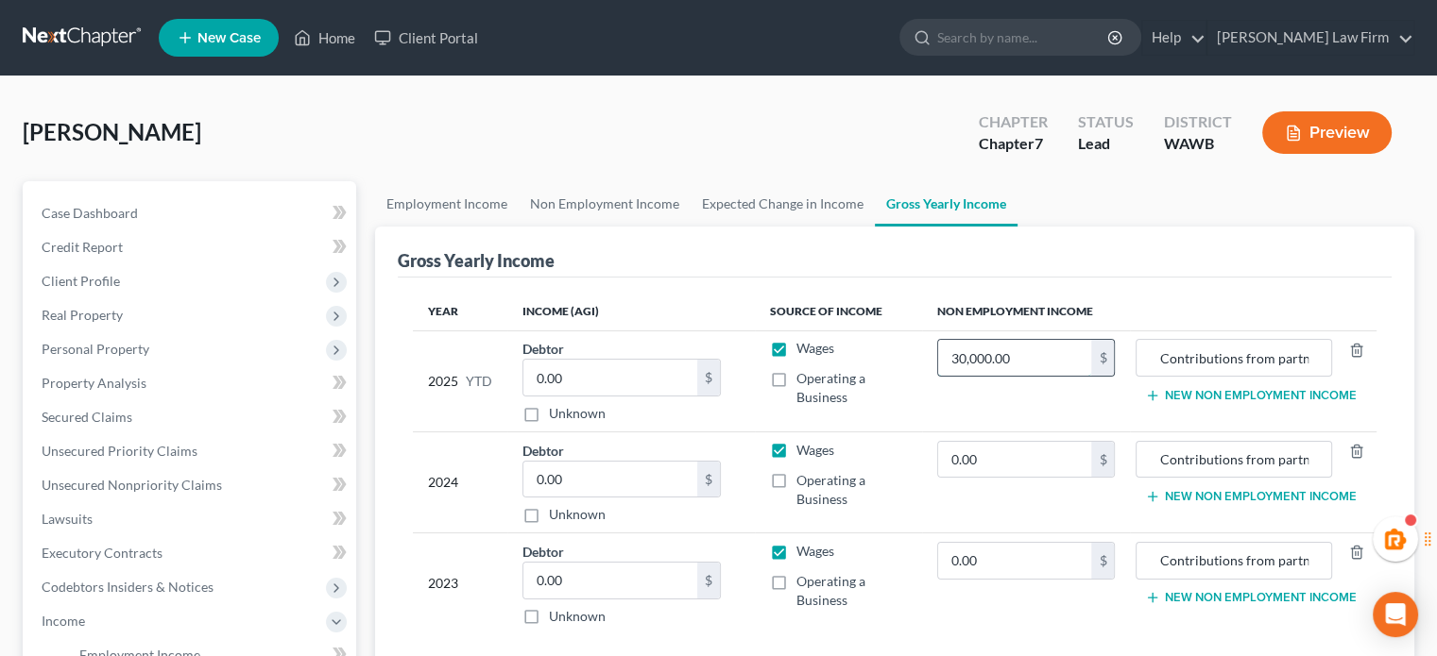
click at [987, 358] on input "30,000.00" at bounding box center [1015, 358] width 154 height 36
click at [1077, 240] on div "Gross Yearly Income" at bounding box center [895, 252] width 994 height 51
click at [464, 220] on link "Employment Income" at bounding box center [447, 203] width 144 height 45
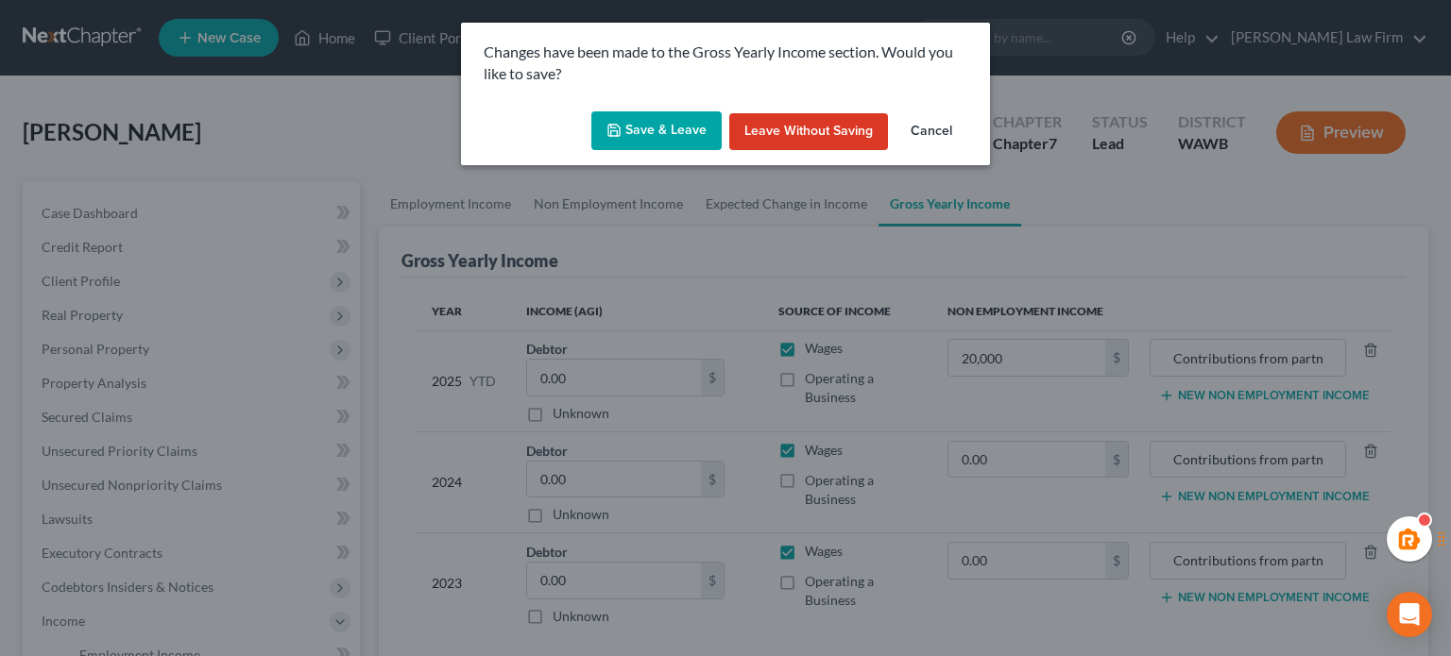
click at [640, 137] on button "Save & Leave" at bounding box center [656, 131] width 130 height 40
type input "20,000.00"
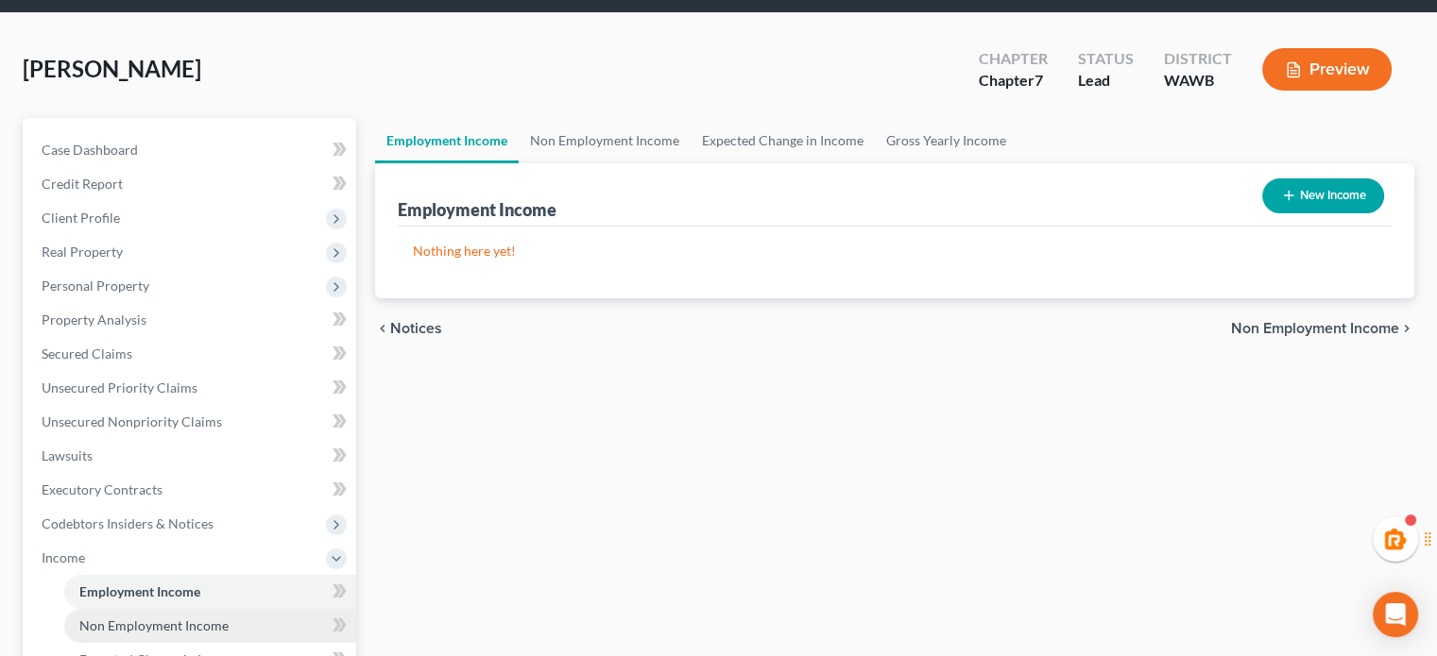
scroll to position [315, 0]
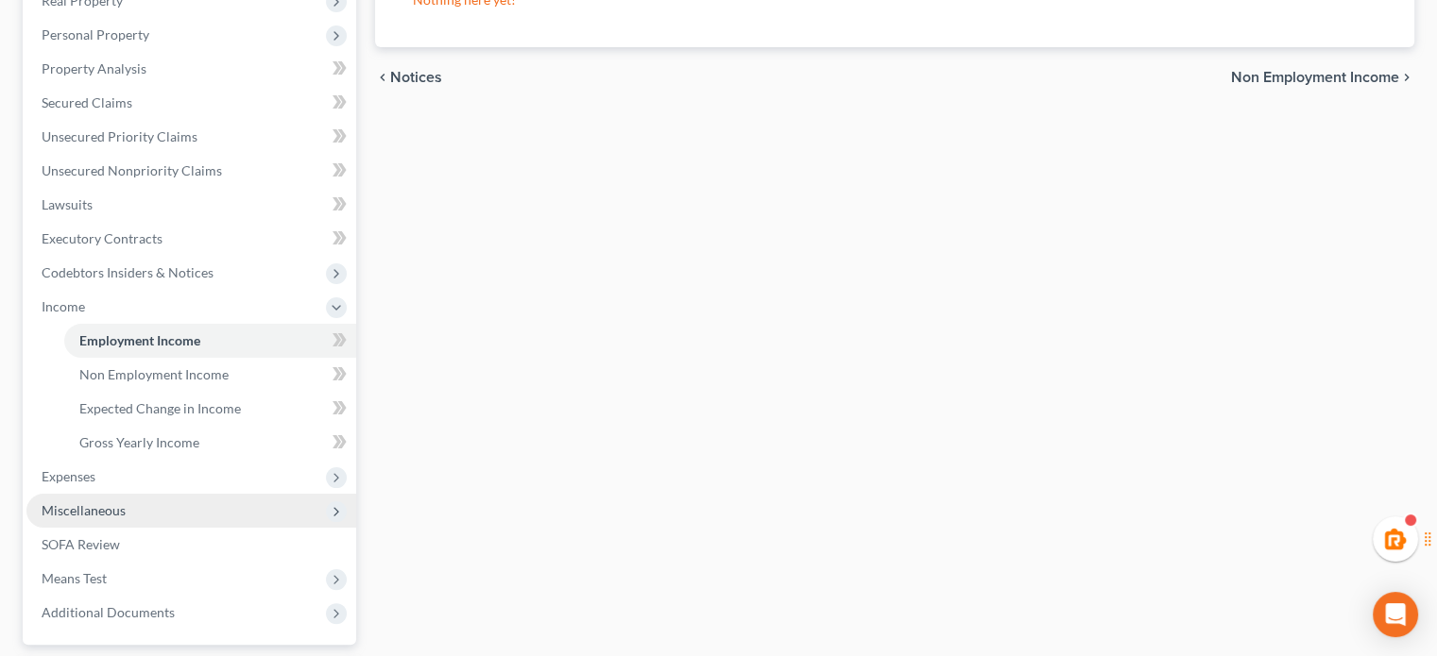
click at [91, 494] on span "Miscellaneous" at bounding box center [191, 511] width 330 height 34
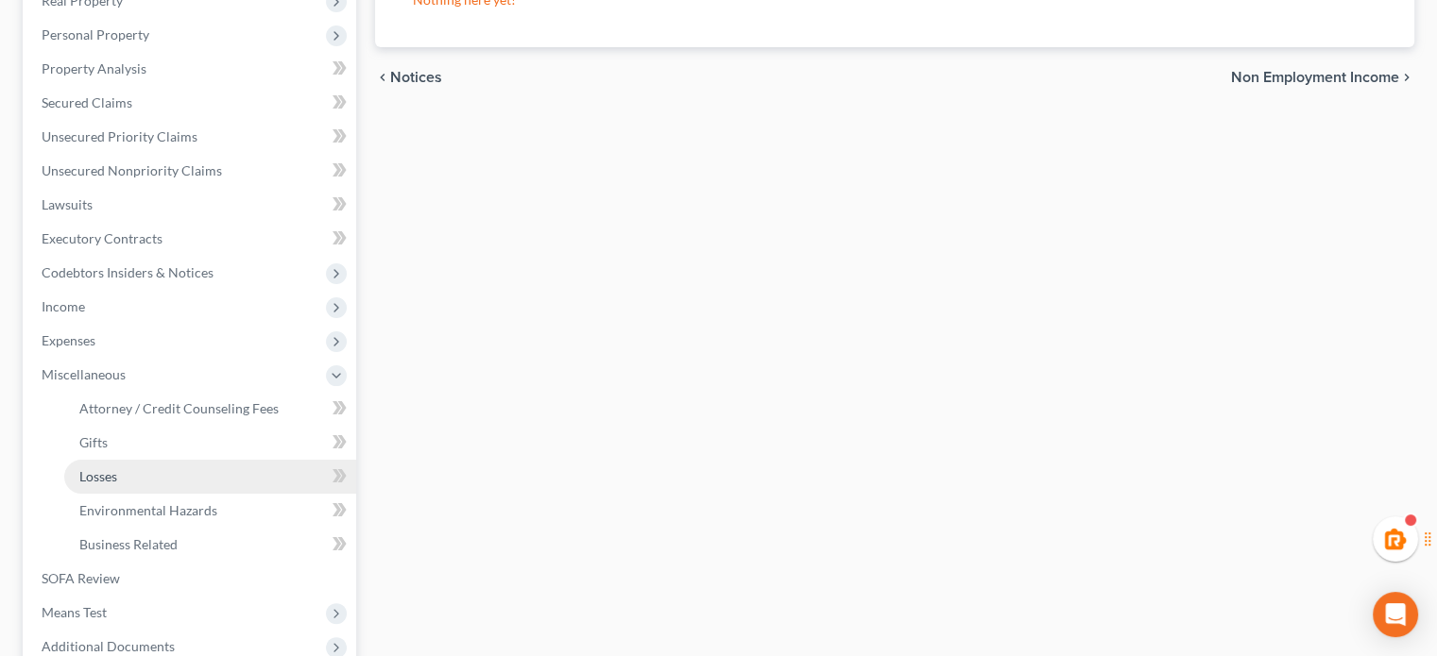
click at [91, 474] on span "Losses" at bounding box center [98, 476] width 38 height 16
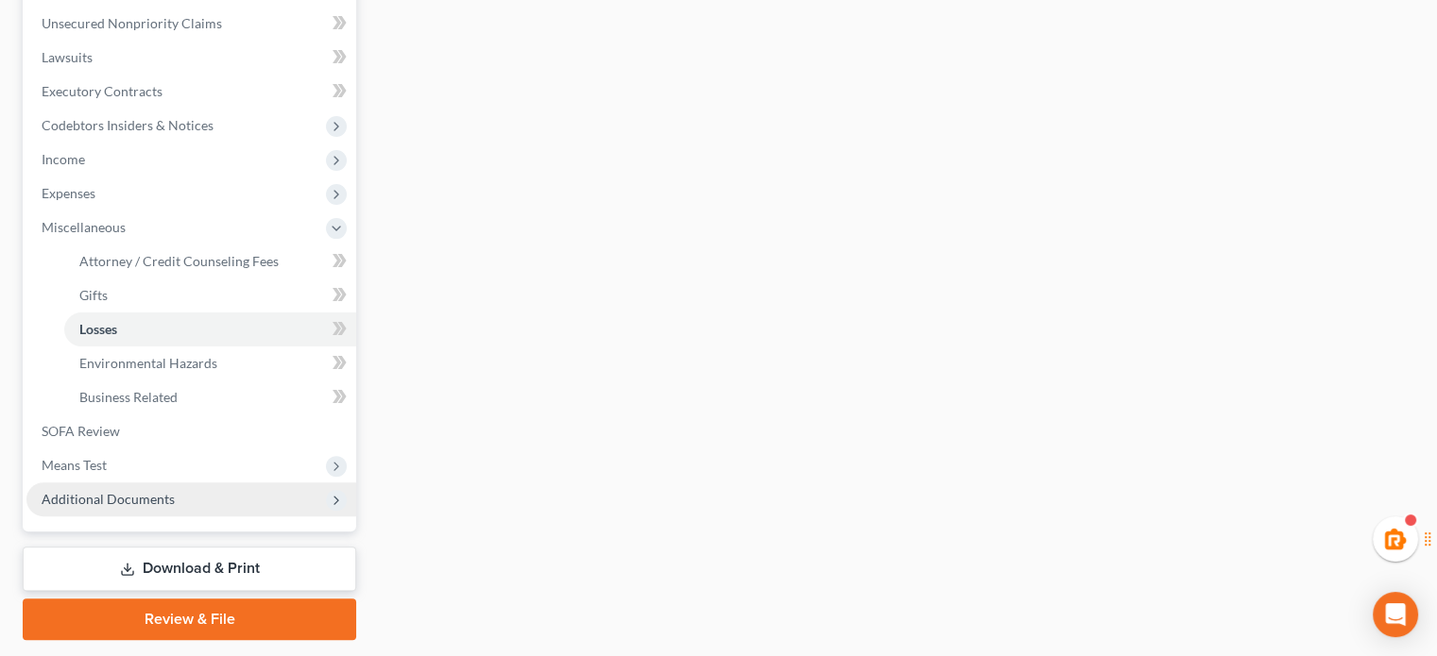
scroll to position [516, 0]
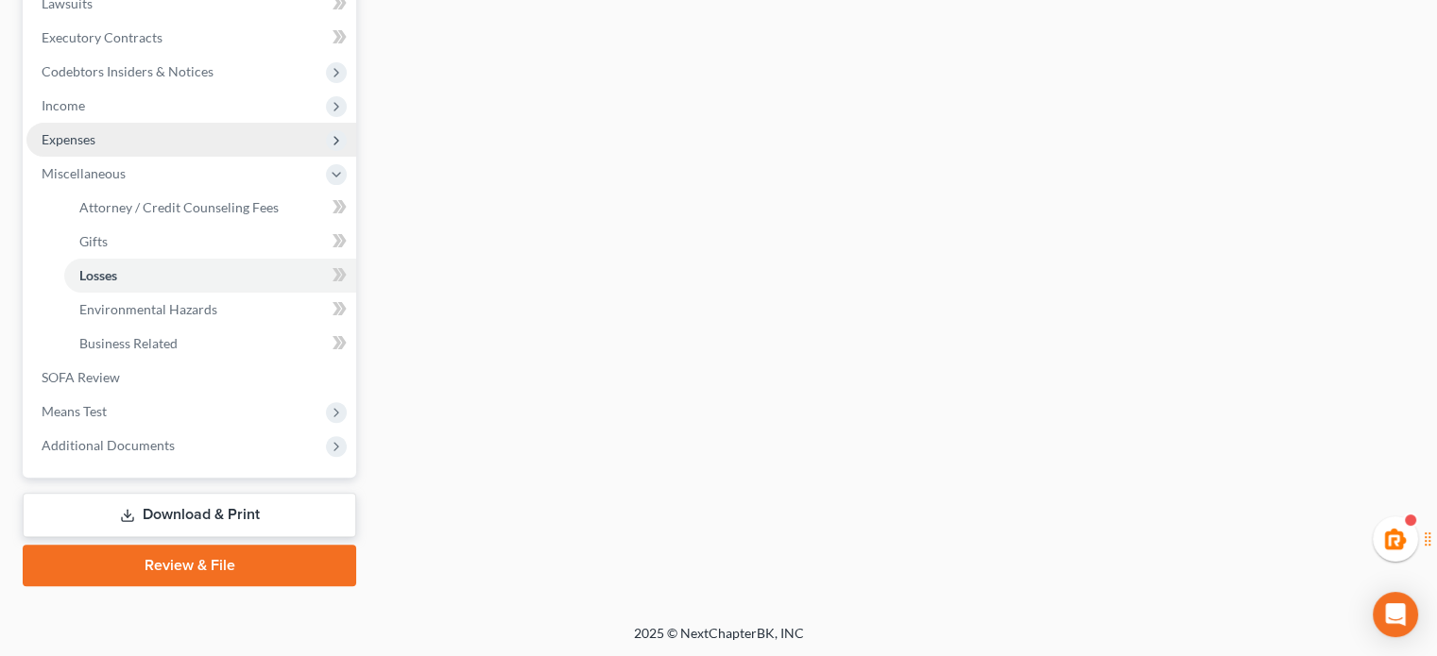
click at [83, 139] on span "Expenses" at bounding box center [69, 139] width 54 height 16
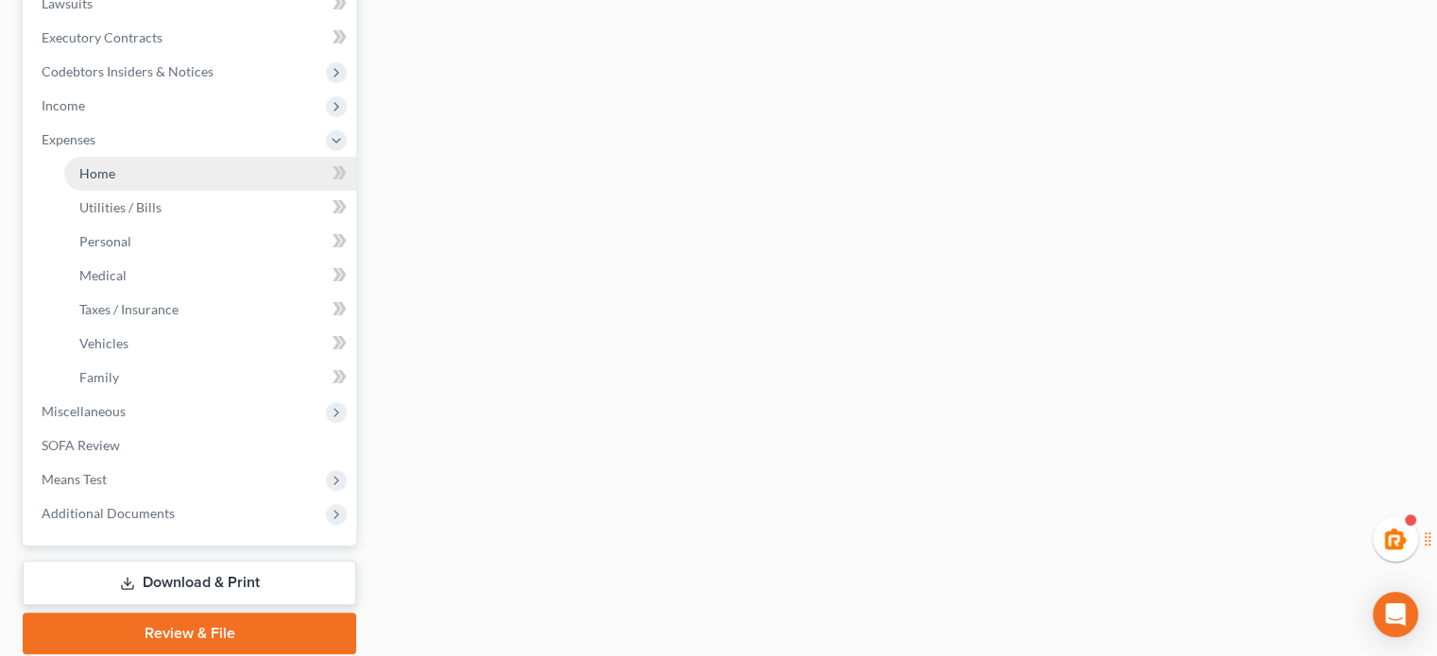
click at [87, 165] on span "Home" at bounding box center [97, 173] width 36 height 16
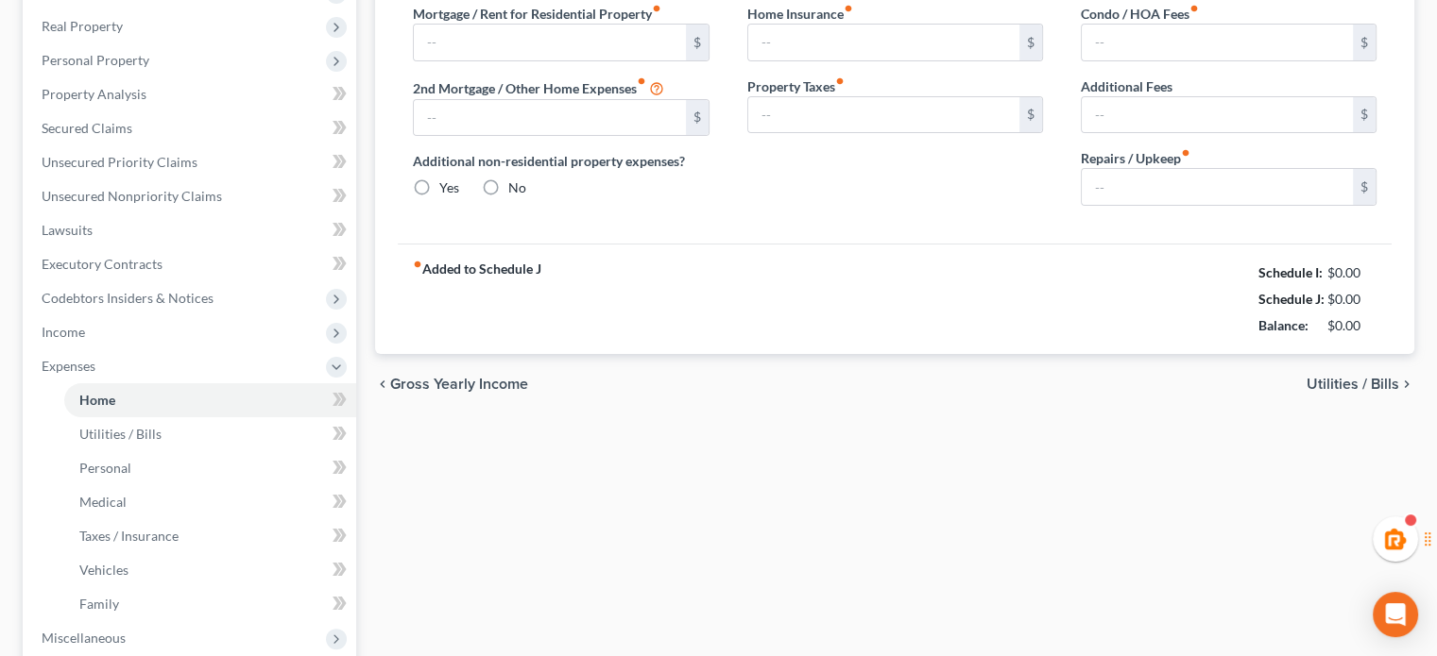
type input "0.00"
radio input "true"
type input "0.00"
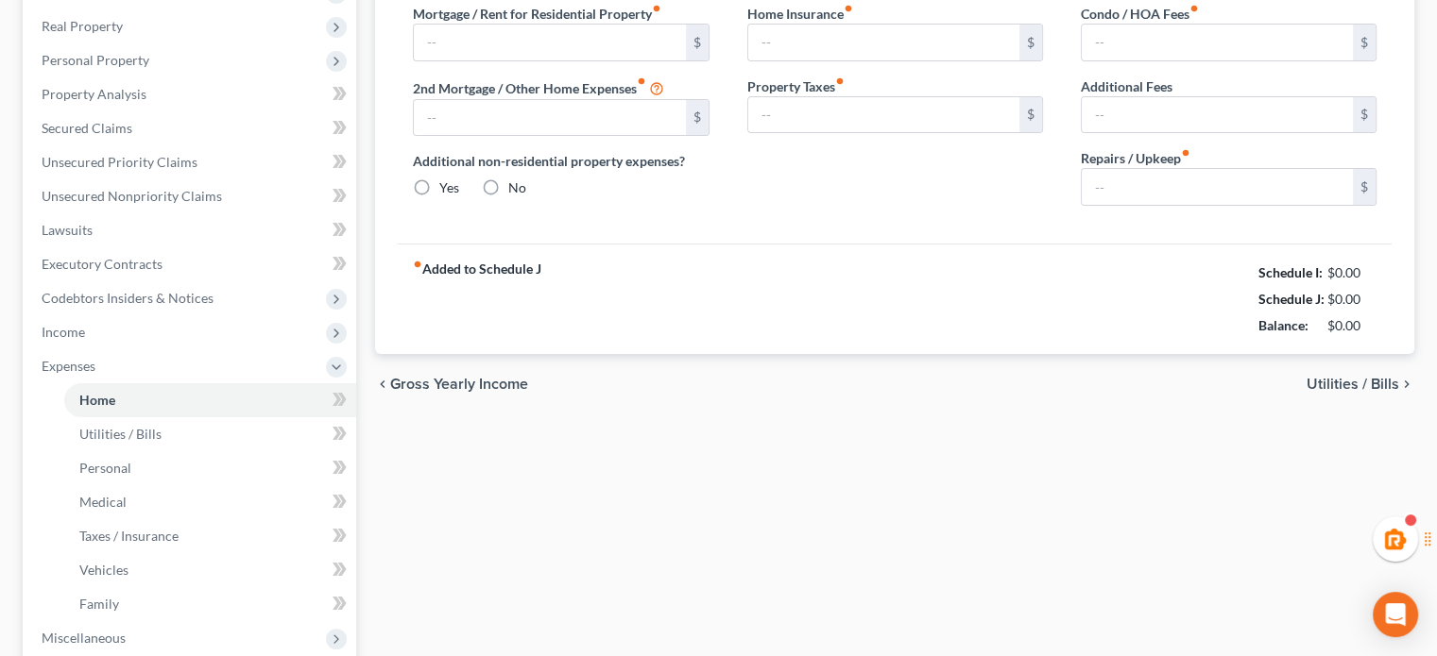
type input "0.00"
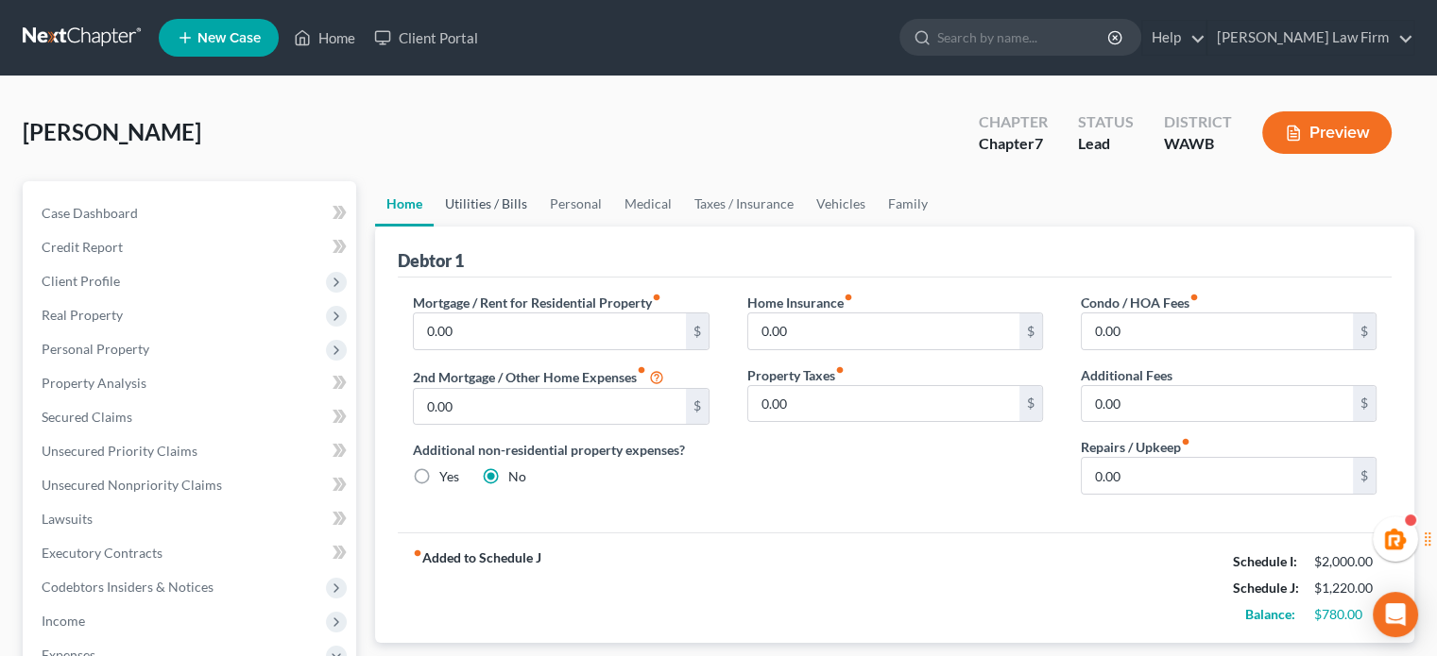
click at [494, 203] on link "Utilities / Bills" at bounding box center [486, 203] width 105 height 45
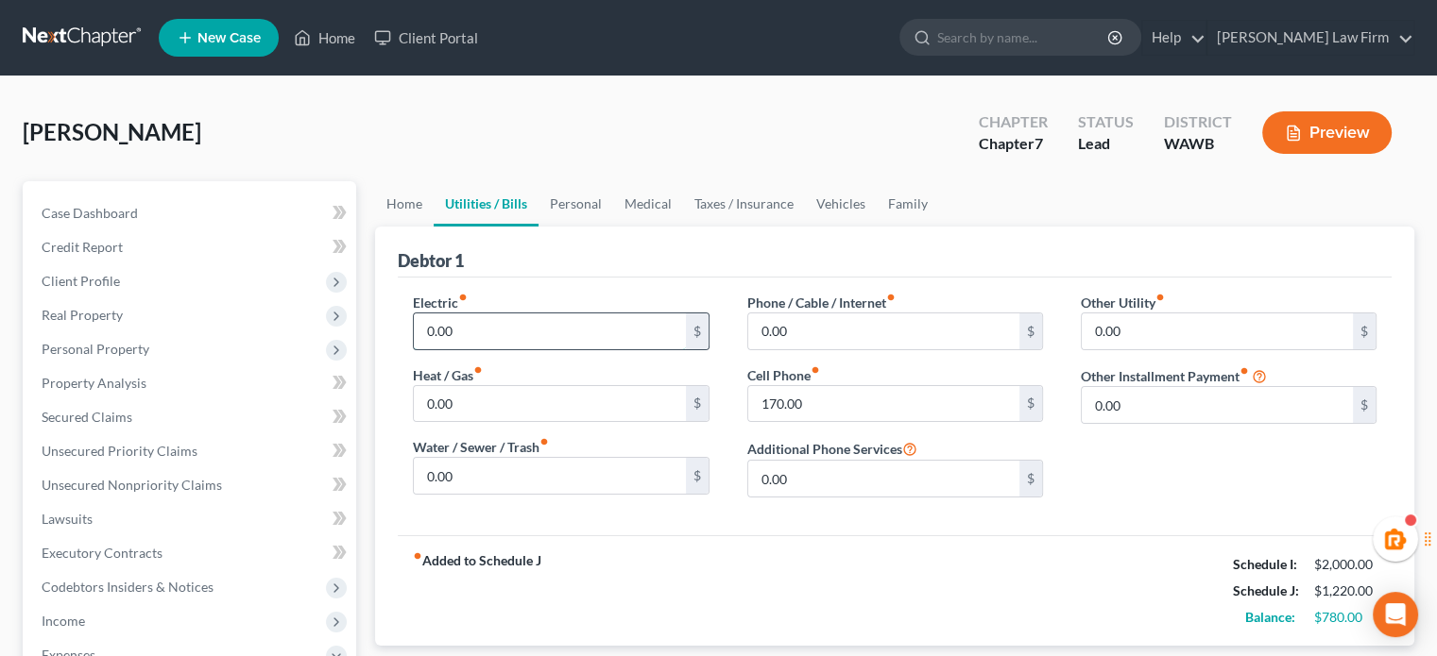
click at [529, 320] on input "0.00" at bounding box center [549, 332] width 271 height 36
click at [557, 215] on link "Personal" at bounding box center [575, 203] width 75 height 45
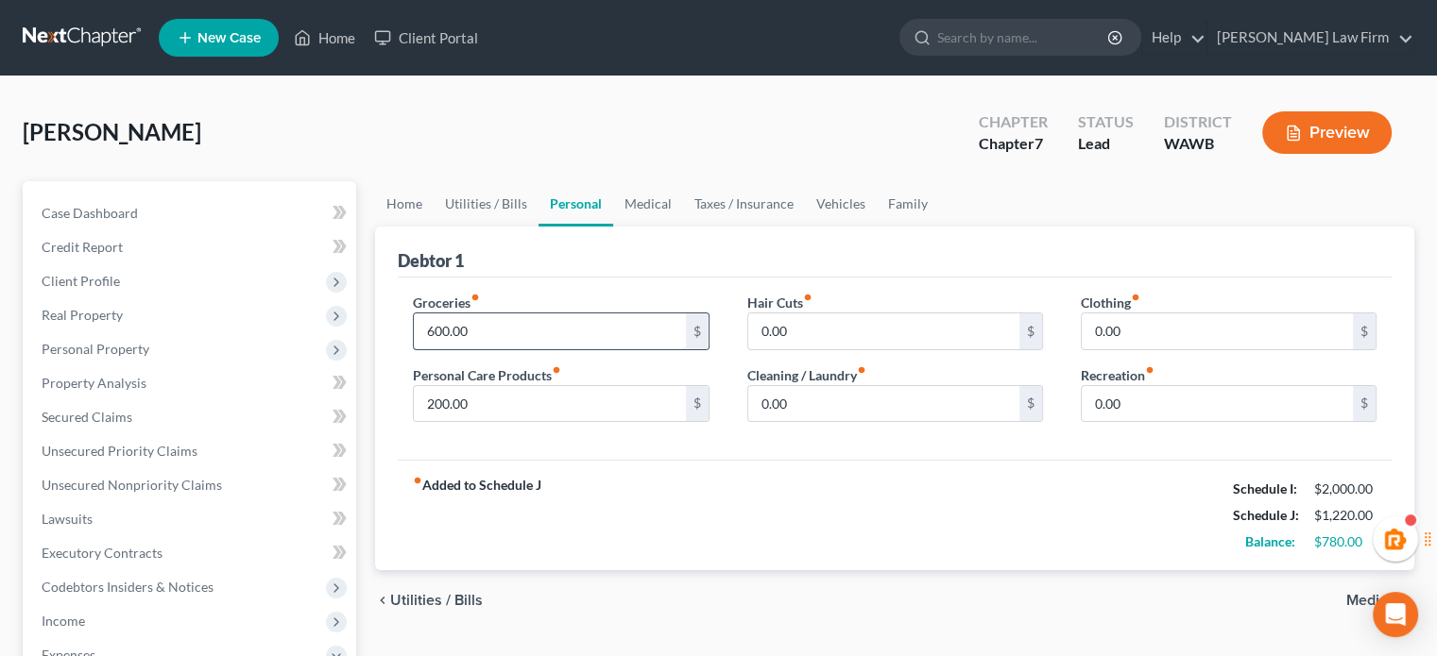
click at [519, 320] on input "600.00" at bounding box center [549, 332] width 271 height 36
type input "800"
click at [642, 269] on div "Debtor 1" at bounding box center [895, 252] width 994 height 51
click at [824, 318] on input "0.00" at bounding box center [883, 332] width 271 height 36
type input "100"
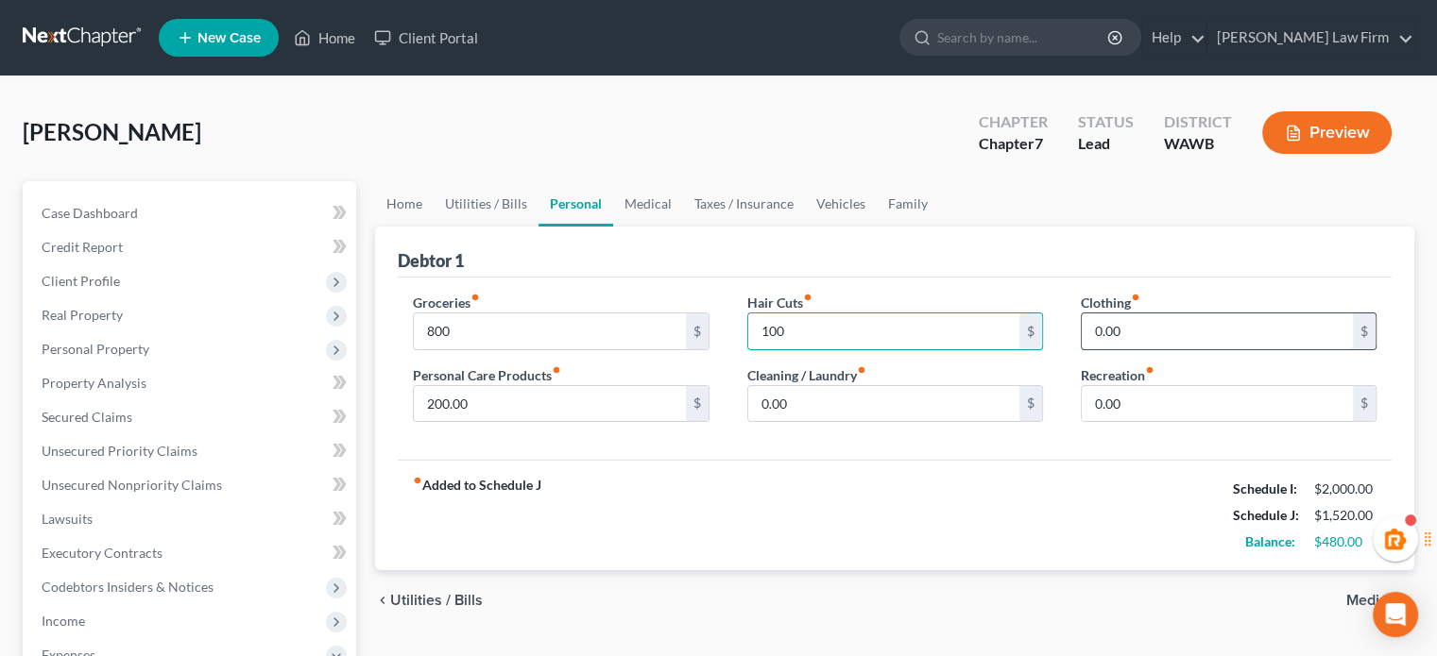
click at [1164, 336] on input "0.00" at bounding box center [1216, 332] width 271 height 36
type input "100"
click at [669, 201] on link "Medical" at bounding box center [648, 203] width 70 height 45
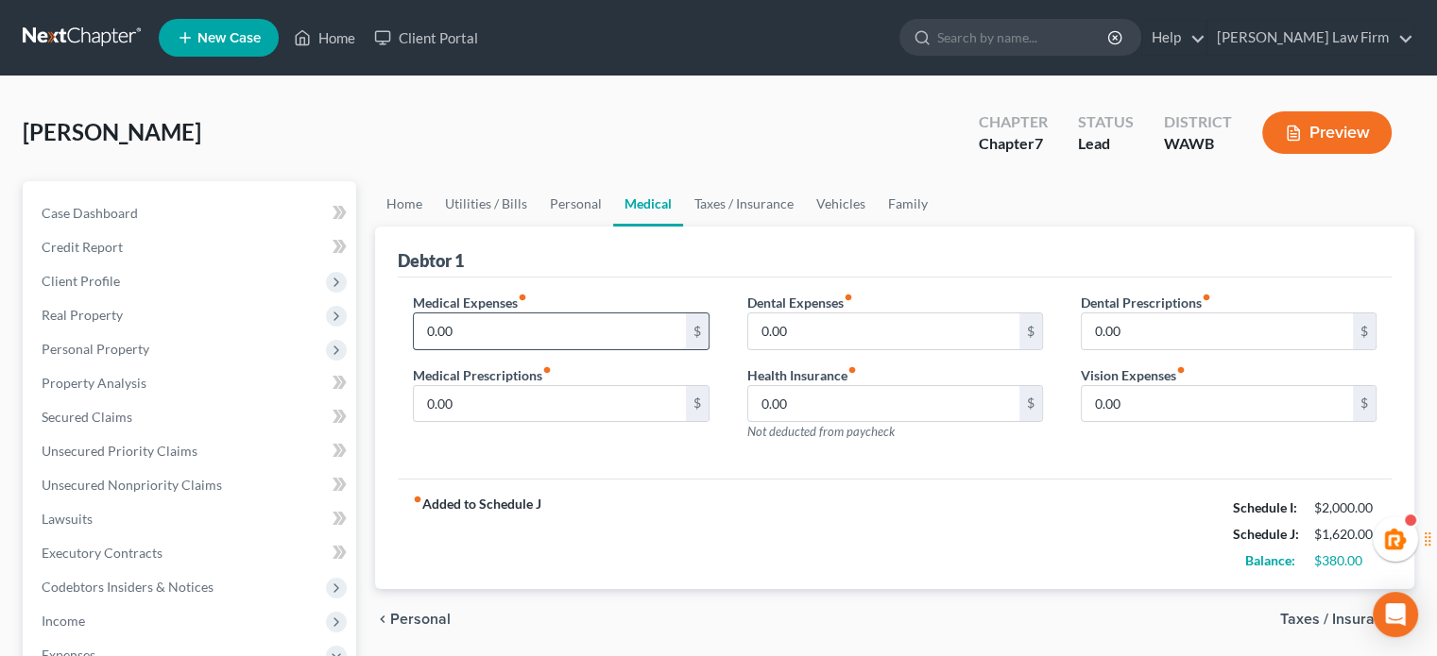
click at [518, 329] on input "0.00" at bounding box center [549, 332] width 271 height 36
type input "200"
click at [831, 331] on input "0.00" at bounding box center [883, 332] width 271 height 36
type input "200"
click at [789, 255] on div "Debtor 1" at bounding box center [895, 252] width 994 height 51
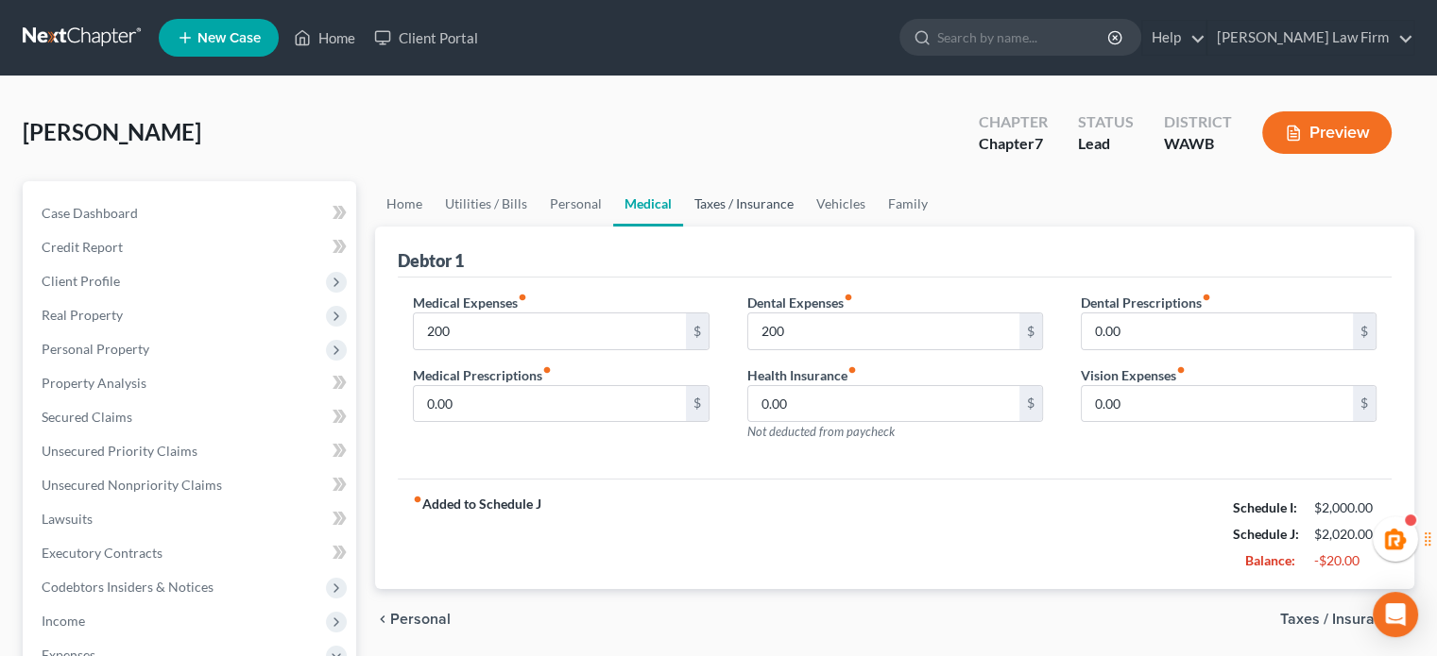
click at [754, 201] on link "Taxes / Insurance" at bounding box center [744, 203] width 122 height 45
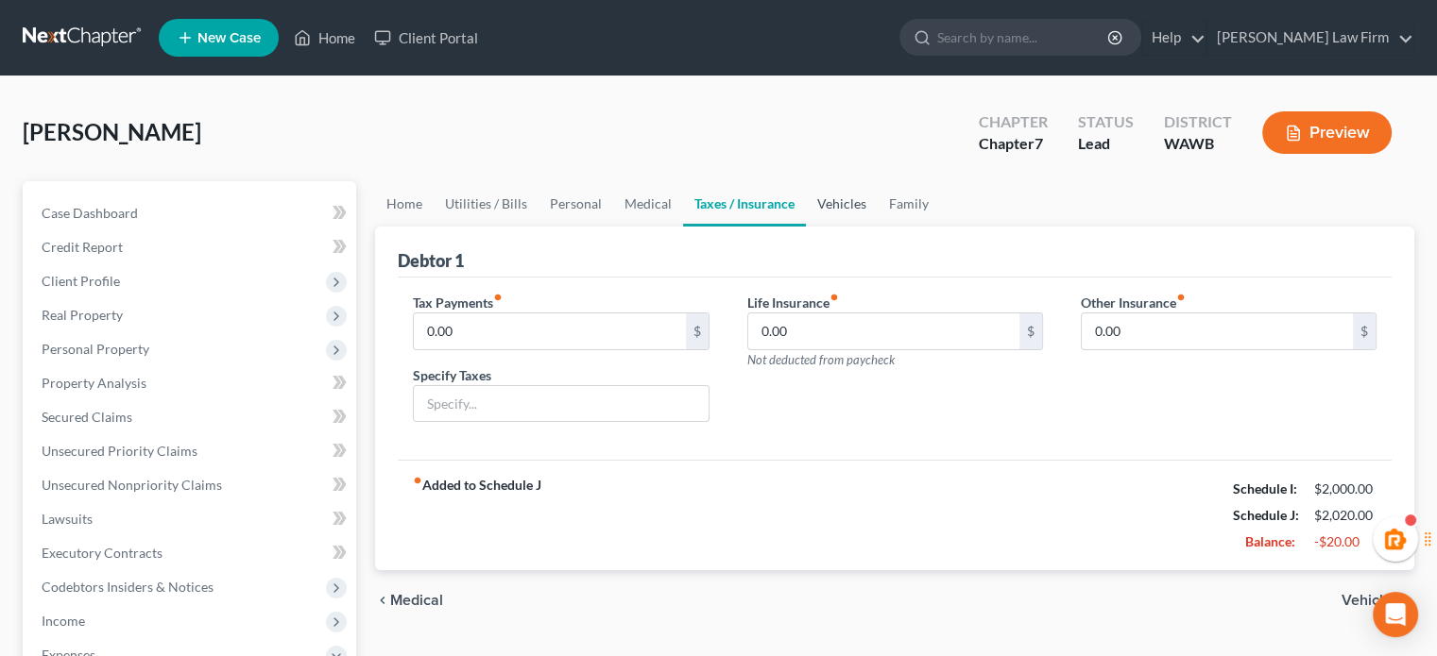
click at [852, 208] on link "Vehicles" at bounding box center [842, 203] width 72 height 45
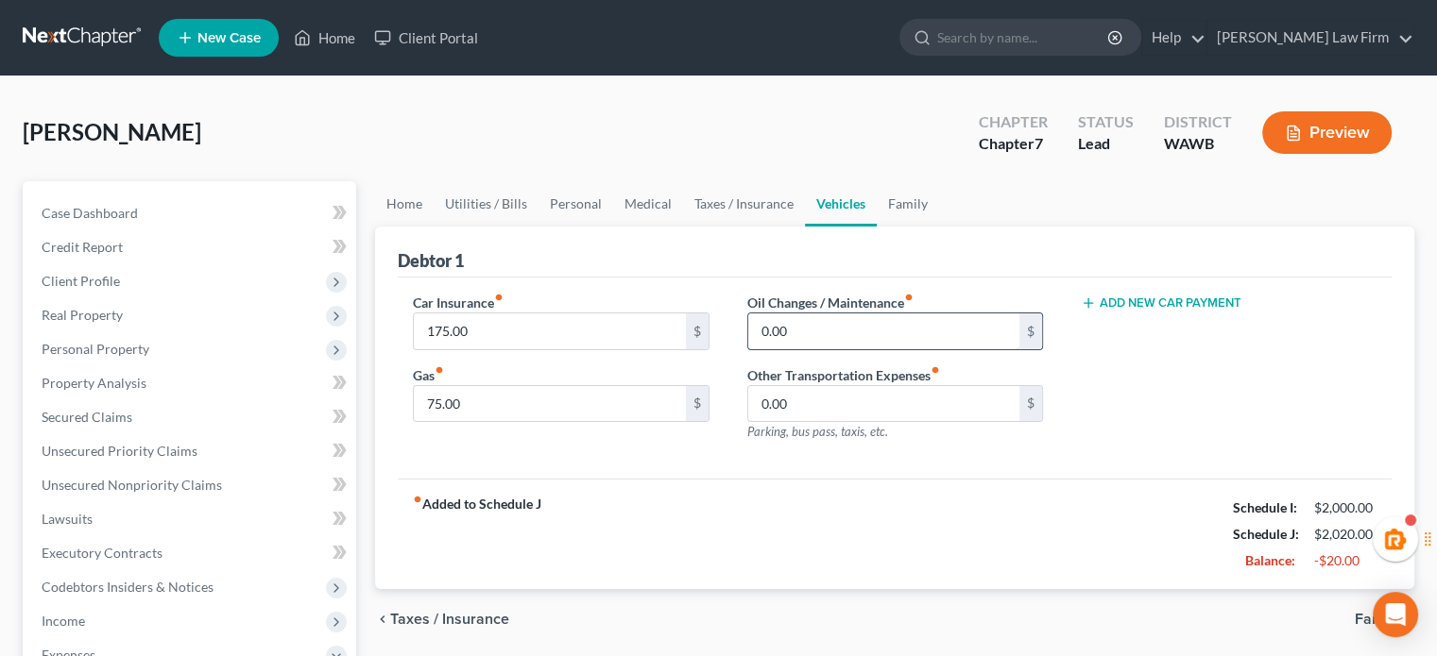
click at [782, 332] on input "0.00" at bounding box center [883, 332] width 271 height 36
click at [742, 208] on link "Taxes / Insurance" at bounding box center [744, 203] width 122 height 45
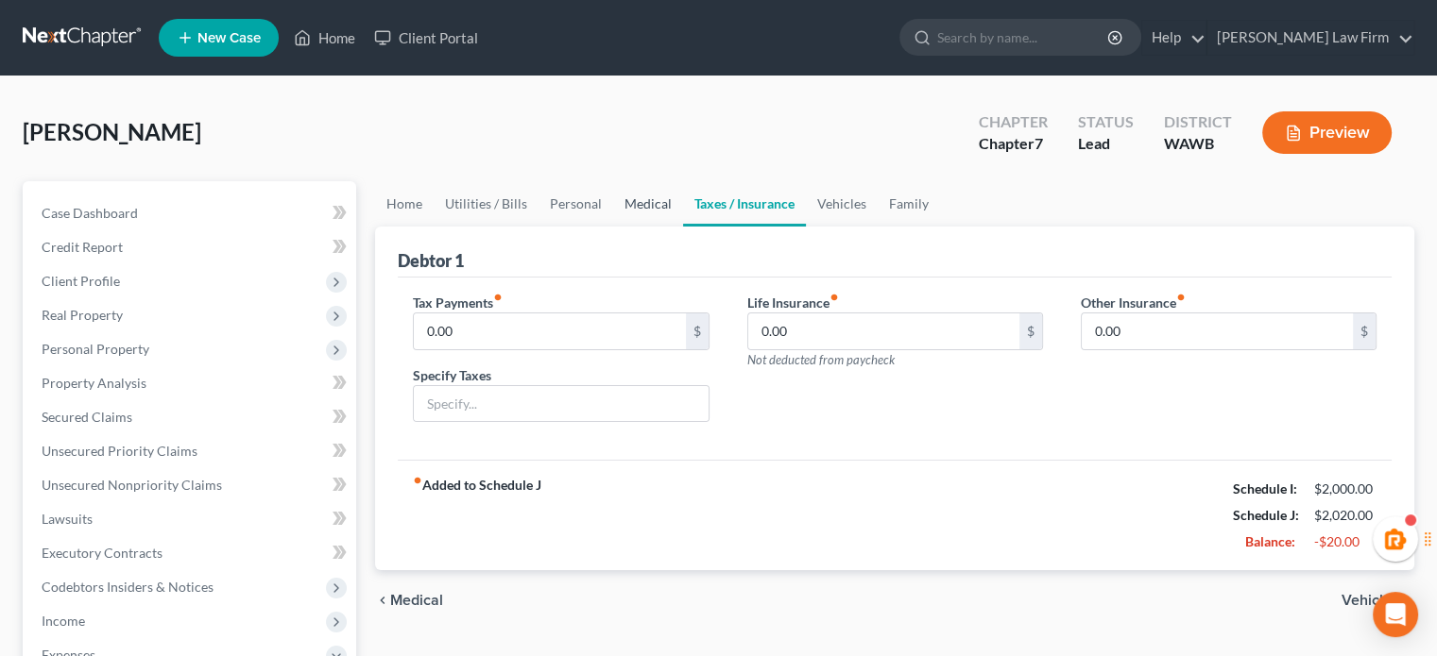
click at [613, 218] on link "Medical" at bounding box center [648, 203] width 70 height 45
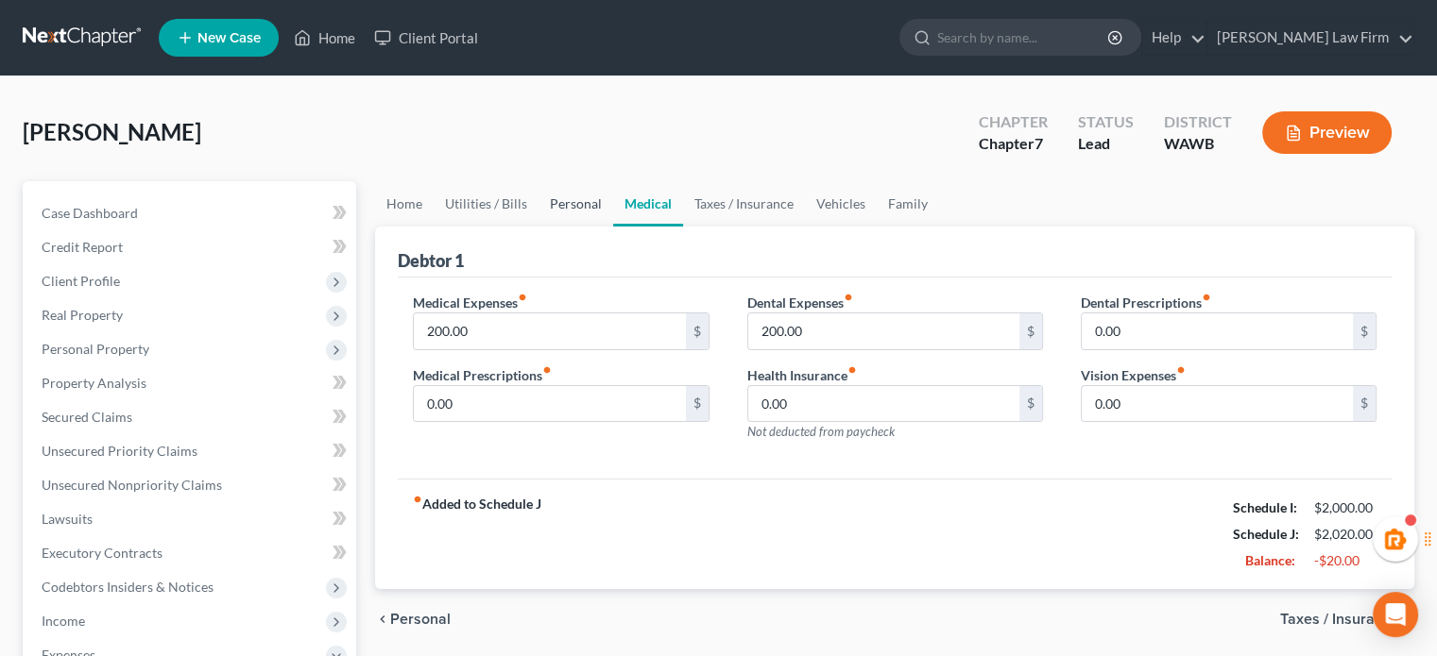
click at [558, 198] on link "Personal" at bounding box center [575, 203] width 75 height 45
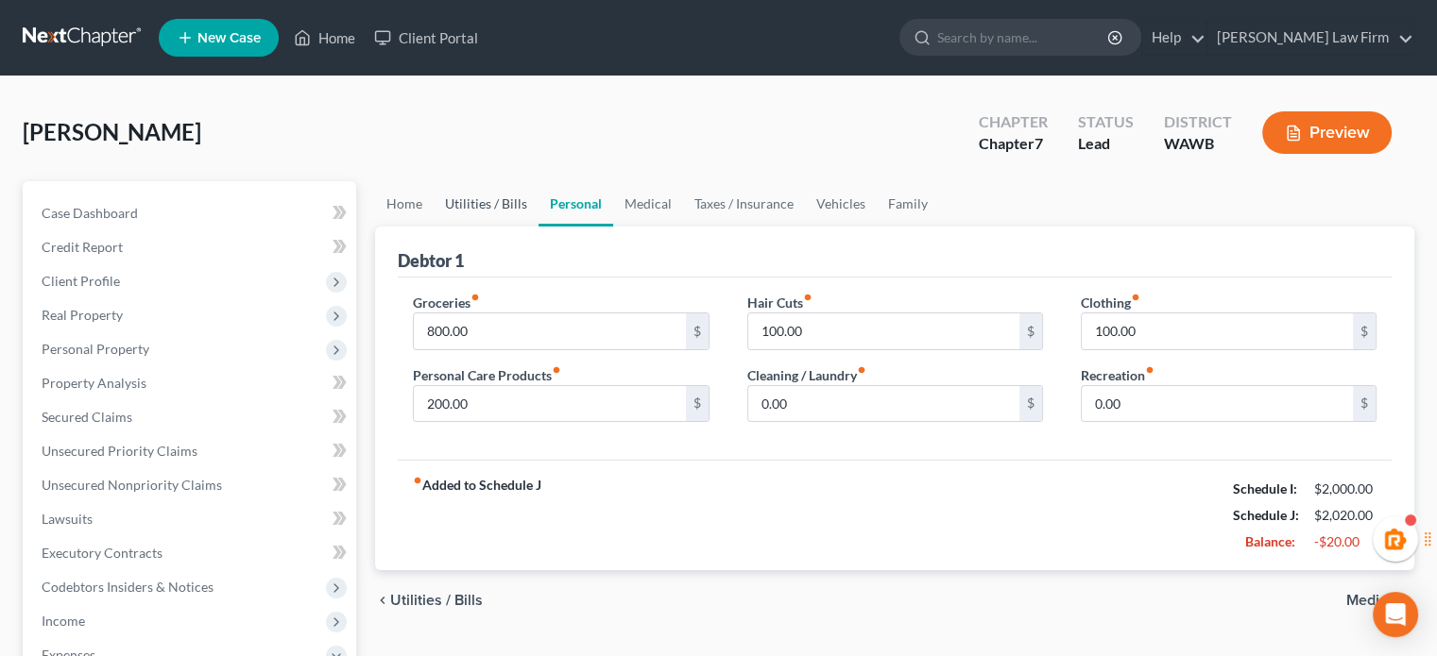
click at [514, 211] on link "Utilities / Bills" at bounding box center [486, 203] width 105 height 45
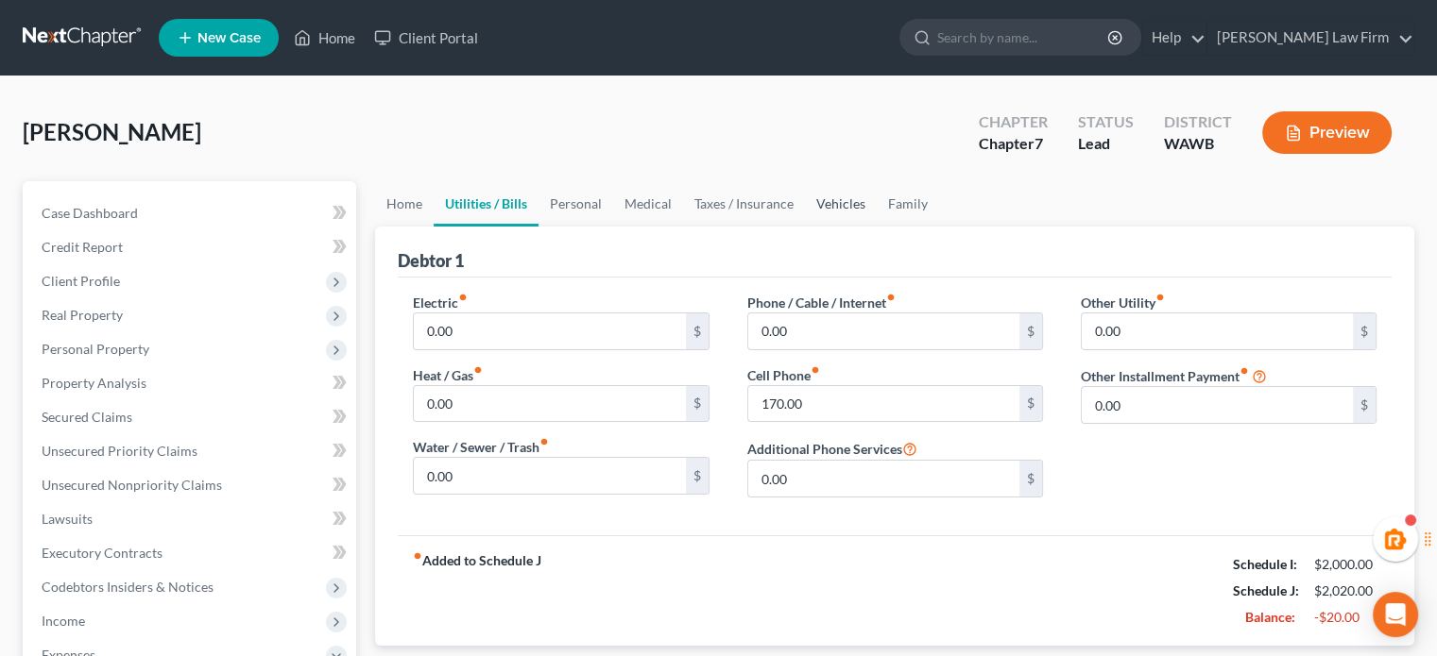
click at [820, 204] on link "Vehicles" at bounding box center [841, 203] width 72 height 45
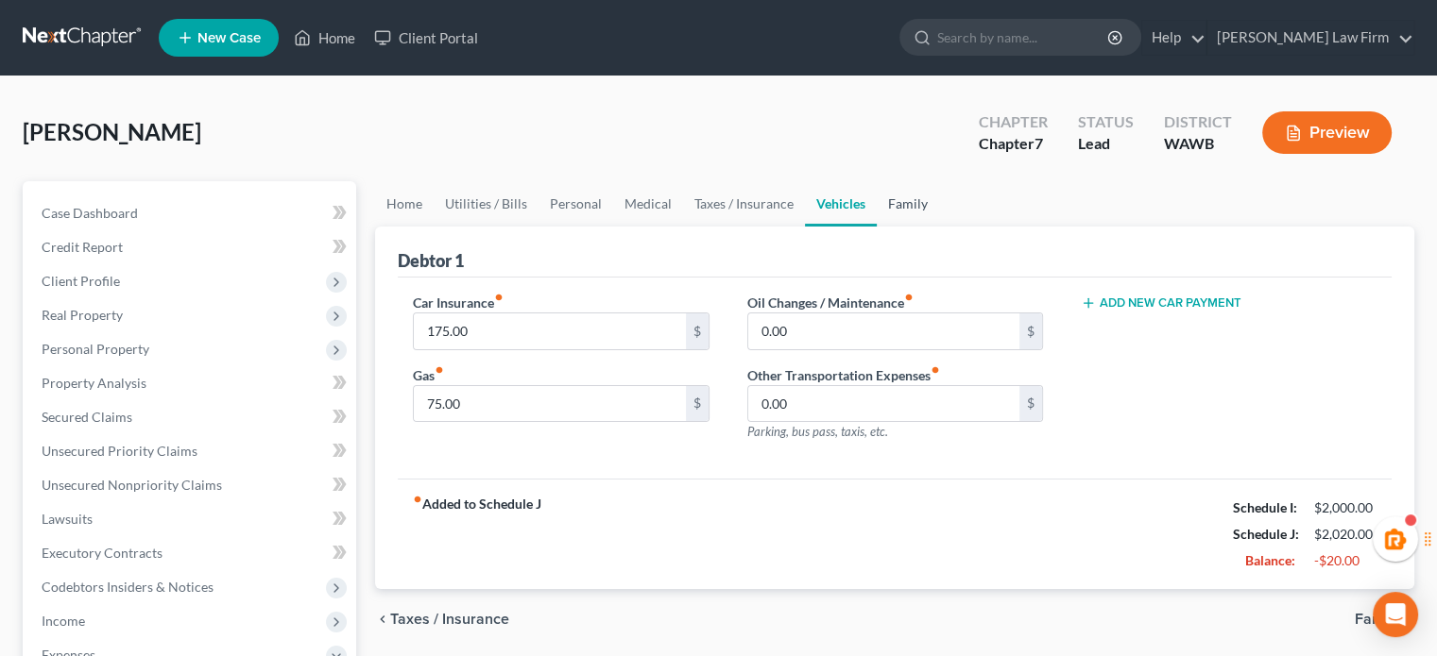
click at [876, 204] on link "Family" at bounding box center [907, 203] width 62 height 45
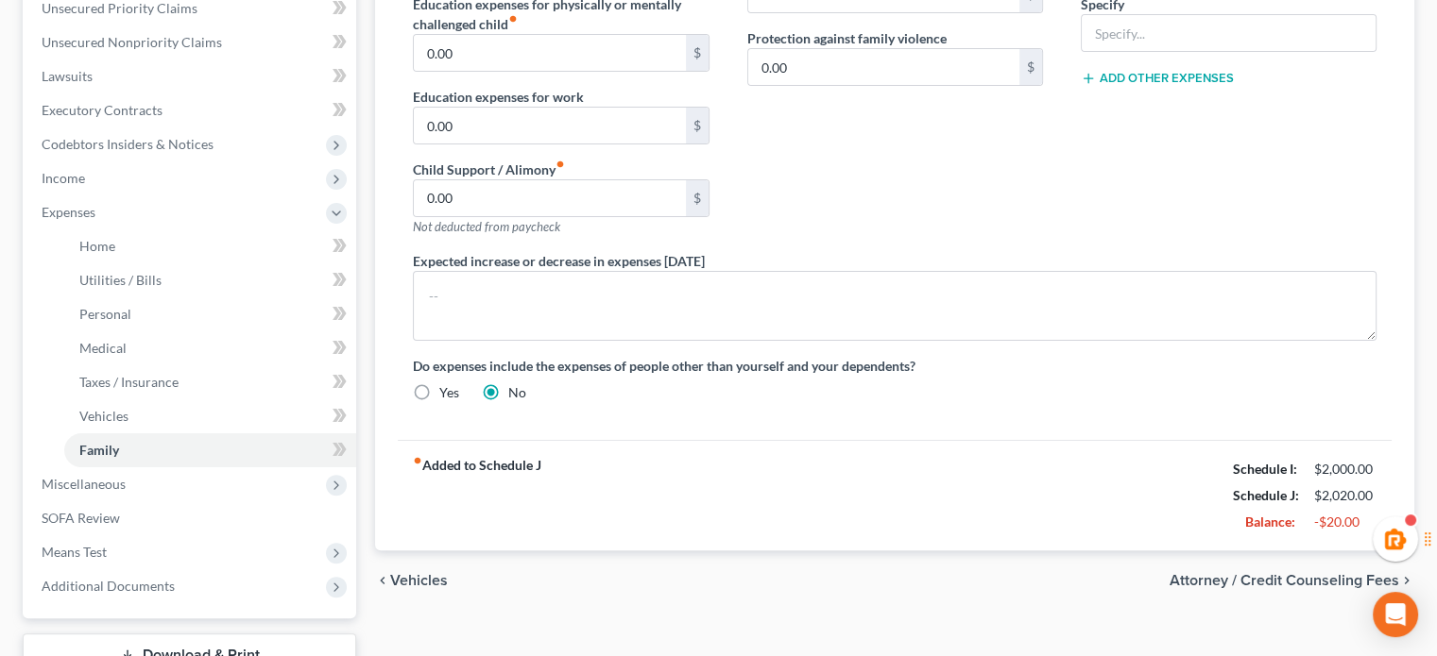
scroll to position [584, 0]
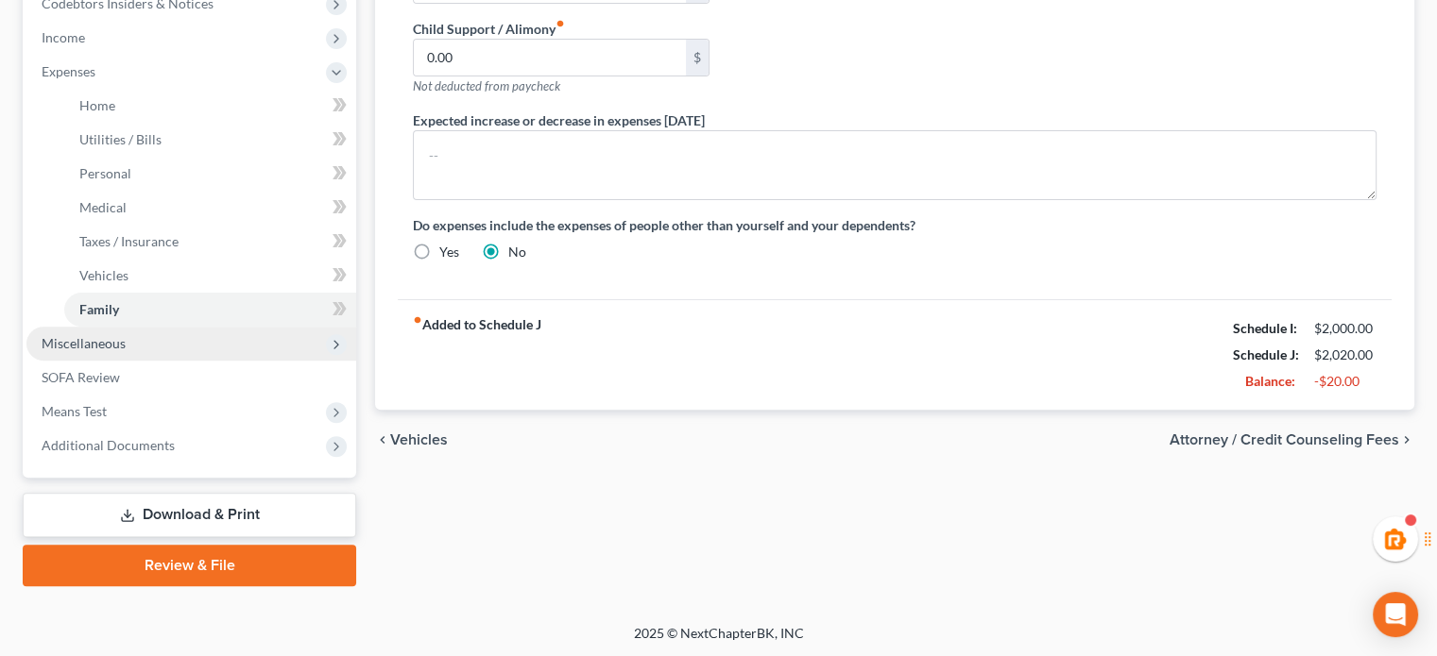
click at [192, 356] on span "Miscellaneous" at bounding box center [191, 344] width 330 height 34
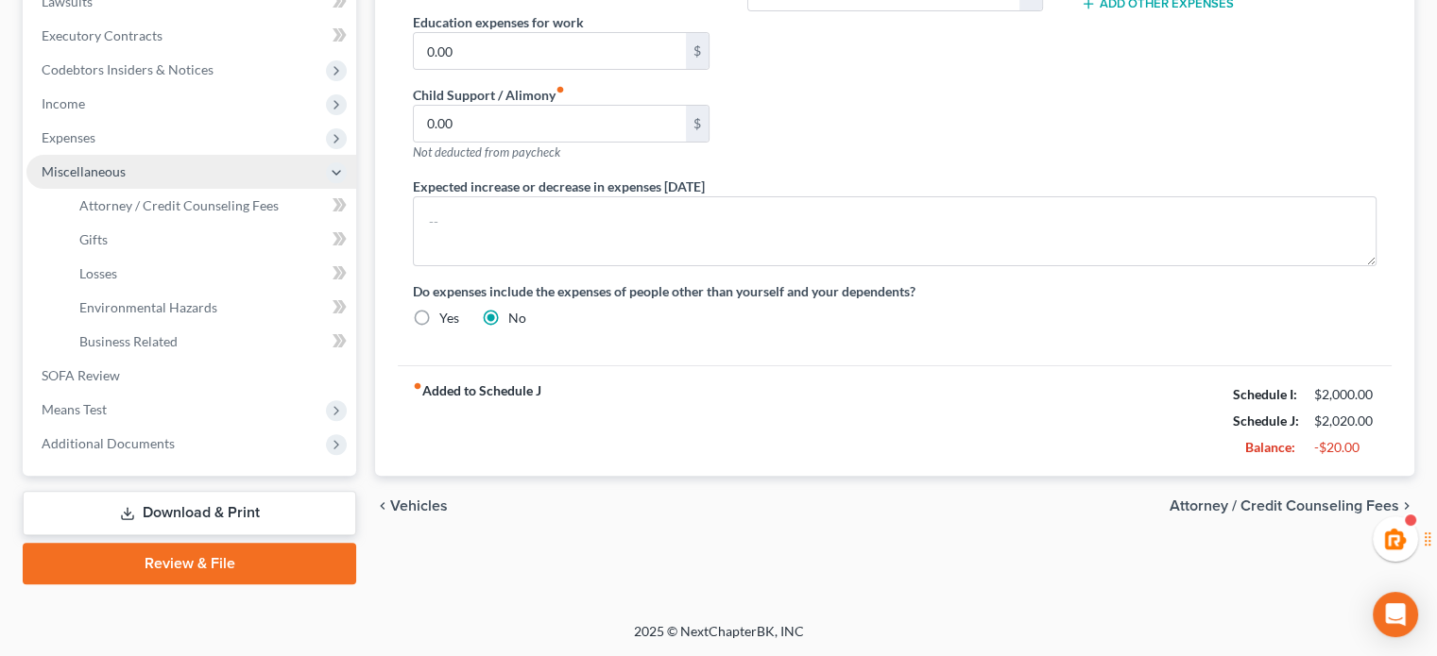
scroll to position [516, 0]
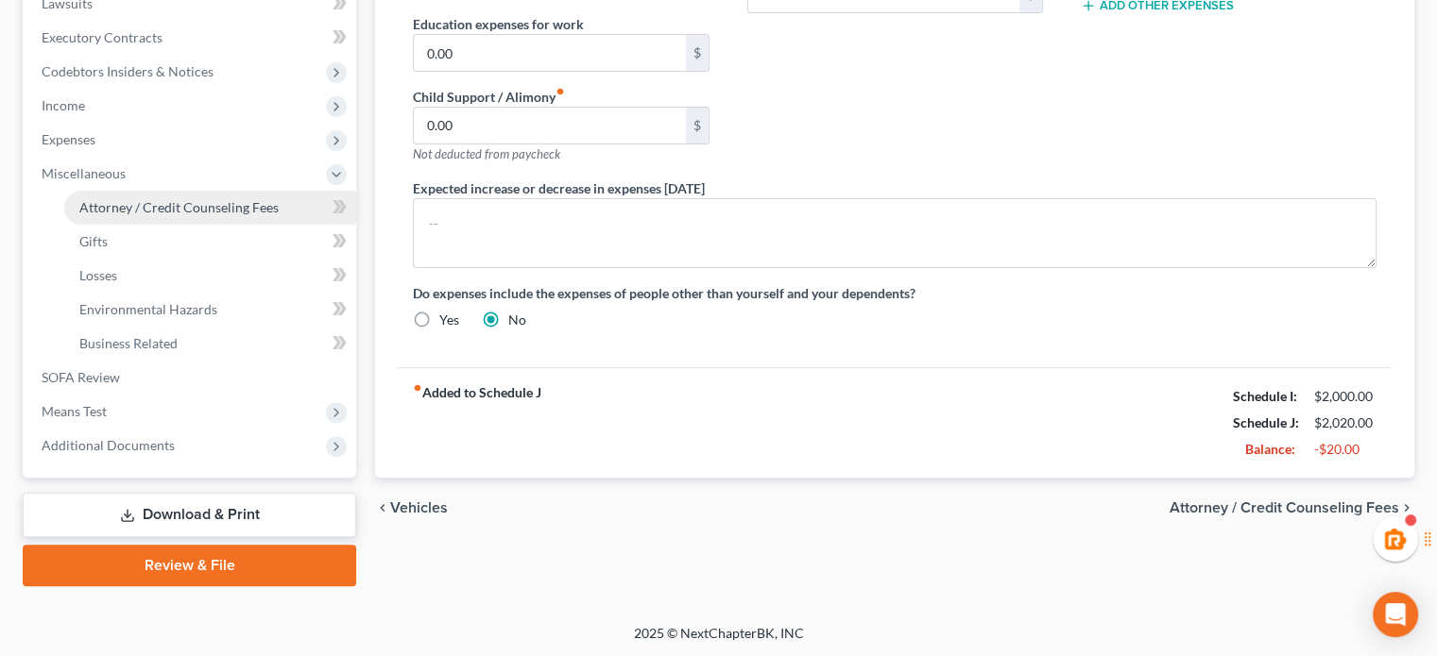
click at [194, 211] on span "Attorney / Credit Counseling Fees" at bounding box center [178, 207] width 199 height 16
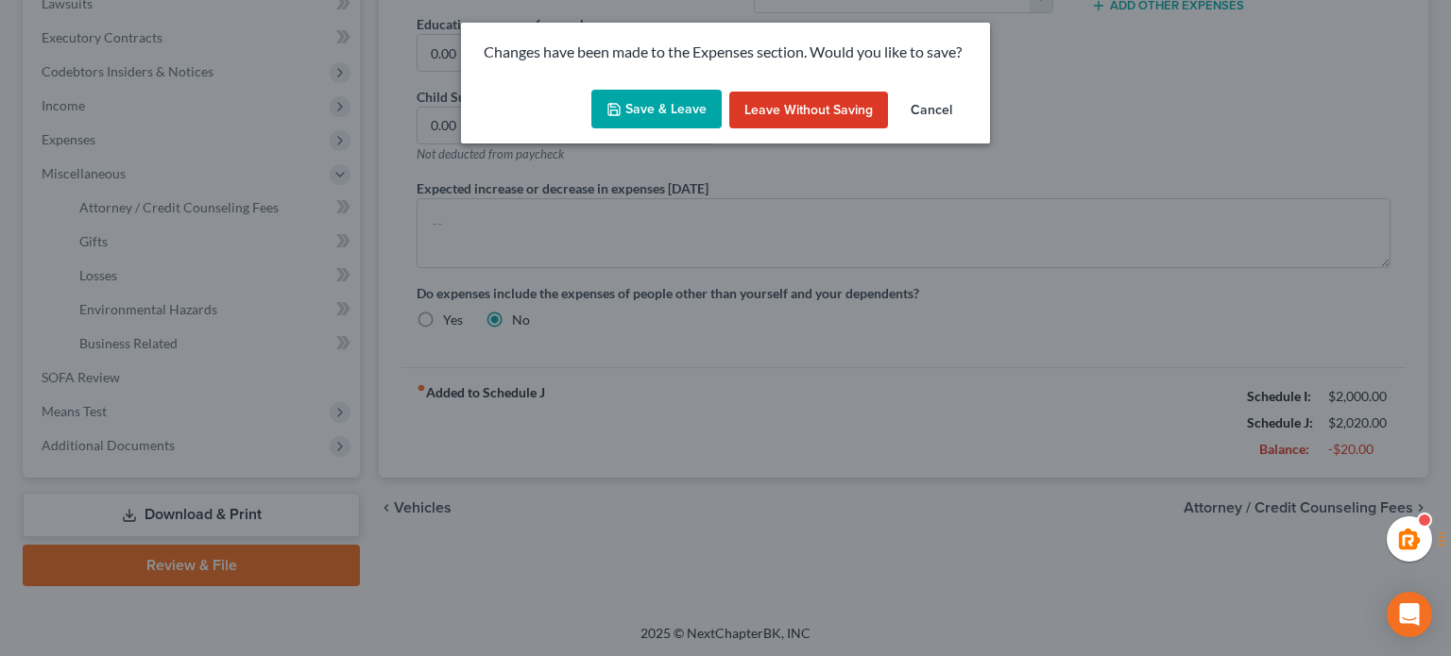
click at [636, 77] on div "Changes have been made to the Expenses section. Would you like to save?" at bounding box center [725, 53] width 529 height 60
click at [635, 92] on button "Save & Leave" at bounding box center [656, 110] width 130 height 40
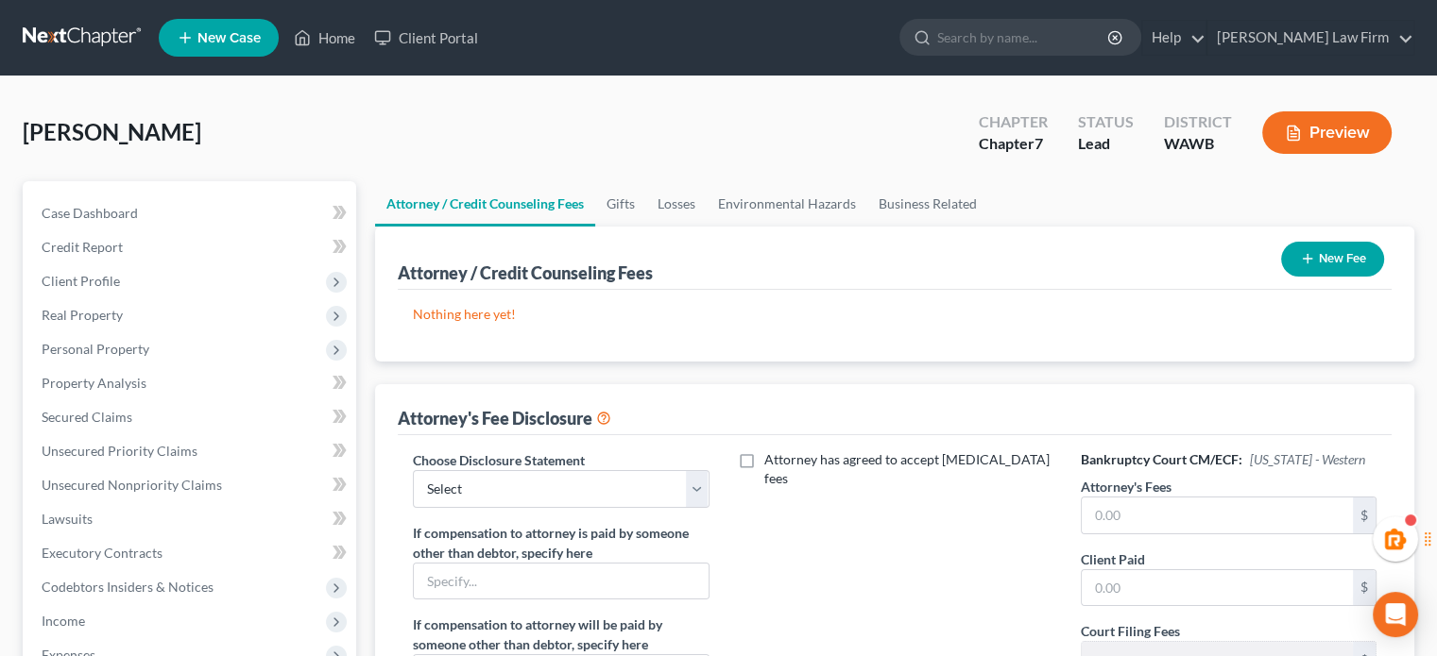
click at [1348, 242] on button "New Fee" at bounding box center [1332, 259] width 103 height 35
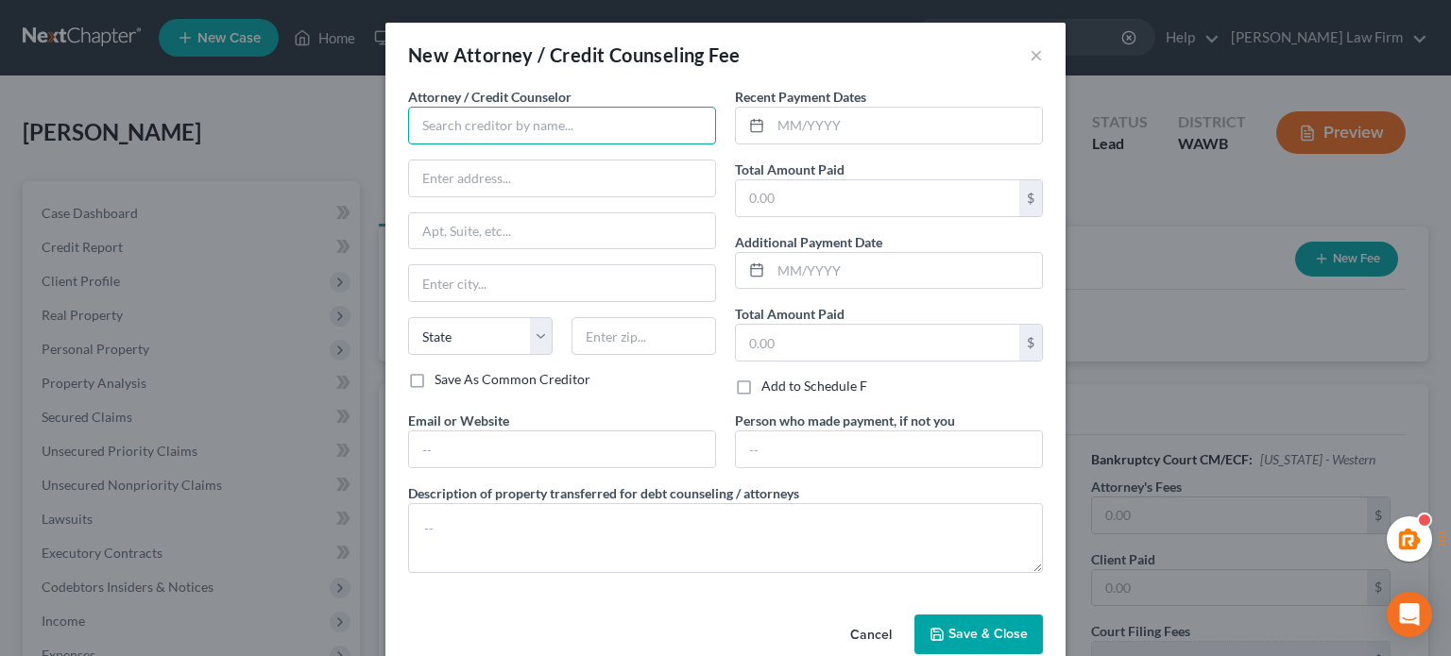
click at [502, 111] on input "text" at bounding box center [562, 126] width 308 height 38
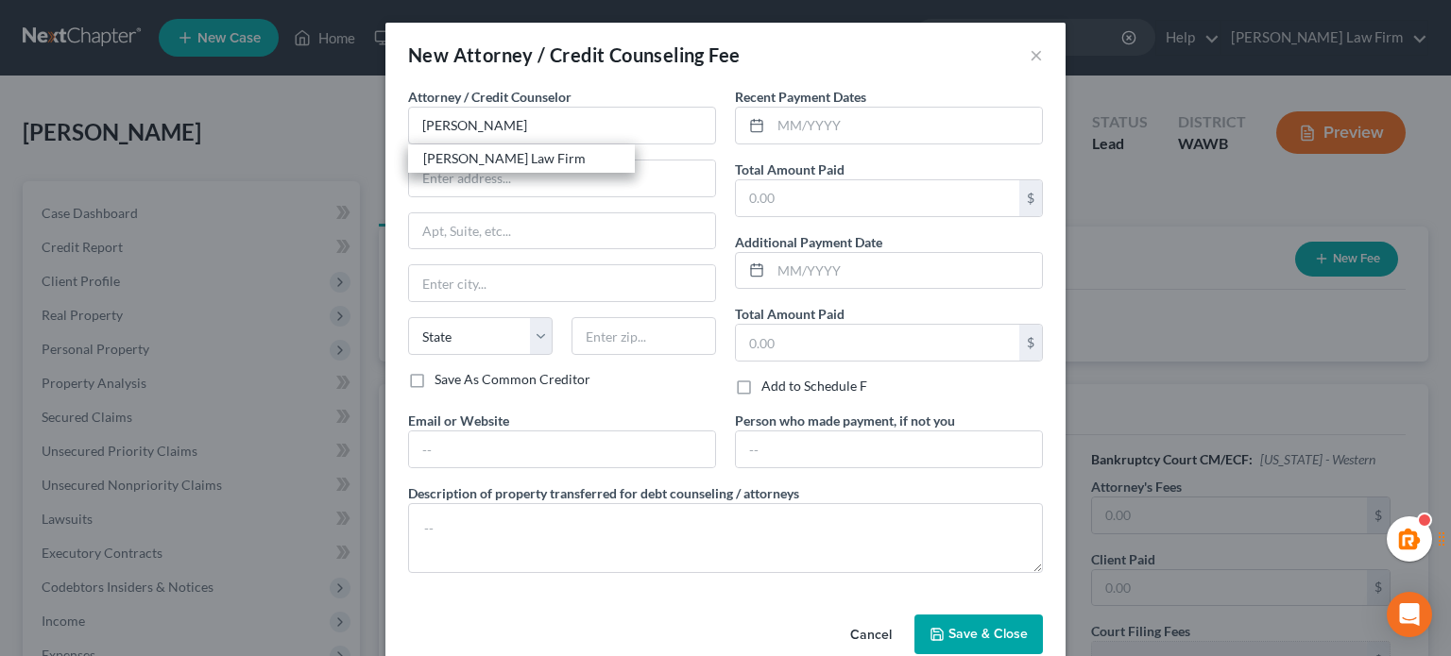
click at [518, 150] on div "[PERSON_NAME] Law Firm" at bounding box center [521, 158] width 196 height 19
type input "[PERSON_NAME] Law Firm"
type input "[STREET_ADDRESS][PERSON_NAME]"
type input "[PERSON_NAME]"
select select "50"
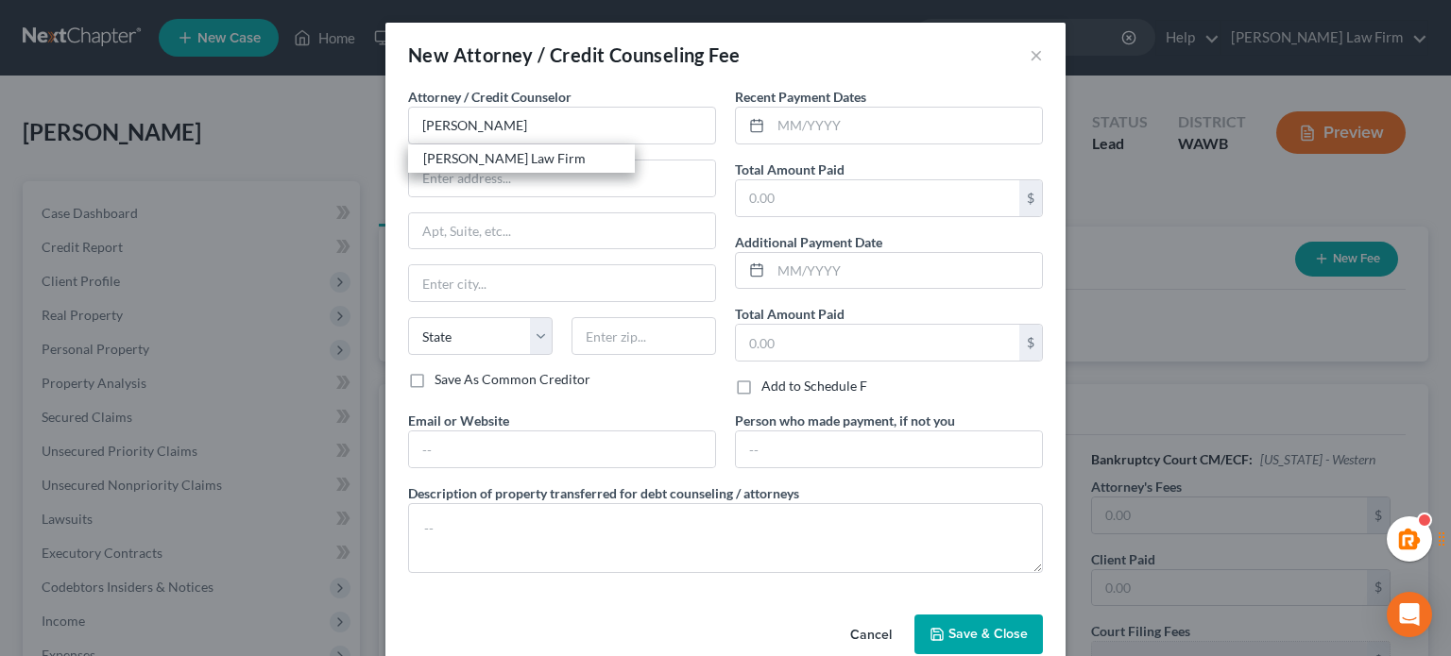
type input "98201"
drag, startPoint x: 830, startPoint y: 122, endPoint x: 851, endPoint y: 140, distance: 27.5
click at [830, 122] on input "text" at bounding box center [906, 126] width 271 height 36
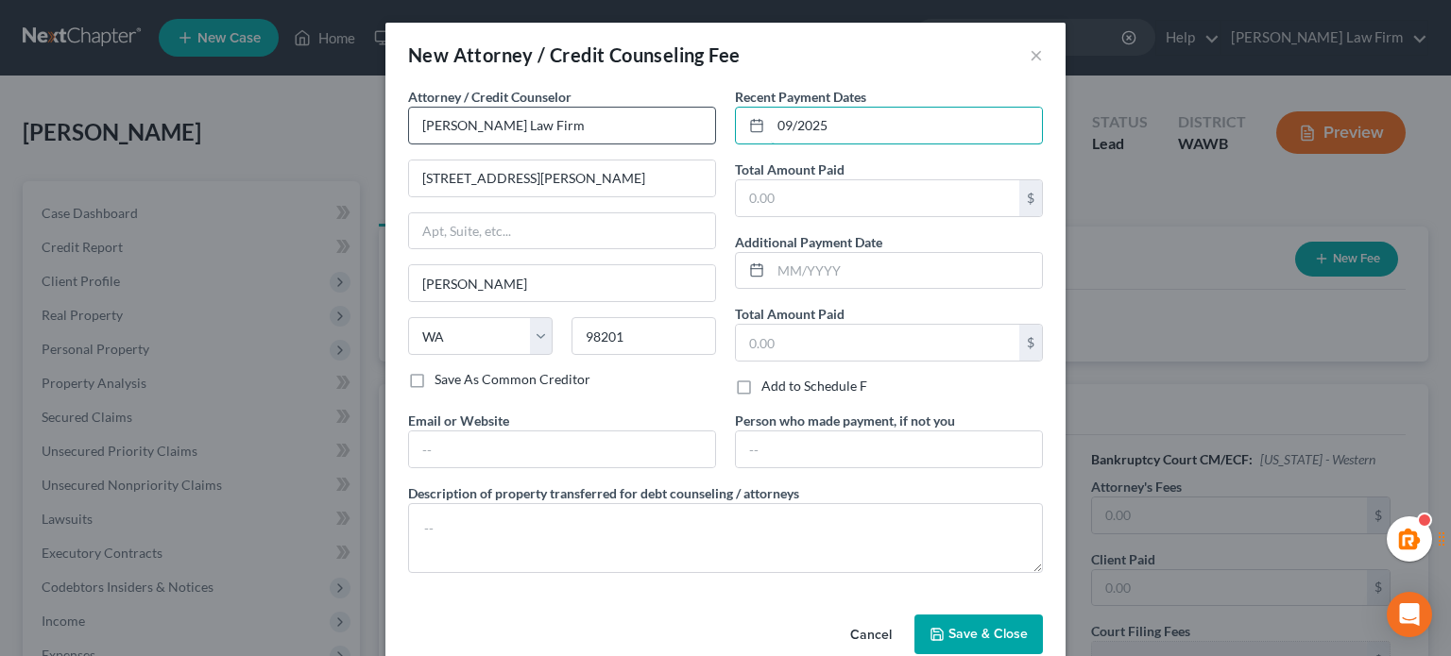
drag, startPoint x: 838, startPoint y: 125, endPoint x: 612, endPoint y: 135, distance: 226.0
click at [605, 126] on div "Attorney / Credit Counselor * [PERSON_NAME] Law Firm [STREET_ADDRESS][PERSON_NA…" at bounding box center [726, 338] width 654 height 502
type input "10/2025"
click at [876, 207] on input "text" at bounding box center [877, 198] width 283 height 36
paste input "1,142.00"
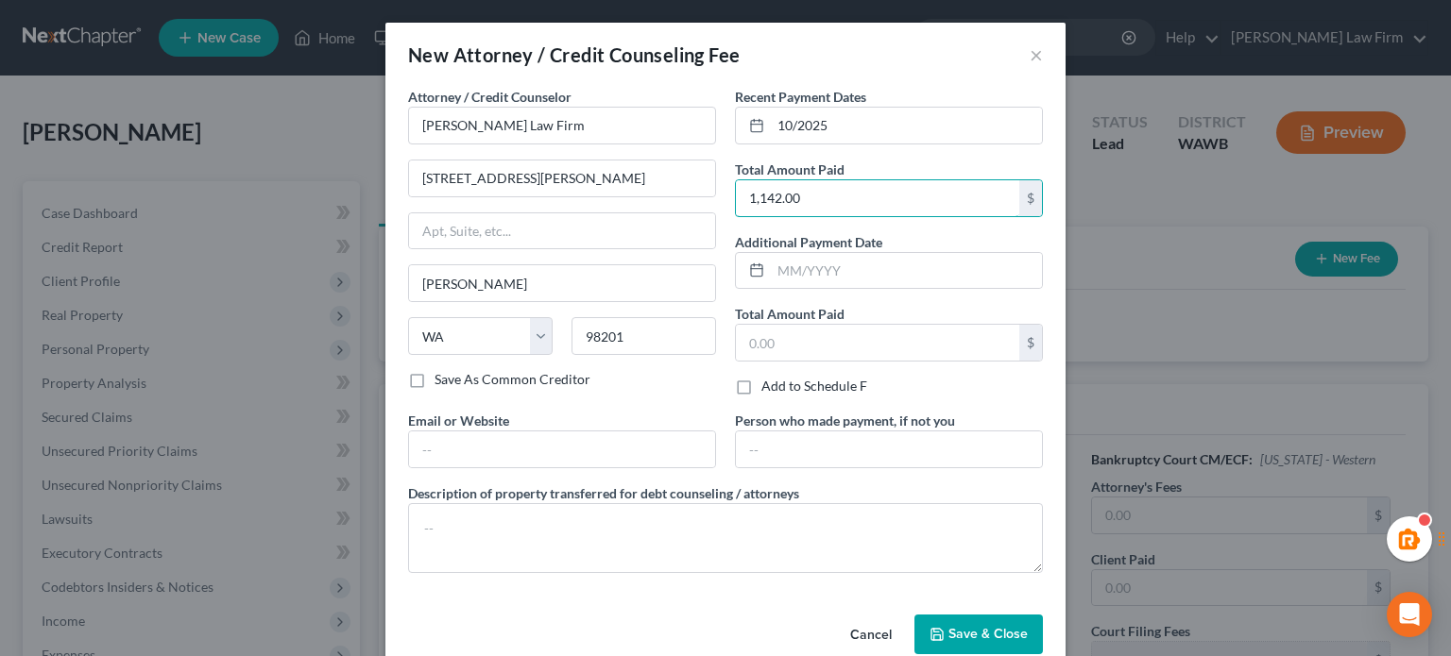
type input "1,142.00"
click at [931, 615] on button "Save & Close" at bounding box center [978, 635] width 128 height 40
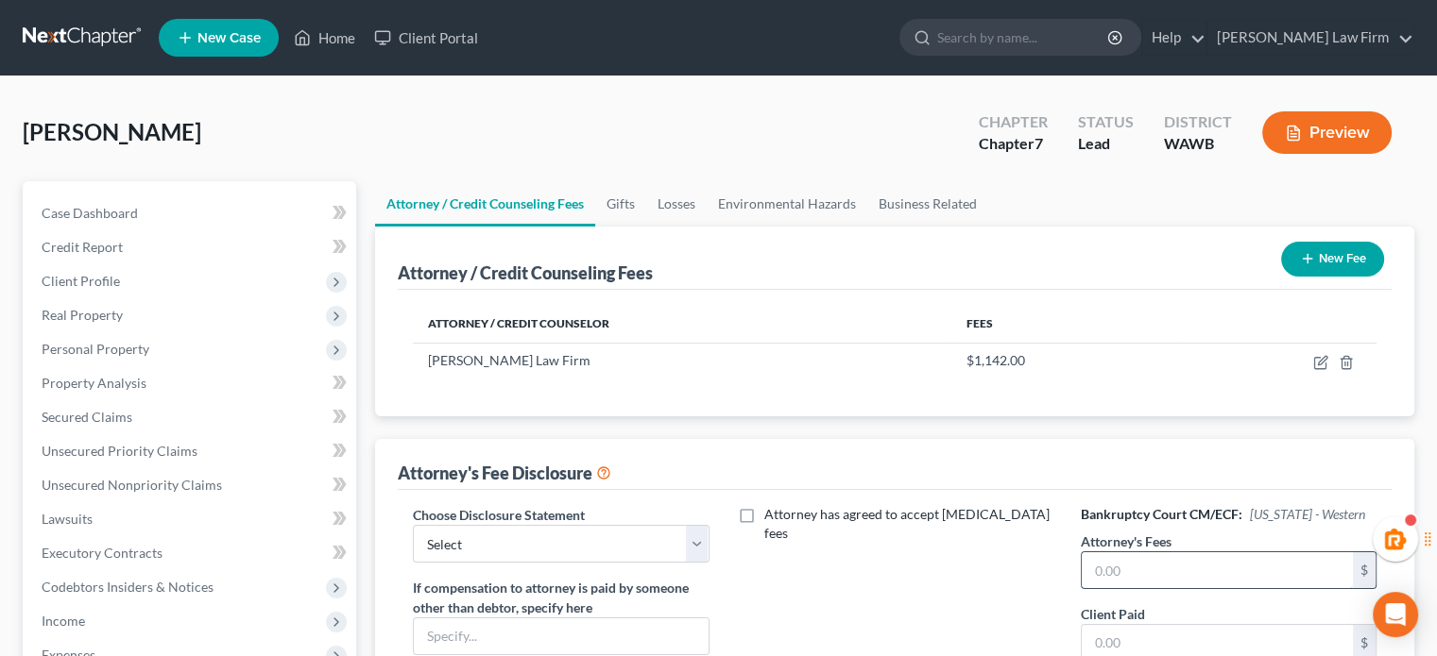
click at [1139, 558] on input "text" at bounding box center [1216, 571] width 271 height 36
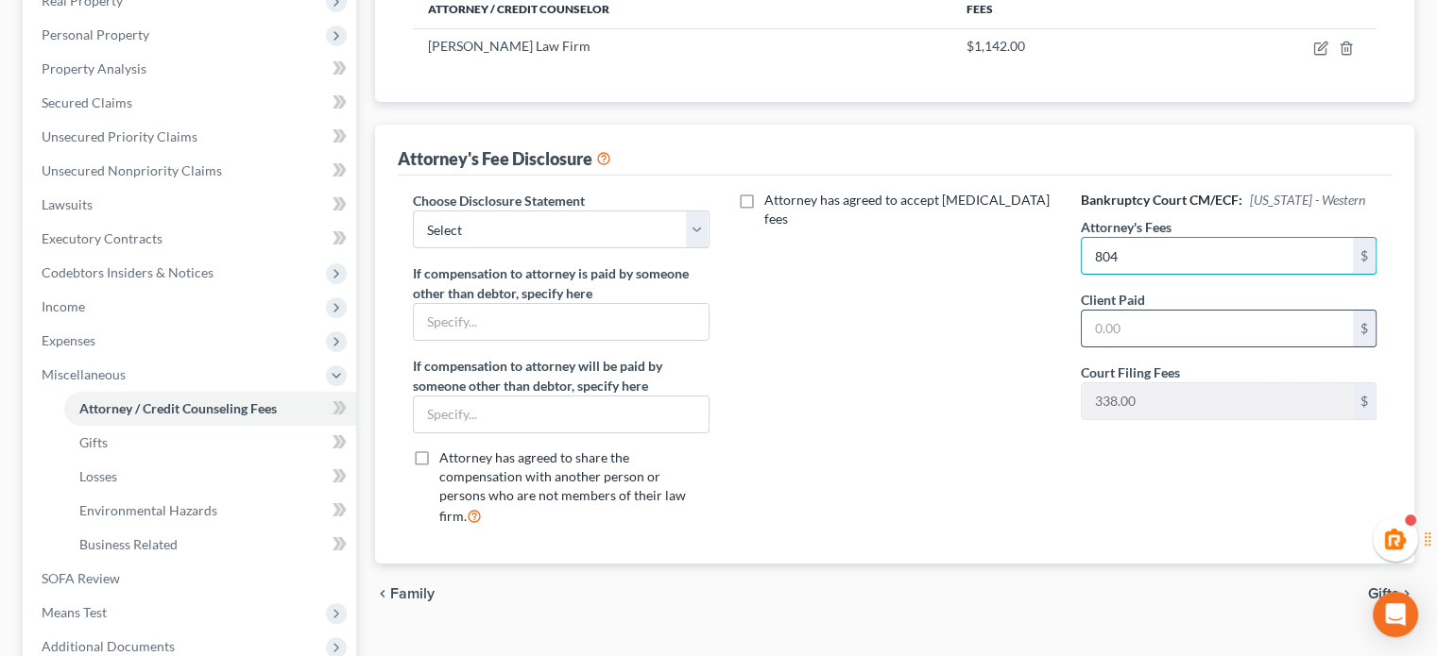
type input "804"
click at [1127, 332] on input "text" at bounding box center [1216, 329] width 271 height 36
type input "804"
click at [778, 382] on div "Attorney has agreed to accept [MEDICAL_DATA] fees" at bounding box center [894, 366] width 333 height 350
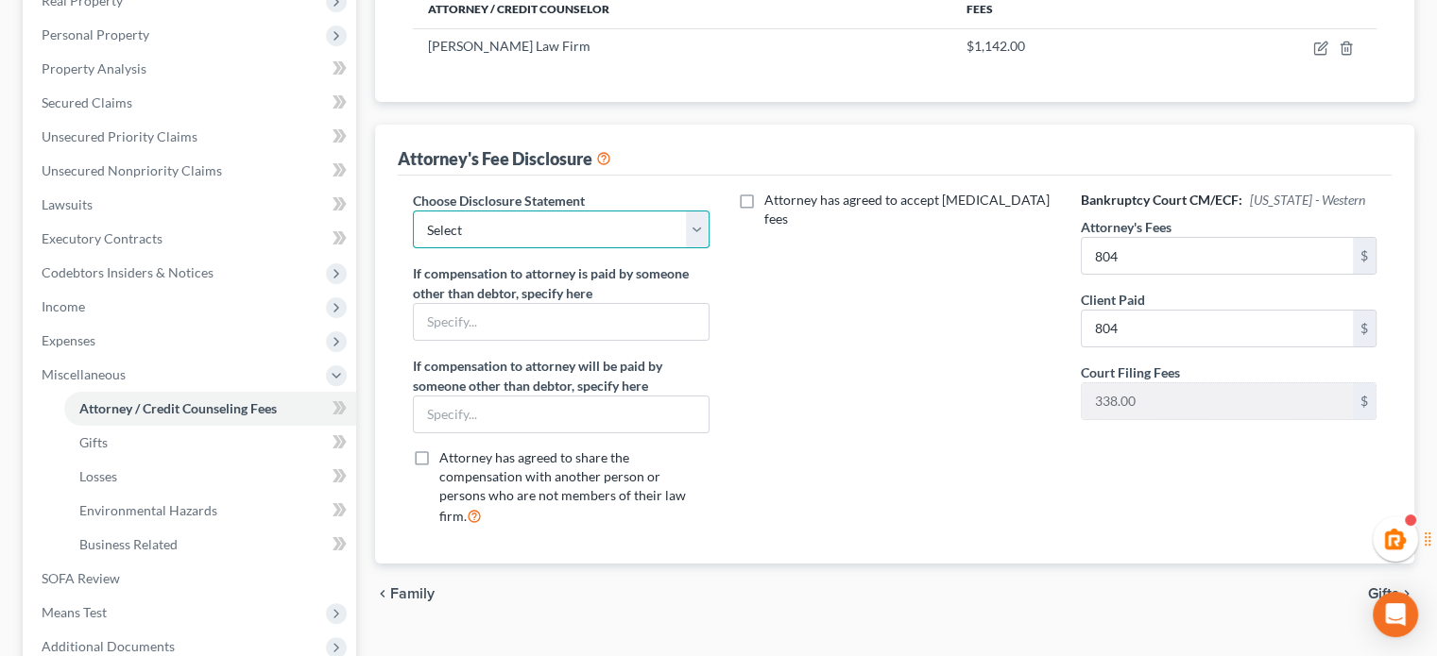
click at [627, 229] on select "Select Covered Items Chapter 13 Covered Items Chapter 7" at bounding box center [561, 230] width 296 height 38
select select "1"
click at [413, 211] on select "Select Covered Items Chapter 13 Covered Items Chapter 7" at bounding box center [561, 230] width 296 height 38
click at [755, 302] on div "Attorney has agreed to accept [MEDICAL_DATA] fees" at bounding box center [894, 366] width 333 height 350
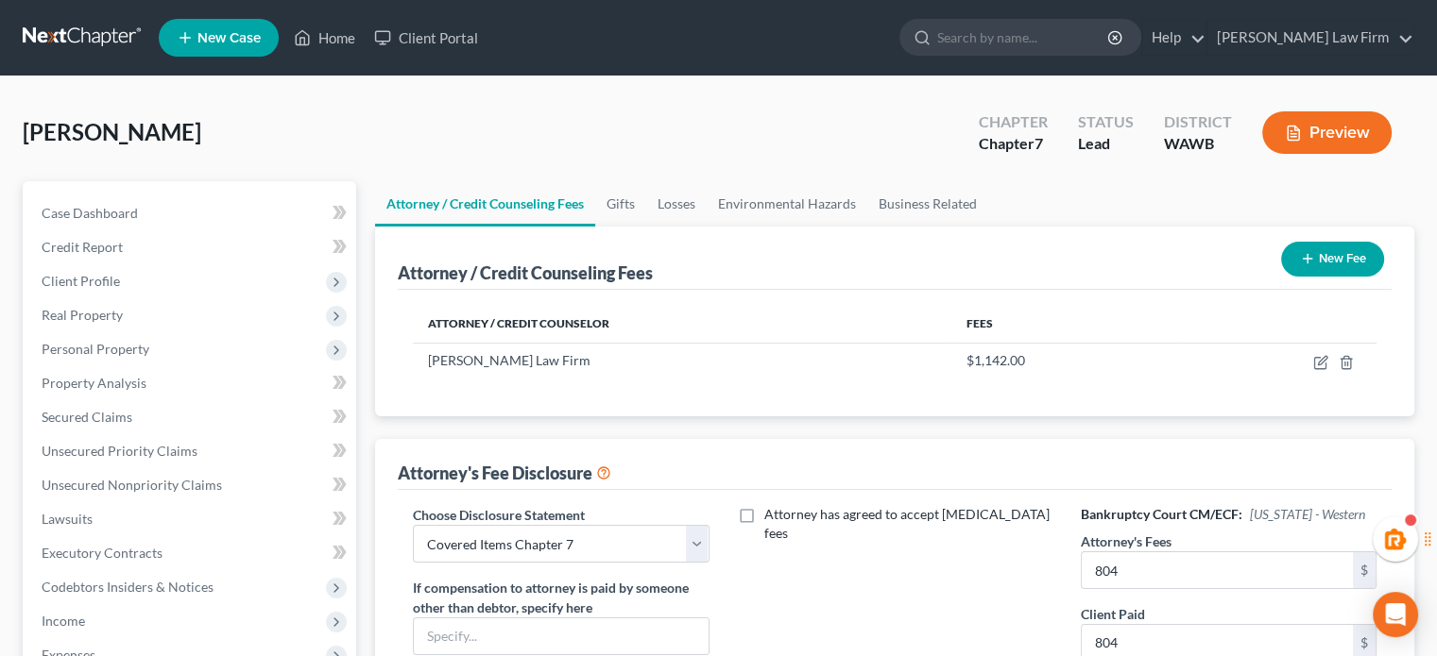
click at [595, 199] on link "Attorney / Credit Counseling Fees" at bounding box center [485, 203] width 220 height 45
click at [610, 201] on link "Gifts" at bounding box center [620, 203] width 51 height 45
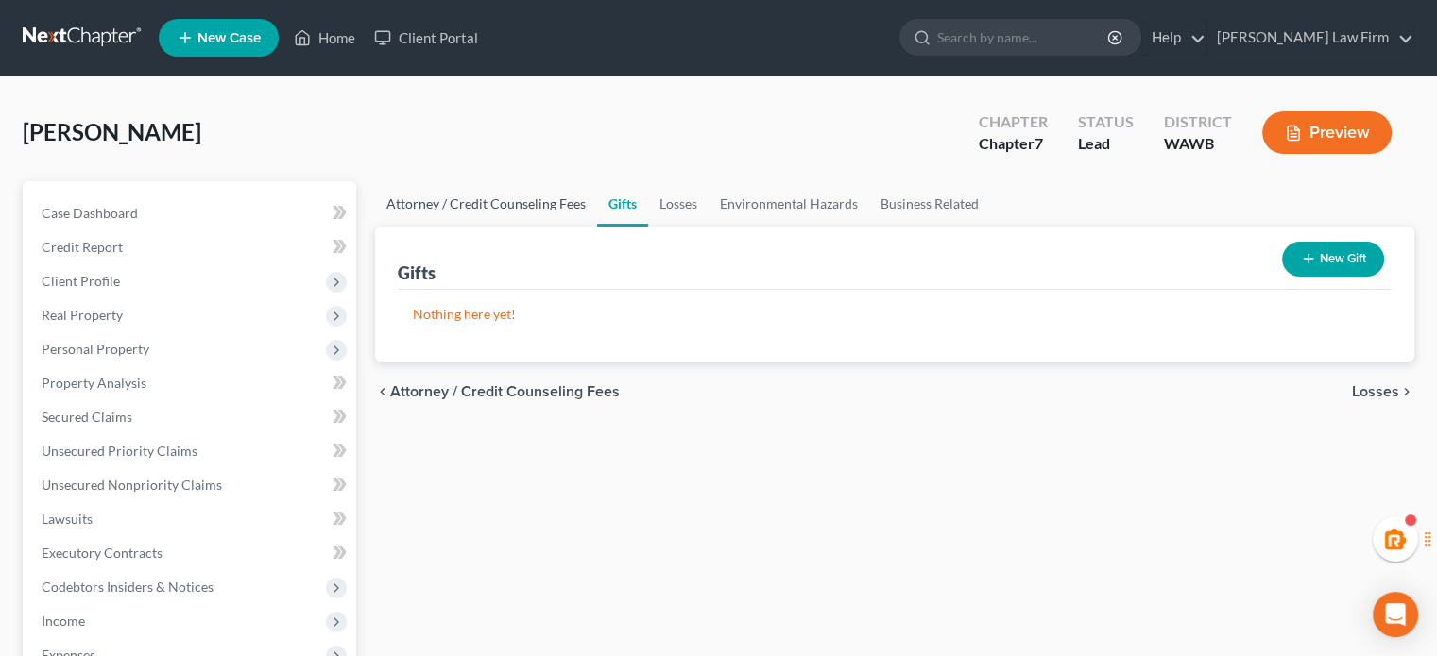
click at [558, 201] on link "Attorney / Credit Counseling Fees" at bounding box center [486, 203] width 222 height 45
select select "1"
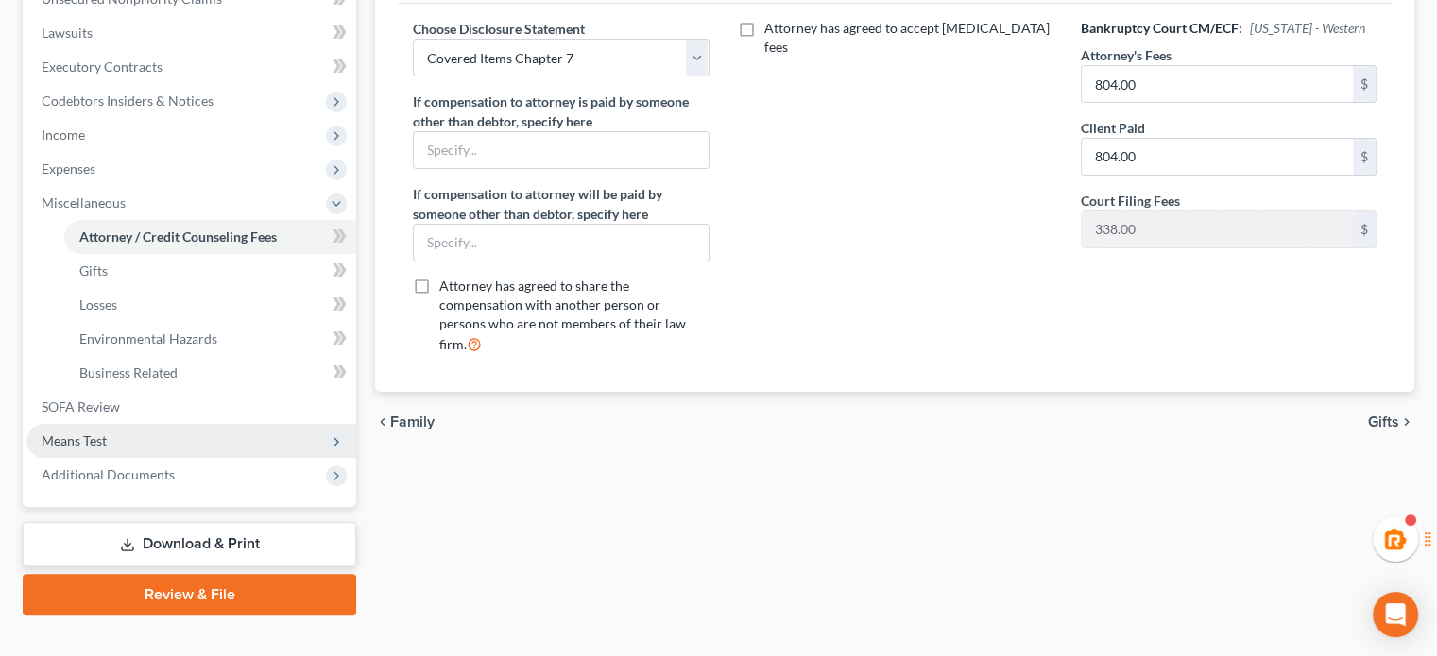
scroll to position [516, 0]
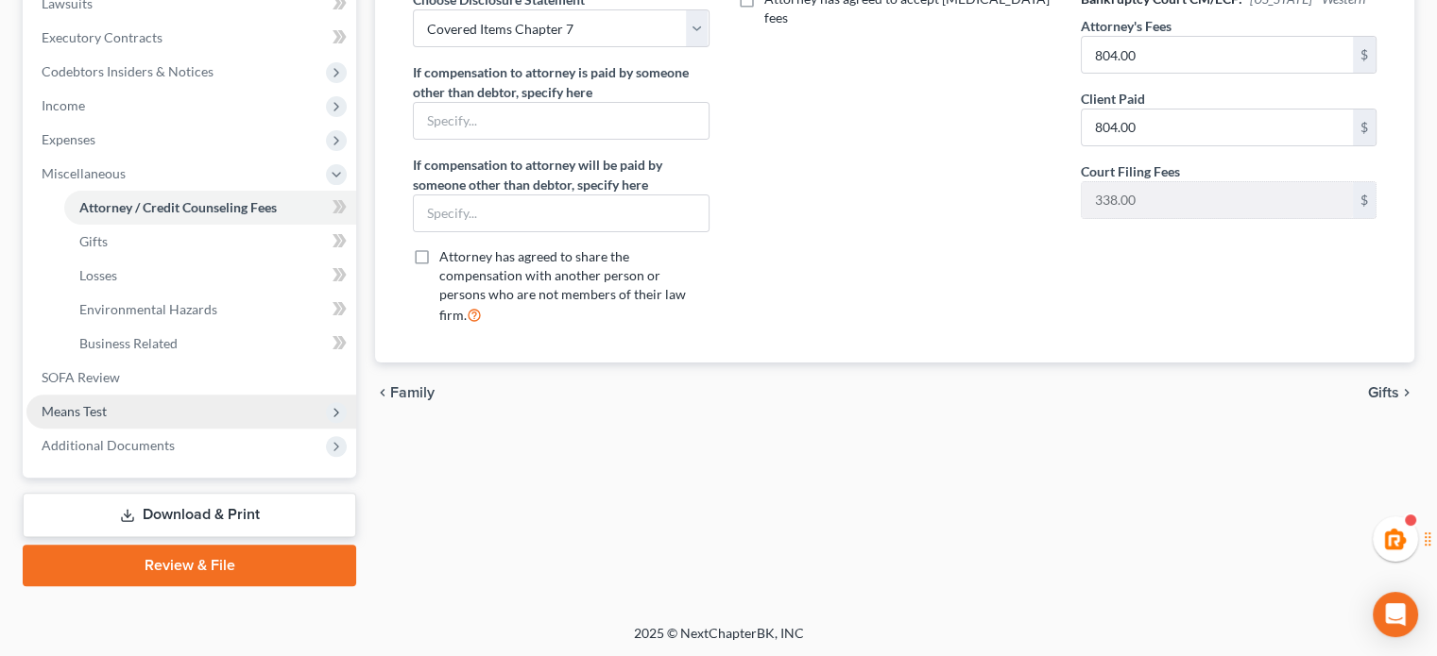
click at [134, 418] on span "Means Test" at bounding box center [191, 412] width 330 height 34
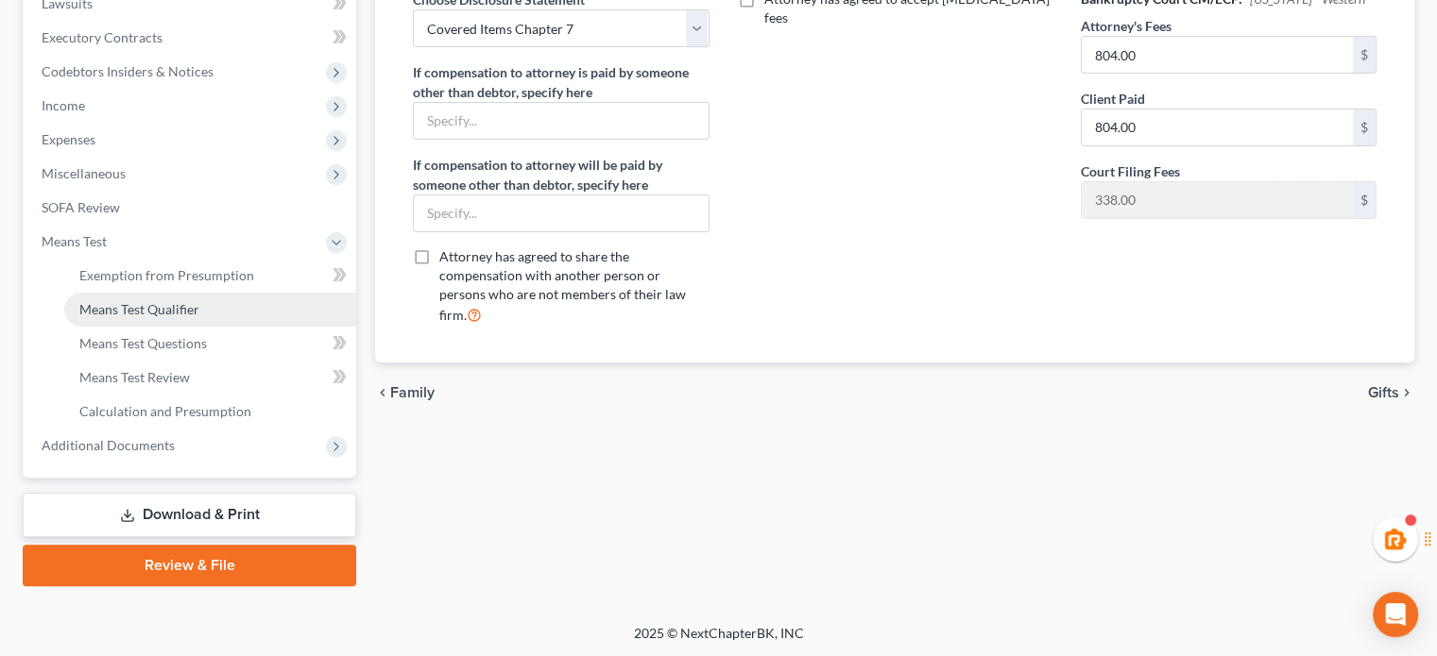
click at [193, 305] on span "Means Test Qualifier" at bounding box center [139, 309] width 120 height 16
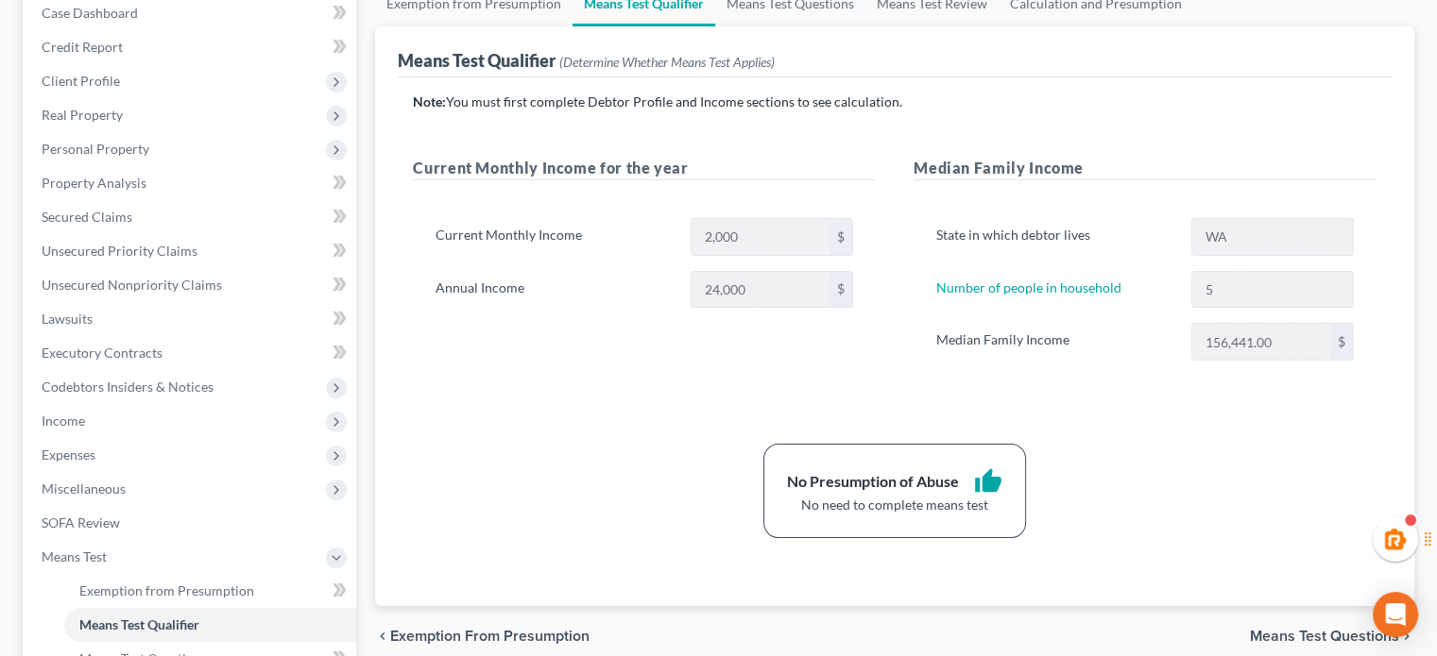
scroll to position [516, 0]
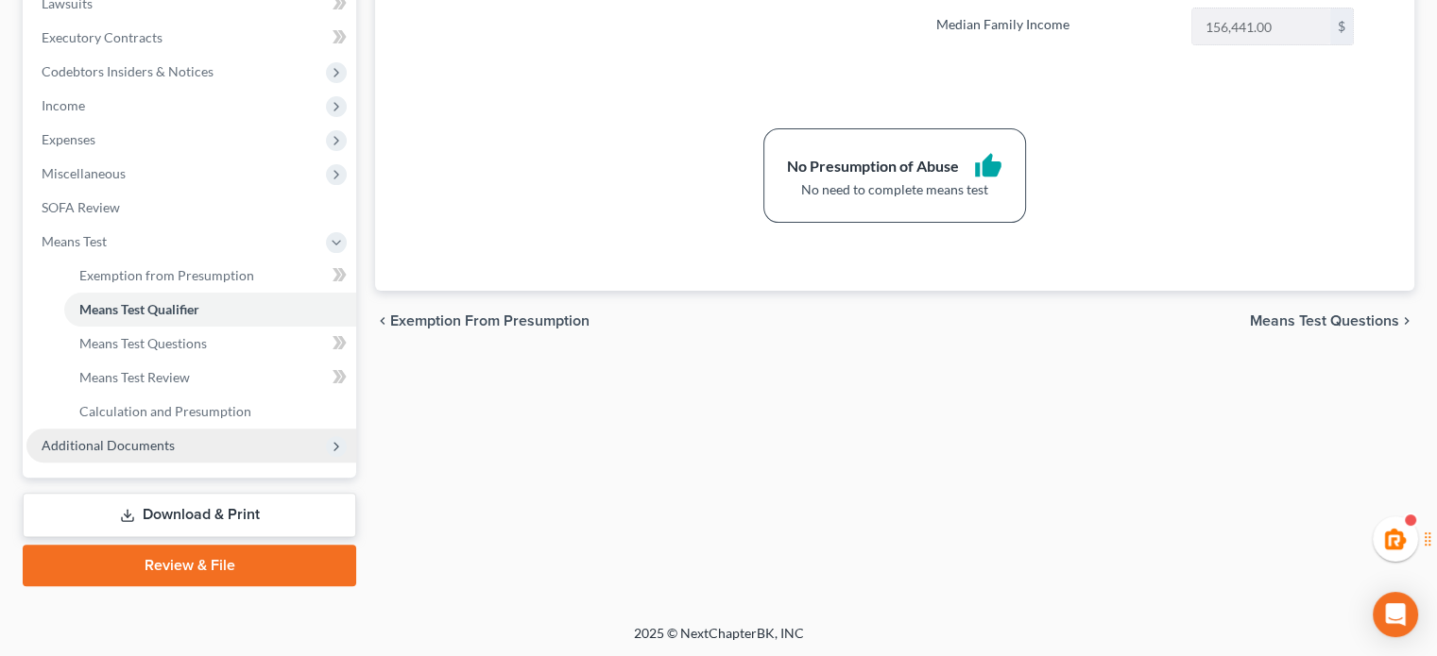
click at [175, 456] on span "Additional Documents" at bounding box center [191, 446] width 330 height 34
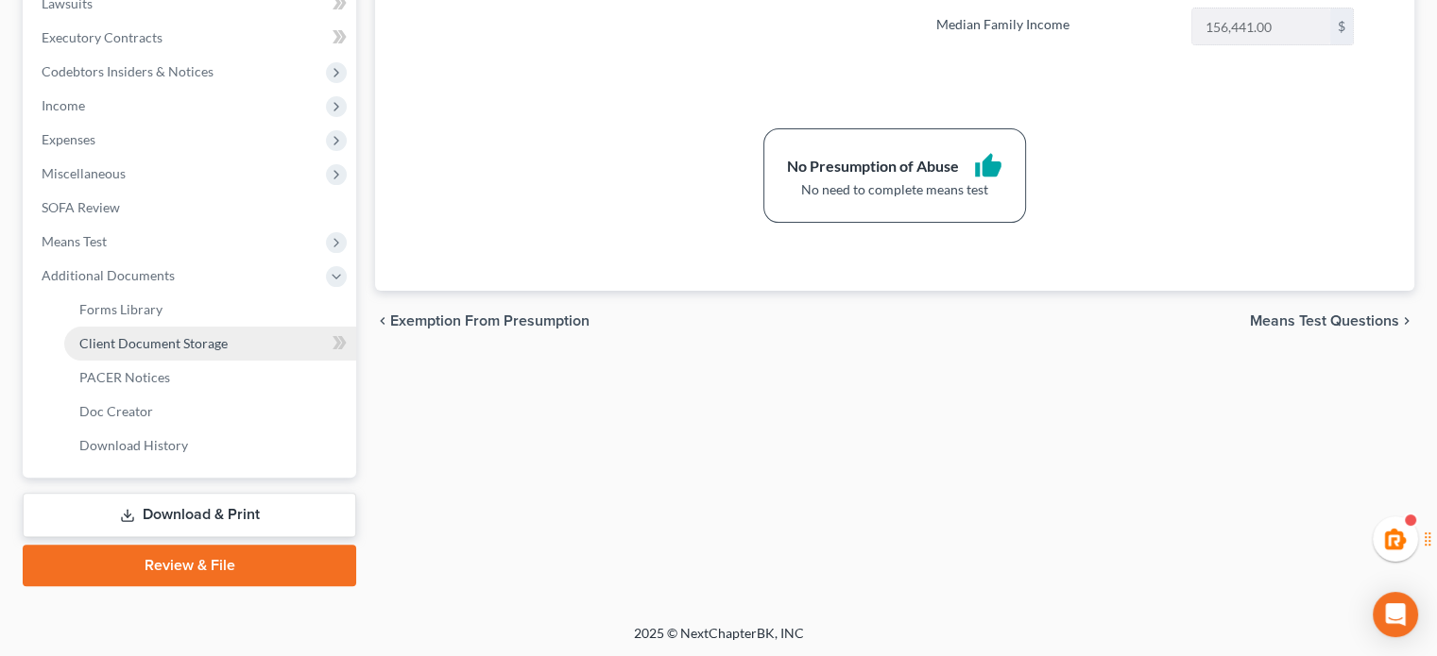
click at [131, 339] on span "Client Document Storage" at bounding box center [153, 343] width 148 height 16
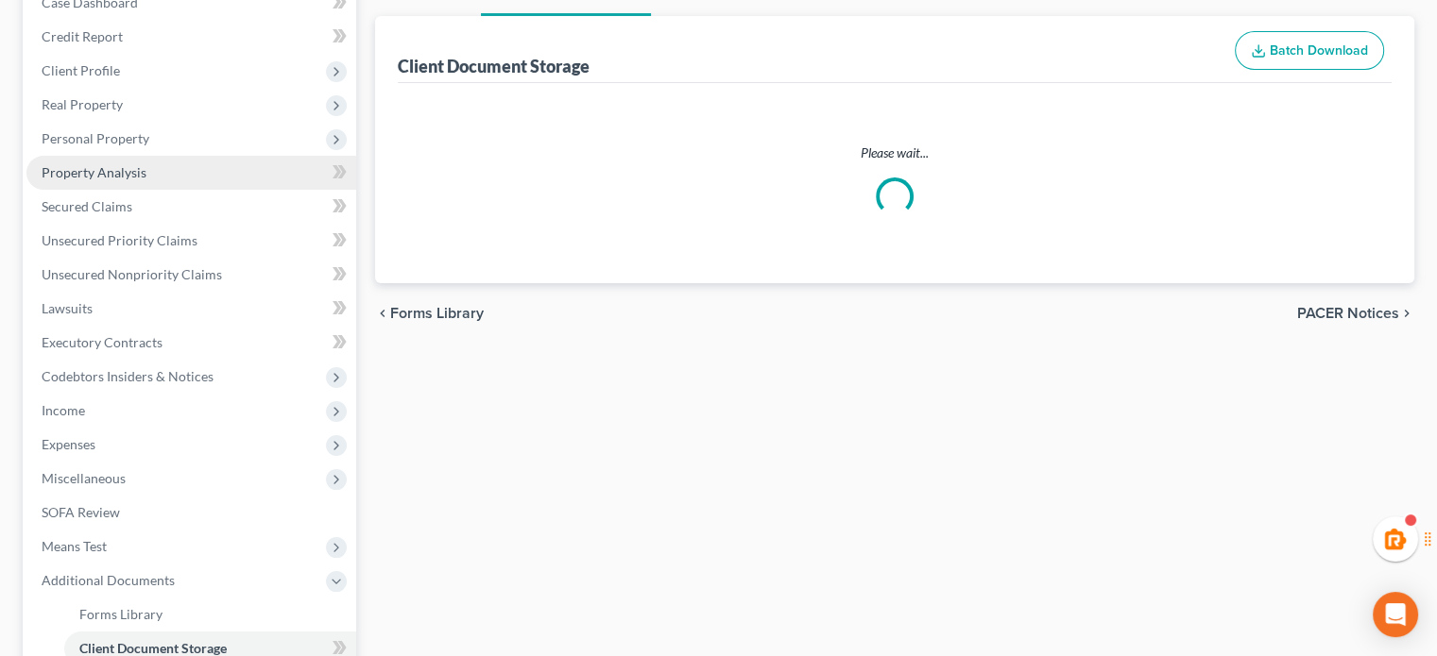
select select "0"
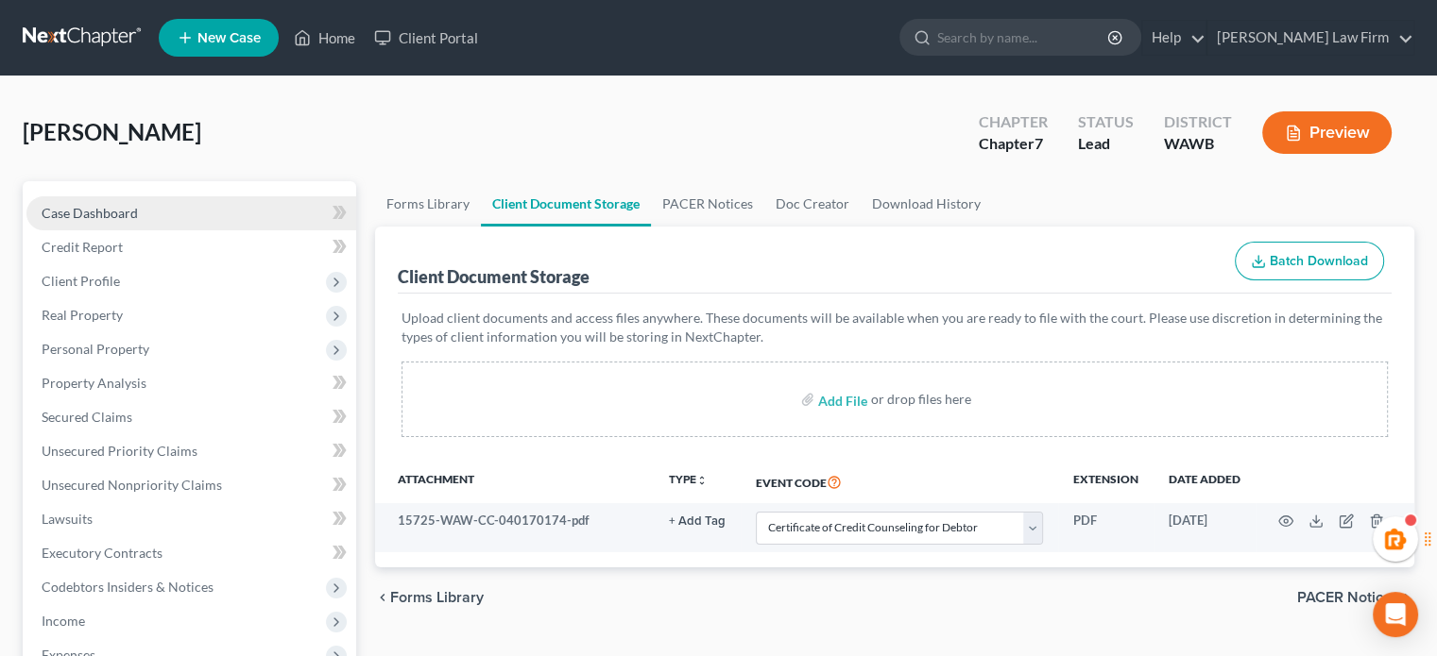
click at [141, 203] on link "Case Dashboard" at bounding box center [191, 213] width 330 height 34
